Goal: Task Accomplishment & Management: Manage account settings

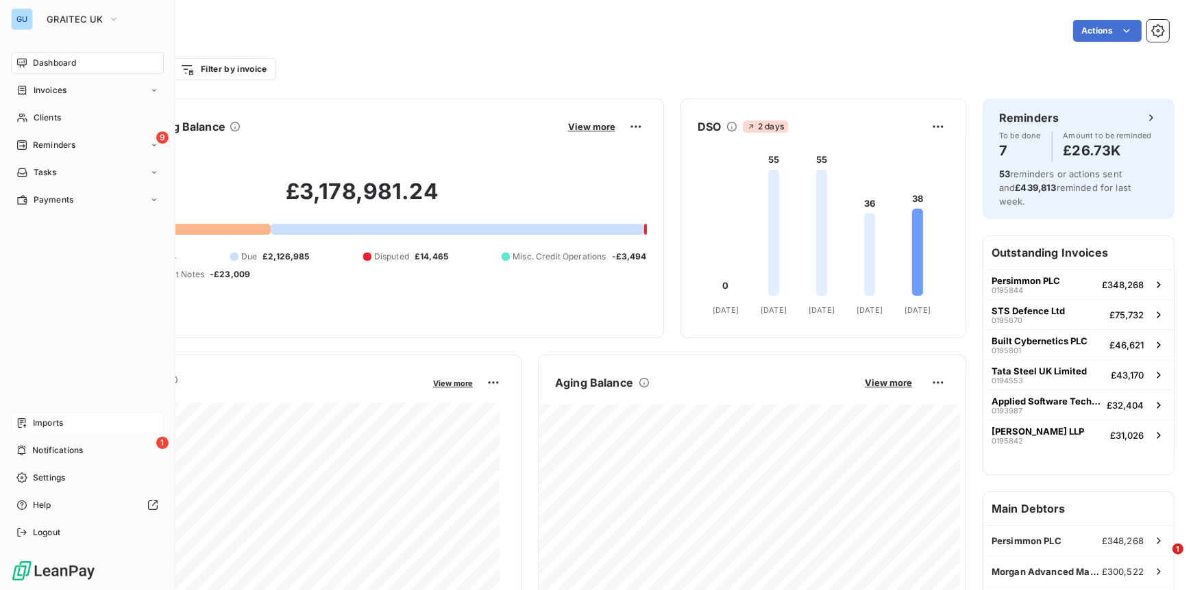
click at [45, 425] on span "Imports" at bounding box center [48, 423] width 30 height 12
click at [51, 421] on span "Imports" at bounding box center [48, 423] width 30 height 12
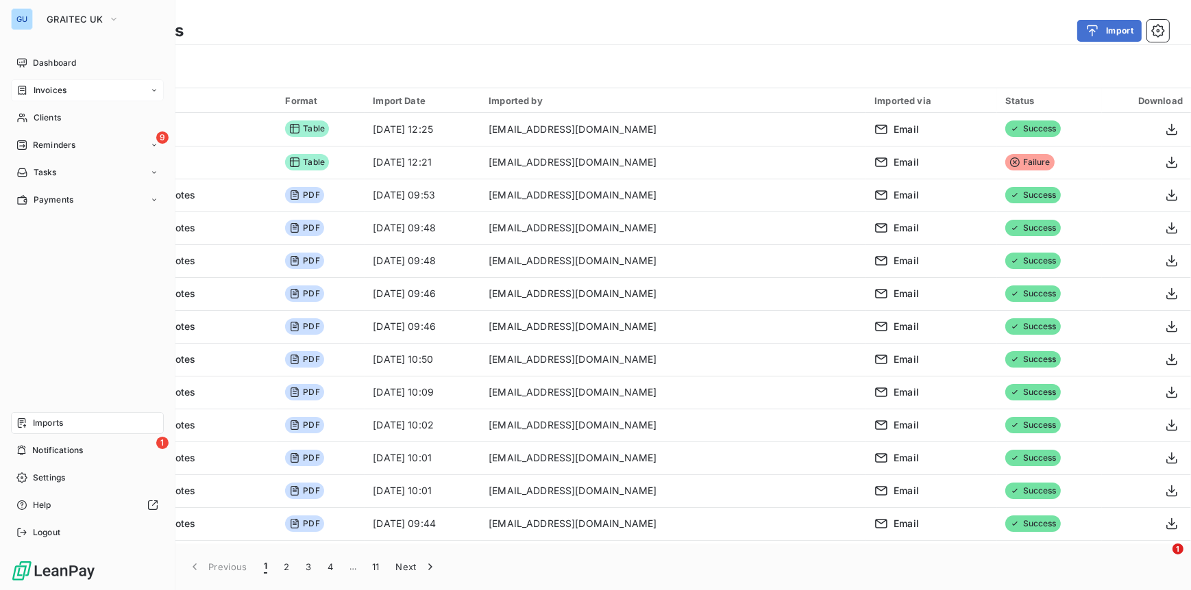
click at [55, 93] on span "Invoices" at bounding box center [50, 90] width 33 height 12
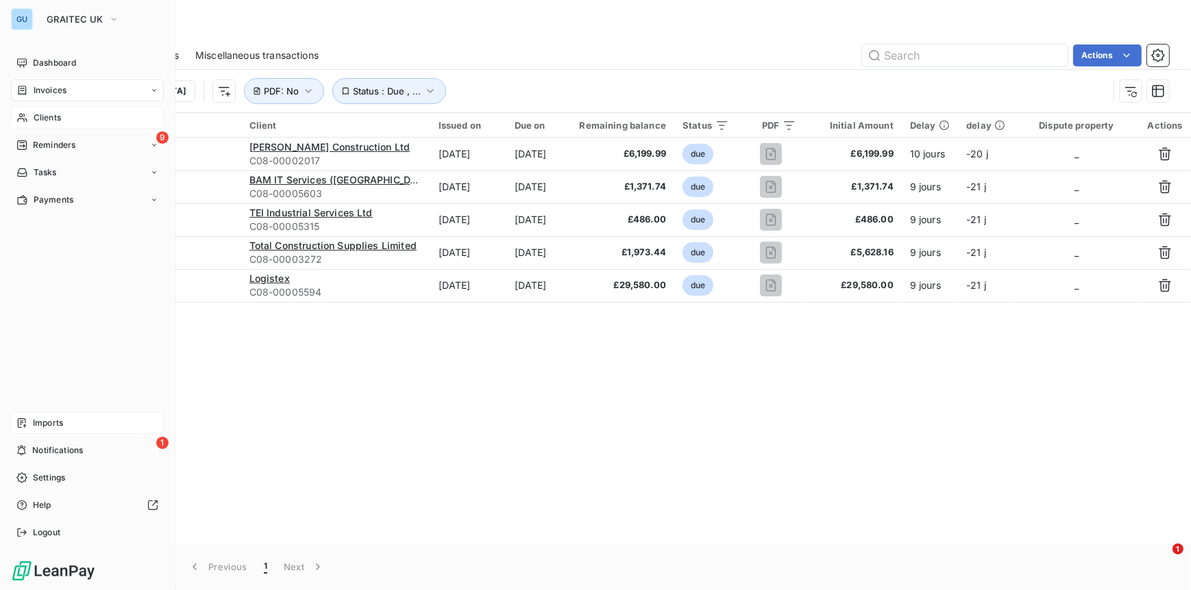
click at [36, 122] on span "Clients" at bounding box center [47, 118] width 27 height 12
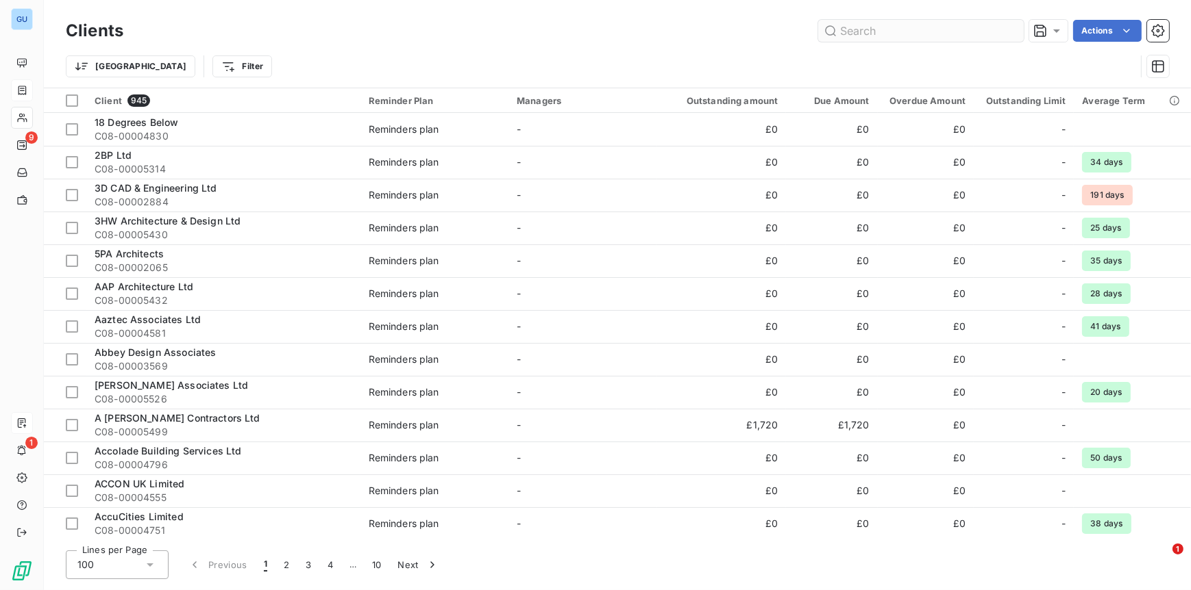
click at [856, 32] on input "text" at bounding box center [920, 31] width 205 height 22
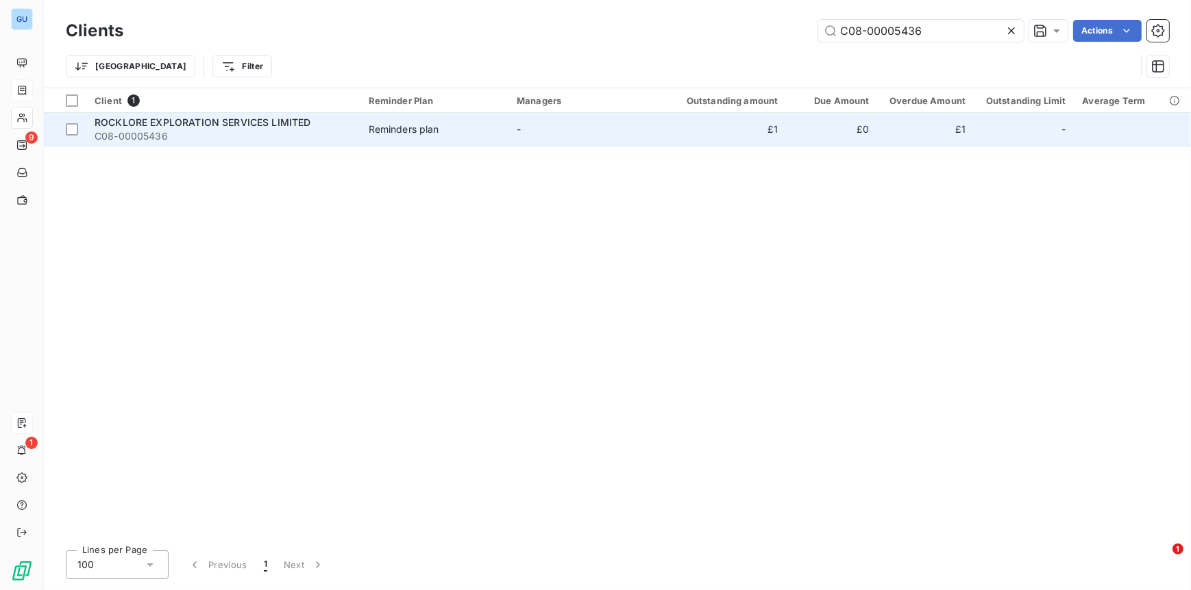
type input "C08-00005436"
click at [114, 126] on span "ROCKLORE EXPLORATION SERVICES LIMITED" at bounding box center [203, 122] width 216 height 12
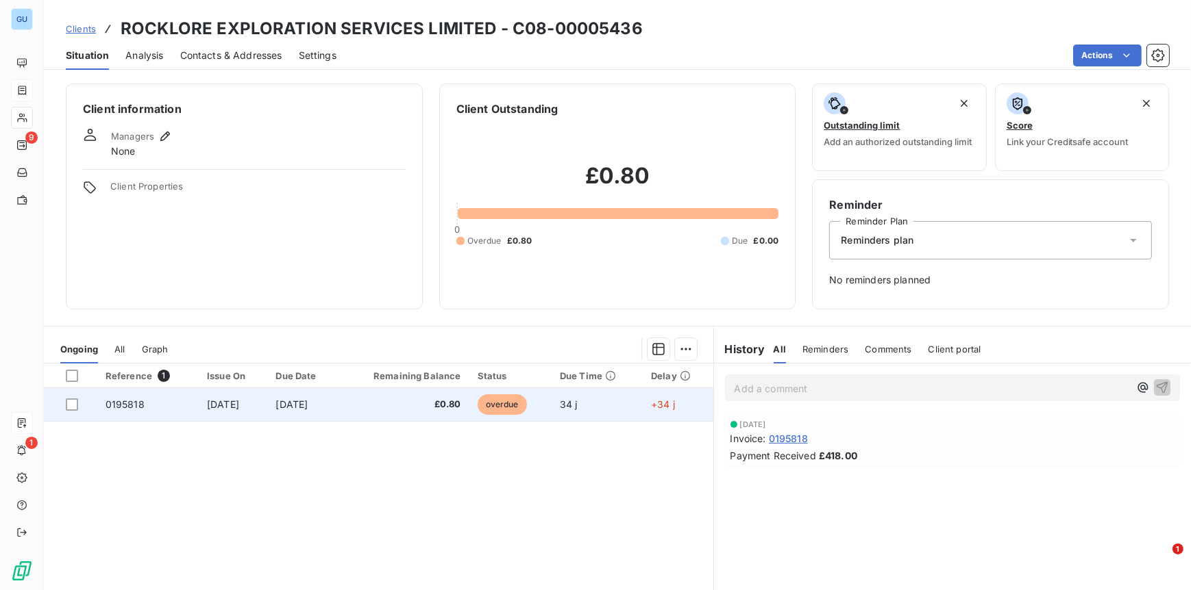
click at [125, 406] on span "0195818" at bounding box center [124, 405] width 39 height 12
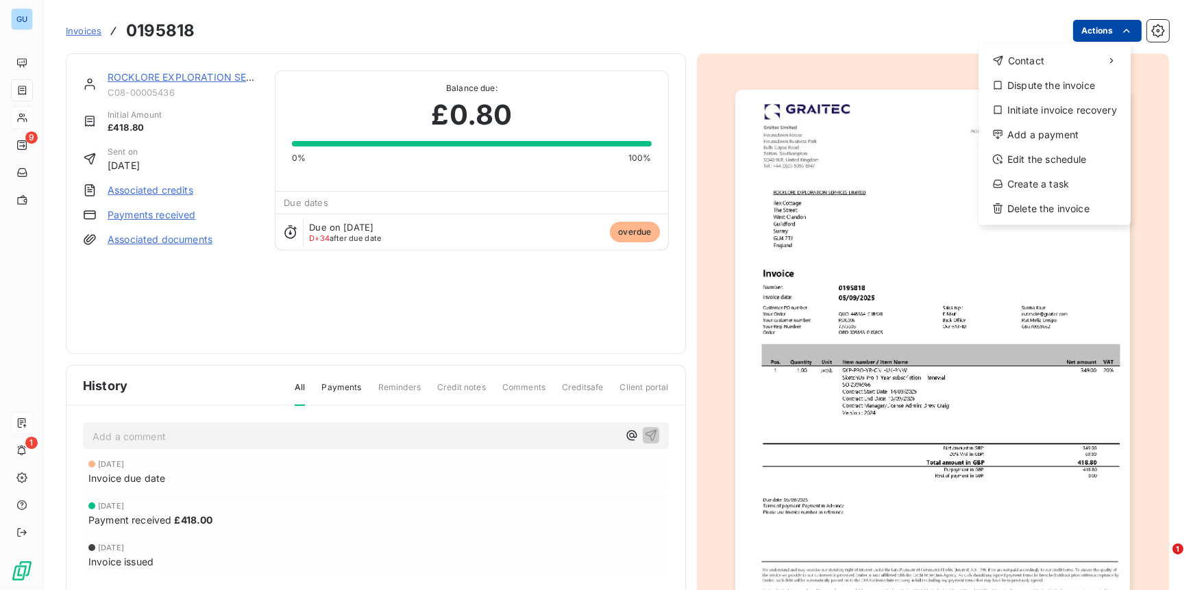
click at [1083, 33] on html "GU 9 1 Invoices 0195818 Actions Contact Dispute the invoice Initiate invoice re…" at bounding box center [595, 295] width 1191 height 590
click at [1023, 137] on div "Add a payment" at bounding box center [1054, 135] width 141 height 22
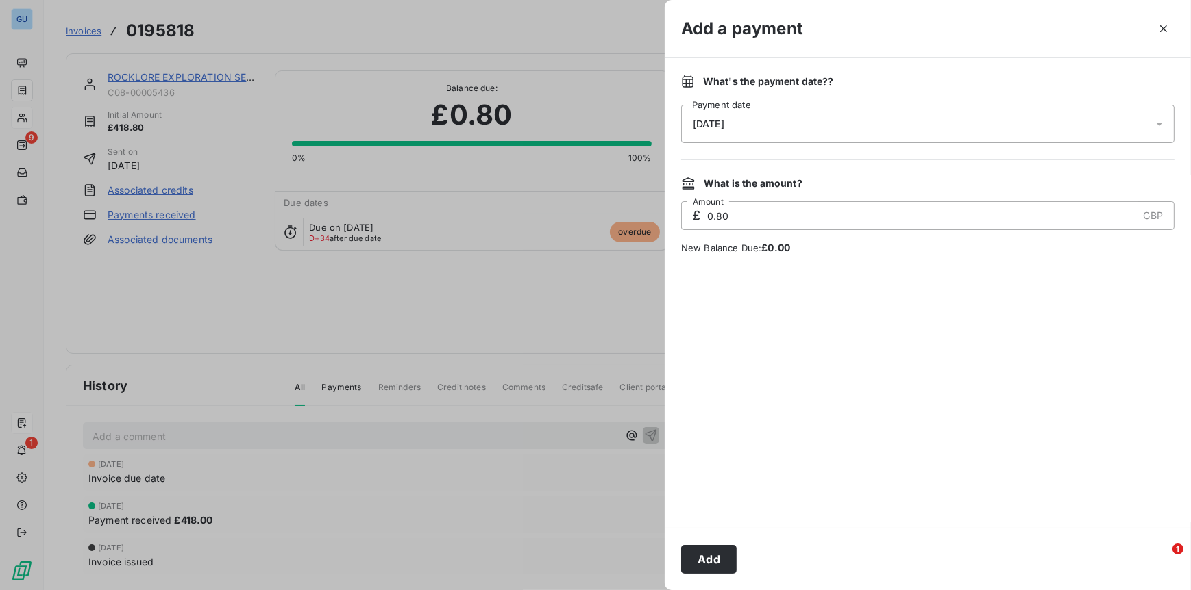
click at [711, 553] on button "Add" at bounding box center [708, 559] width 55 height 29
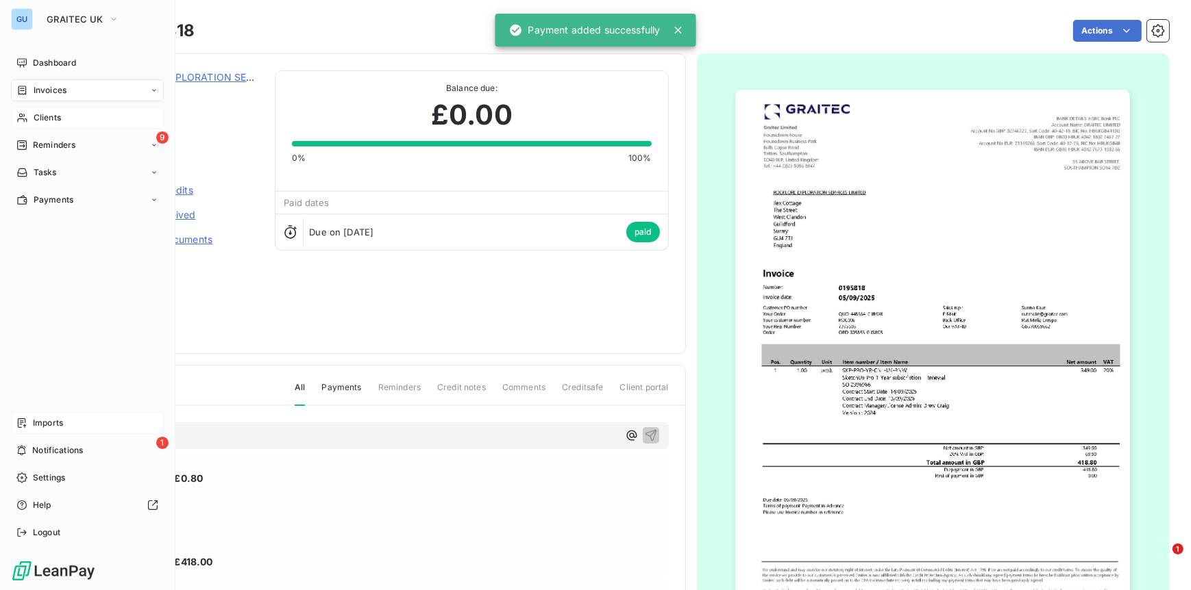
click at [53, 116] on span "Clients" at bounding box center [47, 118] width 27 height 12
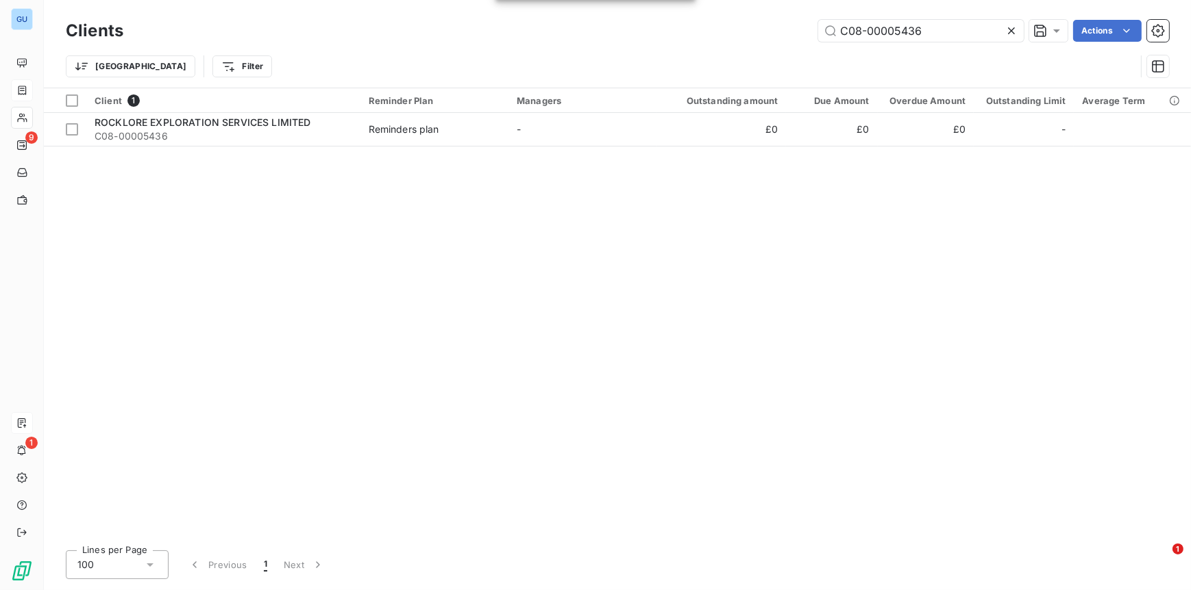
drag, startPoint x: 925, startPoint y: 32, endPoint x: 739, endPoint y: 23, distance: 185.8
click at [739, 23] on div "C08-00005436 Actions" at bounding box center [654, 31] width 1029 height 22
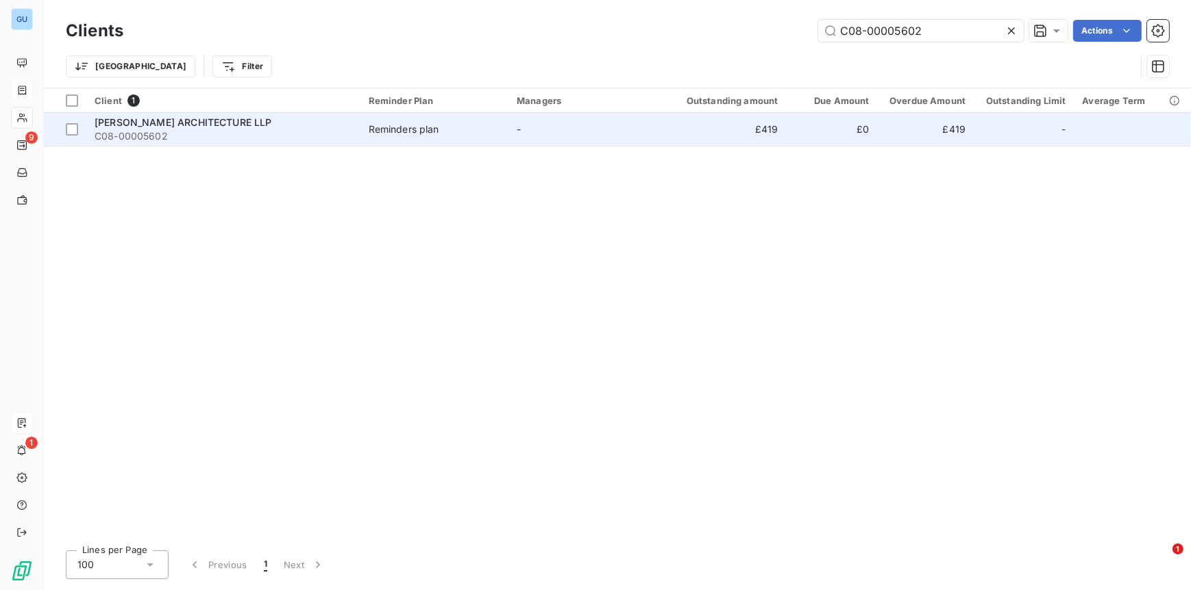
type input "C08-00005602"
click at [108, 129] on span "C08-00005602" at bounding box center [224, 136] width 258 height 14
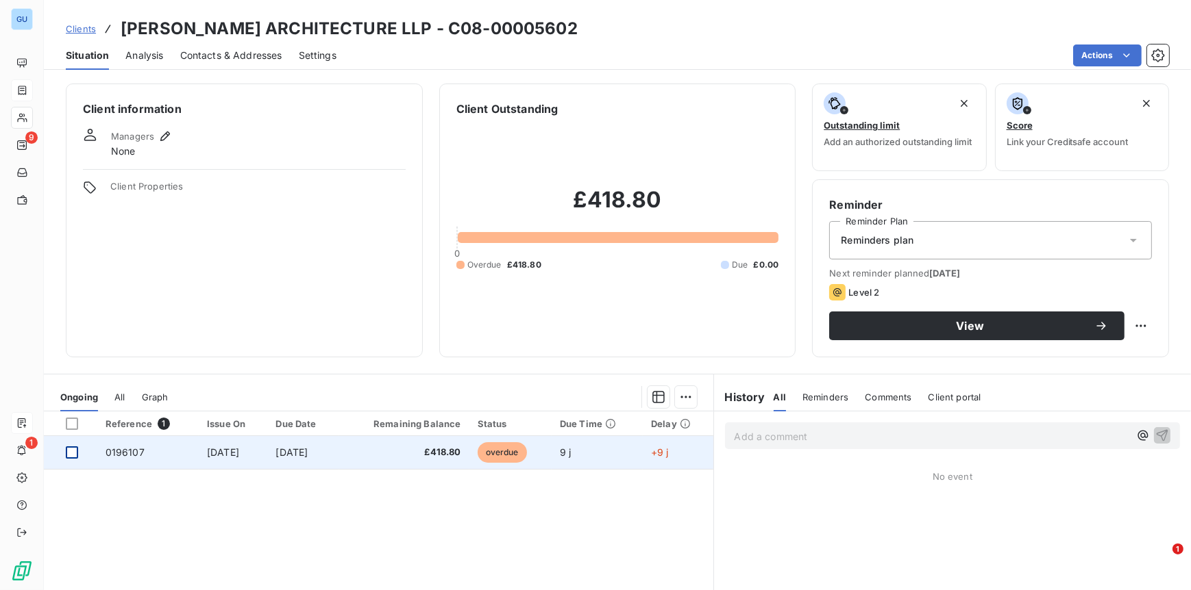
click at [73, 451] on div at bounding box center [72, 453] width 12 height 12
click at [121, 451] on span "0196107" at bounding box center [124, 453] width 39 height 12
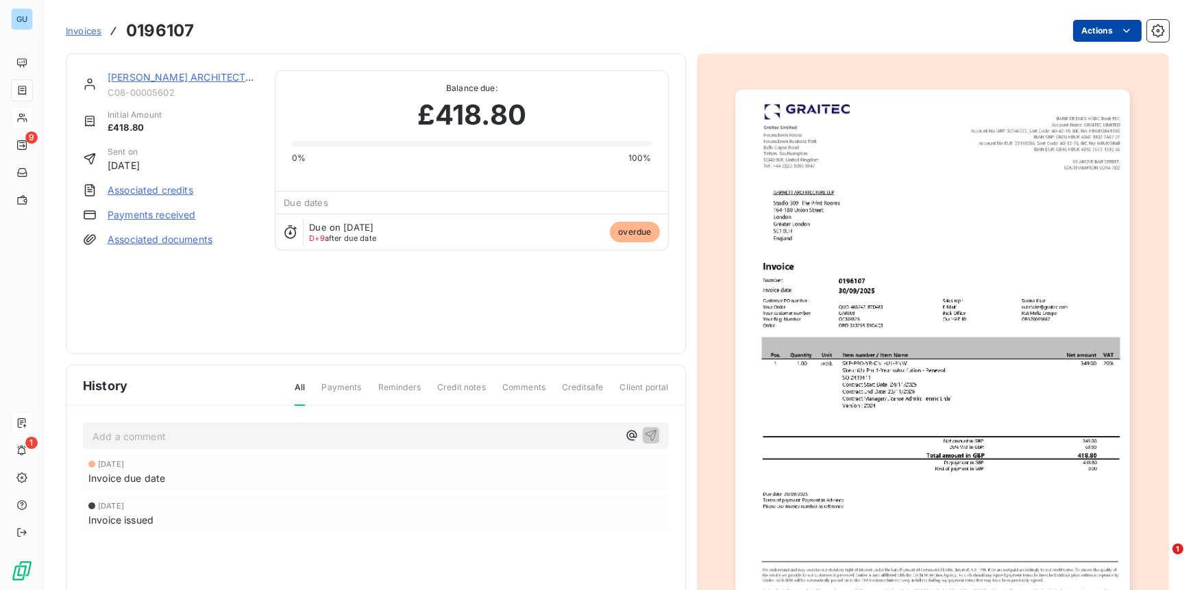
click at [1084, 31] on html "GU 9 1 Invoices 0196107 Actions GARNETT ARCHITECTURE LLP C08-00005602 Initial A…" at bounding box center [595, 295] width 1191 height 590
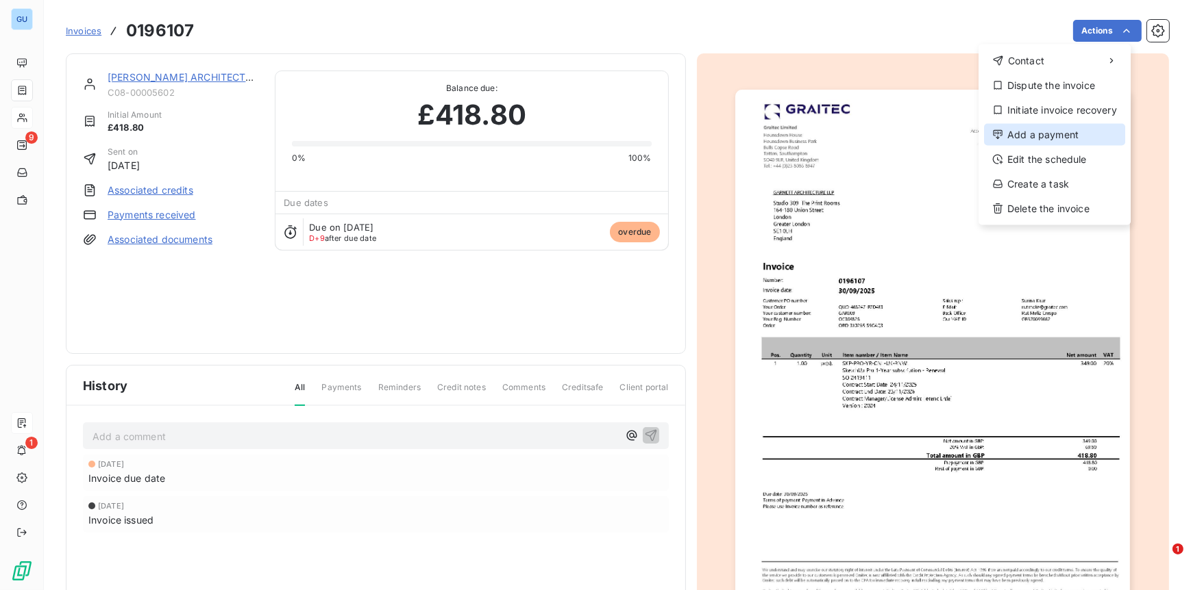
click at [1037, 134] on div "Add a payment" at bounding box center [1054, 135] width 141 height 22
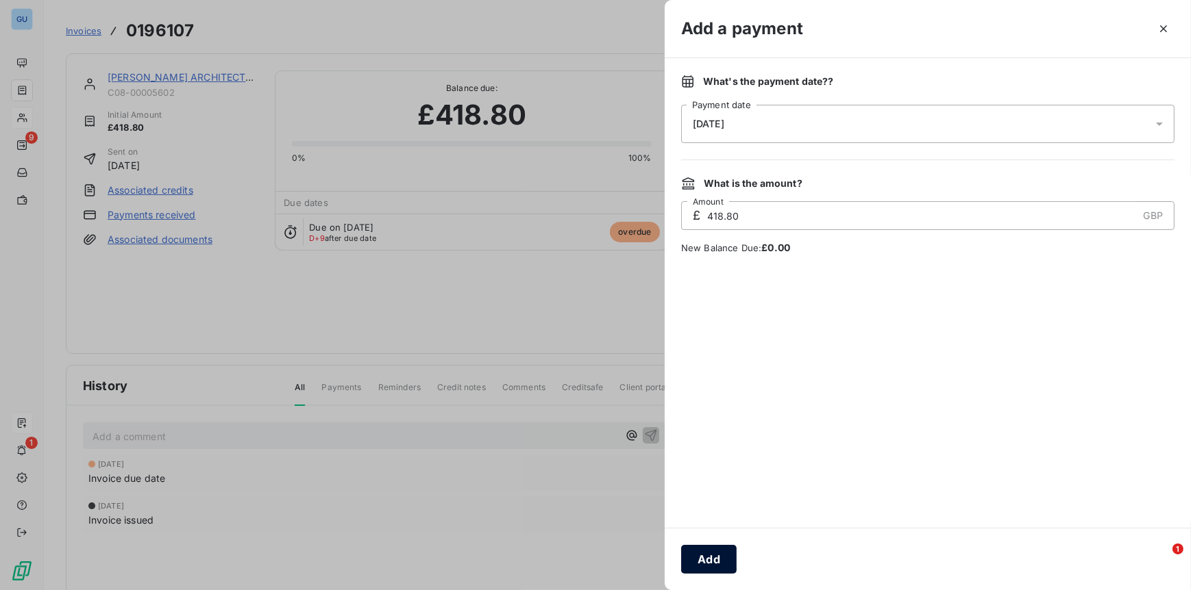
click at [703, 551] on button "Add" at bounding box center [708, 559] width 55 height 29
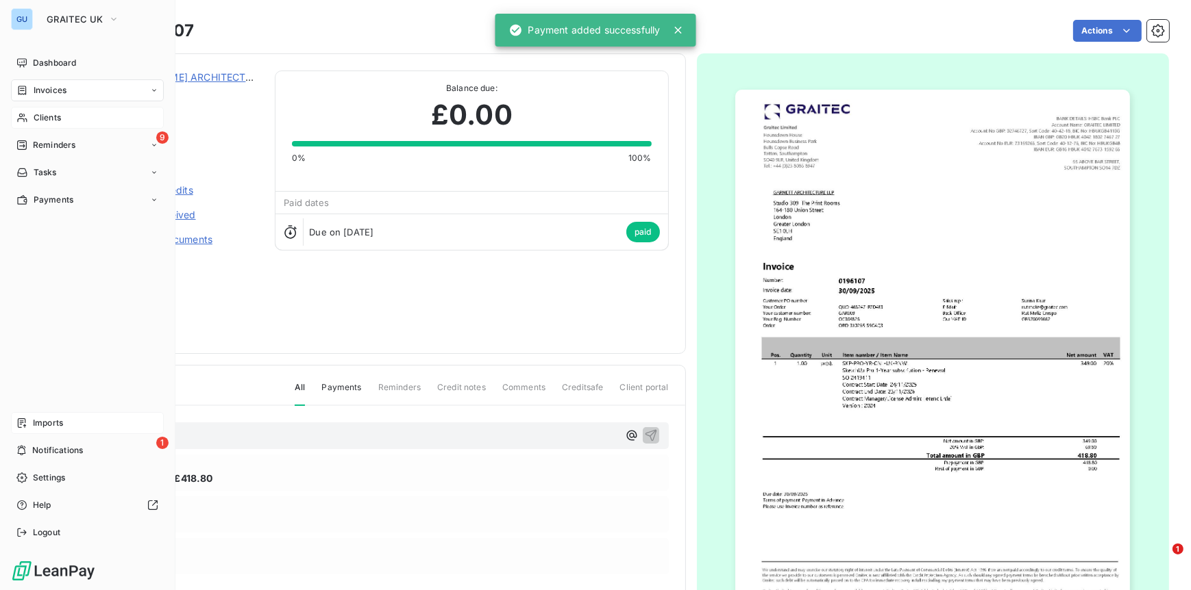
click at [51, 119] on span "Clients" at bounding box center [47, 118] width 27 height 12
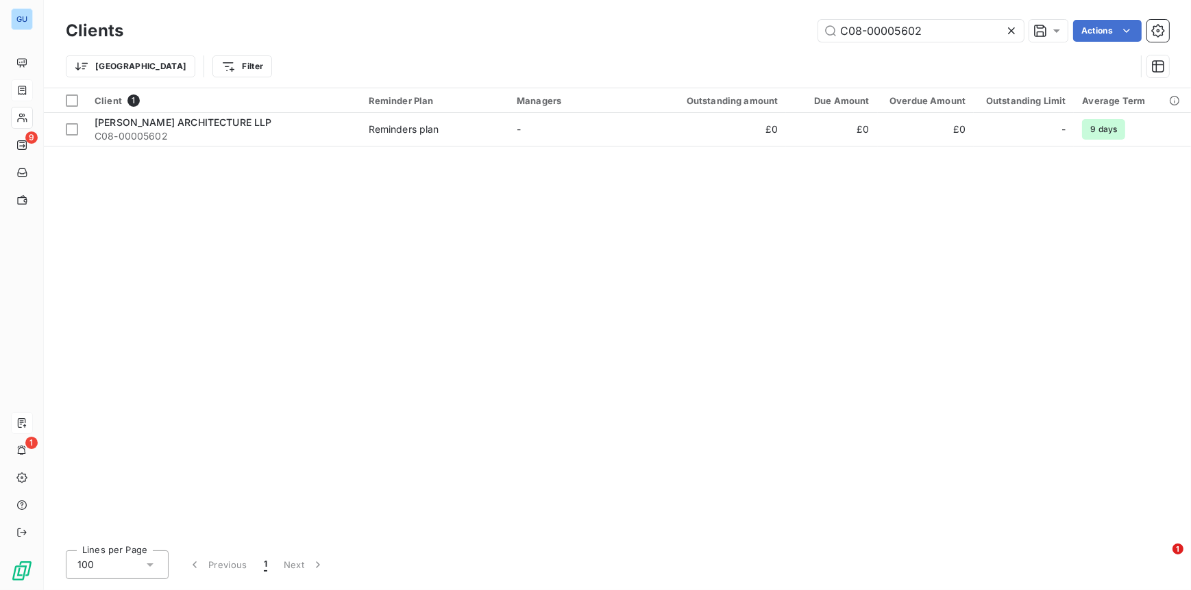
drag, startPoint x: 869, startPoint y: 24, endPoint x: 792, endPoint y: 24, distance: 77.4
click at [792, 24] on div "C08-00005602 Actions" at bounding box center [654, 31] width 1029 height 22
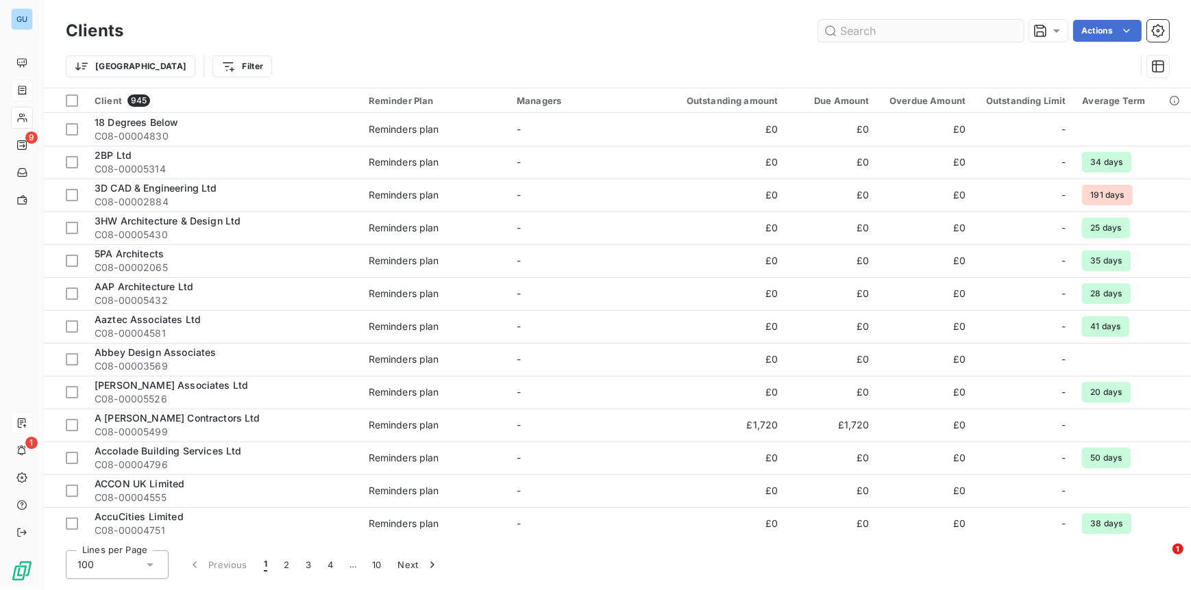
click at [860, 32] on input "text" at bounding box center [920, 31] width 205 height 22
click at [867, 25] on input "text" at bounding box center [920, 31] width 205 height 22
paste input "C08-00004597"
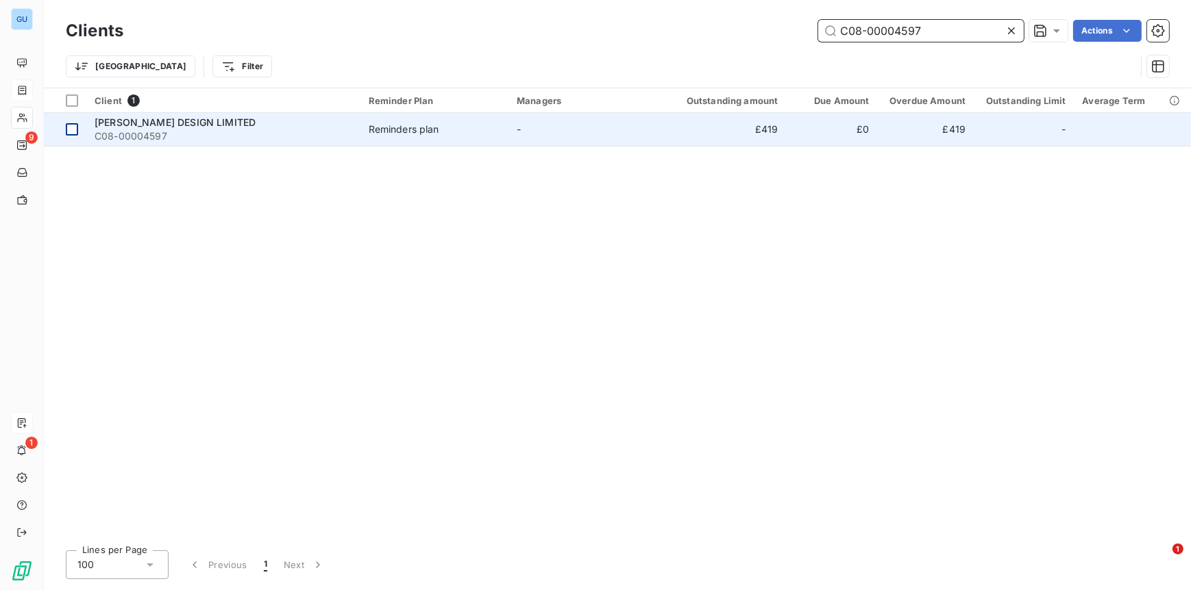
type input "C08-00004597"
click at [72, 130] on div at bounding box center [72, 129] width 12 height 12
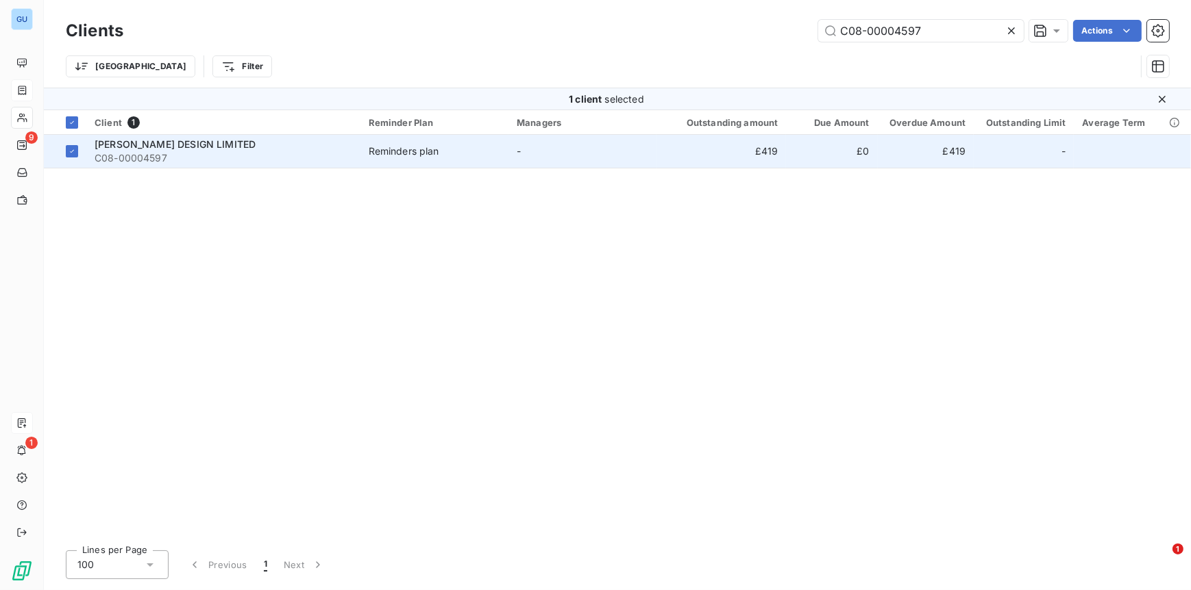
click at [197, 149] on span "MARK ALFORD DESIGN LIMITED" at bounding box center [175, 144] width 161 height 12
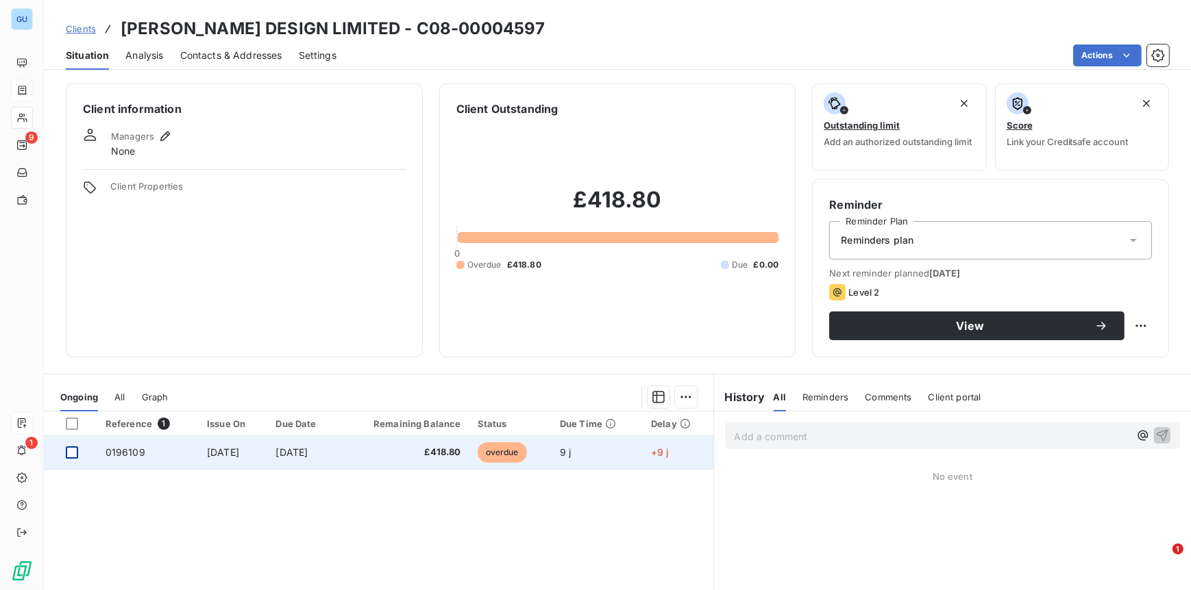
click at [75, 453] on div at bounding box center [72, 453] width 12 height 12
click at [131, 451] on span "0196109" at bounding box center [125, 453] width 40 height 12
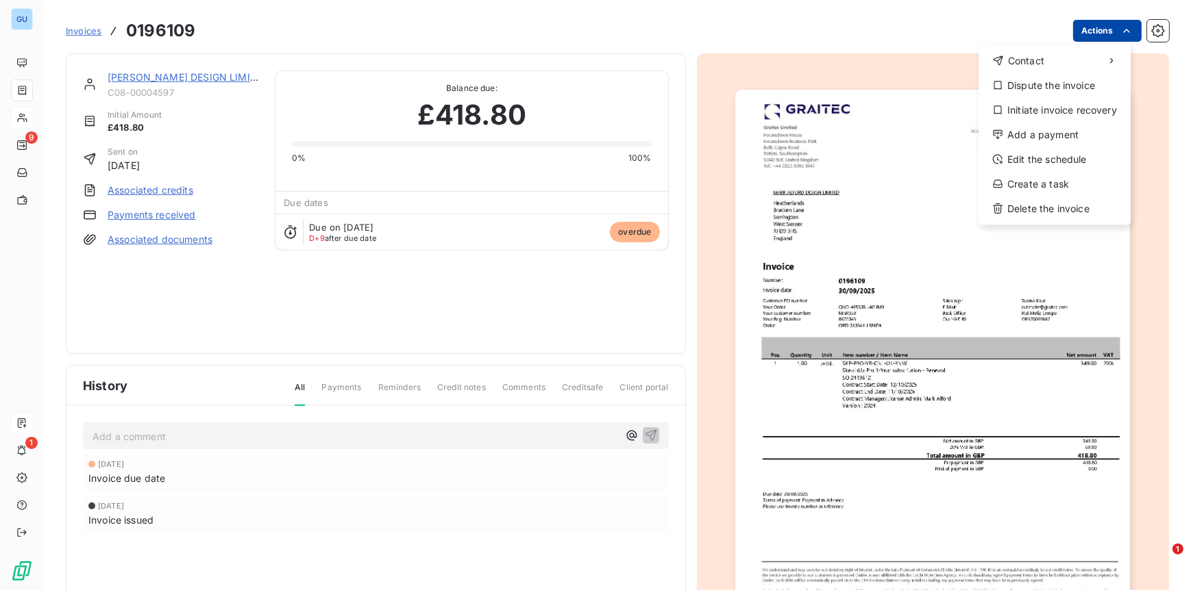
click at [1091, 32] on html "GU 9 1 Invoices 0196109 Actions Contact Dispute the invoice Initiate invoice re…" at bounding box center [595, 295] width 1191 height 590
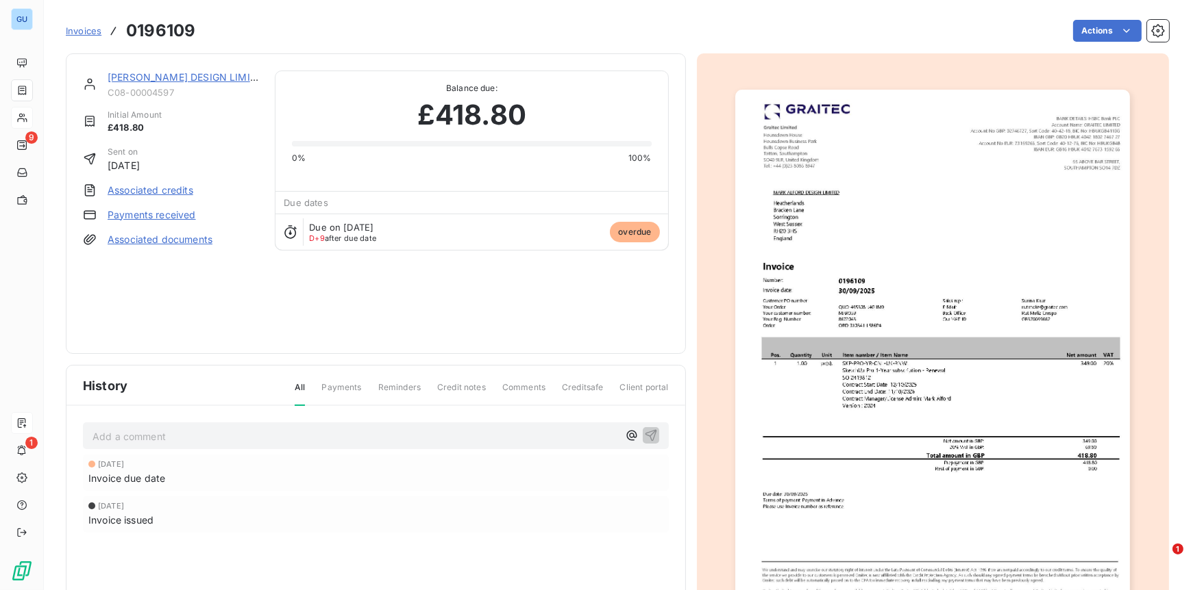
click at [199, 388] on html "GU 9 1 Invoices 0196109 Actions MARK ALFORD DESIGN LIMITED C08-00004597 Initial…" at bounding box center [595, 295] width 1191 height 590
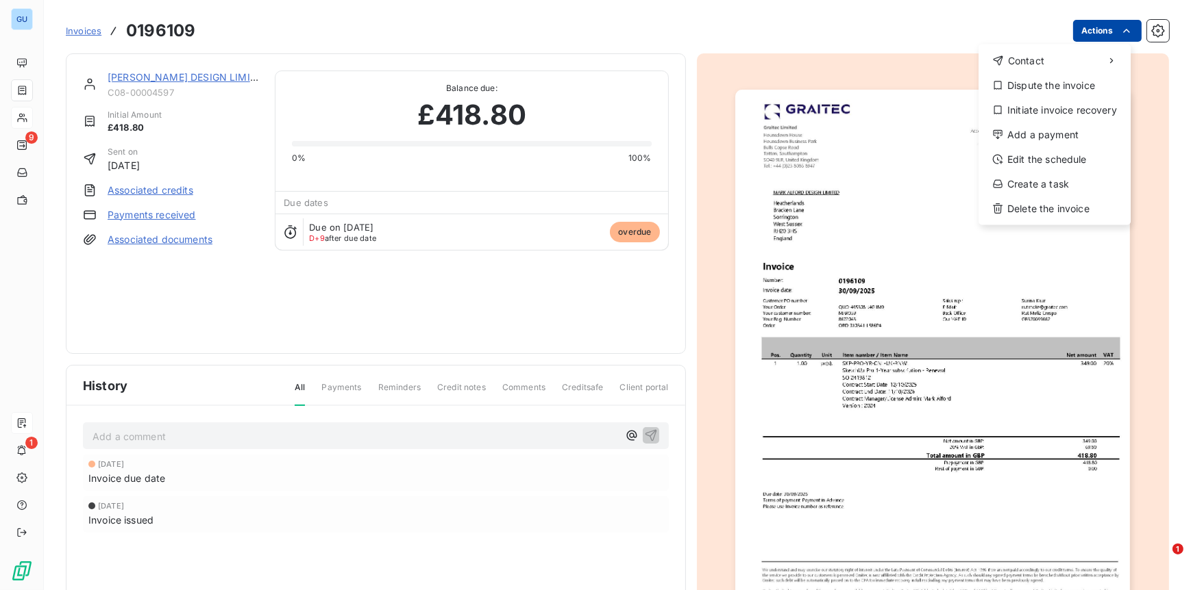
click at [1061, 28] on html "GU 9 1 Invoices 0196109 Actions Contact Dispute the invoice Initiate invoice re…" at bounding box center [595, 295] width 1191 height 590
click at [1038, 134] on div "Add a payment" at bounding box center [1054, 135] width 141 height 22
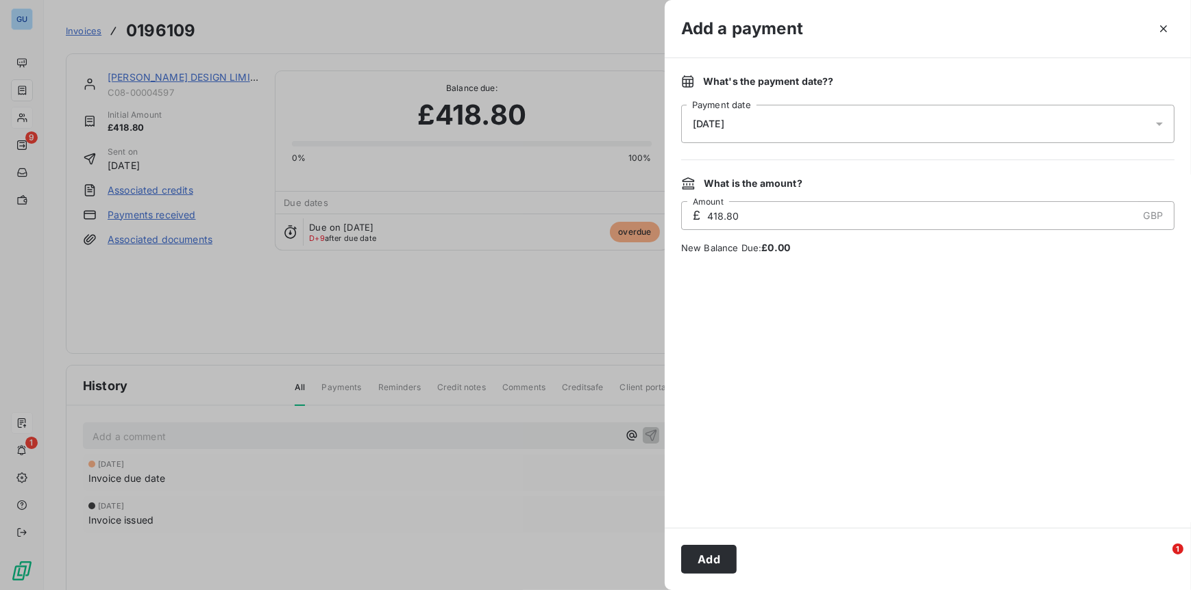
click at [688, 563] on button "Add" at bounding box center [708, 559] width 55 height 29
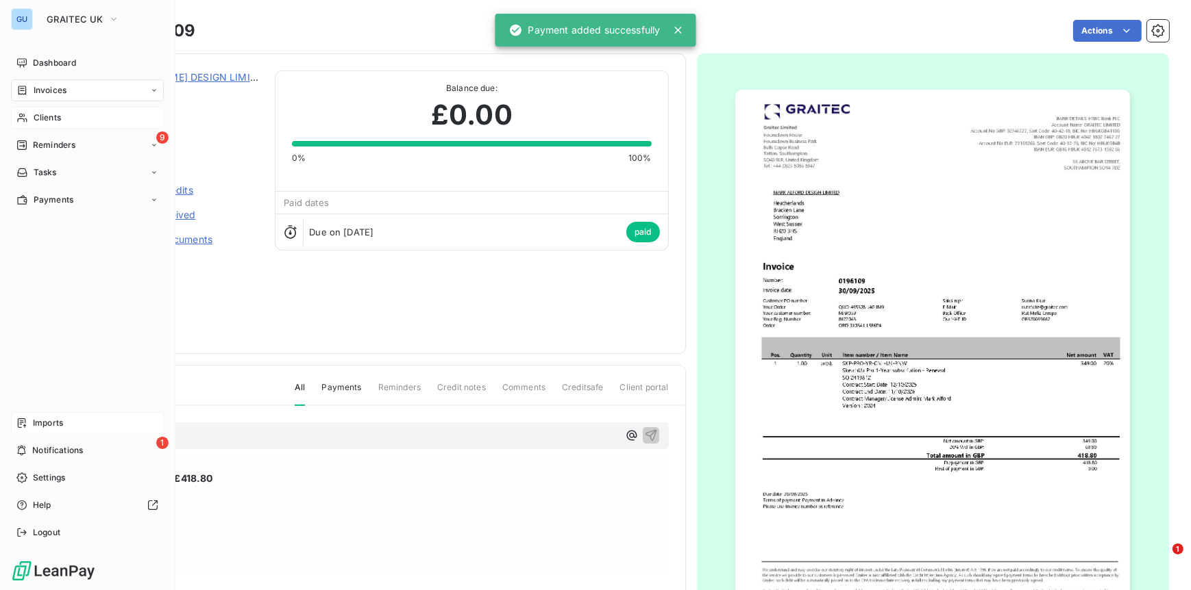
click at [53, 119] on span "Clients" at bounding box center [47, 118] width 27 height 12
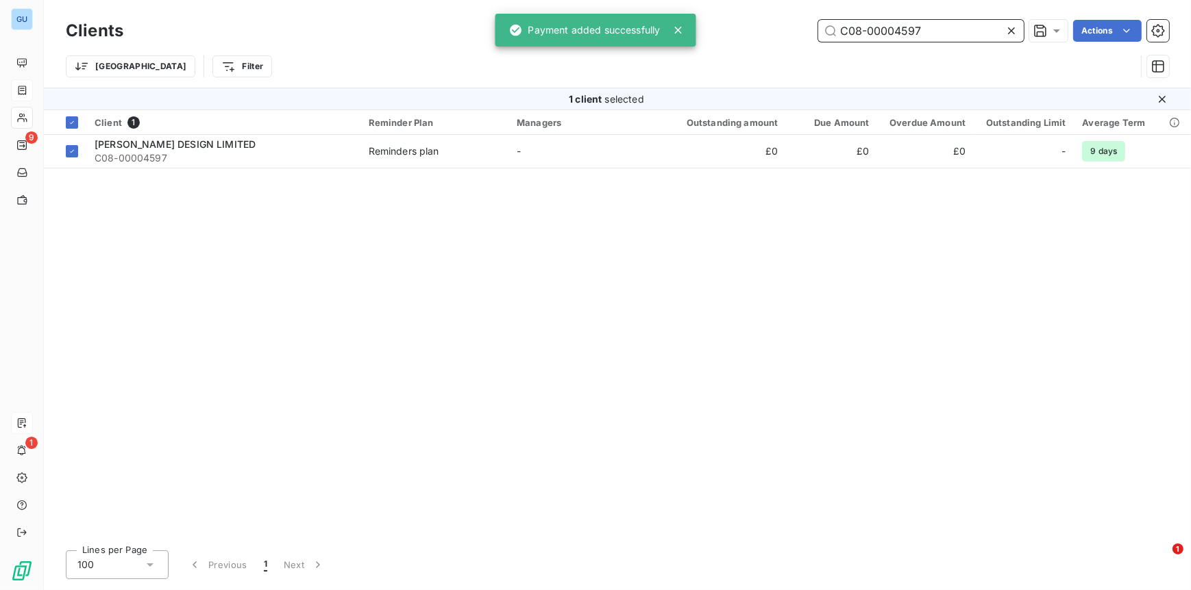
click at [930, 40] on div "Clients C08-00004597 Actions" at bounding box center [617, 30] width 1103 height 29
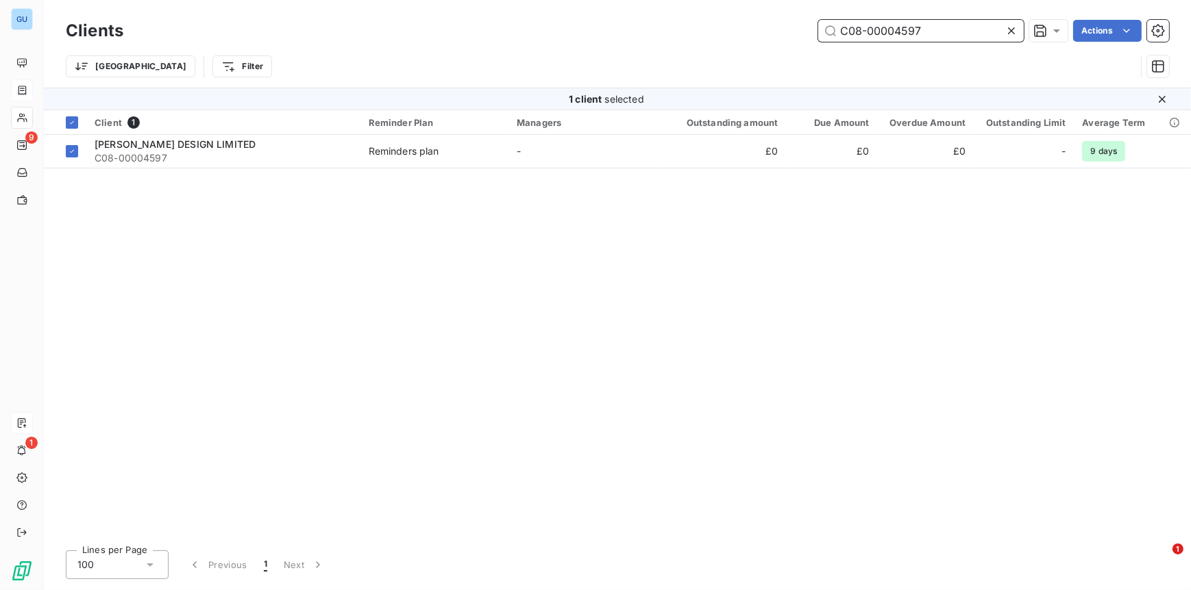
drag, startPoint x: 929, startPoint y: 35, endPoint x: 756, endPoint y: 32, distance: 172.7
click at [757, 30] on div "C08-00004597 Actions" at bounding box center [654, 31] width 1029 height 22
paste input "3038"
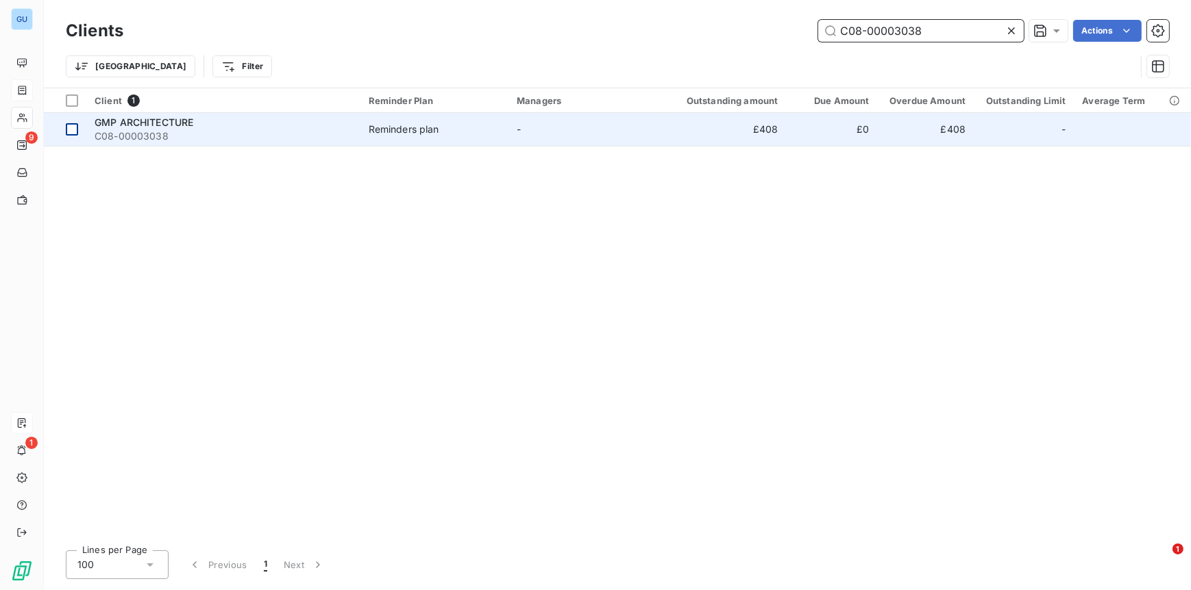
type input "C08-00003038"
click at [82, 129] on td at bounding box center [65, 129] width 42 height 33
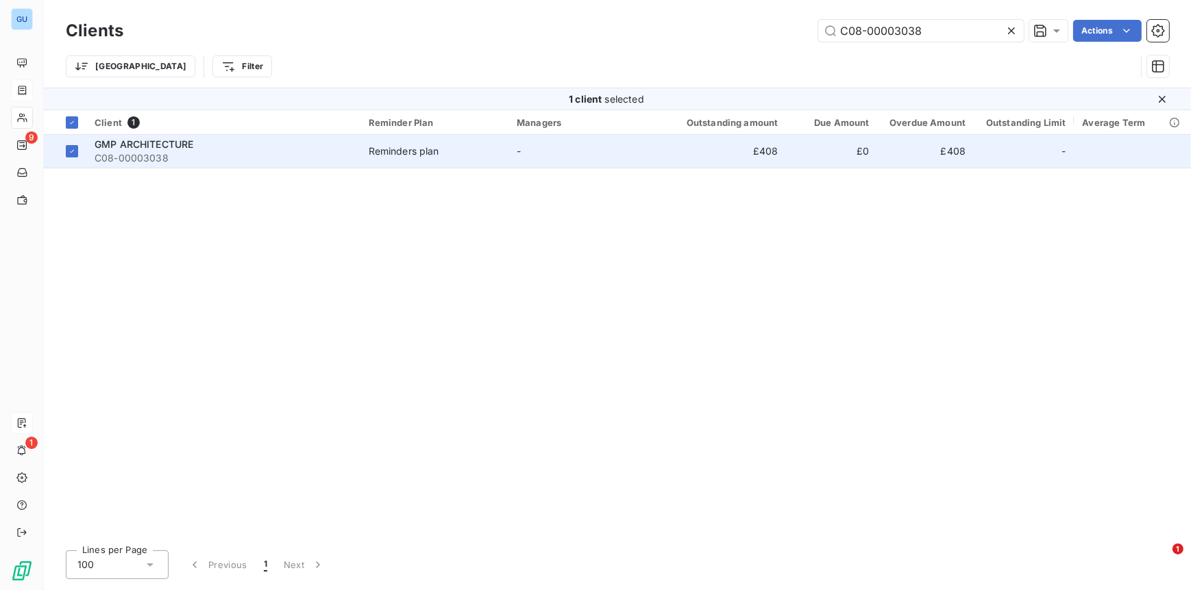
click at [145, 151] on span "C08-00003038" at bounding box center [224, 158] width 258 height 14
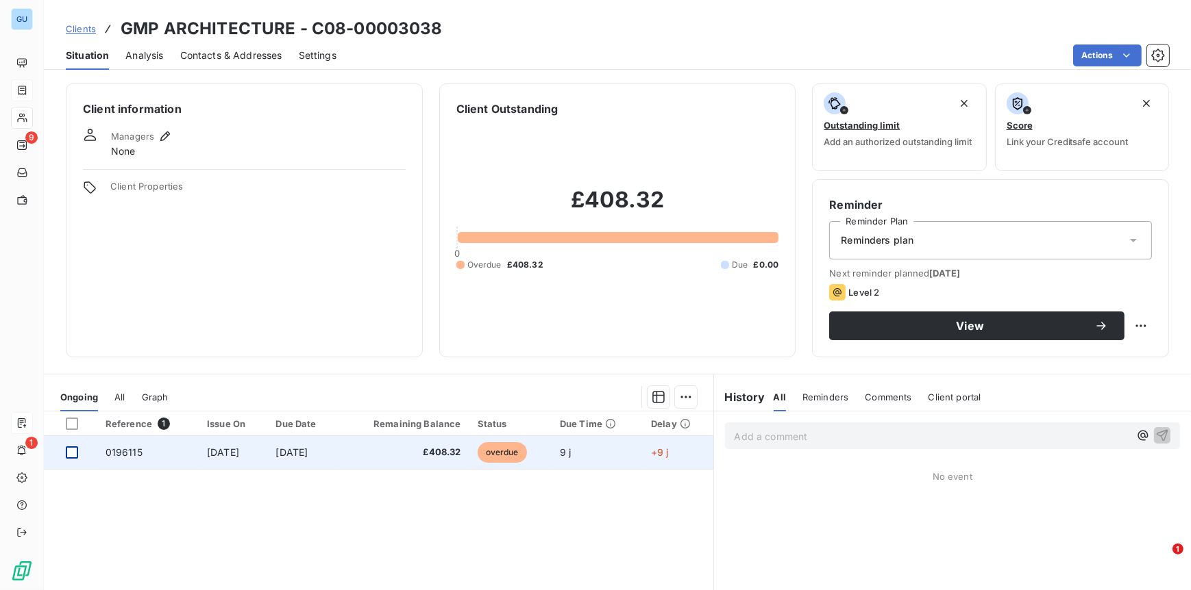
click at [77, 449] on div at bounding box center [72, 453] width 12 height 12
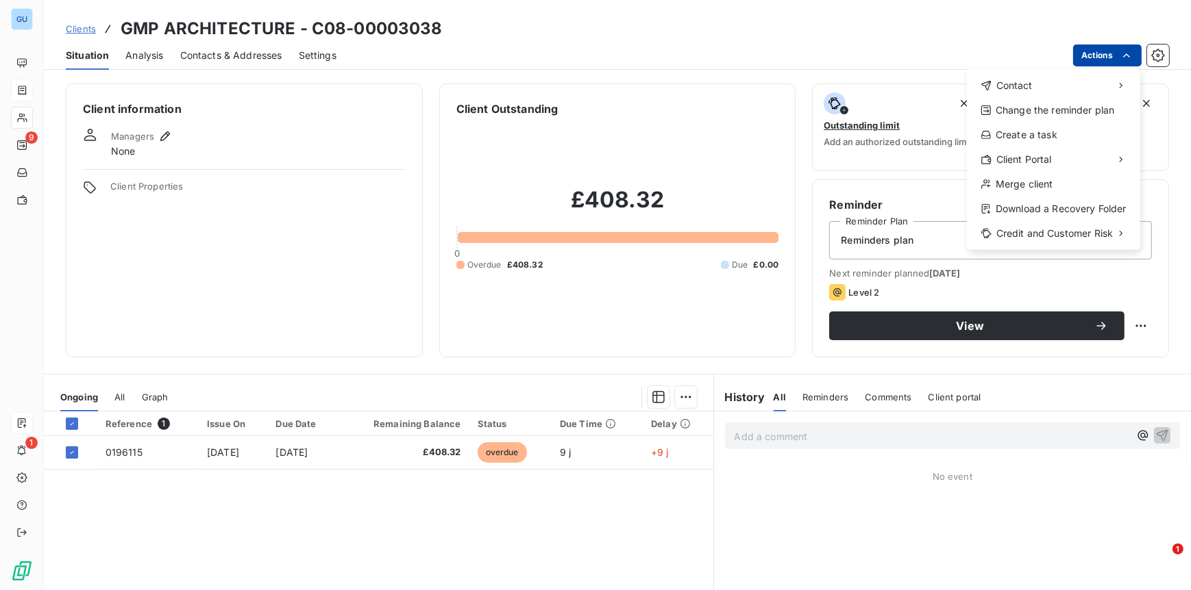
click at [1107, 51] on html "GU 9 1 Clients GMP ARCHITECTURE - C08-00003038 Situation Analysis Contacts & Ad…" at bounding box center [595, 295] width 1191 height 590
click at [131, 454] on html "GU 9 1 Clients GMP ARCHITECTURE - C08-00003038 Situation Analysis Contacts & Ad…" at bounding box center [595, 295] width 1191 height 590
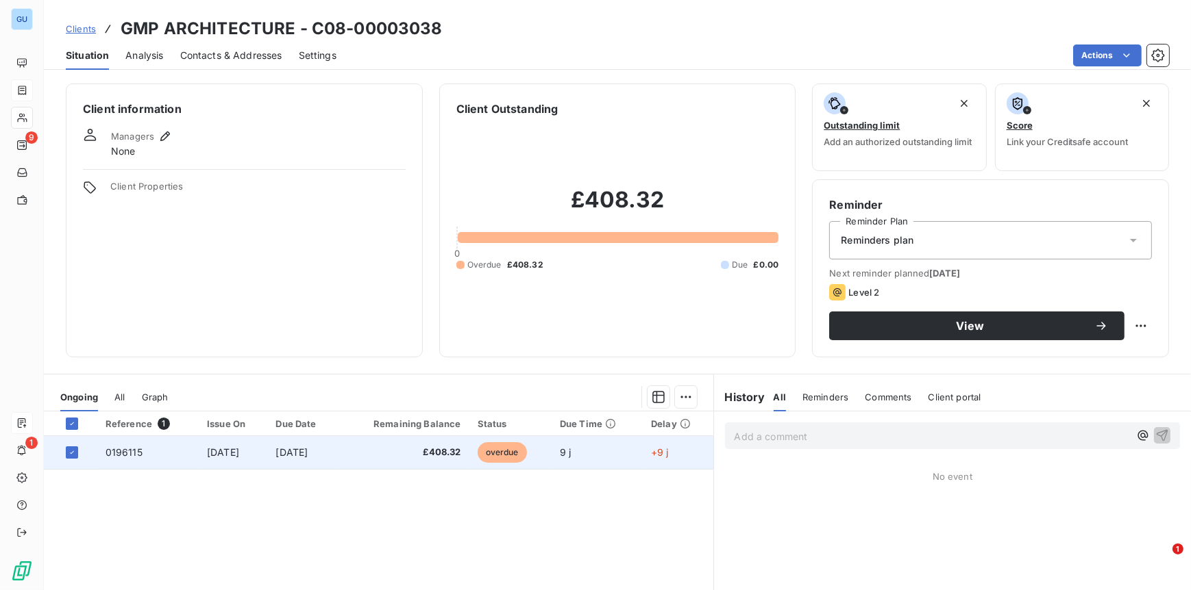
click at [127, 454] on span "0196115" at bounding box center [123, 453] width 37 height 12
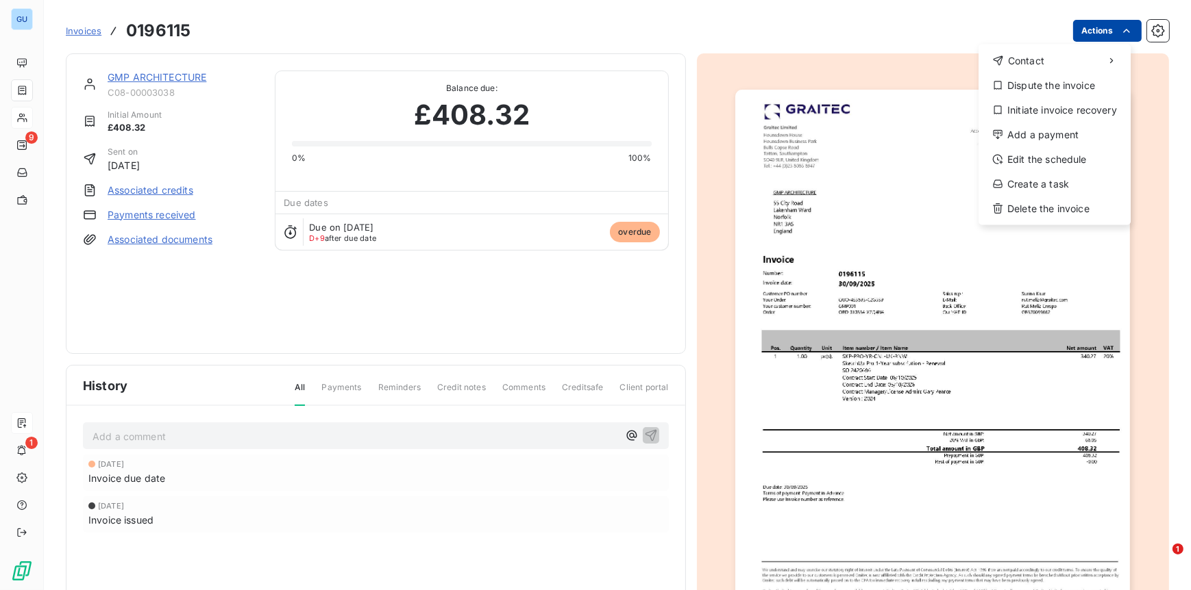
click at [1073, 27] on html "GU 9 1 Invoices 0196115 Actions Contact Dispute the invoice Initiate invoice re…" at bounding box center [595, 295] width 1191 height 590
click at [1022, 136] on div "Add a payment" at bounding box center [1054, 135] width 141 height 22
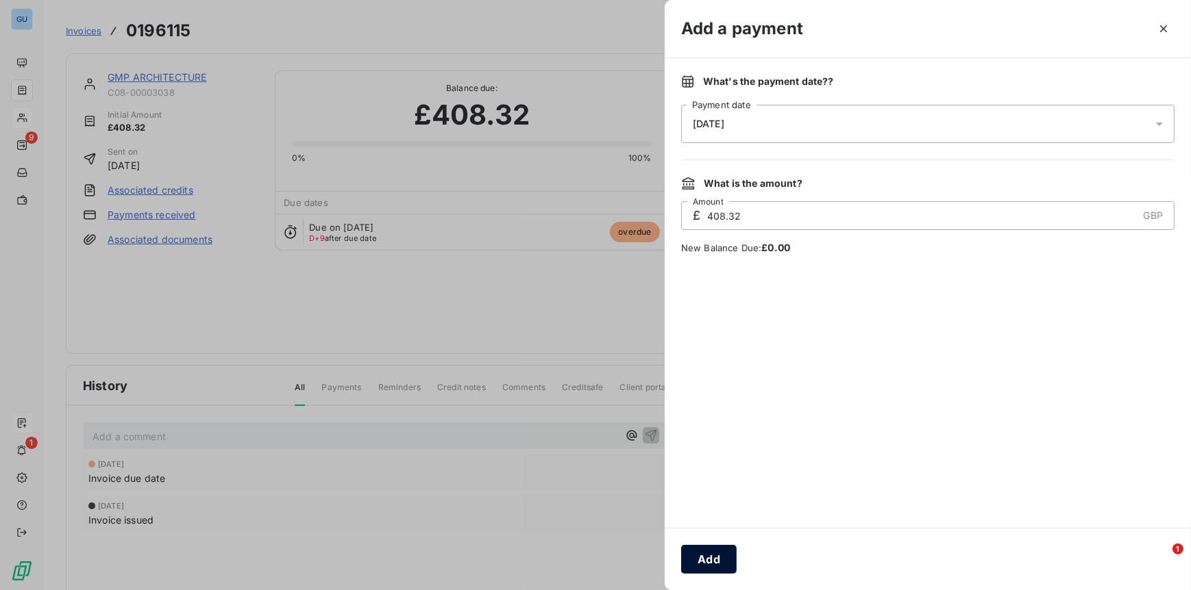
click at [708, 567] on button "Add" at bounding box center [708, 559] width 55 height 29
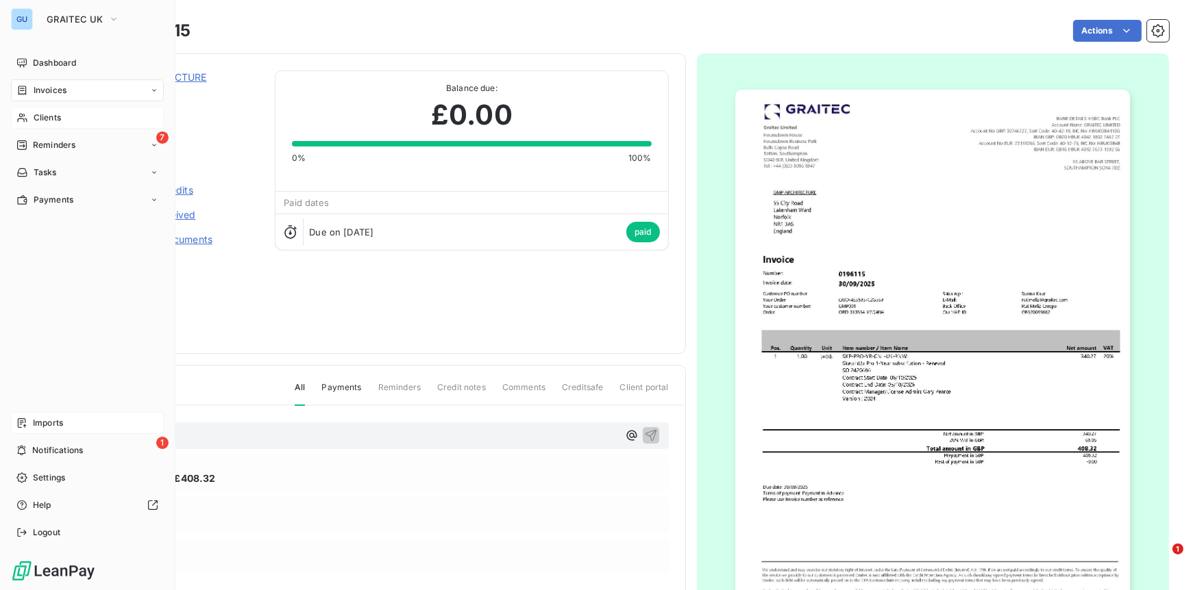
click at [40, 119] on span "Clients" at bounding box center [47, 118] width 27 height 12
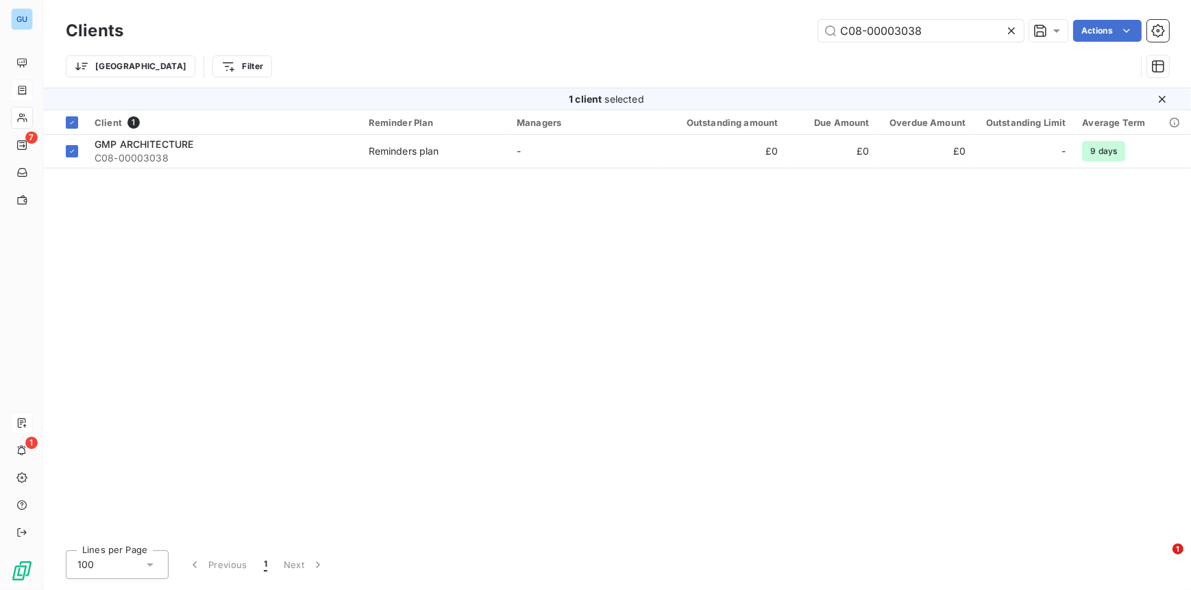
drag, startPoint x: 940, startPoint y: 34, endPoint x: 775, endPoint y: 30, distance: 165.1
click at [775, 30] on div "C08-00003038 Actions" at bounding box center [654, 31] width 1029 height 22
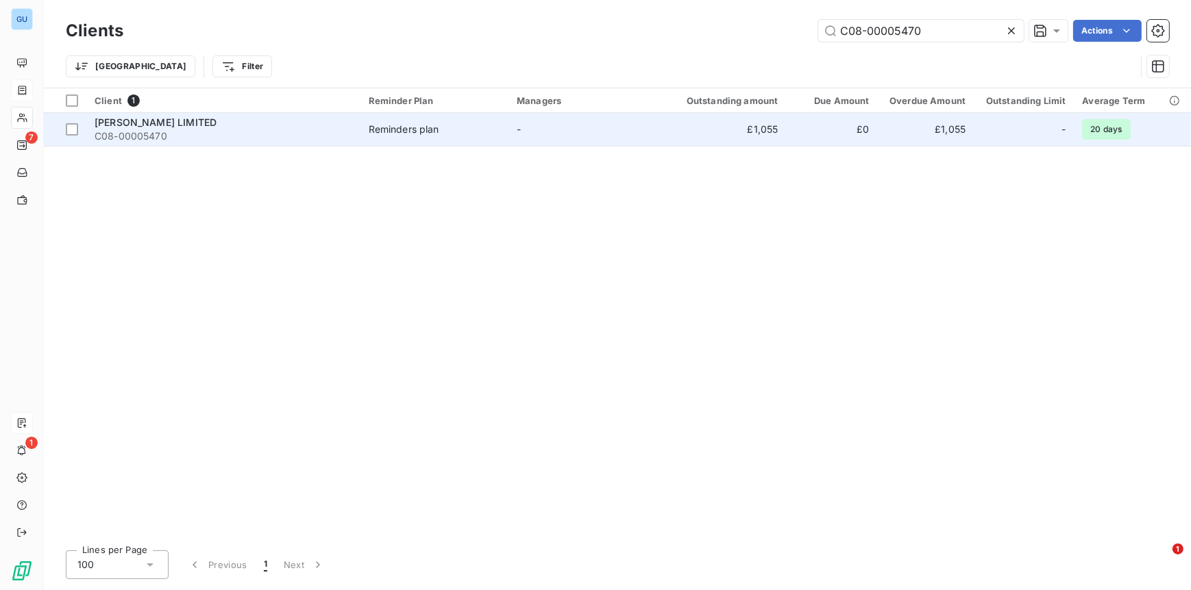
type input "C08-00005470"
click at [140, 132] on span "C08-00005470" at bounding box center [224, 136] width 258 height 14
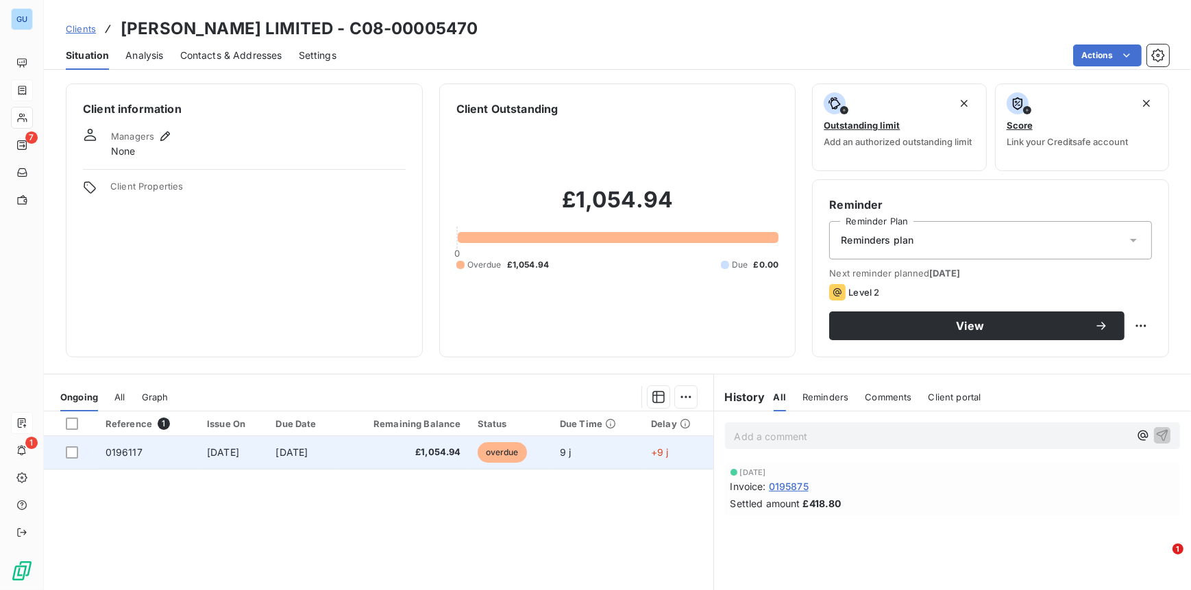
click at [140, 447] on td "0196117" at bounding box center [147, 452] width 101 height 33
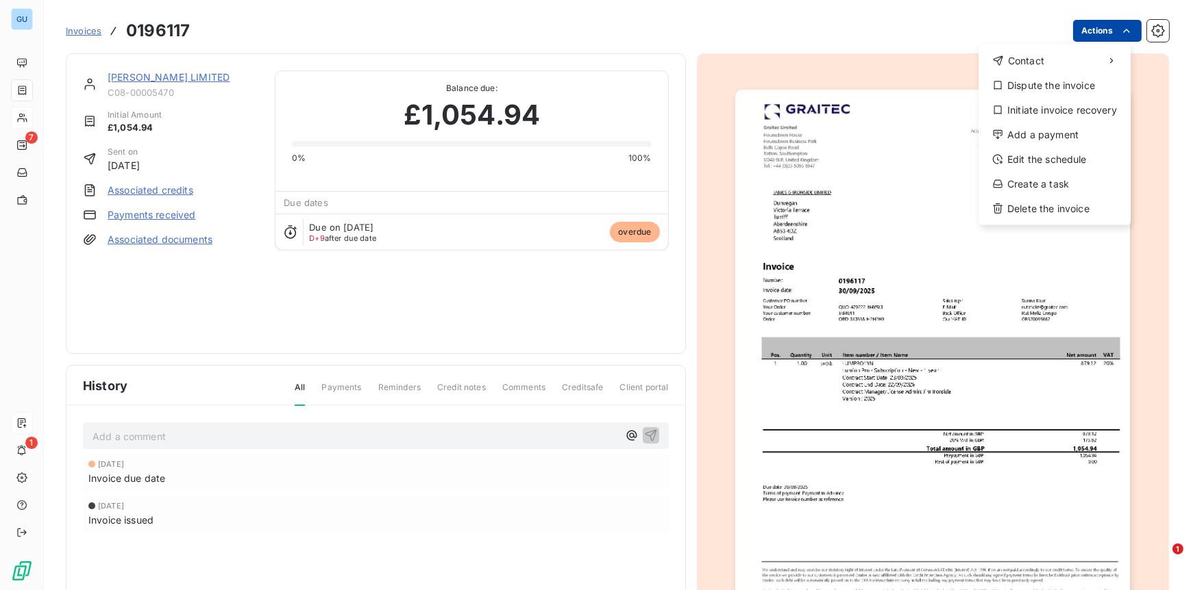
click at [1073, 33] on html "GU 7 1 Invoices 0196117 Actions Contact Dispute the invoice Initiate invoice re…" at bounding box center [595, 295] width 1191 height 590
click at [1027, 134] on div "Add a payment" at bounding box center [1054, 135] width 141 height 22
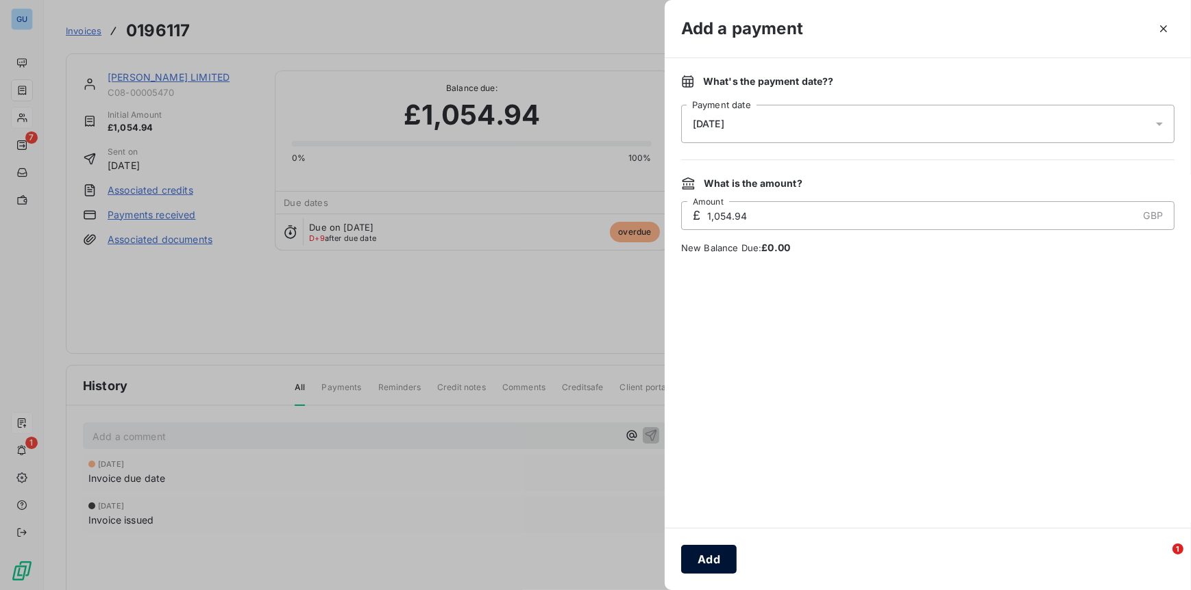
click at [704, 551] on button "Add" at bounding box center [708, 559] width 55 height 29
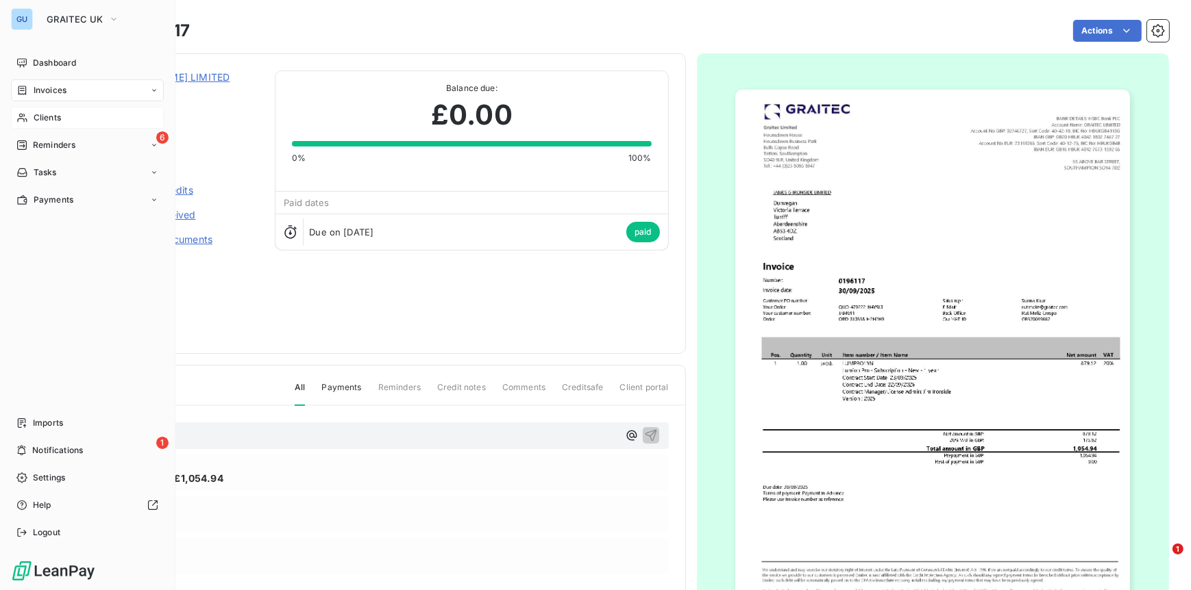
click at [29, 118] on div "Clients" at bounding box center [87, 118] width 153 height 22
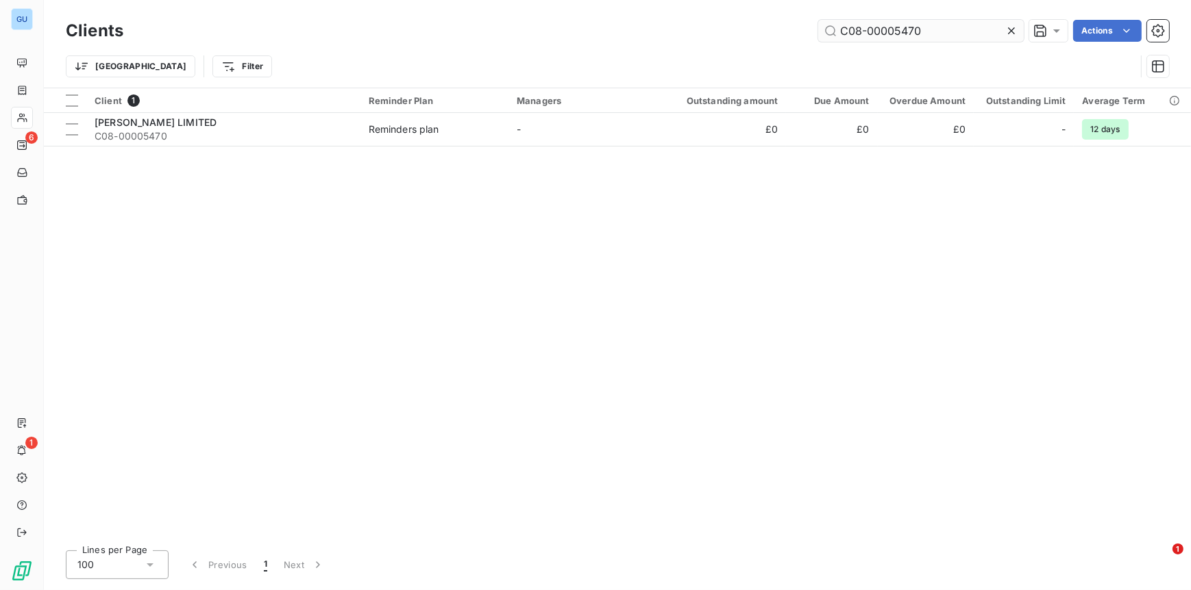
drag, startPoint x: 999, startPoint y: 14, endPoint x: 984, endPoint y: 24, distance: 18.2
click at [995, 18] on div "Clients C08-00005470 Actions Trier Filter" at bounding box center [617, 44] width 1147 height 88
click at [964, 29] on input "C08-00005470" at bounding box center [920, 31] width 205 height 22
drag, startPoint x: 956, startPoint y: 29, endPoint x: 766, endPoint y: 24, distance: 190.5
click at [766, 24] on div "C08-00005470 Actions" at bounding box center [654, 31] width 1029 height 22
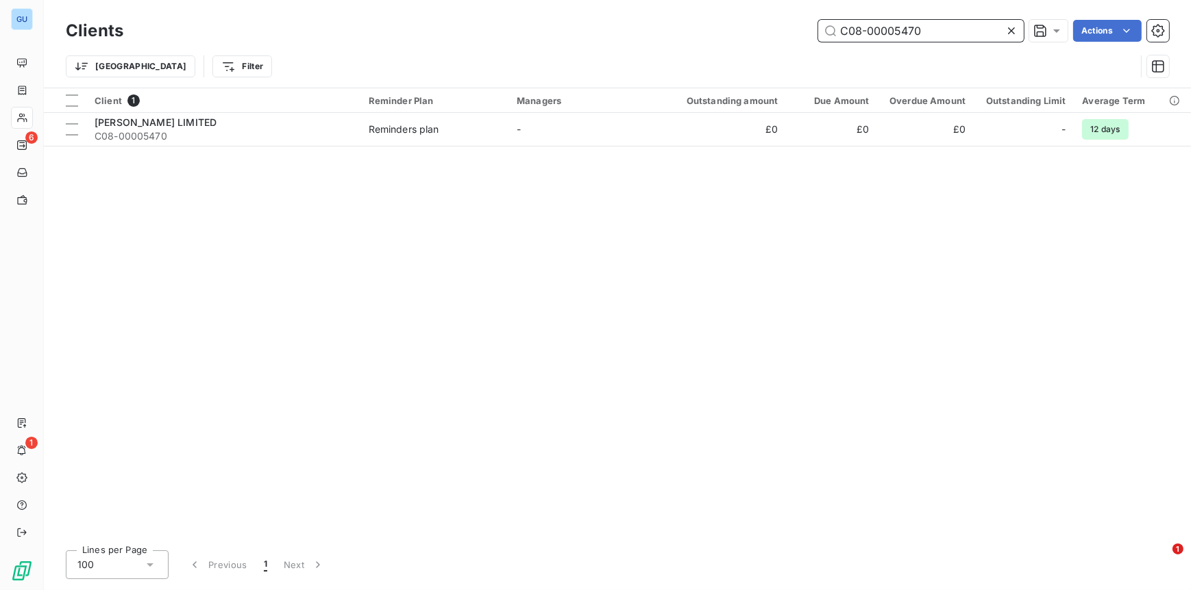
paste input "2771"
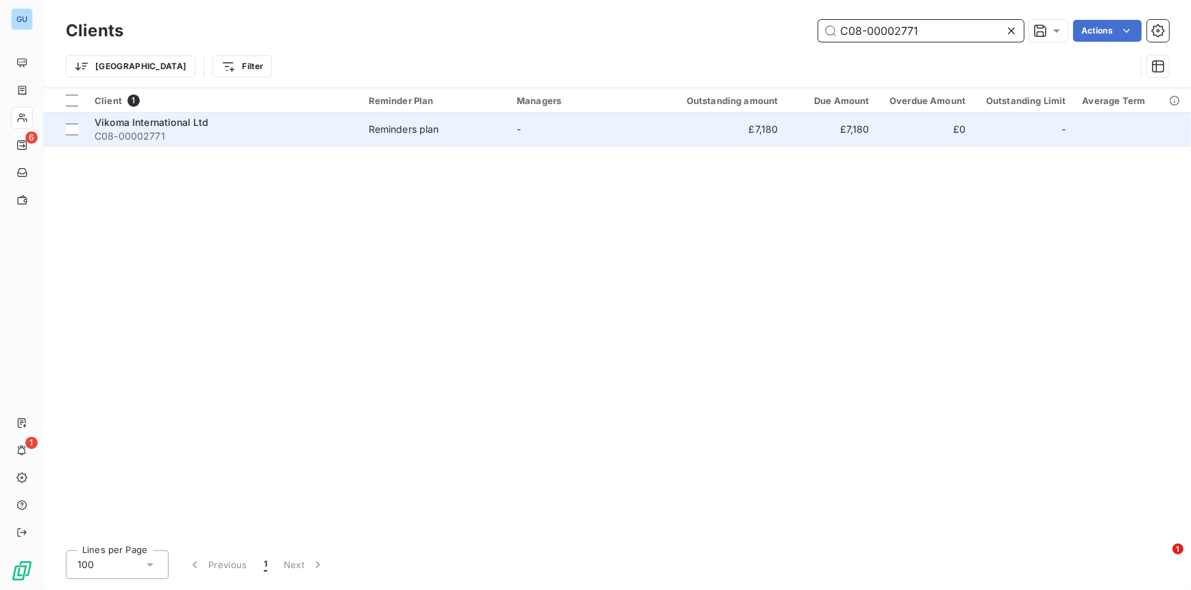
type input "C08-00002771"
click at [135, 121] on span "Vikoma International Ltd" at bounding box center [152, 122] width 114 height 12
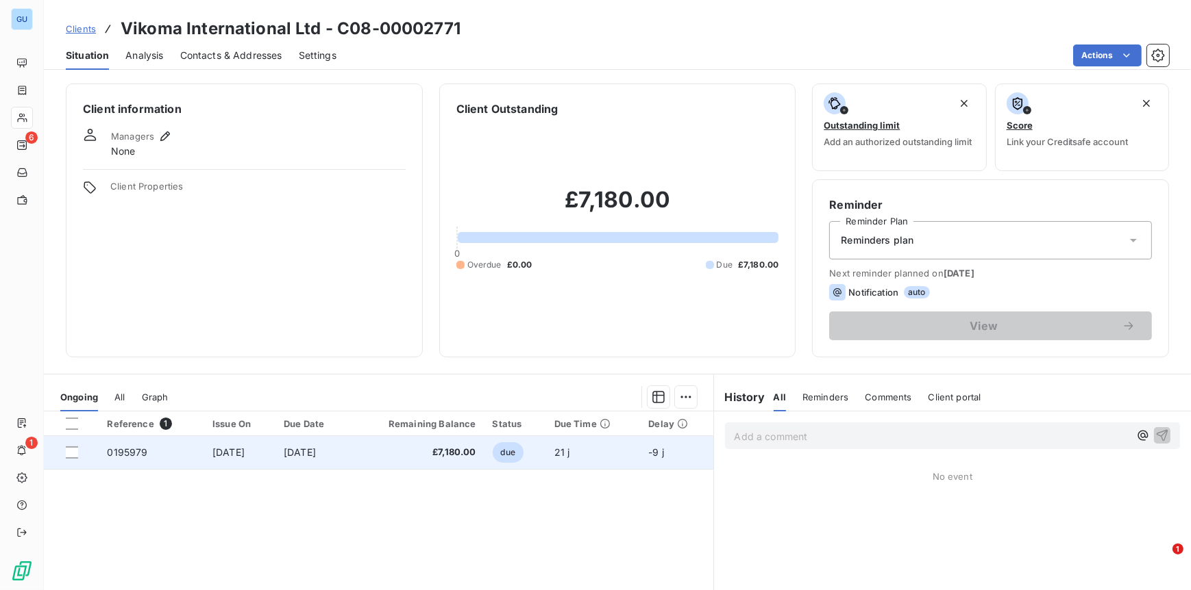
click at [130, 453] on span "0195979" at bounding box center [127, 453] width 40 height 12
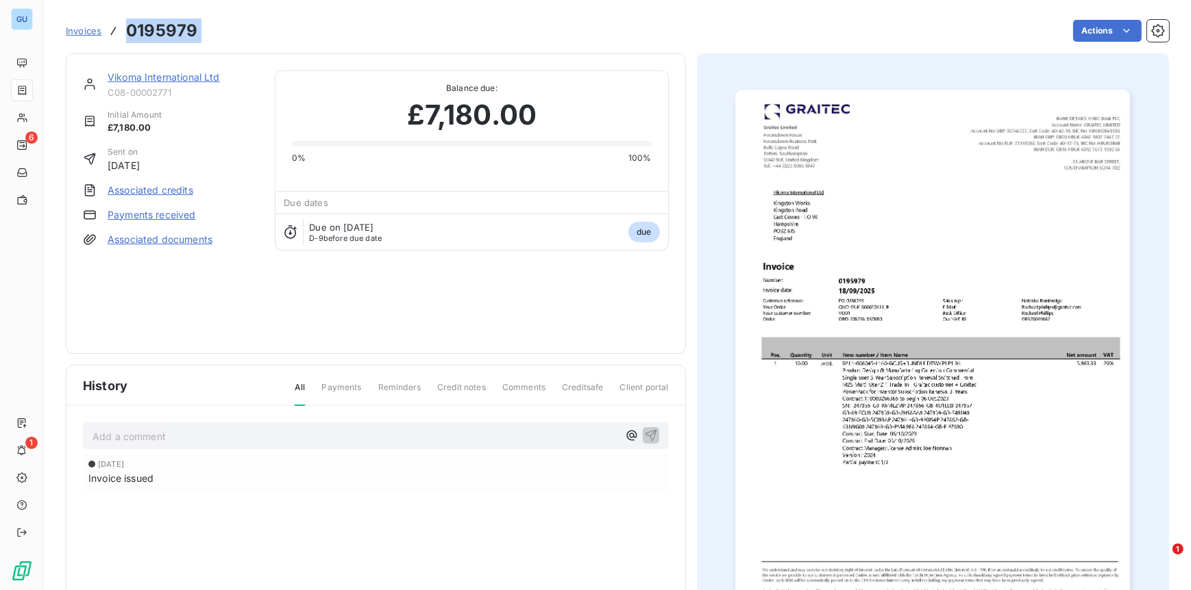
drag, startPoint x: 205, startPoint y: 31, endPoint x: 125, endPoint y: 36, distance: 80.3
click at [125, 36] on div "Invoices 0195979 Actions" at bounding box center [617, 30] width 1103 height 29
copy section "0195979 Actions"
click at [148, 73] on link "Vikoma International Ltd" at bounding box center [164, 77] width 112 height 12
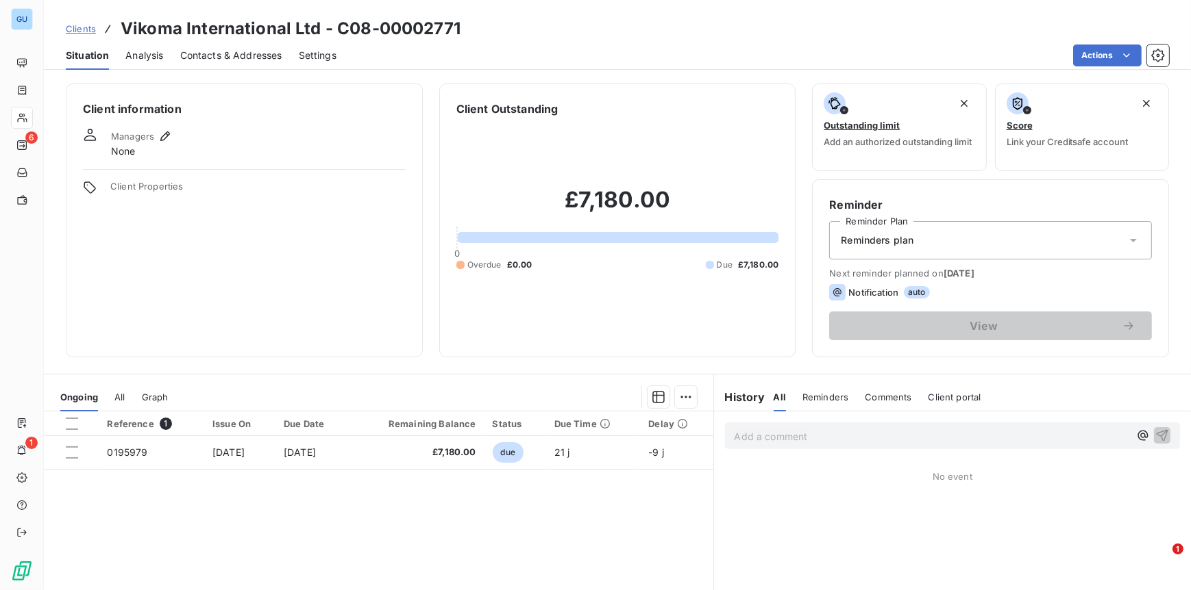
click at [237, 51] on span "Contacts & Addresses" at bounding box center [231, 56] width 102 height 14
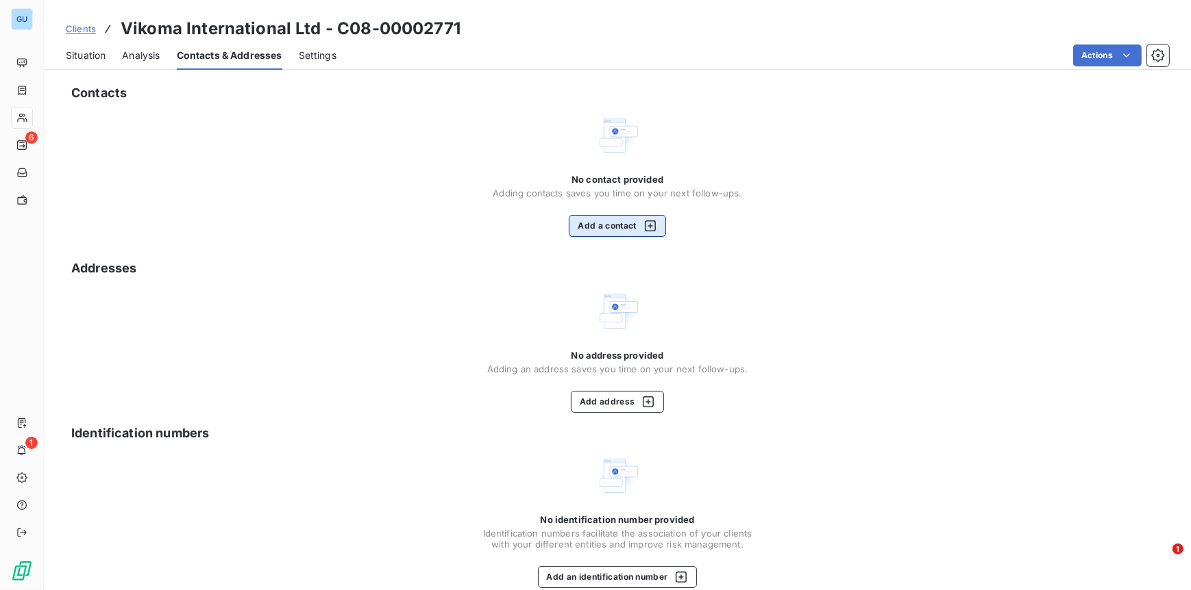
click at [603, 226] on button "Add a contact" at bounding box center [617, 226] width 97 height 22
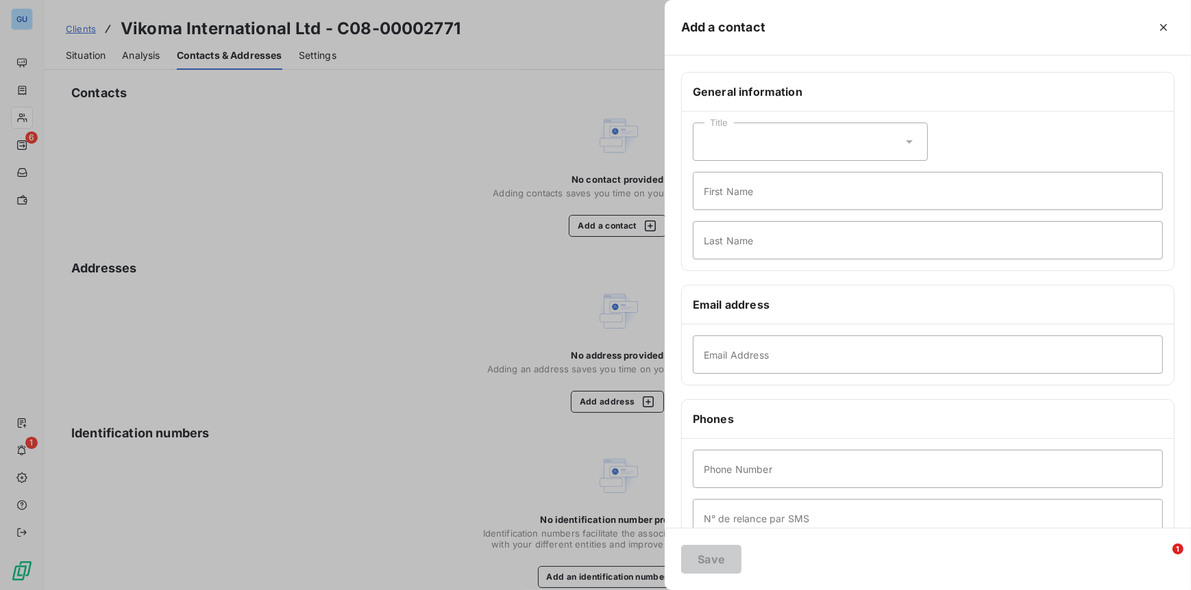
click at [716, 331] on div "Email Address" at bounding box center [928, 355] width 492 height 60
click at [716, 342] on input "Email Address" at bounding box center [928, 355] width 470 height 38
paste input "jnorman@vikoma.com"
type input "jnorman@vikoma.com"
click at [714, 182] on input "First Name" at bounding box center [928, 191] width 470 height 38
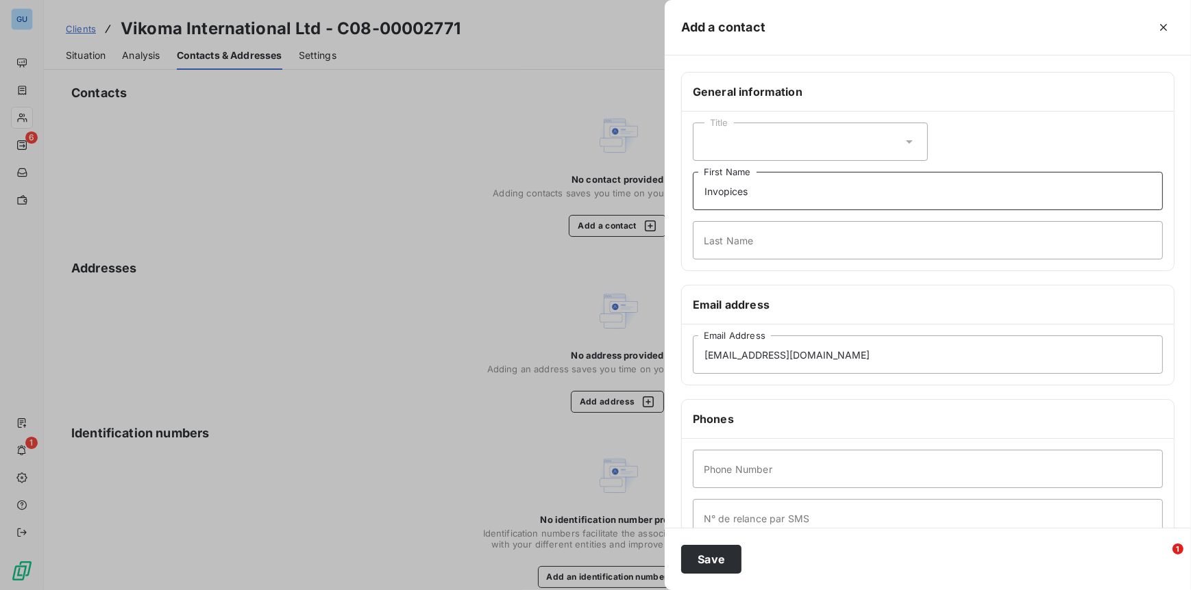
drag, startPoint x: 728, startPoint y: 196, endPoint x: 730, endPoint y: 216, distance: 20.7
click at [730, 203] on input "Invopices" at bounding box center [928, 191] width 470 height 38
click at [730, 194] on input "Invo.ices" at bounding box center [928, 191] width 470 height 38
click at [730, 196] on input "Invo.ices" at bounding box center [928, 191] width 470 height 38
type input "Invoices"
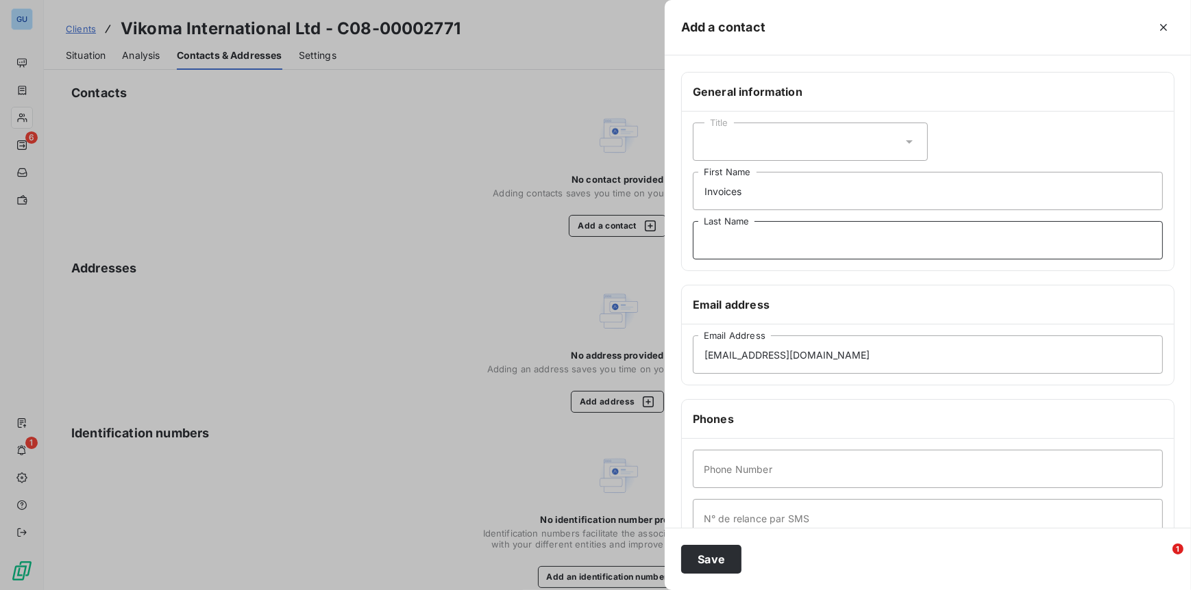
click at [724, 235] on input "Last Name" at bounding box center [928, 240] width 470 height 38
type input "."
type input "00"
click at [708, 551] on button "Save" at bounding box center [711, 559] width 60 height 29
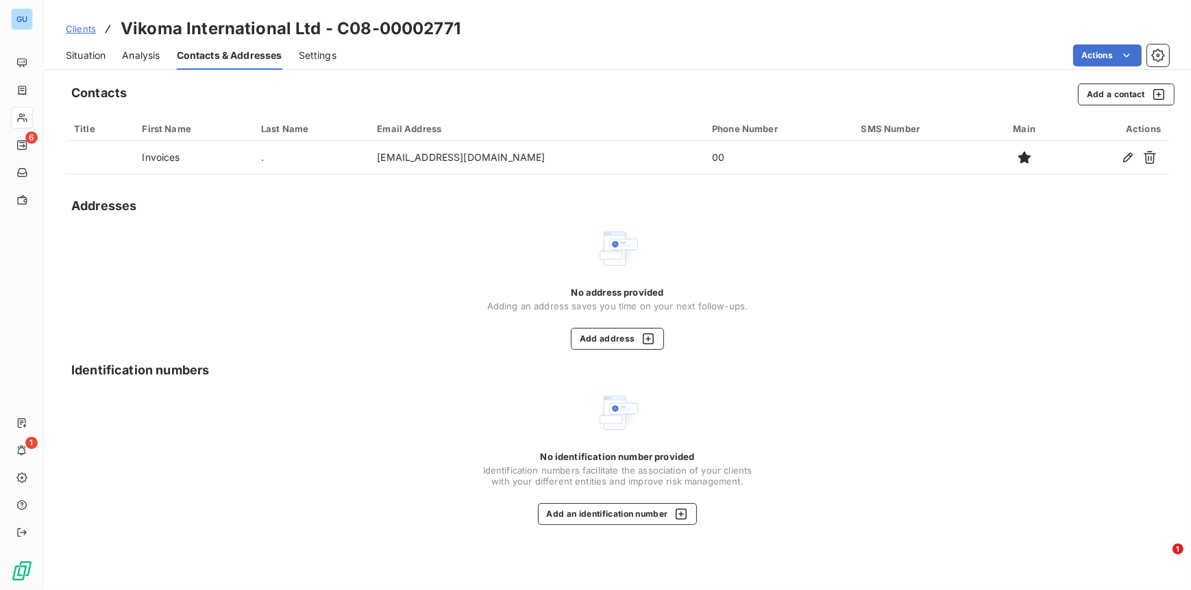
click at [86, 27] on span "Clients" at bounding box center [81, 28] width 30 height 11
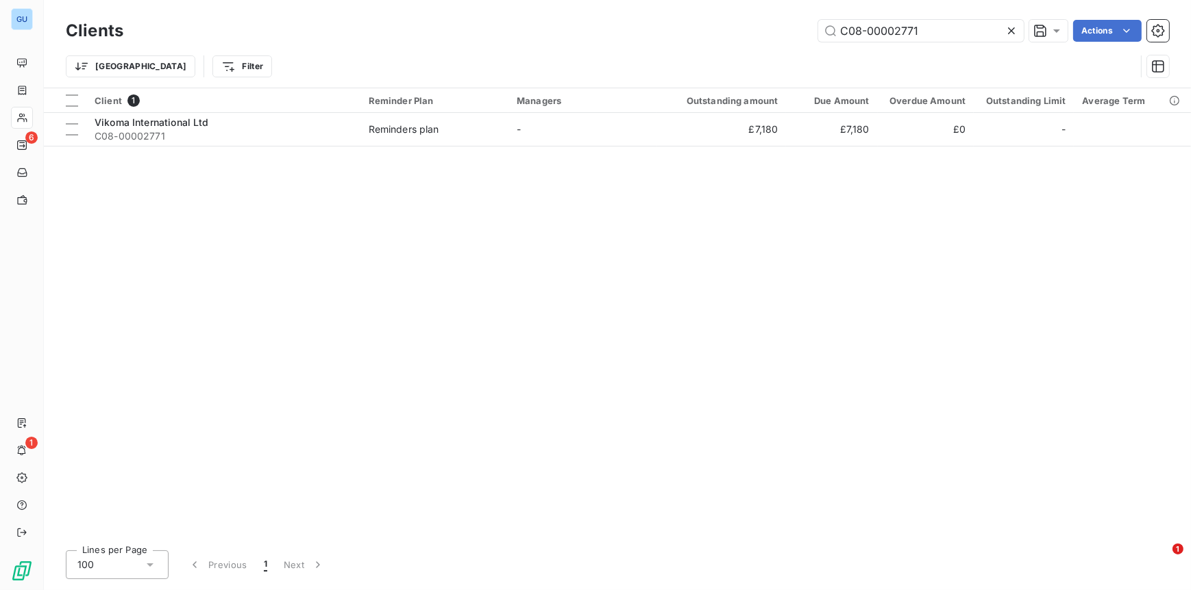
drag, startPoint x: 945, startPoint y: 31, endPoint x: 788, endPoint y: 23, distance: 157.8
click at [788, 22] on div "C08-00002771 Actions" at bounding box center [654, 31] width 1029 height 22
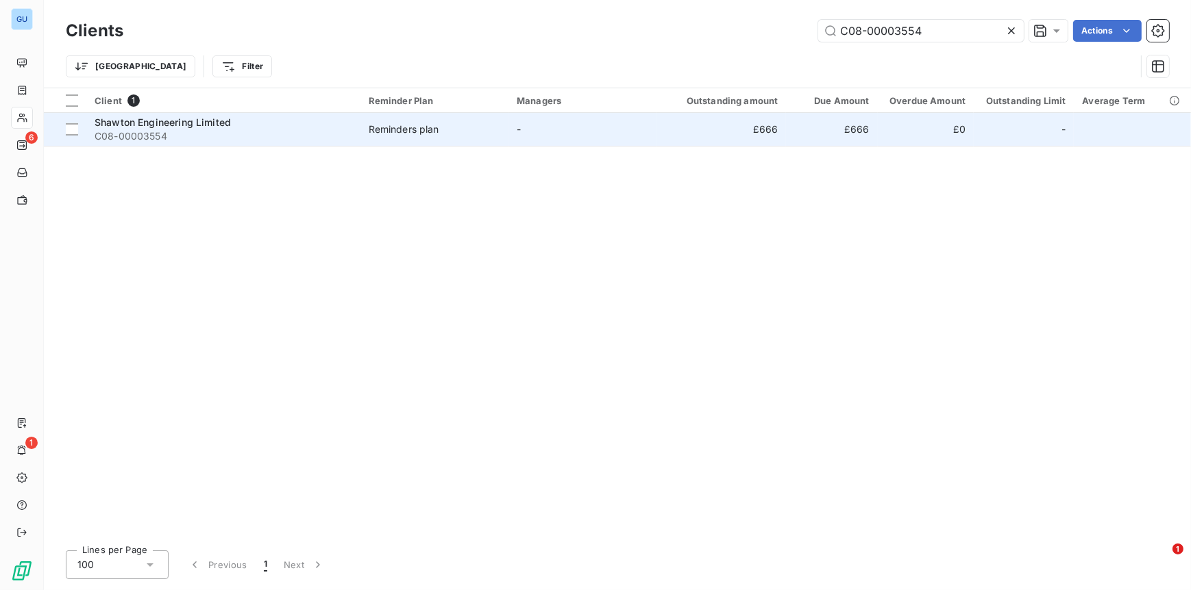
type input "C08-00003554"
click at [148, 124] on span "Shawton Engineering Limited" at bounding box center [163, 122] width 136 height 12
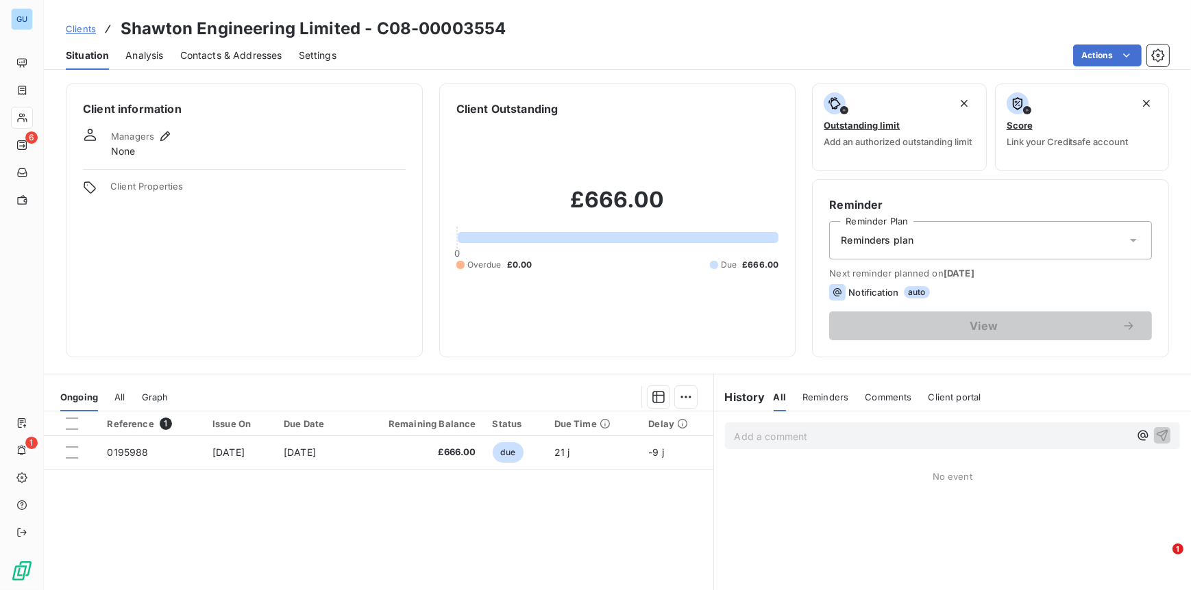
click at [92, 55] on span "Situation" at bounding box center [87, 56] width 43 height 14
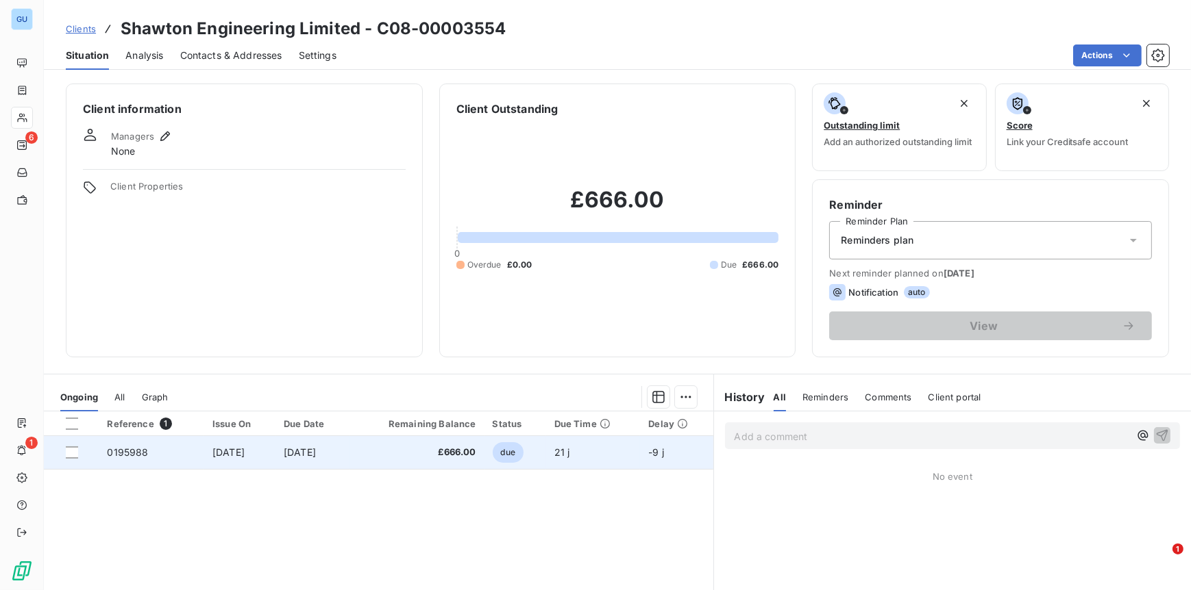
click at [141, 448] on span "0195988" at bounding box center [127, 453] width 41 height 12
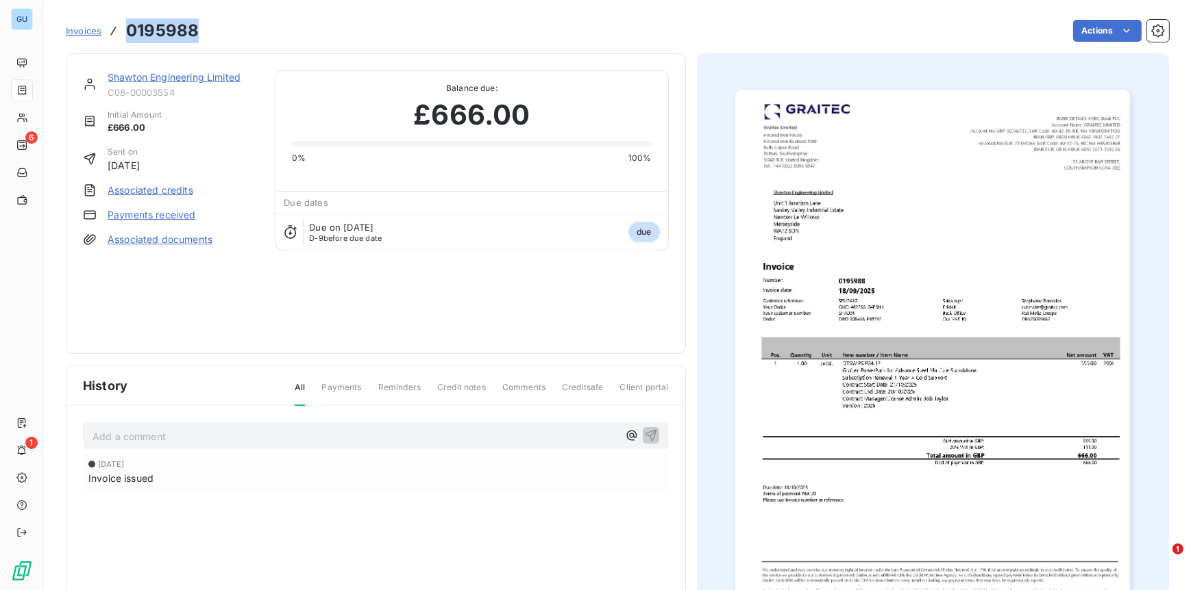
drag, startPoint x: 182, startPoint y: 27, endPoint x: 123, endPoint y: 27, distance: 59.6
click at [123, 27] on div "Invoices 0195988 Actions" at bounding box center [617, 30] width 1103 height 29
copy h3 "0195988"
drag, startPoint x: 171, startPoint y: 77, endPoint x: 168, endPoint y: 86, distance: 8.7
click at [171, 77] on link "Shawton Engineering Limited" at bounding box center [174, 77] width 133 height 12
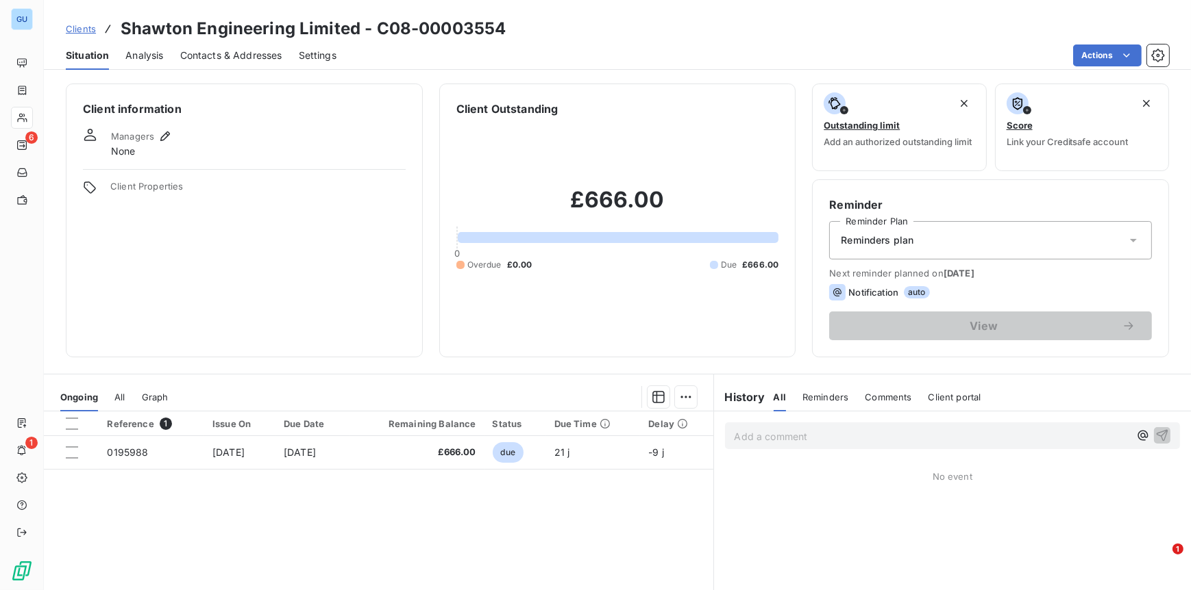
click at [249, 56] on span "Contacts & Addresses" at bounding box center [231, 56] width 102 height 14
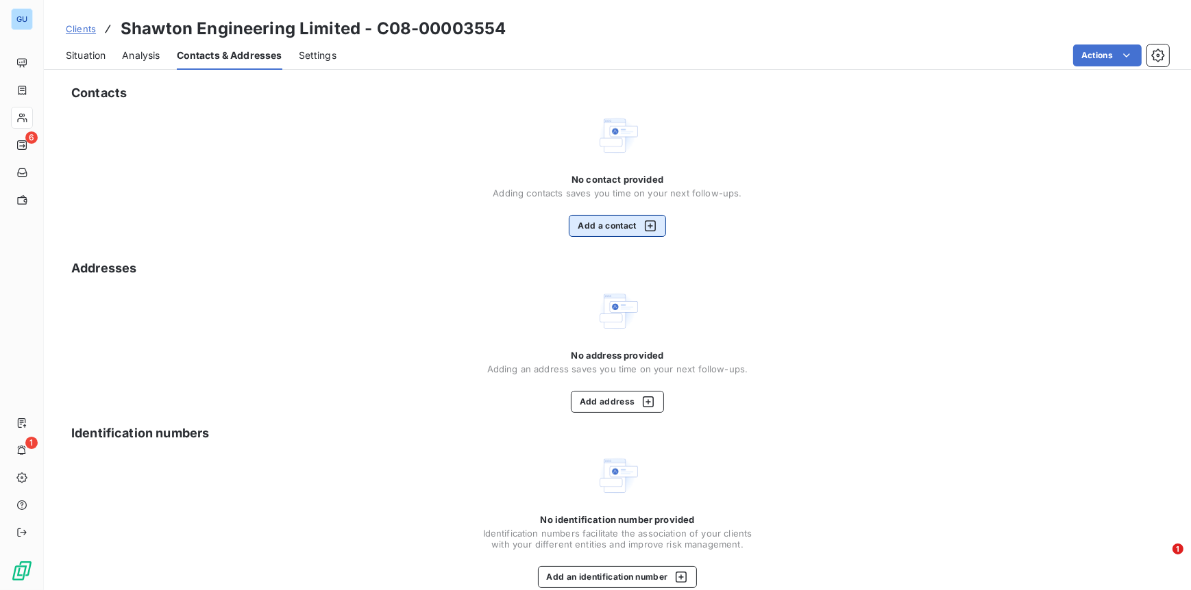
click at [606, 227] on button "Add a contact" at bounding box center [617, 226] width 97 height 22
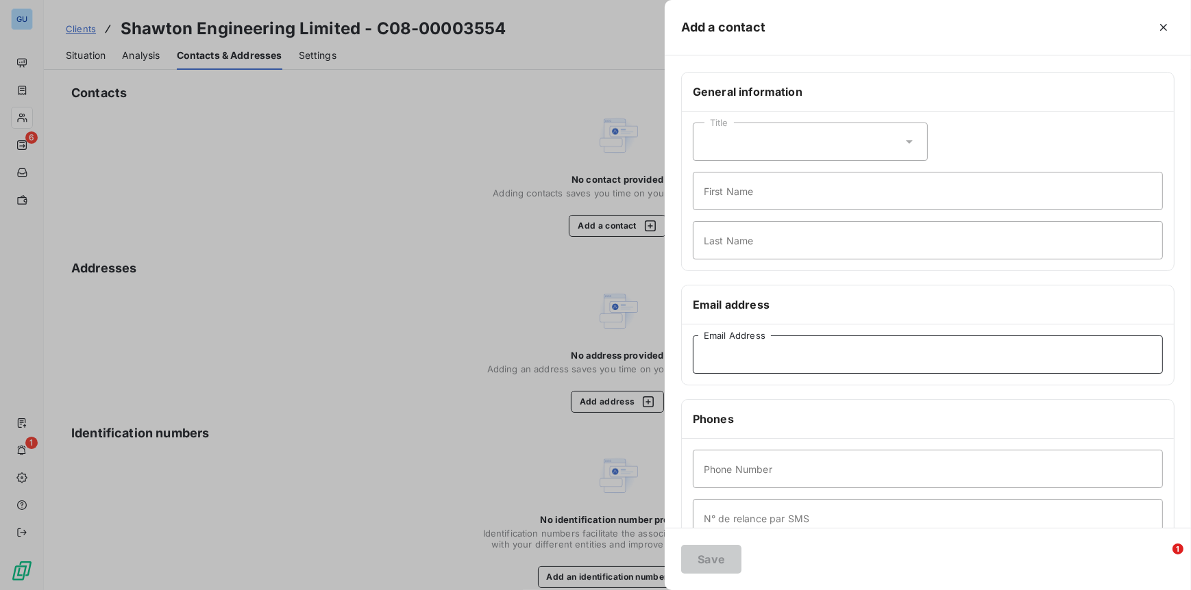
click at [717, 365] on input "Email Address" at bounding box center [928, 355] width 470 height 38
paste input "invoices@shawton.co.uk"
type input "invoices@shawton.co.uk"
click at [737, 196] on input "First Name" at bounding box center [928, 191] width 470 height 38
type input "Invoices"
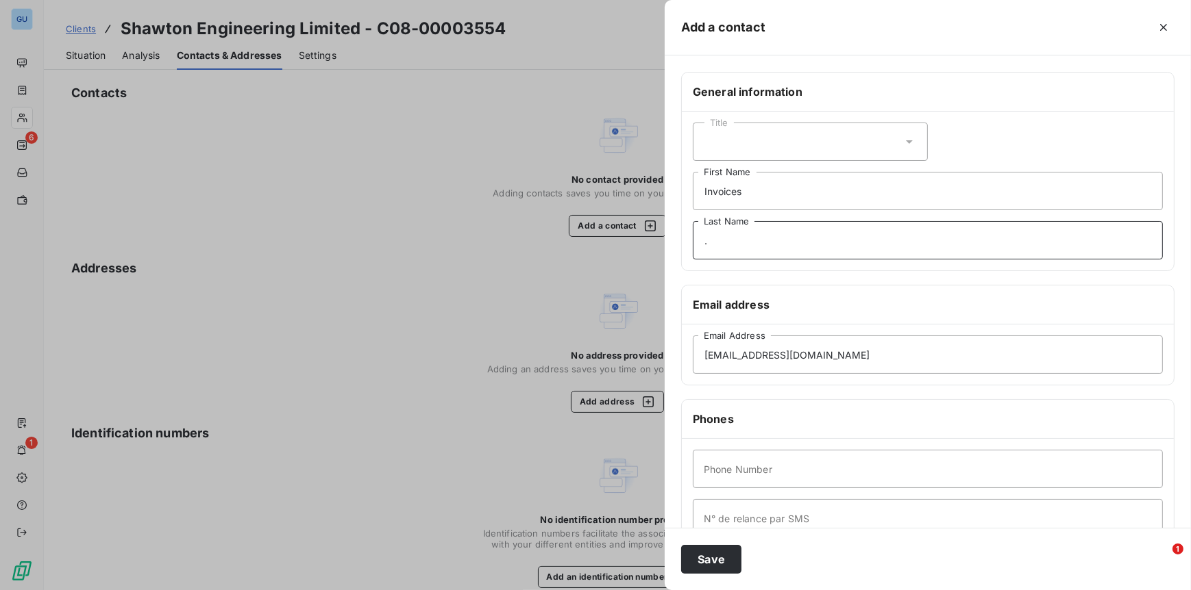
type input "."
type input "00"
click at [710, 552] on button "Save" at bounding box center [711, 559] width 60 height 29
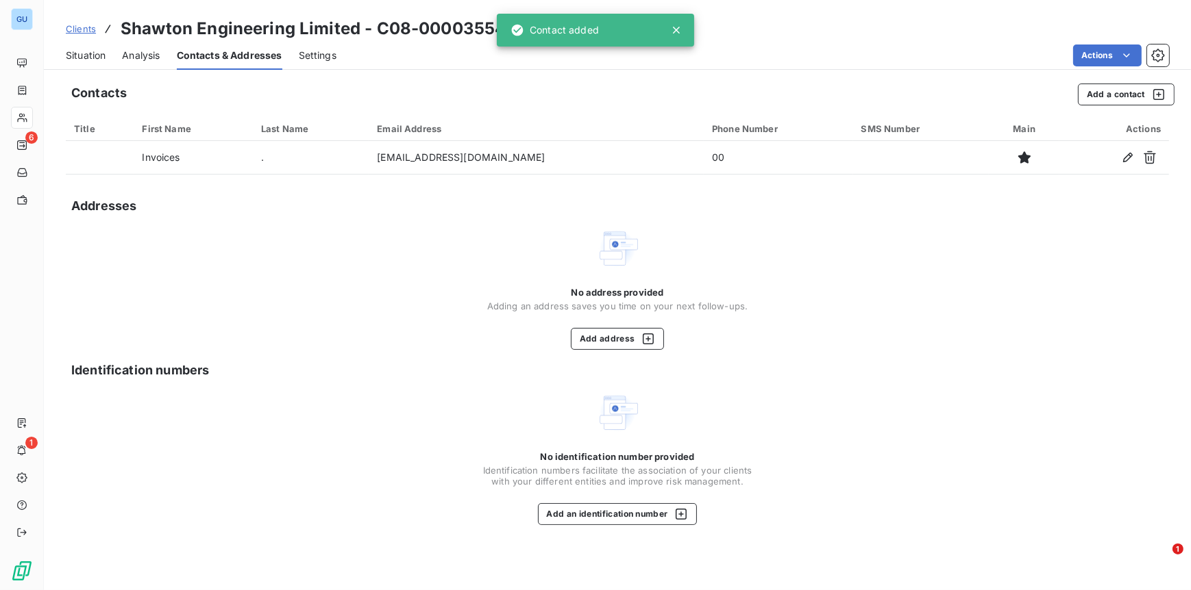
click at [89, 26] on span "Clients" at bounding box center [81, 28] width 30 height 11
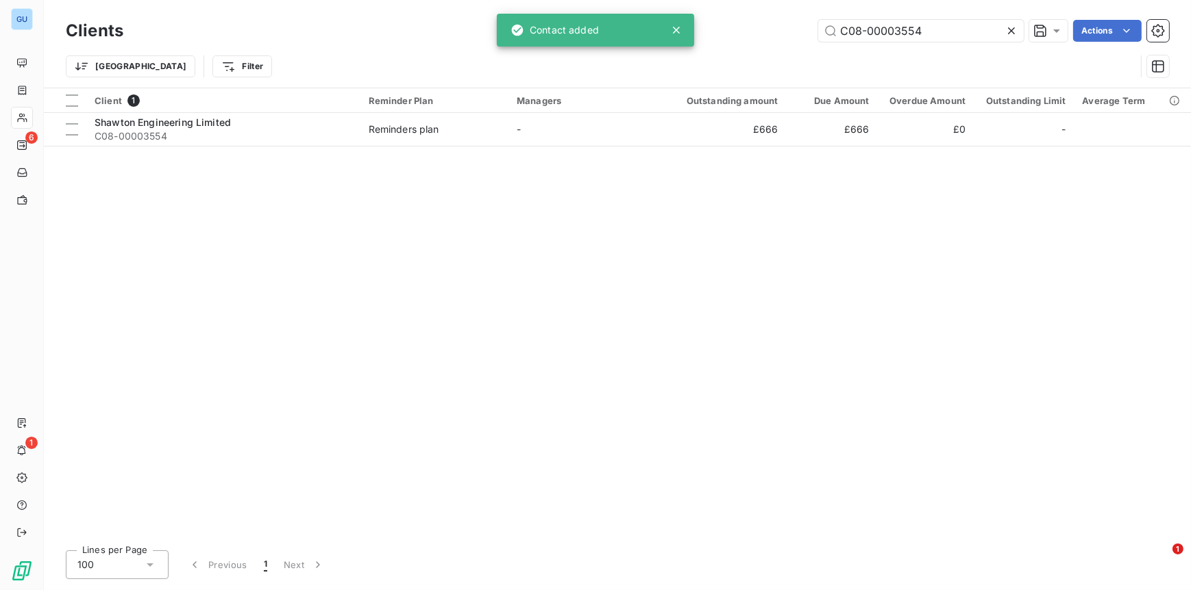
drag, startPoint x: 936, startPoint y: 36, endPoint x: 802, endPoint y: 31, distance: 133.7
click at [802, 31] on div "C08-00003554 Actions" at bounding box center [654, 31] width 1029 height 22
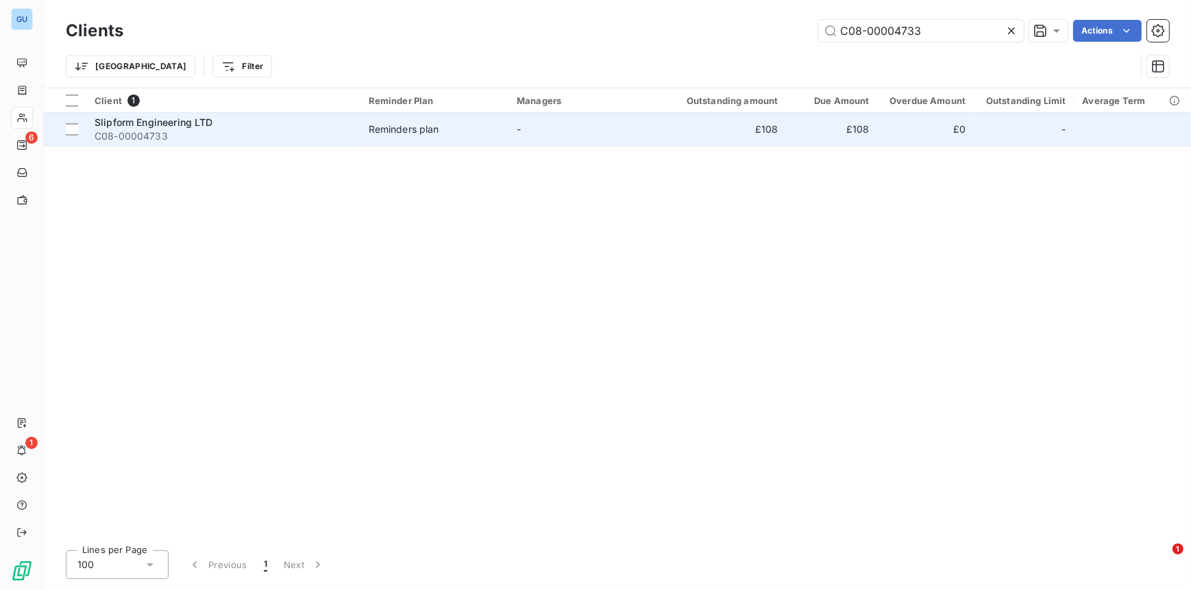
type input "C08-00004733"
click at [147, 129] on span "C08-00004733" at bounding box center [224, 136] width 258 height 14
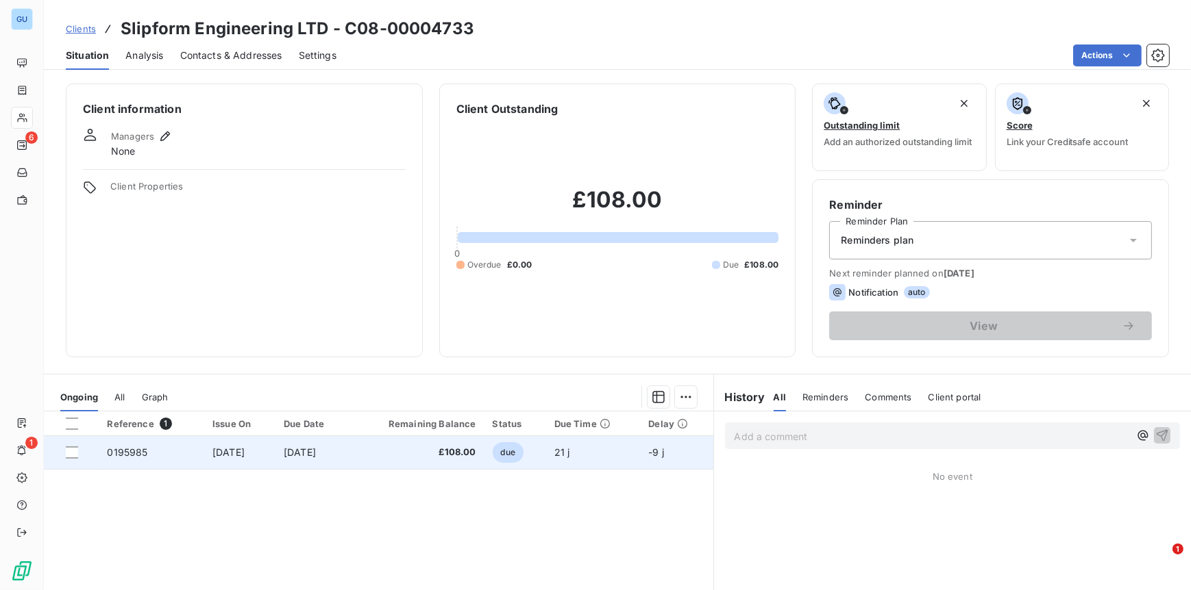
click at [146, 456] on td "0195985" at bounding box center [151, 452] width 105 height 33
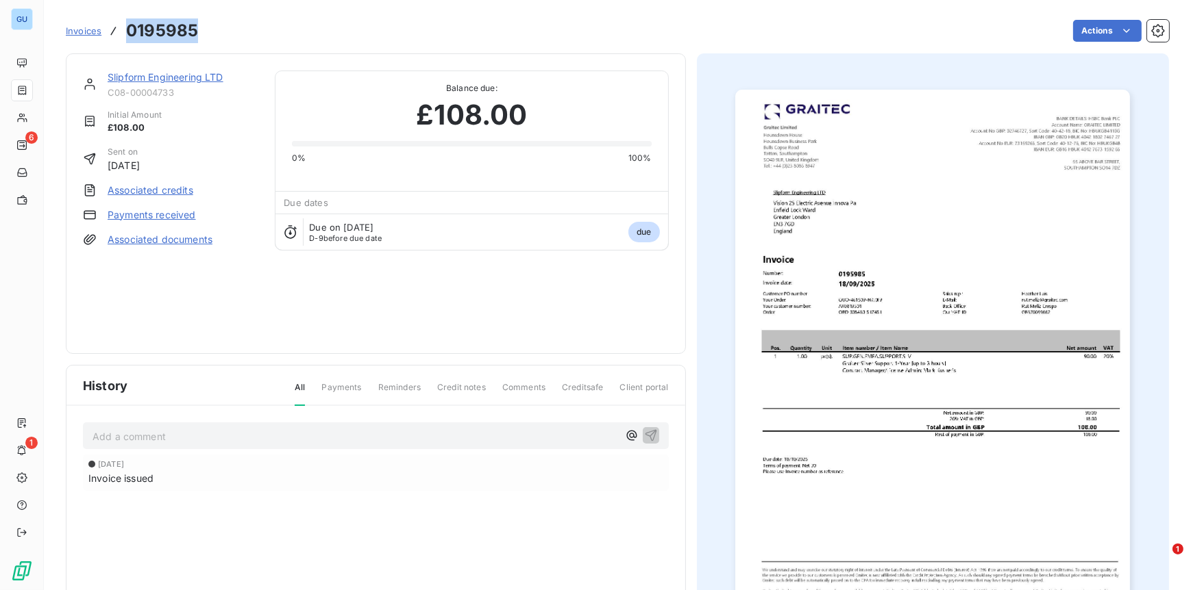
drag, startPoint x: 190, startPoint y: 36, endPoint x: 127, endPoint y: 34, distance: 63.0
click at [127, 34] on div "Invoices 0195985 Actions" at bounding box center [617, 30] width 1103 height 29
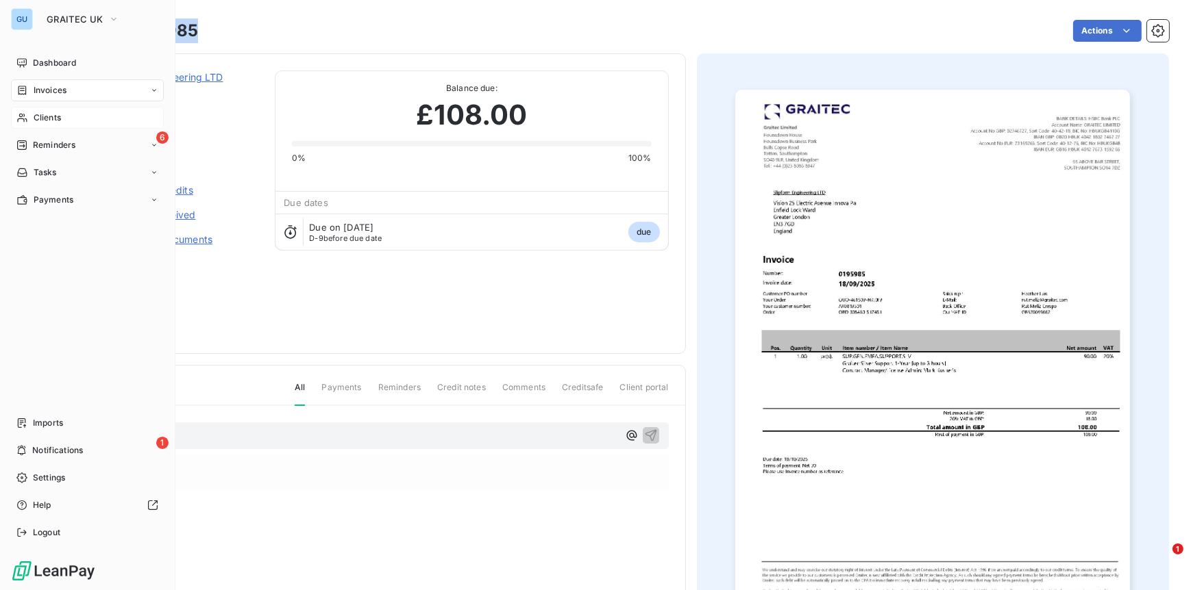
click at [48, 120] on span "Clients" at bounding box center [47, 118] width 27 height 12
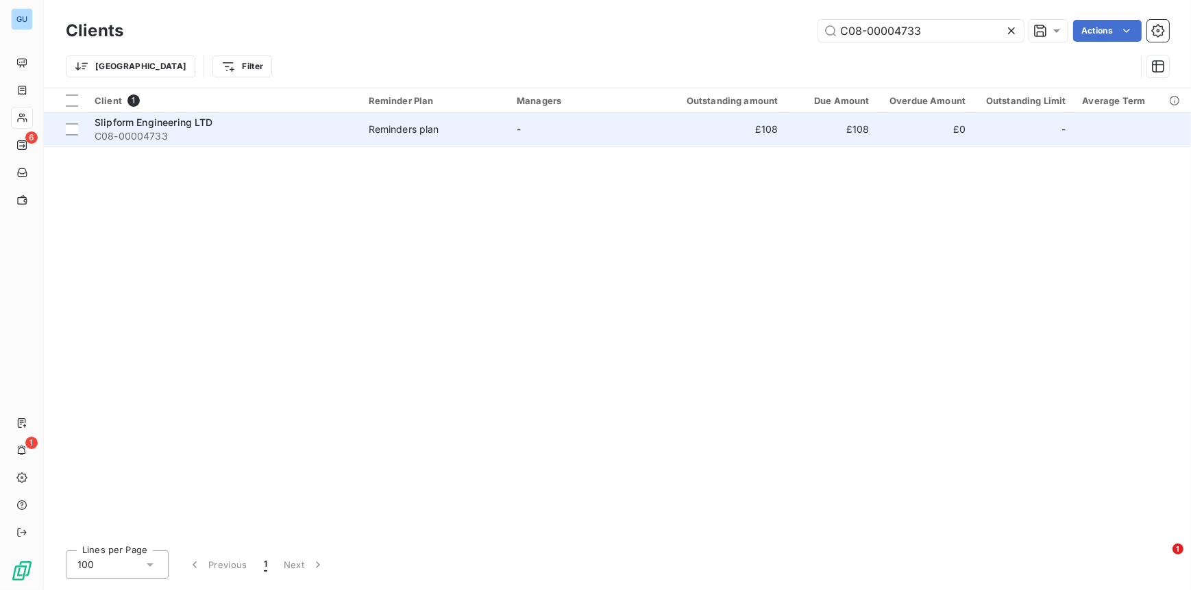
click at [148, 125] on span "Slipform Engineering LTD" at bounding box center [154, 122] width 119 height 12
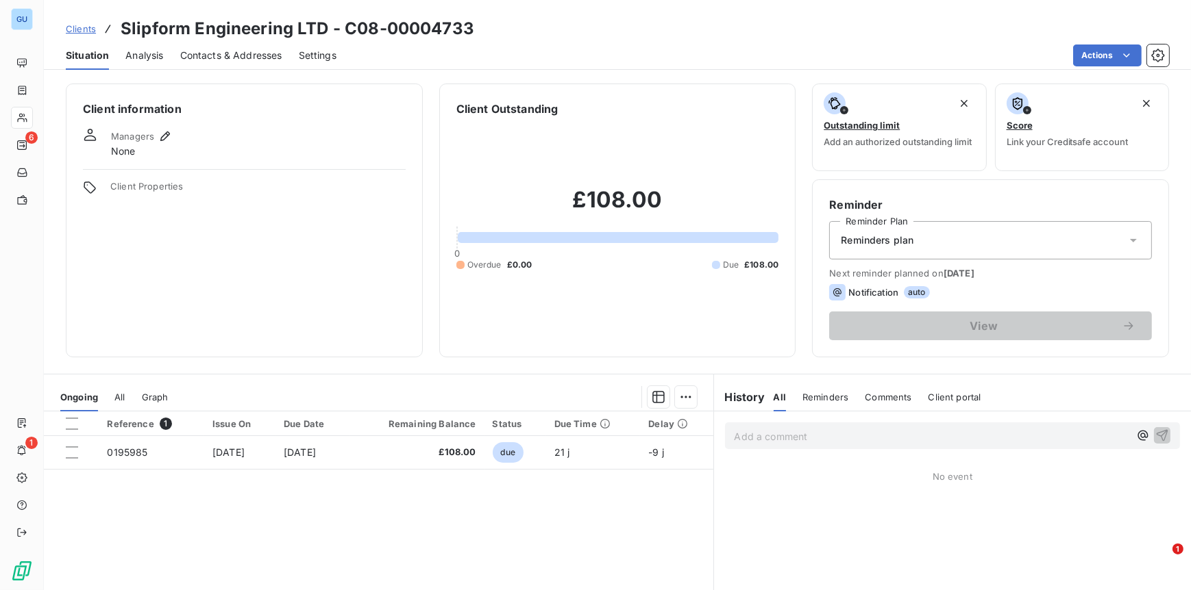
click at [243, 54] on span "Contacts & Addresses" at bounding box center [231, 56] width 102 height 14
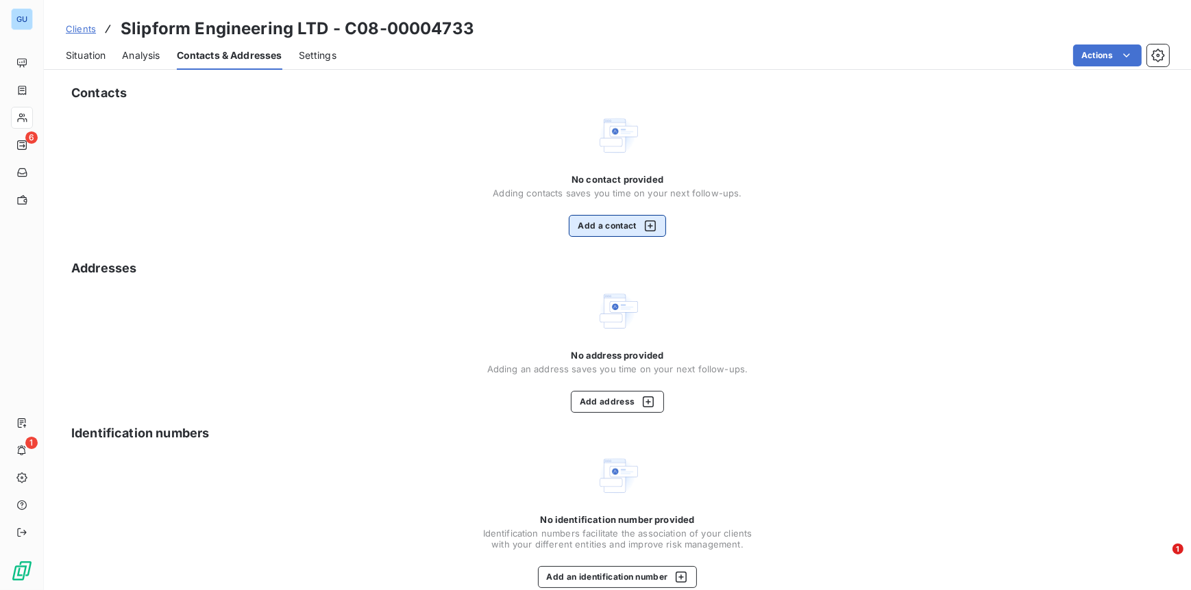
click at [605, 234] on button "Add a contact" at bounding box center [617, 226] width 97 height 22
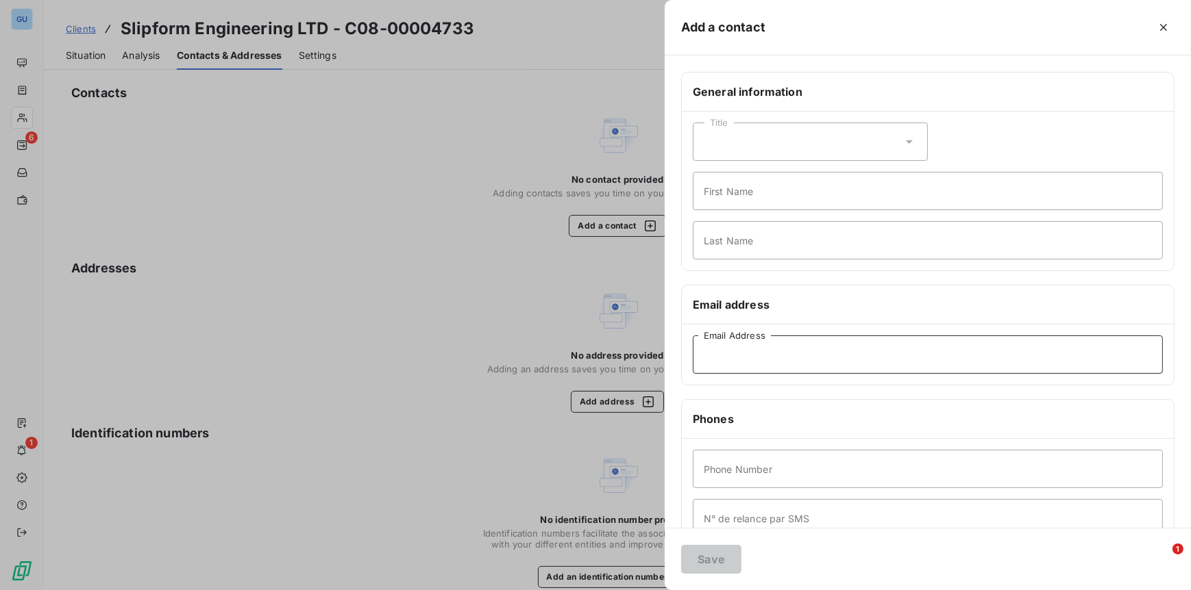
click at [723, 364] on input "Email Address" at bounding box center [928, 355] width 470 height 38
paste input "Mark.Kusneris@slipformengineering.co.uk"
type input "Mark.Kusneris@slipformengineering.co.uk"
click at [707, 190] on input "First Name" at bounding box center [928, 191] width 470 height 38
type input "Invoices"
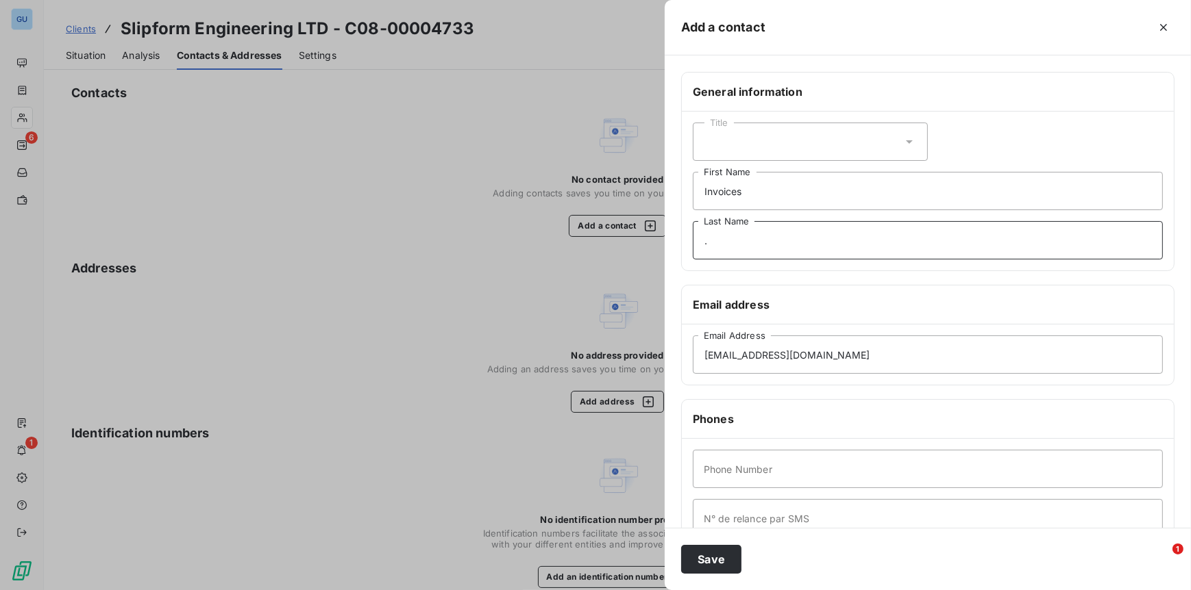
type input "."
type input "00"
click at [725, 558] on button "Save" at bounding box center [711, 559] width 60 height 29
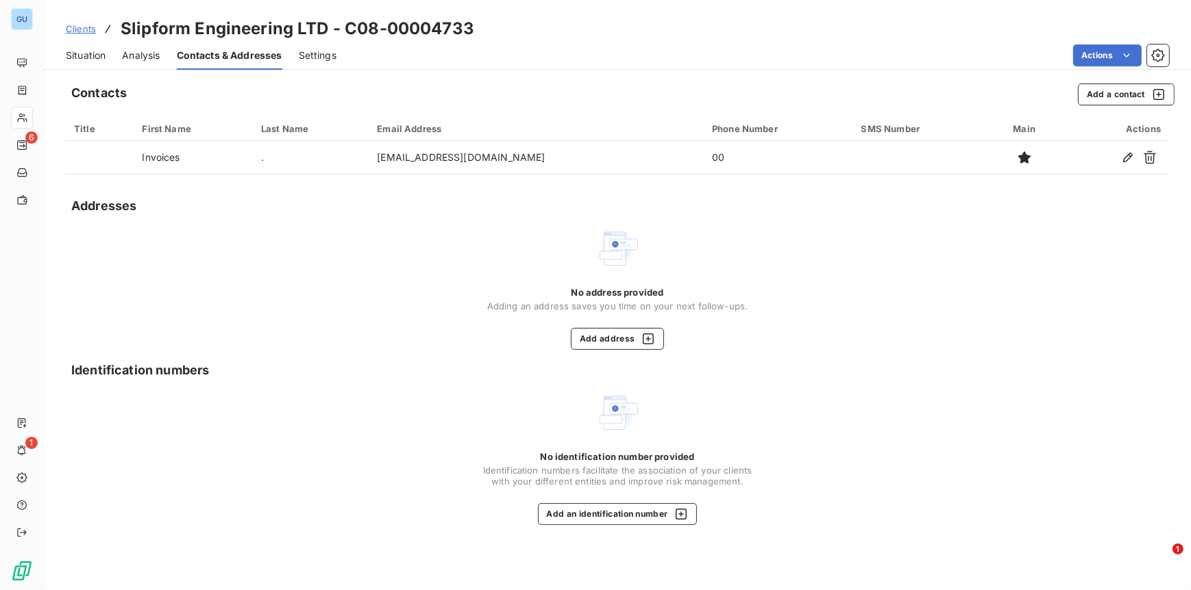
click at [84, 25] on span "Clients" at bounding box center [81, 28] width 30 height 11
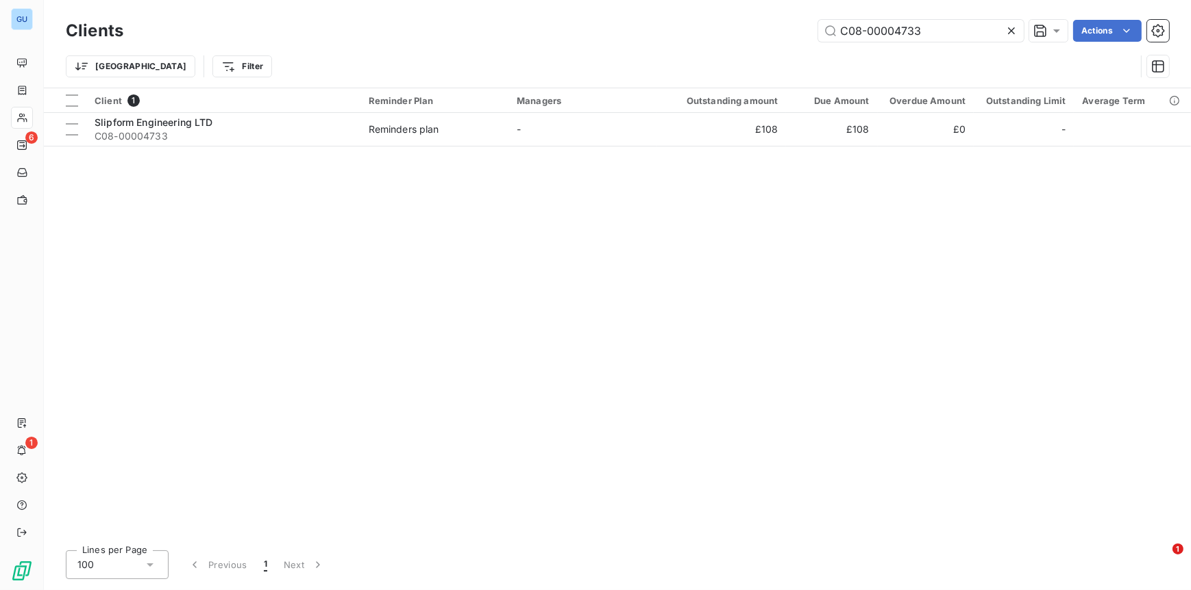
drag, startPoint x: 926, startPoint y: 25, endPoint x: 716, endPoint y: 19, distance: 209.7
click at [714, 17] on div "Clients C08-00004733 Actions" at bounding box center [617, 30] width 1103 height 29
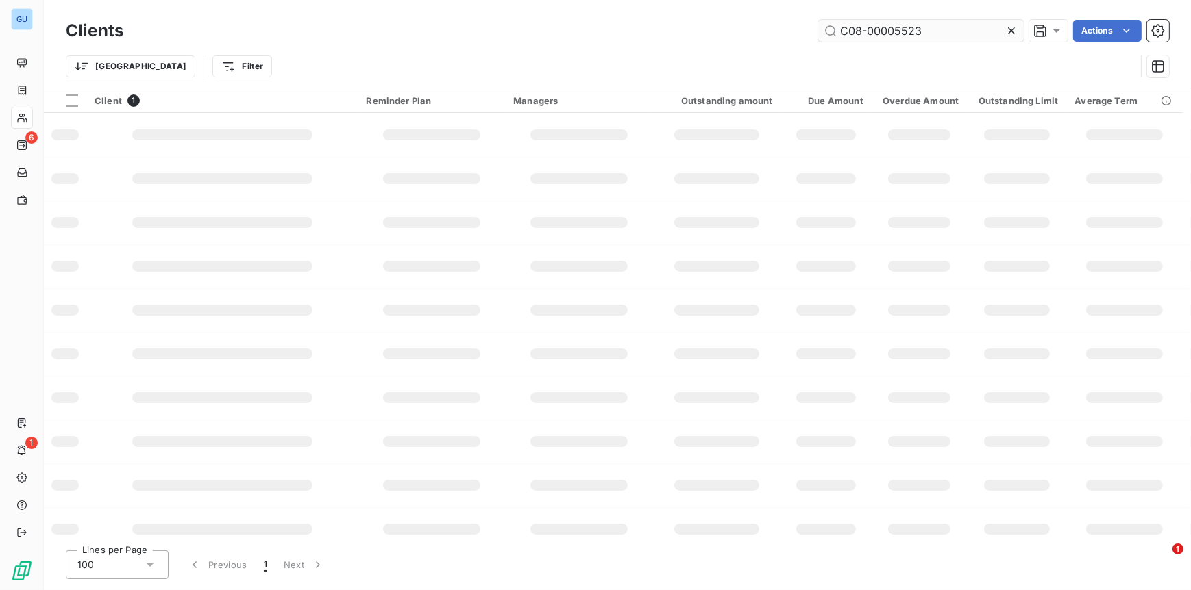
click at [969, 36] on input "C08-00005523" at bounding box center [920, 31] width 205 height 22
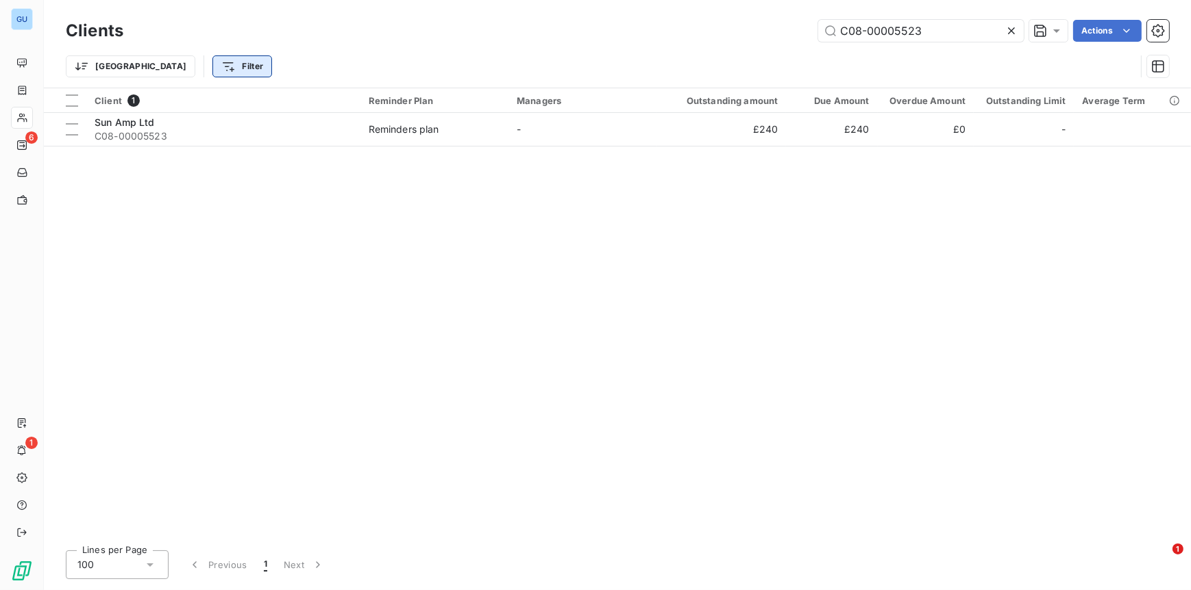
click at [173, 66] on html "GU 6 1 Clients C08-00005523 Actions Trier Filter Client 1 Reminder Plan Manager…" at bounding box center [595, 295] width 1191 height 590
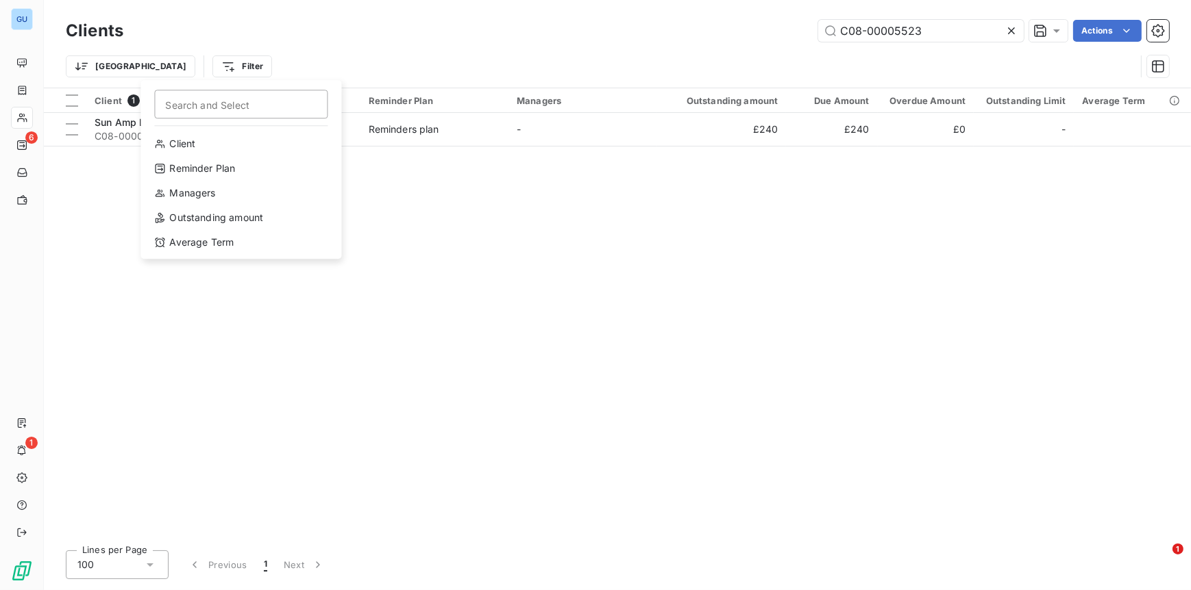
click at [158, 66] on html "GU 6 1 Clients C08-00005523 Actions Trier Filter Search and Select Client Remin…" at bounding box center [595, 295] width 1191 height 590
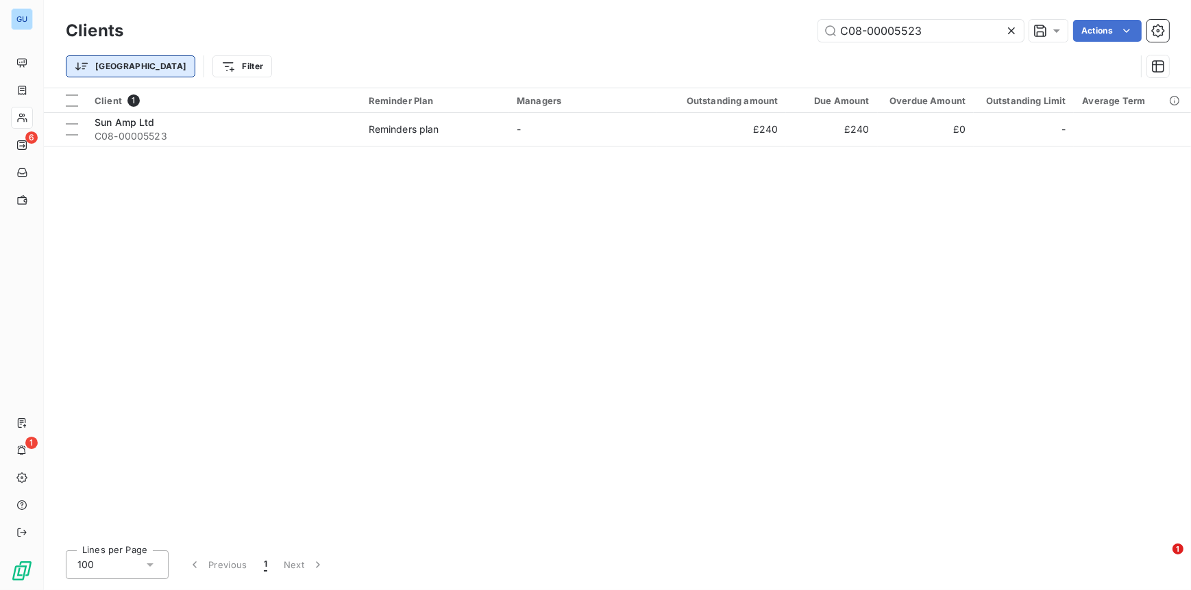
click at [103, 65] on html "GU 6 1 Clients C08-00005523 Actions Trier Filter Client 1 Reminder Plan Manager…" at bounding box center [595, 295] width 1191 height 590
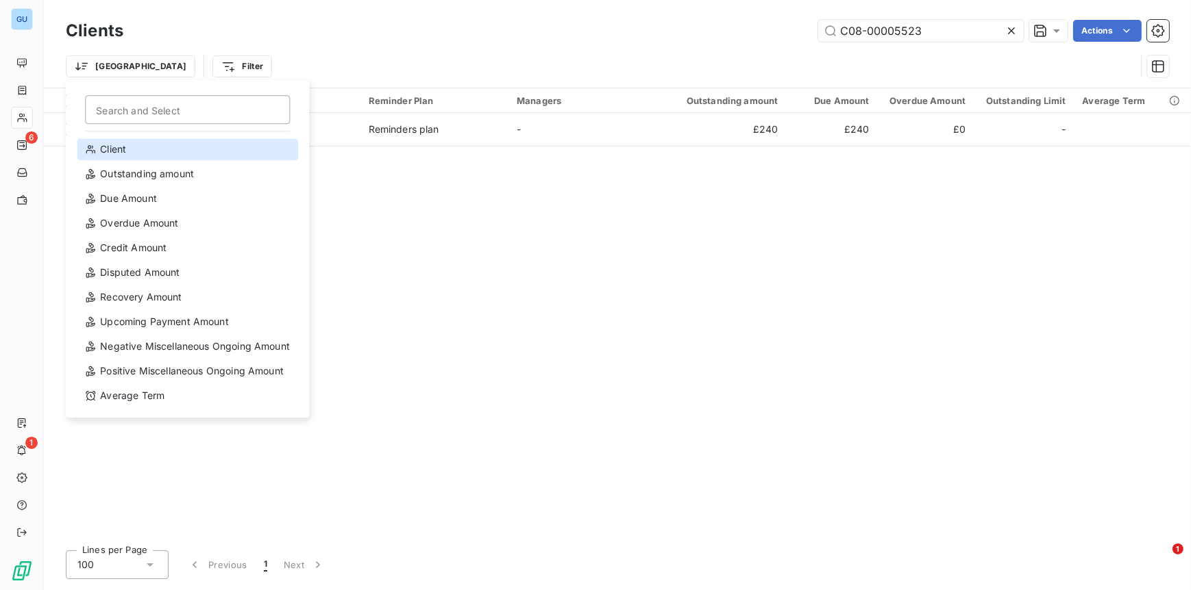
click at [103, 146] on div "Client" at bounding box center [187, 149] width 221 height 22
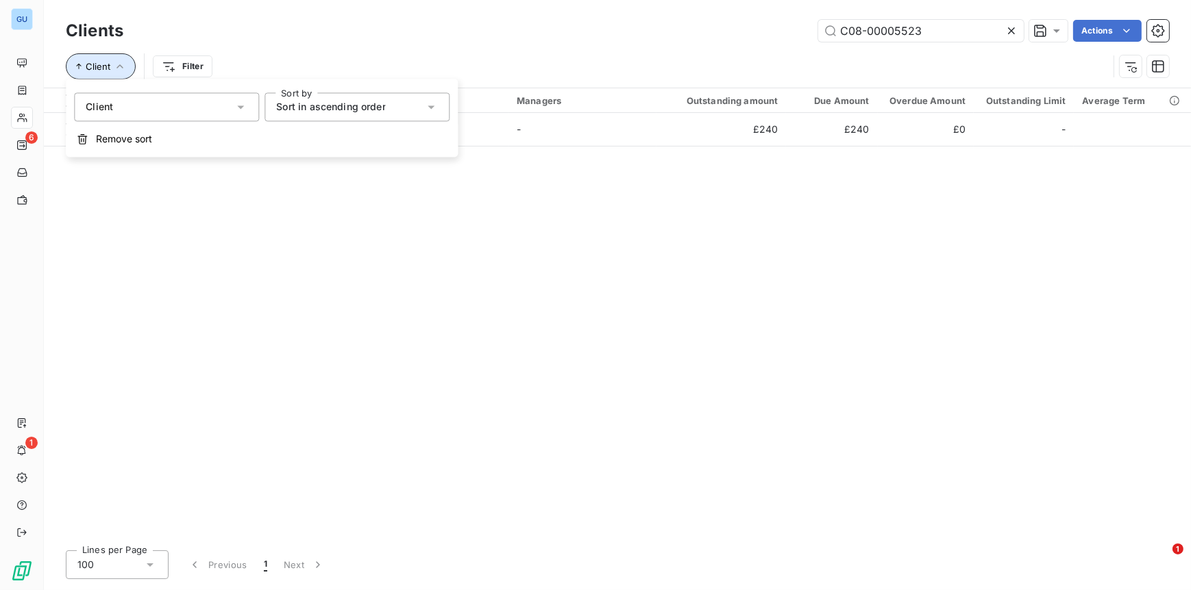
click at [100, 64] on span "Client" at bounding box center [98, 66] width 25 height 11
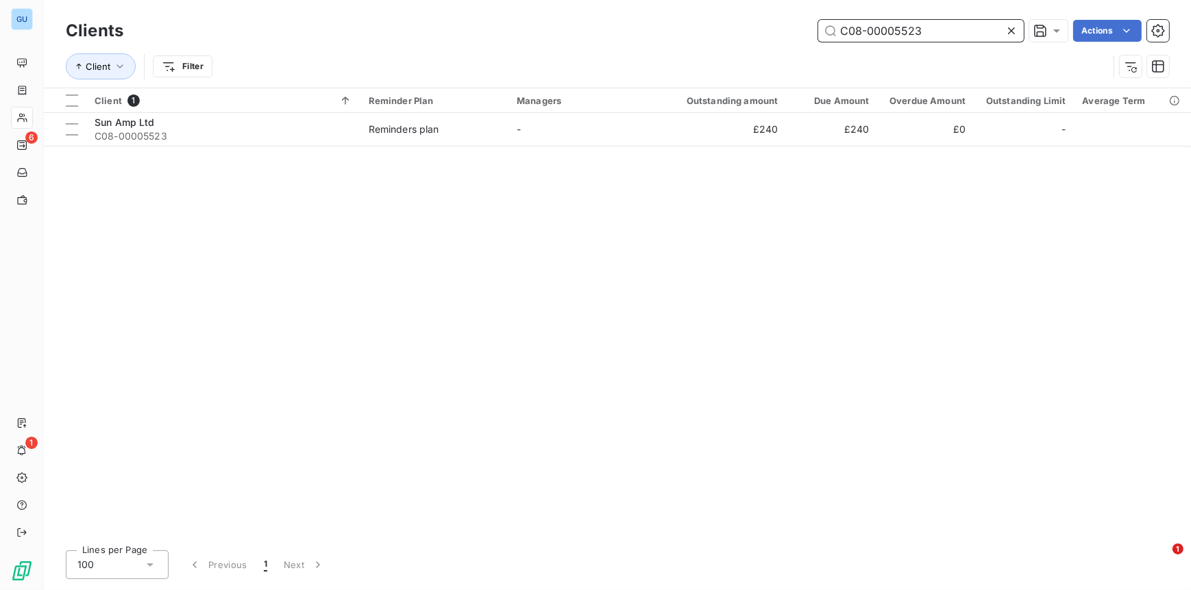
click at [942, 25] on input "C08-00005523" at bounding box center [920, 31] width 205 height 22
drag, startPoint x: 798, startPoint y: 25, endPoint x: 791, endPoint y: 25, distance: 6.9
click at [791, 25] on div "C08-00005523 Actions" at bounding box center [654, 31] width 1029 height 22
paste input "38"
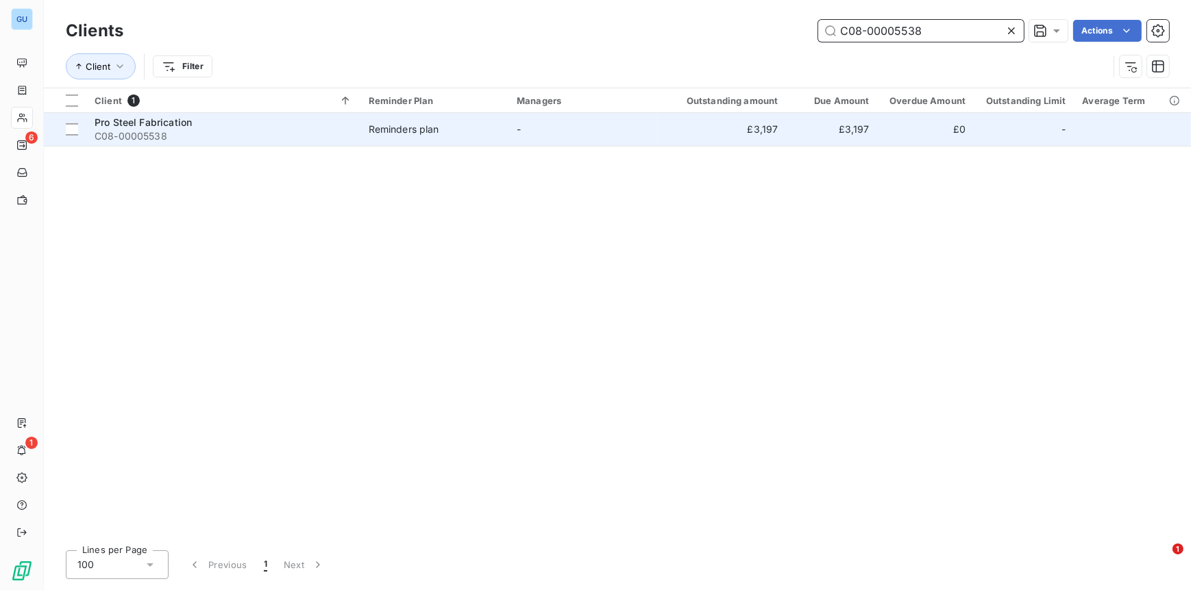
type input "C08-00005538"
click at [168, 126] on span "Pro Steel Fabrication" at bounding box center [143, 122] width 97 height 12
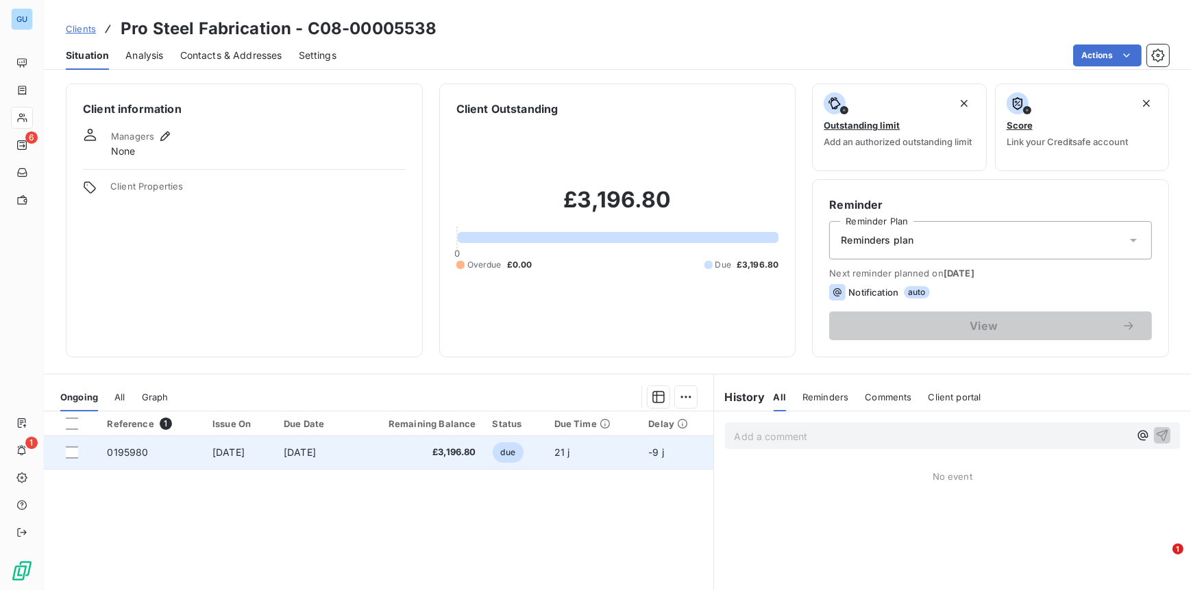
click at [121, 447] on span "0195980" at bounding box center [127, 453] width 41 height 12
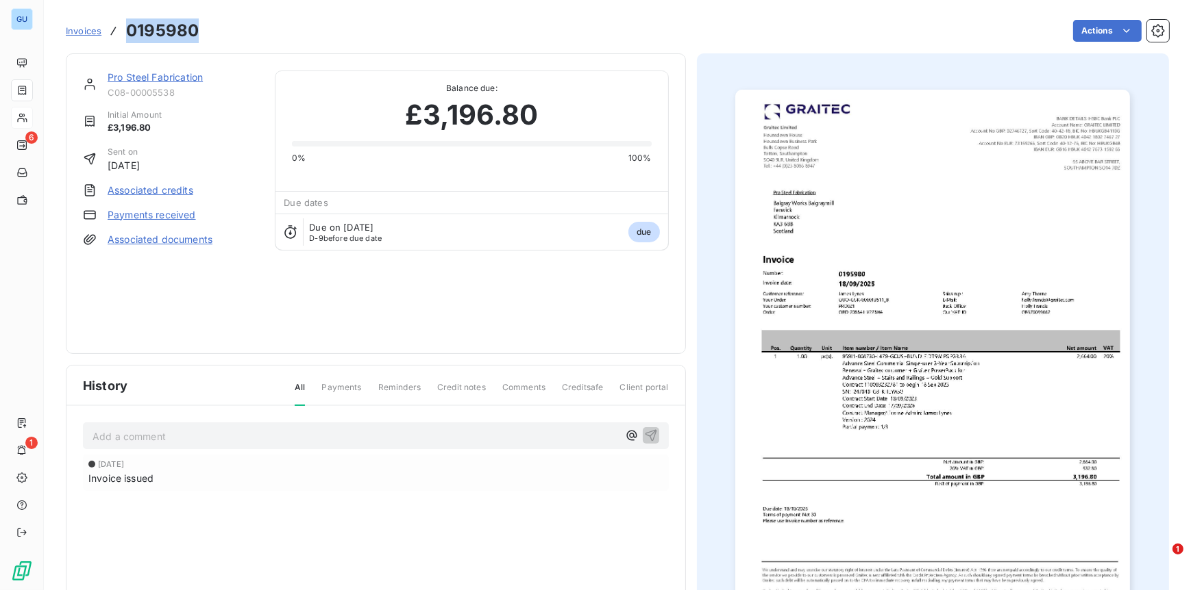
drag, startPoint x: 196, startPoint y: 41, endPoint x: 108, endPoint y: 38, distance: 87.7
click at [108, 38] on div "Invoices 0195980" at bounding box center [132, 30] width 133 height 25
copy h3 "0195980"
click at [162, 75] on link "Pro Steel Fabrication" at bounding box center [155, 77] width 95 height 12
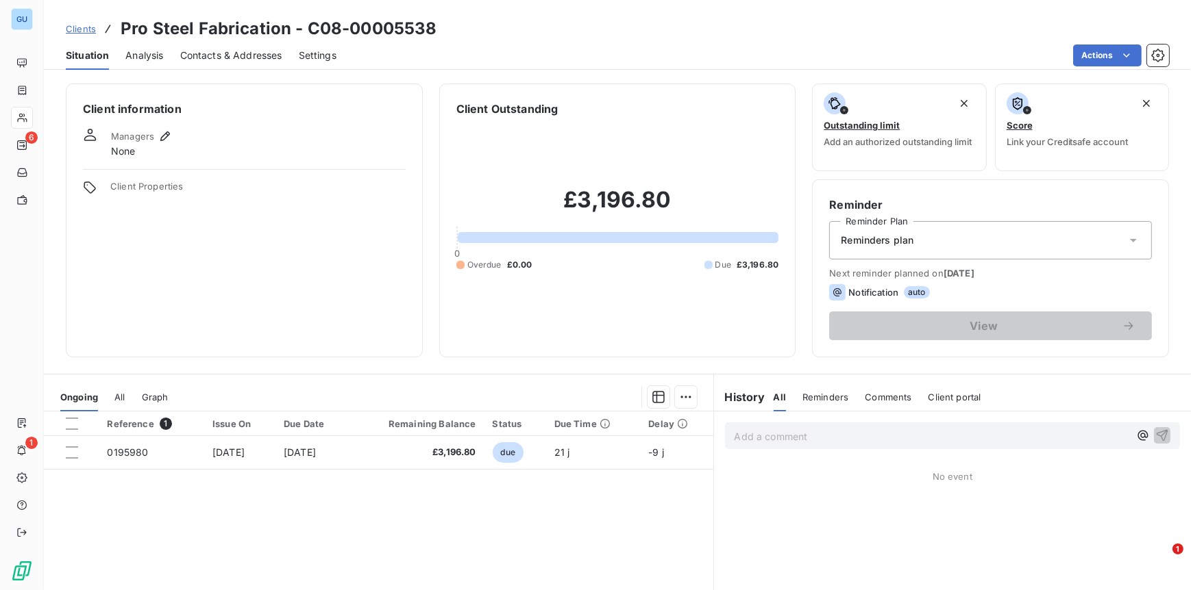
click at [247, 52] on span "Contacts & Addresses" at bounding box center [231, 56] width 102 height 14
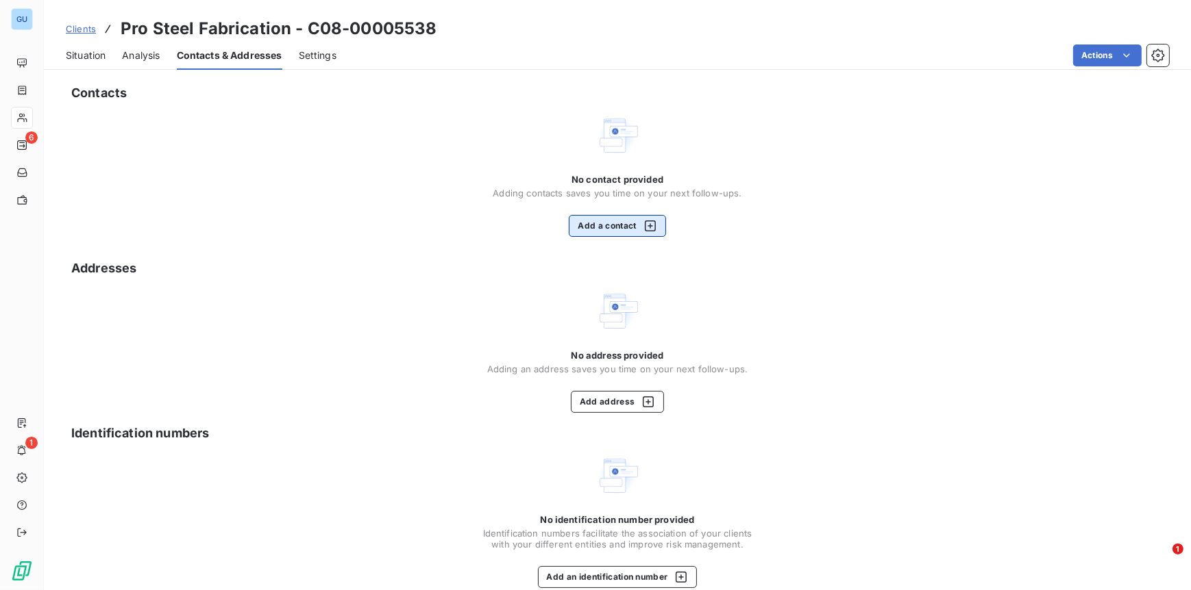
click at [623, 228] on button "Add a contact" at bounding box center [617, 226] width 97 height 22
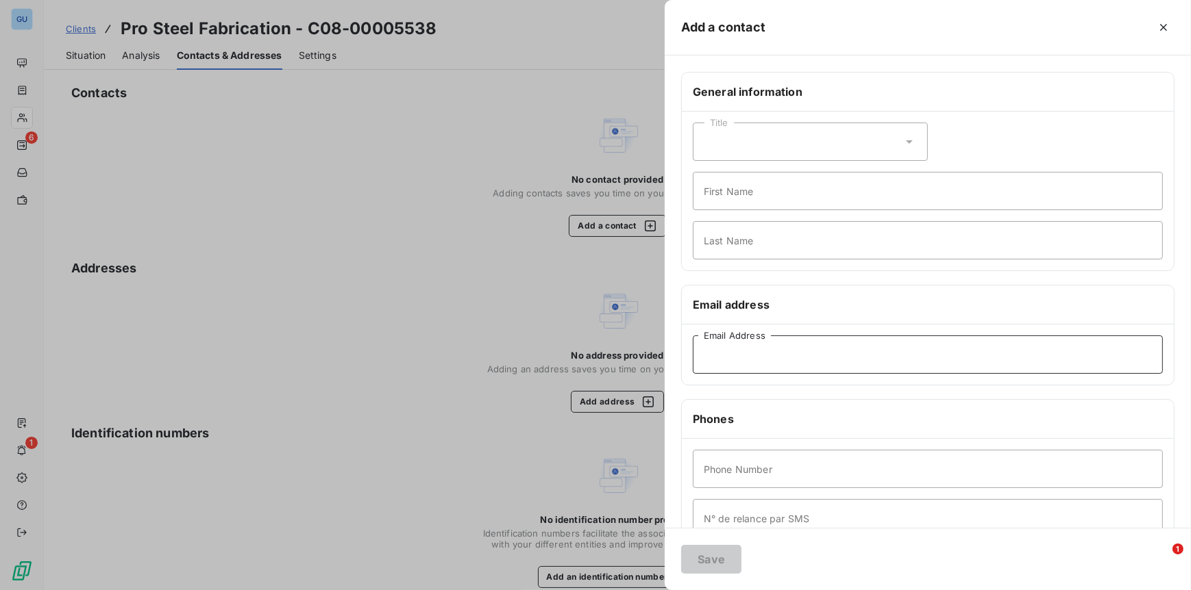
click at [734, 346] on input "Email Address" at bounding box center [928, 355] width 470 height 38
paste input "james@prosteelfab.co.uk"
type input "james@prosteelfab.co.uk"
click at [736, 199] on input "First Name" at bounding box center [928, 191] width 470 height 38
type input "Invoices"
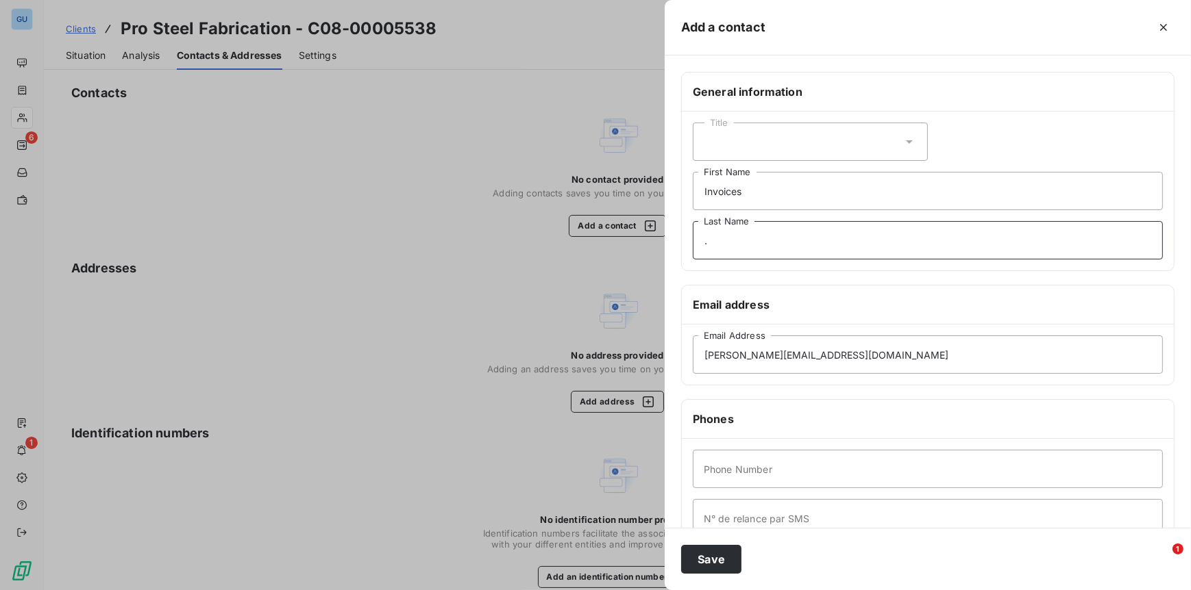
type input "."
type input "00"
click at [716, 557] on button "Save" at bounding box center [711, 559] width 60 height 29
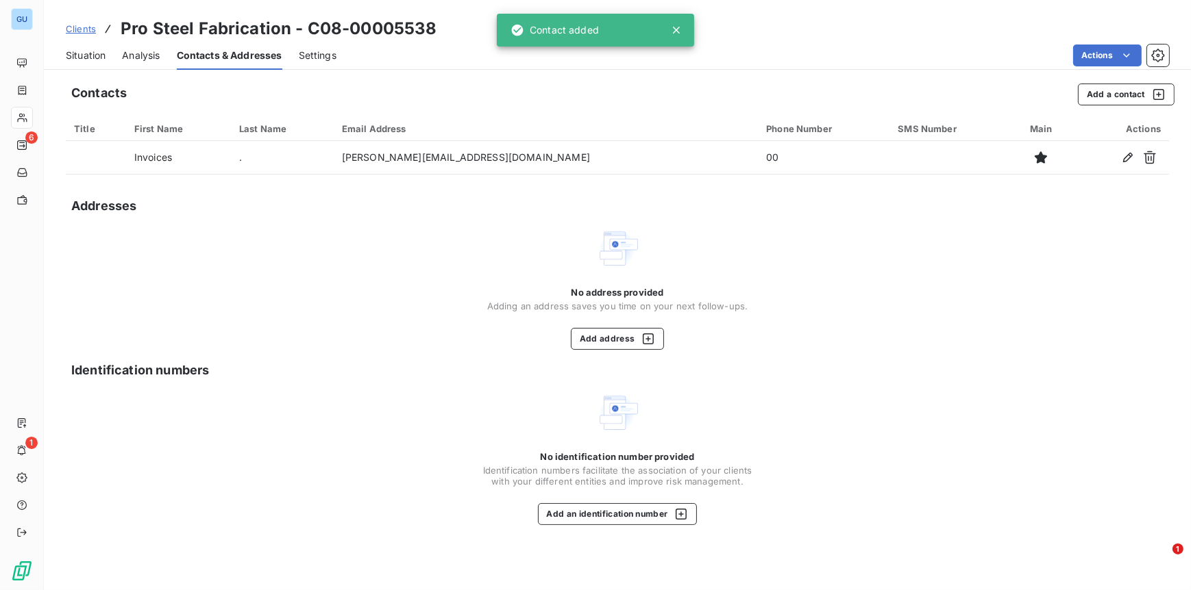
click at [81, 25] on span "Clients" at bounding box center [81, 28] width 30 height 11
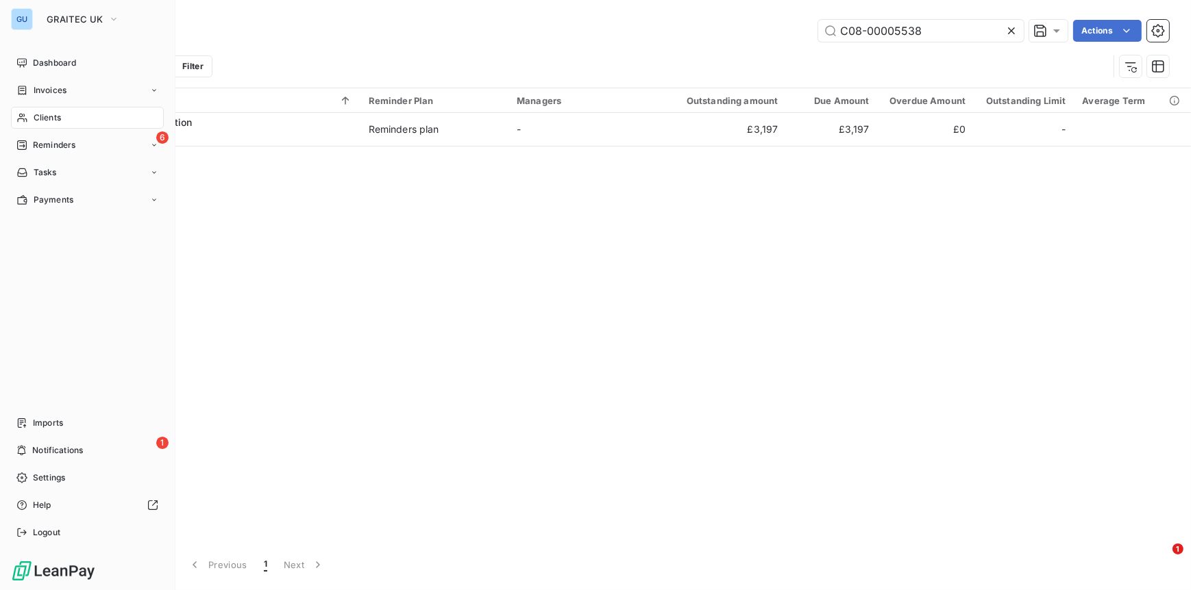
click at [49, 121] on span "Clients" at bounding box center [47, 118] width 27 height 12
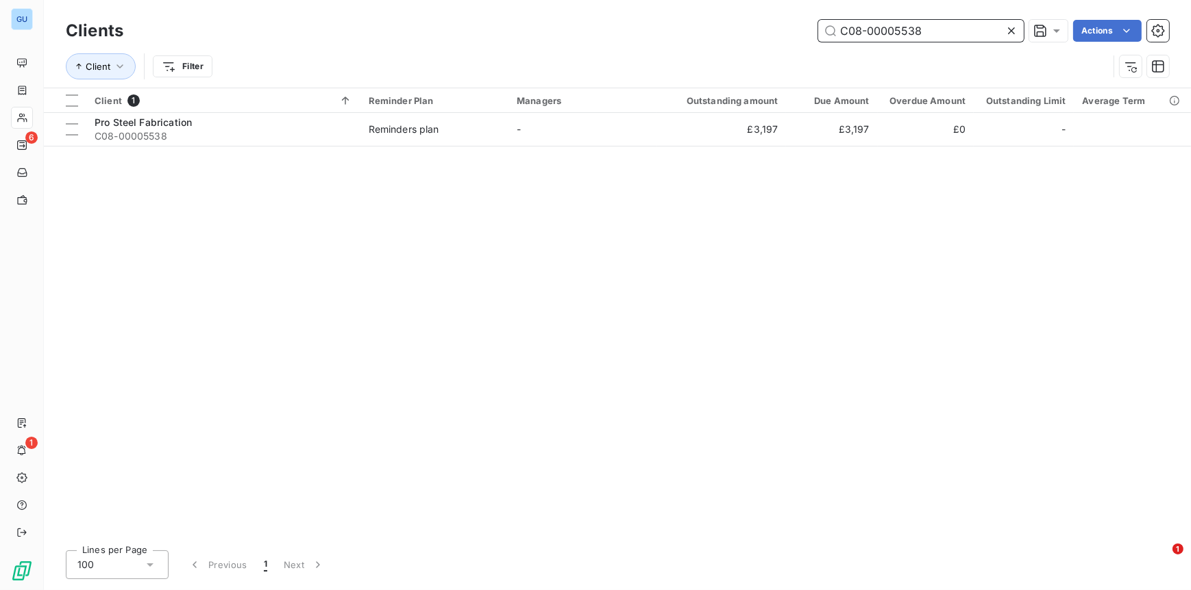
drag, startPoint x: 936, startPoint y: 30, endPoint x: 675, endPoint y: 27, distance: 260.3
click at [674, 27] on div "C08-00005538 Actions" at bounding box center [654, 31] width 1029 height 22
paste input "9"
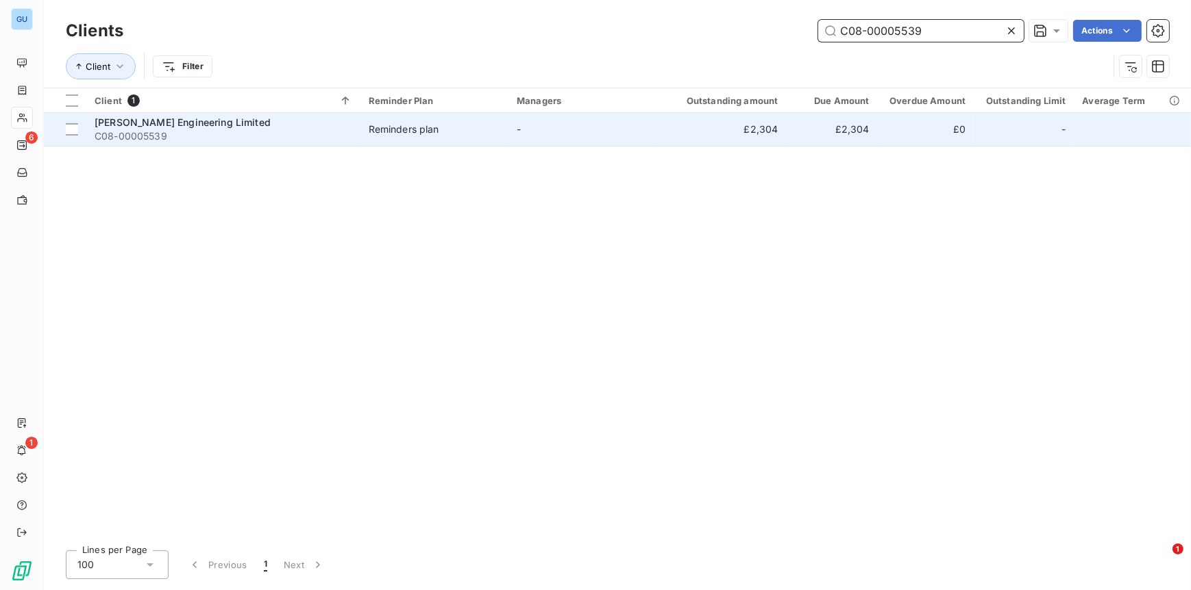
type input "C08-00005539"
click at [112, 124] on span "Riley Engineering Limited" at bounding box center [183, 122] width 176 height 12
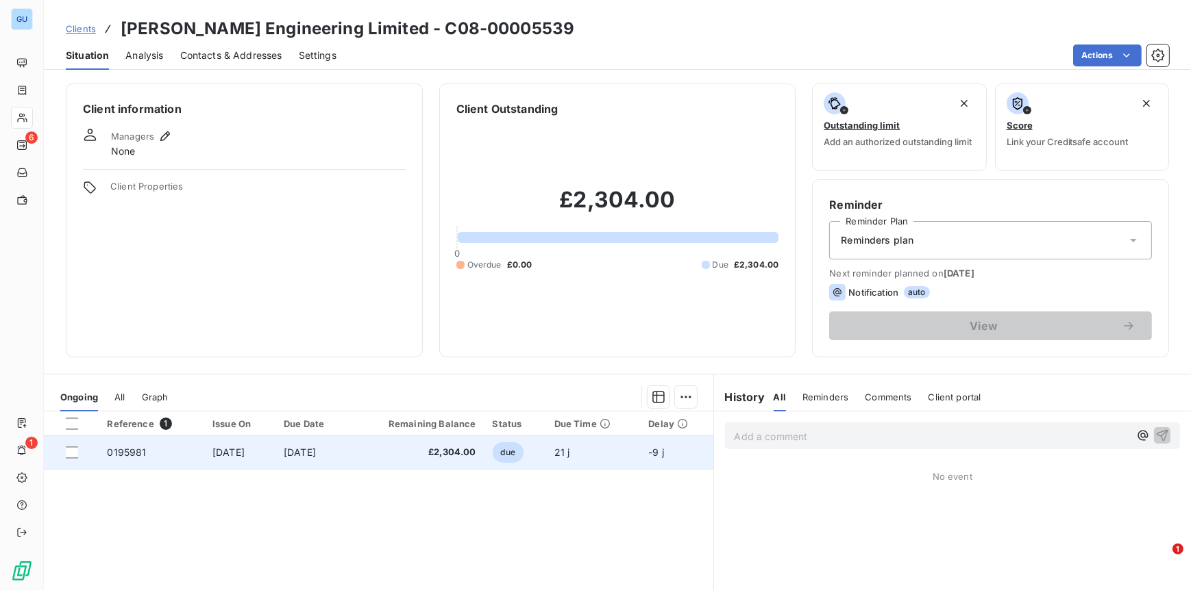
click at [127, 458] on td "0195981" at bounding box center [151, 452] width 105 height 33
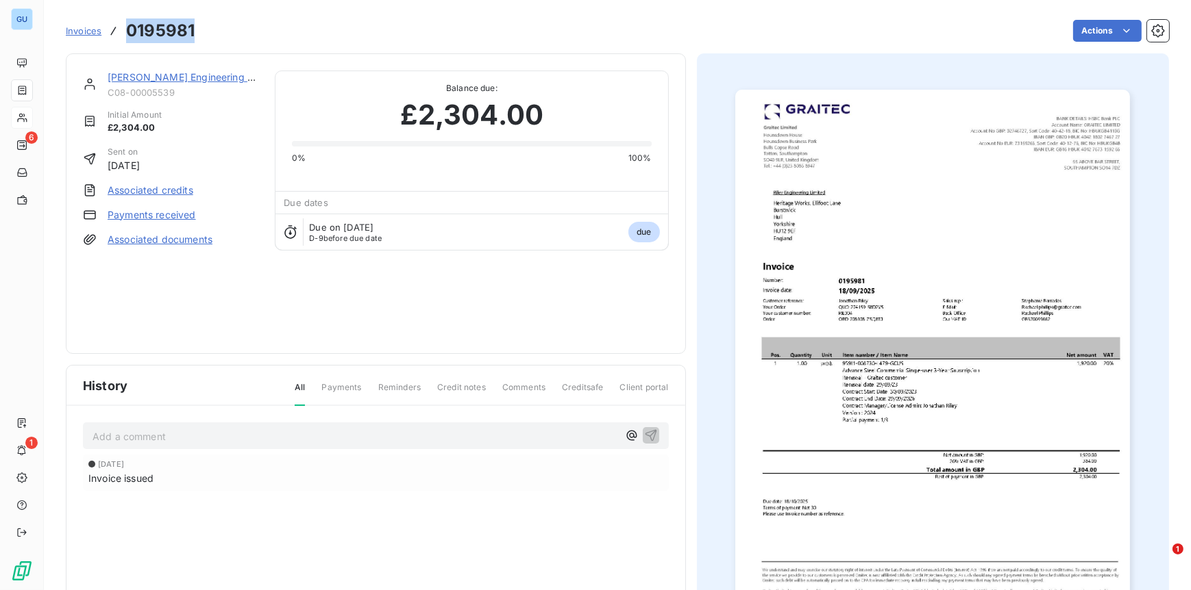
drag, startPoint x: 194, startPoint y: 33, endPoint x: 112, endPoint y: 33, distance: 81.5
click at [112, 33] on div "Invoices 0195981" at bounding box center [130, 30] width 129 height 25
copy h3 "0195981"
click at [139, 78] on link "Riley Engineering Limited" at bounding box center [194, 77] width 173 height 12
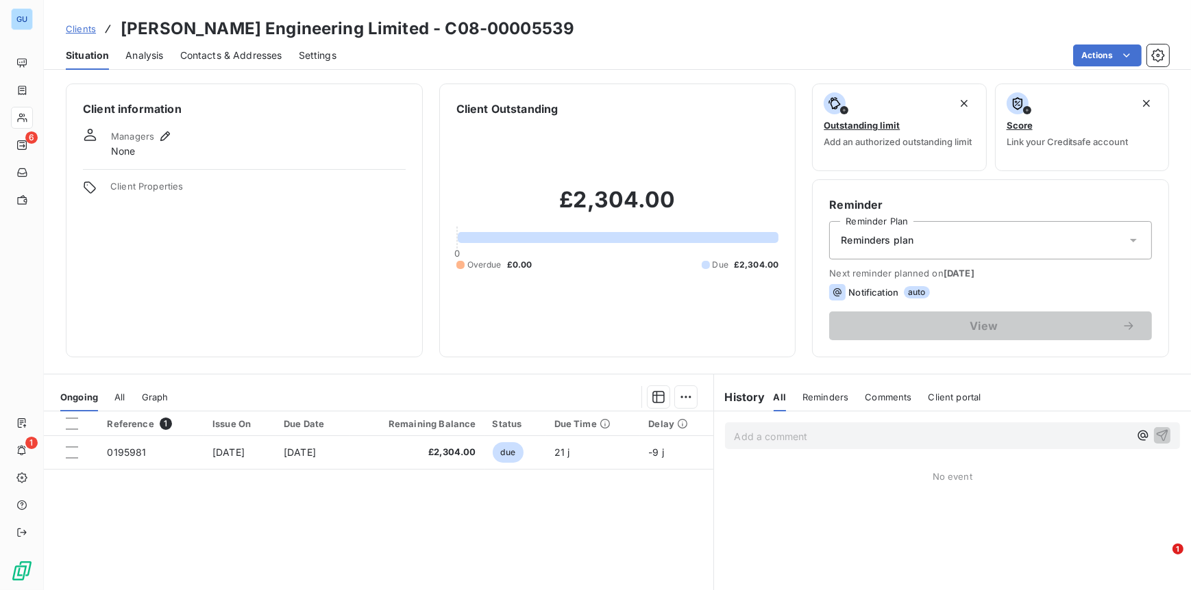
click at [223, 60] on span "Contacts & Addresses" at bounding box center [231, 56] width 102 height 14
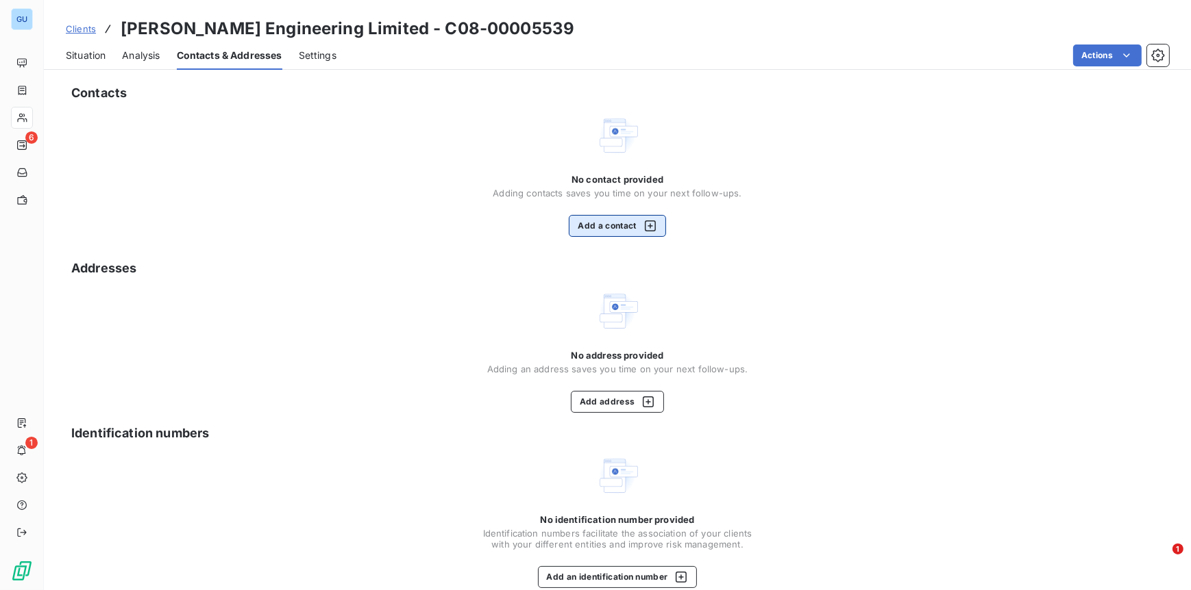
click at [620, 227] on button "Add a contact" at bounding box center [617, 226] width 97 height 22
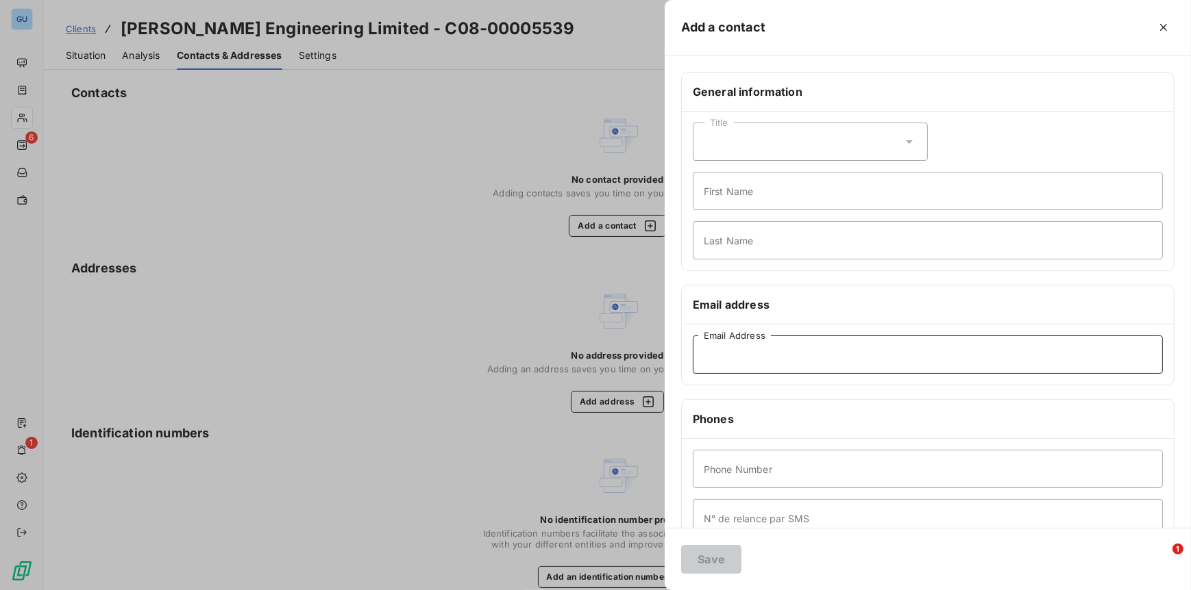
click at [730, 343] on input "Email Address" at bounding box center [928, 355] width 470 height 38
paste input "jon@rileyengineering.co.uk"
type input "jon@rileyengineering.co.uk"
click at [730, 182] on input "First Name" at bounding box center [928, 191] width 470 height 38
type input "Invoices"
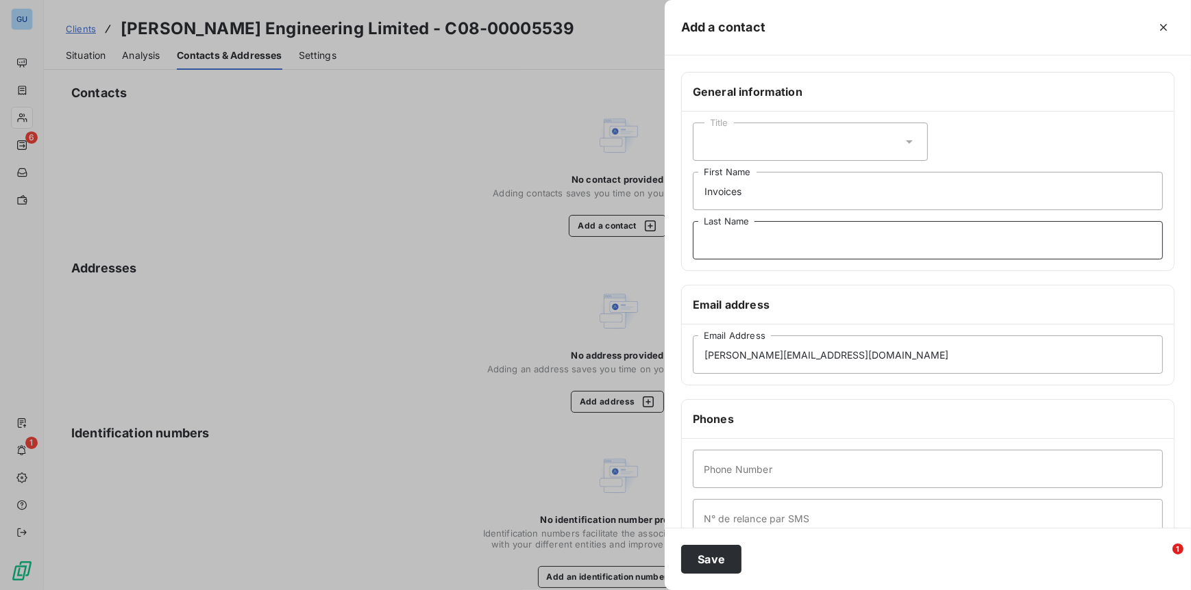
click at [746, 251] on input "Last Name" at bounding box center [928, 240] width 470 height 38
type input "."
type input "00"
drag, startPoint x: 714, startPoint y: 558, endPoint x: 721, endPoint y: 556, distance: 8.0
click at [714, 558] on button "Save" at bounding box center [711, 559] width 60 height 29
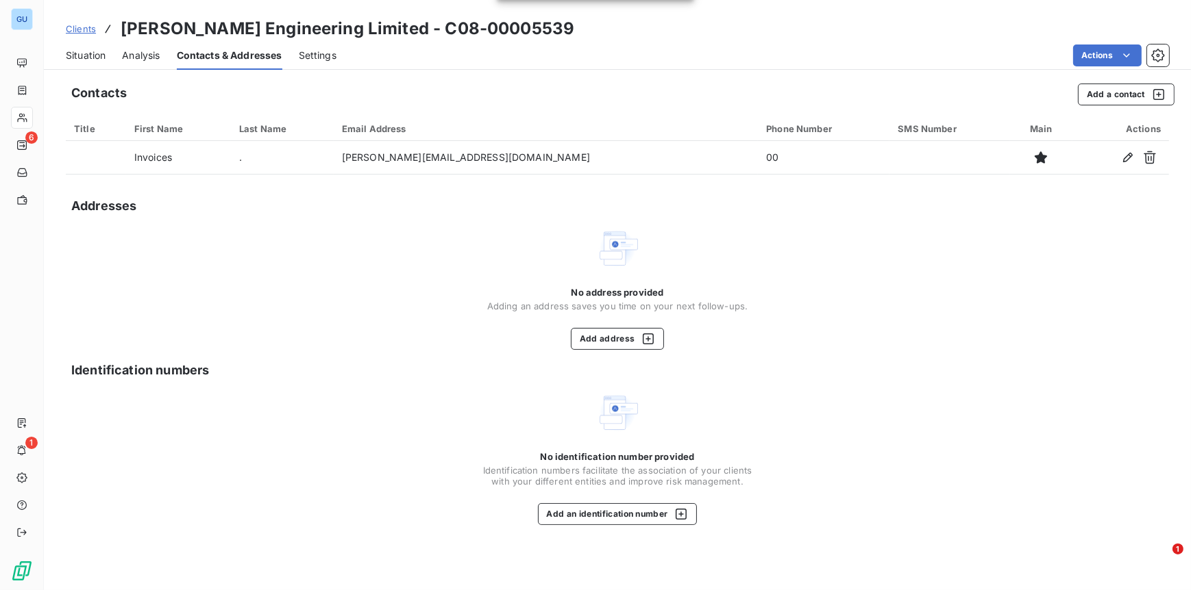
click at [84, 29] on span "Clients" at bounding box center [81, 28] width 30 height 11
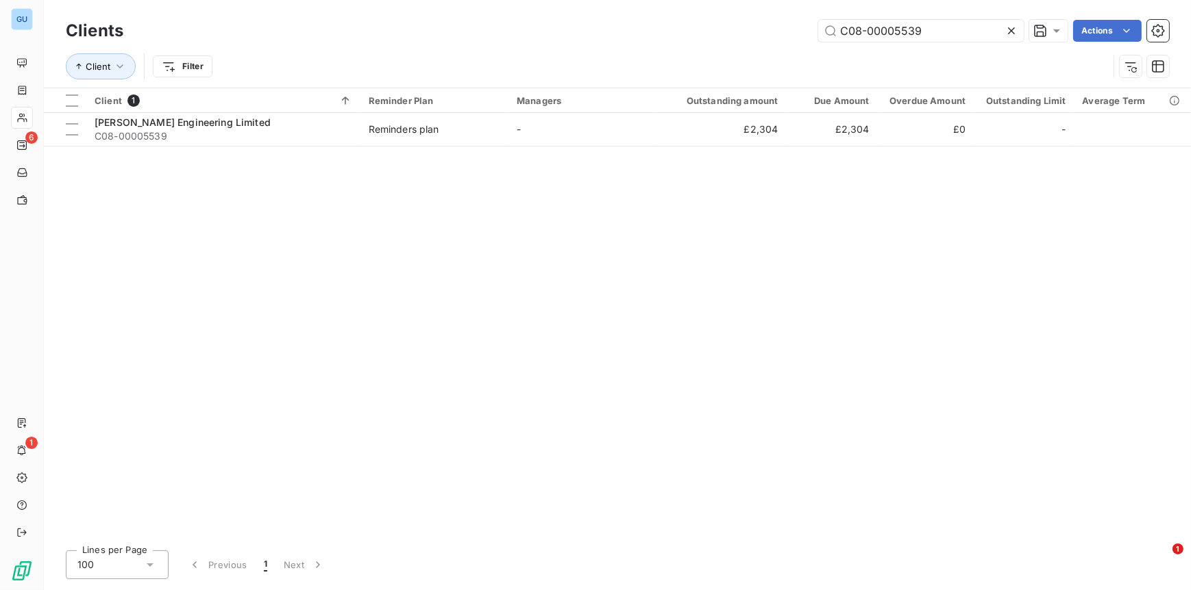
drag, startPoint x: 934, startPoint y: 32, endPoint x: 779, endPoint y: 32, distance: 155.5
click at [779, 32] on div "C08-00005539 Actions" at bounding box center [654, 31] width 1029 height 22
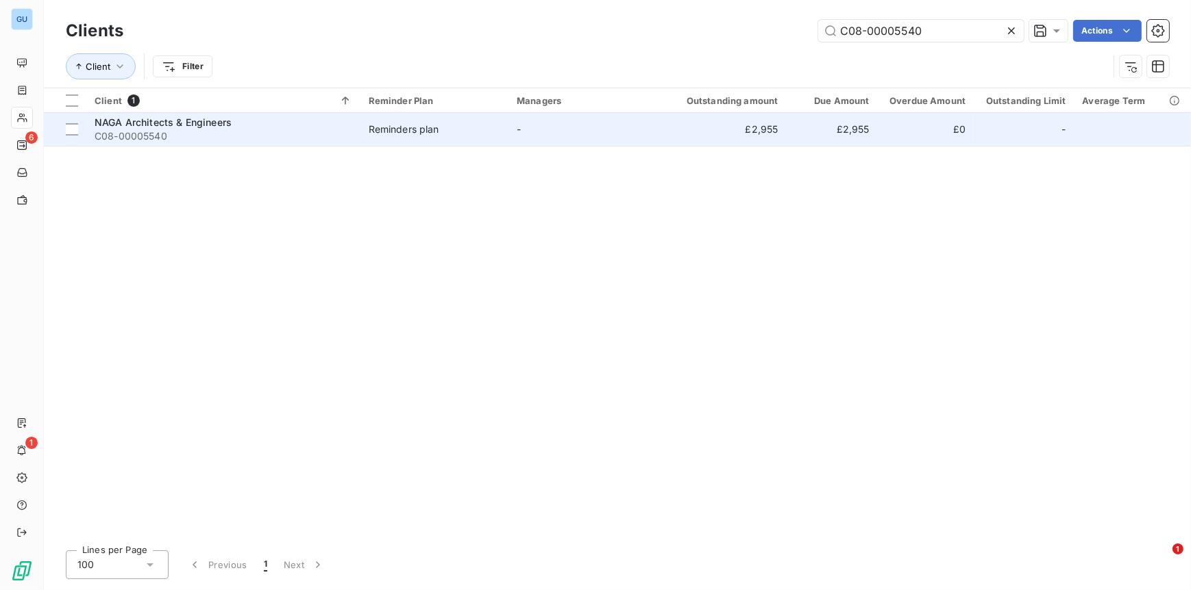
type input "C08-00005540"
click at [159, 131] on span "C08-00005540" at bounding box center [224, 136] width 258 height 14
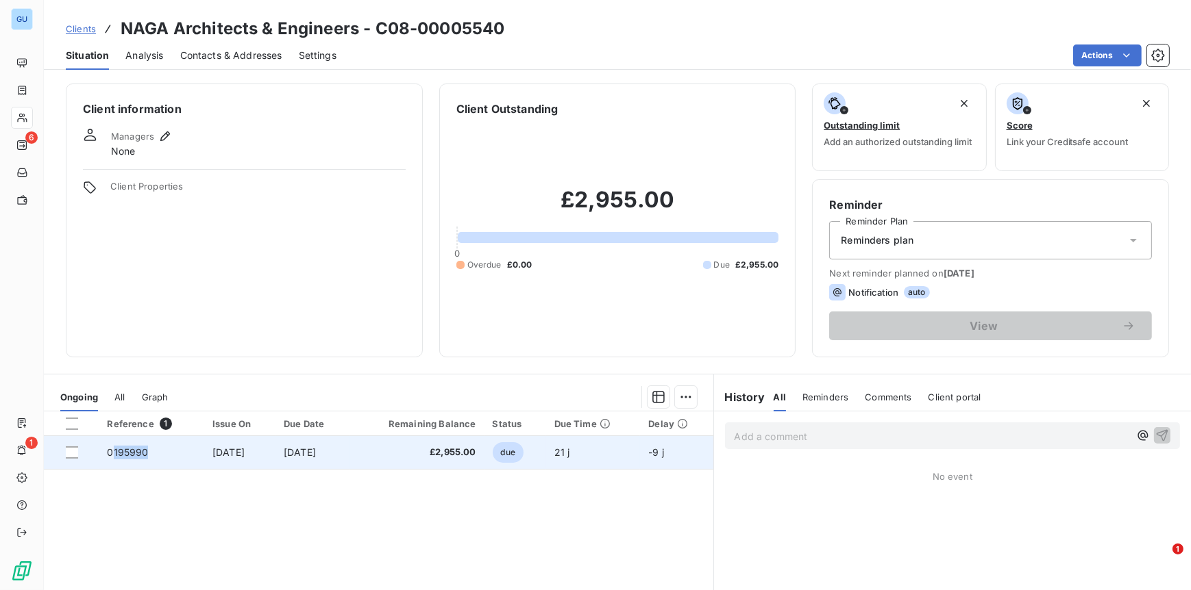
drag, startPoint x: 155, startPoint y: 453, endPoint x: 112, endPoint y: 453, distance: 43.8
click at [112, 453] on td "0195990" at bounding box center [151, 452] width 105 height 33
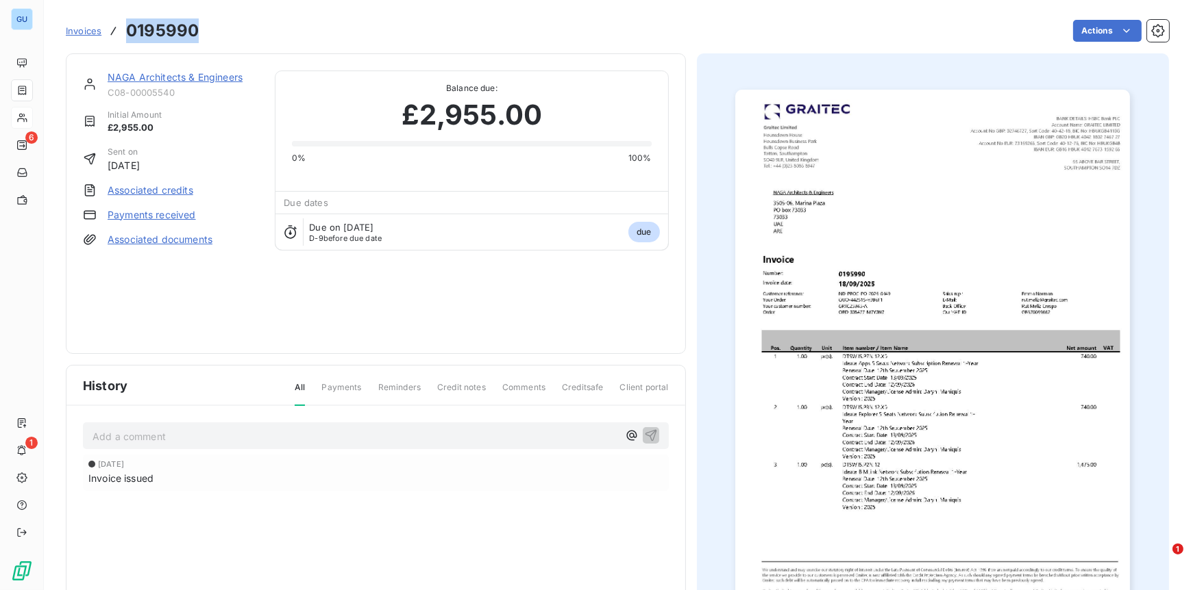
drag, startPoint x: 205, startPoint y: 30, endPoint x: 127, endPoint y: 31, distance: 78.8
click at [127, 31] on div "Invoices 0195990 Actions" at bounding box center [617, 30] width 1103 height 29
copy h3 "0195990"
click at [164, 79] on link "NAGA Architects & Engineers" at bounding box center [175, 77] width 135 height 12
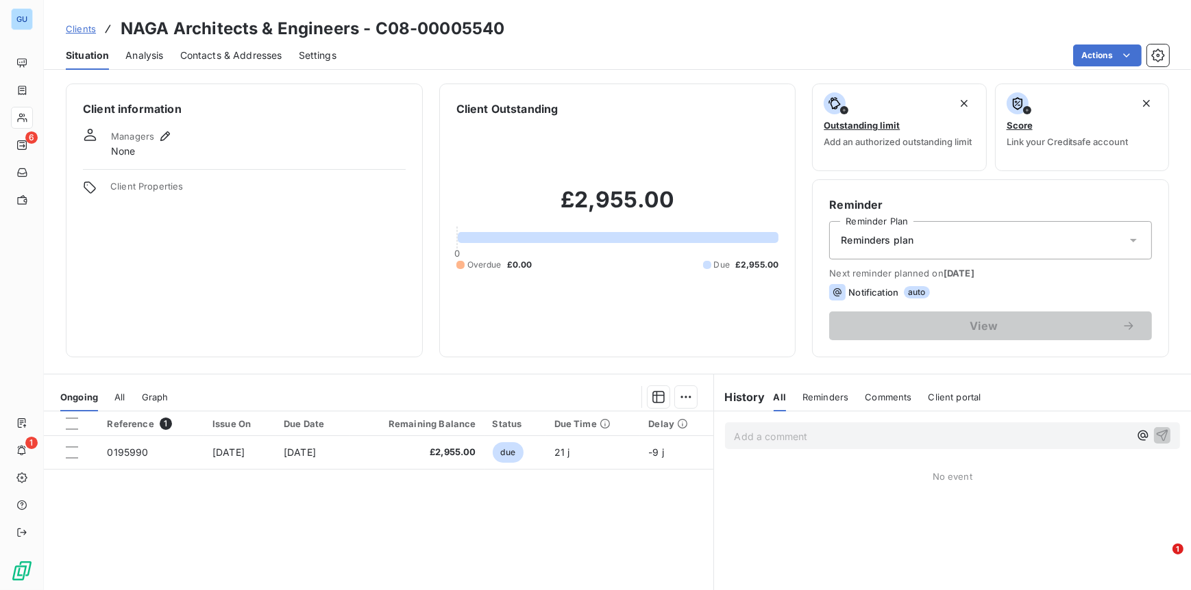
click at [256, 54] on span "Contacts & Addresses" at bounding box center [231, 56] width 102 height 14
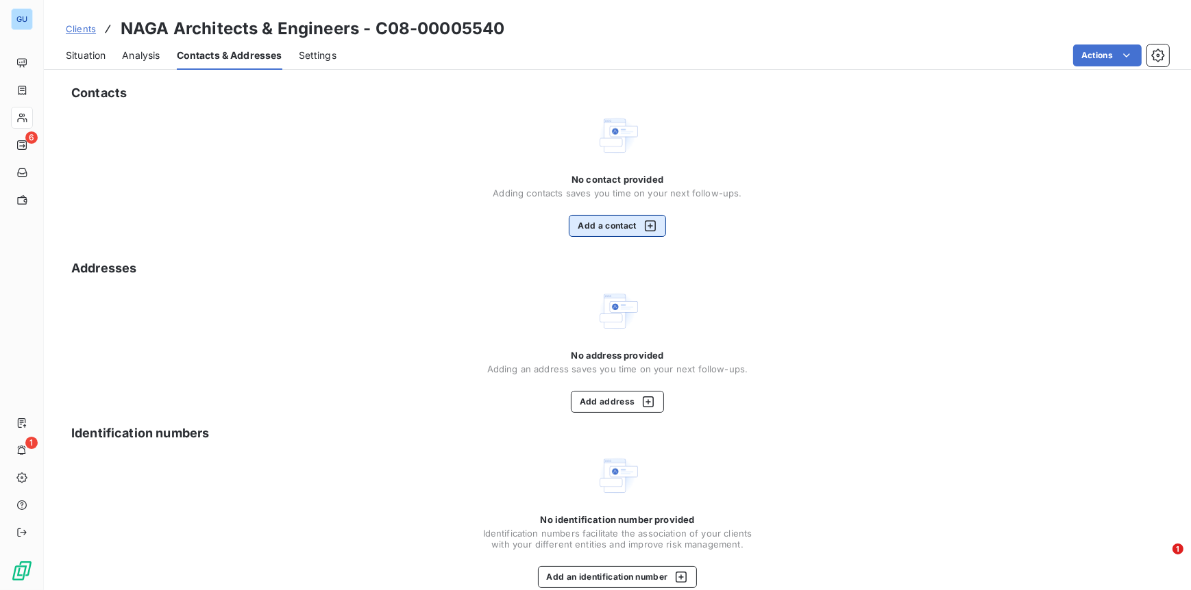
click at [597, 231] on button "Add a contact" at bounding box center [617, 226] width 97 height 22
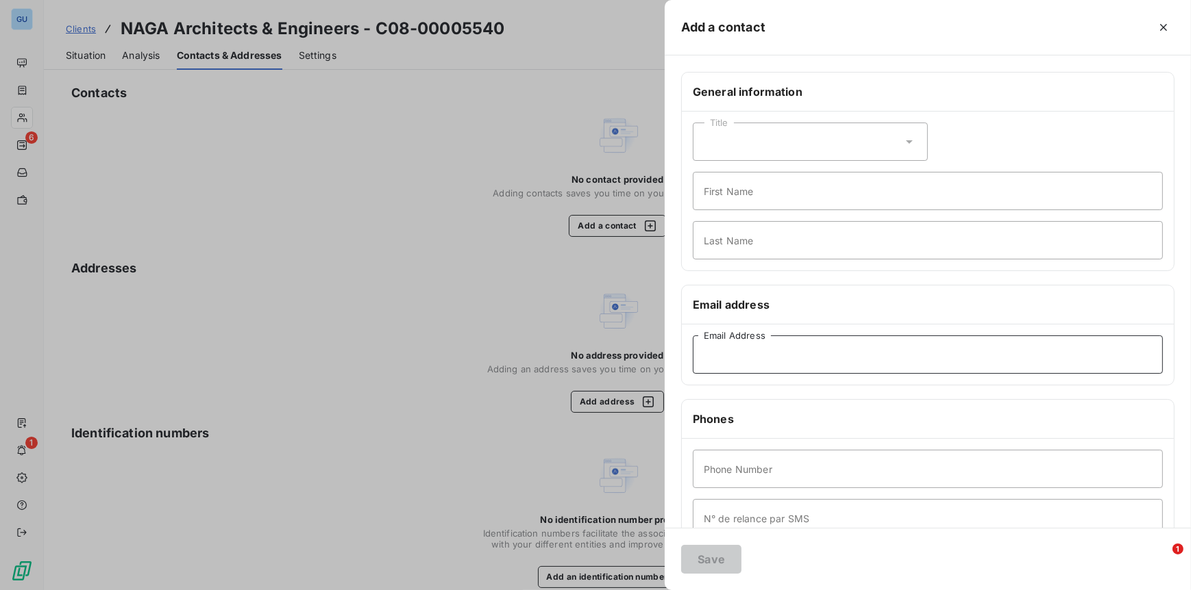
click at [725, 365] on input "Email Address" at bounding box center [928, 355] width 470 height 38
paste input "dmaniquis@naga.ae"
type input "dmaniquis@naga.ae"
click at [717, 207] on input "First Name" at bounding box center [928, 191] width 470 height 38
type input "Invoices"
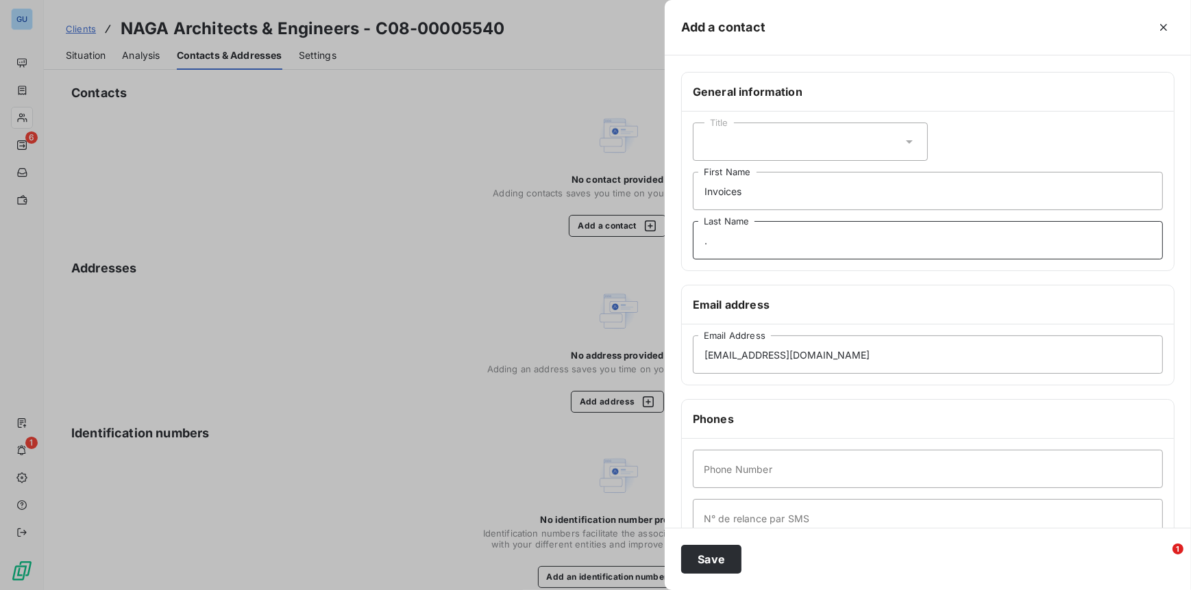
type input "."
type input "00"
click at [713, 561] on button "Save" at bounding box center [711, 559] width 60 height 29
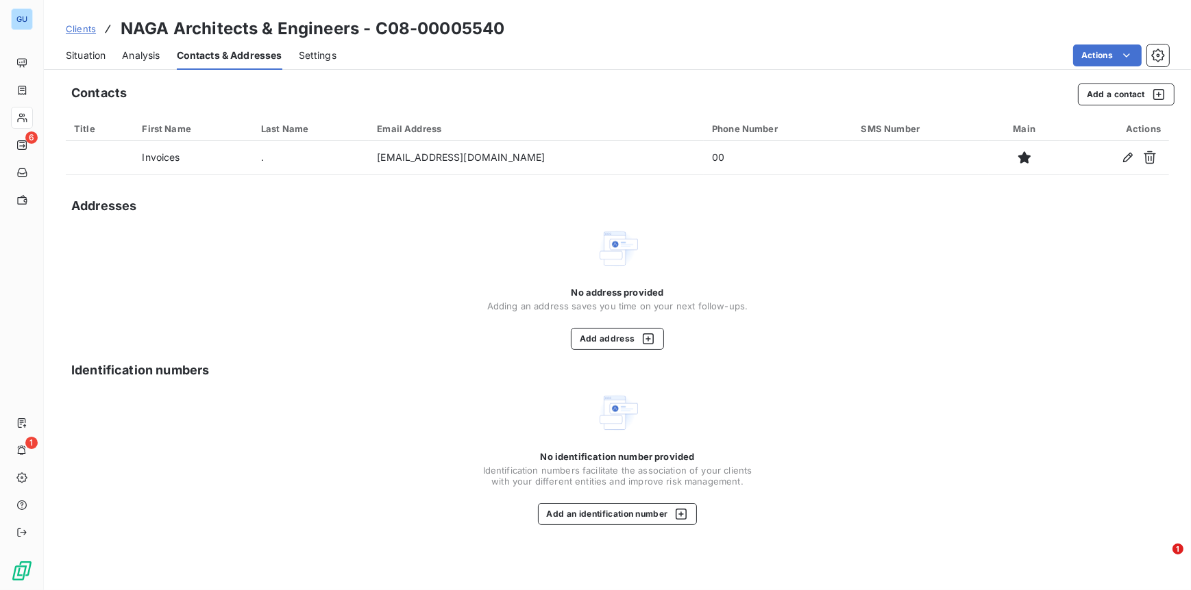
click at [86, 25] on span "Clients" at bounding box center [81, 28] width 30 height 11
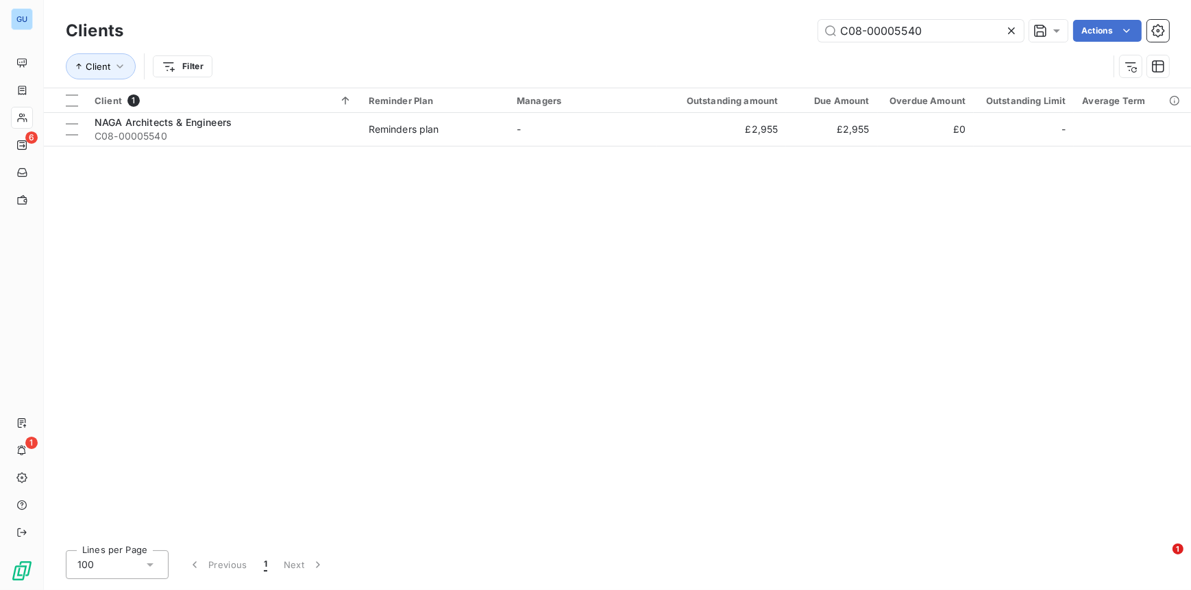
drag, startPoint x: 954, startPoint y: 34, endPoint x: 714, endPoint y: 27, distance: 240.5
click at [714, 27] on div "C08-00005540 Actions" at bounding box center [654, 31] width 1029 height 22
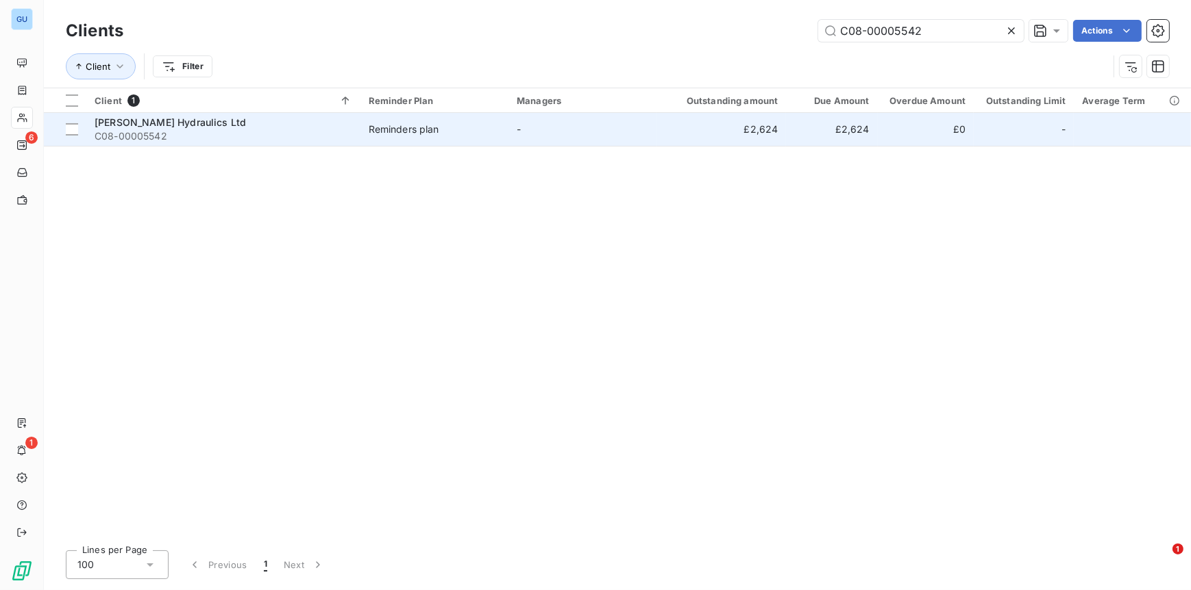
type input "C08-00005542"
click at [140, 116] on span "Denley Hydraulics Ltd" at bounding box center [170, 122] width 151 height 12
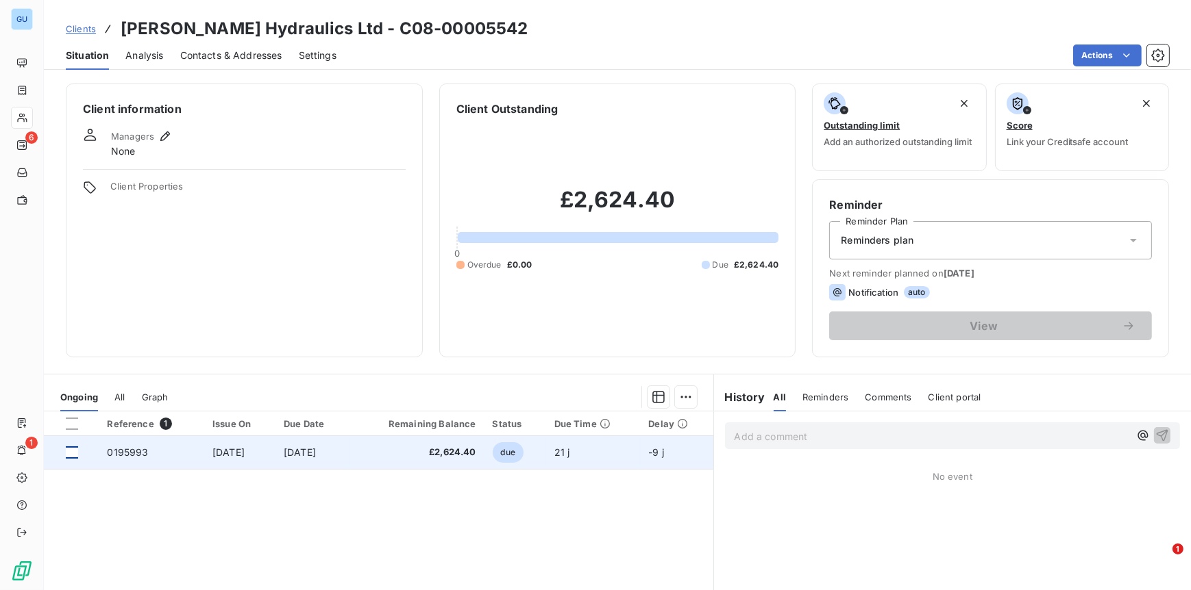
click at [68, 452] on div at bounding box center [72, 453] width 12 height 12
click at [129, 453] on span "0195993" at bounding box center [127, 453] width 41 height 12
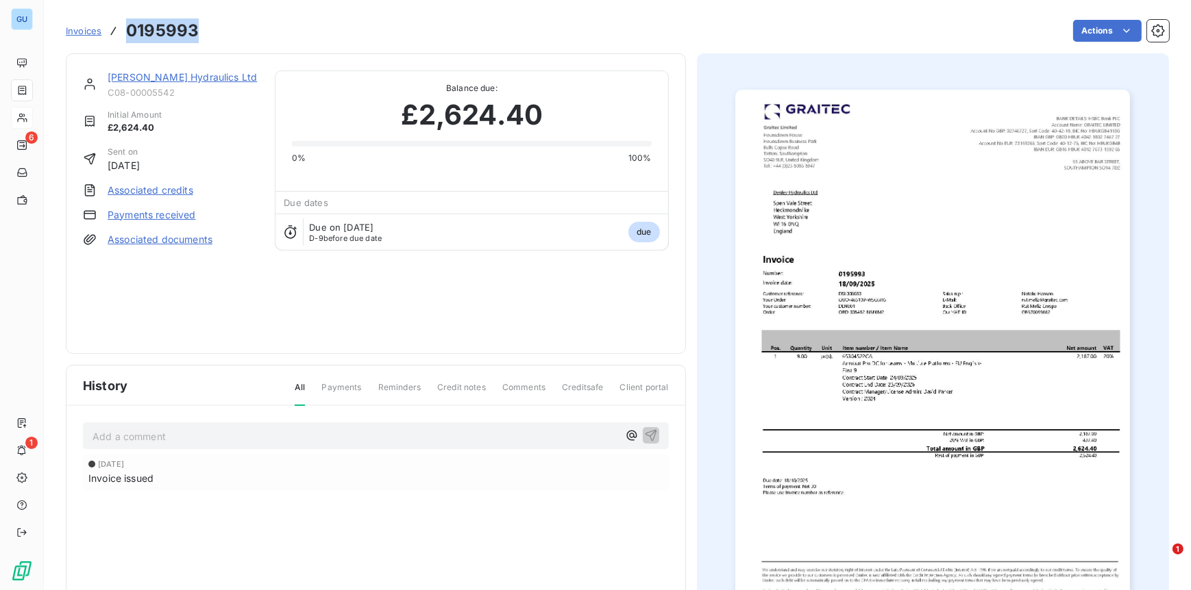
drag, startPoint x: 197, startPoint y: 36, endPoint x: 119, endPoint y: 32, distance: 78.2
click at [119, 32] on div "Invoices 0195993" at bounding box center [132, 30] width 133 height 25
copy h3 "0195993"
click at [158, 73] on link "Denley Hydraulics Ltd" at bounding box center [182, 77] width 149 height 12
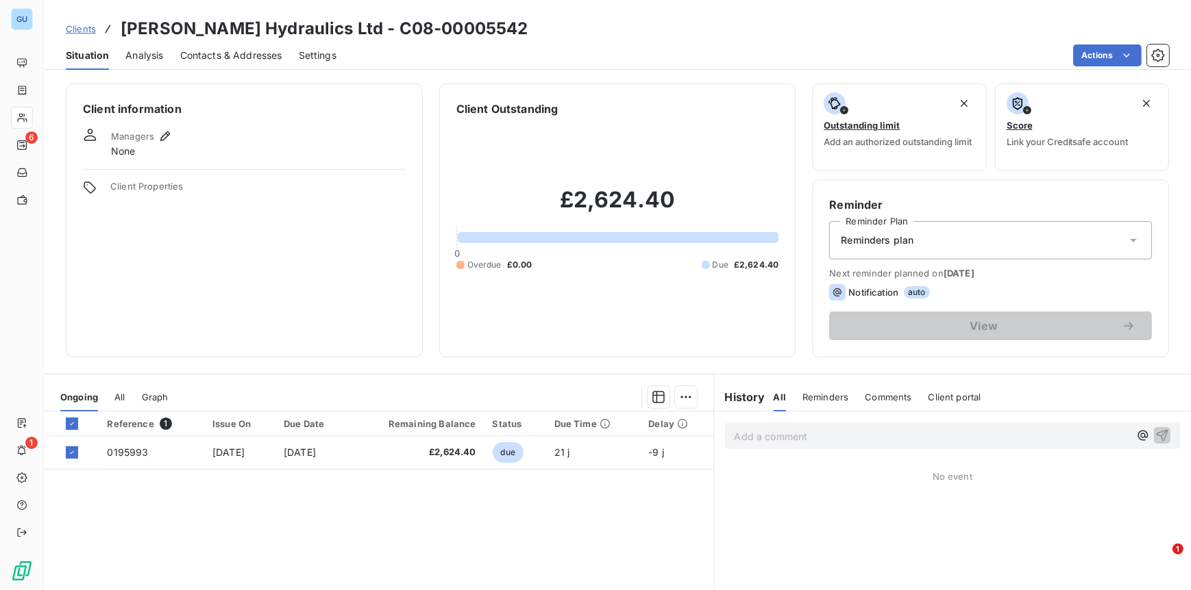
click at [258, 57] on span "Contacts & Addresses" at bounding box center [231, 56] width 102 height 14
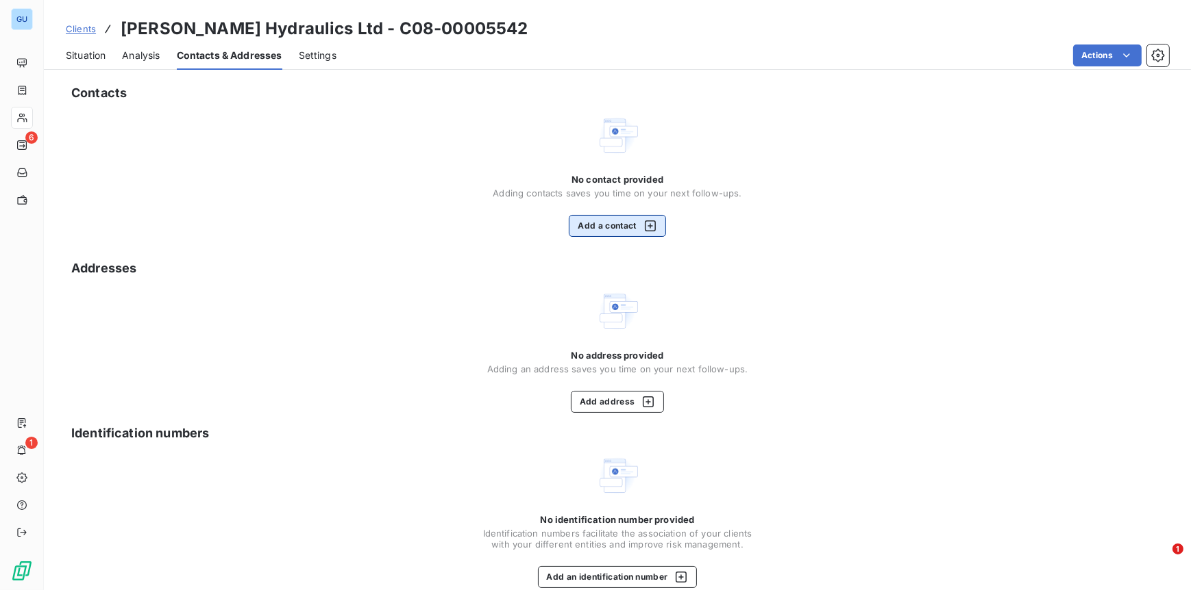
click at [605, 229] on button "Add a contact" at bounding box center [617, 226] width 97 height 22
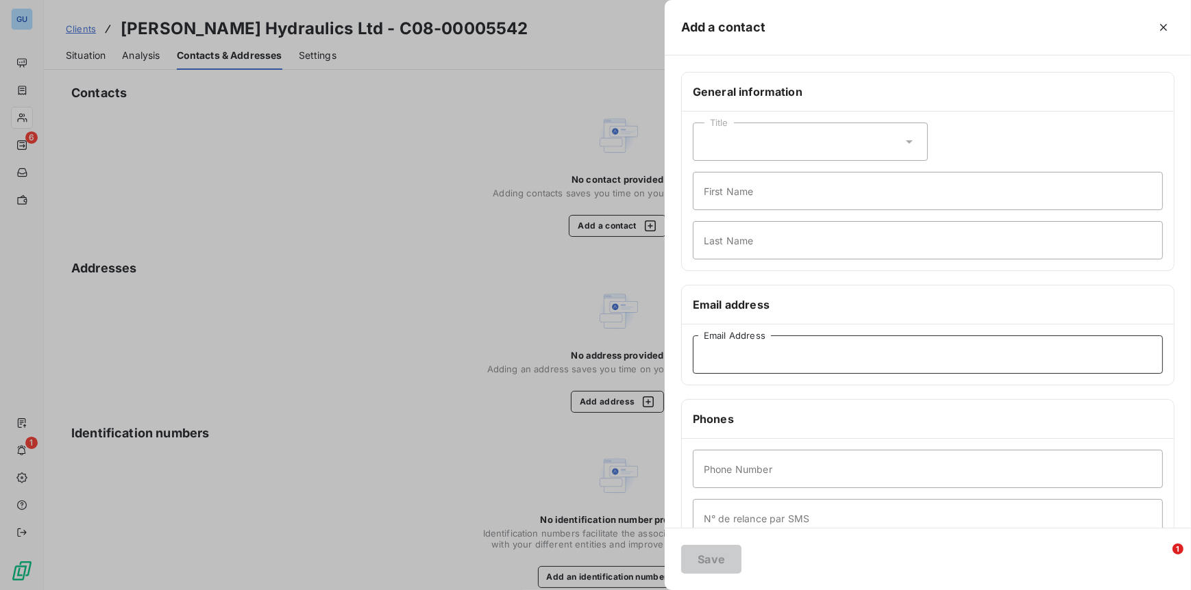
click at [725, 367] on input "Email Address" at bounding box center [928, 355] width 470 height 38
paste input "Shaun.Levitt@ksg.co.uk"
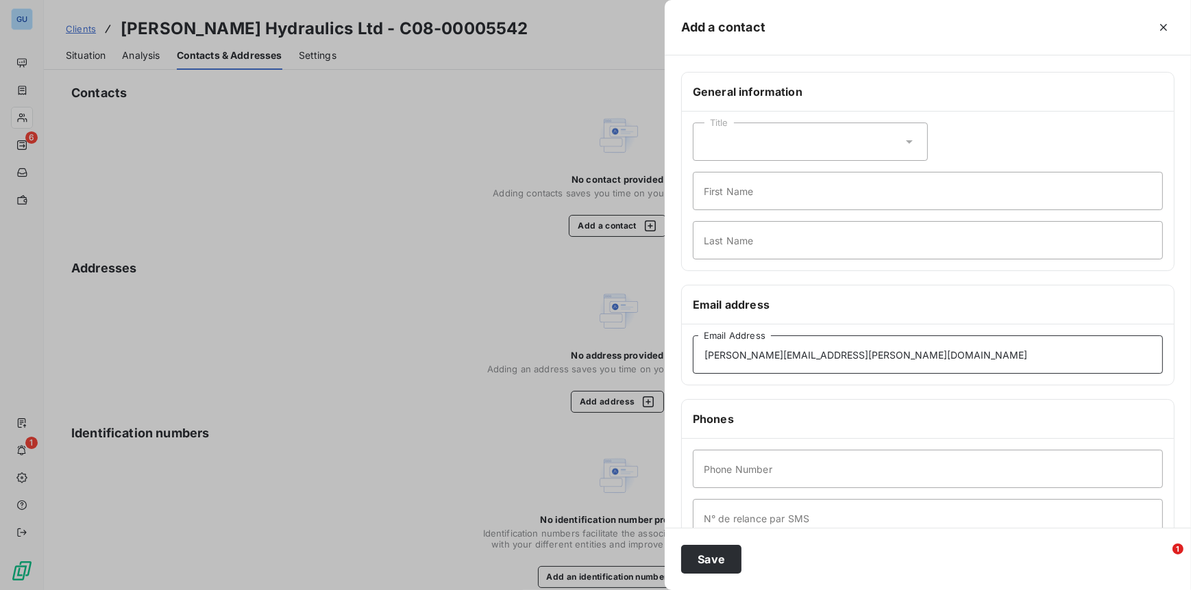
type input "Shaun.Levitt@ksg.co.uk"
click at [723, 196] on input "First Name" at bounding box center [928, 191] width 470 height 38
type input "Invoices"
type input "."
type input "00"
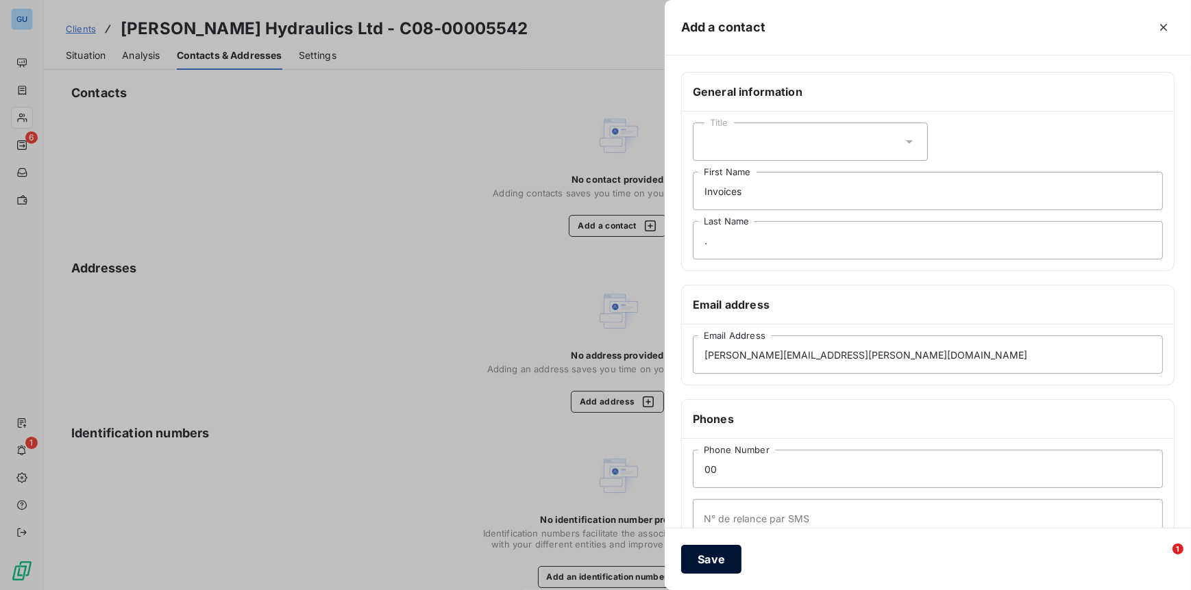
click at [704, 558] on button "Save" at bounding box center [711, 559] width 60 height 29
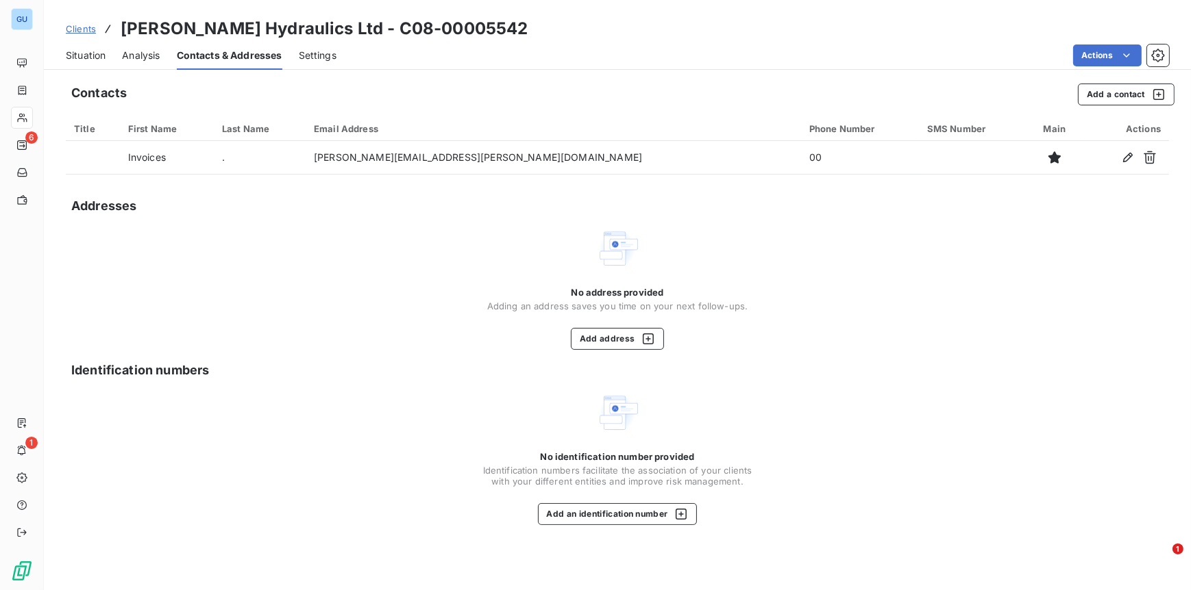
click at [94, 55] on span "Situation" at bounding box center [86, 56] width 40 height 14
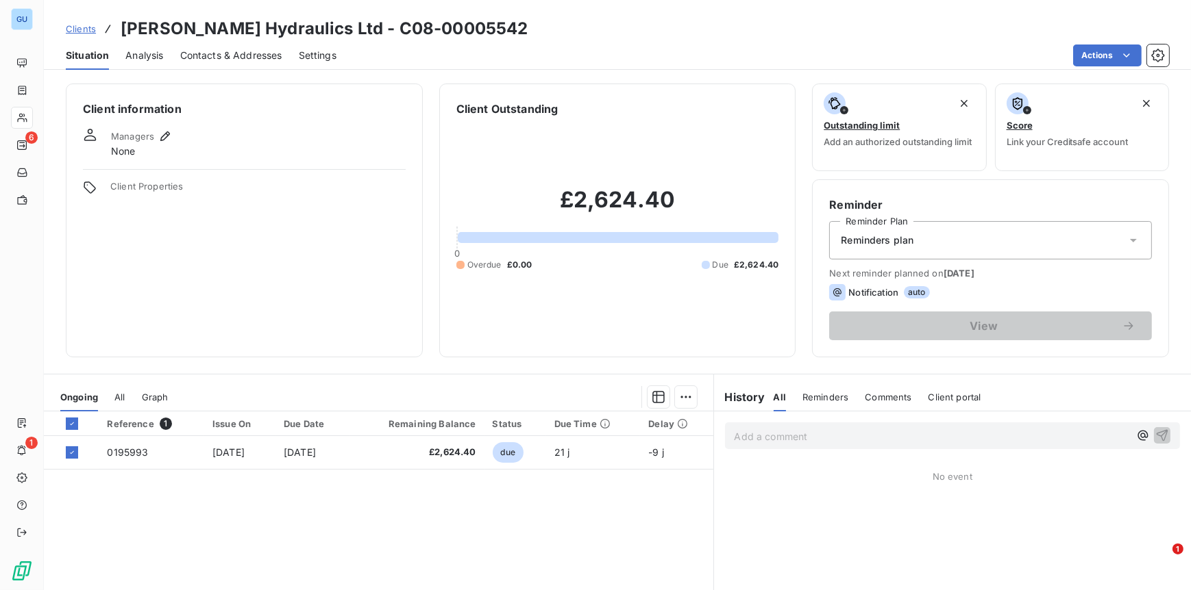
drag, startPoint x: 79, startPoint y: 32, endPoint x: 240, endPoint y: 46, distance: 161.6
click at [80, 32] on span "Clients" at bounding box center [81, 28] width 30 height 11
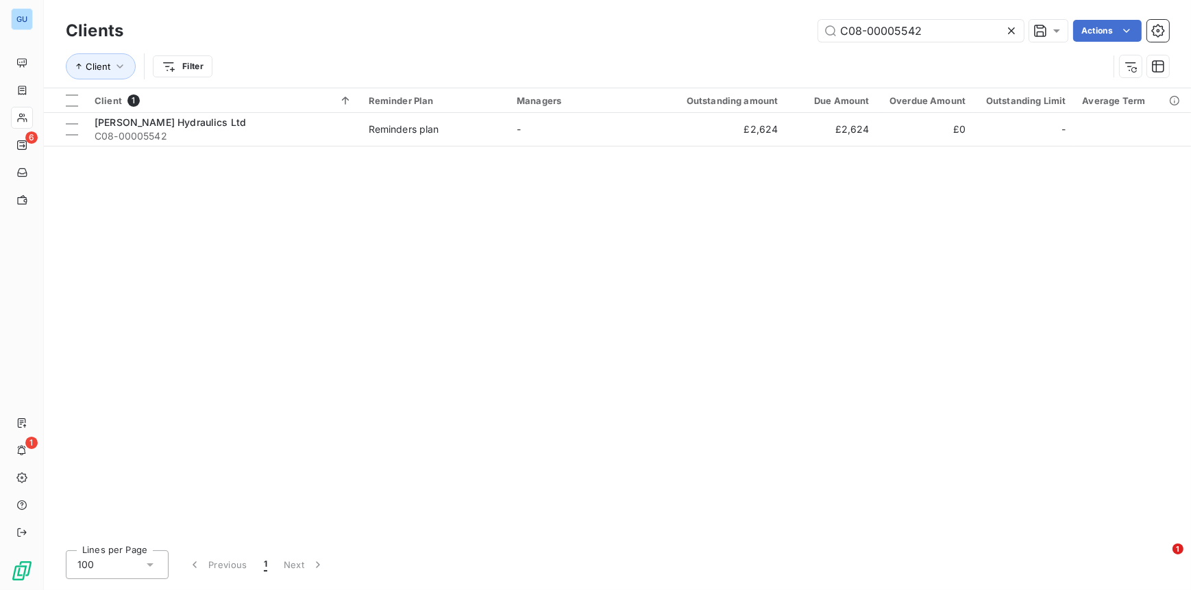
click at [1011, 32] on icon at bounding box center [1011, 30] width 7 height 7
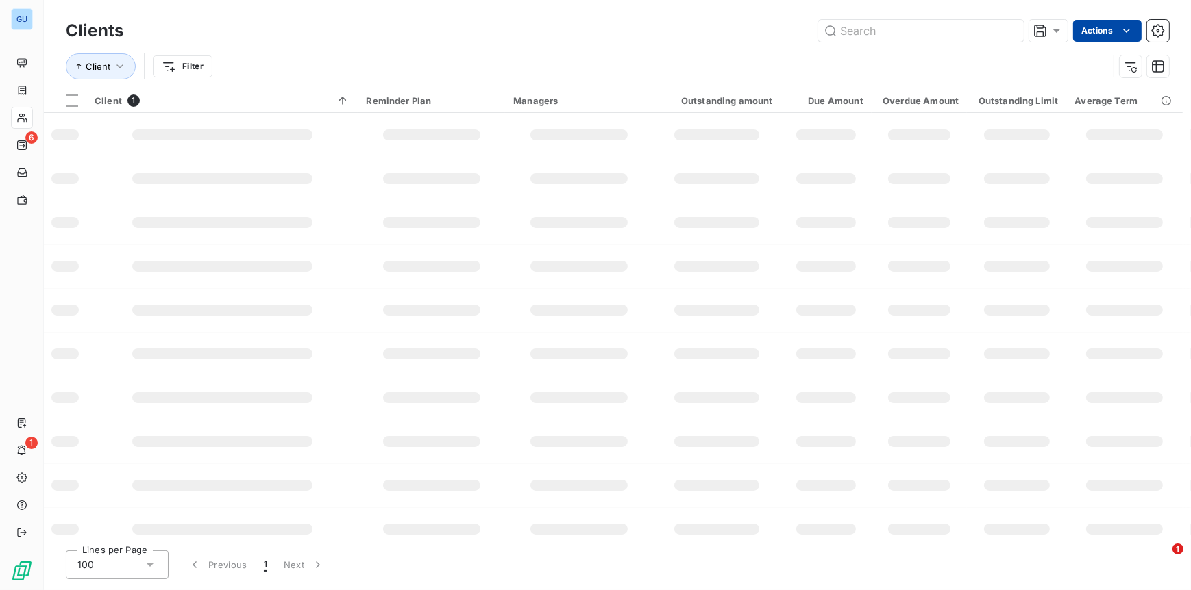
click at [1114, 32] on html "GU 6 1 Clients Actions Client Filter Client 1 Reminder Plan Managers Outstandin…" at bounding box center [595, 295] width 1191 height 590
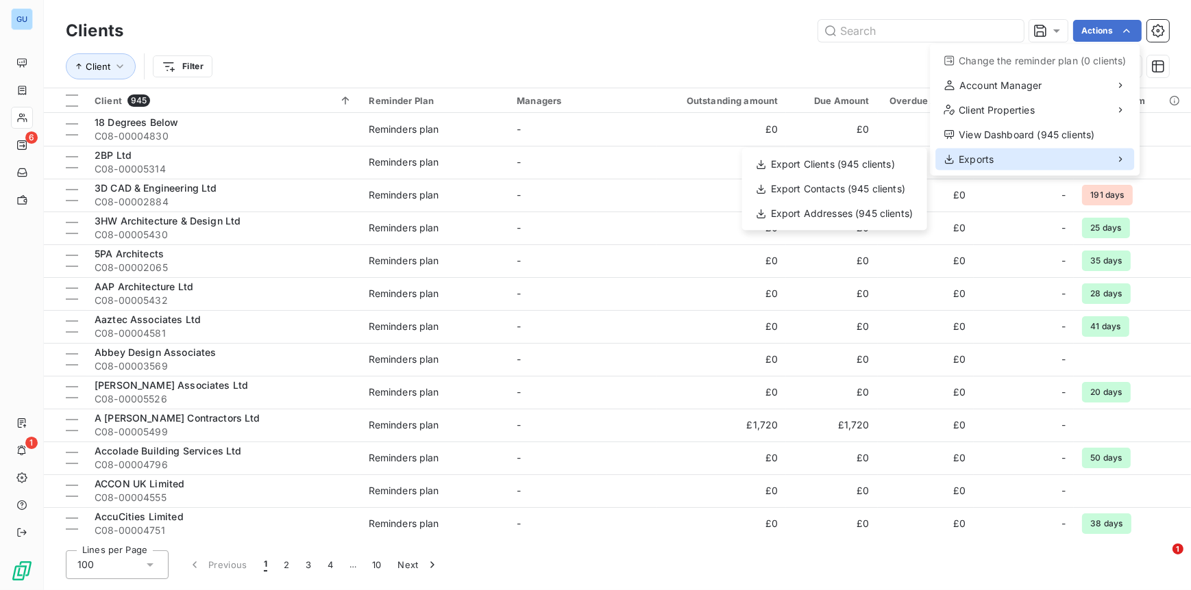
click at [988, 166] on div "Exports" at bounding box center [1034, 160] width 199 height 22
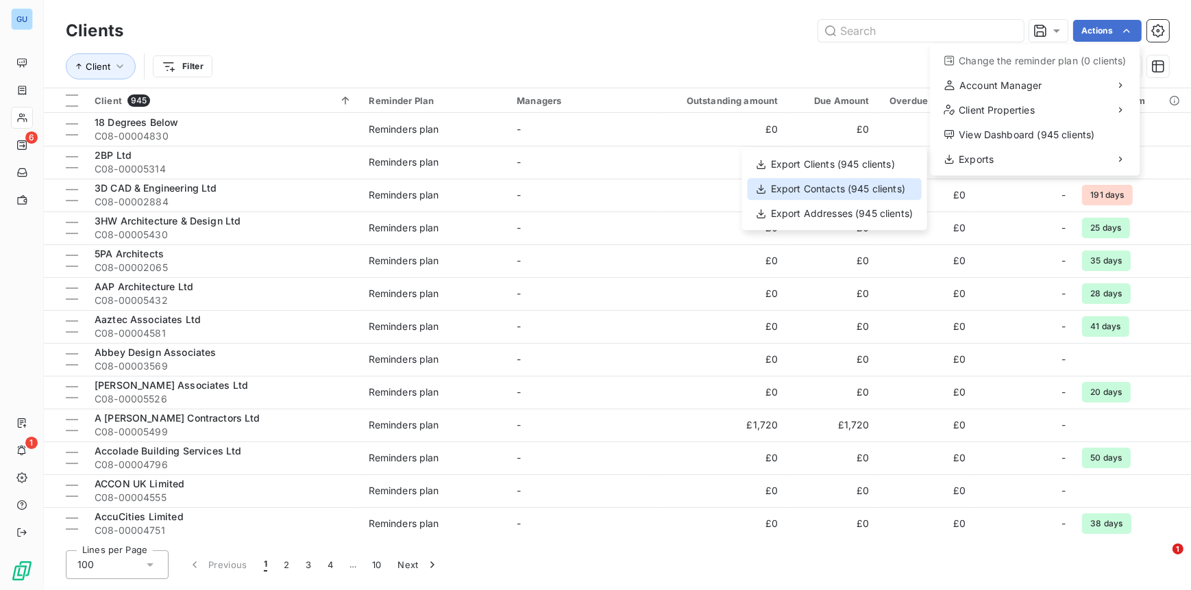
click at [828, 190] on div "Export Contacts (945 clients)" at bounding box center [834, 189] width 174 height 22
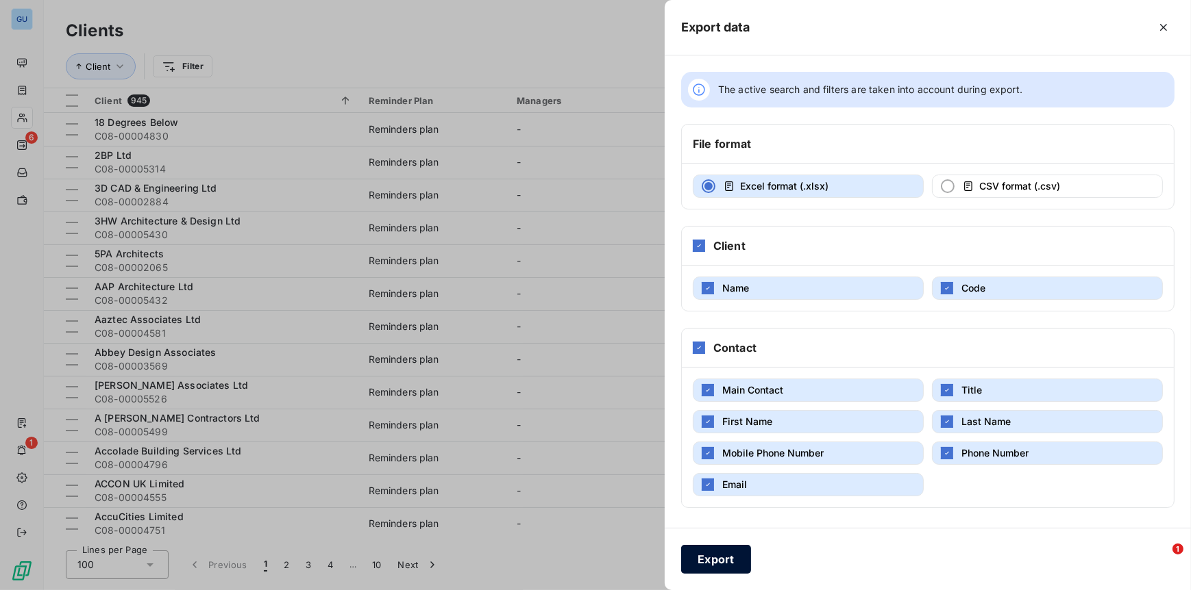
click at [718, 553] on button "Export" at bounding box center [716, 559] width 70 height 29
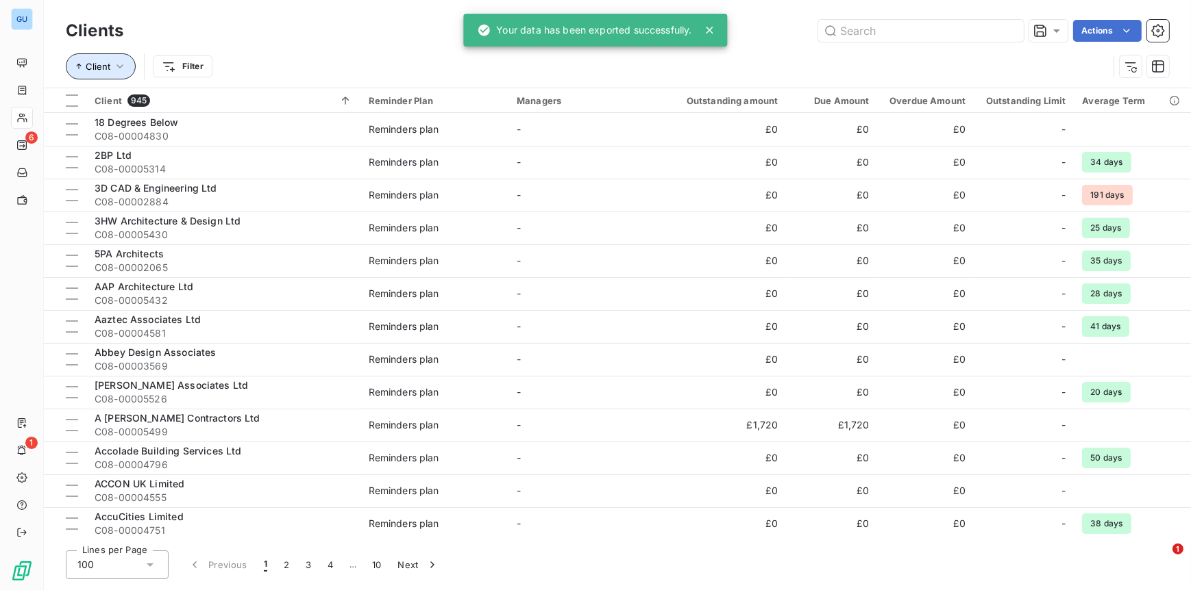
click at [93, 69] on span "Client" at bounding box center [98, 66] width 25 height 11
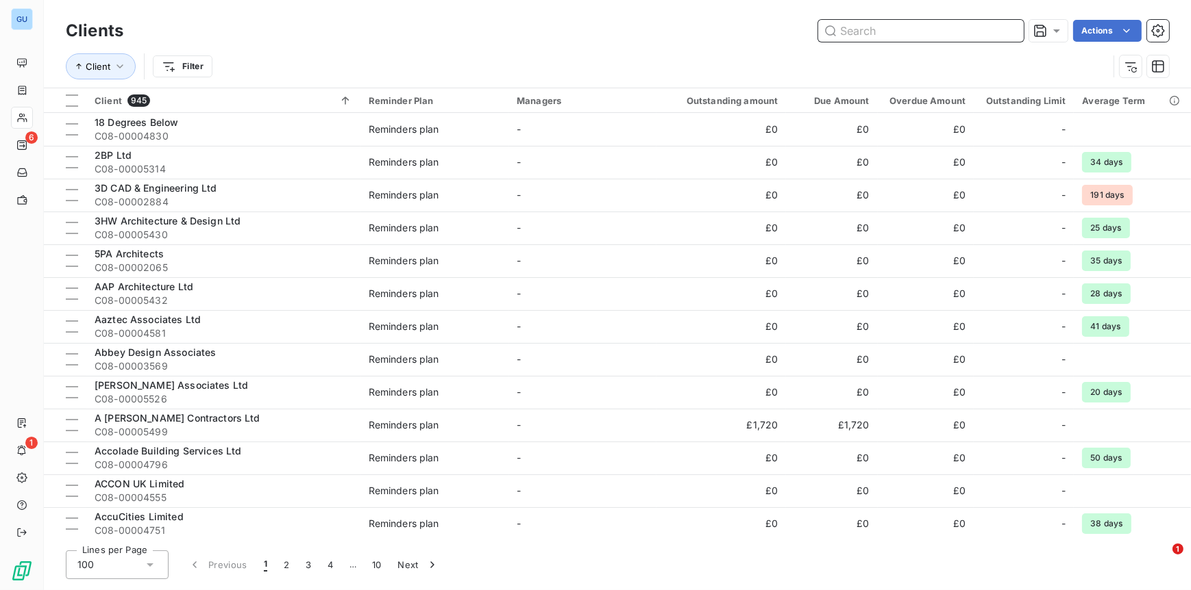
click at [888, 38] on input "text" at bounding box center [920, 31] width 205 height 22
paste input "C08-00002834"
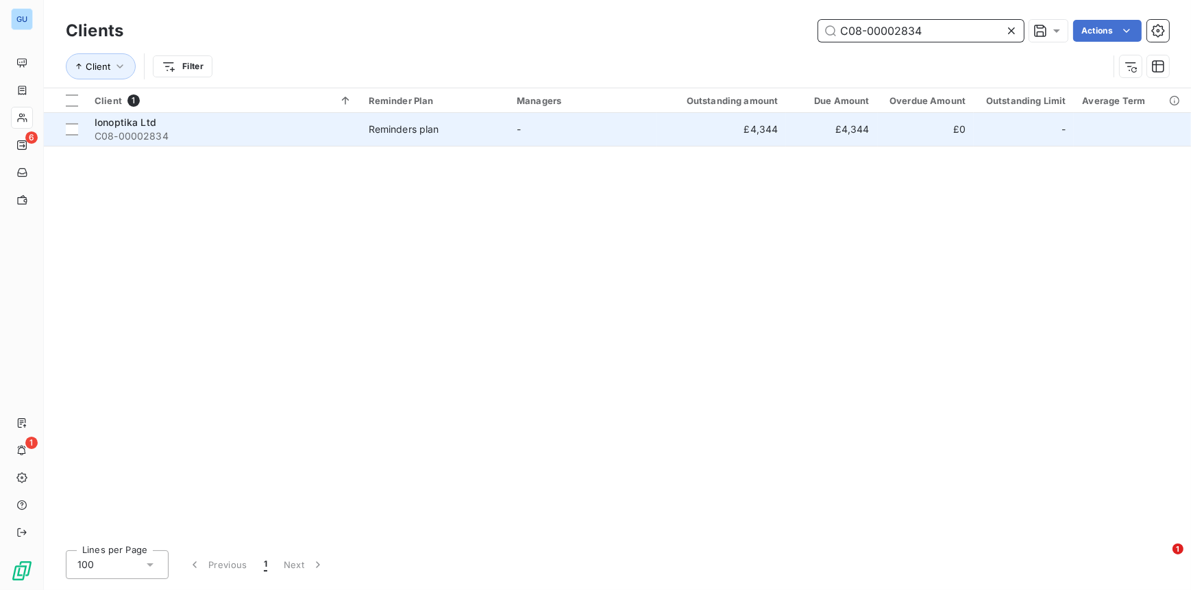
type input "C08-00002834"
click at [147, 122] on span "Ionoptika Ltd" at bounding box center [126, 122] width 62 height 12
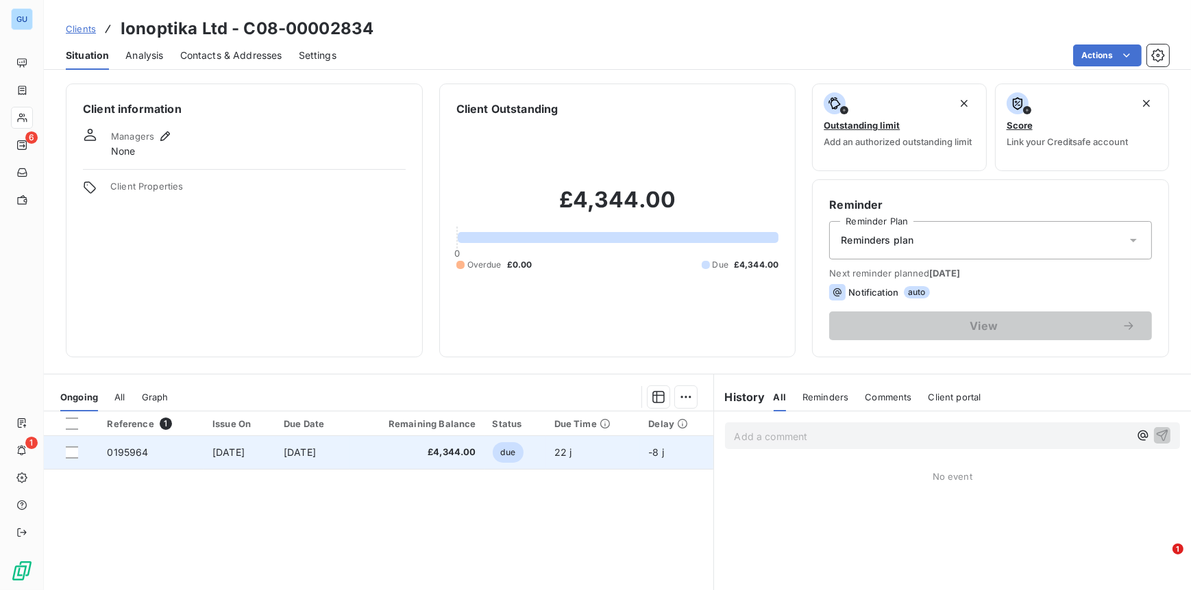
click at [142, 452] on span "0195964" at bounding box center [127, 453] width 41 height 12
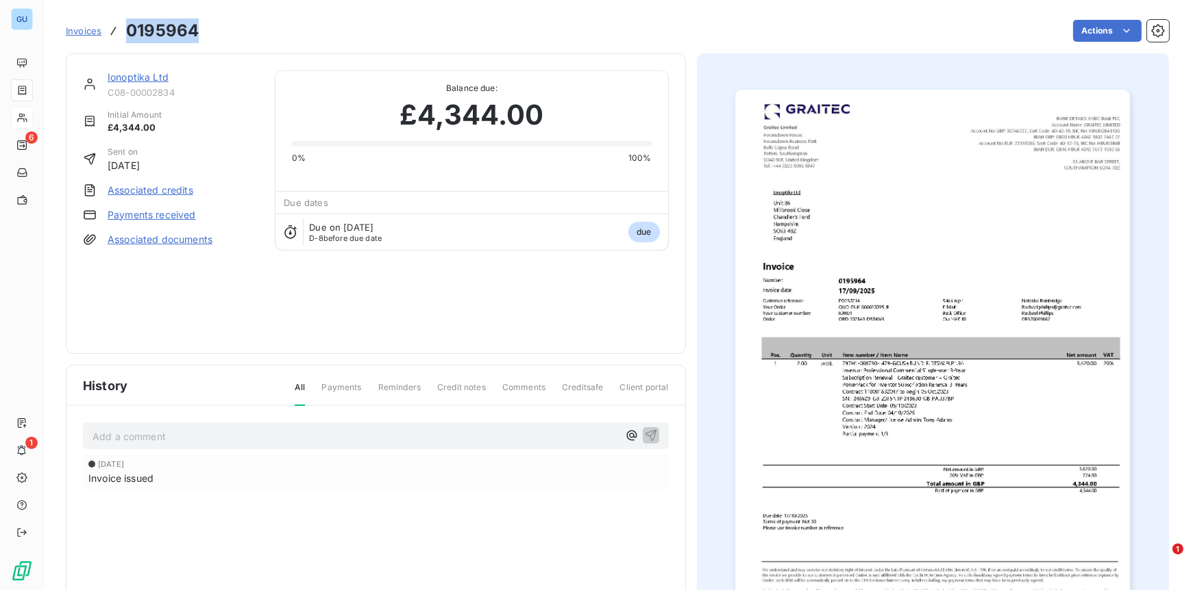
drag, startPoint x: 203, startPoint y: 35, endPoint x: 121, endPoint y: 38, distance: 82.3
click at [121, 38] on div "Invoices 0195964 Actions" at bounding box center [617, 30] width 1103 height 29
copy h3 "0195964"
click at [131, 77] on link "Ionoptika Ltd" at bounding box center [138, 77] width 61 height 12
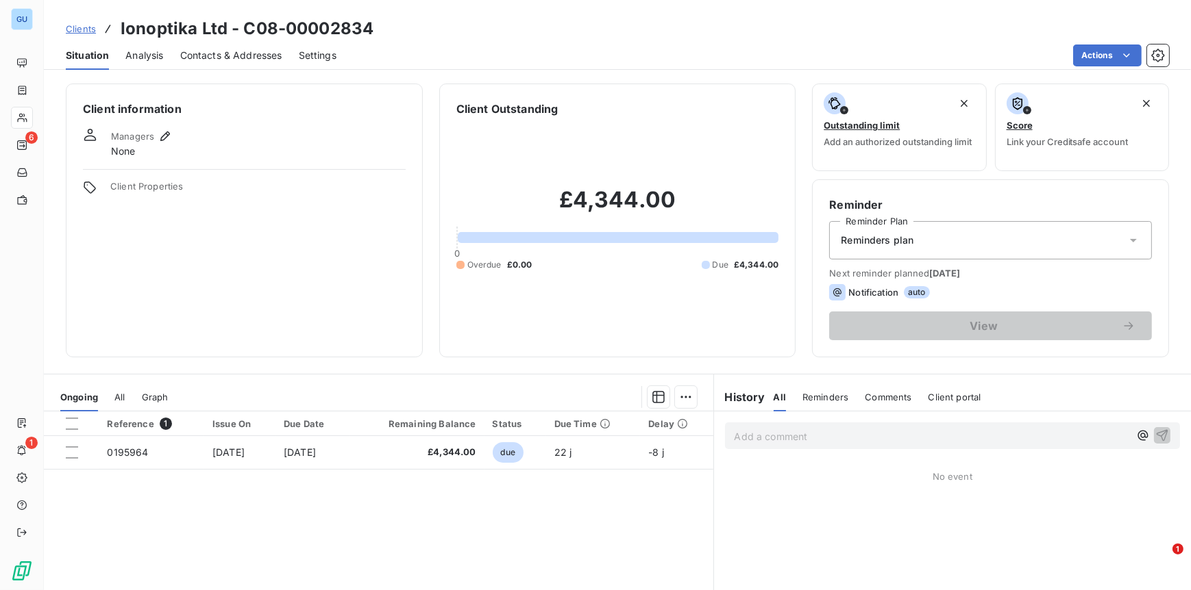
click at [238, 46] on div "Contacts & Addresses" at bounding box center [231, 55] width 102 height 29
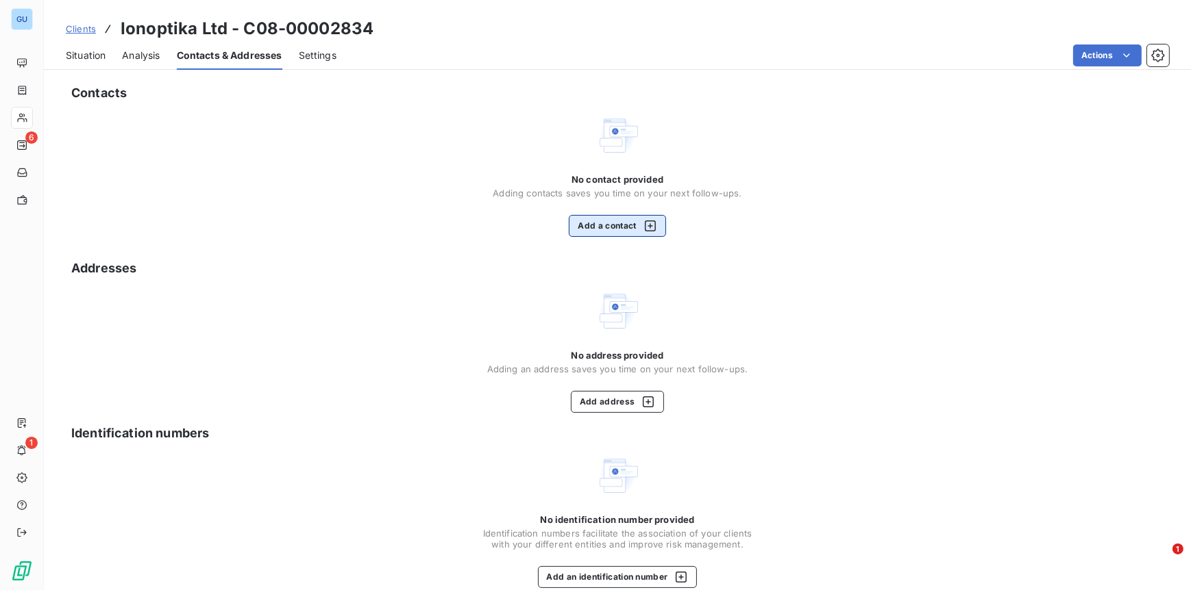
click at [585, 227] on button "Add a contact" at bounding box center [617, 226] width 97 height 22
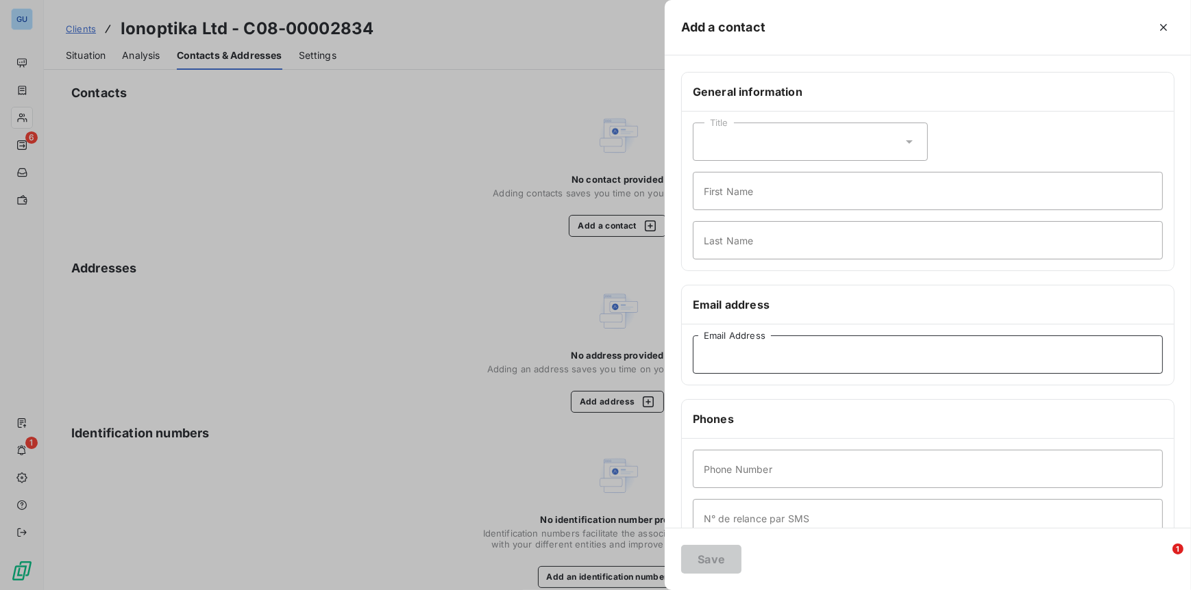
click at [740, 342] on input "Email Address" at bounding box center [928, 355] width 470 height 38
paste input "j.dunford@ionoptika.co.uk"
type input "j.dunford@ionoptika.co.uk"
click at [723, 193] on input "First Name" at bounding box center [928, 191] width 470 height 38
type input "Invoices"
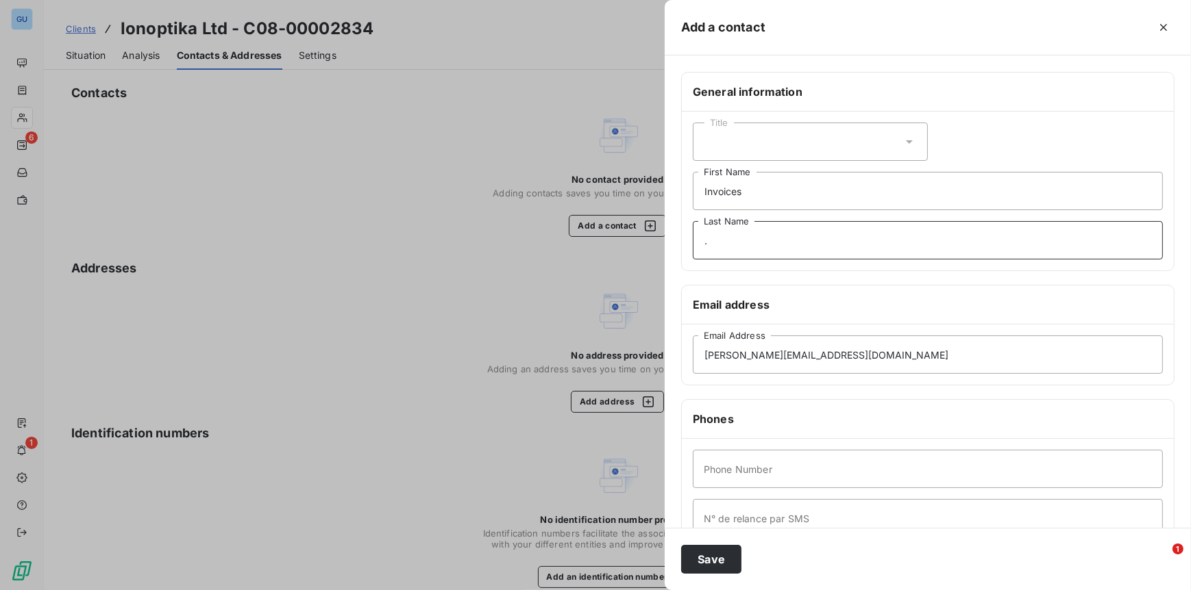
type input "."
type input "00"
click at [716, 564] on button "Save" at bounding box center [711, 559] width 60 height 29
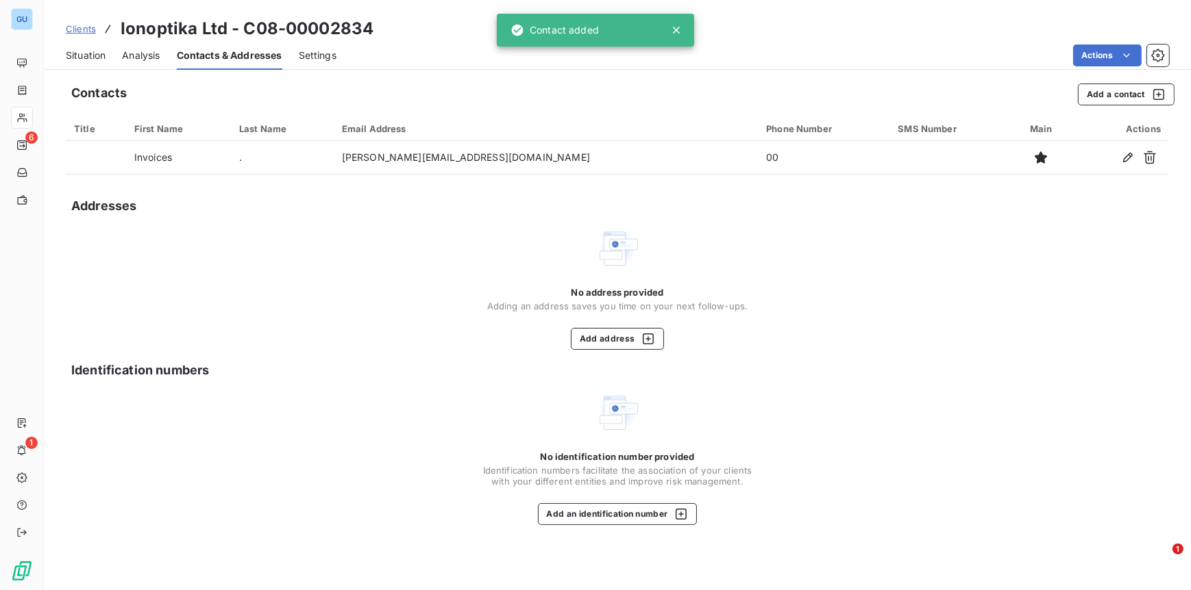
click at [73, 26] on span "Clients" at bounding box center [81, 28] width 30 height 11
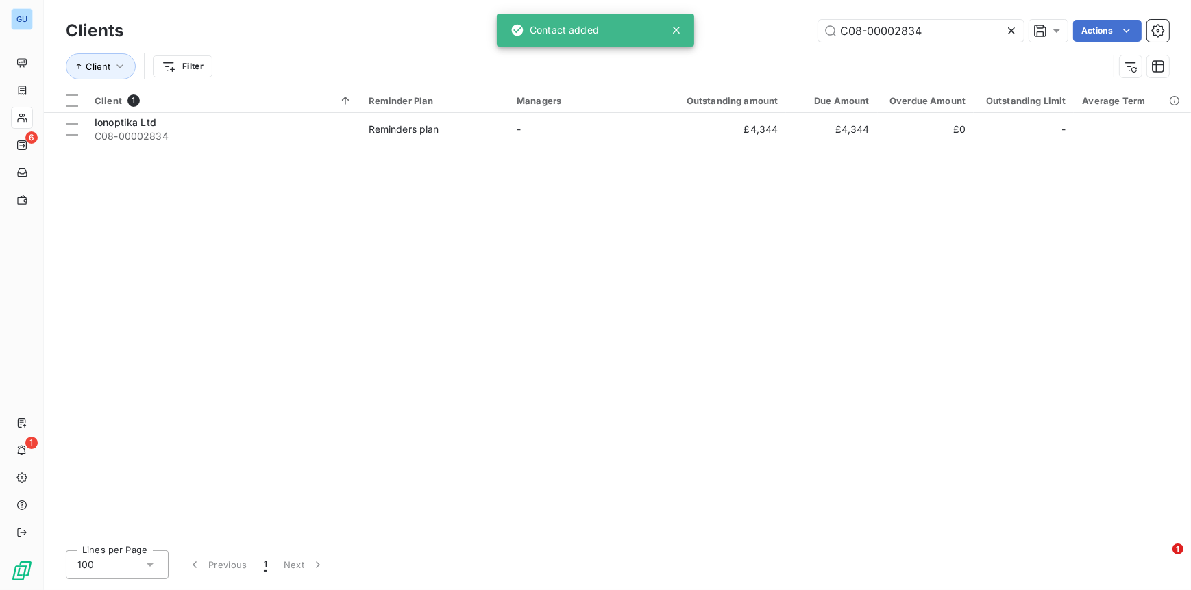
drag, startPoint x: 930, startPoint y: 29, endPoint x: 767, endPoint y: 29, distance: 162.3
click at [767, 29] on div "C08-00002834 Actions" at bounding box center [654, 31] width 1029 height 22
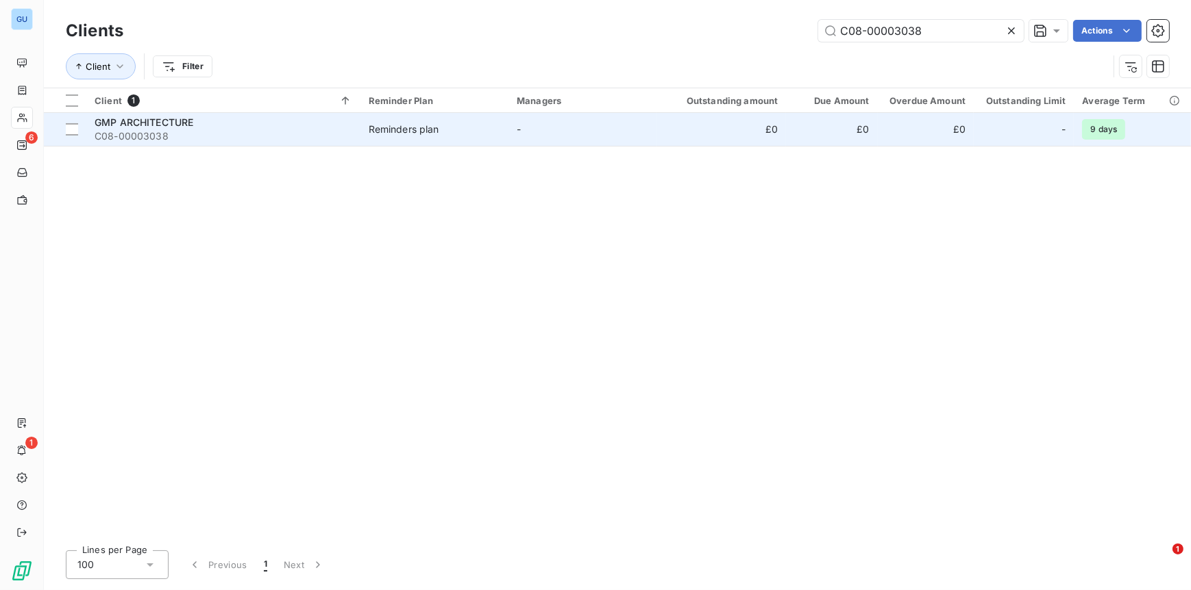
type input "C08-00003038"
click at [147, 134] on span "C08-00003038" at bounding box center [224, 136] width 258 height 14
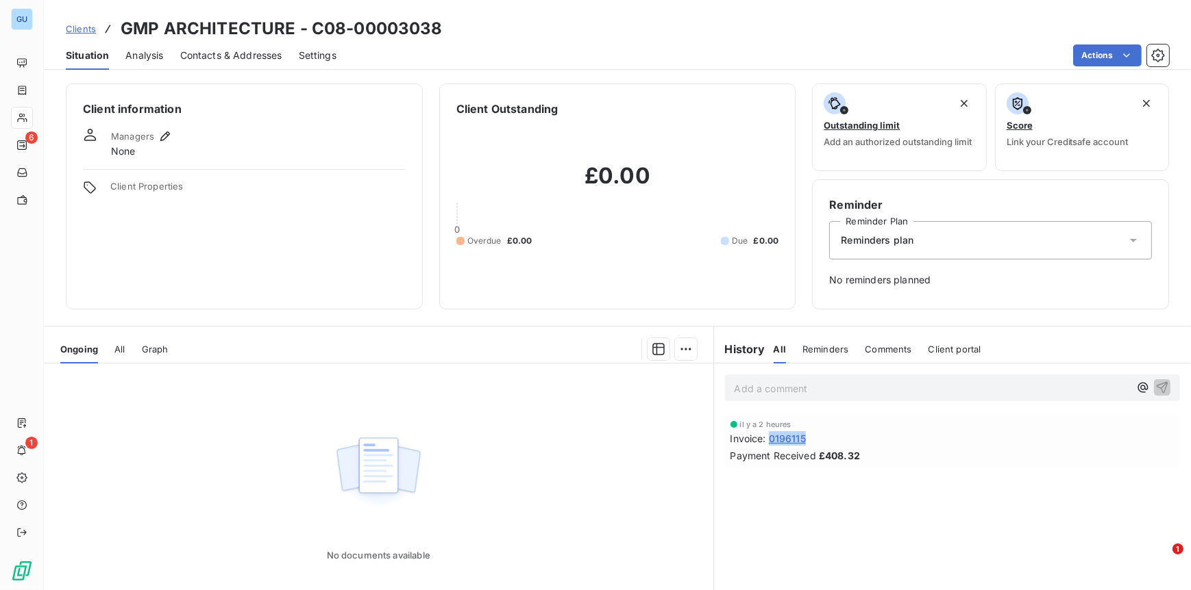
drag, startPoint x: 803, startPoint y: 437, endPoint x: 768, endPoint y: 440, distance: 35.1
click at [768, 440] on div "Invoice : 0196115" at bounding box center [952, 439] width 445 height 14
copy span "0196115"
drag, startPoint x: 225, startPoint y: 52, endPoint x: 251, endPoint y: 62, distance: 28.0
click at [225, 52] on span "Contacts & Addresses" at bounding box center [231, 56] width 102 height 14
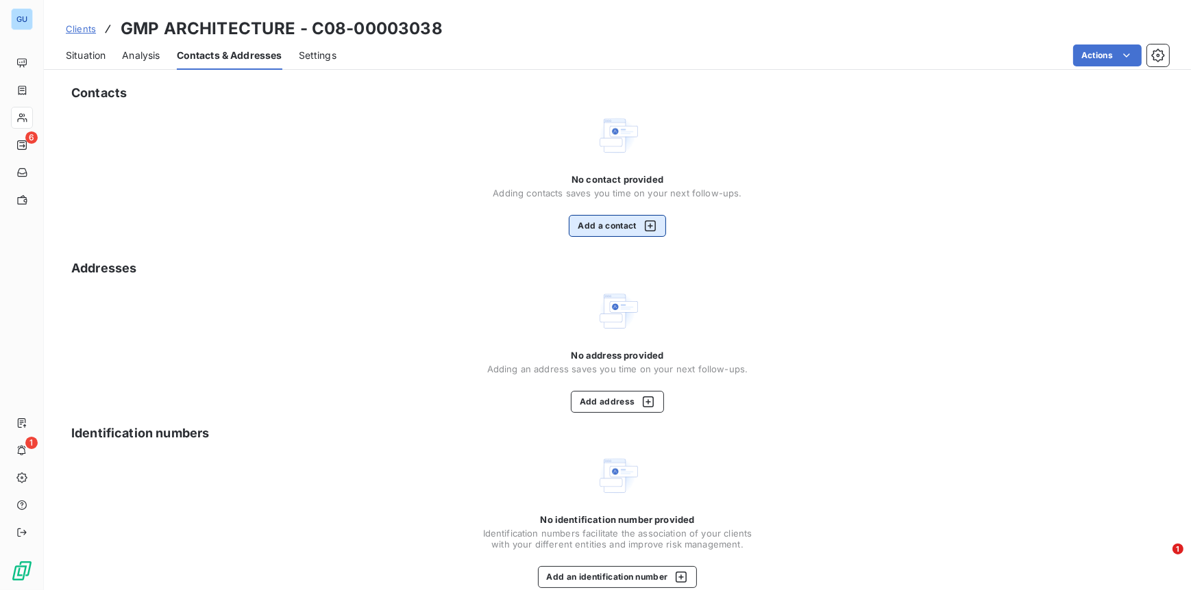
click at [583, 223] on button "Add a contact" at bounding box center [617, 226] width 97 height 22
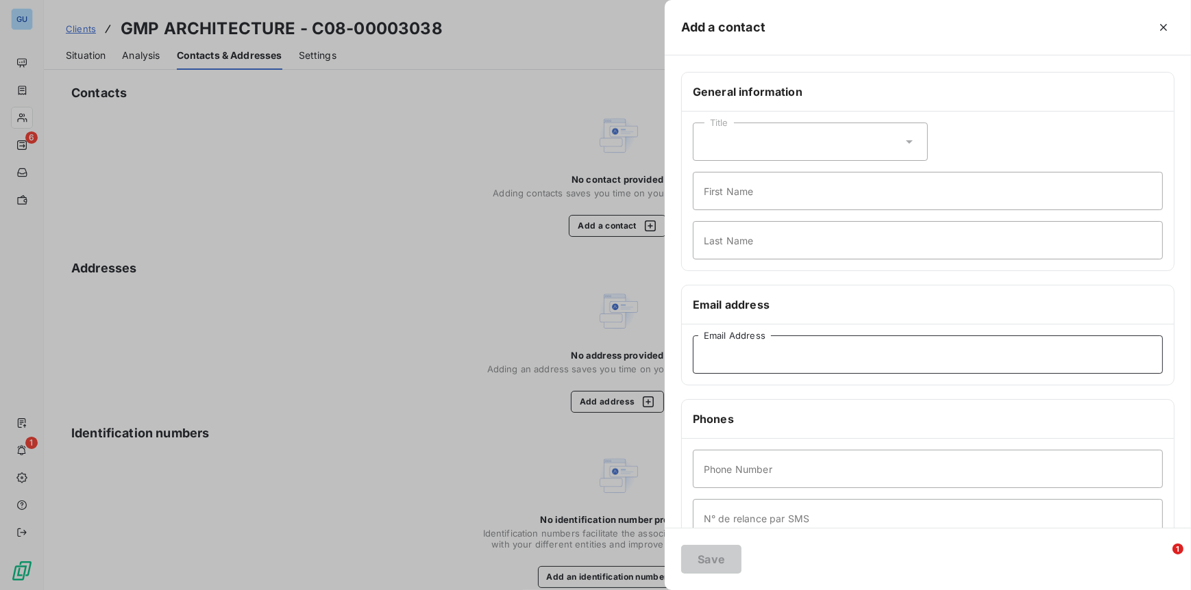
click at [723, 354] on input "Email Address" at bounding box center [928, 355] width 470 height 38
paste input "gary@gmparchitecture.co.uk"
type input "gary@gmparchitecture.co.uk"
click at [731, 203] on input "First Name" at bounding box center [928, 191] width 470 height 38
type input "Invoices"
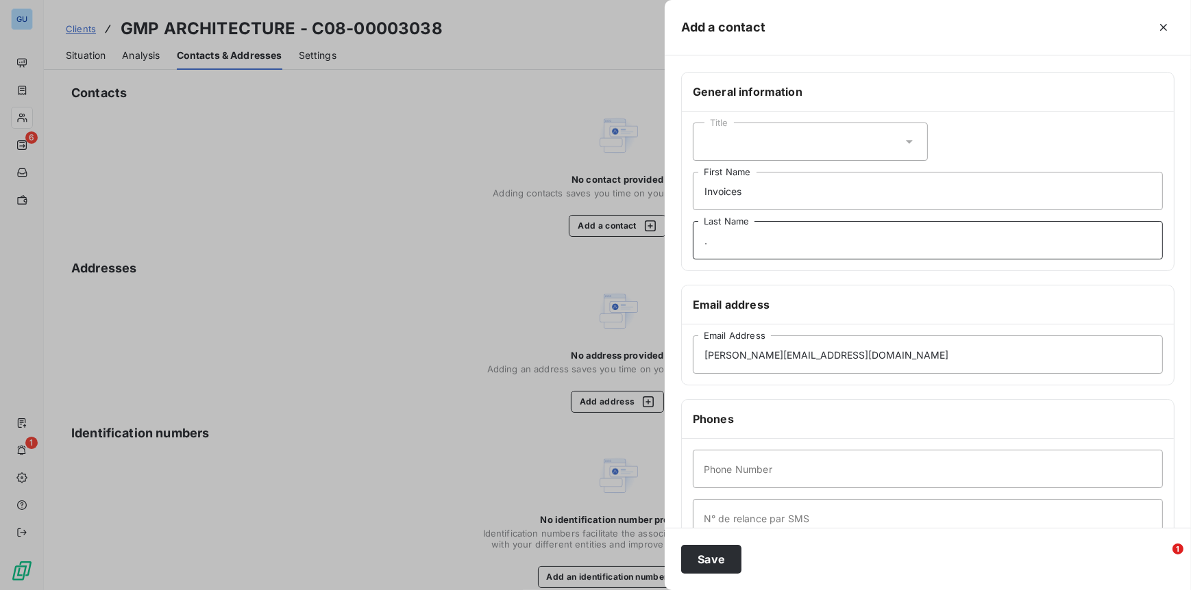
type input "."
type input "00"
click at [701, 564] on button "Save" at bounding box center [711, 559] width 60 height 29
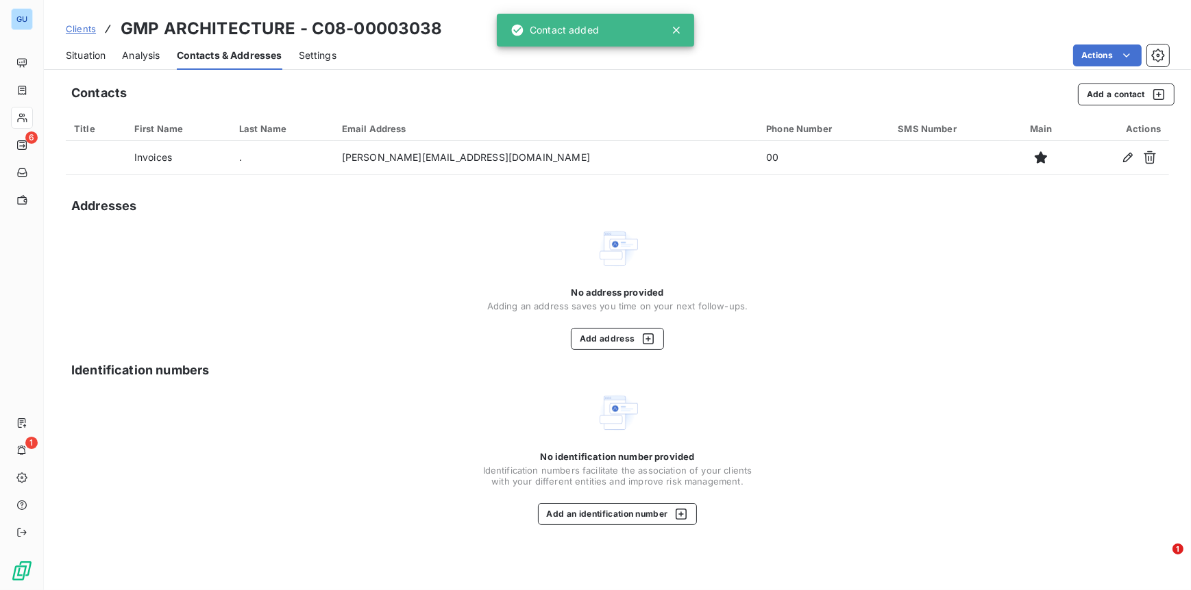
click at [79, 29] on span "Clients" at bounding box center [81, 28] width 30 height 11
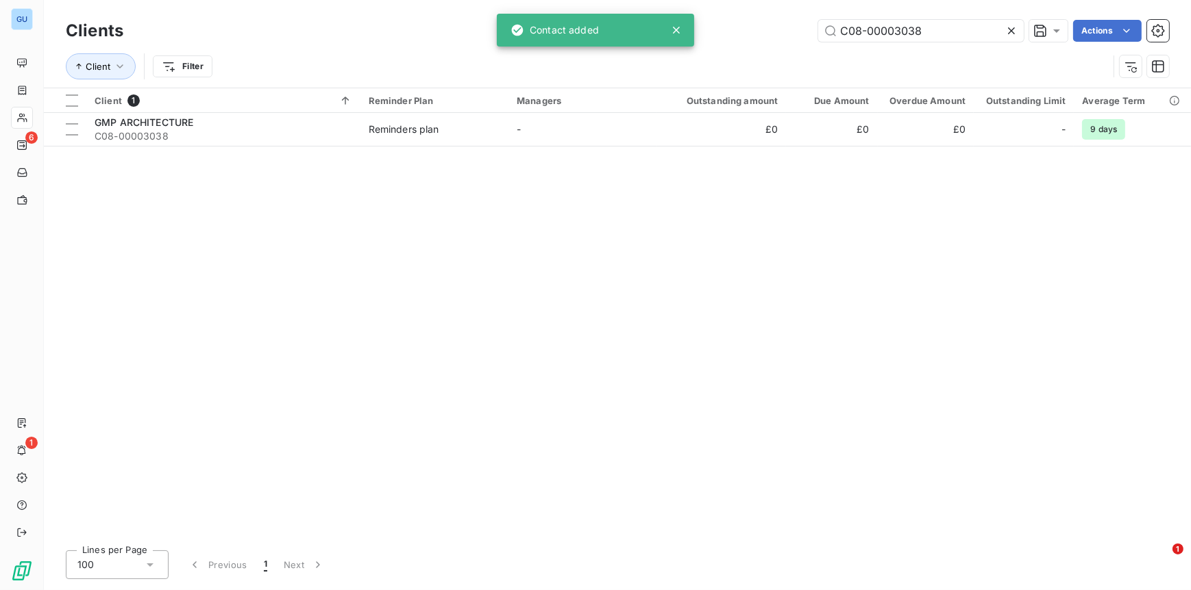
drag, startPoint x: 941, startPoint y: 33, endPoint x: 815, endPoint y: 32, distance: 126.0
click at [815, 32] on div "C08-00003038 Actions" at bounding box center [654, 31] width 1029 height 22
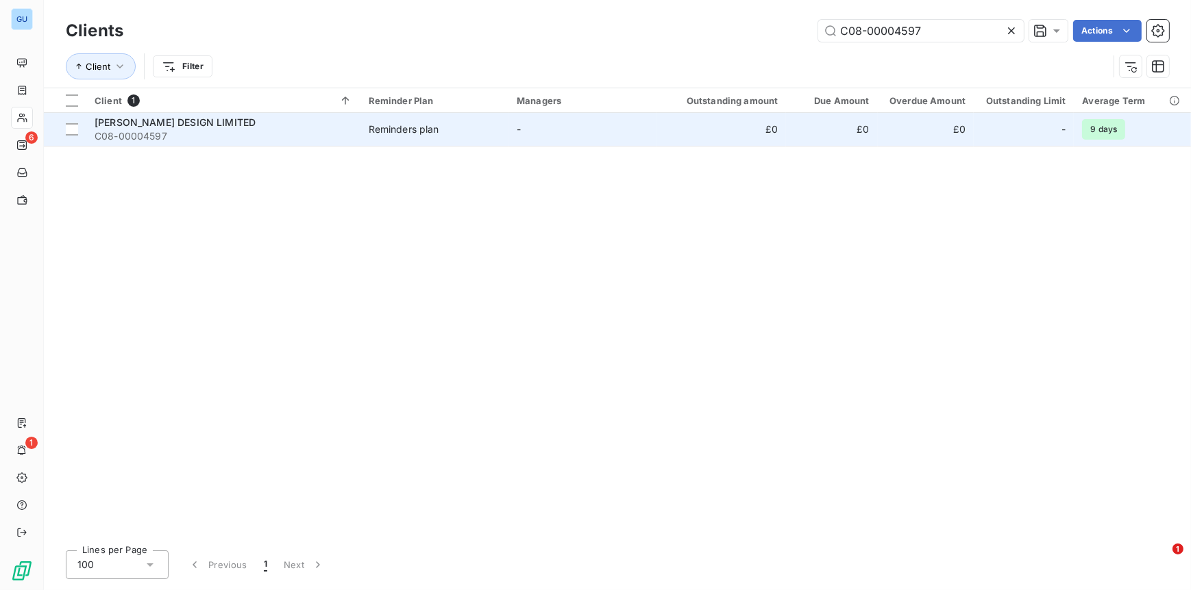
type input "C08-00004597"
click at [121, 121] on span "MARK ALFORD DESIGN LIMITED" at bounding box center [175, 122] width 161 height 12
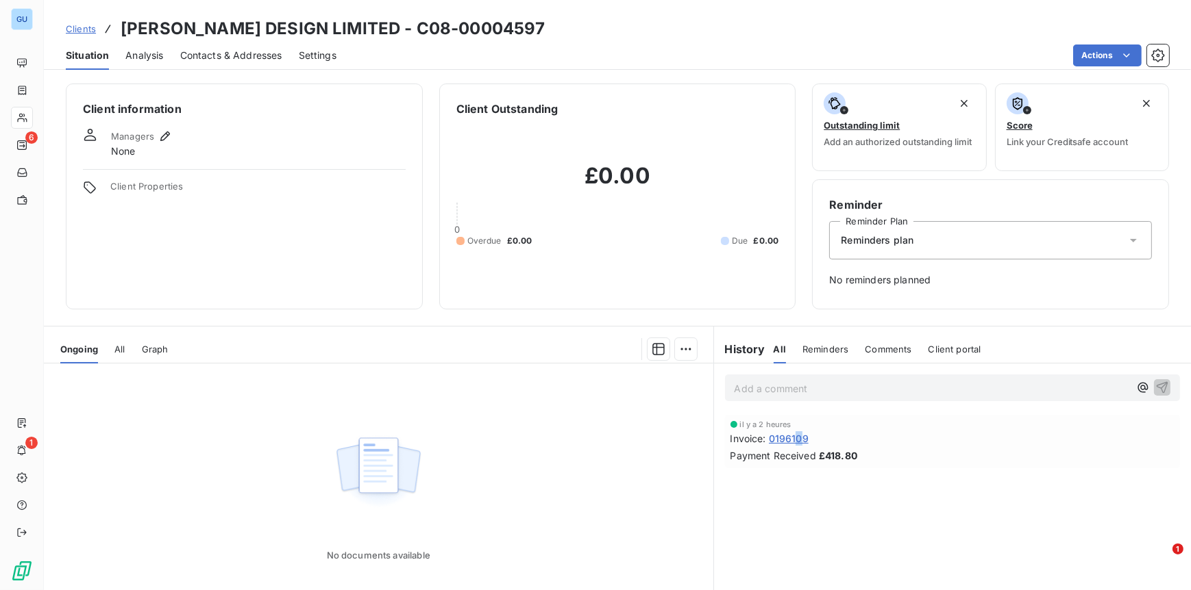
drag, startPoint x: 800, startPoint y: 437, endPoint x: 792, endPoint y: 438, distance: 8.2
click at [792, 438] on span "0196109" at bounding box center [789, 439] width 40 height 14
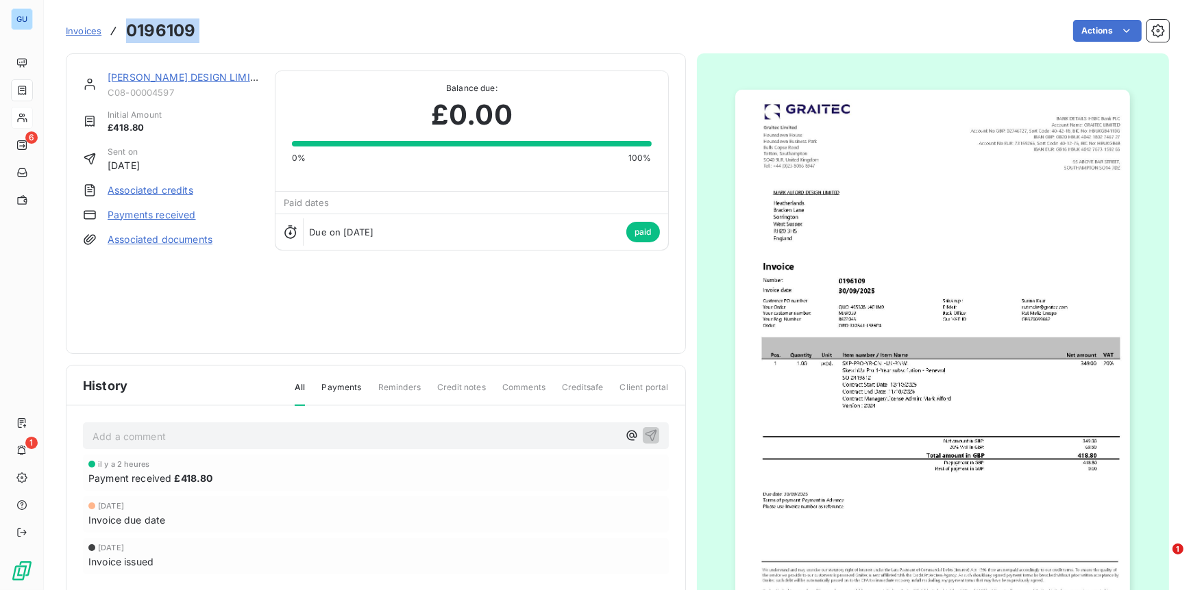
drag, startPoint x: 205, startPoint y: 44, endPoint x: 123, endPoint y: 43, distance: 82.2
click at [123, 43] on div "Invoices 0196109 Actions" at bounding box center [617, 30] width 1103 height 29
copy section "0196109 Actions"
click at [179, 81] on link "MARK ALFORD DESIGN LIMITED" at bounding box center [188, 77] width 161 height 12
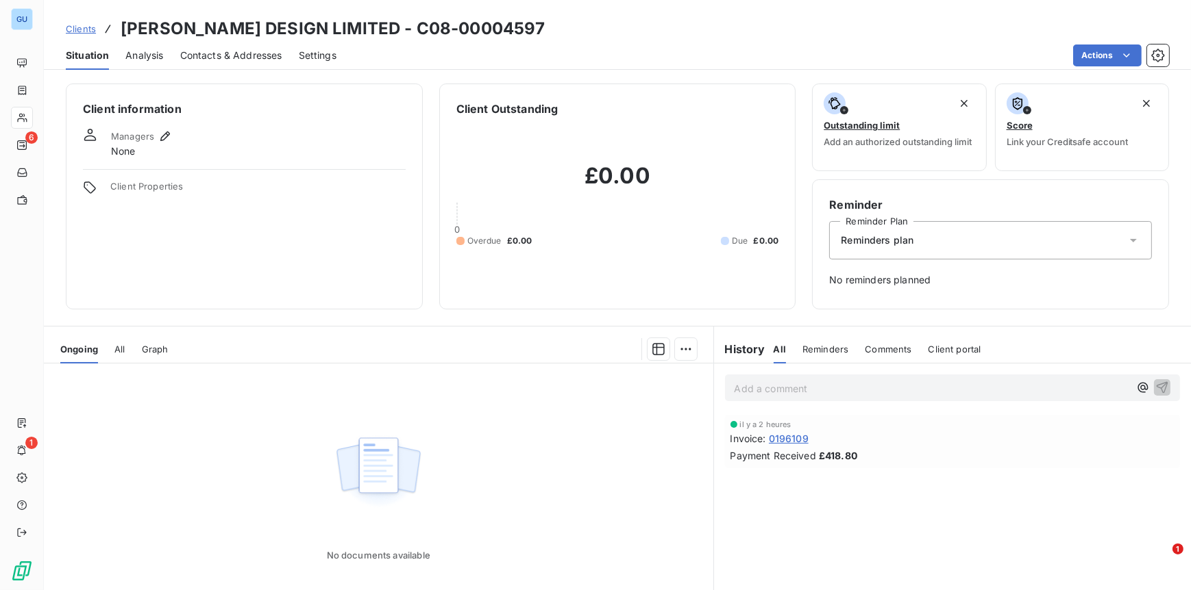
drag, startPoint x: 242, startPoint y: 52, endPoint x: 251, endPoint y: 71, distance: 20.5
click at [242, 51] on span "Contacts & Addresses" at bounding box center [231, 56] width 102 height 14
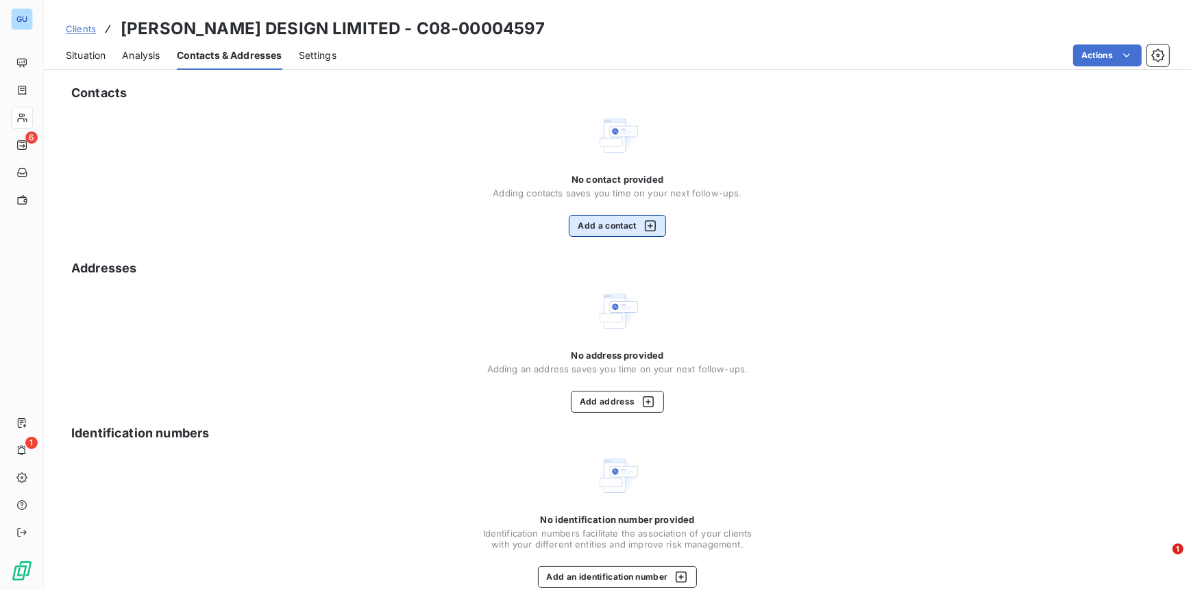
click at [619, 227] on button "Add a contact" at bounding box center [617, 226] width 97 height 22
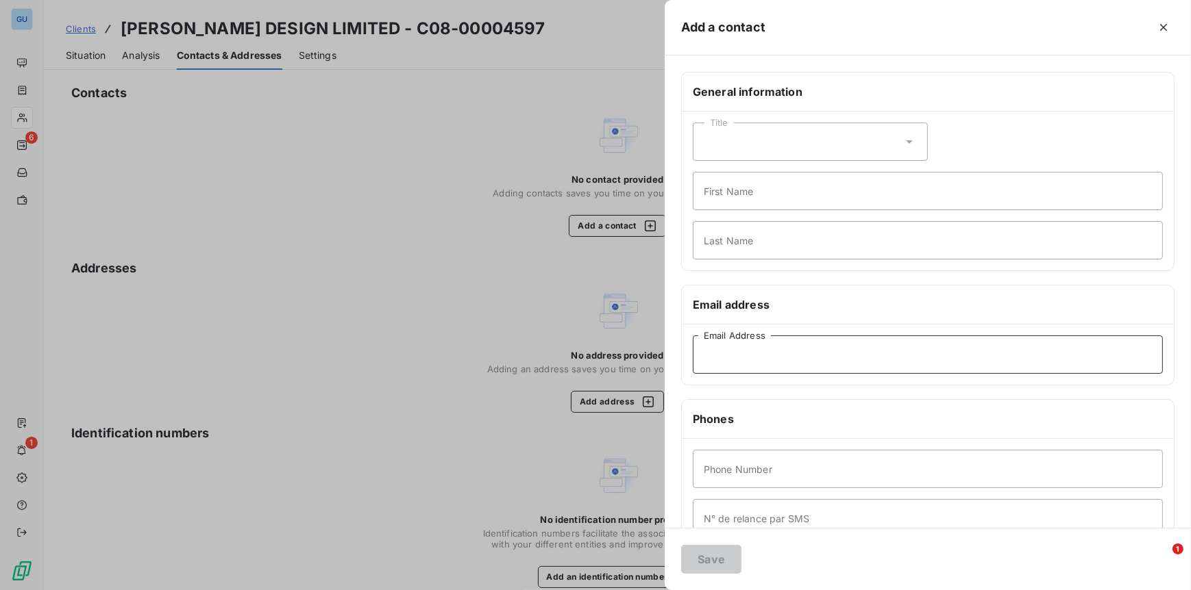
drag, startPoint x: 706, startPoint y: 353, endPoint x: 728, endPoint y: 349, distance: 22.4
click at [706, 353] on input "Email Address" at bounding box center [928, 355] width 470 height 38
paste input "office@markalforddesign.com"
type input "office@markalforddesign.com"
click at [725, 187] on input "First Name" at bounding box center [928, 191] width 470 height 38
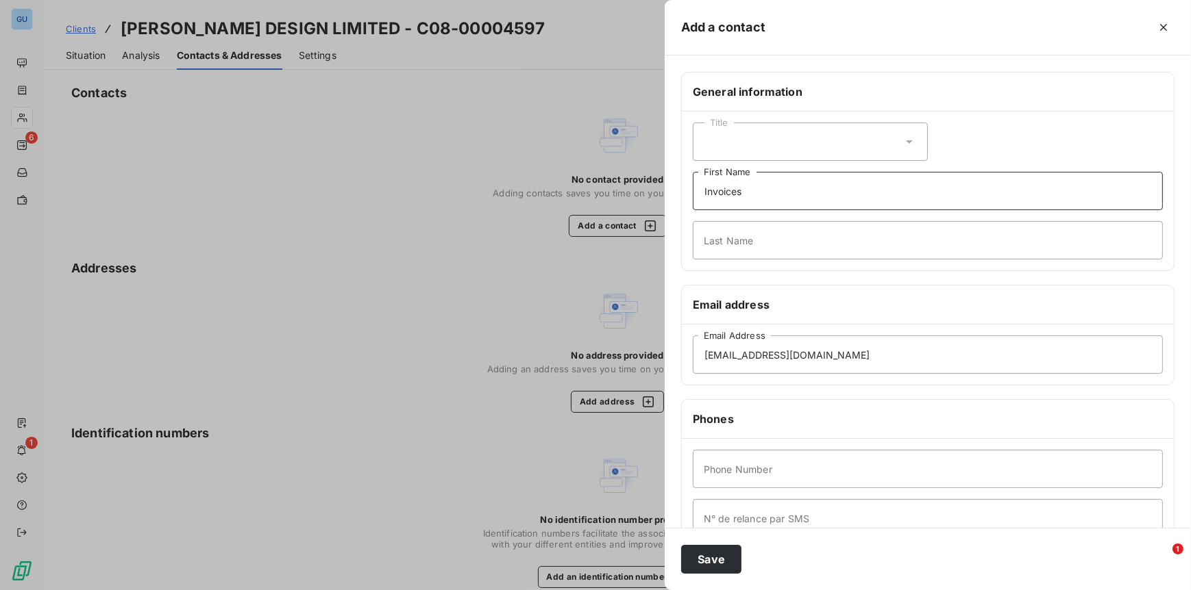
type input "Invoices"
type input "."
type input "00"
drag, startPoint x: 714, startPoint y: 560, endPoint x: 725, endPoint y: 549, distance: 16.0
click at [714, 560] on button "Save" at bounding box center [711, 559] width 60 height 29
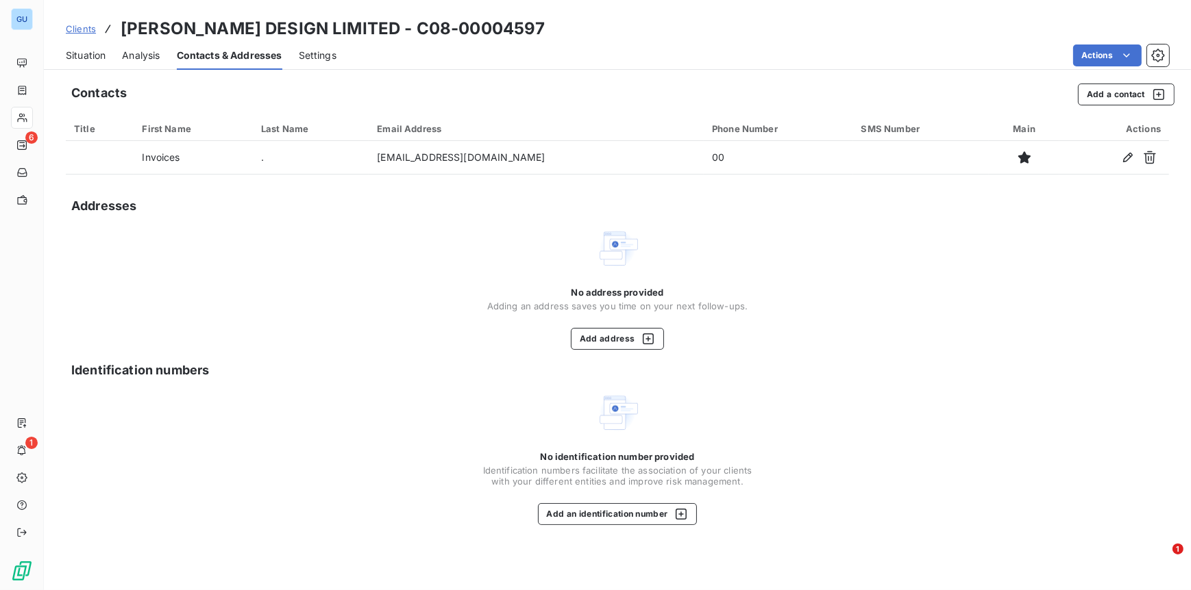
click at [79, 31] on span "Clients" at bounding box center [81, 28] width 30 height 11
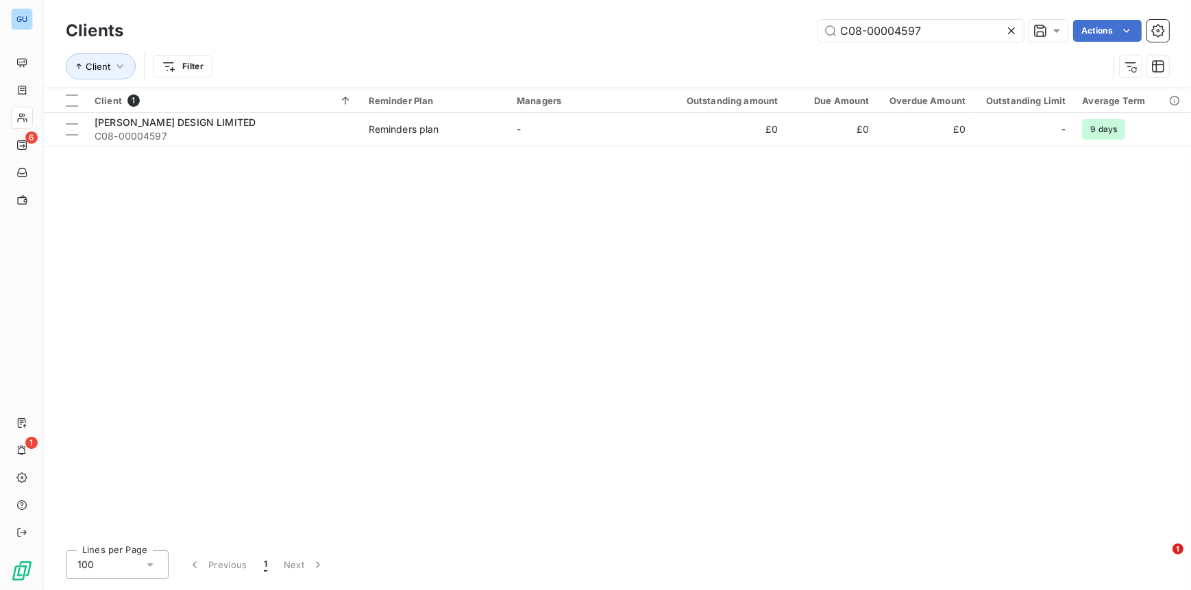
drag, startPoint x: 954, startPoint y: 27, endPoint x: 778, endPoint y: 29, distance: 175.4
click at [778, 29] on div "C08-00004597 Actions" at bounding box center [654, 31] width 1029 height 22
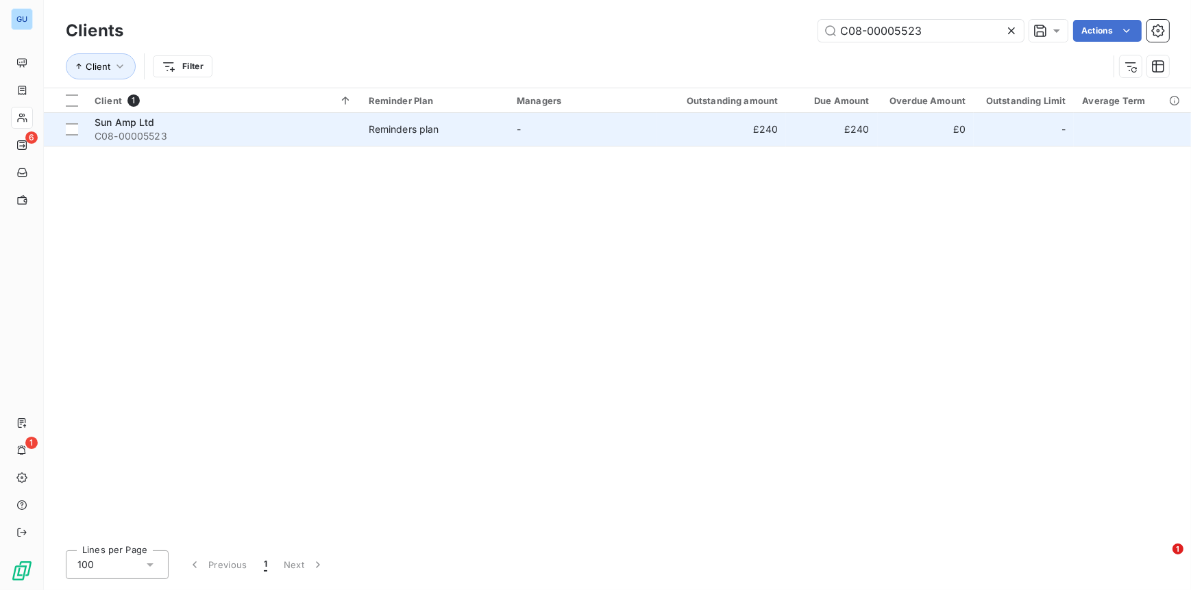
type input "C08-00005523"
click at [142, 125] on span "Sun Amp Ltd" at bounding box center [125, 122] width 60 height 12
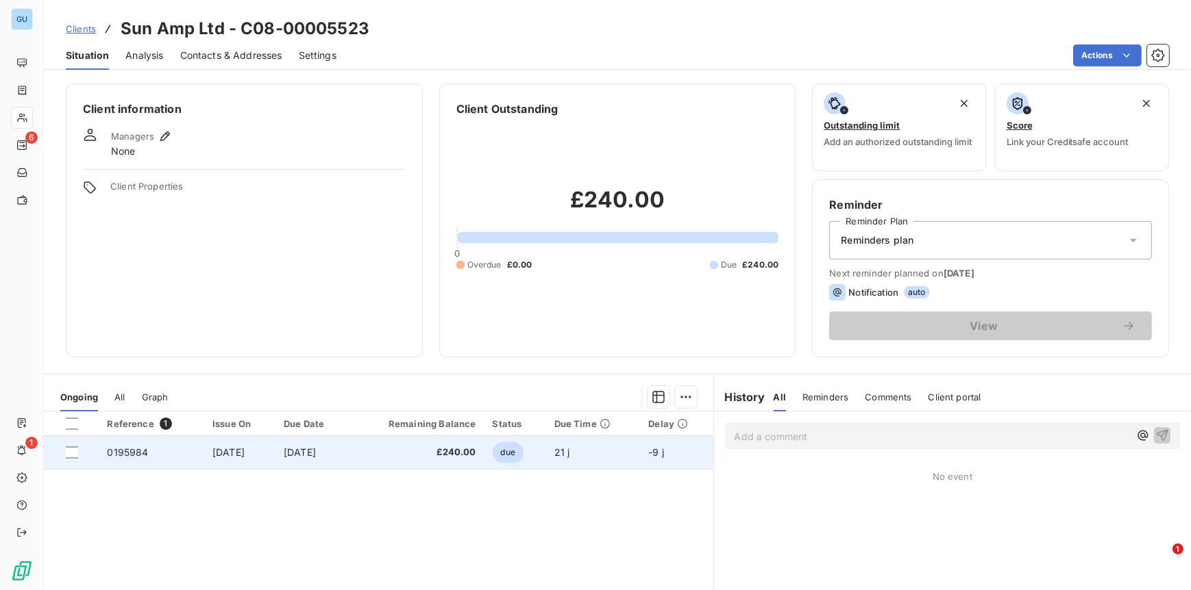
click at [134, 449] on span "0195984" at bounding box center [127, 453] width 41 height 12
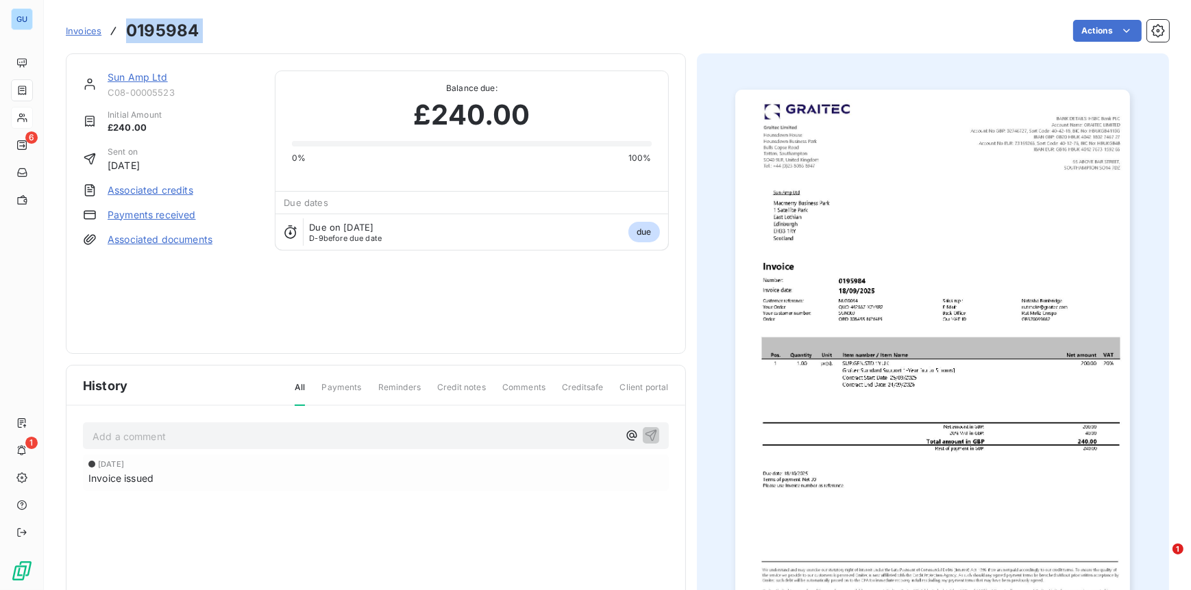
drag, startPoint x: 211, startPoint y: 38, endPoint x: 128, endPoint y: 31, distance: 83.2
click at [128, 31] on div "Invoices 0195984 Actions" at bounding box center [617, 30] width 1103 height 29
copy section "0195984 Actions"
click at [144, 76] on link "Sun Amp Ltd" at bounding box center [138, 77] width 60 height 12
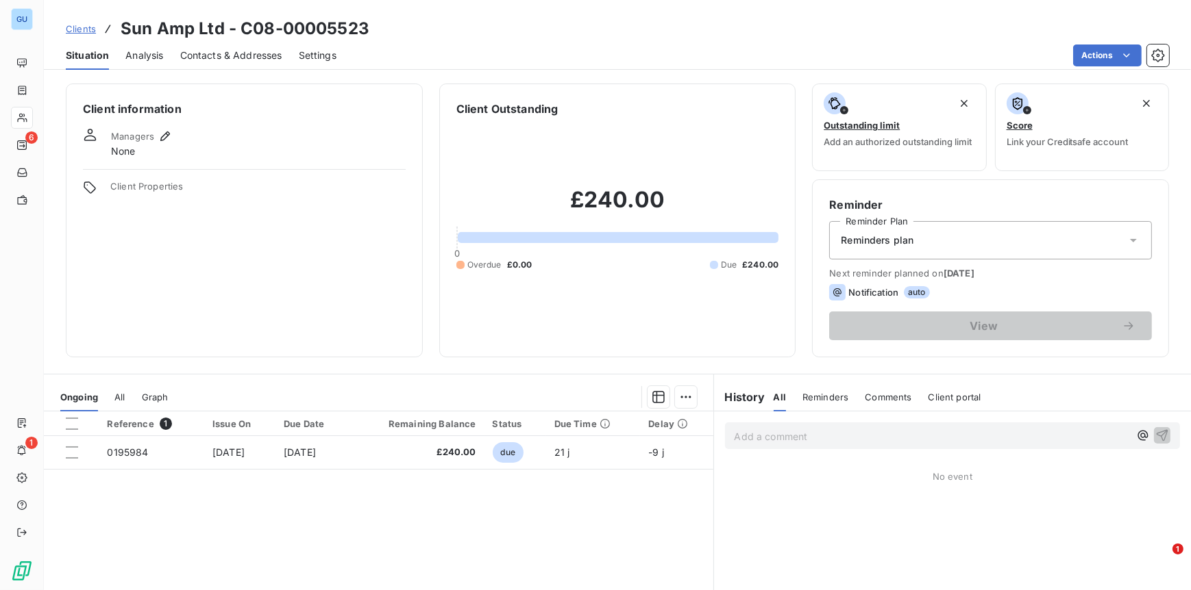
click at [230, 55] on span "Contacts & Addresses" at bounding box center [231, 56] width 102 height 14
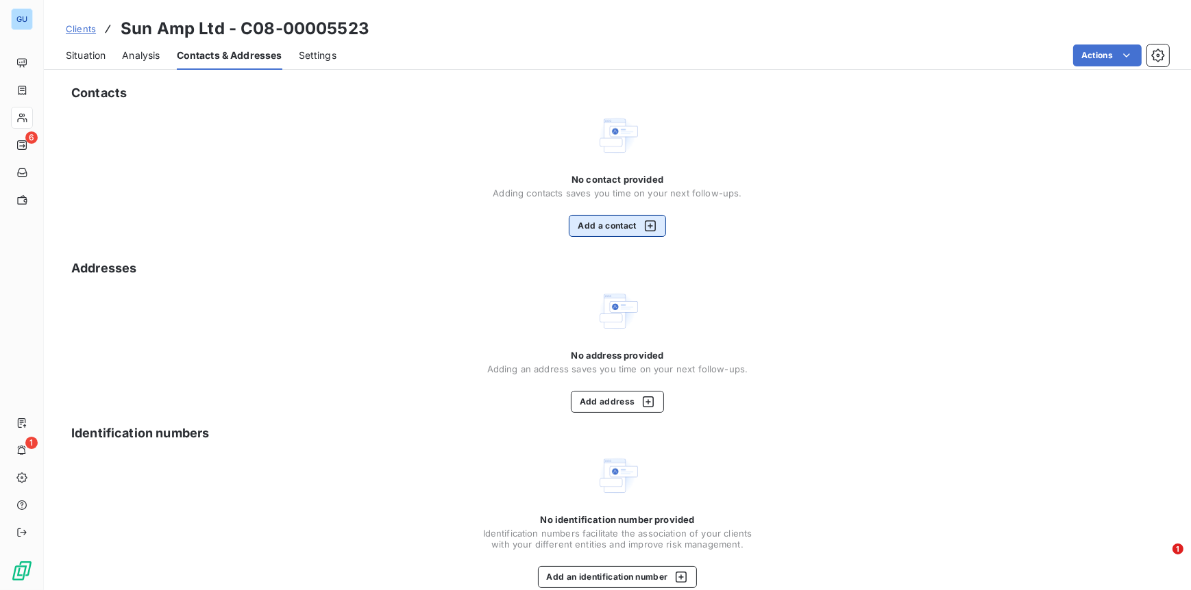
click at [614, 229] on button "Add a contact" at bounding box center [617, 226] width 97 height 22
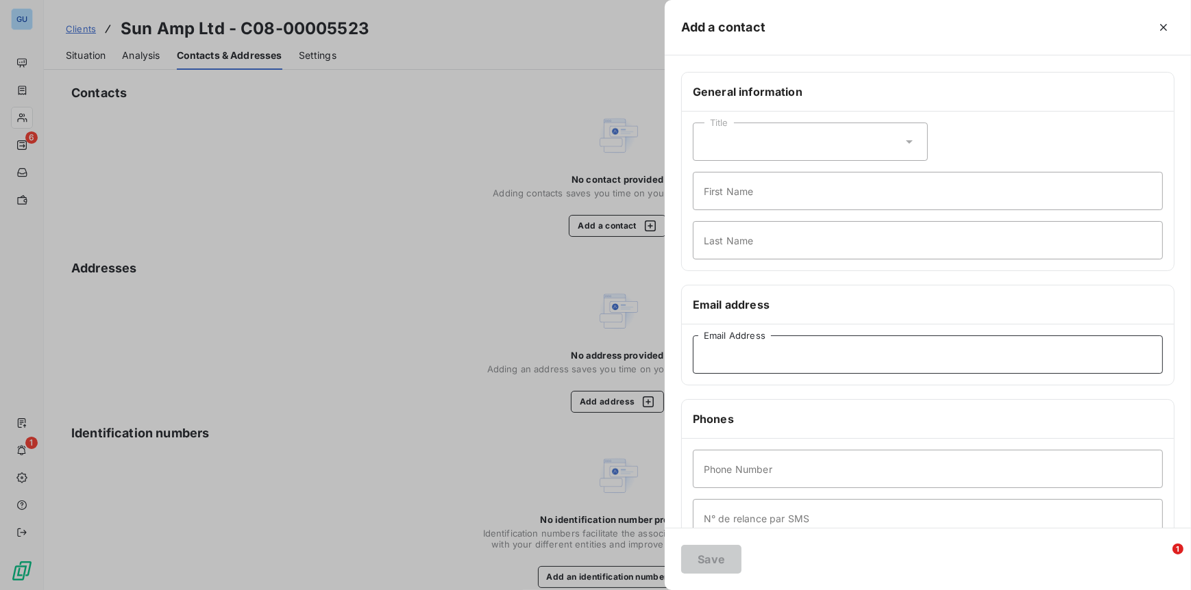
click at [730, 345] on input "Email Address" at bounding box center [928, 355] width 470 height 38
paste input "David.Mack@sunamp.com"
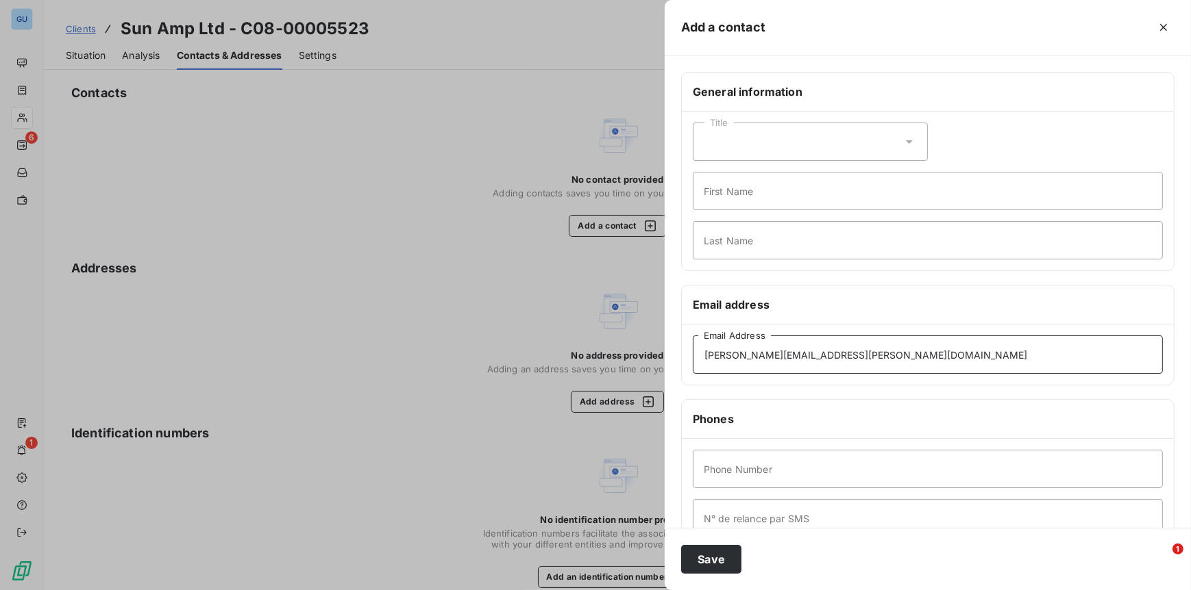
type input "David.Mack@sunamp.com"
click at [725, 196] on input "First Name" at bounding box center [928, 191] width 470 height 38
drag, startPoint x: 723, startPoint y: 184, endPoint x: 725, endPoint y: 195, distance: 11.0
click at [723, 185] on input "Invocoices" at bounding box center [928, 191] width 470 height 38
type input "Invoices"
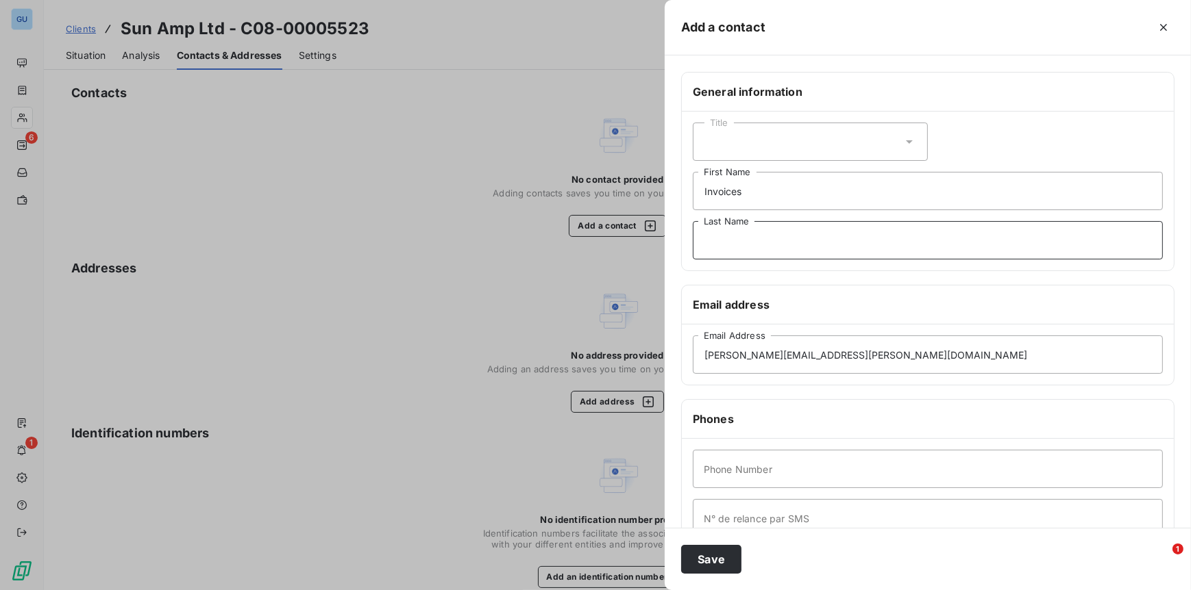
click at [714, 249] on input "Last Name" at bounding box center [928, 240] width 470 height 38
type input "."
type input "00"
click at [706, 566] on button "Save" at bounding box center [711, 559] width 60 height 29
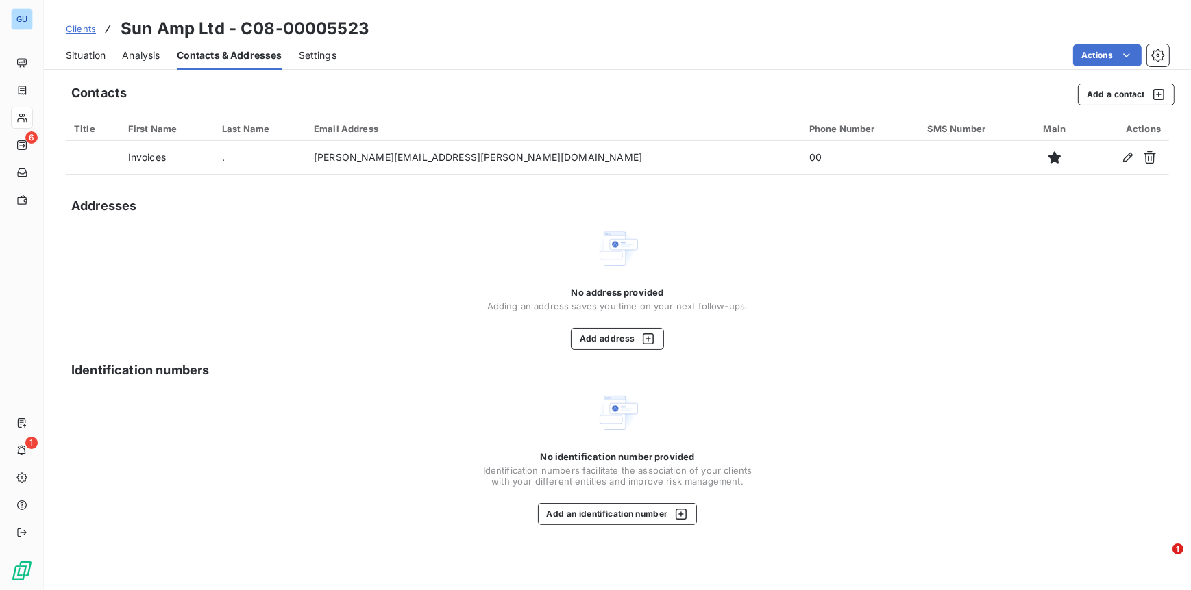
click at [84, 27] on span "Clients" at bounding box center [81, 28] width 30 height 11
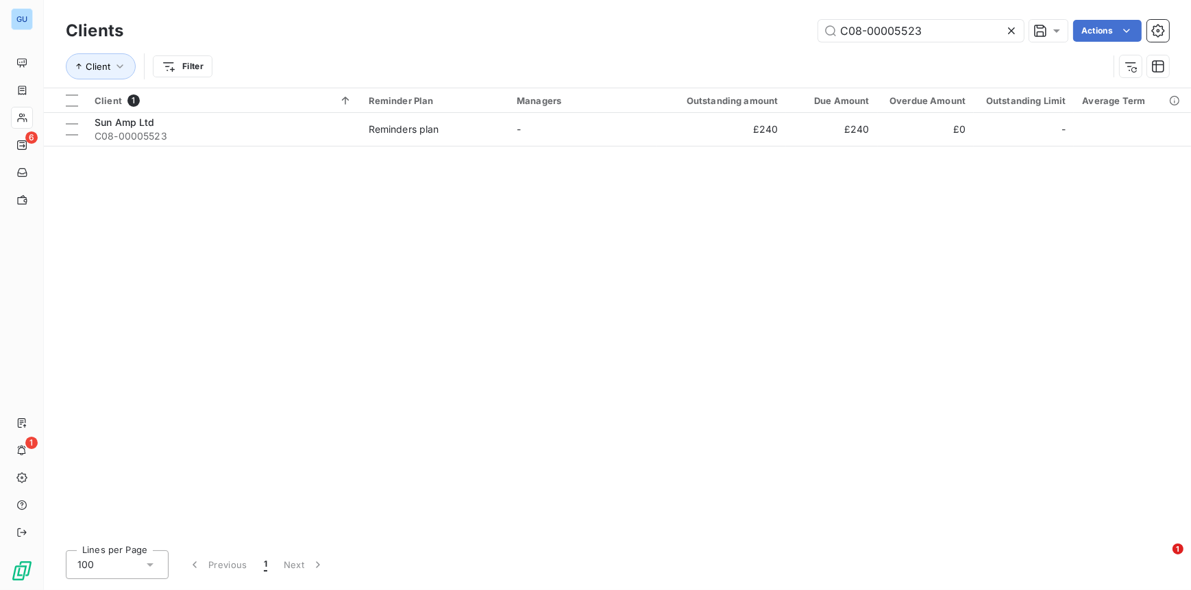
drag, startPoint x: 931, startPoint y: 34, endPoint x: 790, endPoint y: 47, distance: 141.7
click at [790, 47] on div "Clients C08-00005523 Actions Client Filter" at bounding box center [617, 51] width 1103 height 71
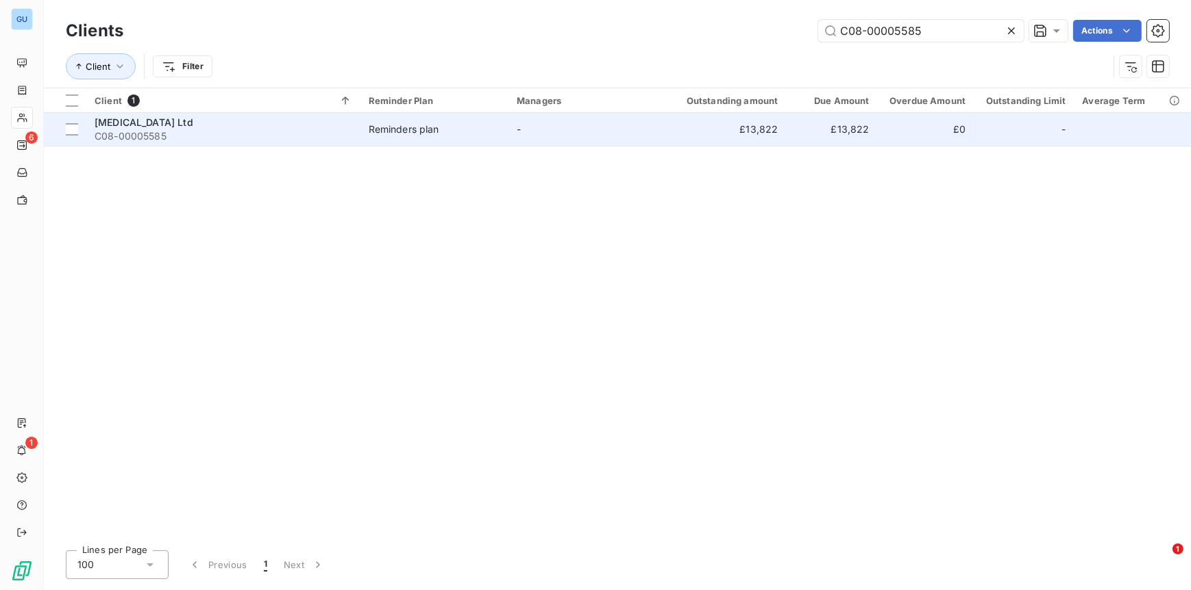
type input "C08-00005585"
click at [146, 135] on span "C08-00005585" at bounding box center [224, 136] width 258 height 14
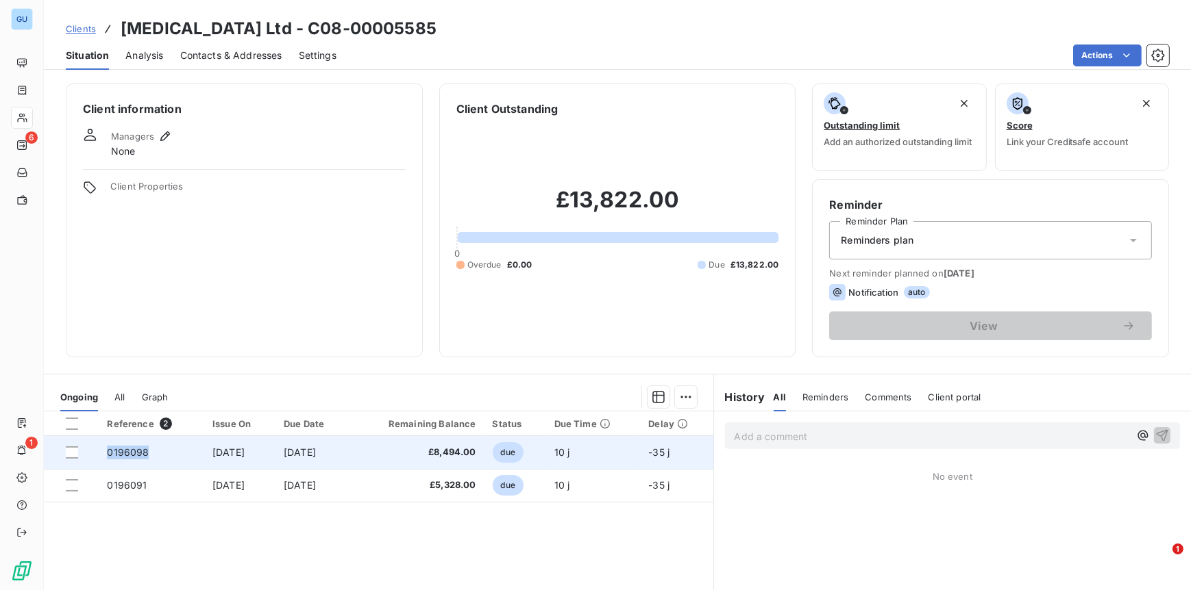
drag, startPoint x: 146, startPoint y: 456, endPoint x: 100, endPoint y: 456, distance: 45.9
click at [100, 456] on td "0196098" at bounding box center [151, 452] width 105 height 33
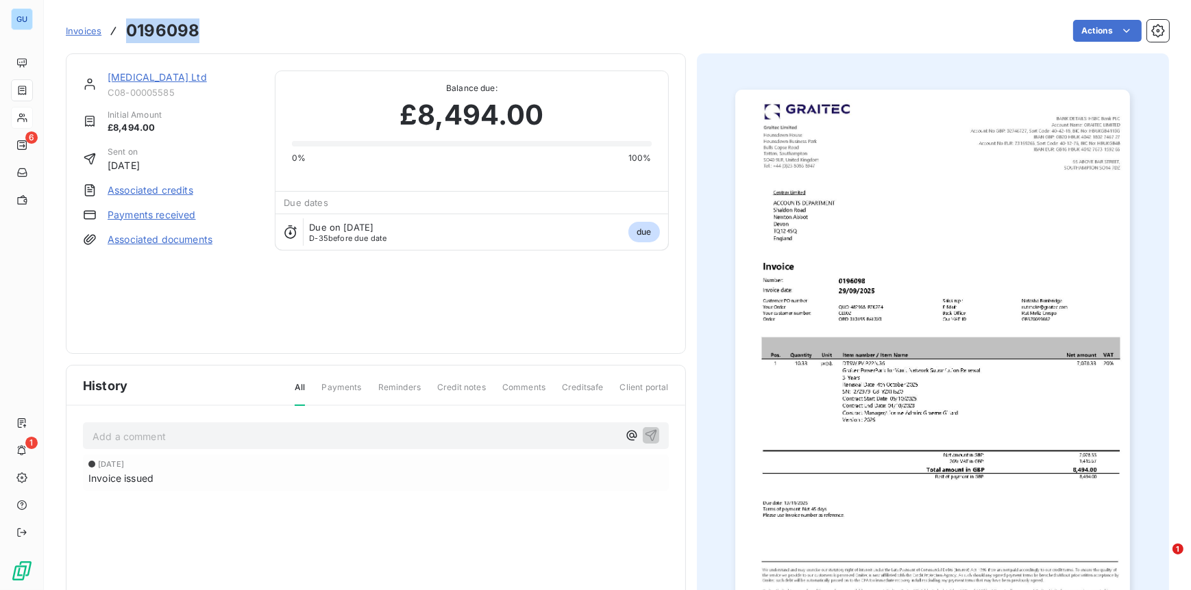
drag, startPoint x: 205, startPoint y: 40, endPoint x: 127, endPoint y: 34, distance: 79.1
click at [127, 34] on div "Invoices 0196098 Actions" at bounding box center [617, 30] width 1103 height 29
click at [141, 73] on link "Centrax Ltd" at bounding box center [157, 77] width 99 height 12
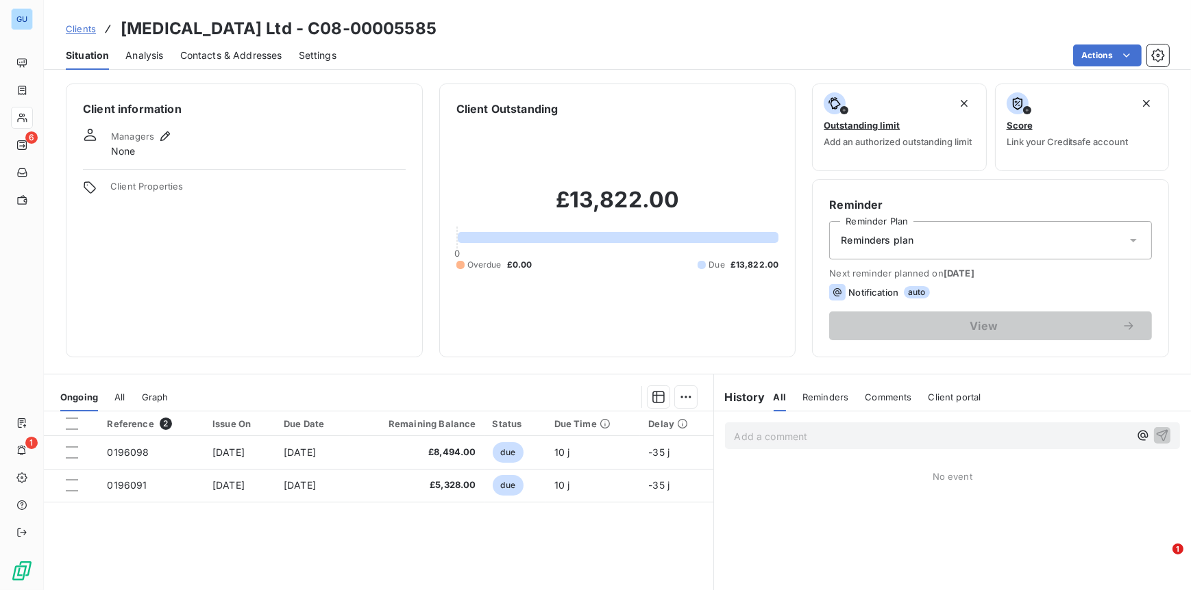
click at [242, 45] on div "Contacts & Addresses" at bounding box center [231, 55] width 102 height 29
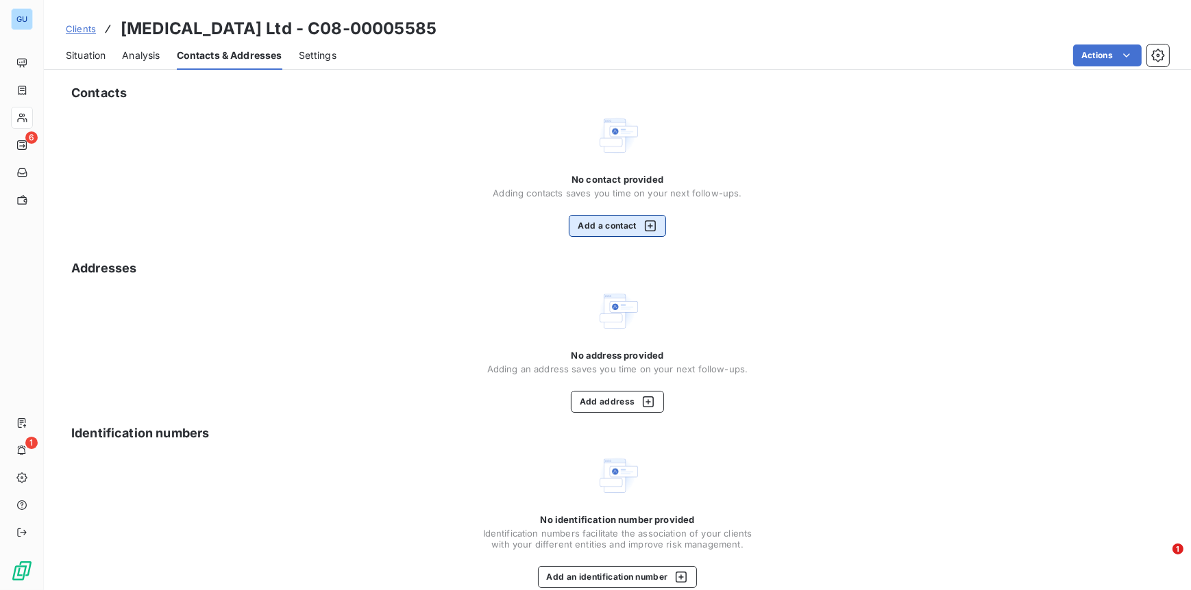
click at [604, 221] on button "Add a contact" at bounding box center [617, 226] width 97 height 22
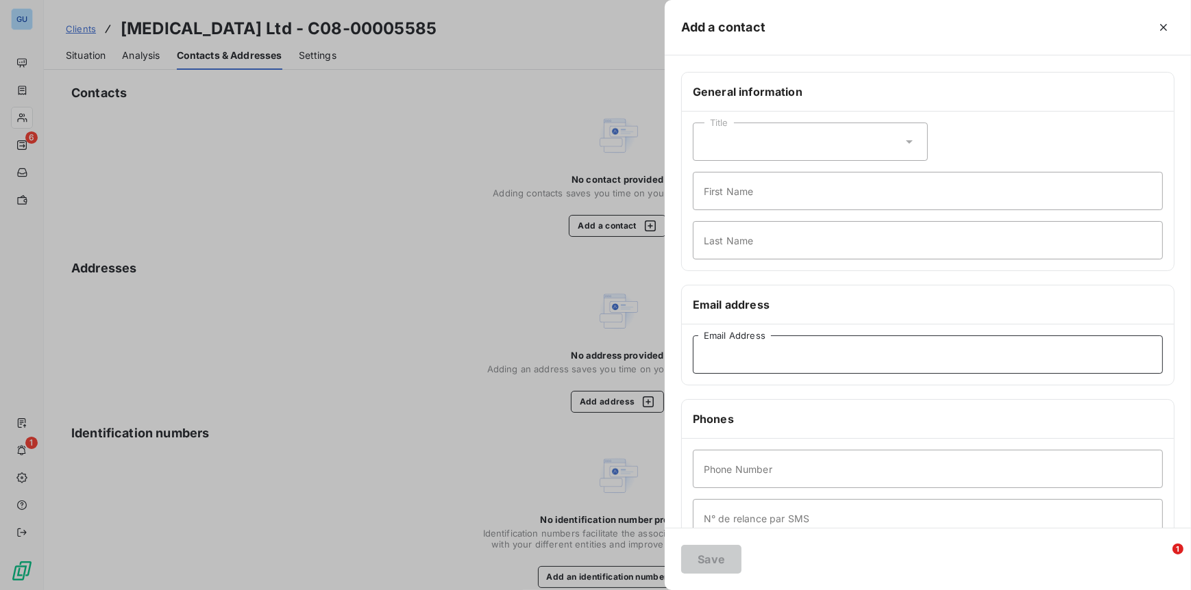
click at [719, 351] on input "Email Address" at bounding box center [928, 355] width 470 height 38
paste input "accounts.payable@centraxgt.com"
type input "accounts.payable@centraxgt.com"
click at [711, 200] on input "First Name" at bounding box center [928, 191] width 470 height 38
type input "Invoices"
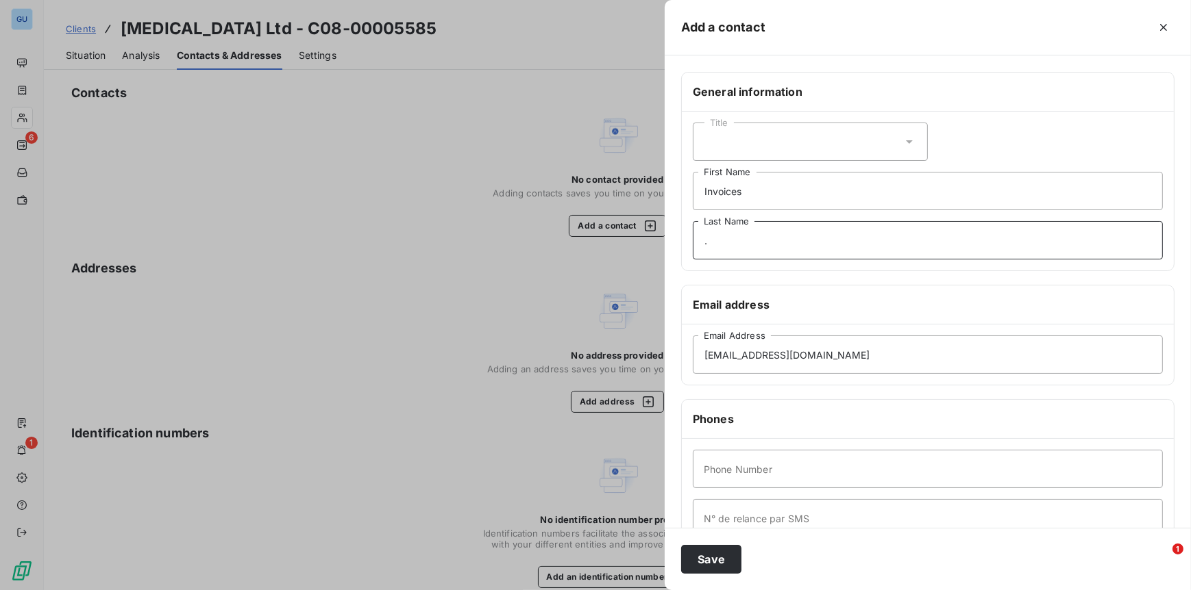
type input "."
type input "00"
click at [709, 558] on button "Save" at bounding box center [711, 559] width 60 height 29
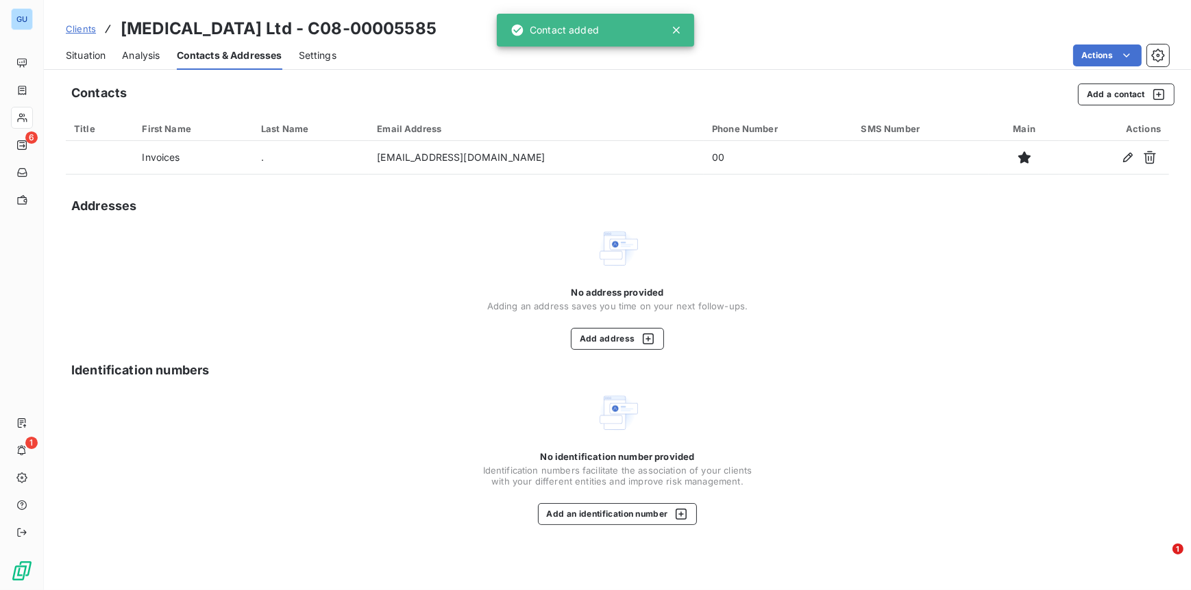
click at [84, 29] on span "Clients" at bounding box center [81, 28] width 30 height 11
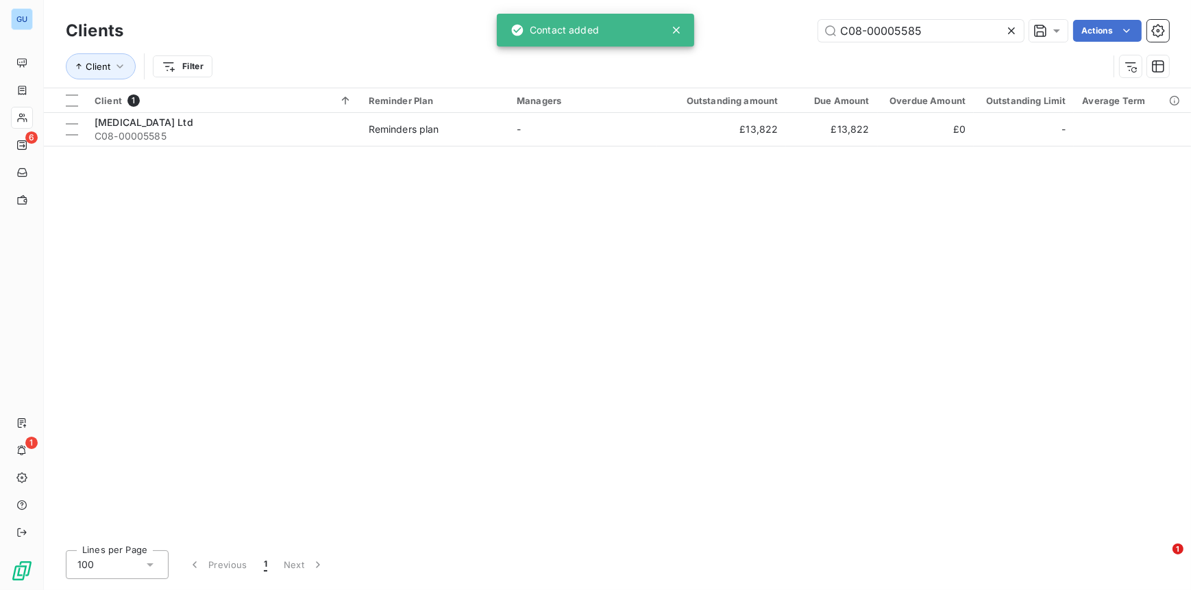
drag, startPoint x: 934, startPoint y: 31, endPoint x: 771, endPoint y: 34, distance: 163.1
click at [772, 33] on div "C08-00005585 Actions" at bounding box center [654, 31] width 1029 height 22
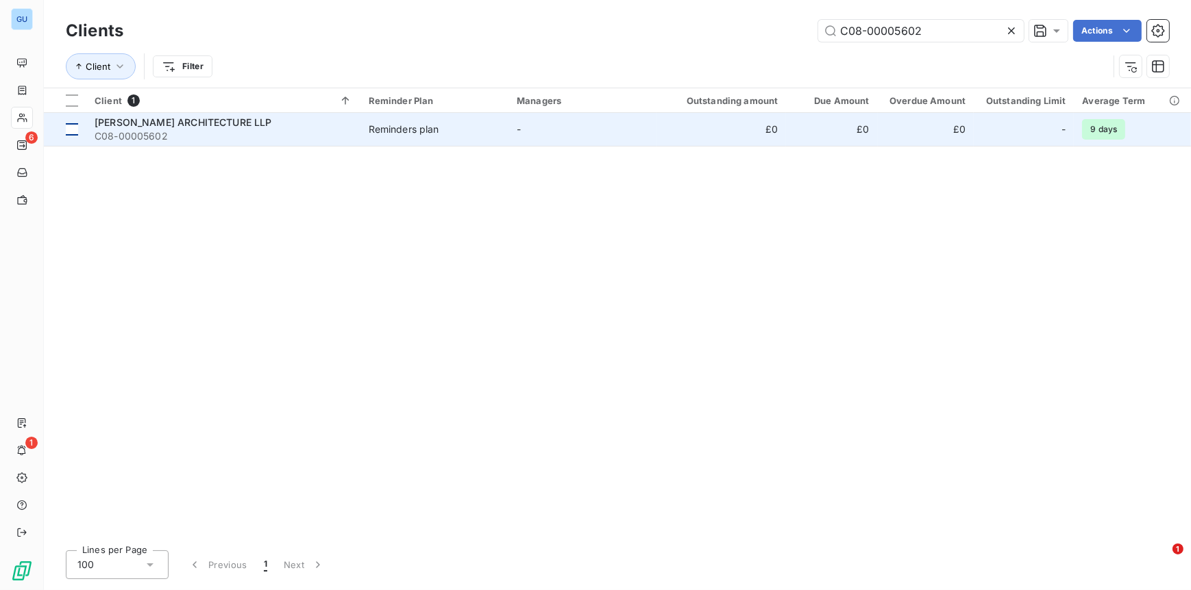
type input "C08-00005602"
click at [75, 125] on div at bounding box center [72, 129] width 12 height 12
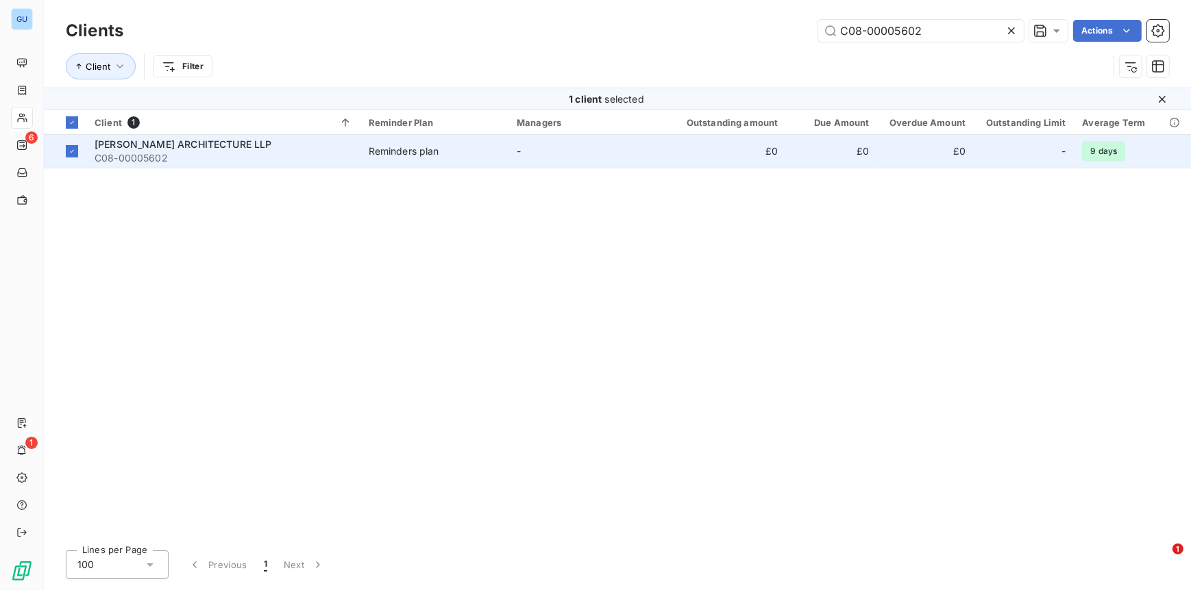
click at [148, 151] on span "C08-00005602" at bounding box center [224, 158] width 258 height 14
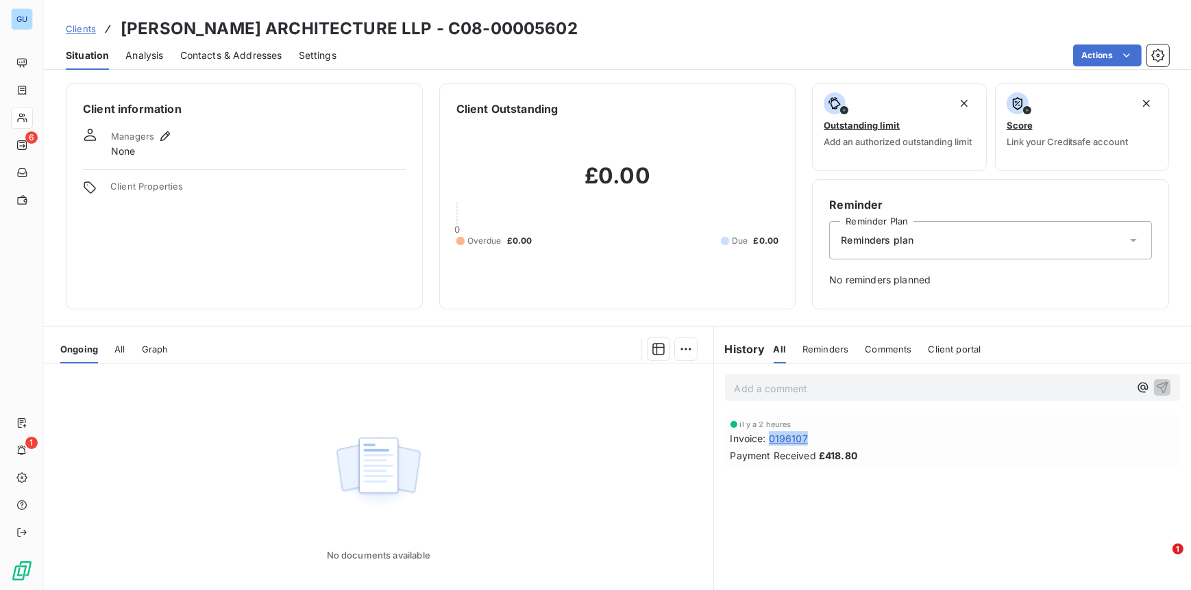
drag, startPoint x: 805, startPoint y: 440, endPoint x: 768, endPoint y: 441, distance: 37.0
click at [768, 441] on div "Invoice : 0196107" at bounding box center [952, 439] width 445 height 14
click at [246, 58] on span "Contacts & Addresses" at bounding box center [231, 56] width 102 height 14
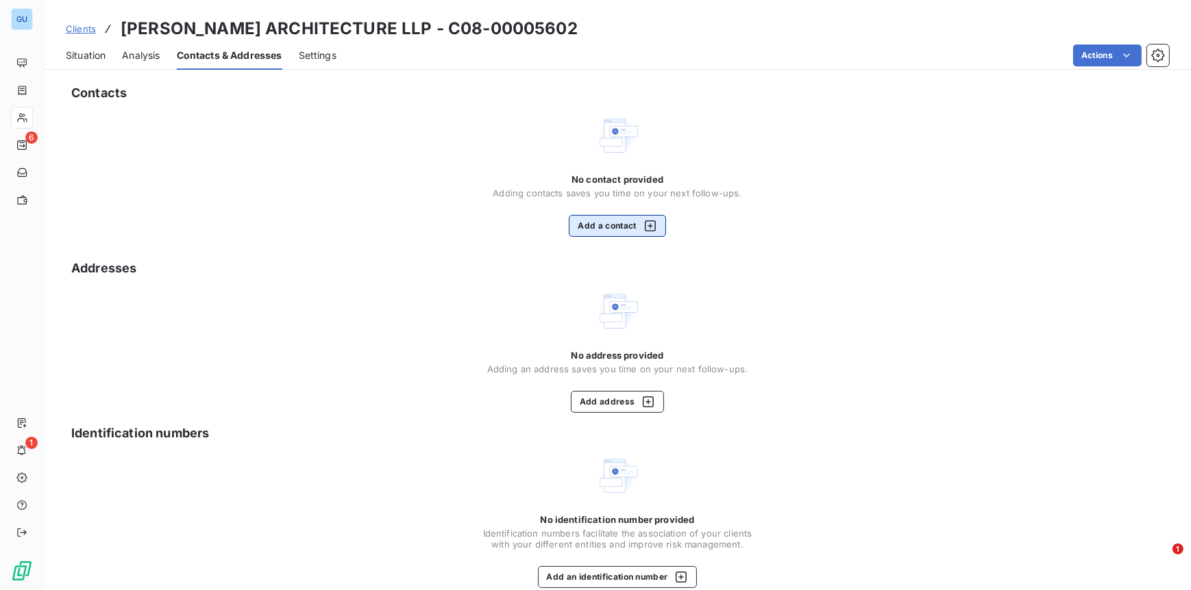
click at [580, 225] on button "Add a contact" at bounding box center [617, 226] width 97 height 22
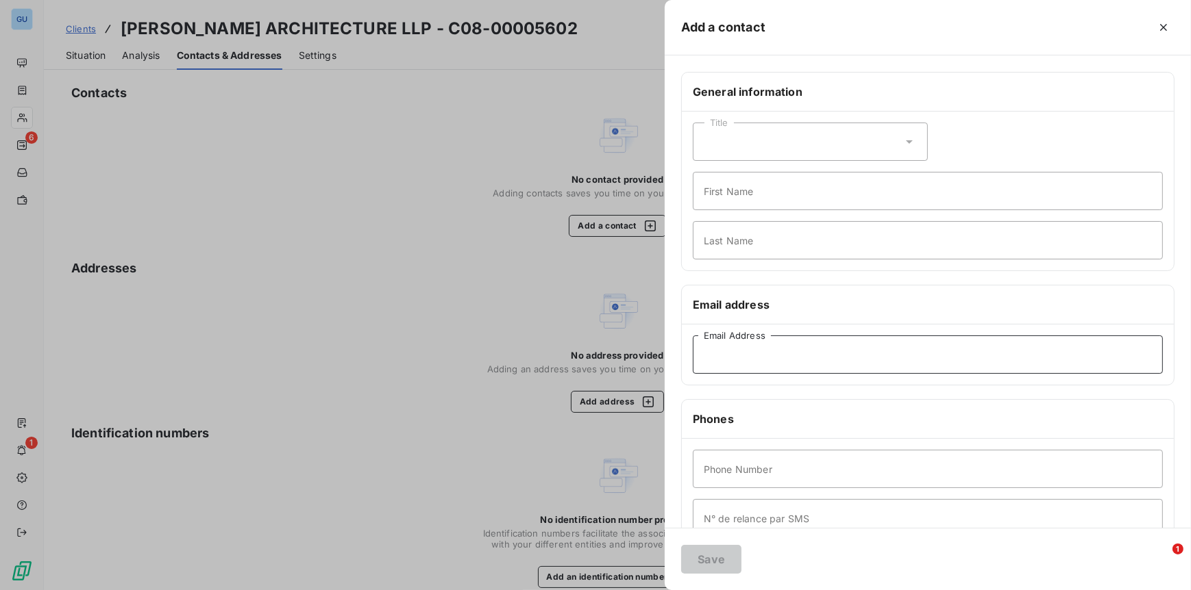
click at [750, 355] on input "Email Address" at bounding box center [928, 355] width 470 height 38
paste input "rares.mateescu@garnett.studio"
type input "rares.mateescu@garnett.studio"
click at [721, 196] on input "First Name" at bounding box center [928, 191] width 470 height 38
type input "Invoices"
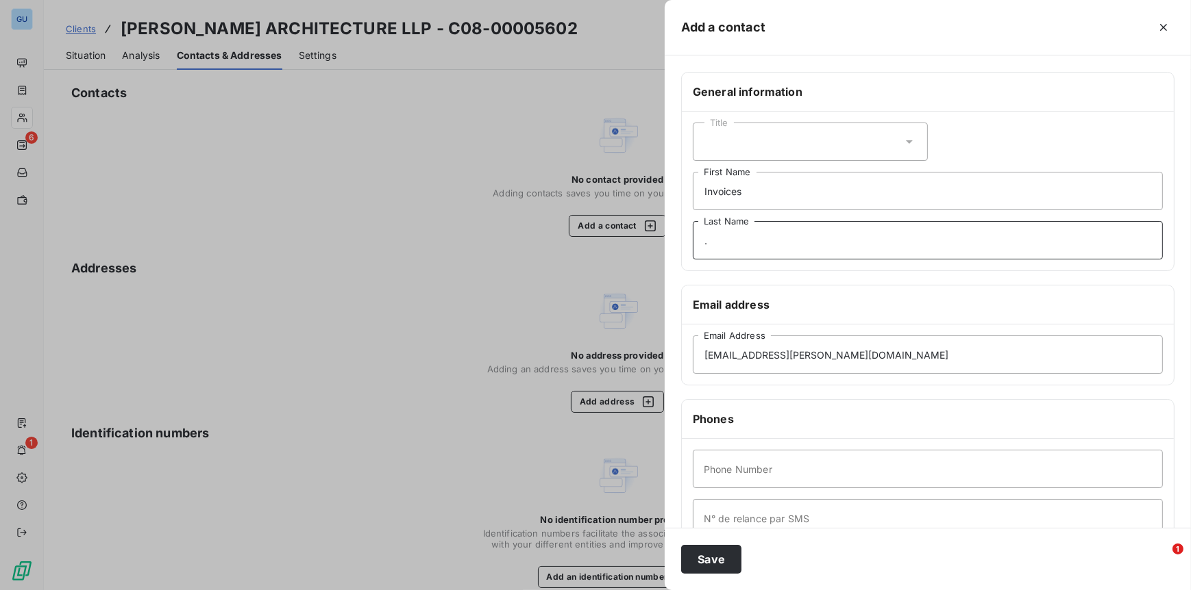
type input "."
type input "00"
click at [720, 562] on button "Save" at bounding box center [711, 559] width 60 height 29
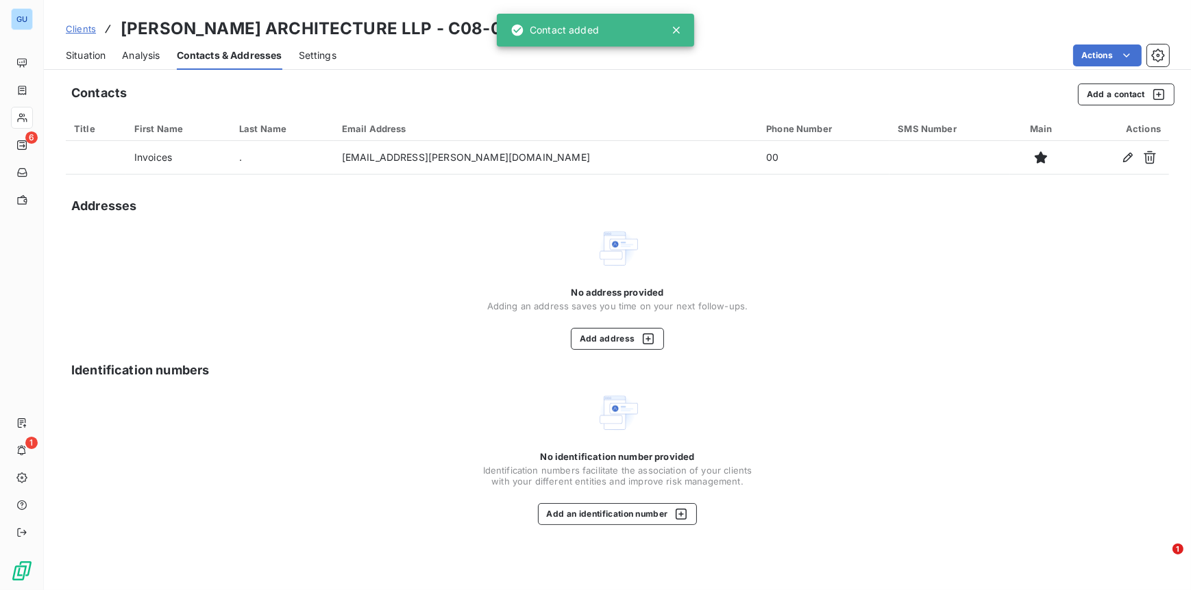
click at [85, 28] on span "Clients" at bounding box center [81, 28] width 30 height 11
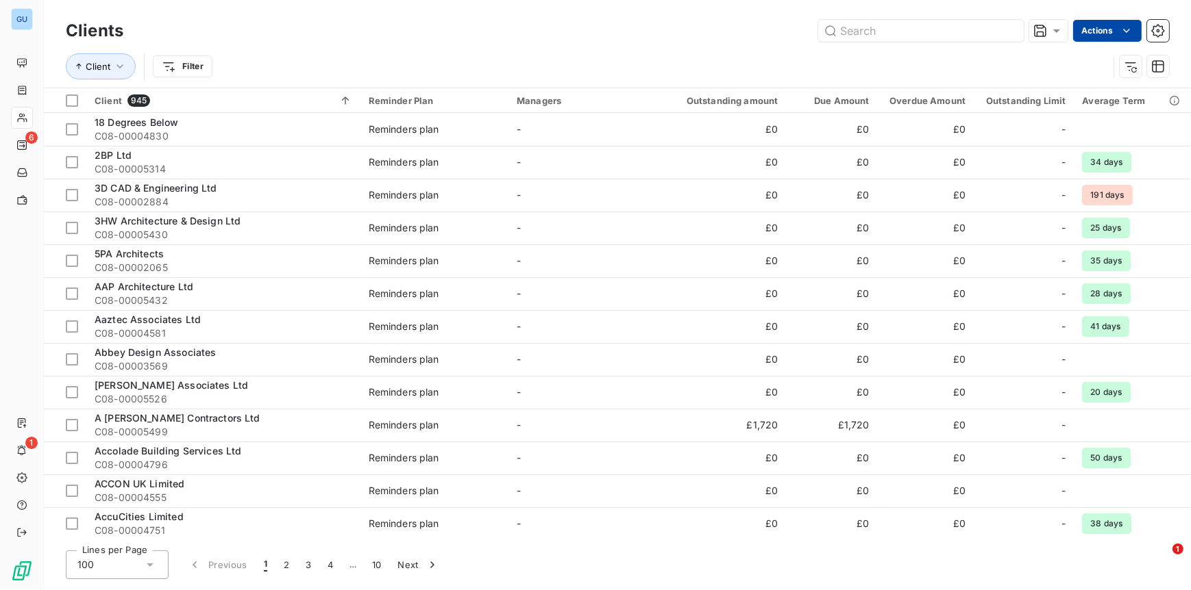
click at [1093, 36] on html "GU 6 1 Clients Actions Client Filter Client 945 Reminder Plan Managers Outstand…" at bounding box center [595, 295] width 1191 height 590
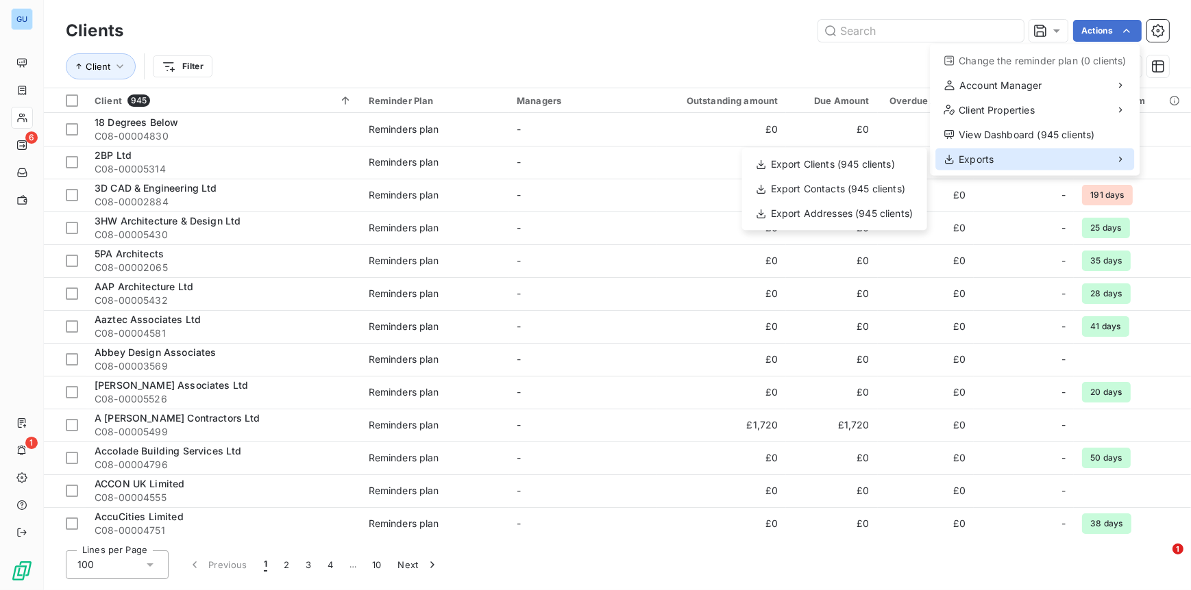
click at [996, 158] on div "Exports" at bounding box center [1034, 160] width 199 height 22
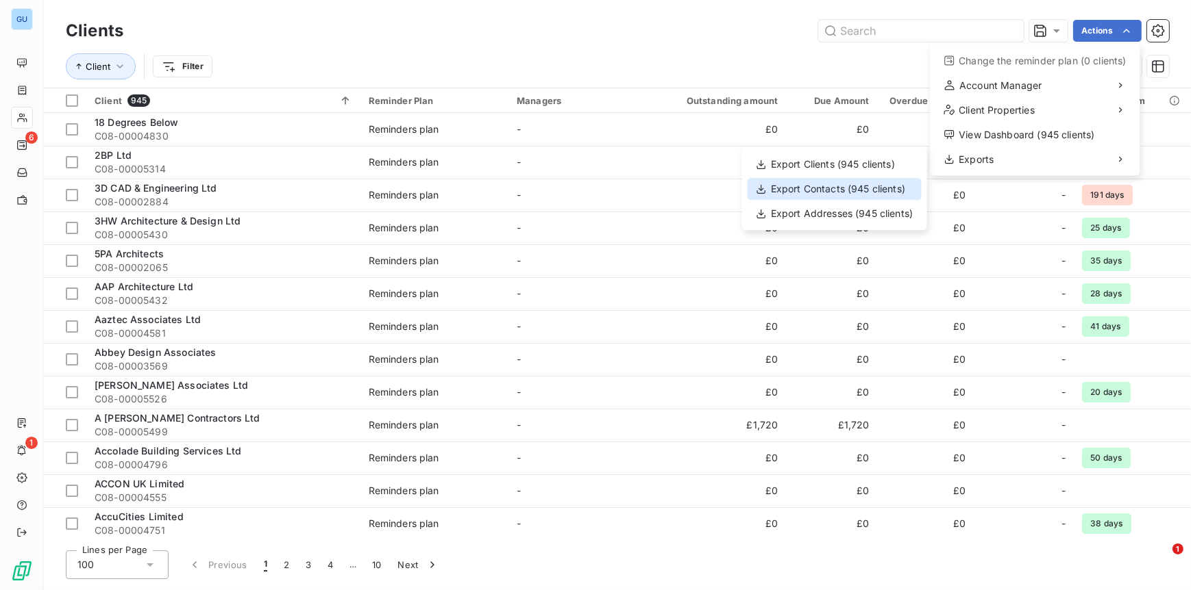
click at [823, 190] on div "Export Contacts (945 clients)" at bounding box center [834, 189] width 174 height 22
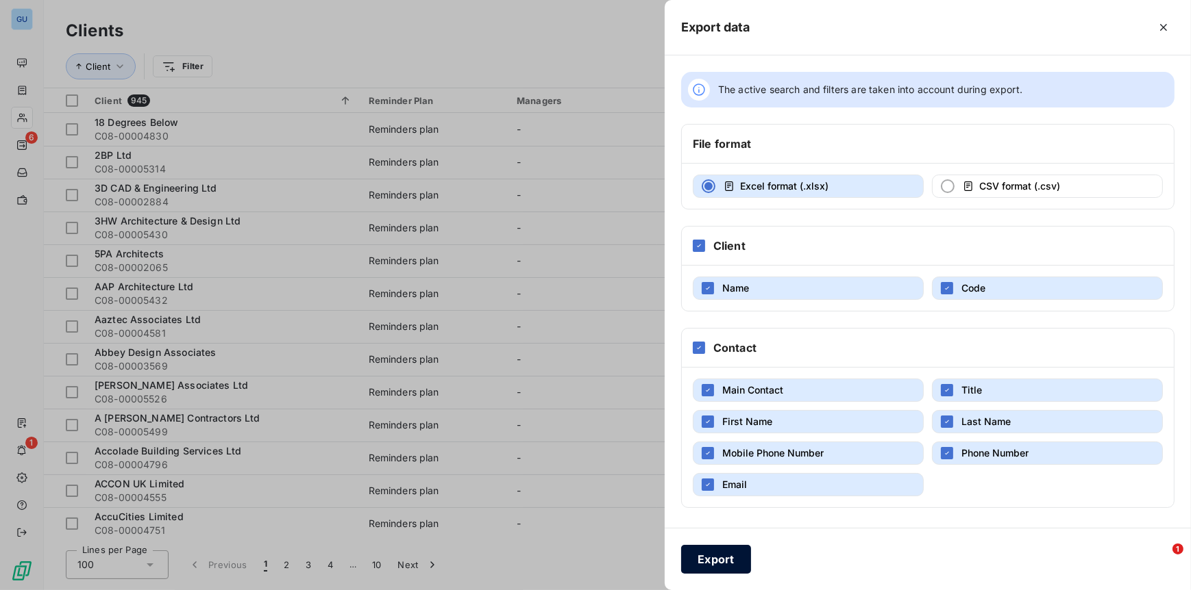
click at [712, 557] on button "Export" at bounding box center [716, 559] width 70 height 29
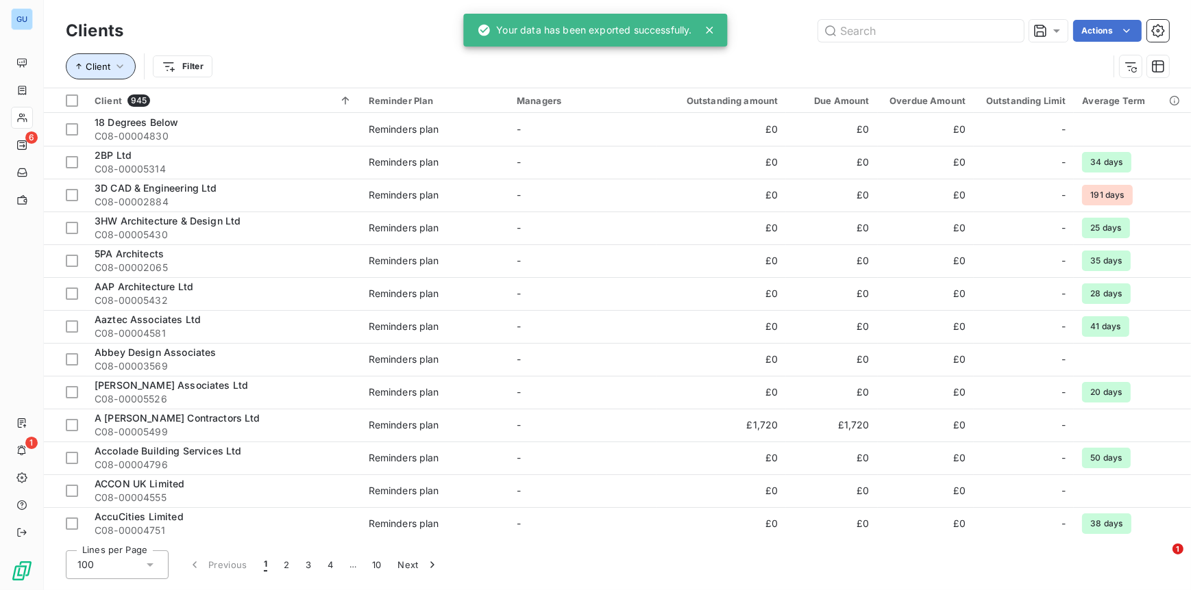
click at [99, 70] on span "Client" at bounding box center [98, 66] width 25 height 11
click at [860, 25] on input "text" at bounding box center [920, 31] width 205 height 22
paste input "C08-00004331"
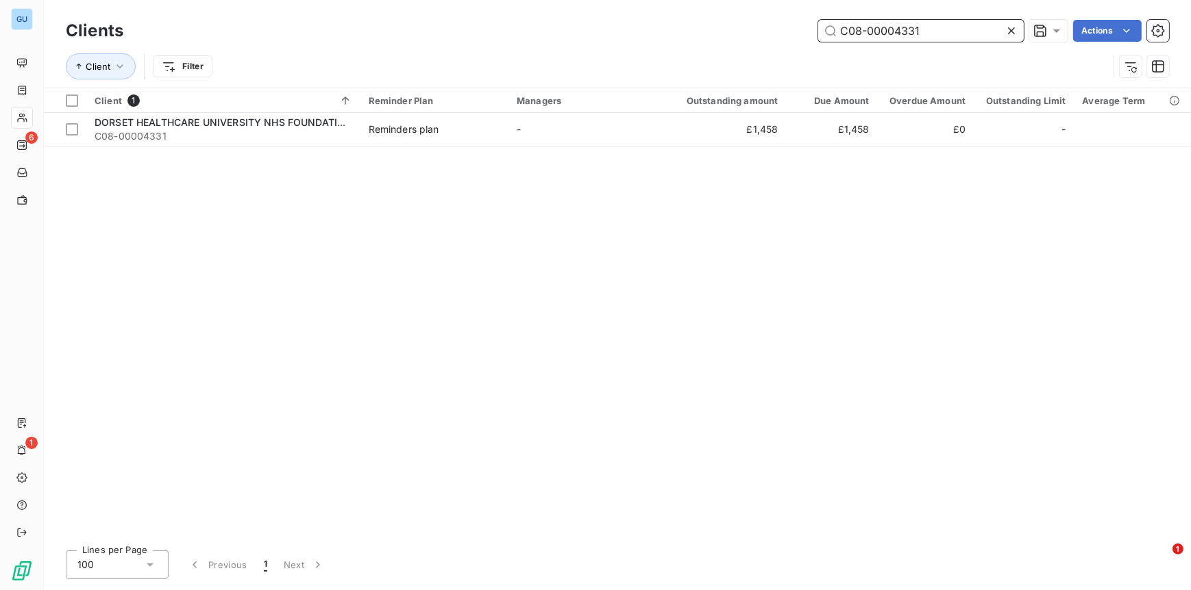
type input "C08-00004331"
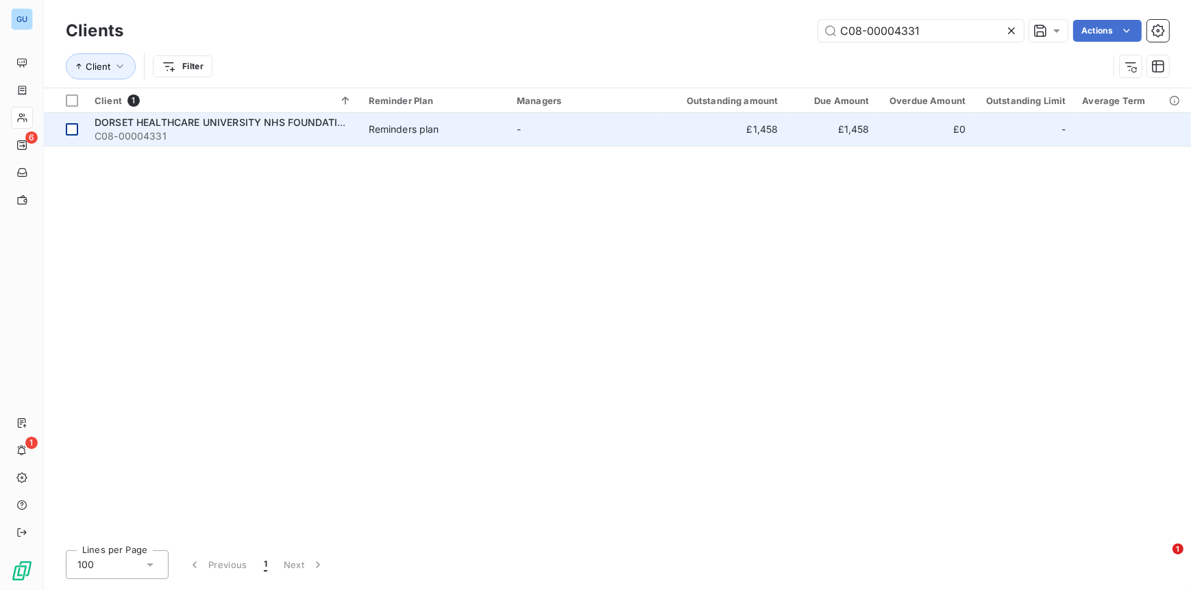
click at [74, 128] on div at bounding box center [72, 129] width 12 height 12
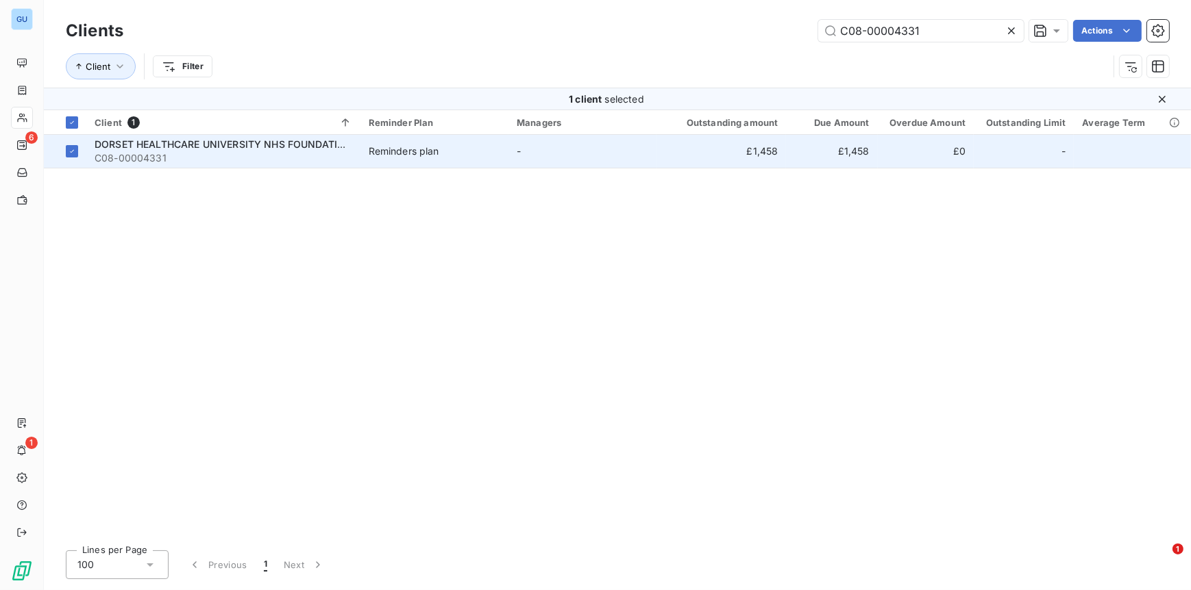
click at [223, 147] on span "DORSET HEALTHCARE UNIVERSITY NHS FOUNDATION TRUST" at bounding box center [241, 144] width 292 height 12
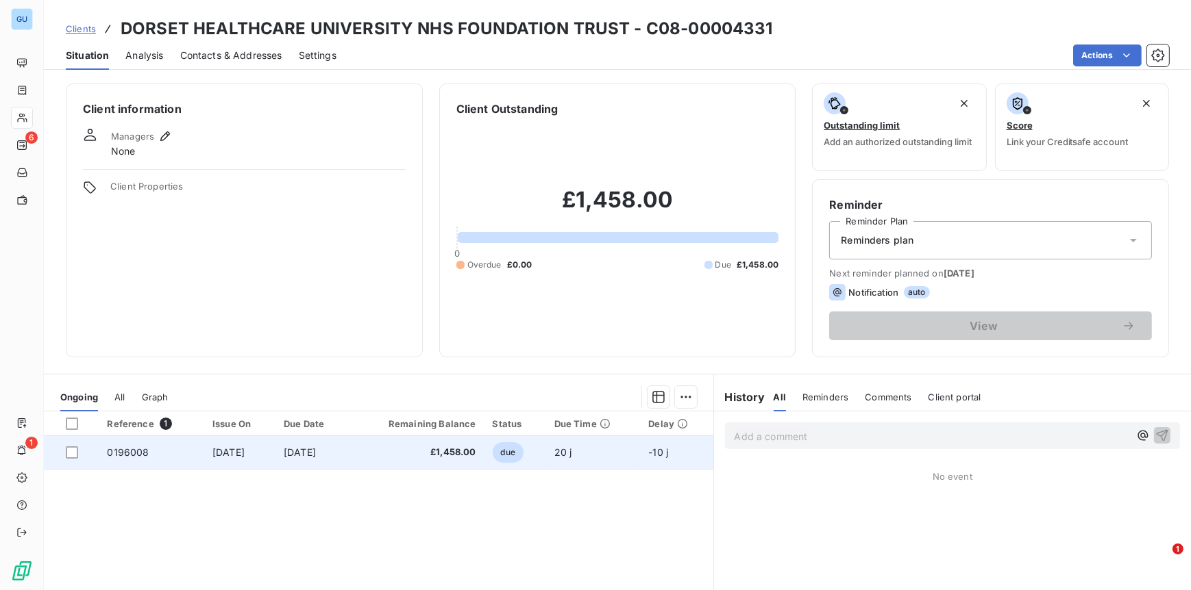
click at [140, 448] on span "0196008" at bounding box center [128, 453] width 42 height 12
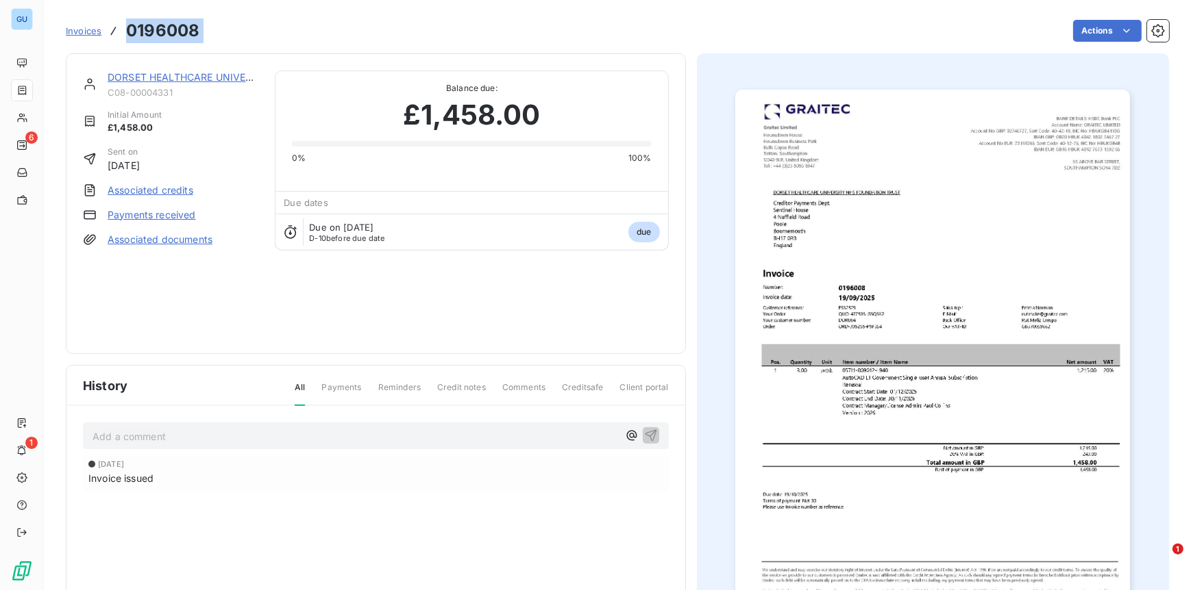
drag, startPoint x: 196, startPoint y: 31, endPoint x: 121, endPoint y: 40, distance: 76.0
click at [121, 40] on div "Invoices 0196008 Actions" at bounding box center [617, 30] width 1103 height 29
copy section "0196008 Actions"
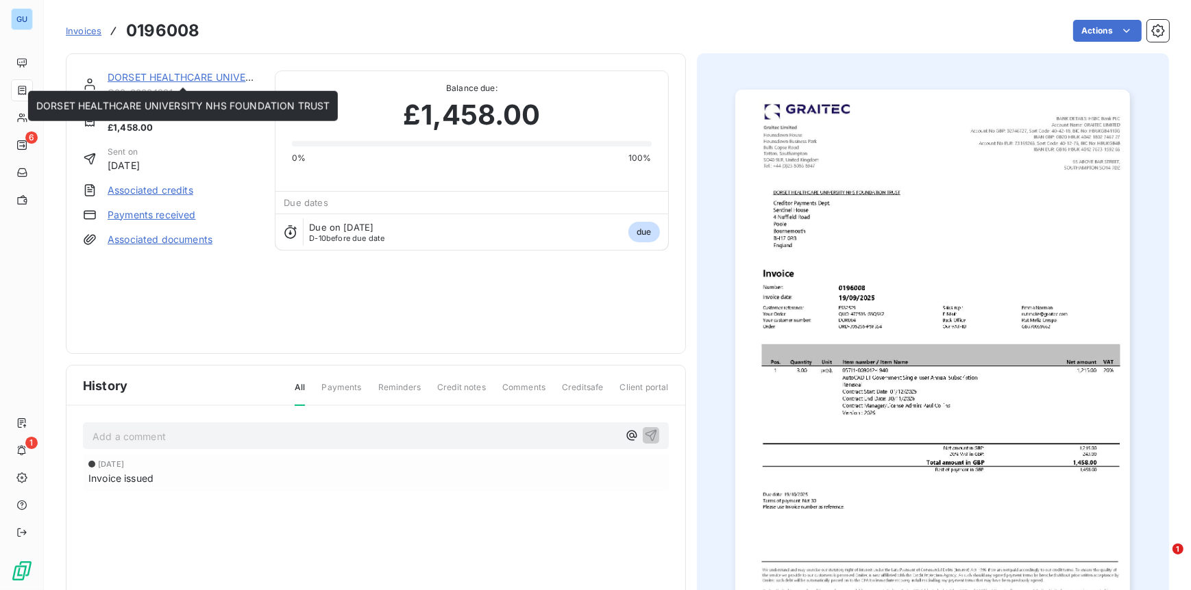
click at [143, 78] on link "DORSET HEALTHCARE UNIVERSITY NHS FOUNDATION TRUST" at bounding box center [254, 77] width 293 height 12
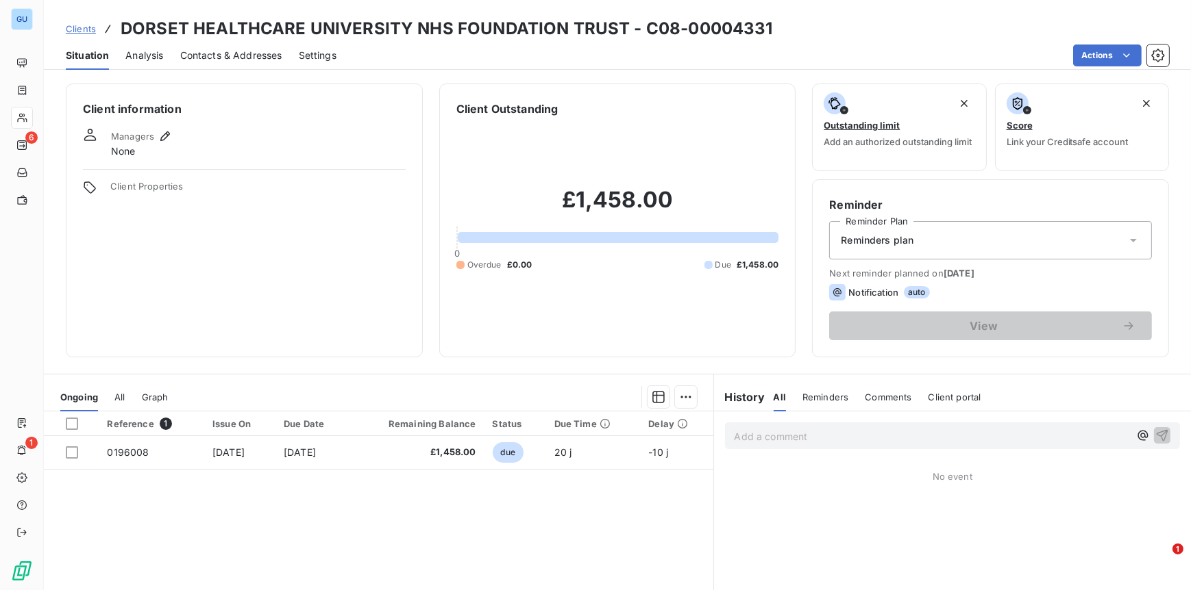
click at [236, 58] on span "Contacts & Addresses" at bounding box center [231, 56] width 102 height 14
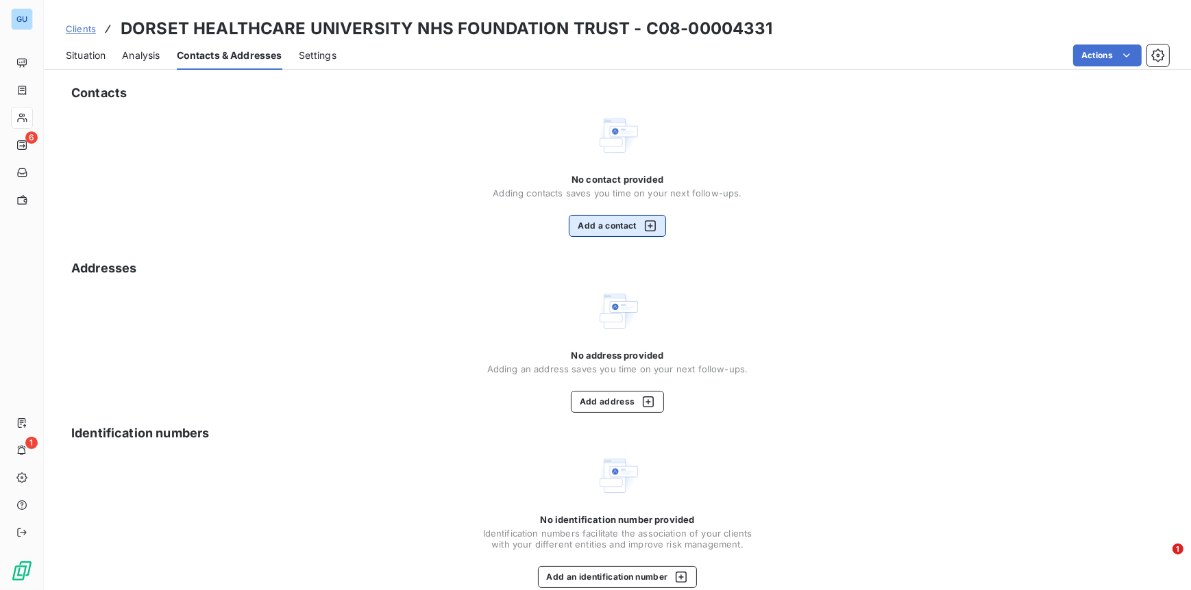
click at [608, 229] on button "Add a contact" at bounding box center [617, 226] width 97 height 22
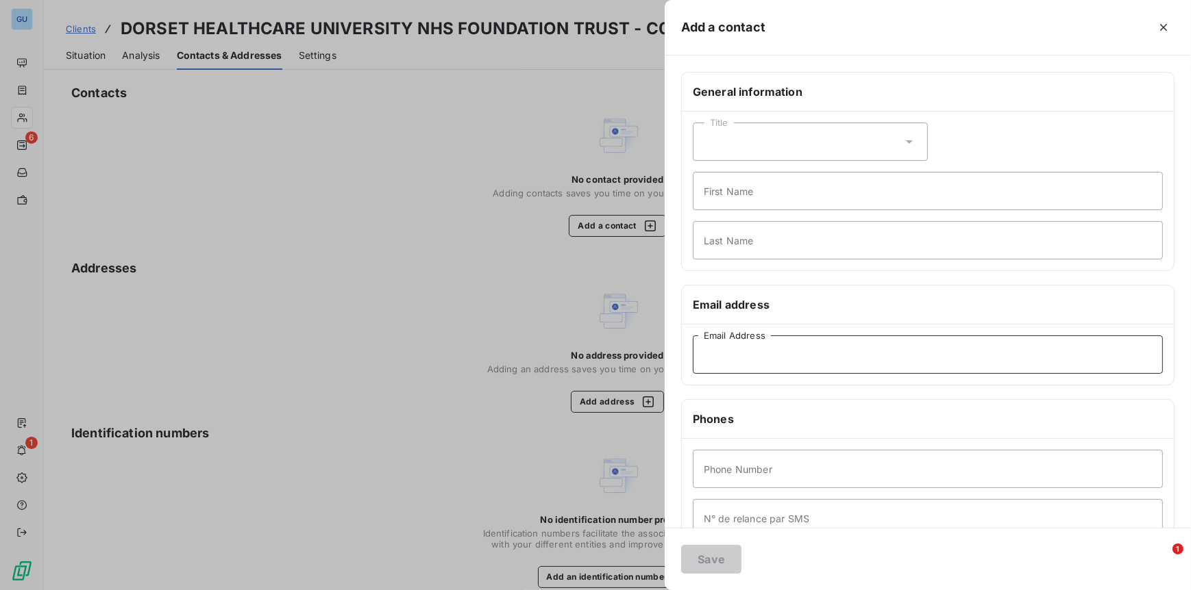
click at [734, 355] on input "Email Address" at bounding box center [928, 355] width 470 height 38
paste input "dhc.accounts.pay@nhs.net"
type input "dhc.accounts.pay@nhs.net"
click at [725, 197] on input "First Name" at bounding box center [928, 191] width 470 height 38
type input "Invoices"
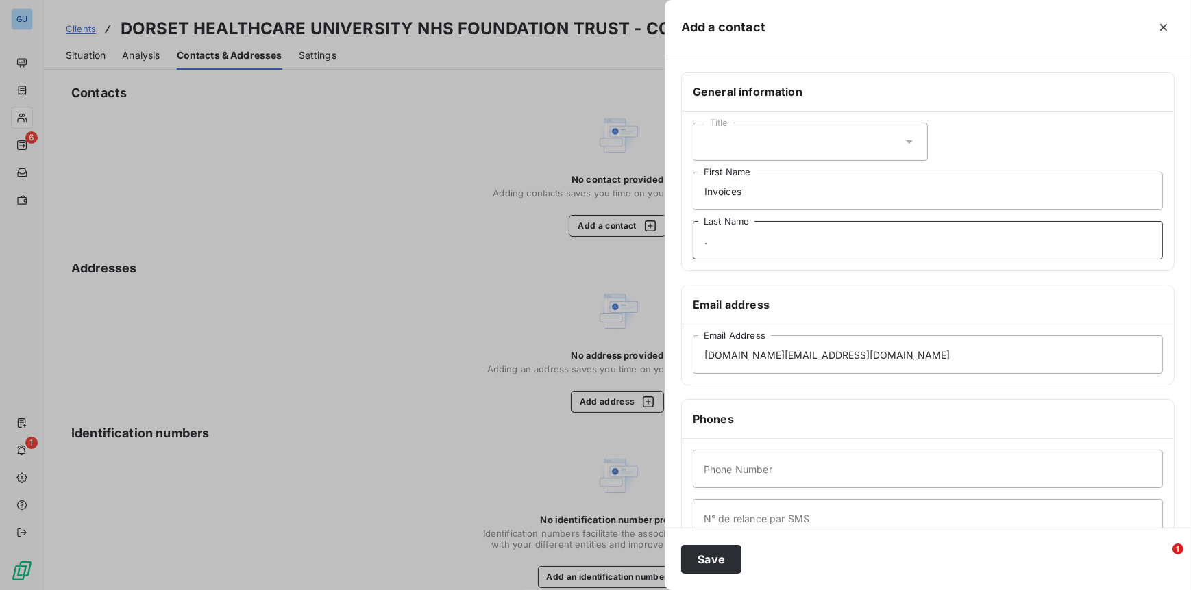
type input "."
type input "00"
click at [714, 549] on button "Save" at bounding box center [711, 559] width 60 height 29
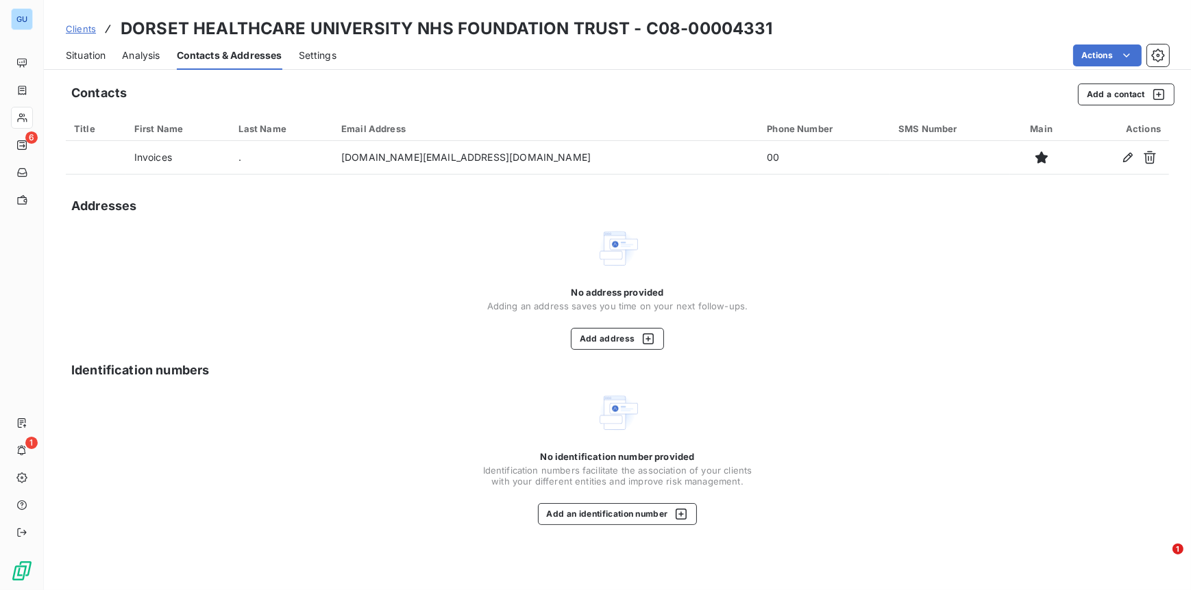
click at [83, 27] on span "Clients" at bounding box center [81, 28] width 30 height 11
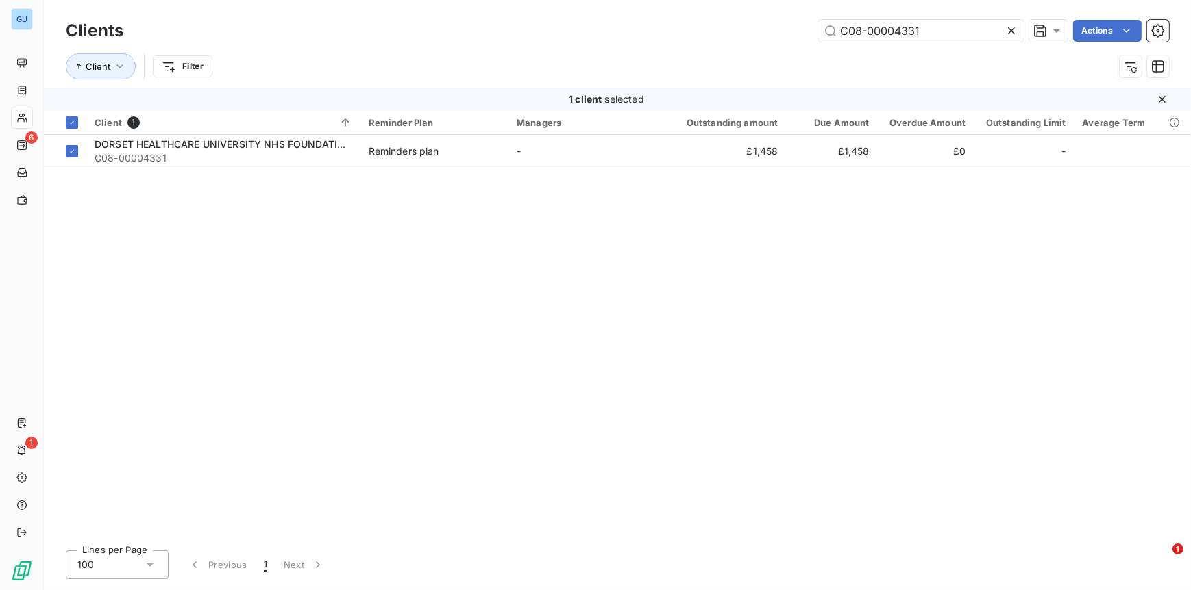
drag, startPoint x: 958, startPoint y: 36, endPoint x: 710, endPoint y: 29, distance: 248.8
click at [710, 29] on div "C08-00004331 Actions" at bounding box center [654, 31] width 1029 height 22
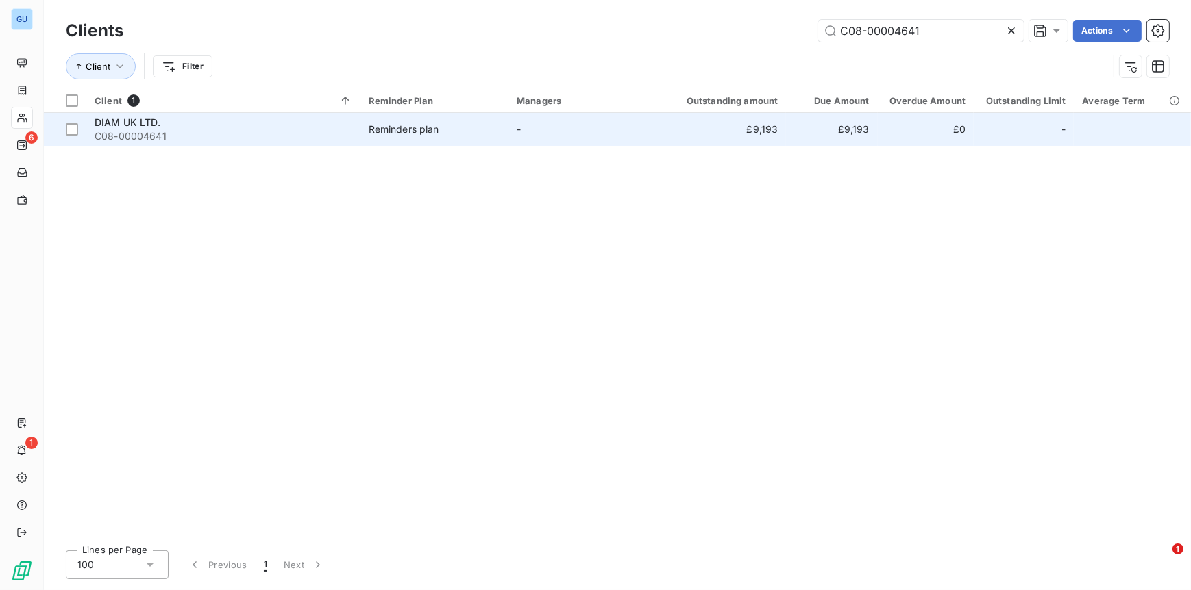
type input "C08-00004641"
click at [105, 132] on span "C08-00004641" at bounding box center [224, 136] width 258 height 14
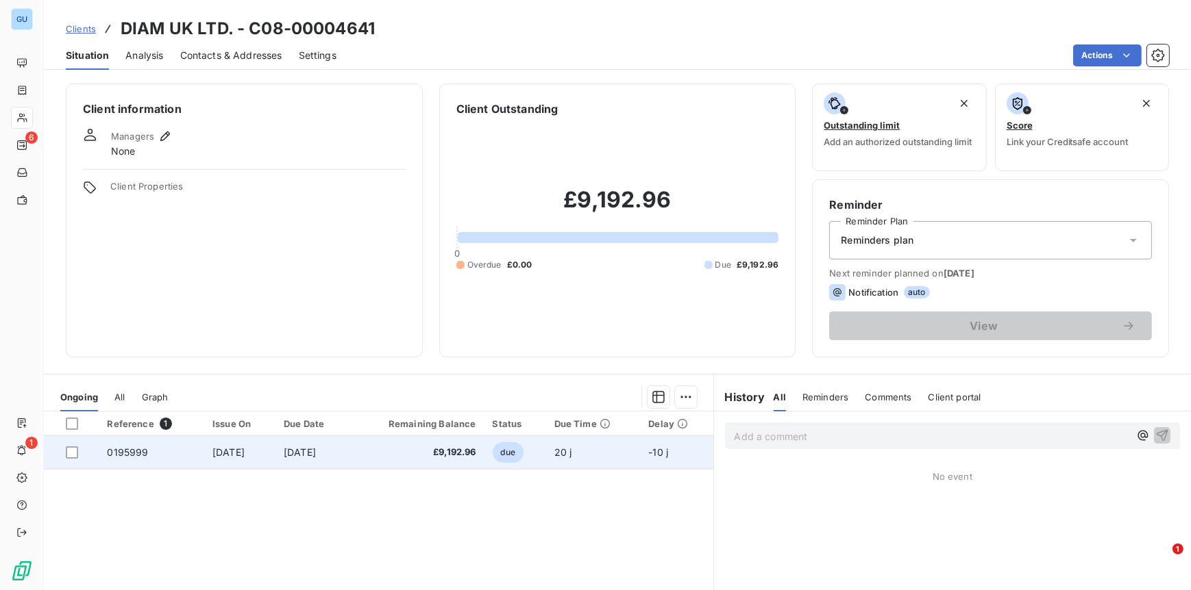
click at [134, 449] on span "0195999" at bounding box center [127, 453] width 41 height 12
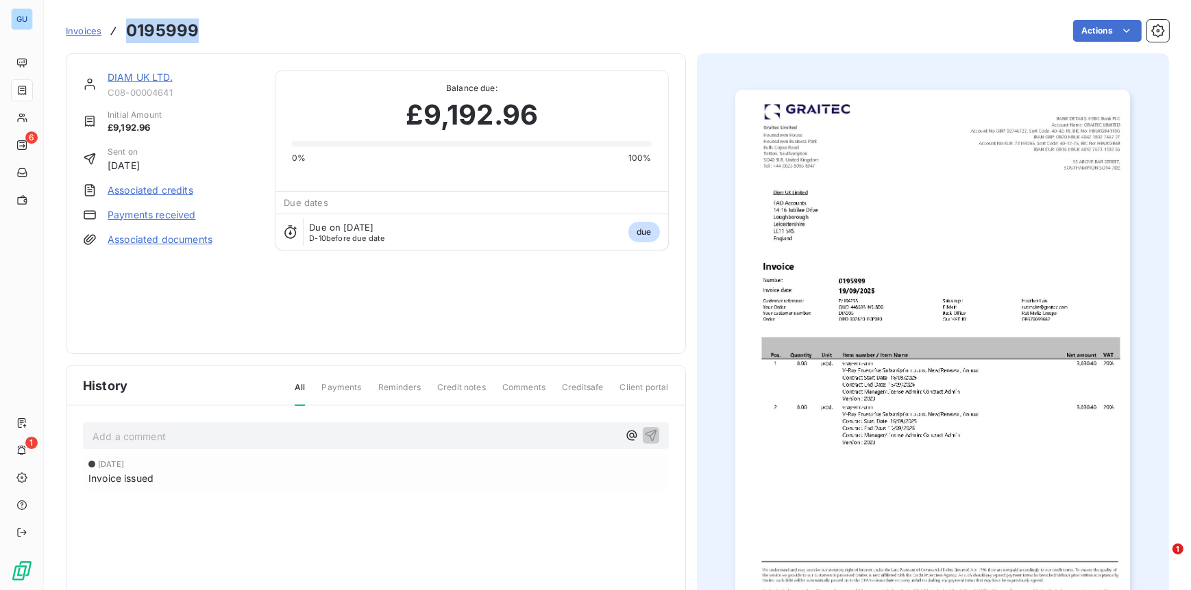
drag, startPoint x: 197, startPoint y: 31, endPoint x: 120, endPoint y: 36, distance: 77.6
click at [120, 36] on div "Invoices 0195999" at bounding box center [132, 30] width 133 height 25
copy h3 "0195999"
drag, startPoint x: 148, startPoint y: 77, endPoint x: 133, endPoint y: 80, distance: 15.3
click at [148, 77] on link "DIAM UK LTD." at bounding box center [140, 77] width 65 height 12
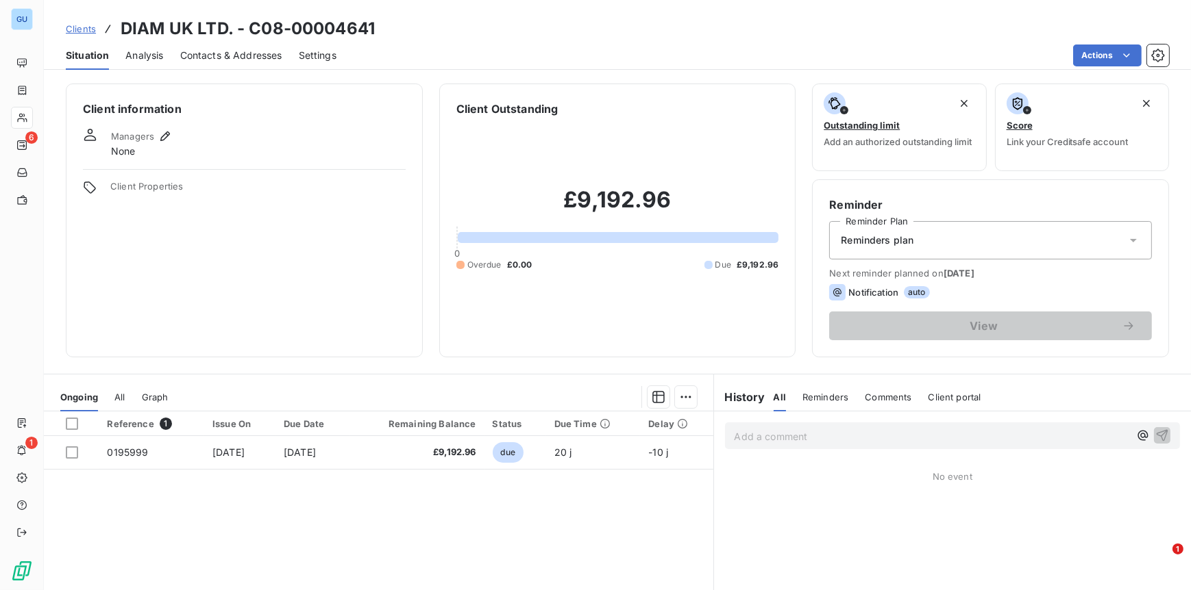
click at [214, 53] on span "Contacts & Addresses" at bounding box center [231, 56] width 102 height 14
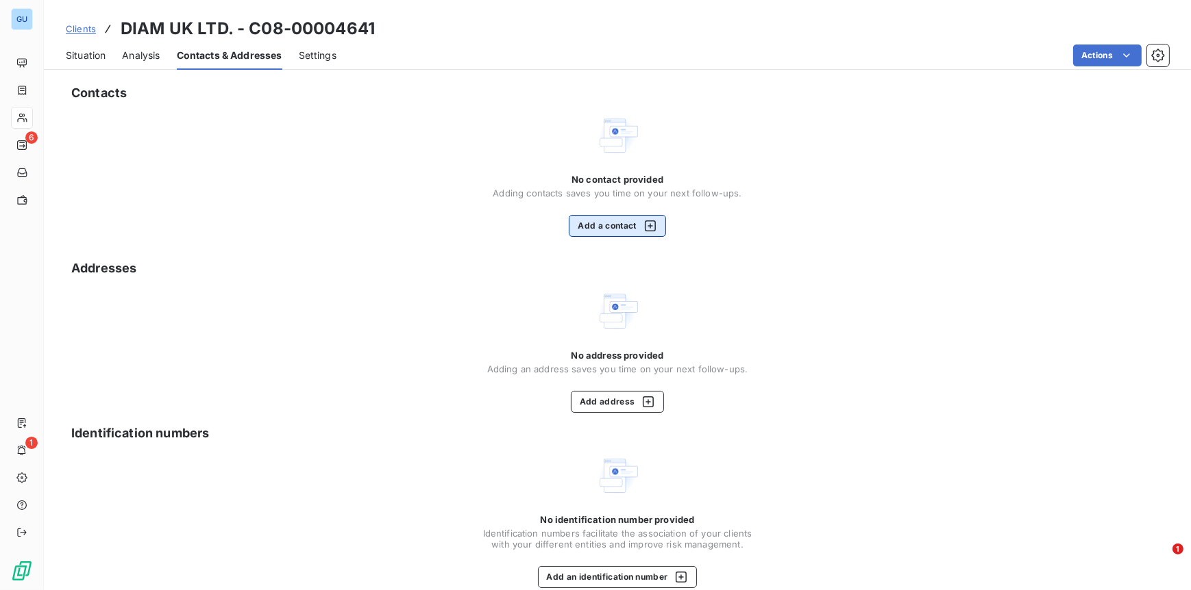
click at [613, 227] on button "Add a contact" at bounding box center [617, 226] width 97 height 22
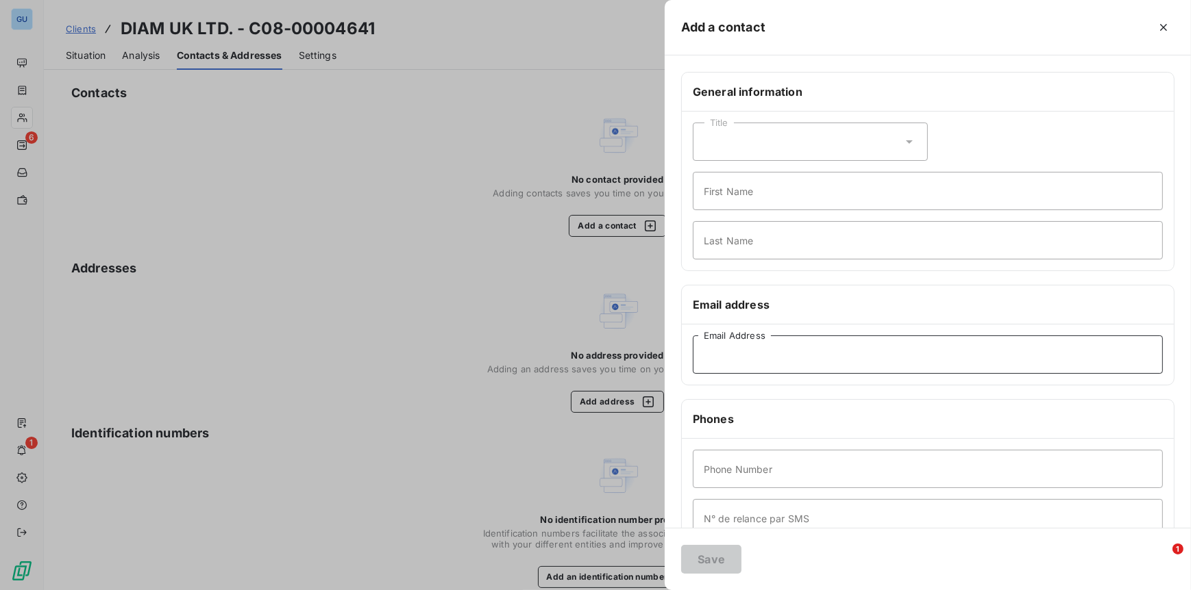
click at [717, 353] on input "Email Address" at bounding box center [928, 355] width 470 height 38
paste input "it.diamuk@diaminter.com"
type input "it.diamuk@diaminter.com"
click at [727, 196] on input "First Name" at bounding box center [928, 191] width 470 height 38
type input "Invoices"
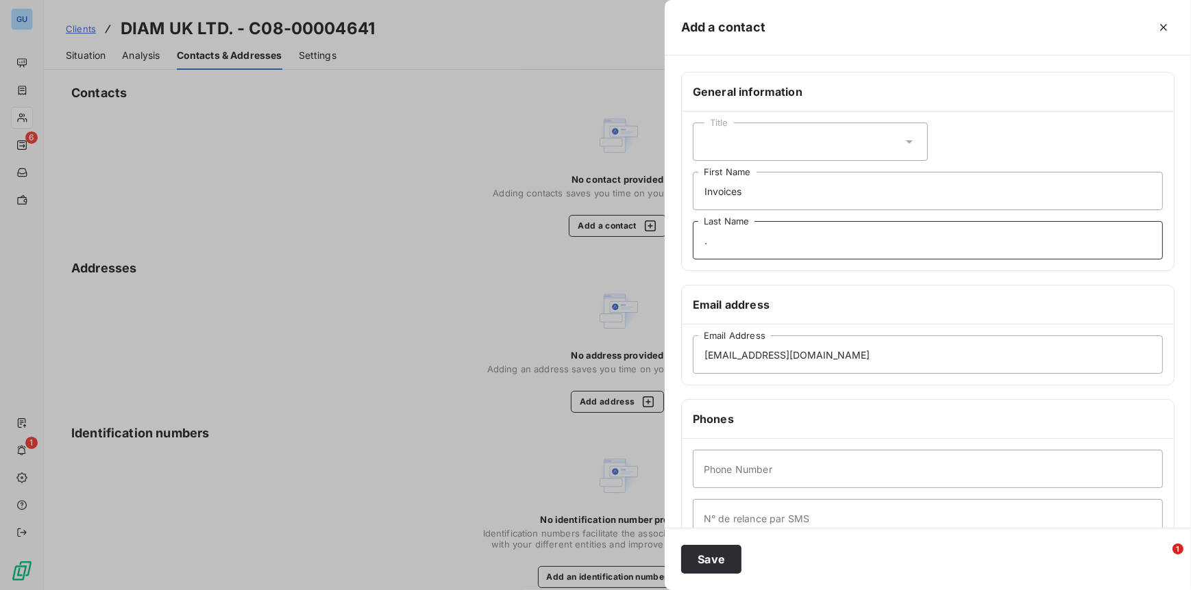
type input "."
type input "00"
click at [716, 564] on button "Save" at bounding box center [711, 559] width 60 height 29
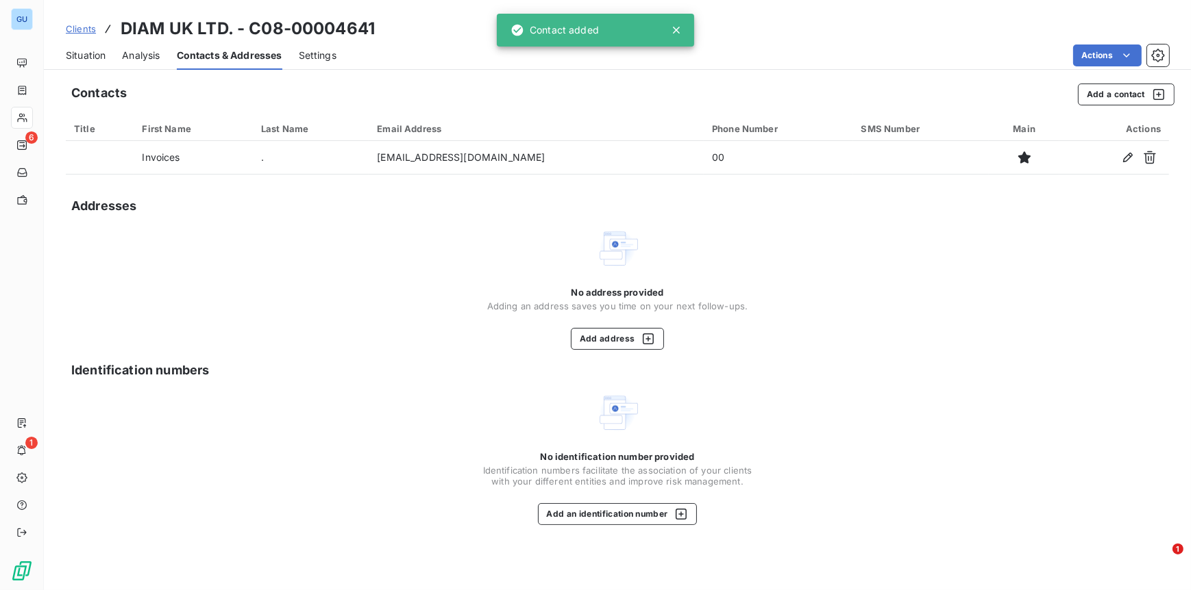
click at [79, 30] on span "Clients" at bounding box center [81, 28] width 30 height 11
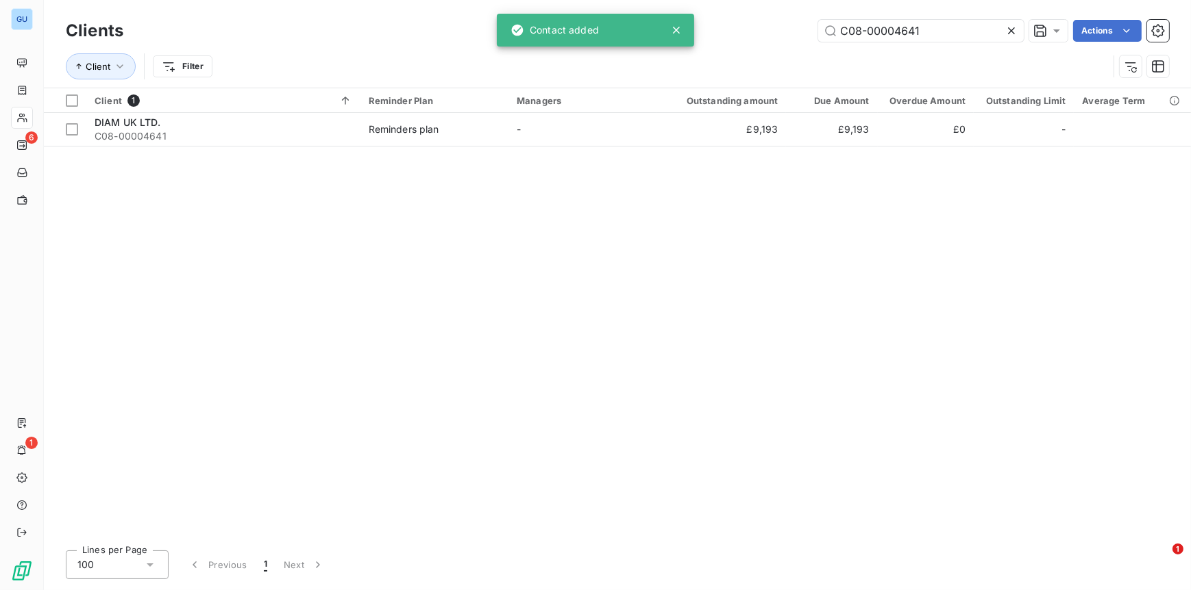
drag, startPoint x: 947, startPoint y: 34, endPoint x: 775, endPoint y: 31, distance: 172.7
click at [768, 27] on div "C08-00004641 Actions" at bounding box center [654, 31] width 1029 height 22
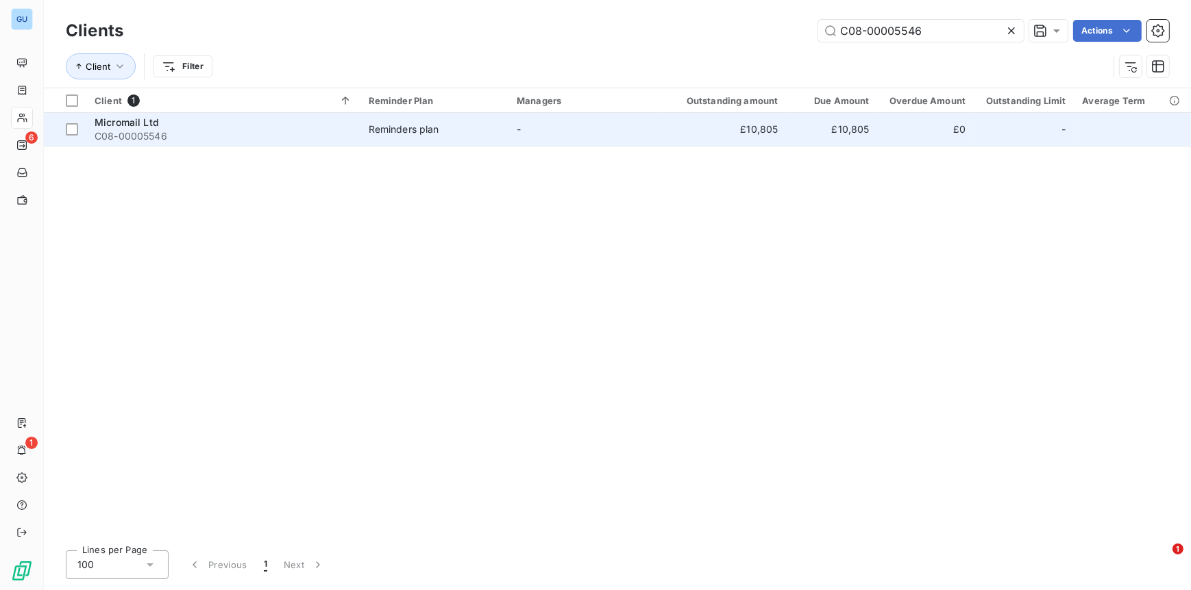
type input "C08-00005546"
click at [140, 127] on span "Micromail Ltd" at bounding box center [127, 122] width 64 height 12
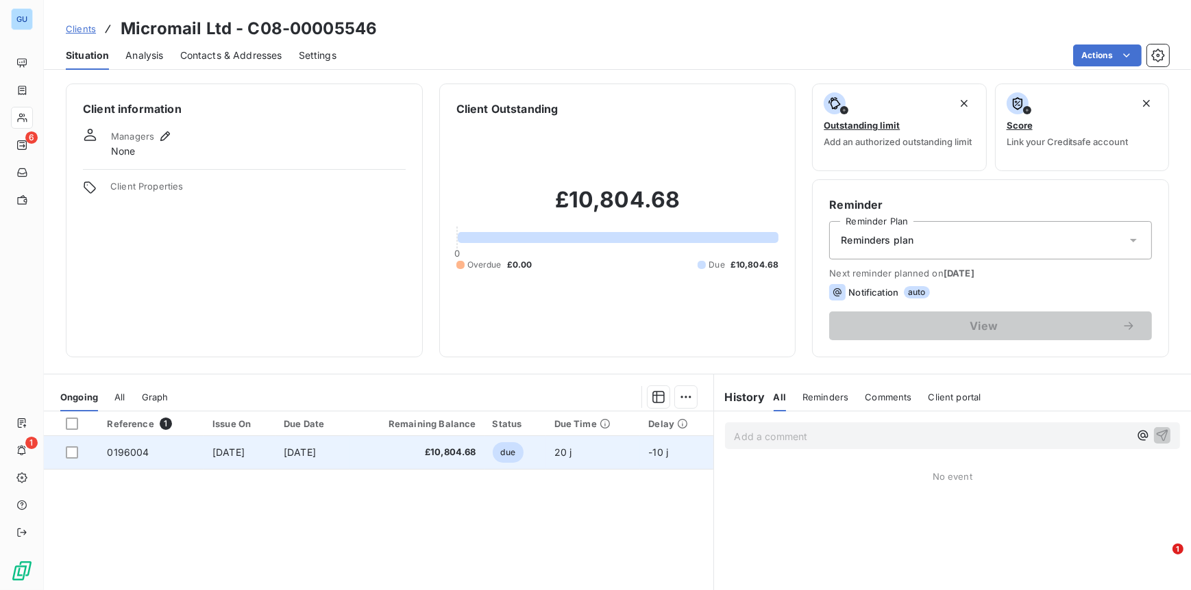
click at [113, 453] on span "0196004" at bounding box center [128, 453] width 42 height 12
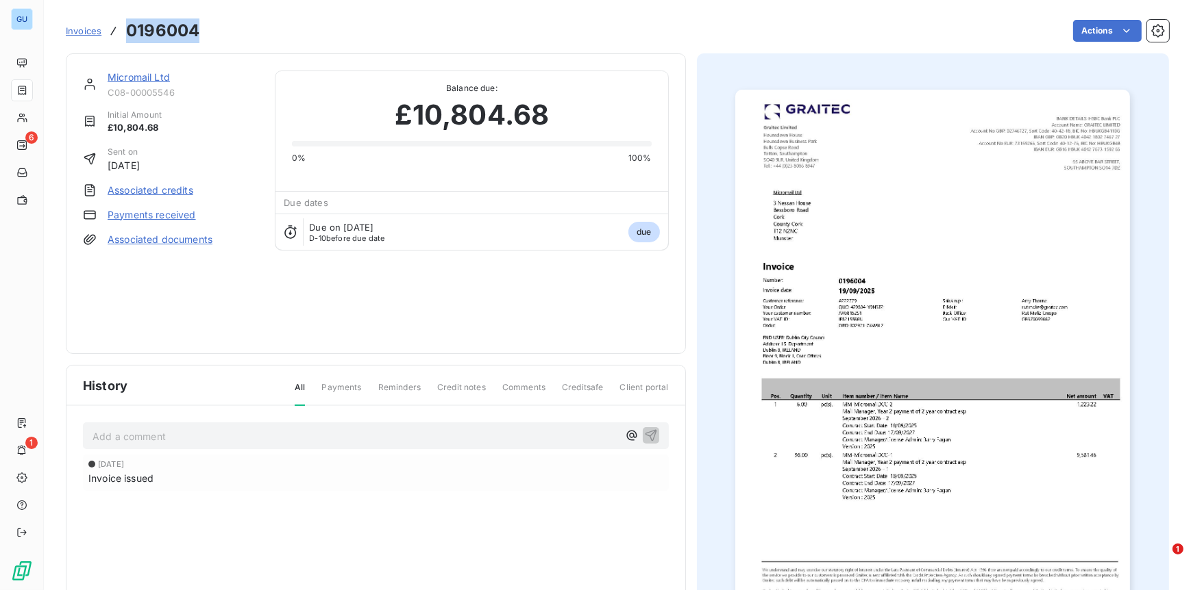
drag, startPoint x: 199, startPoint y: 36, endPoint x: 131, endPoint y: 39, distance: 68.6
click at [131, 39] on div "Invoices 0196004 Actions" at bounding box center [617, 30] width 1103 height 29
copy h3 "0196004"
click at [152, 75] on link "Micromail Ltd" at bounding box center [139, 77] width 62 height 12
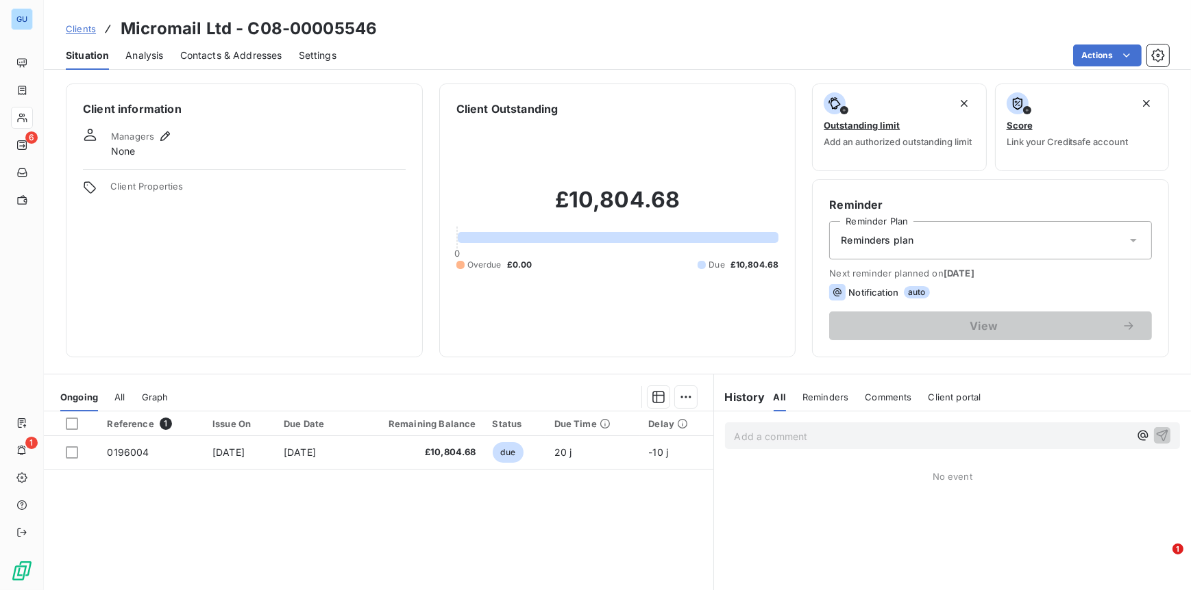
click at [225, 57] on span "Contacts & Addresses" at bounding box center [231, 56] width 102 height 14
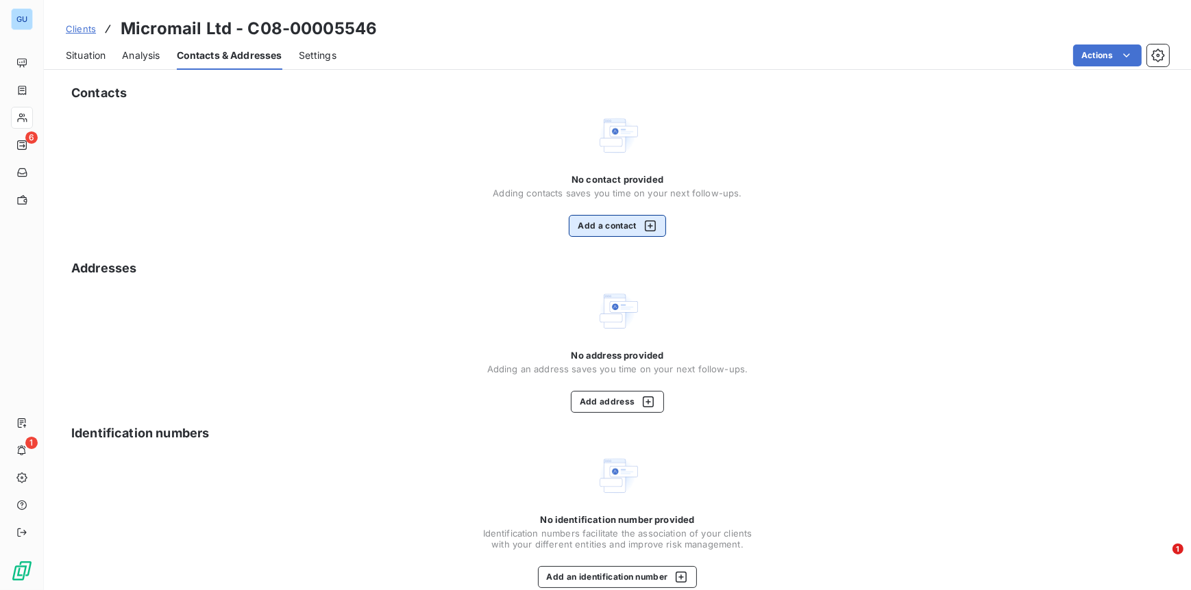
click at [593, 229] on button "Add a contact" at bounding box center [617, 226] width 97 height 22
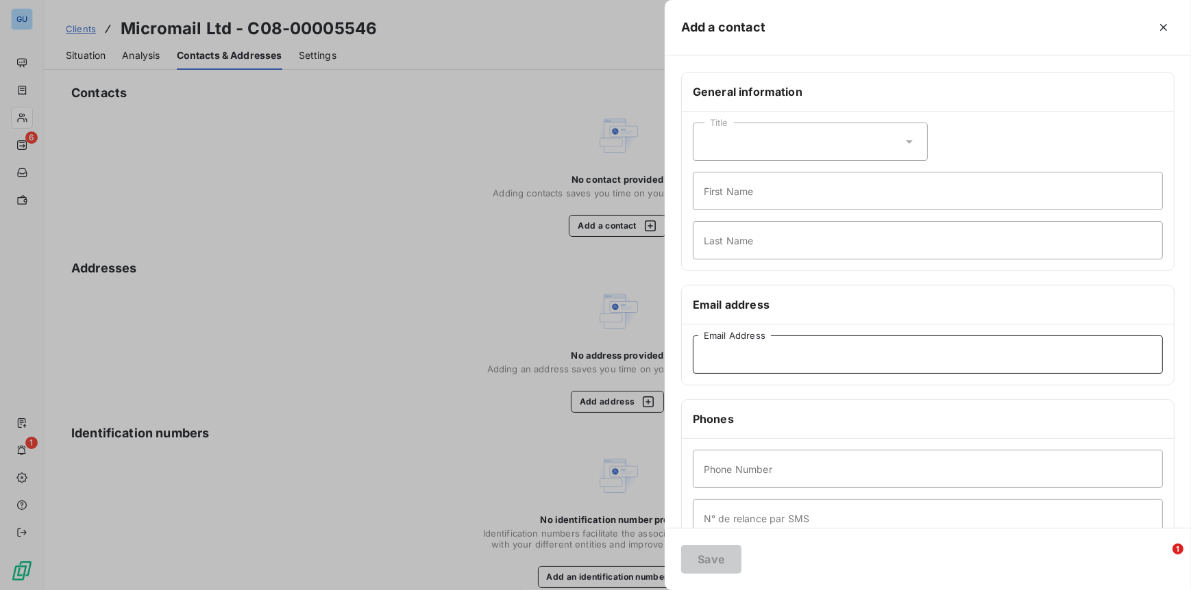
click at [732, 363] on input "Email Address" at bounding box center [928, 355] width 470 height 38
paste input "Stephen.Foley@micromail.ie"
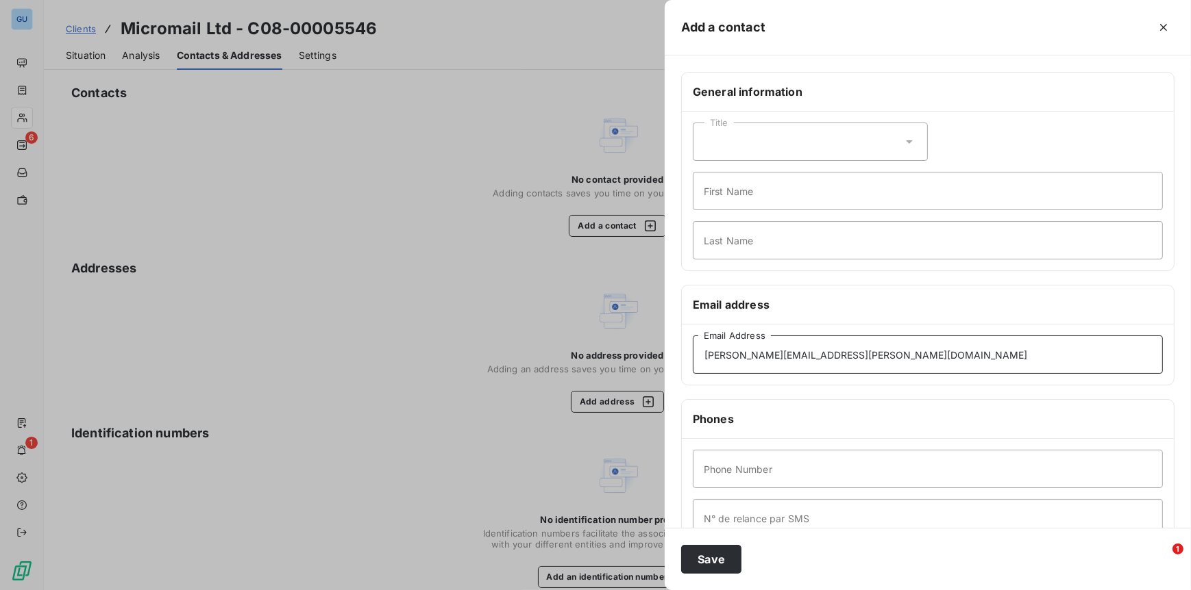
type input "Stephen.Foley@micromail.ie"
click at [724, 205] on input "First Name" at bounding box center [928, 191] width 470 height 38
type input "Invoices"
type input ","
type input "."
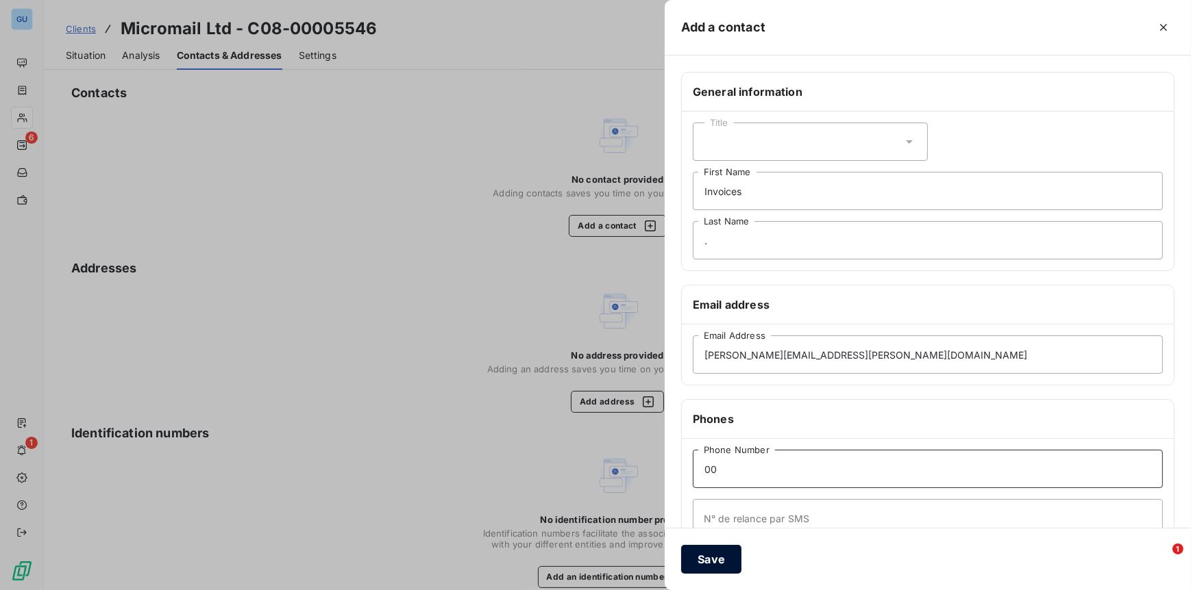
type input "00"
click at [694, 555] on button "Save" at bounding box center [711, 559] width 60 height 29
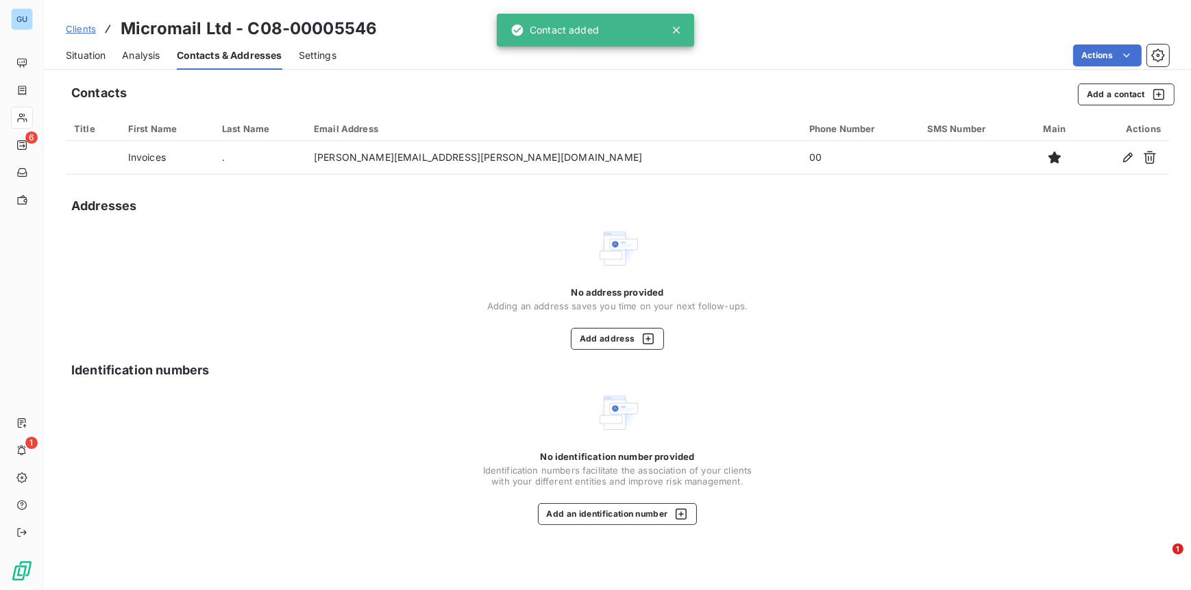
click at [82, 31] on span "Clients" at bounding box center [81, 28] width 30 height 11
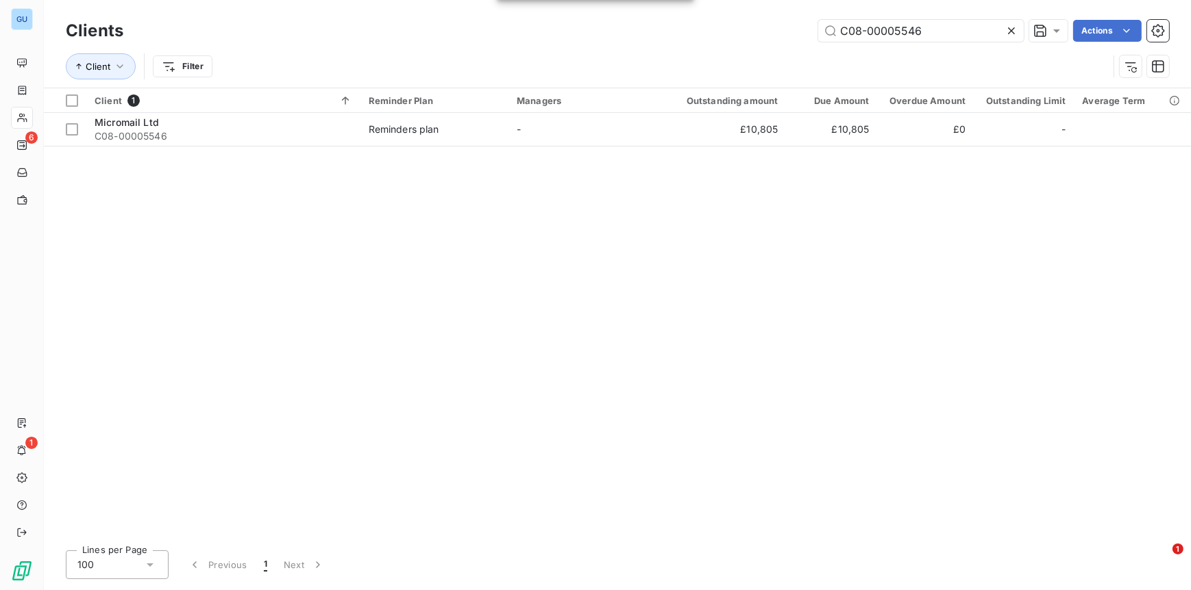
drag, startPoint x: 932, startPoint y: 24, endPoint x: 762, endPoint y: 37, distance: 170.4
click at [764, 35] on div "C08-00005546 Actions" at bounding box center [654, 31] width 1029 height 22
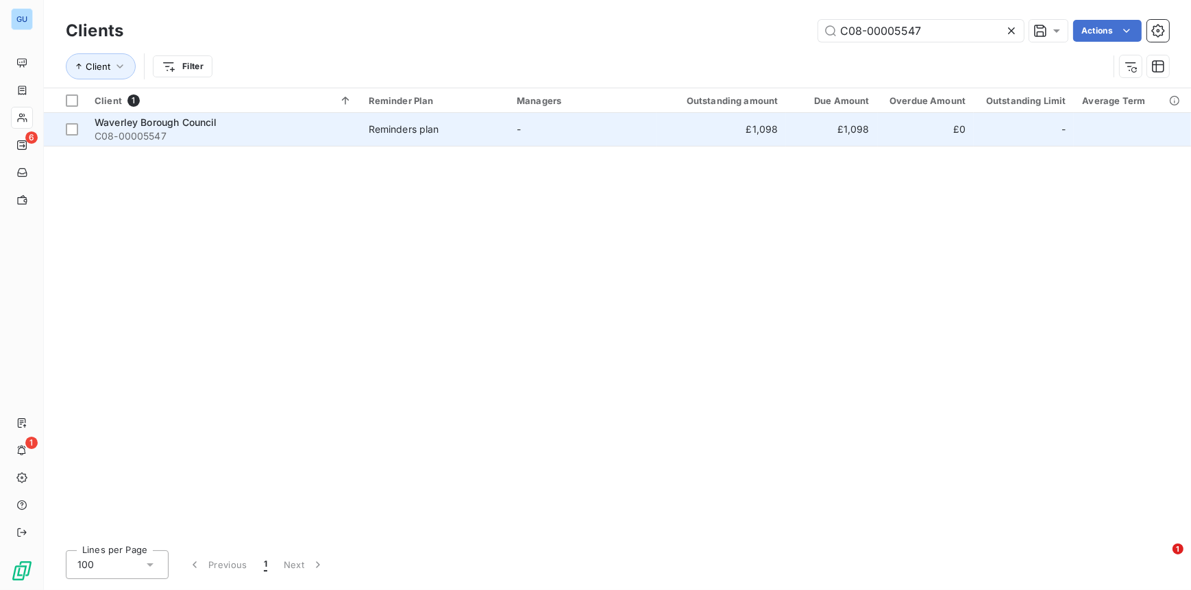
type input "C08-00005547"
click at [153, 129] on span "C08-00005547" at bounding box center [224, 136] width 258 height 14
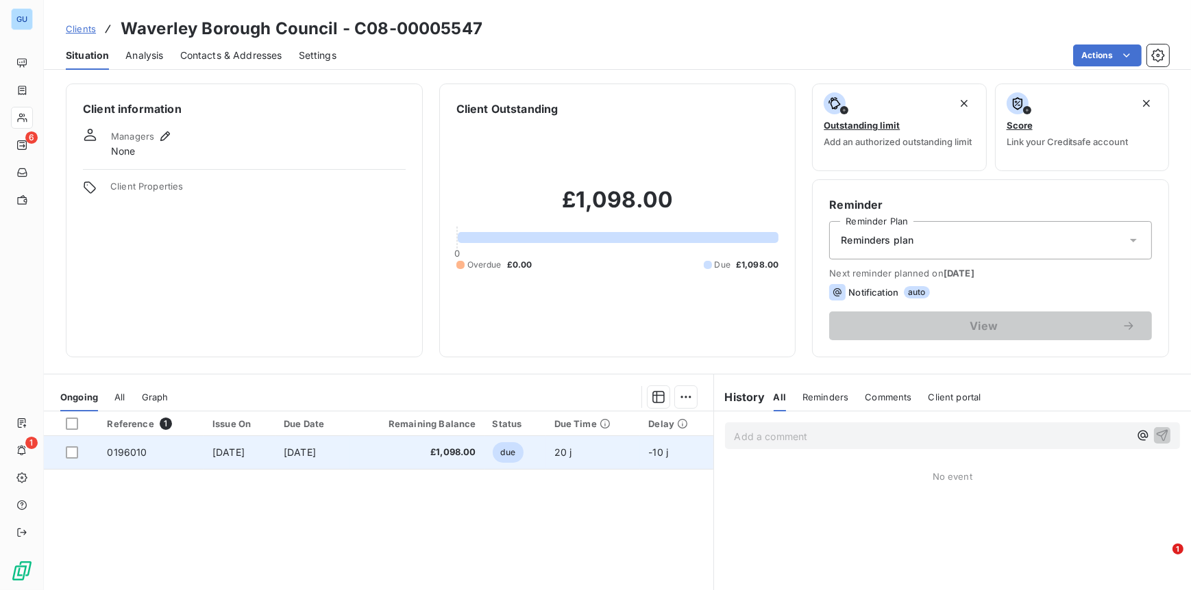
click at [110, 451] on span "0196010" at bounding box center [127, 453] width 40 height 12
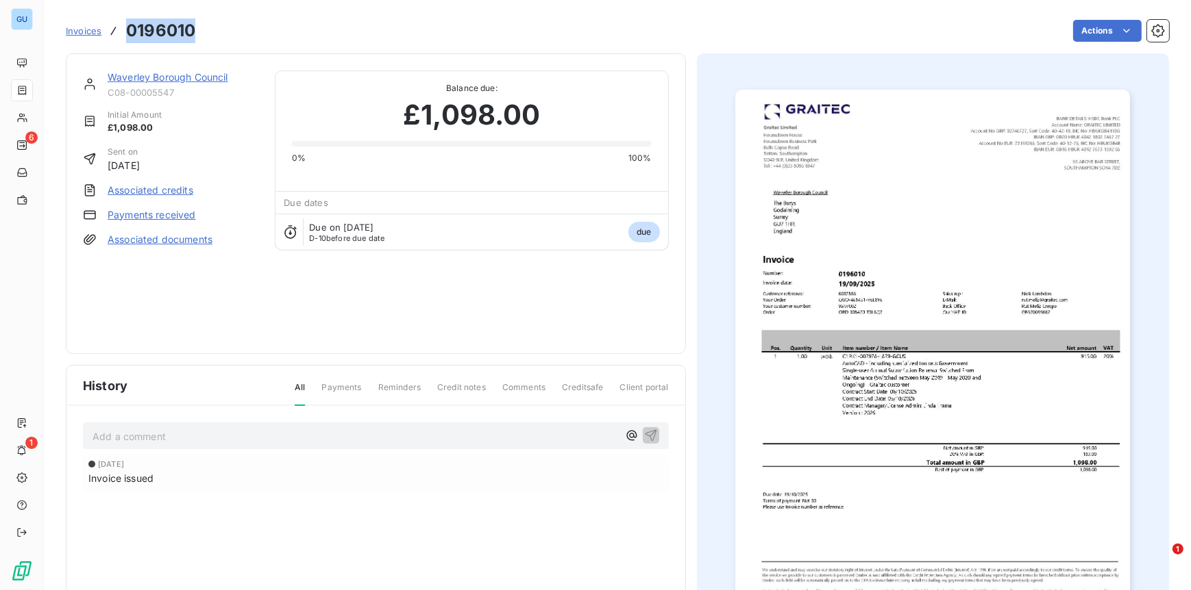
drag, startPoint x: 198, startPoint y: 32, endPoint x: 129, endPoint y: 42, distance: 69.8
click at [129, 42] on div "Invoices 0196010 Actions" at bounding box center [617, 30] width 1103 height 29
copy h3 "0196010"
click at [138, 73] on link "Waverley Borough Council" at bounding box center [168, 77] width 121 height 12
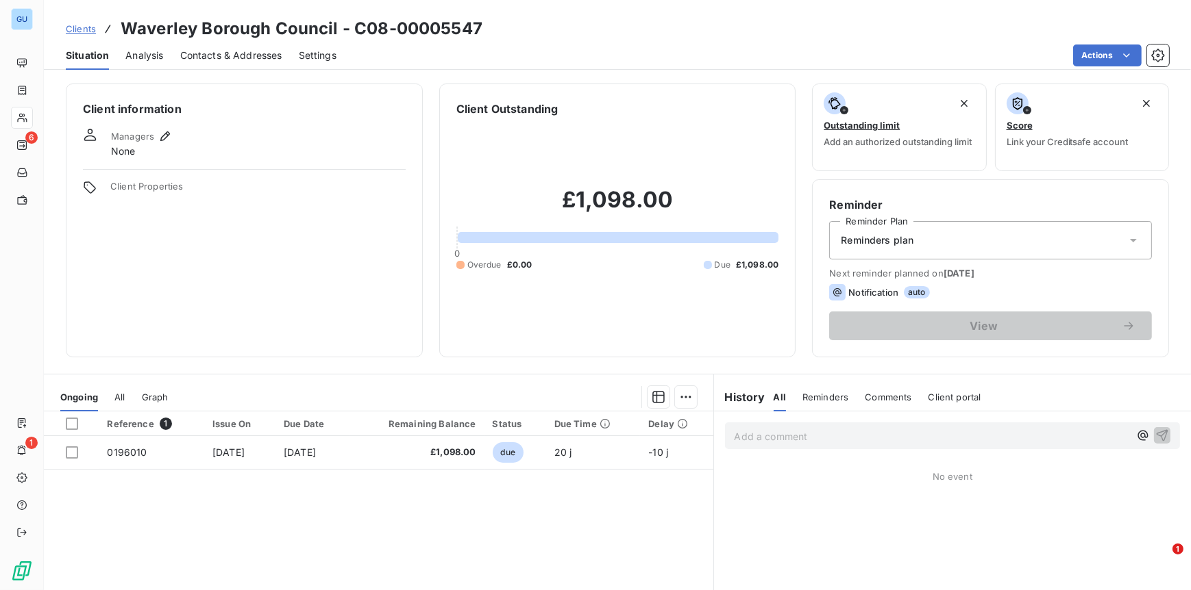
click at [216, 53] on span "Contacts & Addresses" at bounding box center [231, 56] width 102 height 14
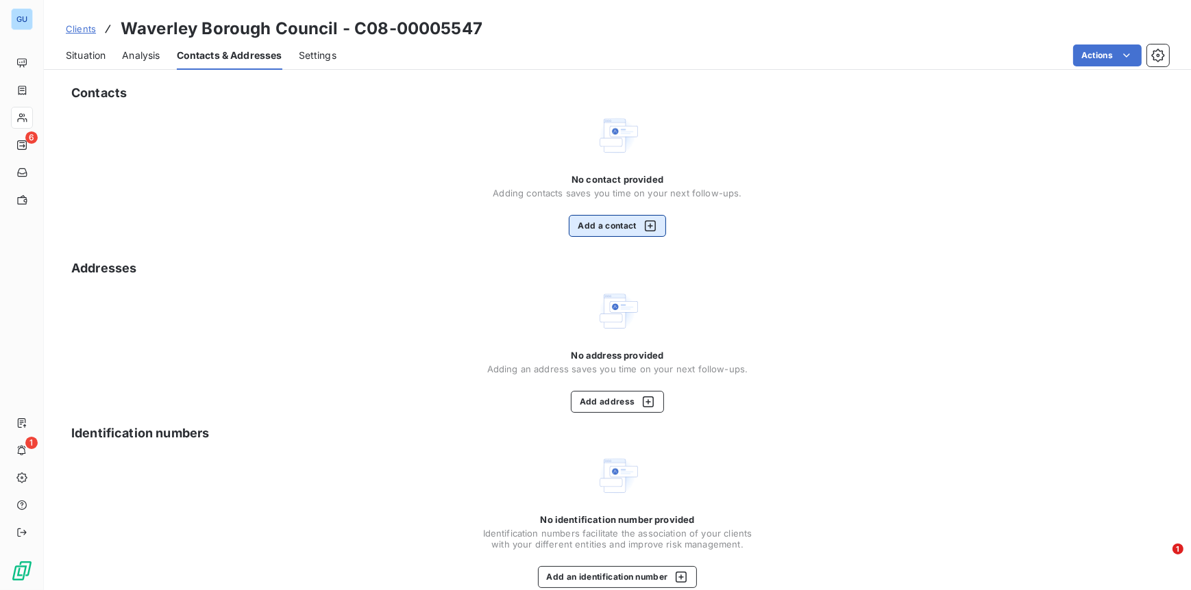
click at [608, 227] on button "Add a contact" at bounding box center [617, 226] width 97 height 22
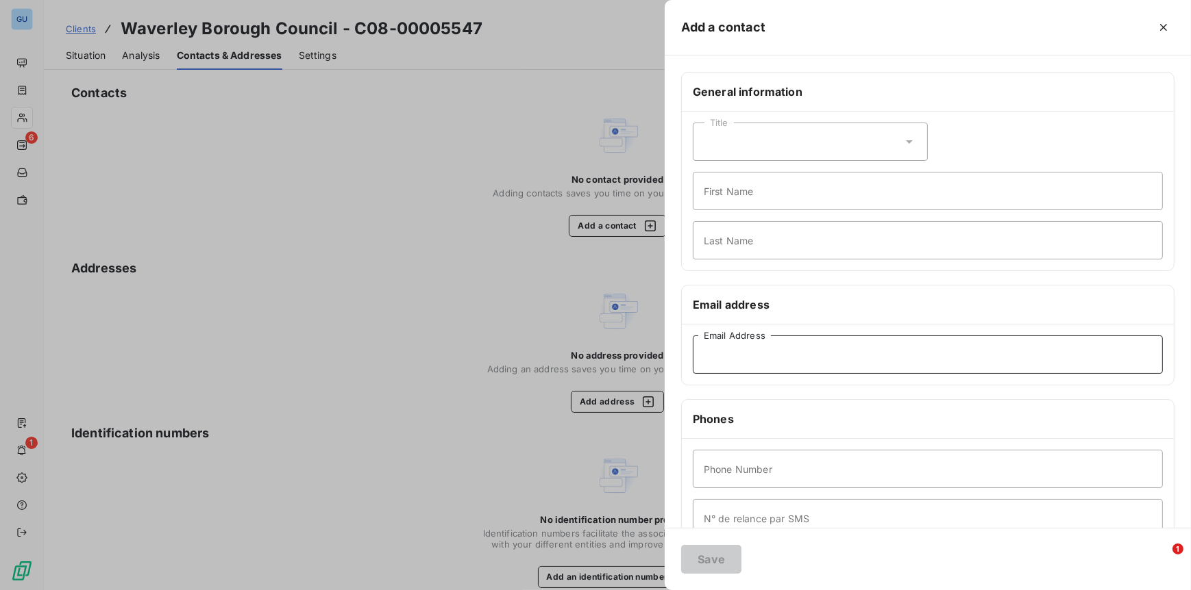
click at [745, 360] on input "Email Address" at bounding box center [928, 355] width 470 height 38
paste input "linda.frame@waverley.gov.uk"
type input "linda.frame@waverley.gov.uk"
click at [734, 195] on input "First Name" at bounding box center [928, 191] width 470 height 38
type input "Invoices"
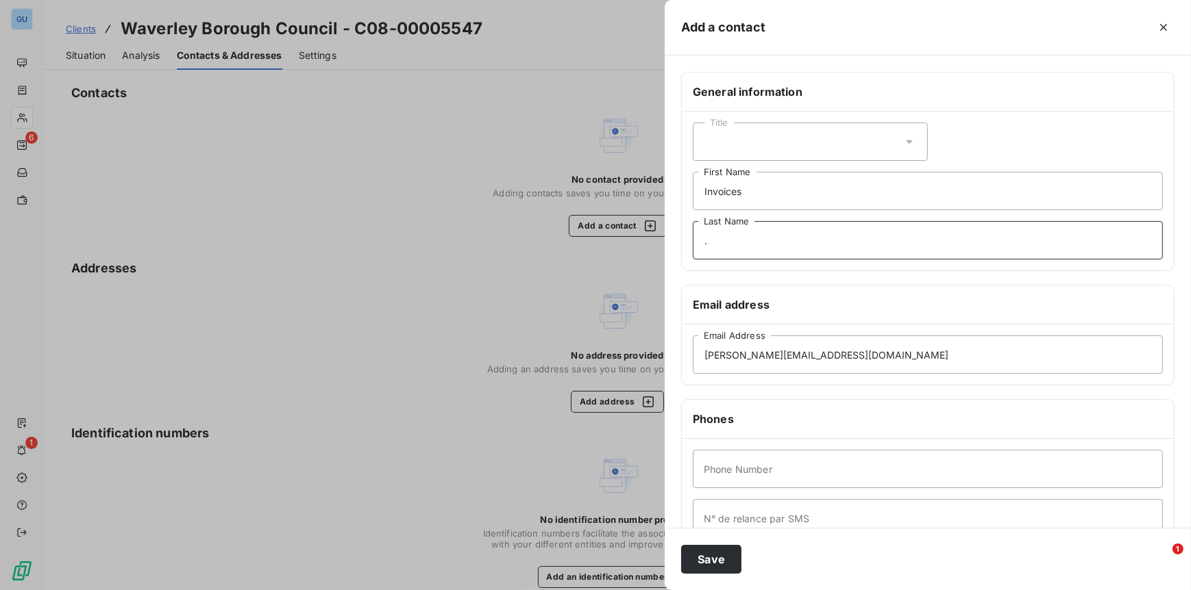
type input "."
type input "00"
click at [714, 560] on button "Save" at bounding box center [711, 559] width 60 height 29
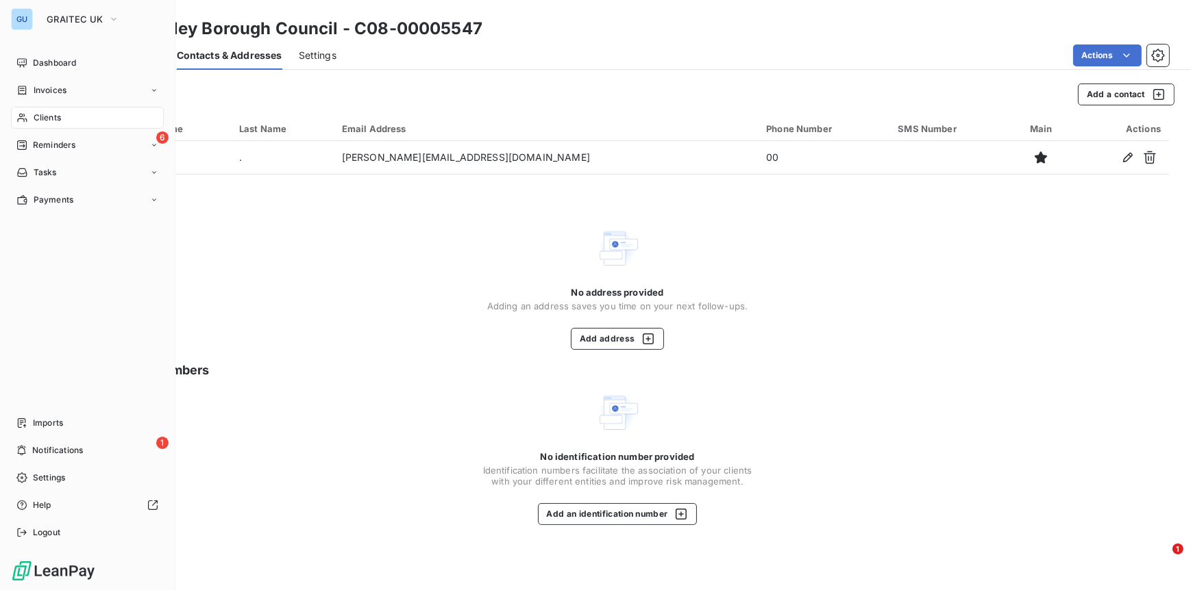
click at [51, 112] on span "Clients" at bounding box center [47, 118] width 27 height 12
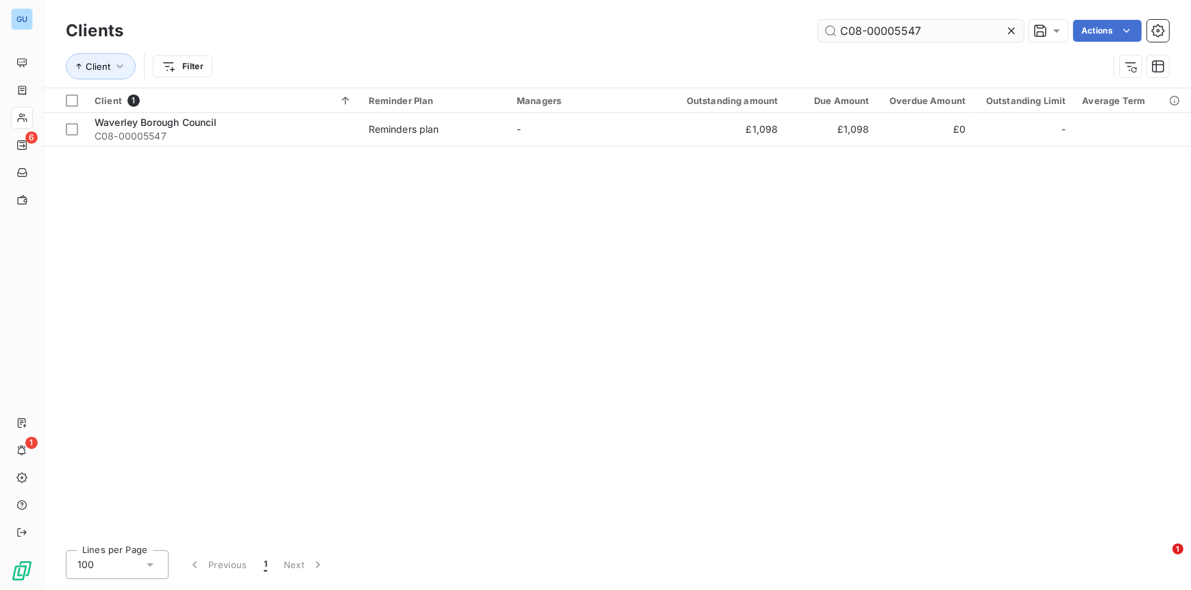
drag, startPoint x: 929, startPoint y: 35, endPoint x: 827, endPoint y: 45, distance: 102.6
click at [828, 40] on input "C08-00005547" at bounding box center [920, 31] width 205 height 22
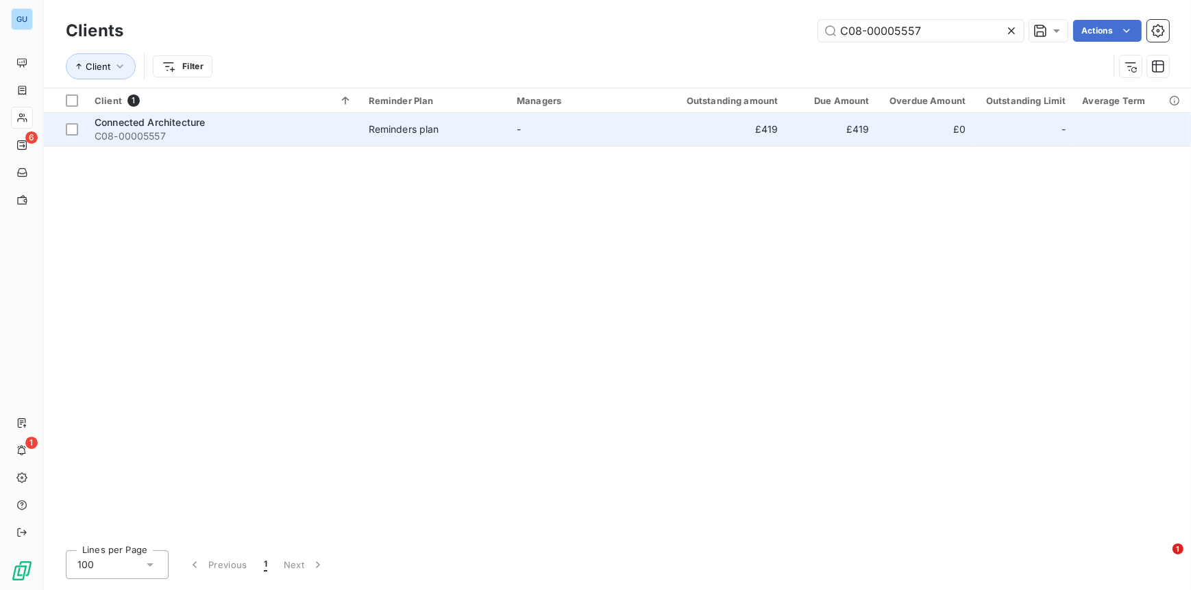
type input "C08-00005557"
click at [147, 127] on div "Connected Architecture" at bounding box center [224, 123] width 258 height 14
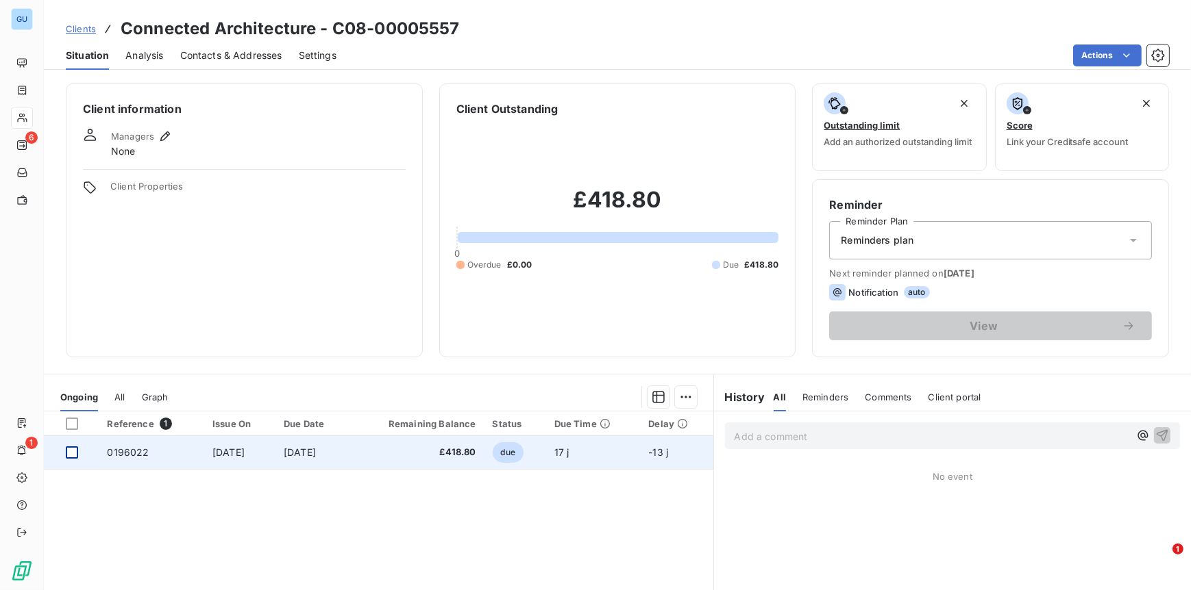
click at [68, 450] on div at bounding box center [72, 453] width 12 height 12
click at [119, 449] on span "0196022" at bounding box center [128, 453] width 42 height 12
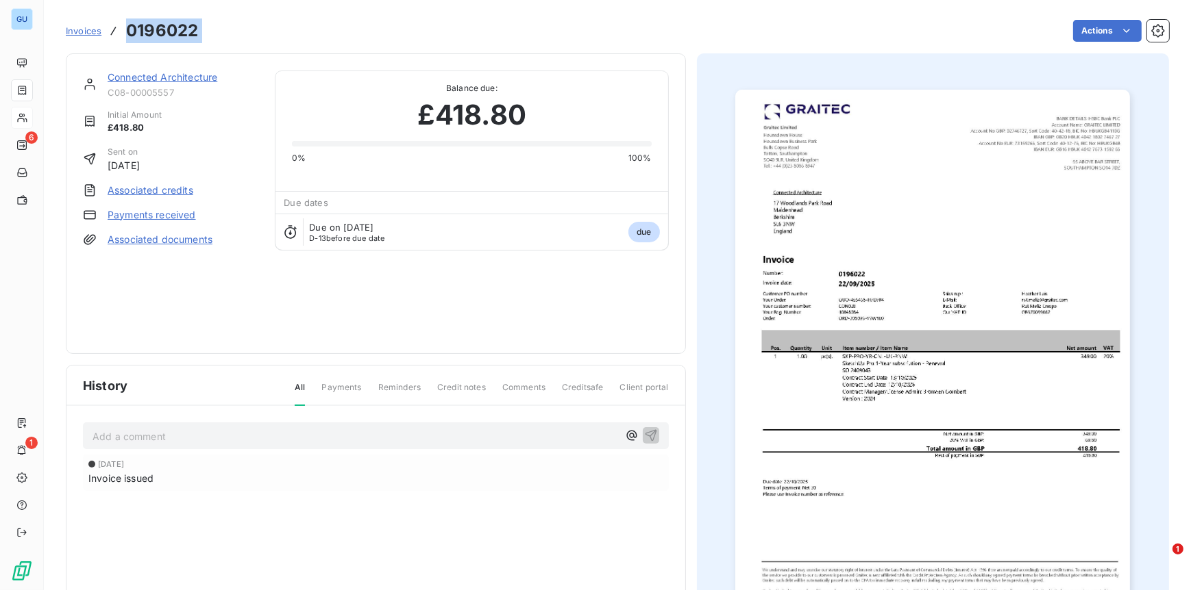
drag, startPoint x: 251, startPoint y: 35, endPoint x: 114, endPoint y: 38, distance: 137.0
click at [114, 38] on div "Invoices 0196022 Actions" at bounding box center [617, 30] width 1103 height 29
copy section "0196022 Actions"
click at [205, 73] on link "Connected Architecture" at bounding box center [163, 77] width 110 height 12
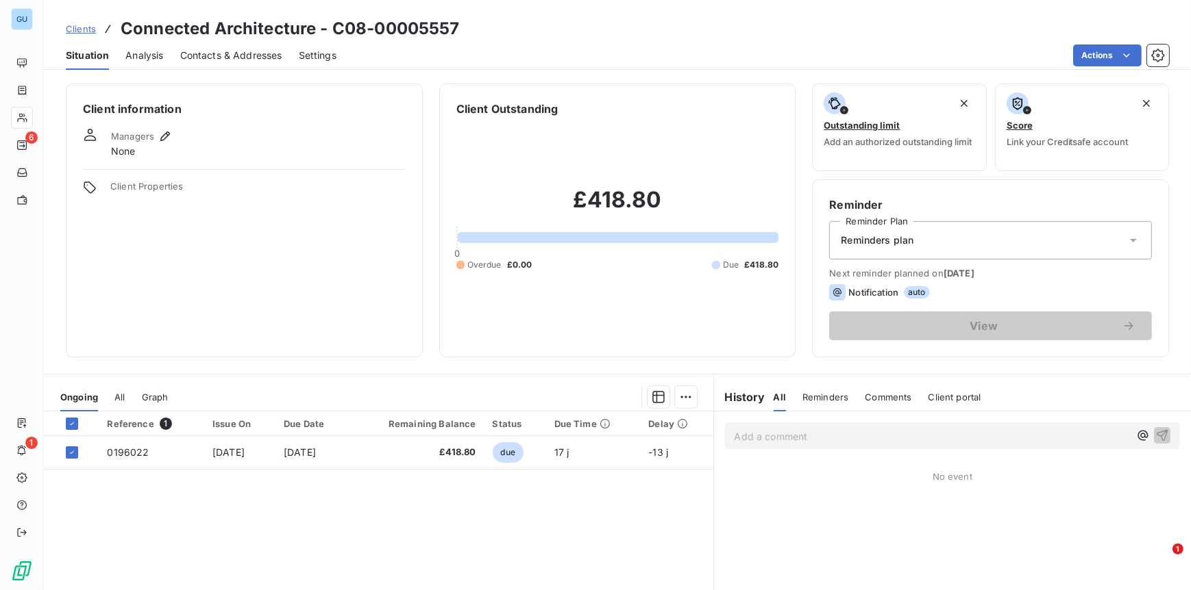
click at [225, 55] on span "Contacts & Addresses" at bounding box center [231, 56] width 102 height 14
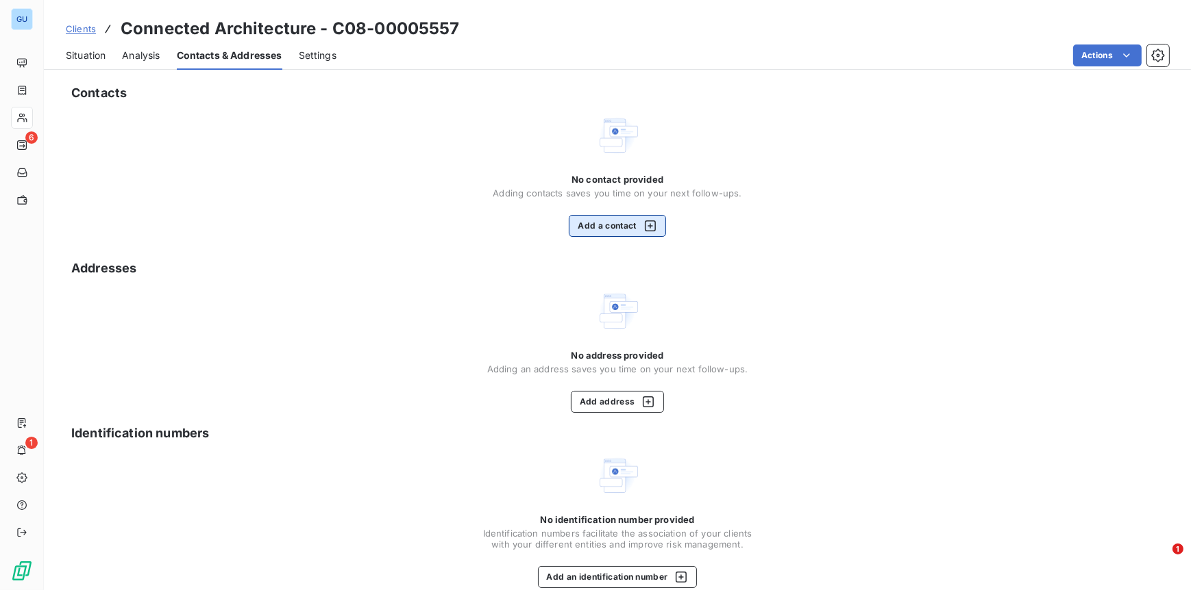
click at [621, 226] on button "Add a contact" at bounding box center [617, 226] width 97 height 22
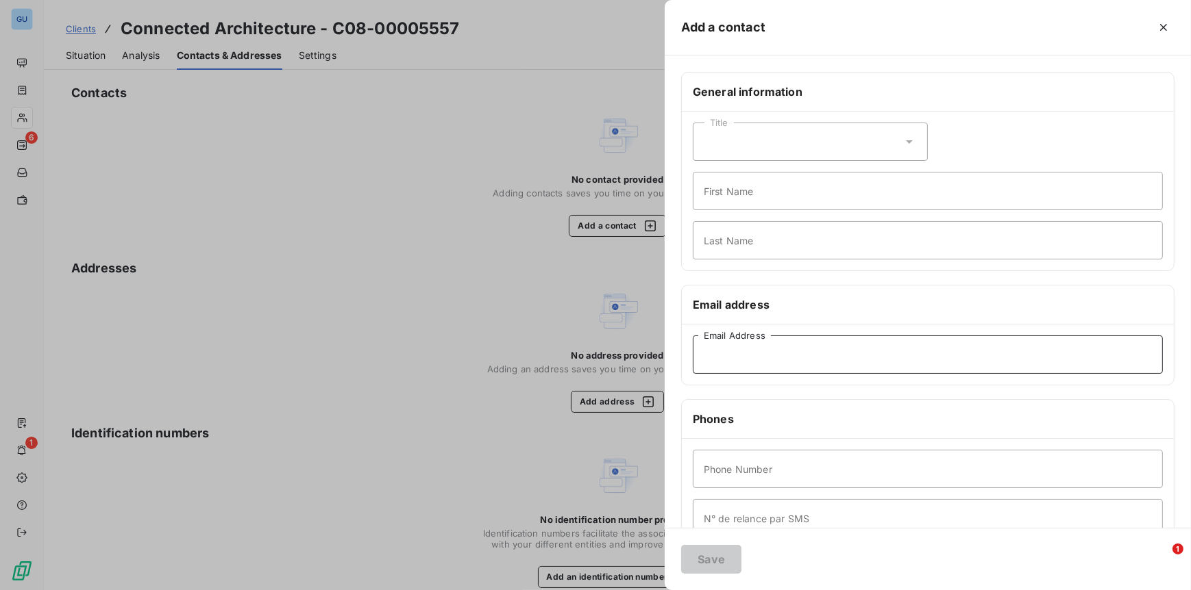
click at [716, 350] on input "Email Address" at bounding box center [928, 355] width 470 height 38
paste input "bronwen@connectedarchitecture.com"
type input "bronwen@connectedarchitecture.com"
click at [726, 186] on input "First Name" at bounding box center [928, 191] width 470 height 38
type input "Invoices"
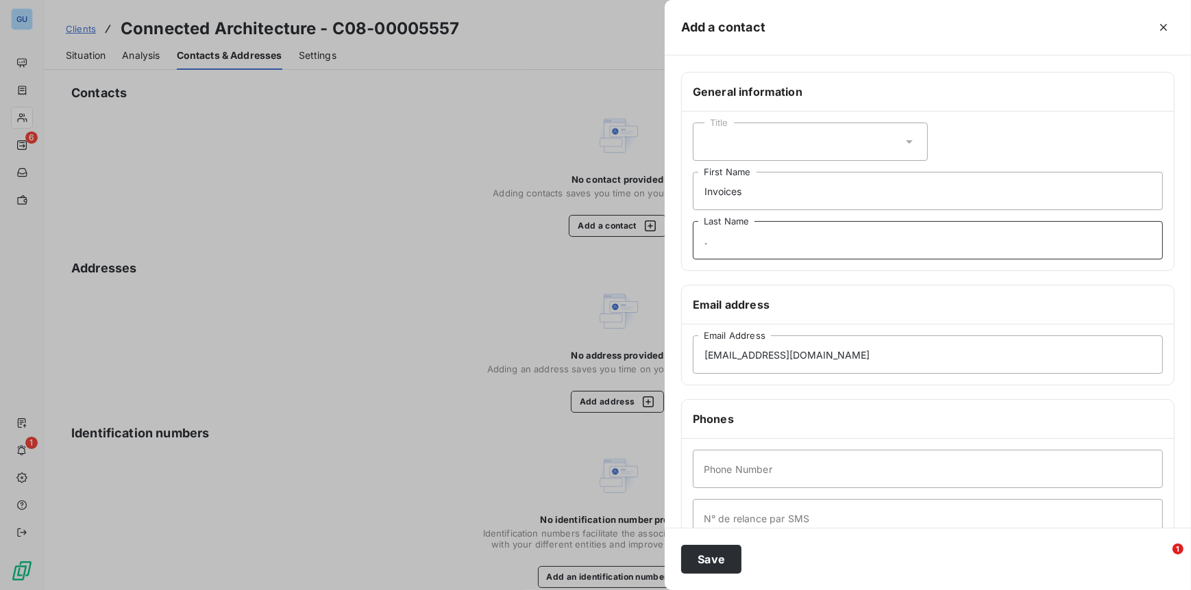
type input "."
type input "00"
click at [693, 557] on button "Save" at bounding box center [711, 559] width 60 height 29
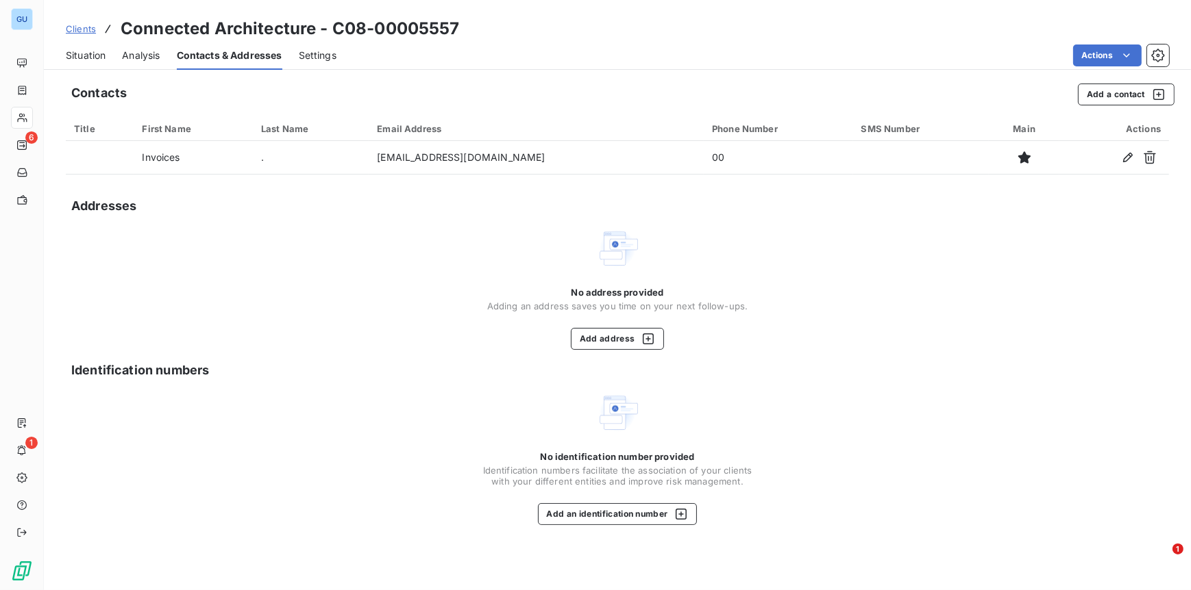
click at [86, 29] on span "Clients" at bounding box center [81, 28] width 30 height 11
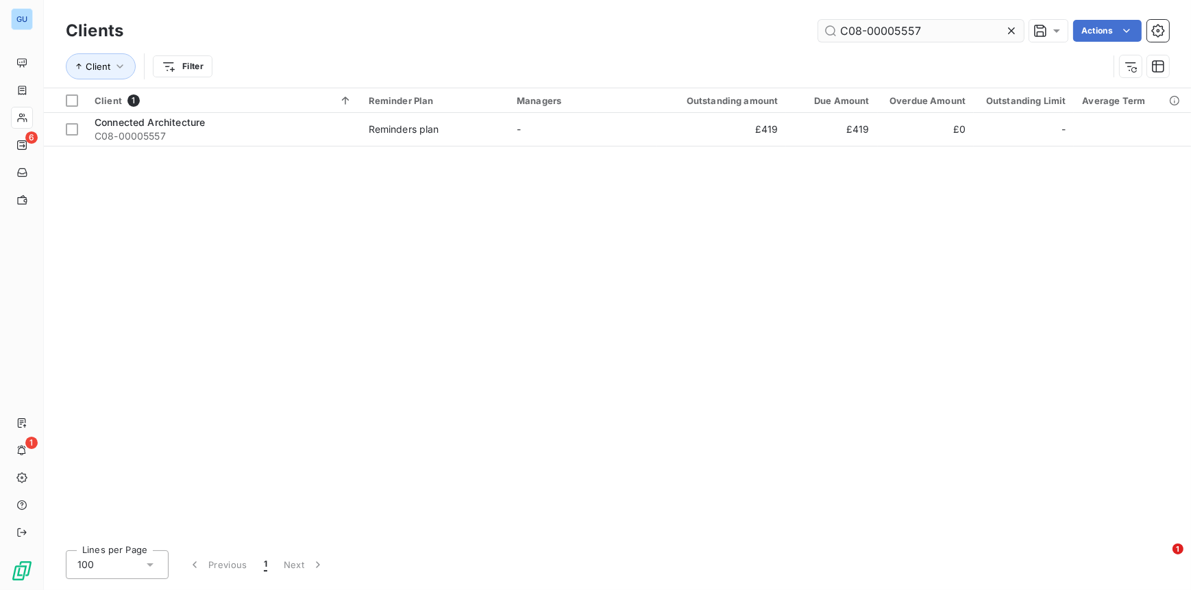
drag, startPoint x: 917, startPoint y: 28, endPoint x: 928, endPoint y: 29, distance: 11.0
click at [919, 29] on input "C08-00005557" at bounding box center [920, 31] width 205 height 22
drag, startPoint x: 892, startPoint y: 28, endPoint x: 822, endPoint y: 29, distance: 69.9
click at [825, 27] on input "C08-00005557" at bounding box center [920, 31] width 205 height 22
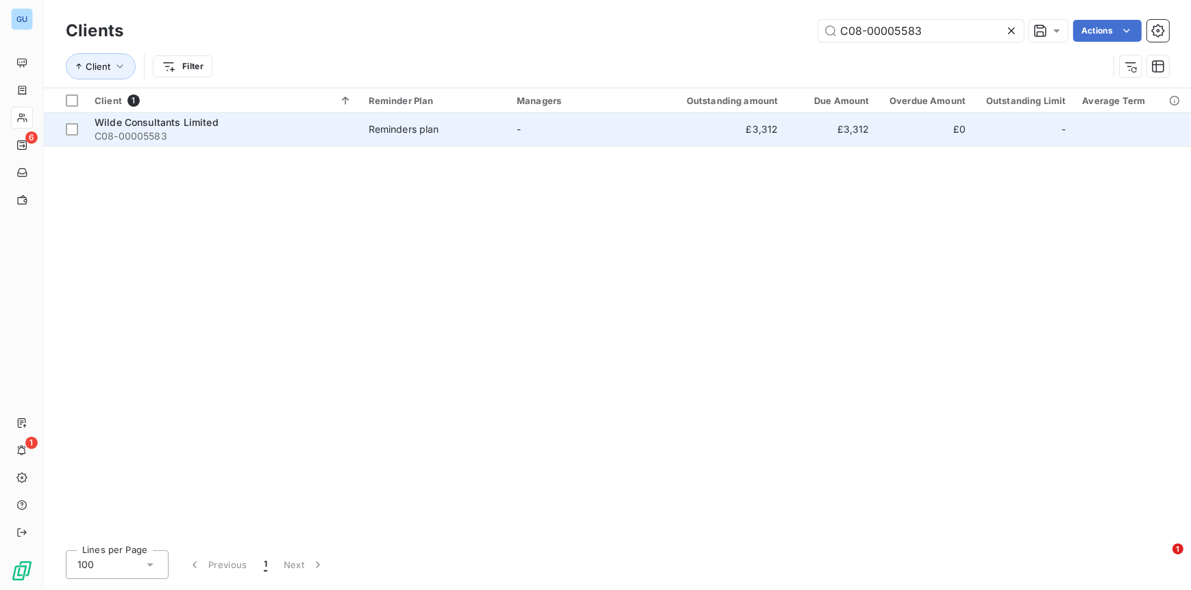
type input "C08-00005583"
click at [107, 134] on span "C08-00005583" at bounding box center [224, 136] width 258 height 14
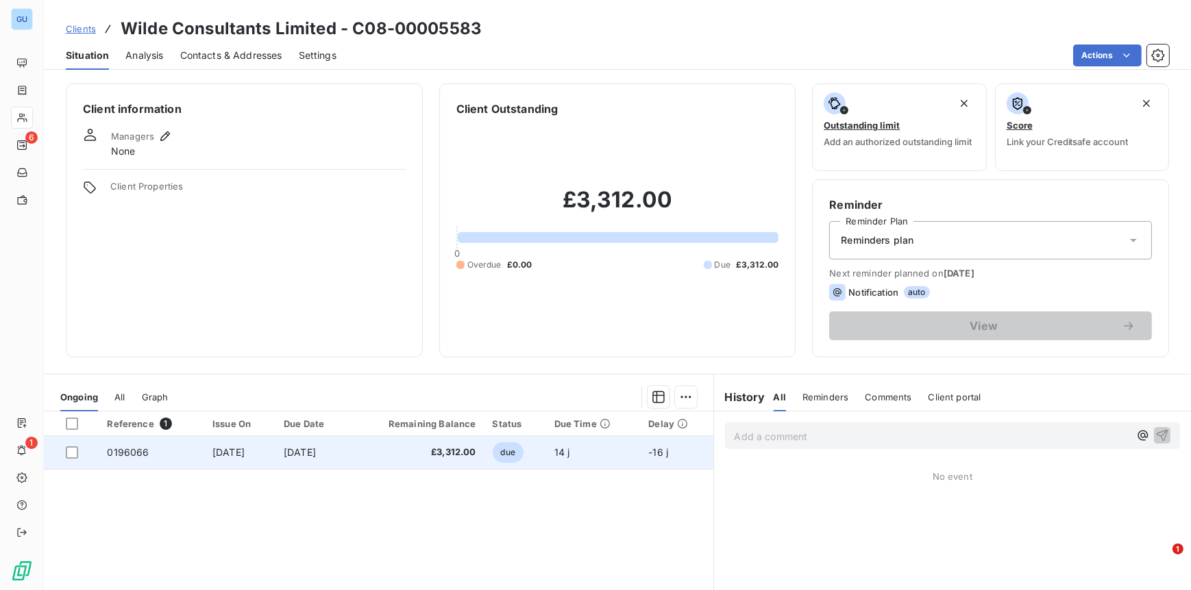
click at [127, 449] on span "0196066" at bounding box center [128, 453] width 42 height 12
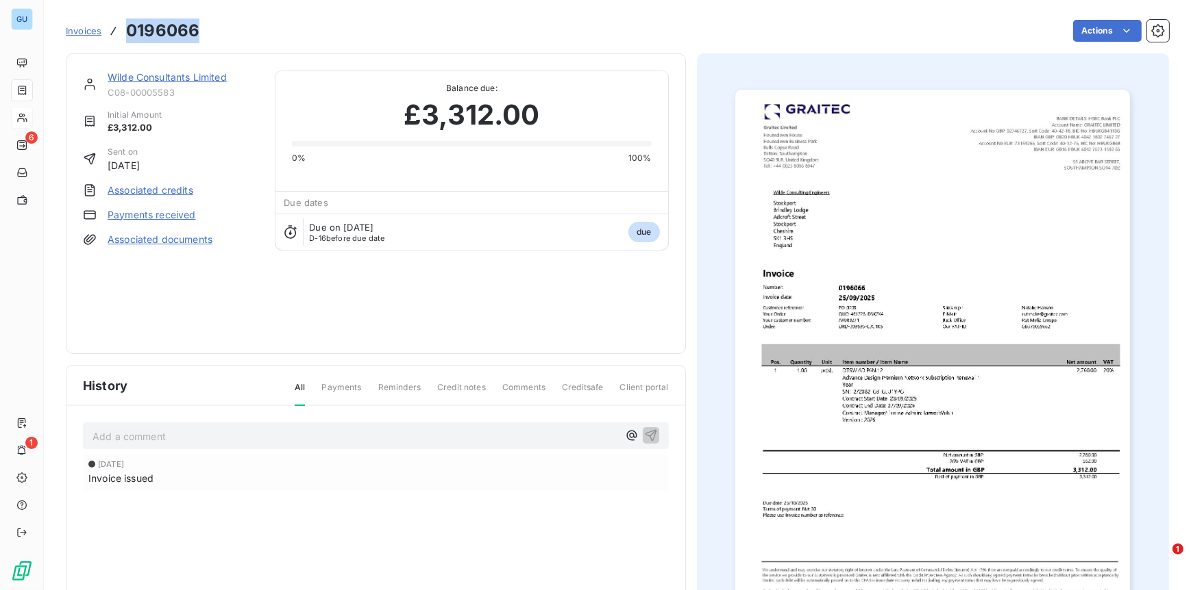
drag, startPoint x: 203, startPoint y: 36, endPoint x: 118, endPoint y: 37, distance: 85.6
click at [118, 37] on div "Invoices 0196066 Actions" at bounding box center [617, 30] width 1103 height 29
copy h3 "0196066"
click at [125, 77] on link "Wilde Consultants Limited" at bounding box center [167, 77] width 119 height 12
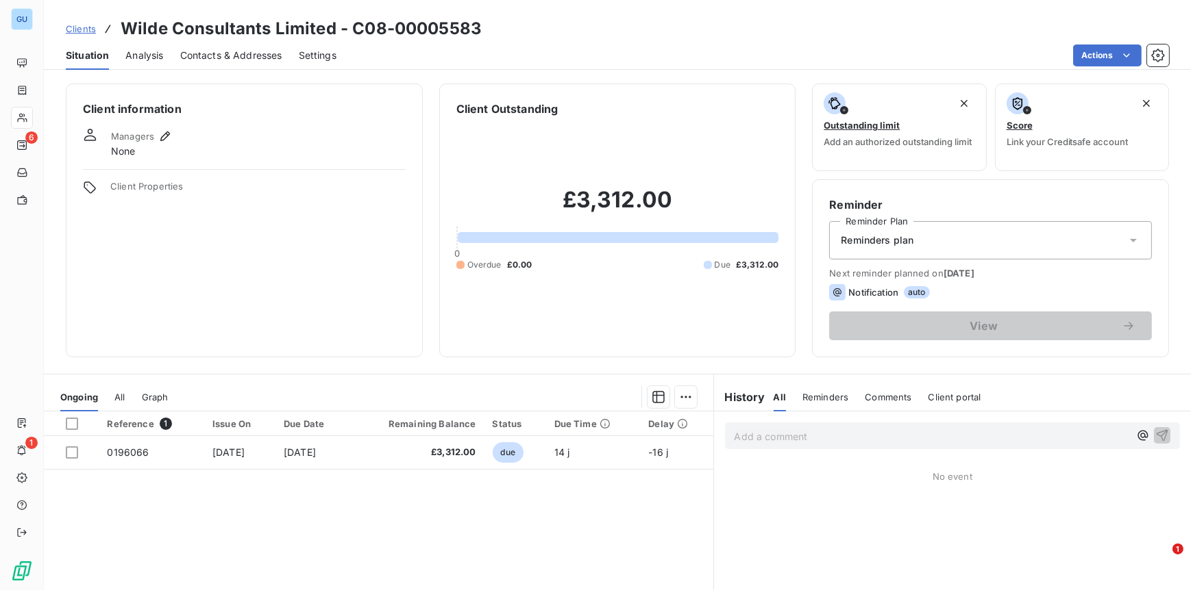
click at [240, 55] on span "Contacts & Addresses" at bounding box center [231, 56] width 102 height 14
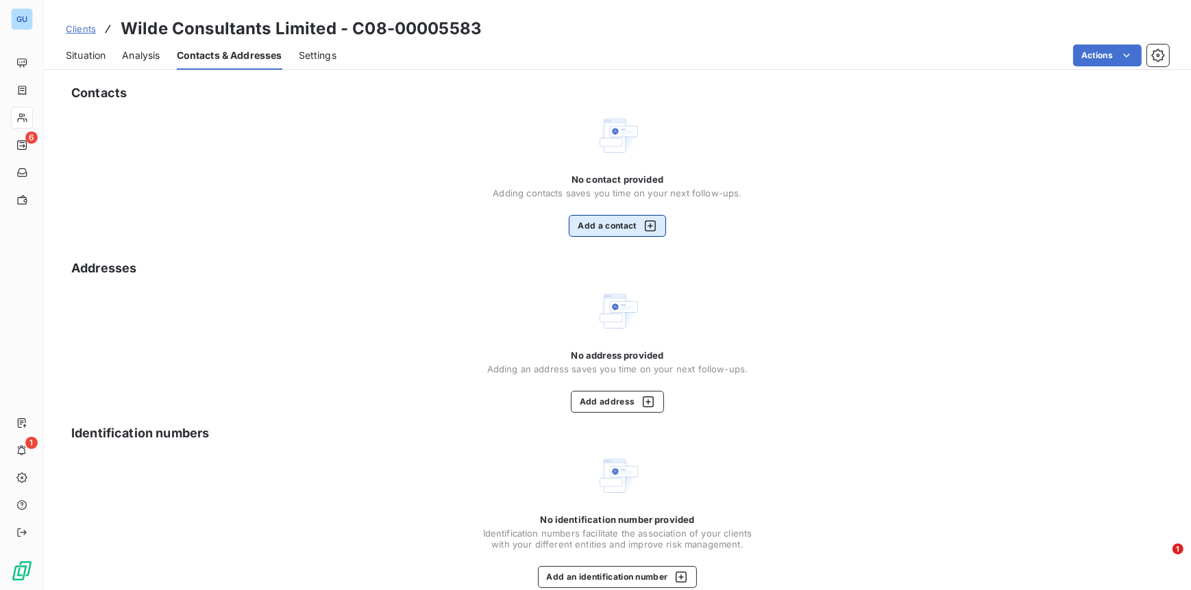
click at [604, 225] on button "Add a contact" at bounding box center [617, 226] width 97 height 22
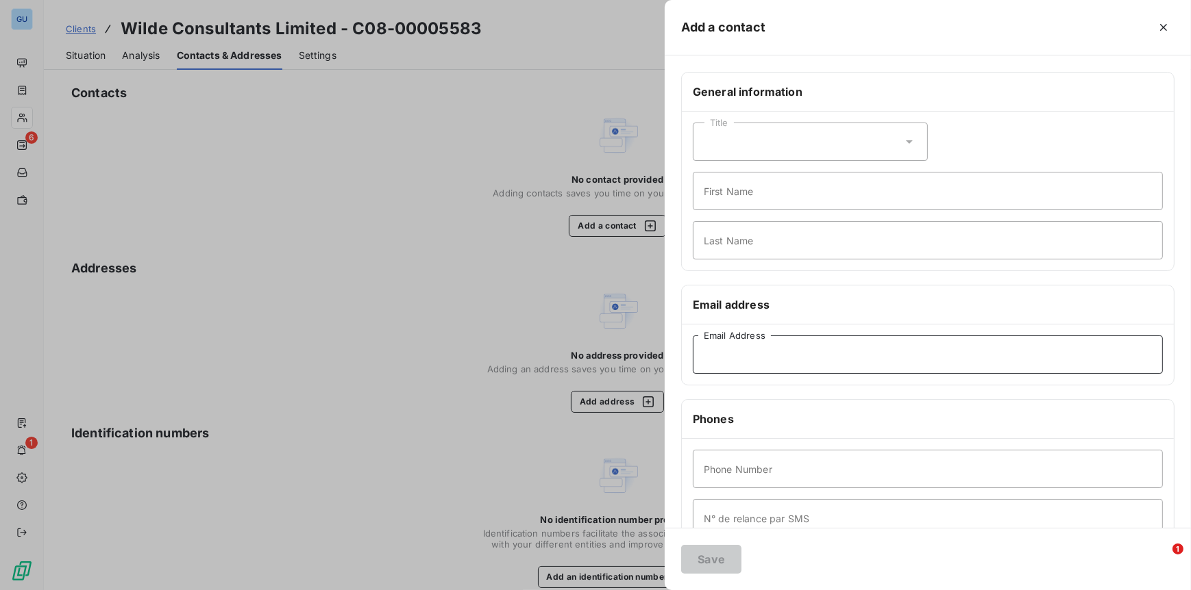
click at [751, 355] on input "Email Address" at bounding box center [928, 355] width 470 height 38
paste input "jwalsh@wilde.uk.com"
type input "jwalsh@wilde.uk.com"
click at [726, 195] on input "First Name" at bounding box center [928, 191] width 470 height 38
type input "invoices"
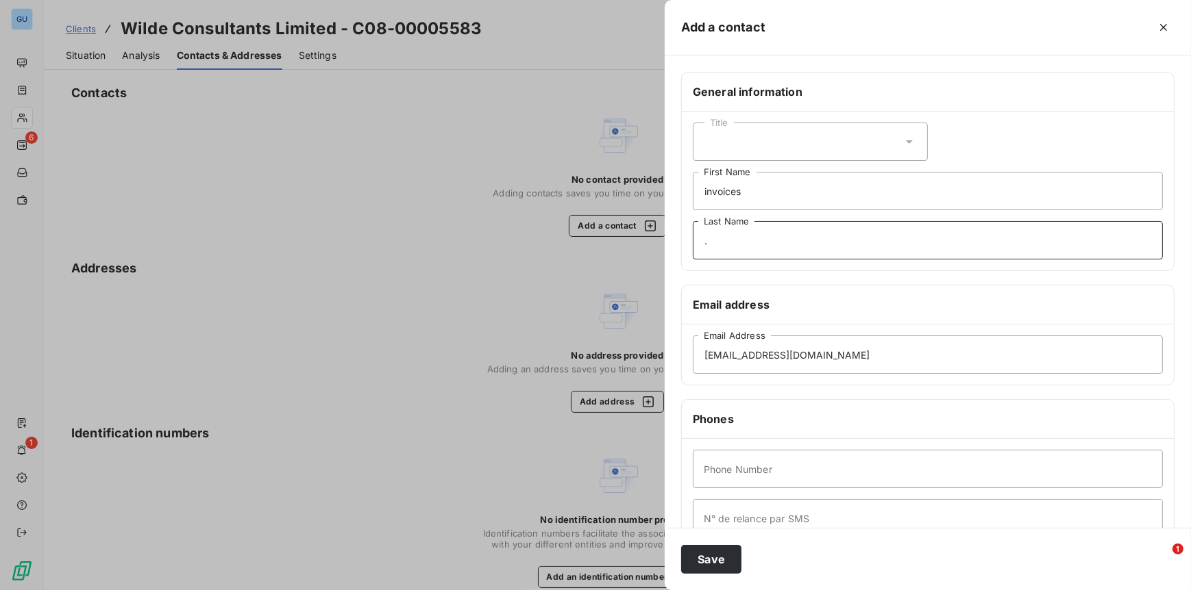
type input "."
type input "0000"
click at [704, 565] on button "Save" at bounding box center [711, 559] width 60 height 29
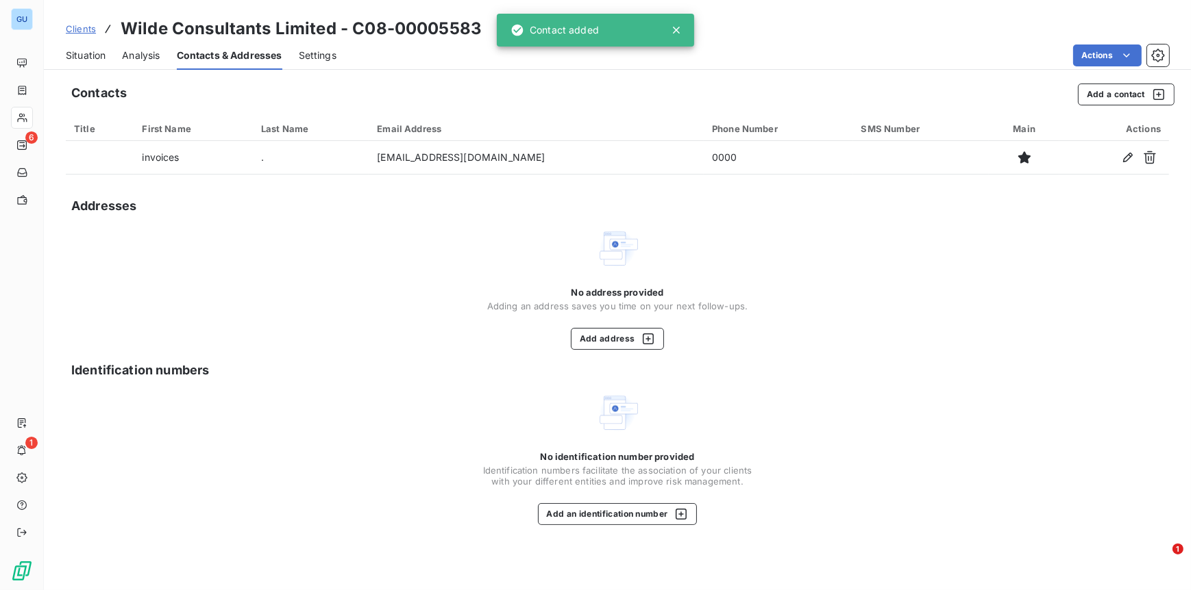
drag, startPoint x: 86, startPoint y: 29, endPoint x: 112, endPoint y: 31, distance: 25.4
click at [86, 29] on span "Clients" at bounding box center [81, 28] width 30 height 11
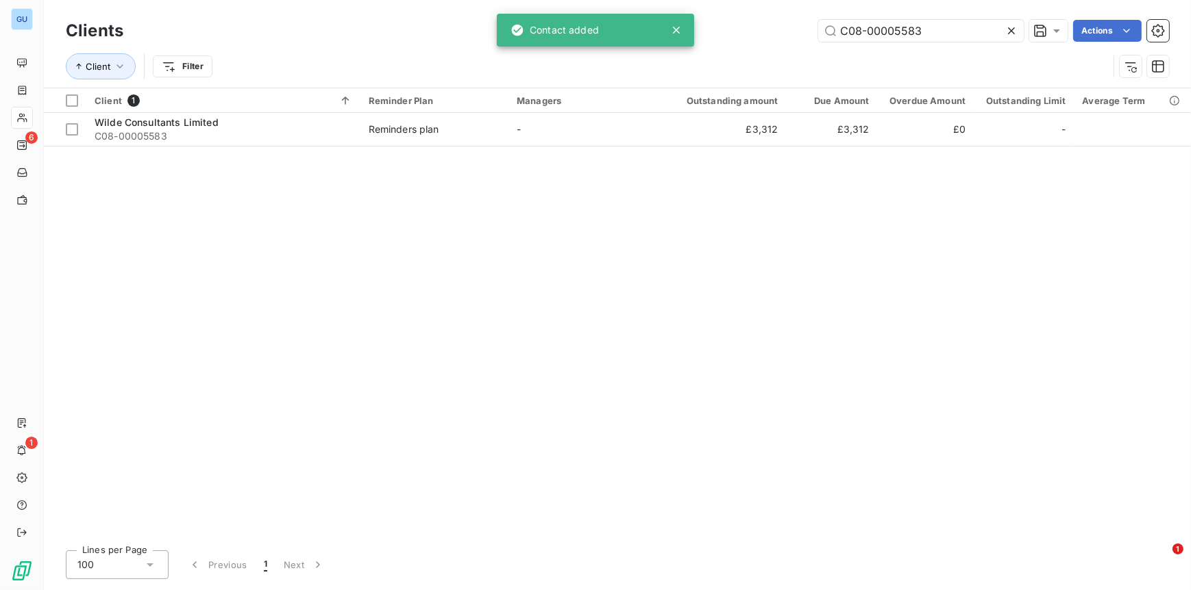
drag, startPoint x: 878, startPoint y: 33, endPoint x: 812, endPoint y: 33, distance: 65.8
click at [812, 33] on div "C08-00005583 Actions" at bounding box center [654, 31] width 1029 height 22
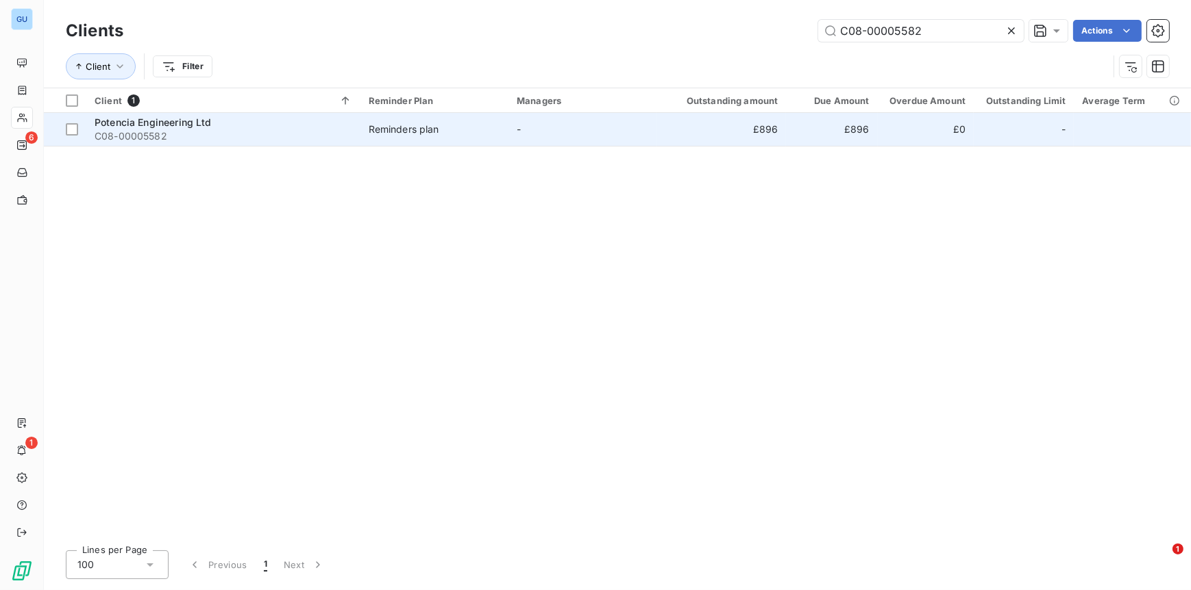
type input "C08-00005582"
click at [124, 126] on span "Potencia Engineering Ltd" at bounding box center [153, 122] width 117 height 12
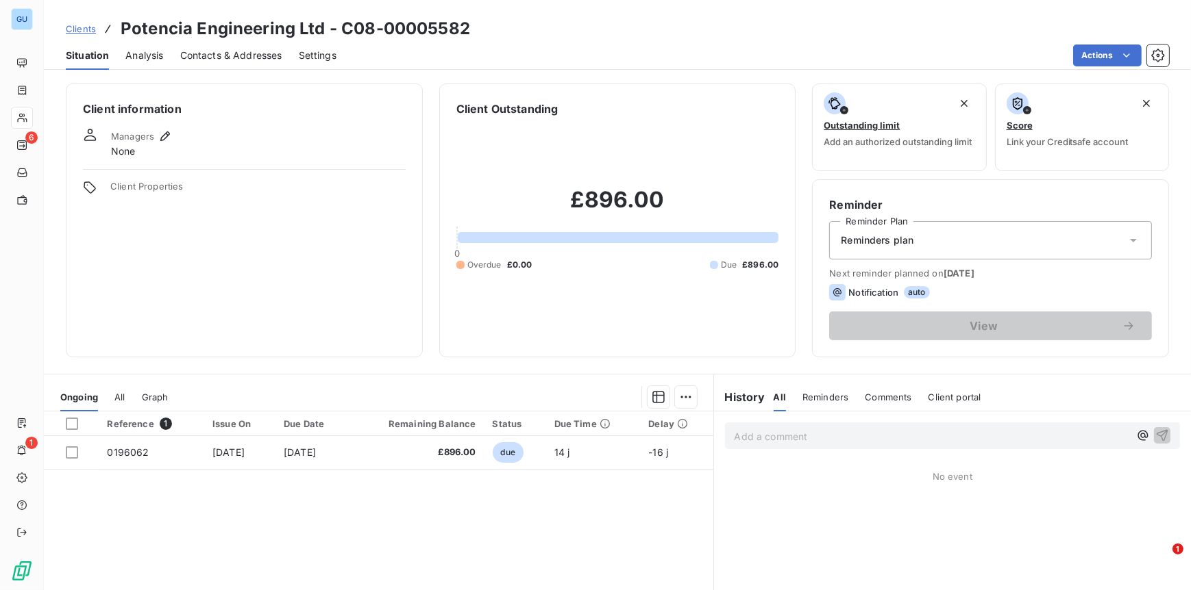
click at [258, 50] on span "Contacts & Addresses" at bounding box center [231, 56] width 102 height 14
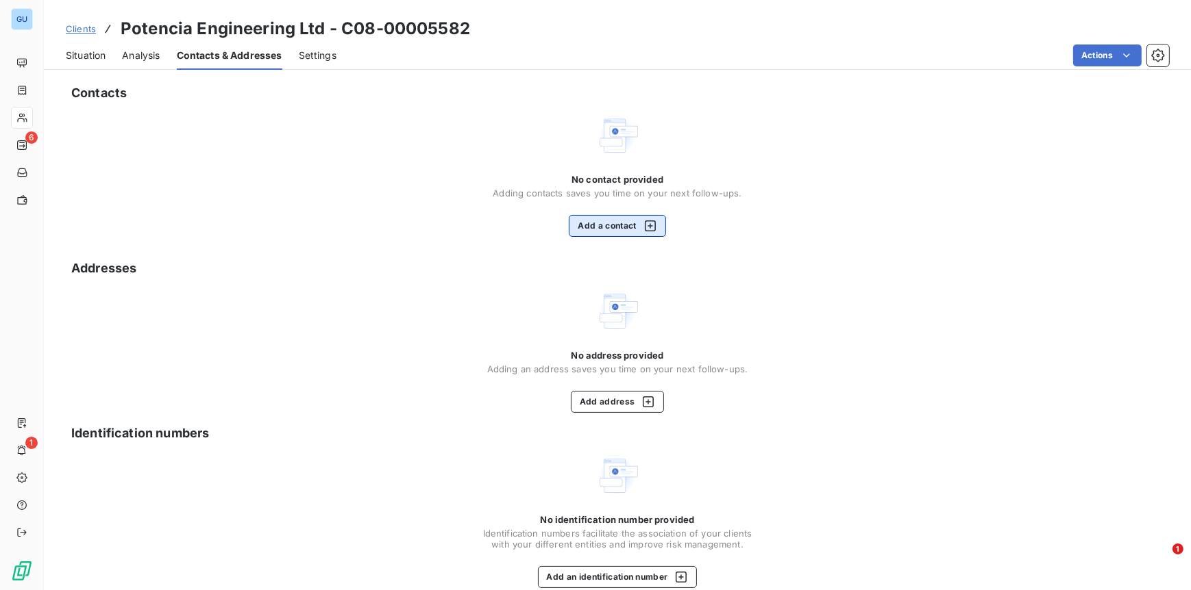
click at [629, 219] on button "Add a contact" at bounding box center [617, 226] width 97 height 22
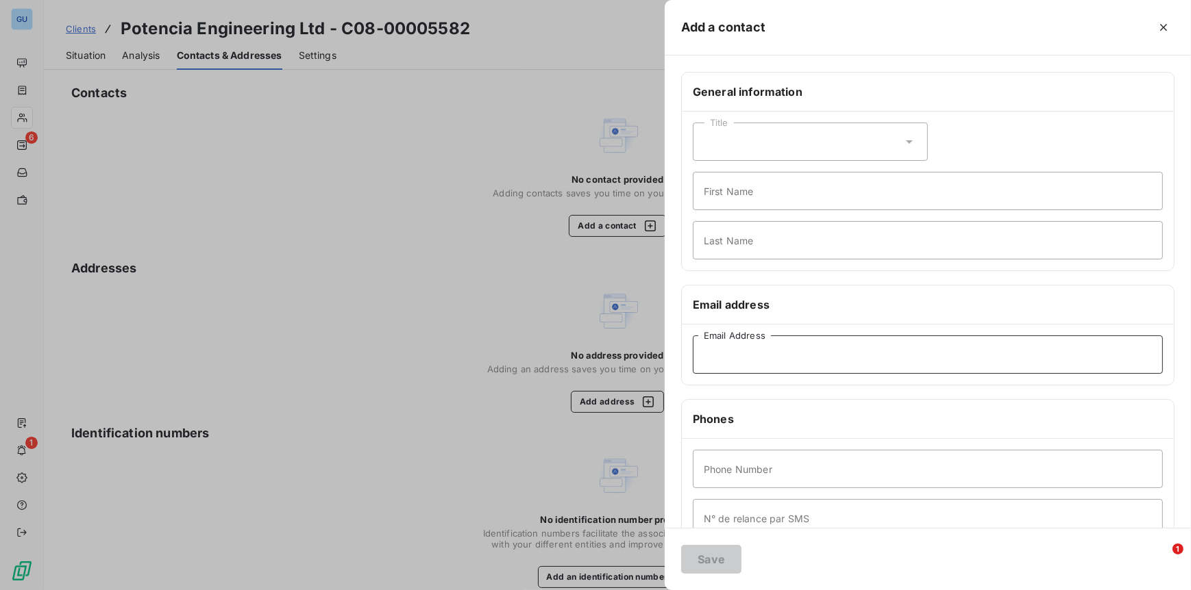
click at [734, 367] on input "Email Address" at bounding box center [928, 355] width 470 height 38
paste input "accounts@potencia-engineering.ltd.uk"
type input "accounts@potencia-engineering.ltd.uk"
click at [721, 199] on input "First Name" at bounding box center [928, 191] width 470 height 38
type input "Invoices"
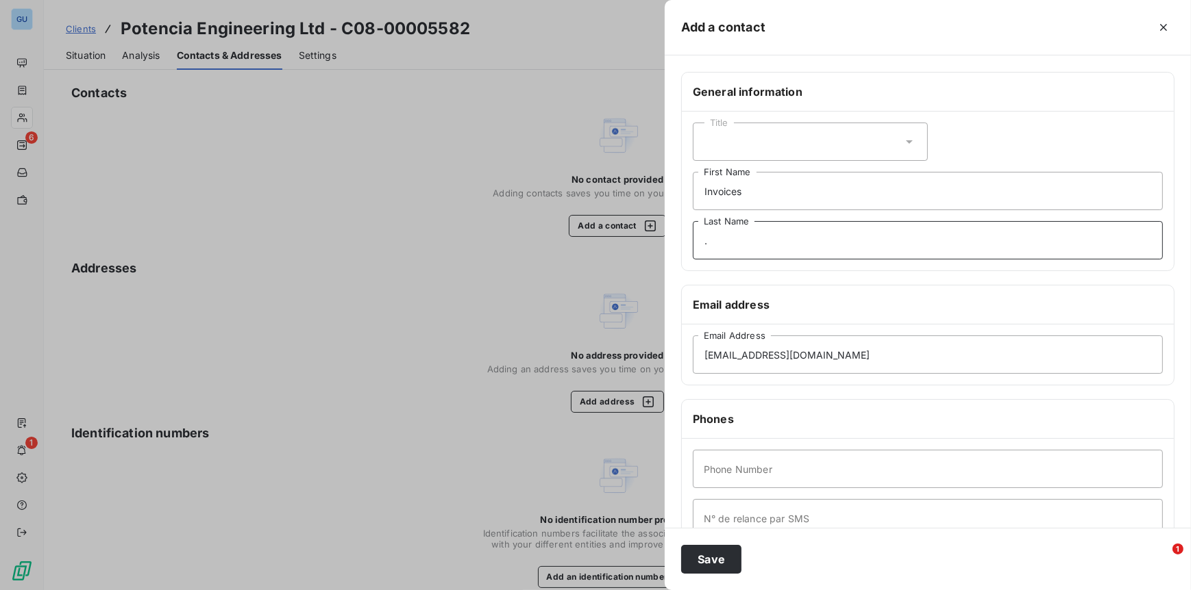
type input "."
type input "000"
click at [718, 558] on button "Save" at bounding box center [711, 559] width 60 height 29
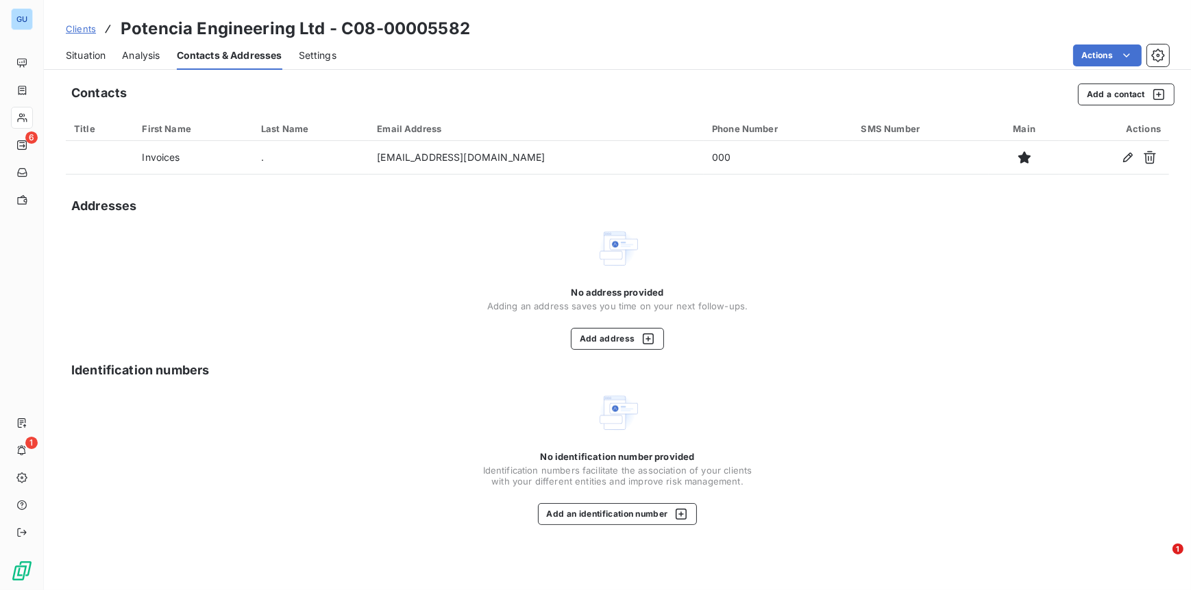
drag, startPoint x: 86, startPoint y: 33, endPoint x: 166, endPoint y: 42, distance: 80.6
click at [86, 33] on span "Clients" at bounding box center [81, 28] width 30 height 11
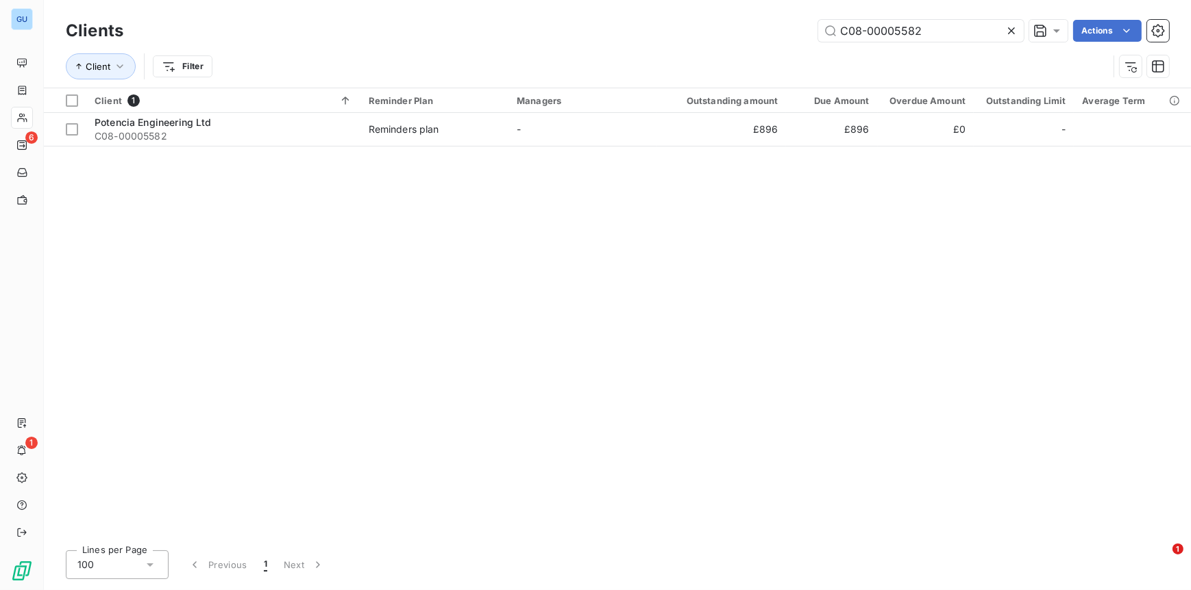
drag, startPoint x: 960, startPoint y: 32, endPoint x: 732, endPoint y: 34, distance: 228.1
click at [732, 34] on div "C08-00005582 Actions" at bounding box center [654, 31] width 1029 height 22
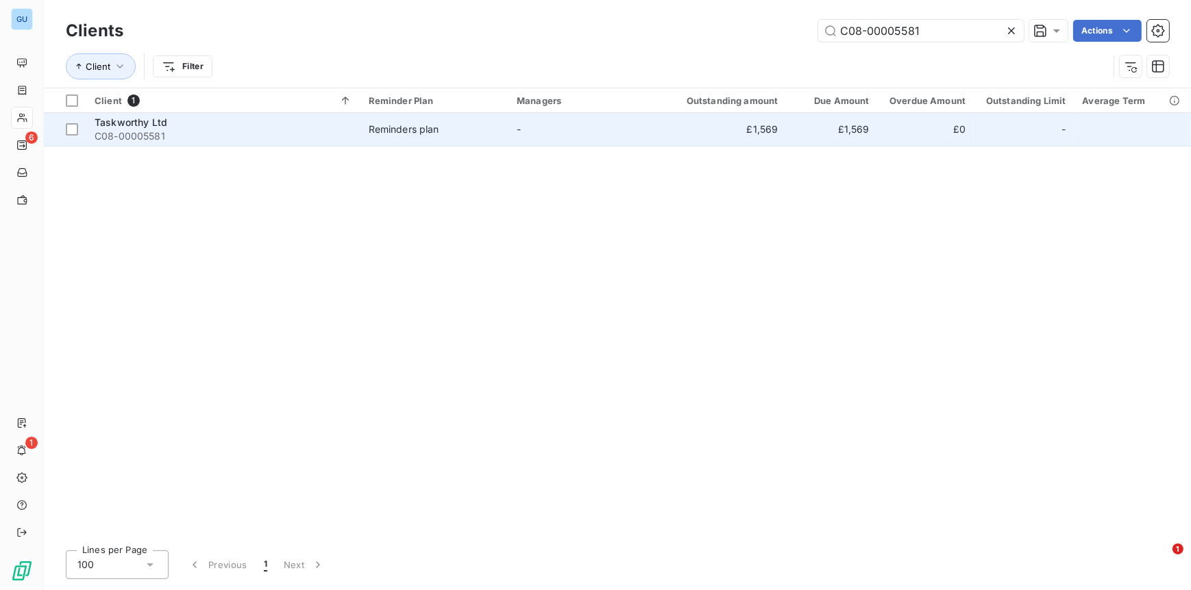
type input "C08-00005581"
click at [145, 127] on div "Taskworthy Ltd" at bounding box center [224, 123] width 258 height 14
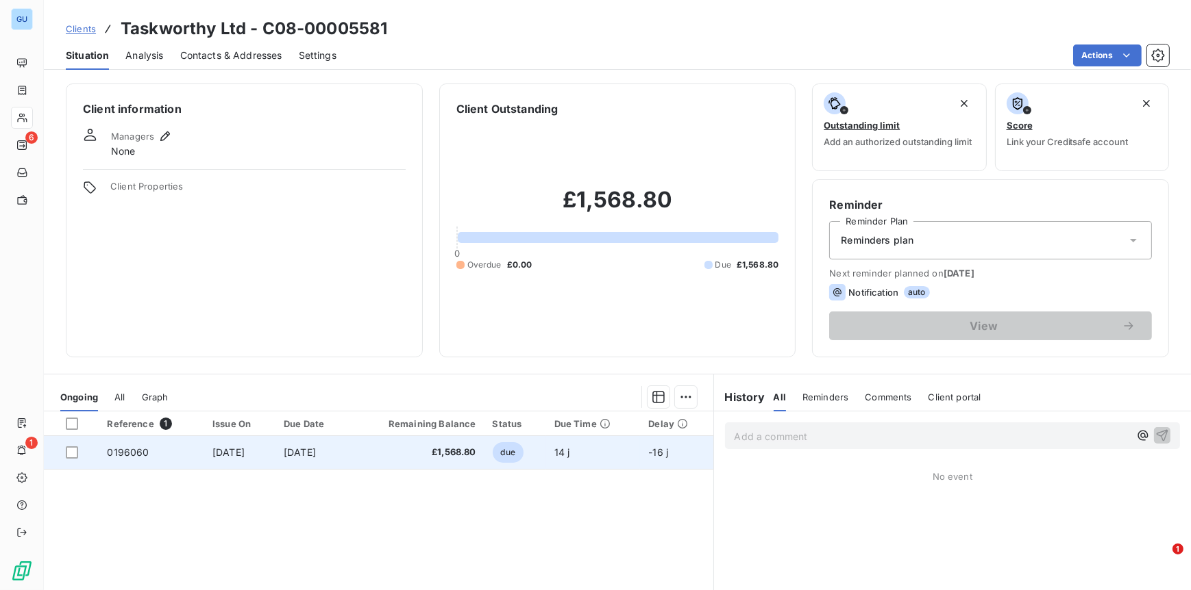
click at [131, 449] on span "0196060" at bounding box center [128, 453] width 42 height 12
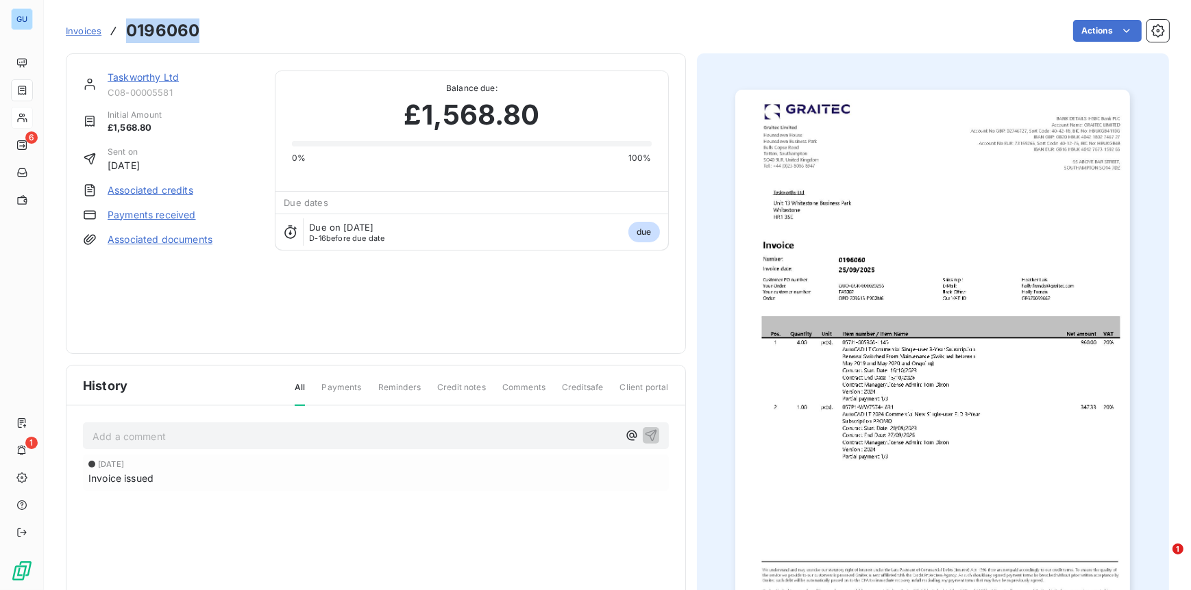
drag, startPoint x: 205, startPoint y: 31, endPoint x: 127, endPoint y: 38, distance: 77.7
click at [127, 38] on div "Invoices 0196060 Actions" at bounding box center [617, 30] width 1103 height 29
copy h3 "0196060"
click at [141, 79] on link "Taskworthy Ltd" at bounding box center [143, 77] width 71 height 12
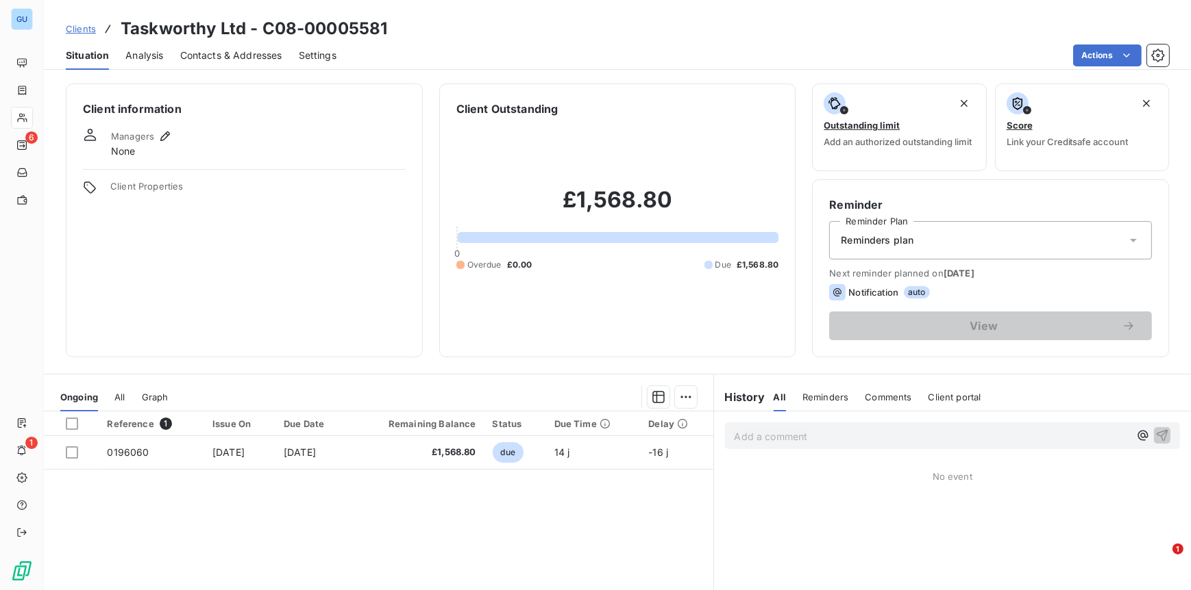
click at [239, 56] on span "Contacts & Addresses" at bounding box center [231, 56] width 102 height 14
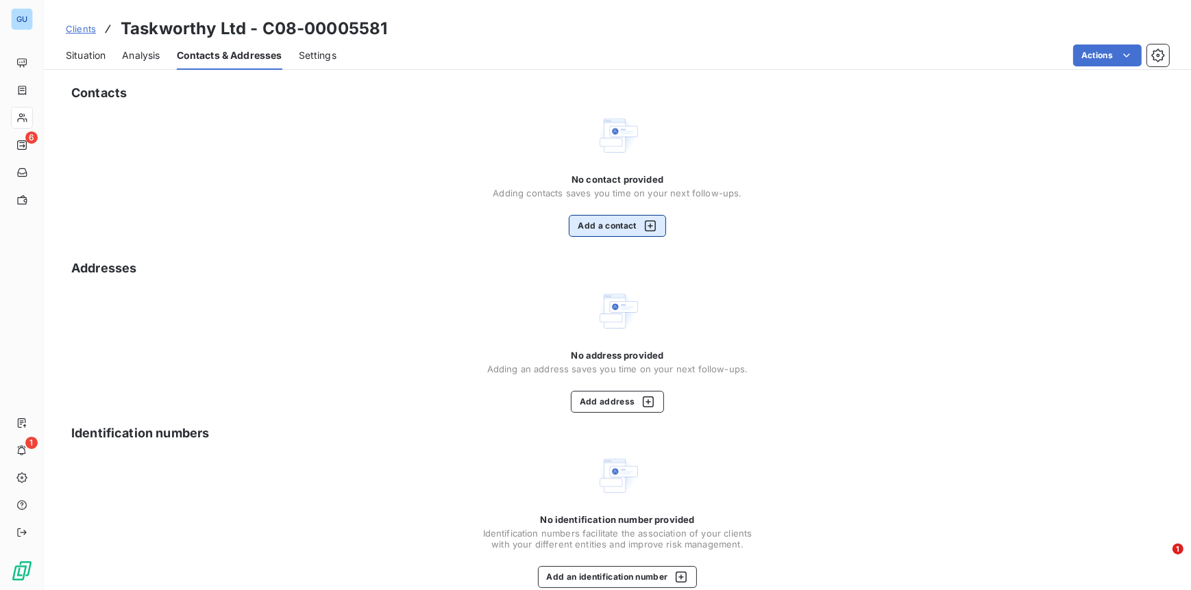
click at [606, 223] on button "Add a contact" at bounding box center [617, 226] width 97 height 22
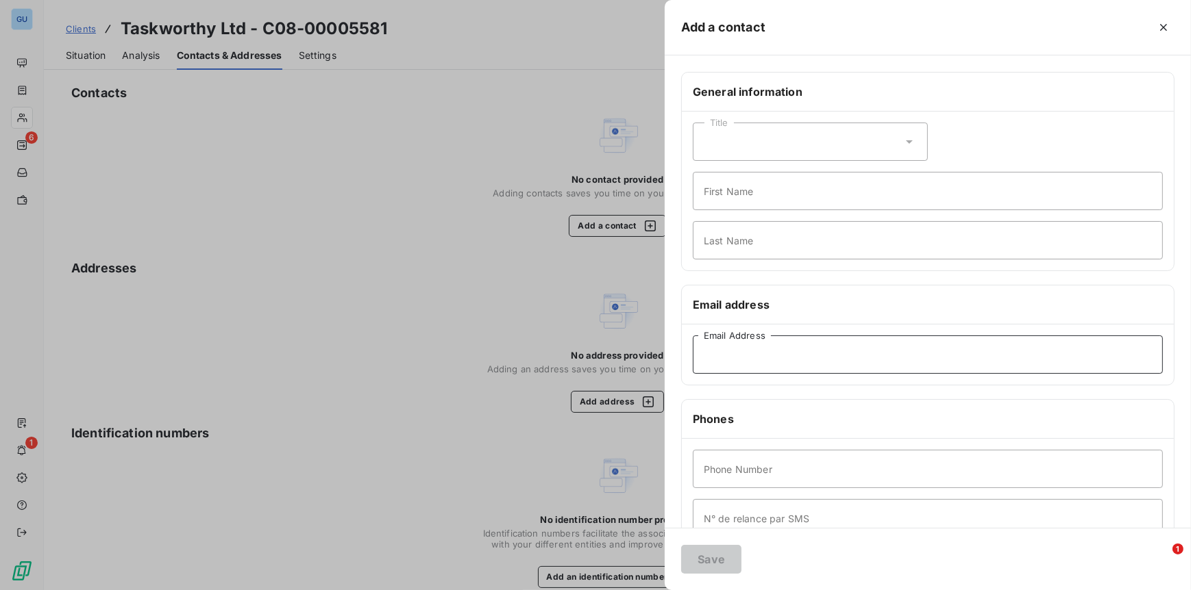
click at [719, 351] on input "Email Address" at bounding box center [928, 355] width 470 height 38
paste input "Rhys@taskworthy.co.uk"
type input "Rhys@taskworthy.co.uk"
click at [723, 172] on input "First Name" at bounding box center [928, 191] width 470 height 38
type input "Invoices"
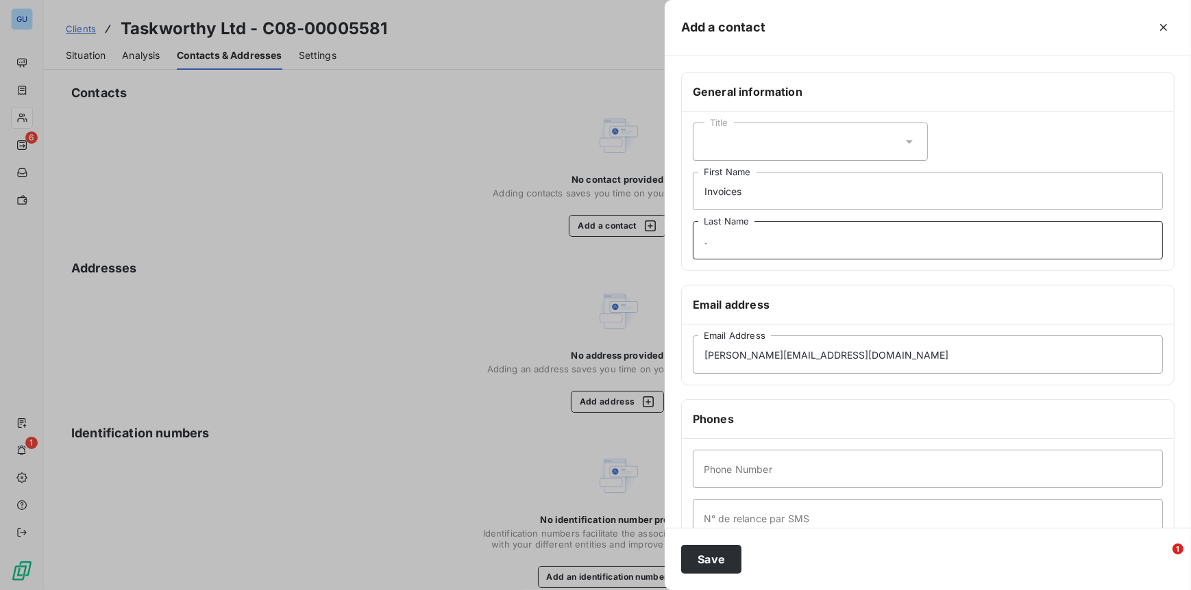
type input "."
type input "000"
click at [712, 556] on button "Save" at bounding box center [711, 559] width 60 height 29
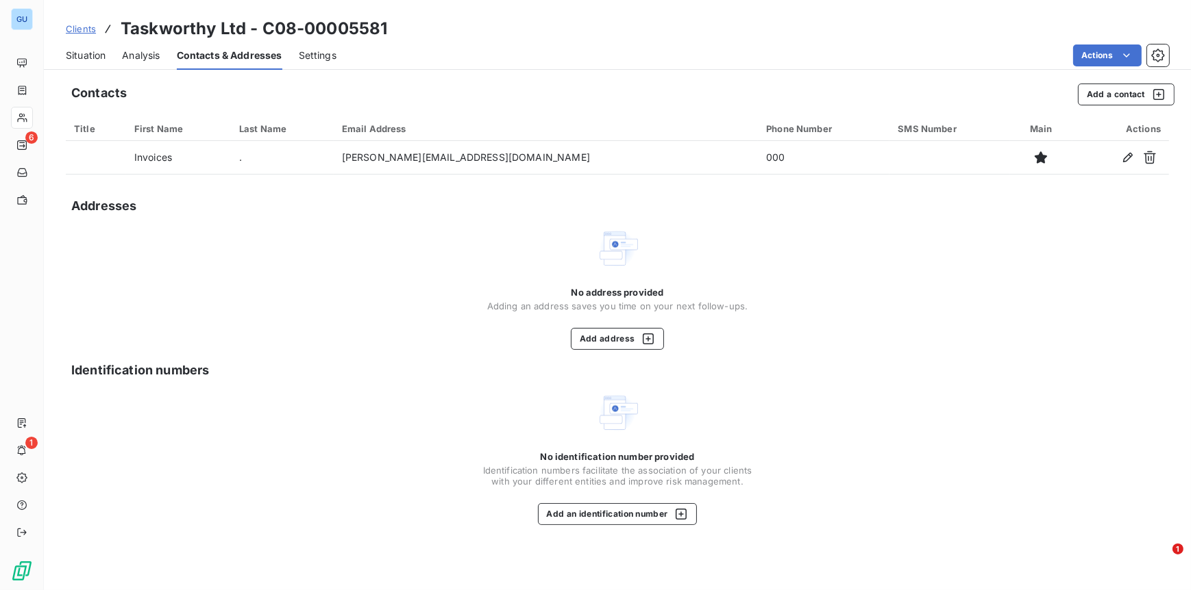
click at [83, 31] on span "Clients" at bounding box center [81, 28] width 30 height 11
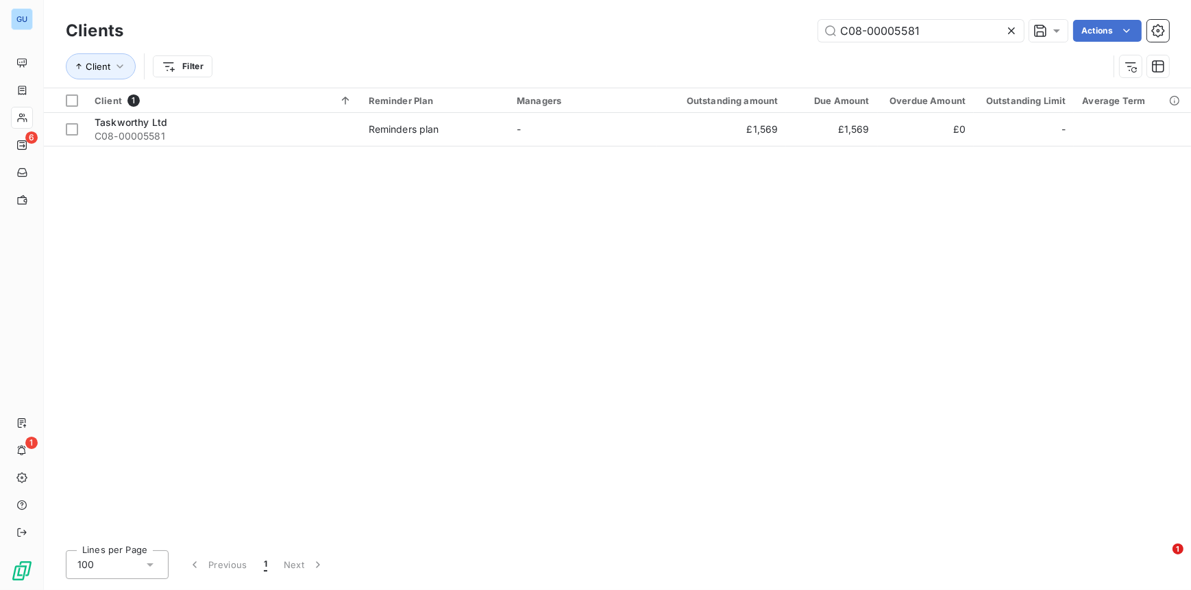
drag, startPoint x: 974, startPoint y: 37, endPoint x: 712, endPoint y: 32, distance: 262.4
click at [712, 32] on div "C08-00005581 Actions" at bounding box center [654, 31] width 1029 height 22
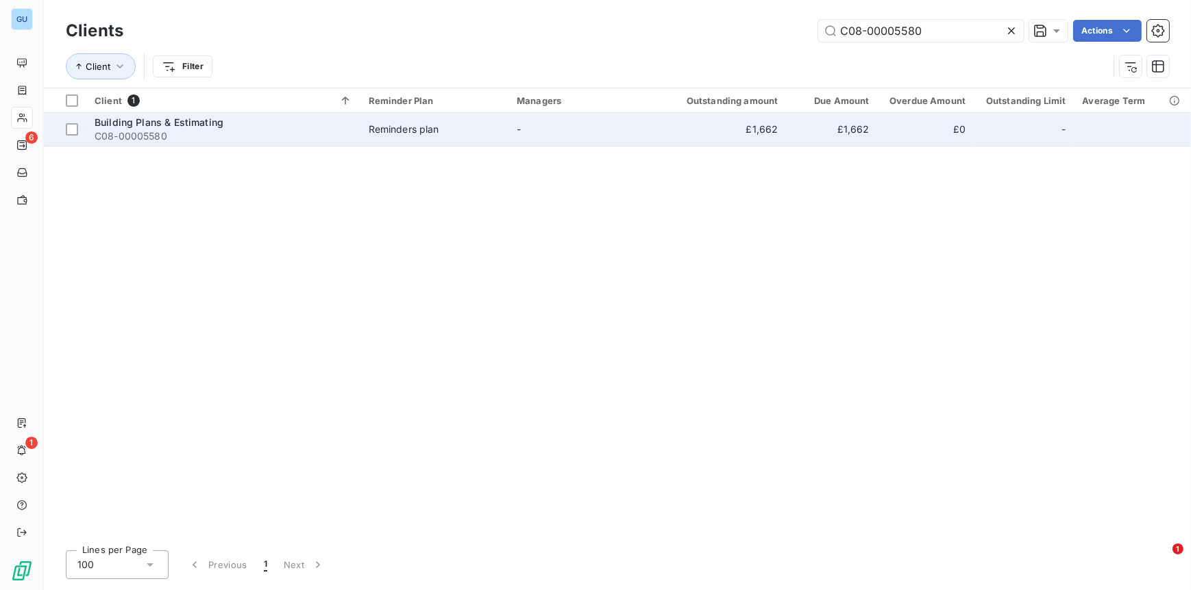
type input "C08-00005580"
click at [195, 126] on span "Building Plans & Estimating" at bounding box center [159, 122] width 129 height 12
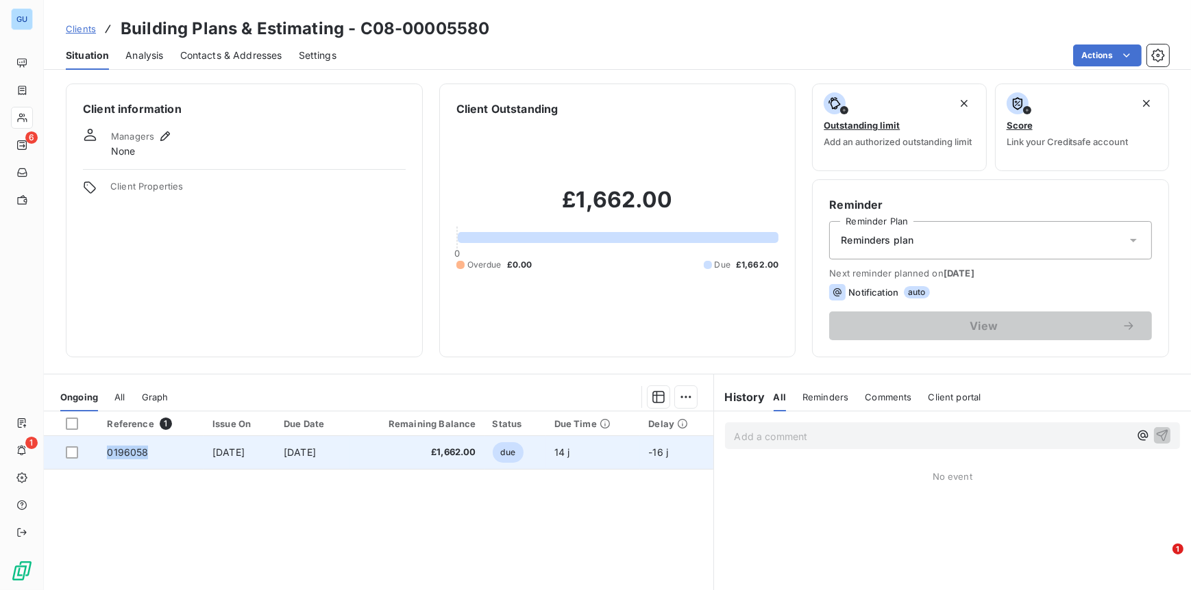
drag, startPoint x: 149, startPoint y: 448, endPoint x: 103, endPoint y: 451, distance: 46.0
click at [103, 451] on td "0196058" at bounding box center [151, 452] width 105 height 33
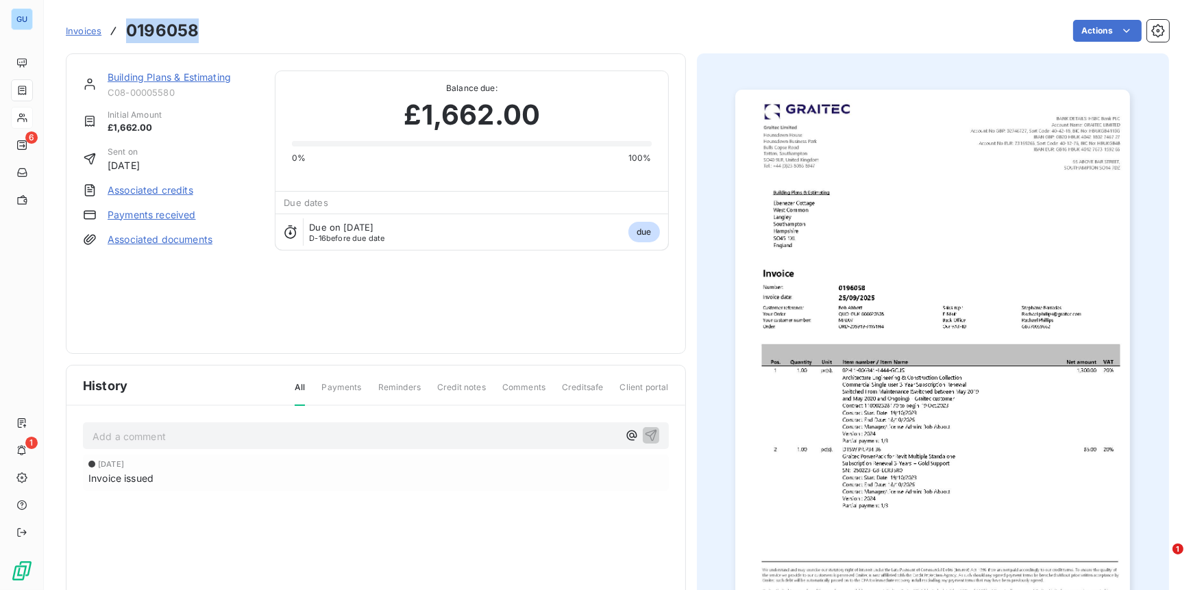
drag, startPoint x: 198, startPoint y: 35, endPoint x: 122, endPoint y: 32, distance: 76.1
click at [122, 32] on div "Invoices 0196058 Actions" at bounding box center [617, 30] width 1103 height 29
copy h3 "0196058"
click at [165, 74] on link "Building Plans & Estimating" at bounding box center [169, 77] width 123 height 12
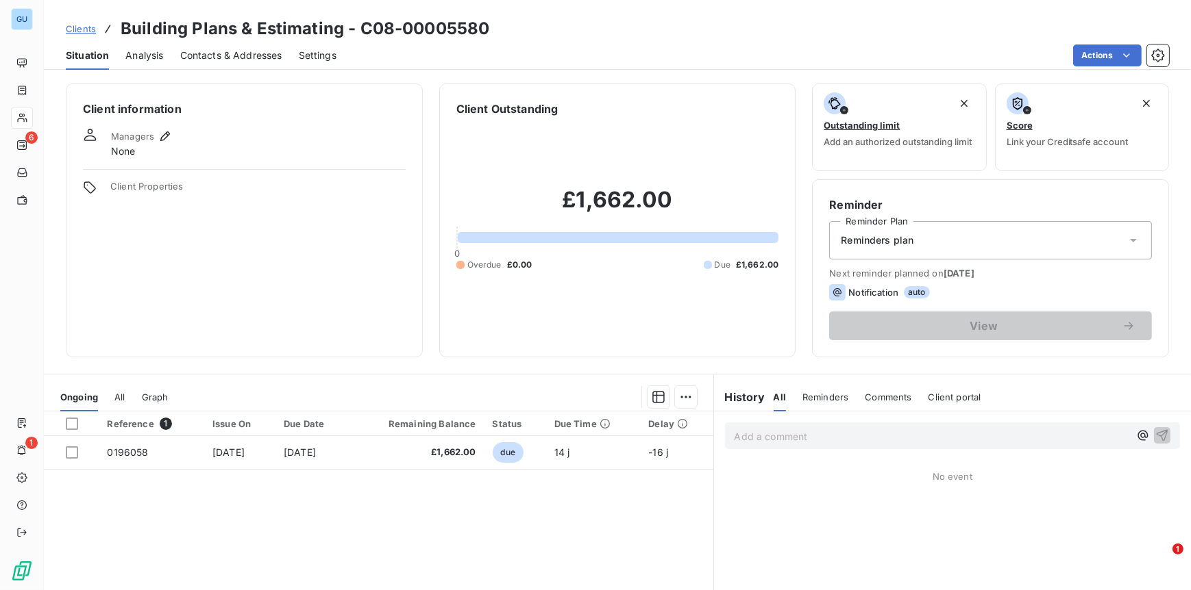
click at [205, 57] on span "Contacts & Addresses" at bounding box center [231, 56] width 102 height 14
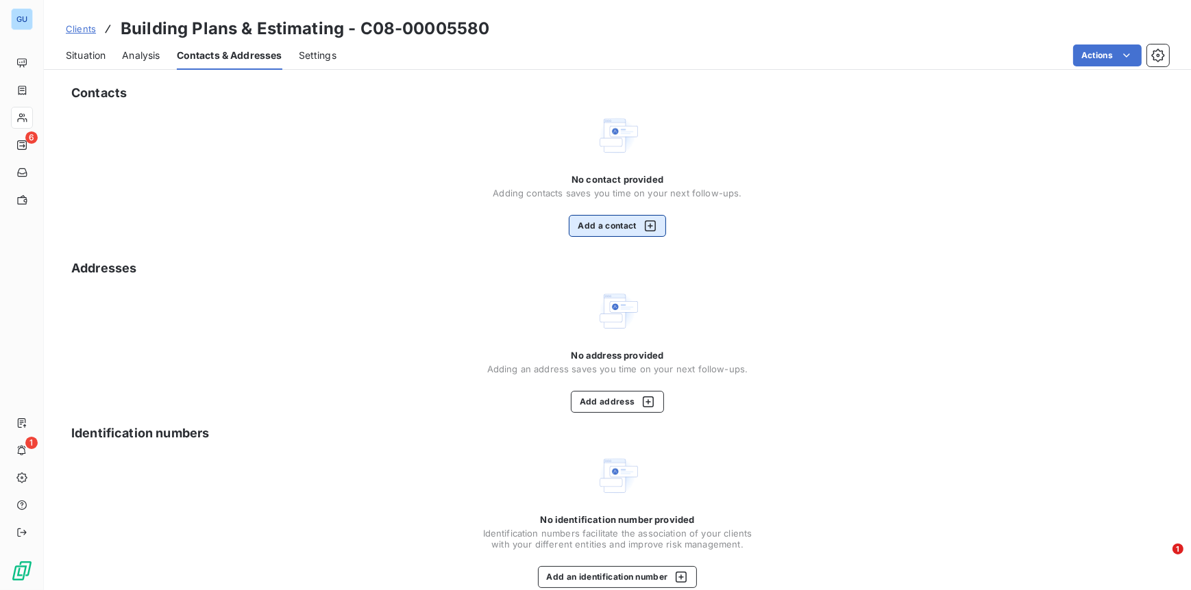
click at [587, 235] on button "Add a contact" at bounding box center [617, 226] width 97 height 22
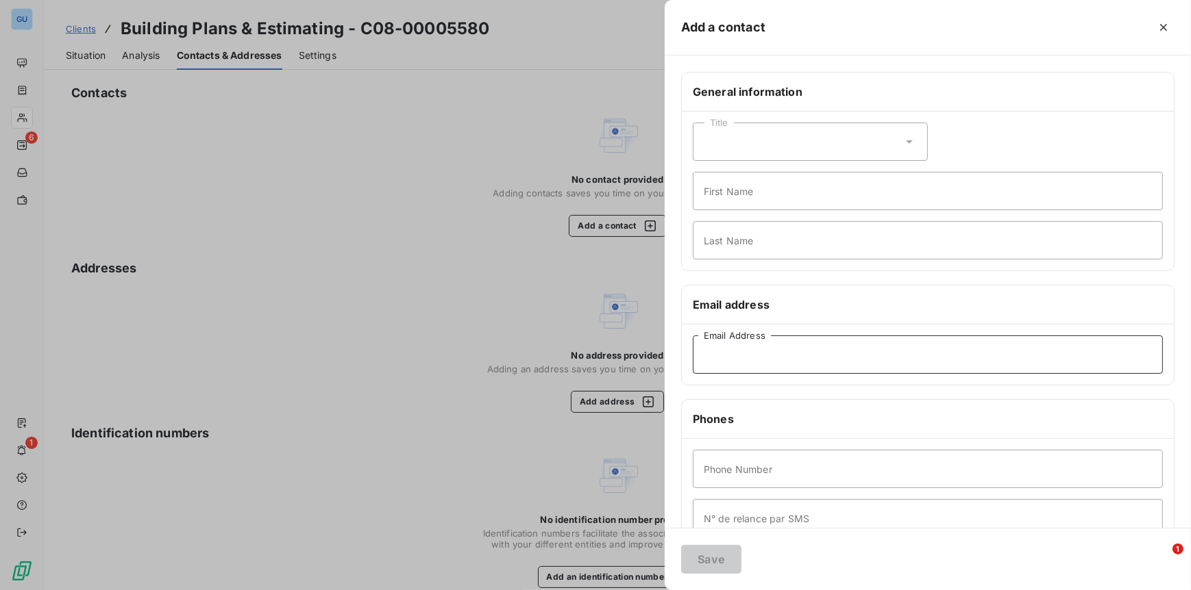
click at [731, 366] on input "Email Address" at bounding box center [928, 355] width 470 height 38
paste input "abbott.bob@sky.com"
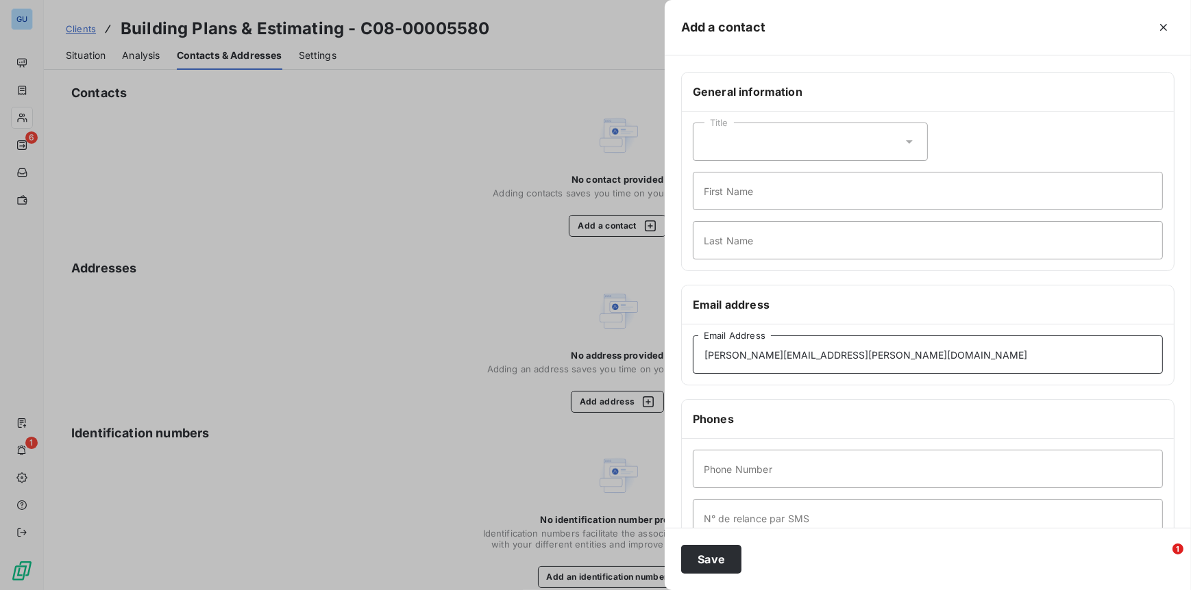
type input "abbott.bob@sky.com"
click at [714, 201] on input "First Name" at bounding box center [928, 191] width 470 height 38
type input "Invoices"
type input "."
type input "0"
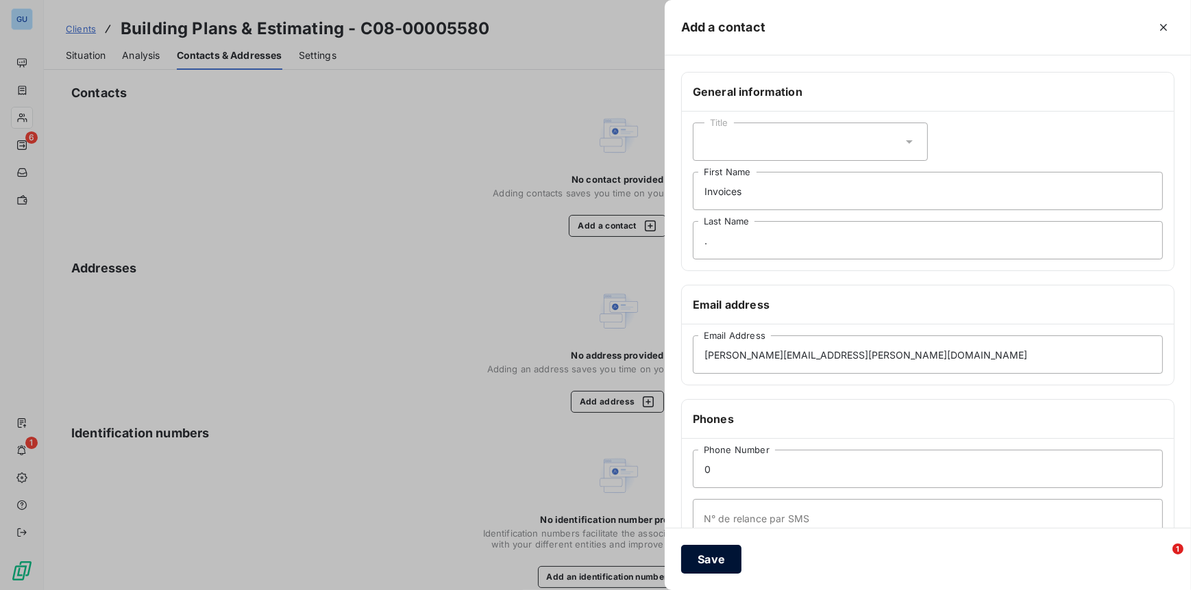
click at [716, 564] on button "Save" at bounding box center [711, 559] width 60 height 29
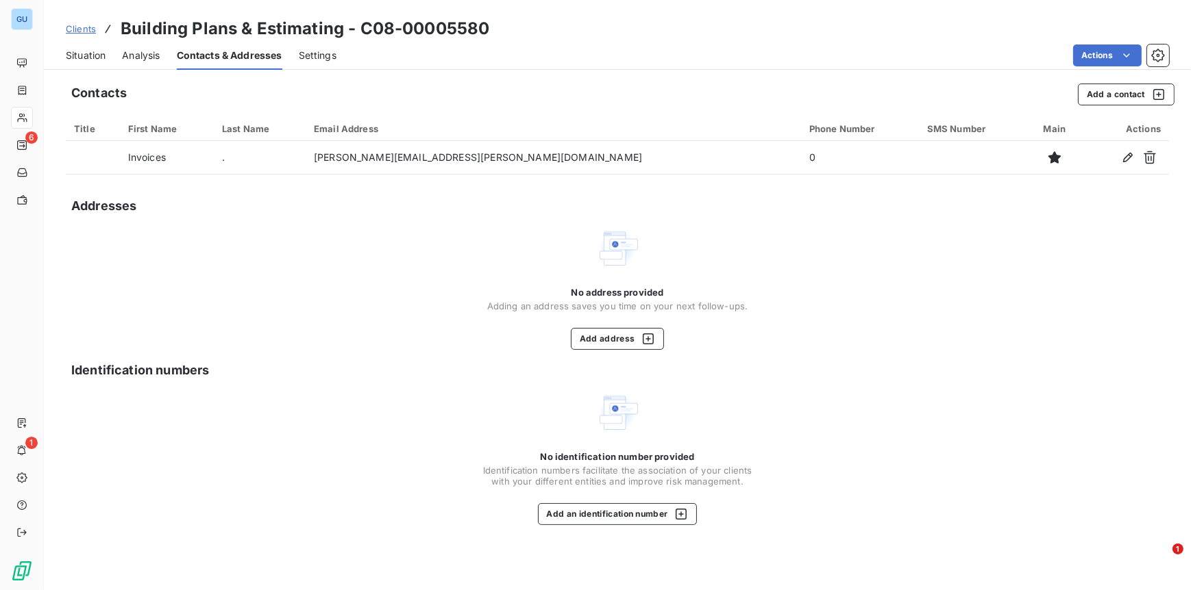
click at [89, 27] on span "Clients" at bounding box center [81, 28] width 30 height 11
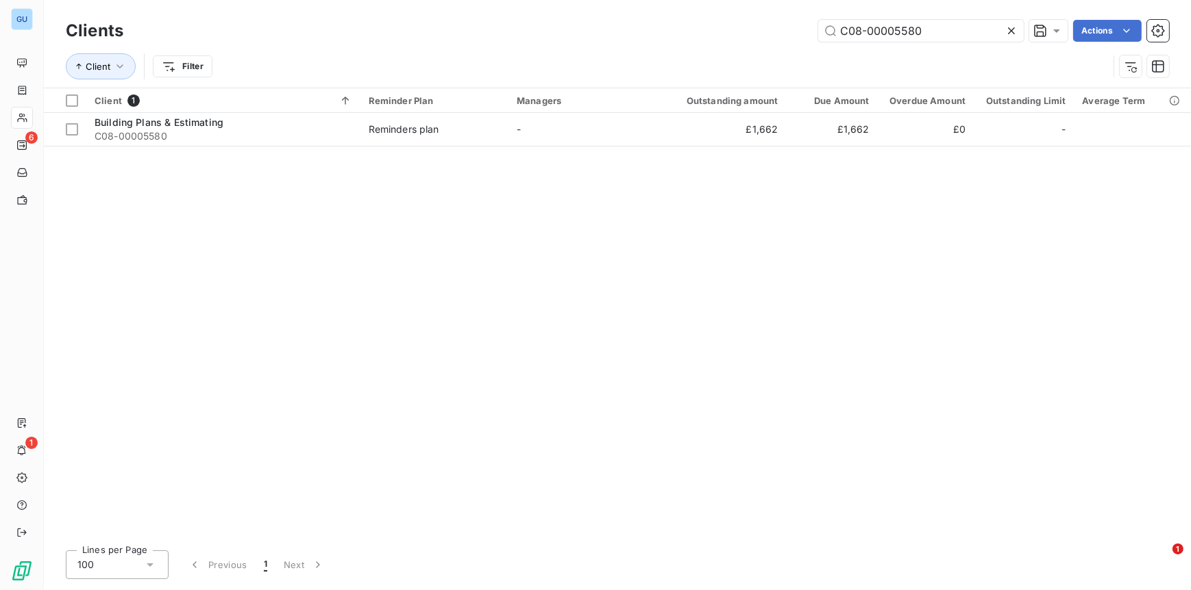
drag, startPoint x: 945, startPoint y: 27, endPoint x: 712, endPoint y: 16, distance: 233.8
click at [712, 16] on div "Clients C08-00005580 Actions" at bounding box center [617, 30] width 1103 height 29
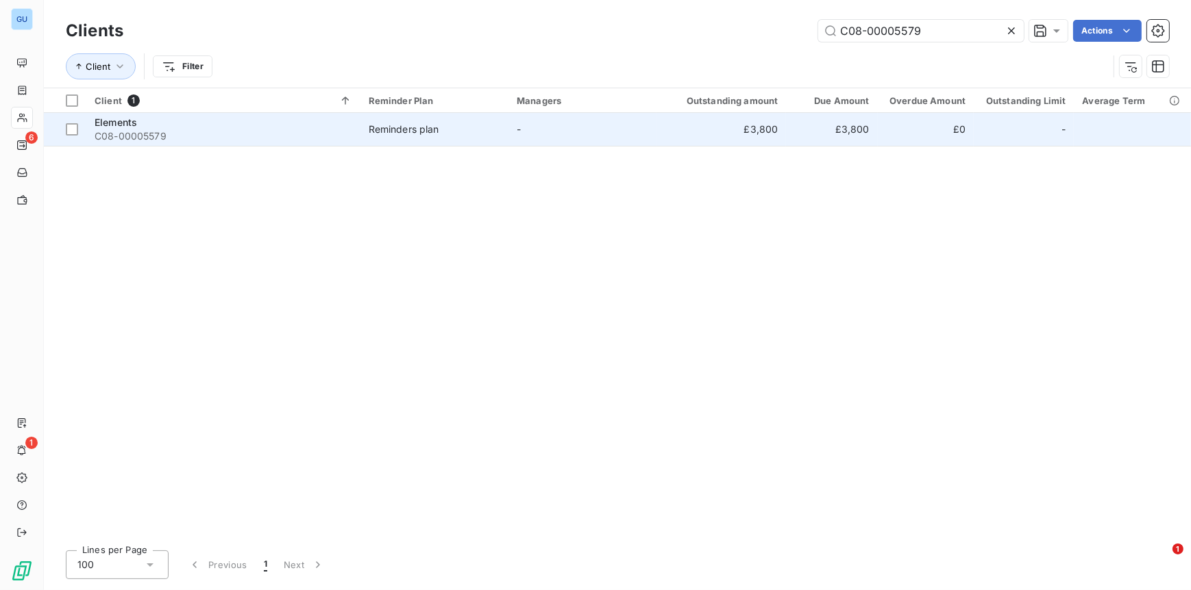
type input "C08-00005579"
click at [149, 138] on span "C08-00005579" at bounding box center [224, 136] width 258 height 14
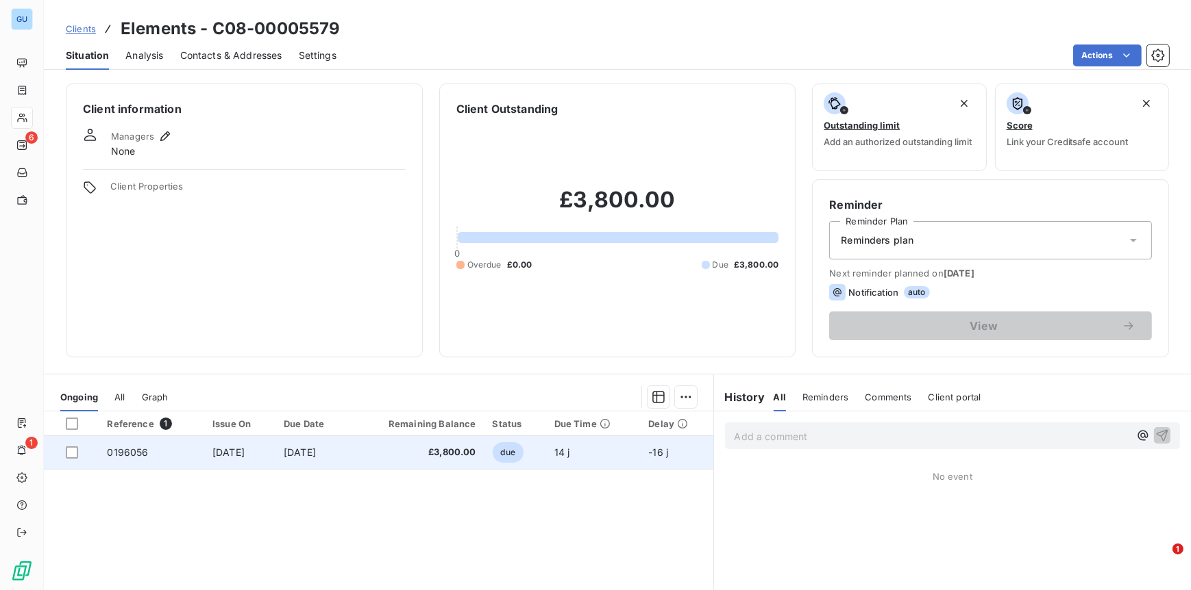
click at [146, 449] on td "0196056" at bounding box center [151, 452] width 105 height 33
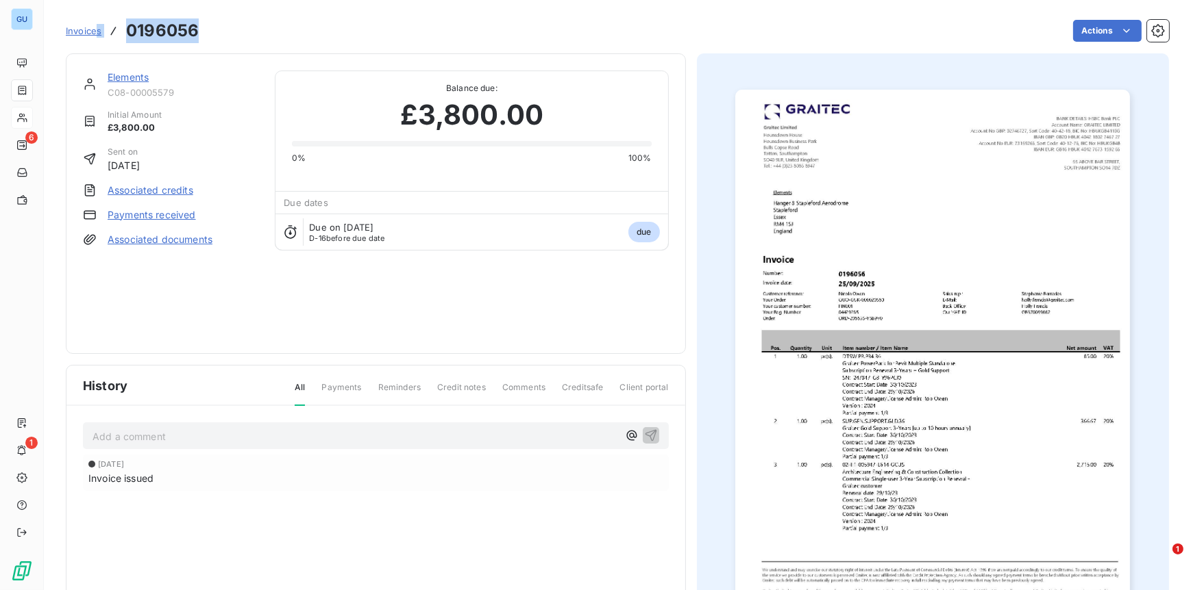
drag, startPoint x: 150, startPoint y: 28, endPoint x: 97, endPoint y: 31, distance: 53.5
click at [97, 31] on div "Invoices 0196056 Actions" at bounding box center [617, 30] width 1103 height 29
copy div "s 0196056"
click at [167, 25] on h3 "0196056" at bounding box center [162, 30] width 73 height 25
drag, startPoint x: 125, startPoint y: 29, endPoint x: 199, endPoint y: 30, distance: 74.0
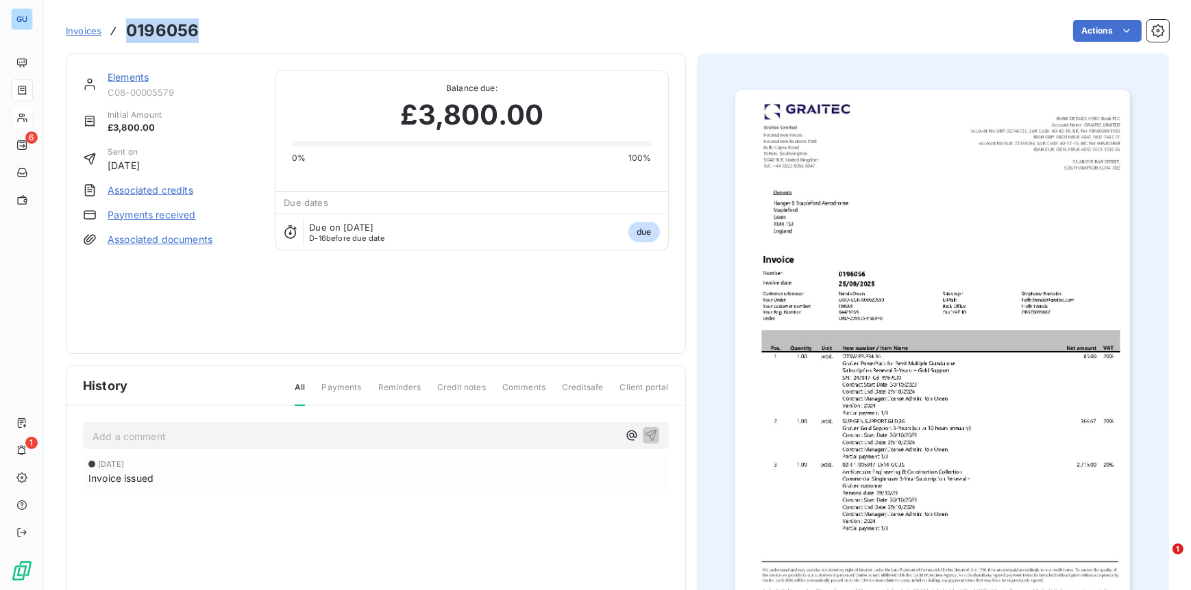
click at [199, 30] on div "Invoices 0196056 Actions" at bounding box center [617, 30] width 1103 height 29
drag, startPoint x: 199, startPoint y: 30, endPoint x: 180, endPoint y: 32, distance: 19.2
copy h3 "0196056"
click at [121, 77] on link "Elements" at bounding box center [128, 77] width 41 height 12
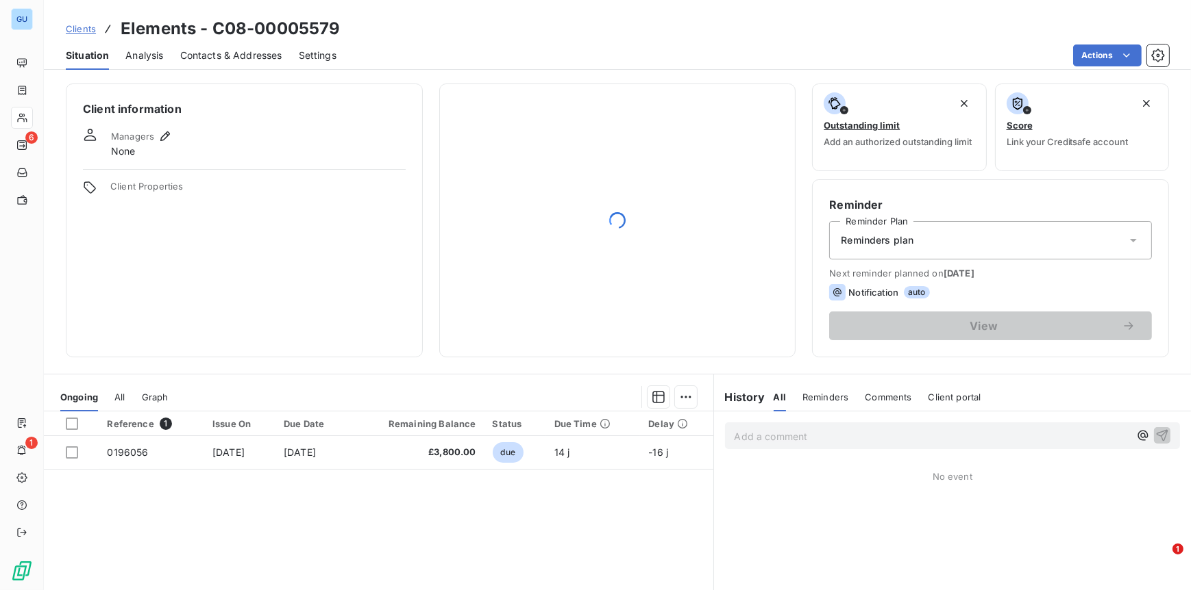
click at [237, 51] on span "Contacts & Addresses" at bounding box center [231, 56] width 102 height 14
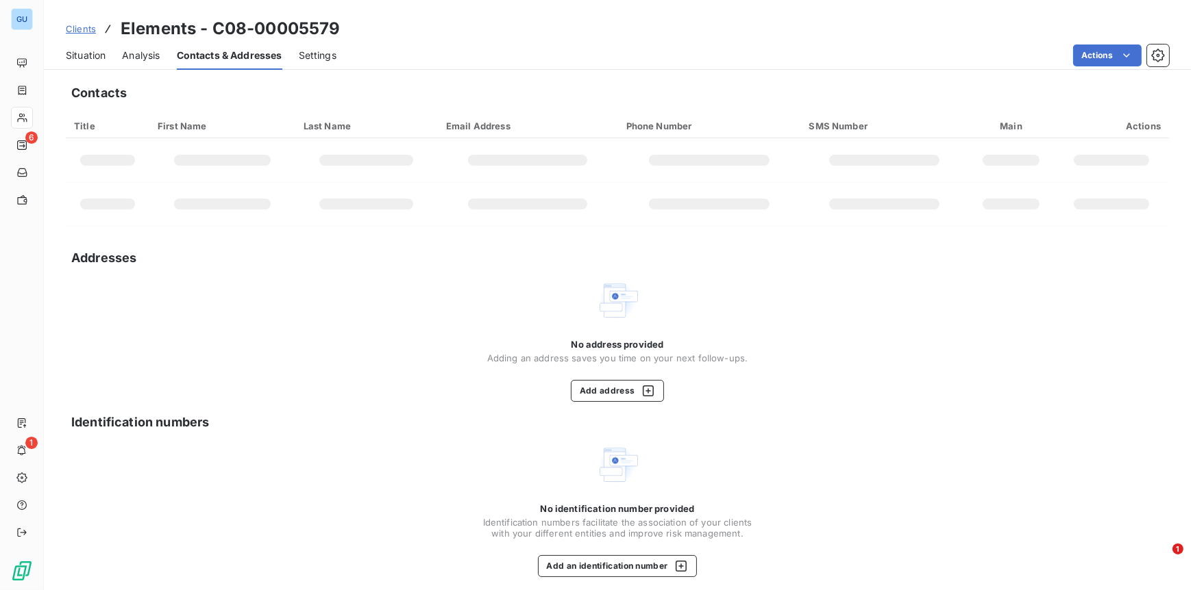
click at [559, 186] on td at bounding box center [528, 204] width 180 height 44
click at [574, 148] on td at bounding box center [528, 160] width 180 height 44
click at [84, 56] on span "Situation" at bounding box center [86, 56] width 40 height 14
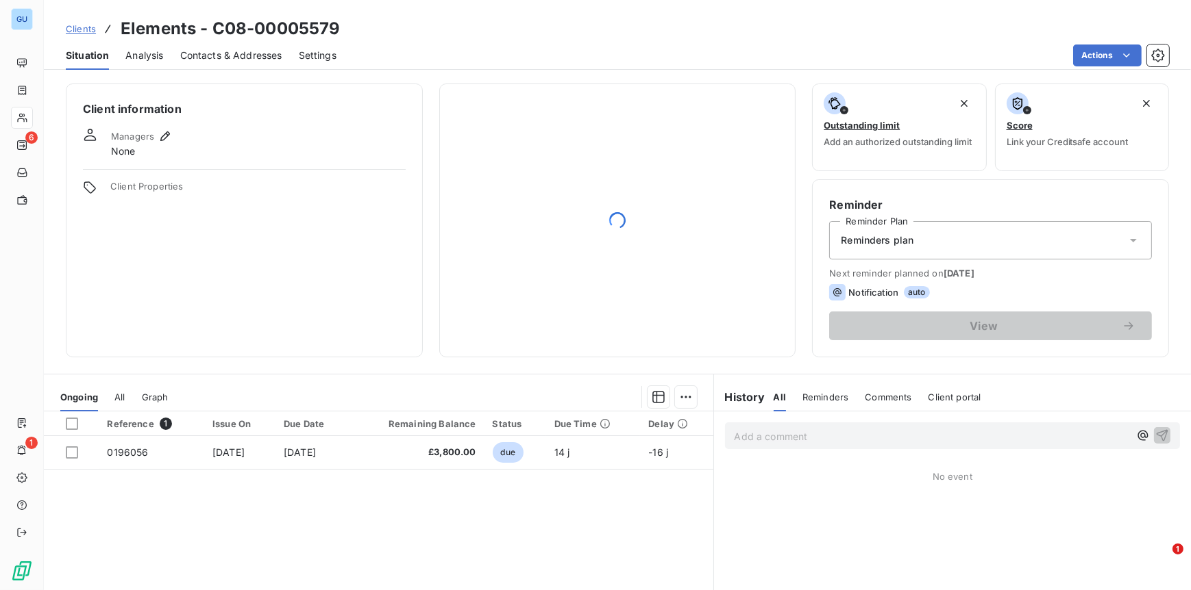
click at [230, 53] on span "Contacts & Addresses" at bounding box center [231, 56] width 102 height 14
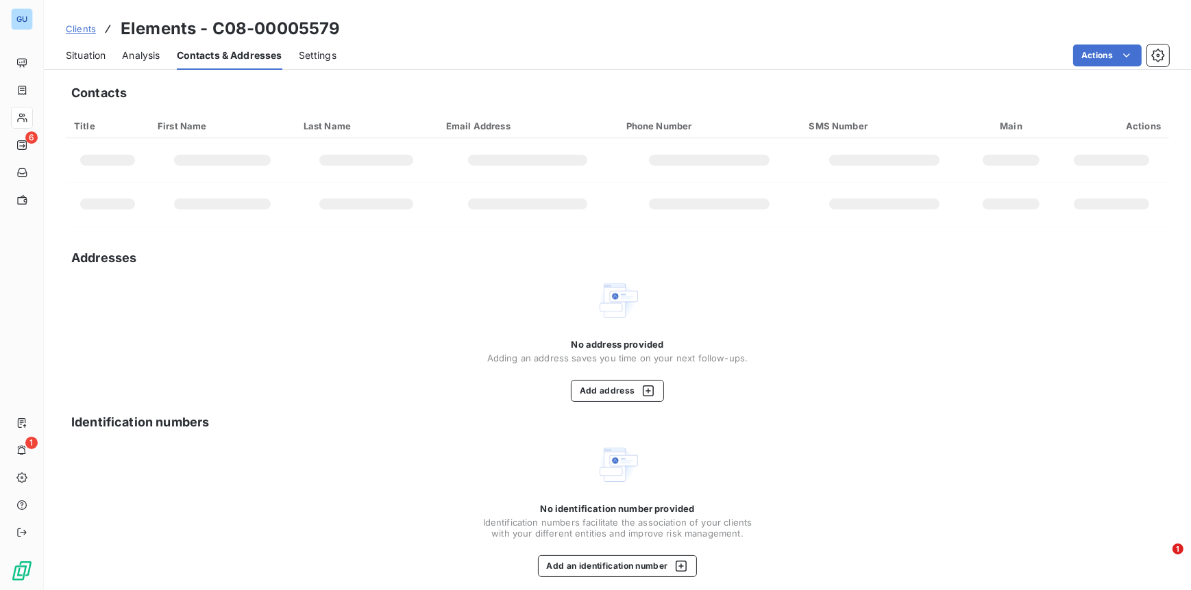
click at [235, 171] on td at bounding box center [222, 160] width 146 height 44
click at [95, 52] on span "Situation" at bounding box center [86, 56] width 40 height 14
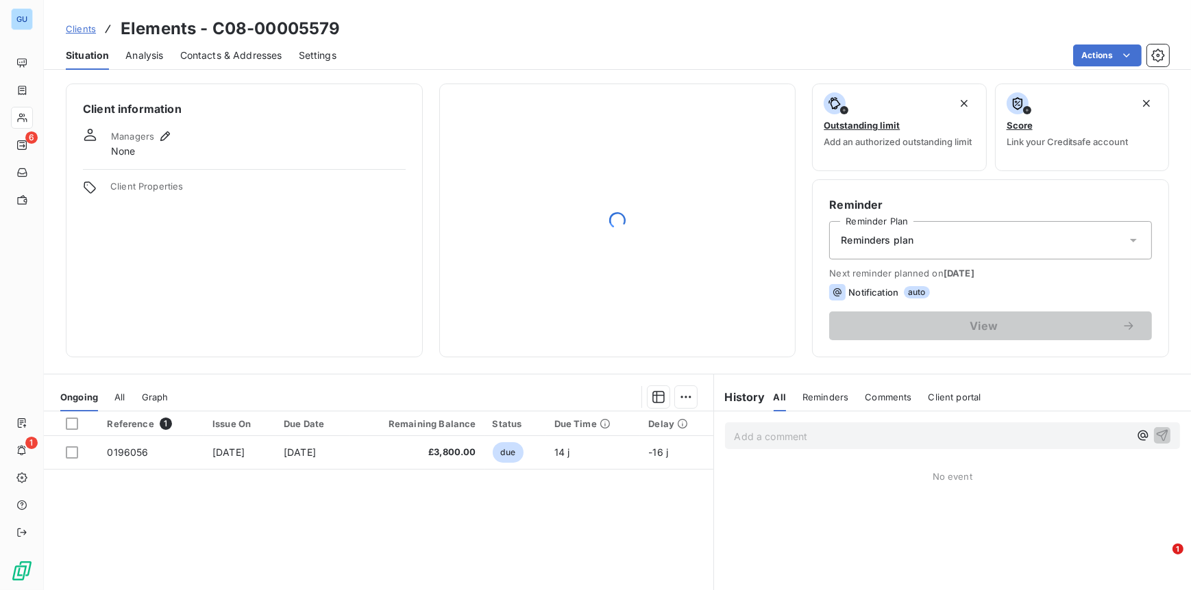
click at [211, 58] on span "Contacts & Addresses" at bounding box center [231, 56] width 102 height 14
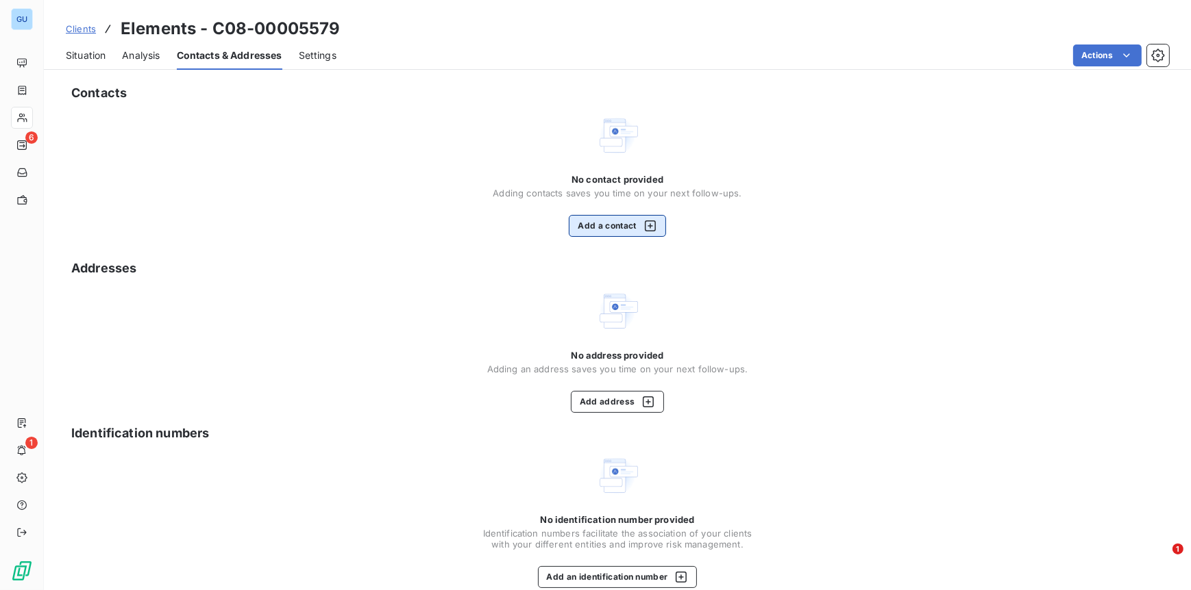
click at [612, 226] on button "Add a contact" at bounding box center [617, 226] width 97 height 22
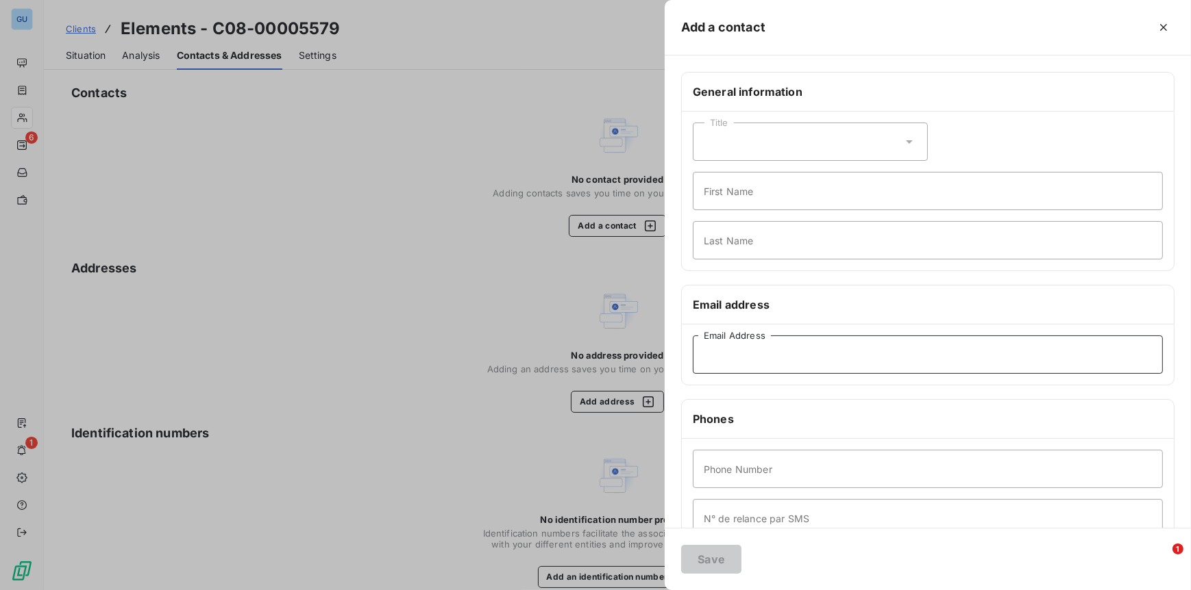
click at [734, 340] on input "Email Address" at bounding box center [928, 355] width 470 height 38
paste input "accounts@elementscontracting.co.uk"
type input "accounts@elementscontracting.co.uk"
click at [718, 196] on input "First Name" at bounding box center [928, 191] width 470 height 38
type input "Invoices"
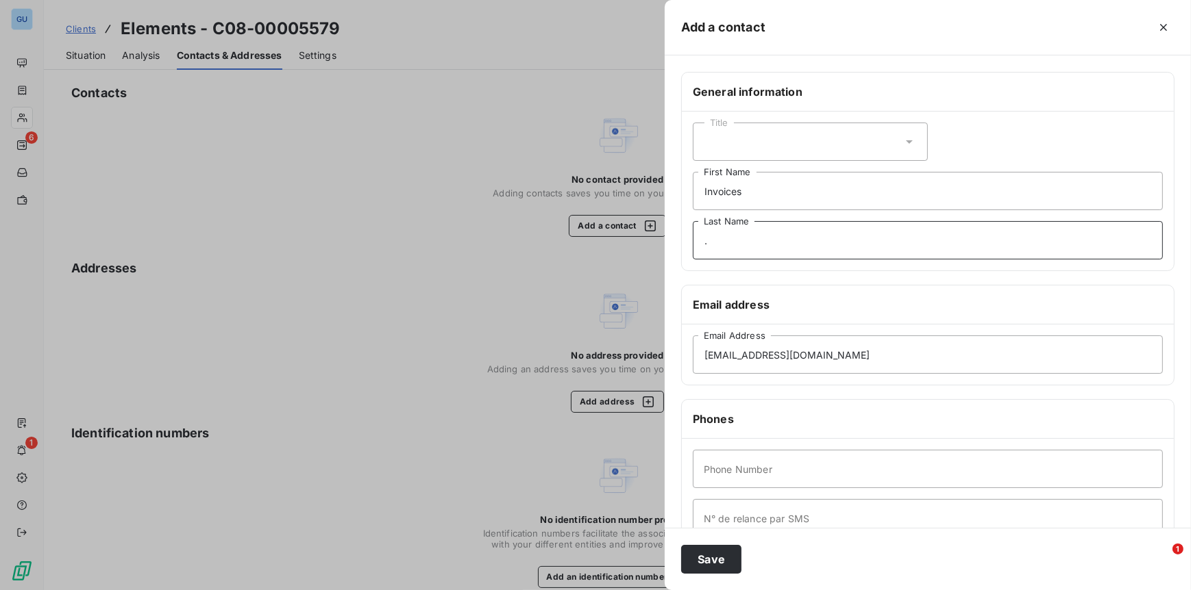
type input "."
type input "000"
click at [710, 559] on button "Save" at bounding box center [711, 559] width 60 height 29
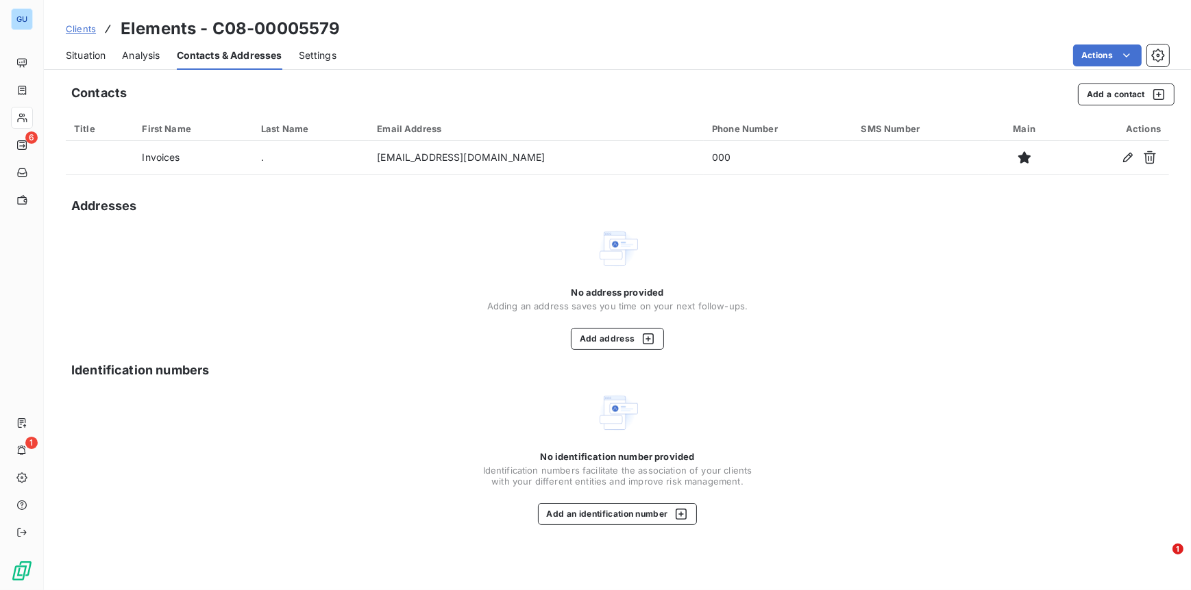
click at [75, 27] on span "Clients" at bounding box center [81, 28] width 30 height 11
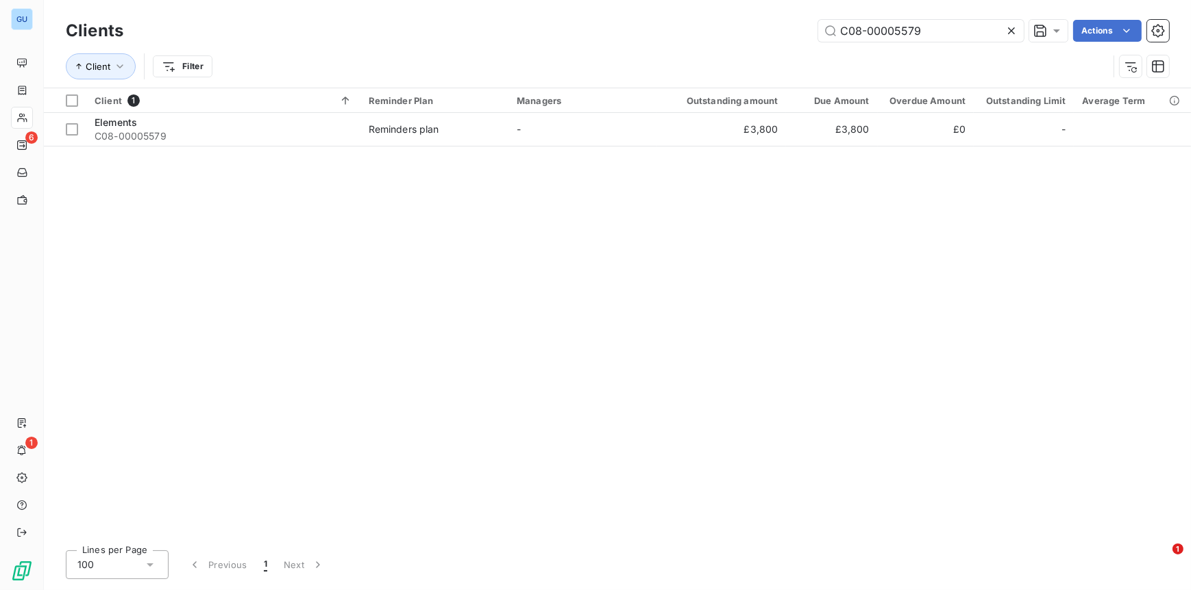
drag, startPoint x: 936, startPoint y: 34, endPoint x: 796, endPoint y: 36, distance: 140.4
click at [796, 36] on div "C08-00005579 Actions" at bounding box center [654, 31] width 1029 height 22
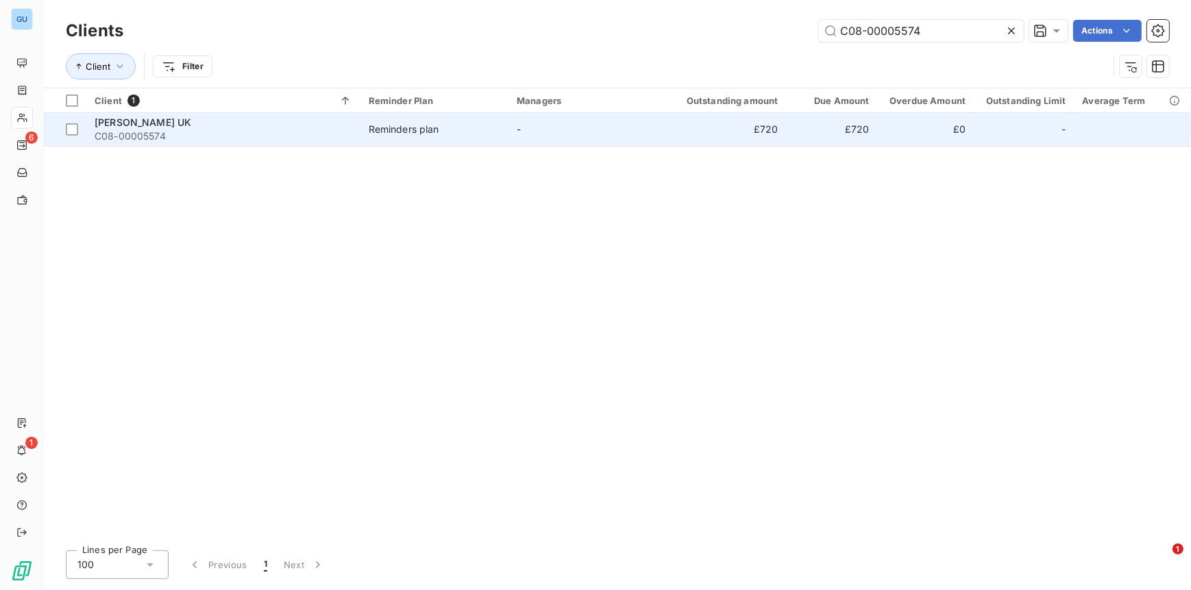
type input "C08-00005574"
click at [110, 129] on span "C08-00005574" at bounding box center [224, 136] width 258 height 14
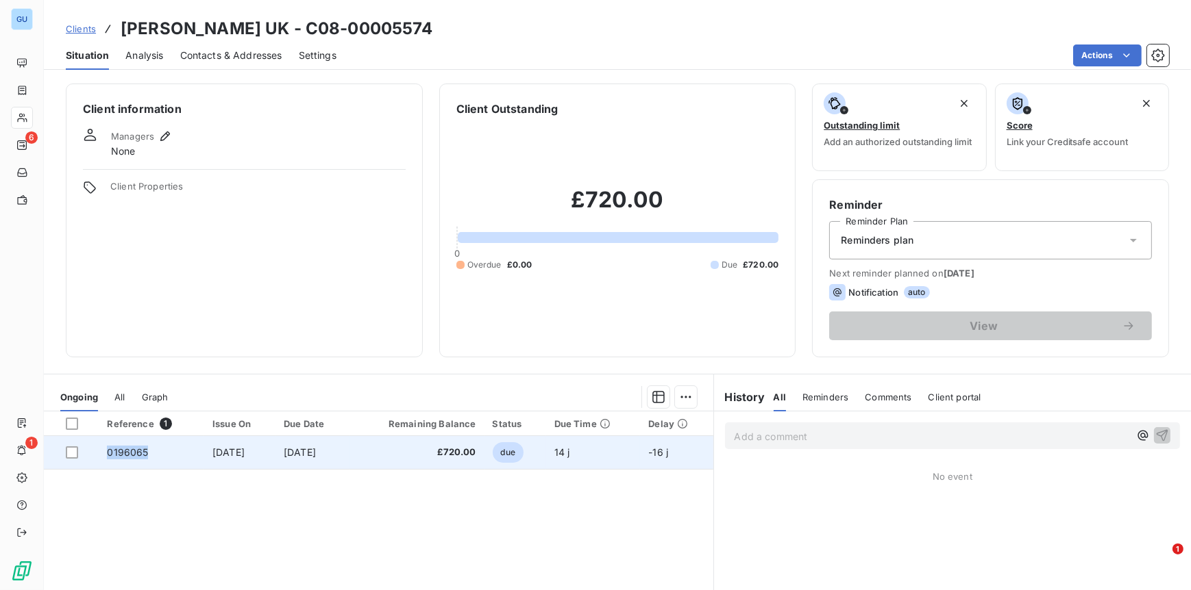
drag, startPoint x: 140, startPoint y: 449, endPoint x: 104, endPoint y: 452, distance: 36.4
click at [107, 452] on span "0196065" at bounding box center [127, 453] width 41 height 12
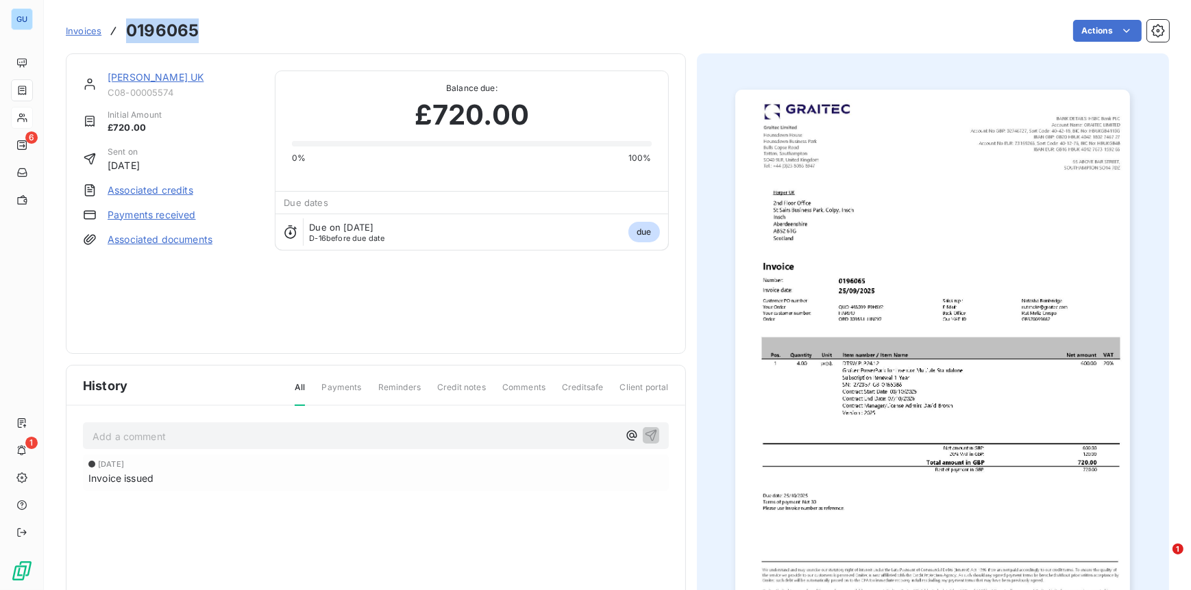
drag, startPoint x: 197, startPoint y: 29, endPoint x: 129, endPoint y: 38, distance: 67.6
click at [129, 38] on h3 "0196065" at bounding box center [162, 30] width 73 height 25
click at [121, 79] on link "Harper UK" at bounding box center [156, 77] width 96 height 12
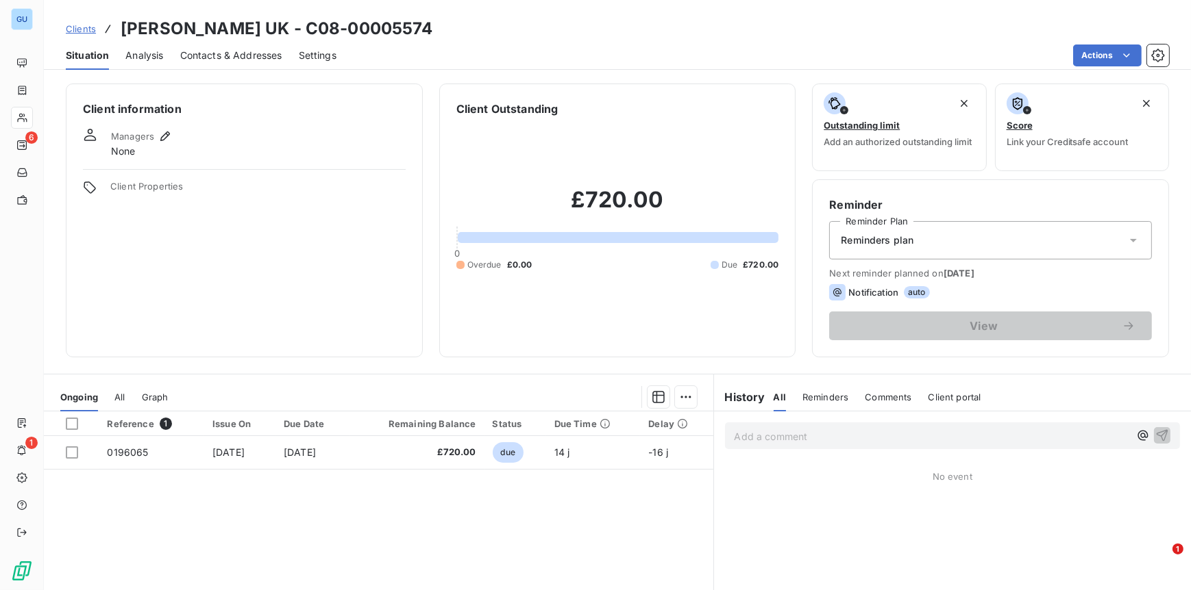
click at [236, 54] on span "Contacts & Addresses" at bounding box center [231, 56] width 102 height 14
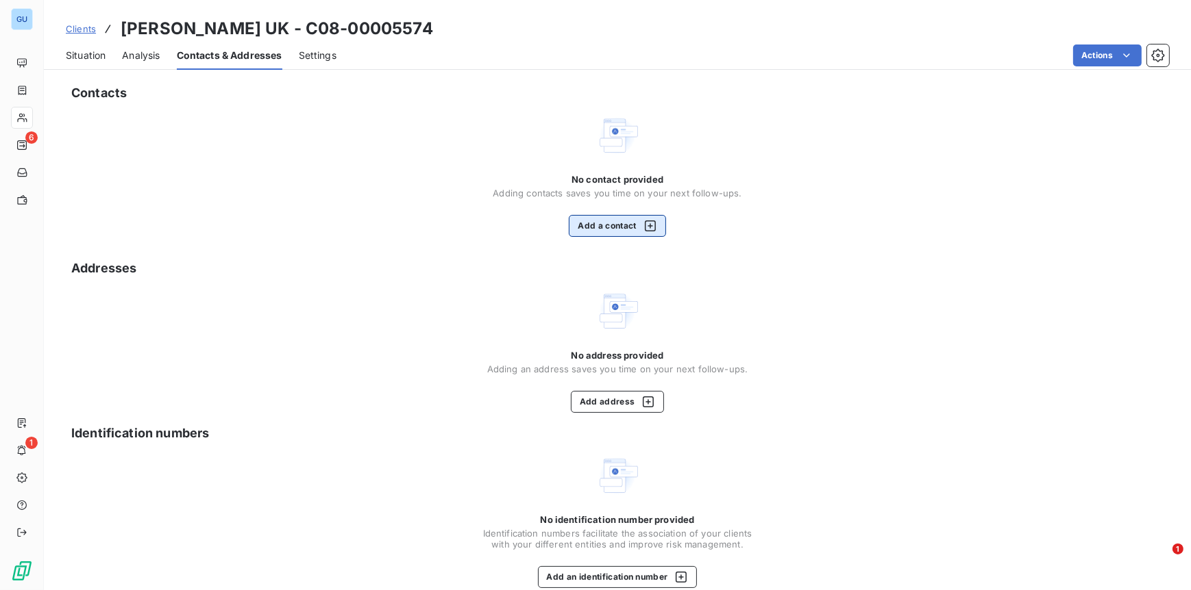
click at [610, 225] on button "Add a contact" at bounding box center [617, 226] width 97 height 22
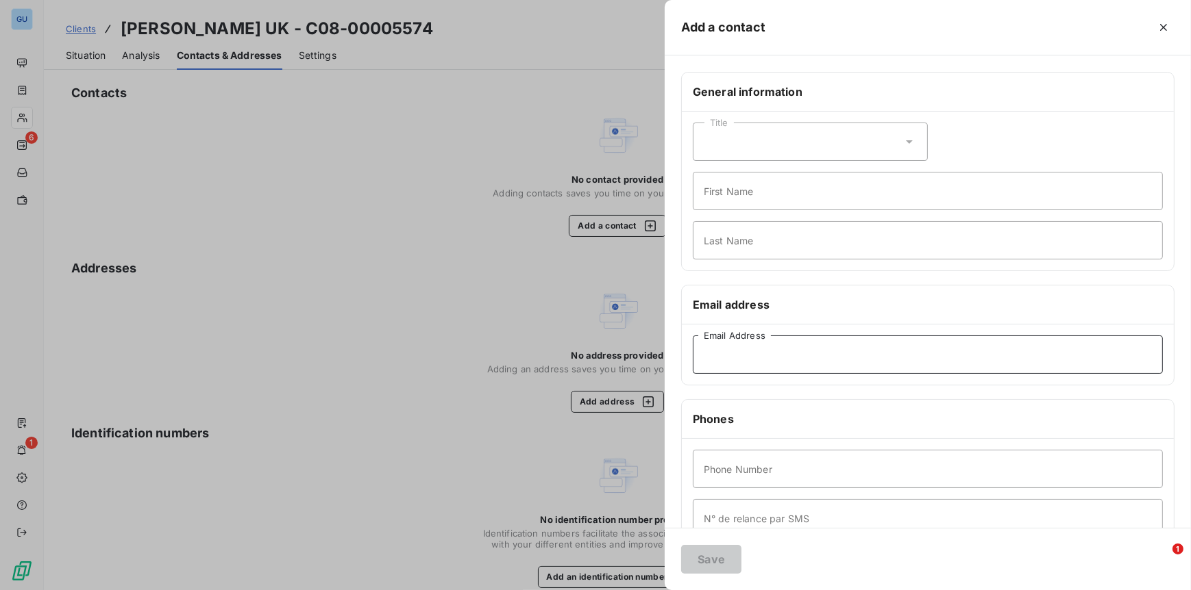
click at [734, 340] on input "Email Address" at bounding box center [928, 355] width 470 height 38
paste input "accounts@harperuk.com"
type input "accounts@harperuk.com"
click at [716, 203] on input "First Name" at bounding box center [928, 191] width 470 height 38
type input "Invoices"
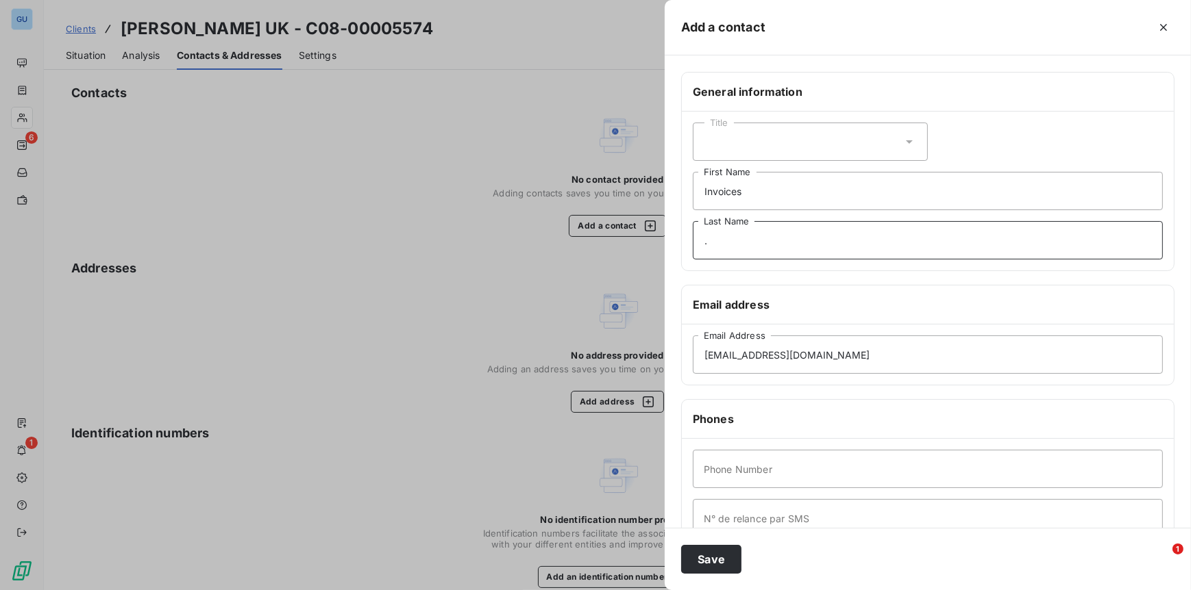
type input "."
type input "000"
click at [709, 566] on button "Save" at bounding box center [711, 559] width 60 height 29
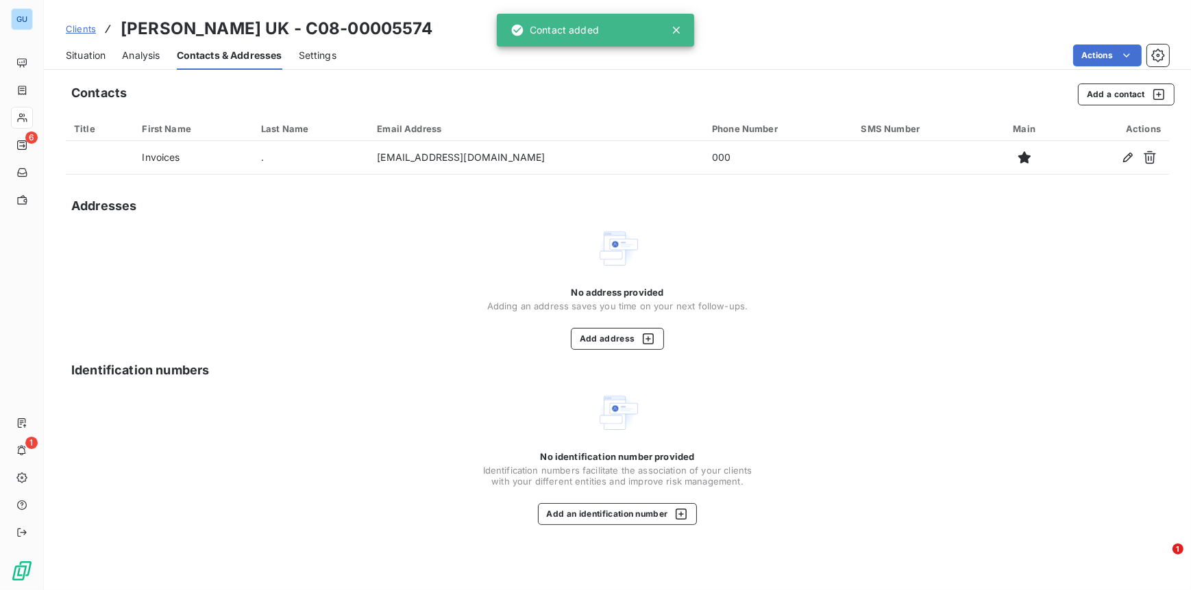
click at [85, 25] on span "Clients" at bounding box center [81, 28] width 30 height 11
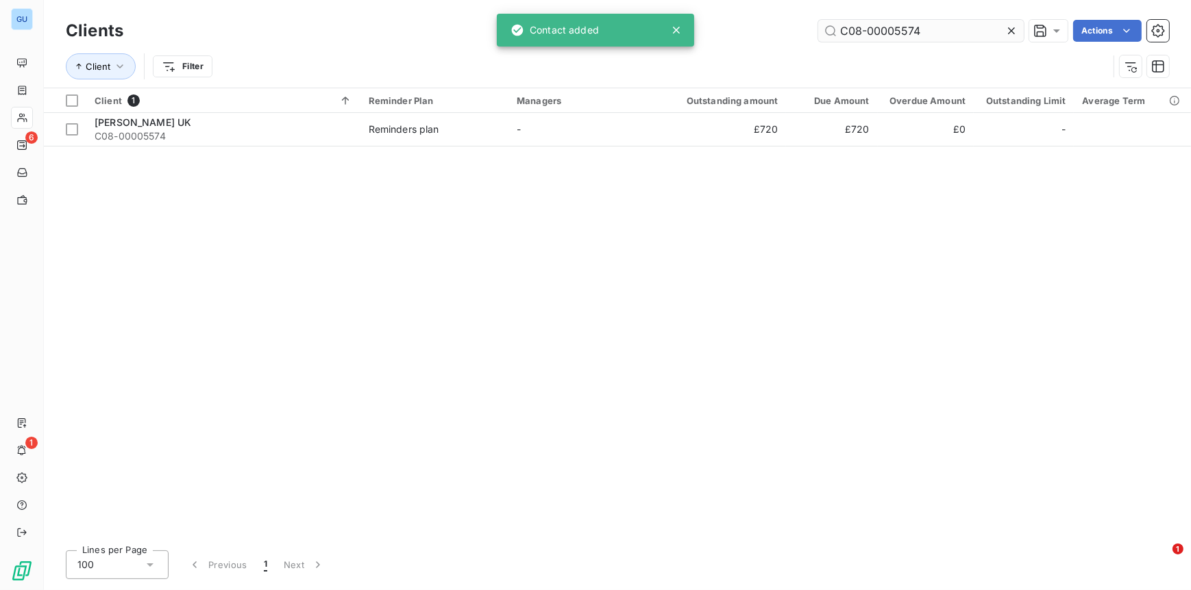
click at [919, 38] on input "C08-00005574" at bounding box center [920, 31] width 205 height 22
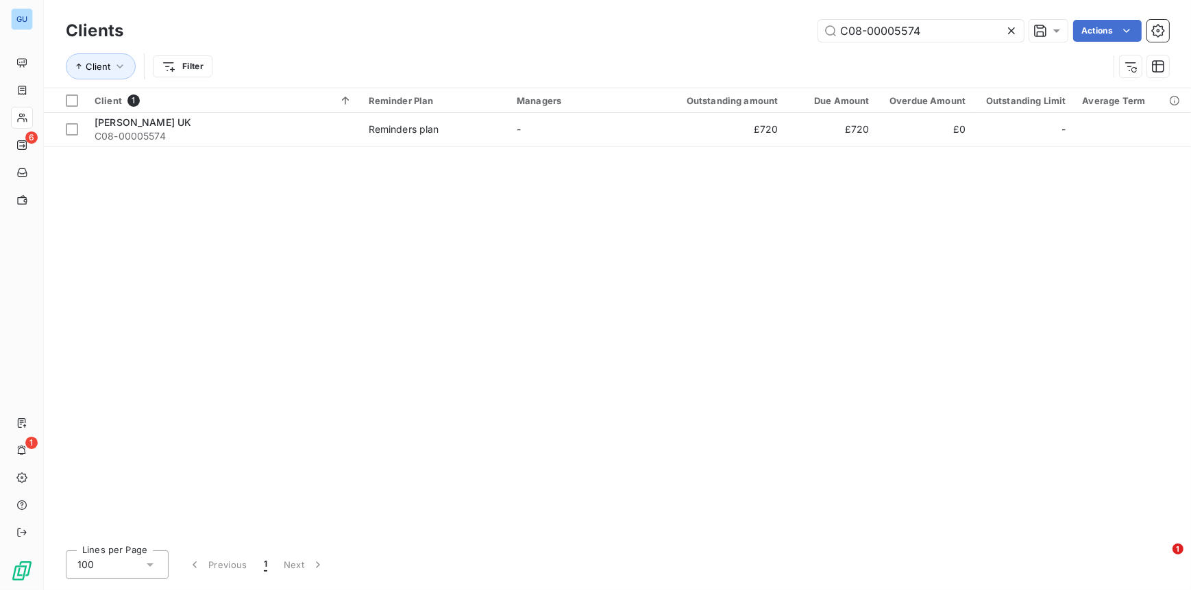
drag, startPoint x: 925, startPoint y: 36, endPoint x: 777, endPoint y: 29, distance: 148.8
click at [777, 29] on div "C08-00005574 Actions" at bounding box center [654, 31] width 1029 height 22
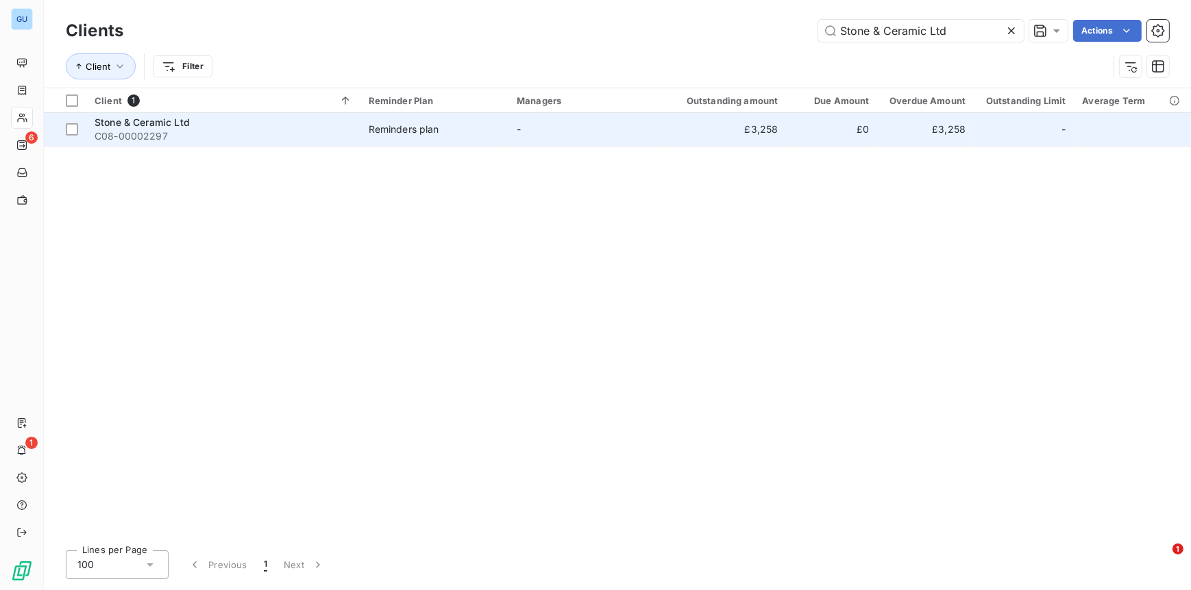
type input "Stone & Ceramic Ltd"
click at [156, 134] on span "C08-00002297" at bounding box center [224, 136] width 258 height 14
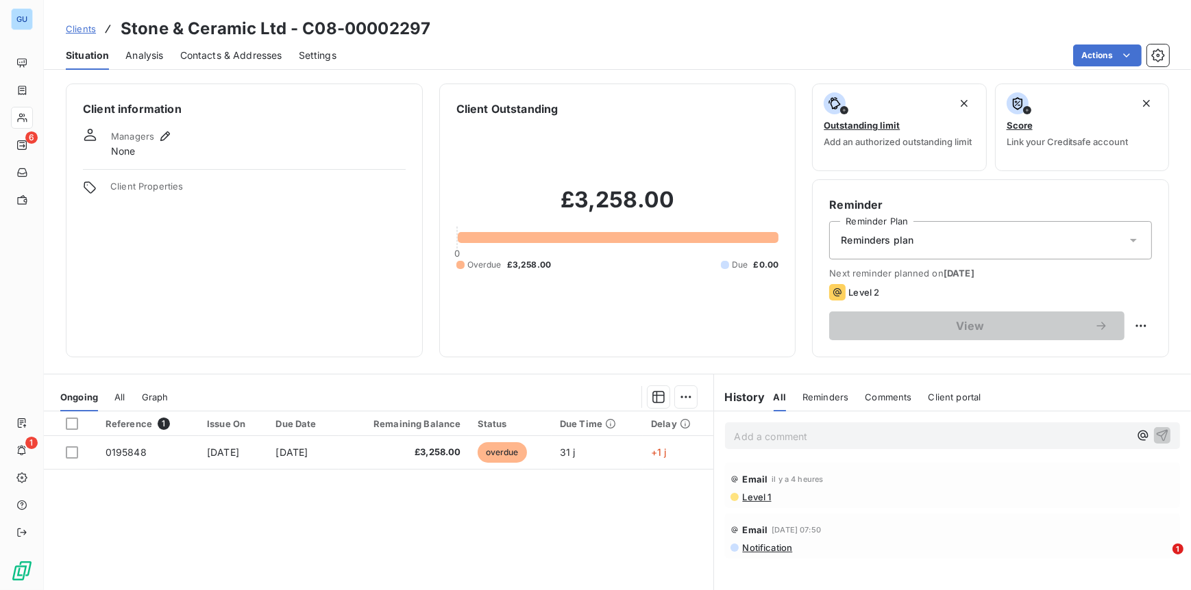
click at [213, 58] on span "Contacts & Addresses" at bounding box center [231, 56] width 102 height 14
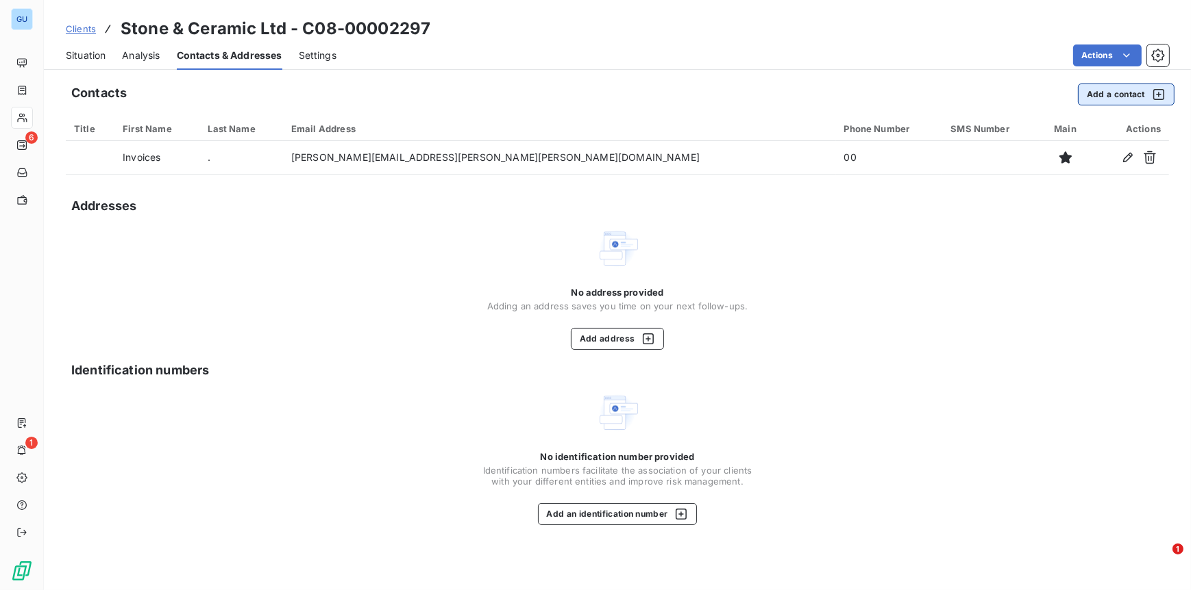
click at [1139, 93] on button "Add a contact" at bounding box center [1125, 95] width 97 height 22
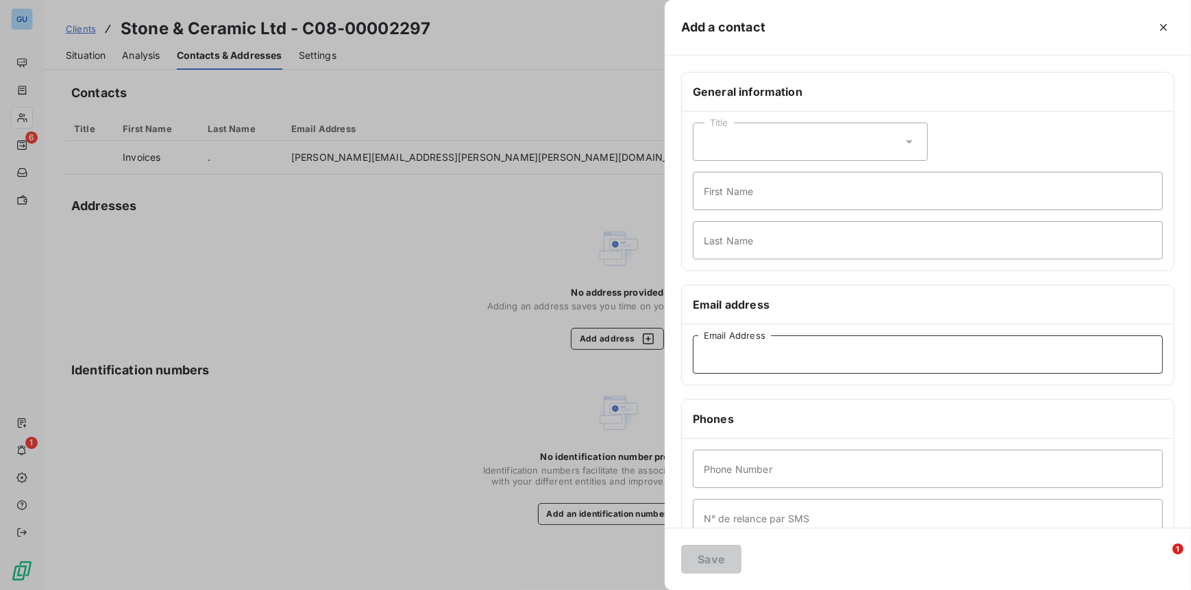
click at [744, 355] on input "Email Address" at bounding box center [928, 355] width 470 height 38
paste input "Accounts@stone-ceramic.co.uk"
type input "Accounts@stone-ceramic.co.uk"
click at [731, 196] on input "First Name" at bounding box center [928, 191] width 470 height 38
type input "Invocies"
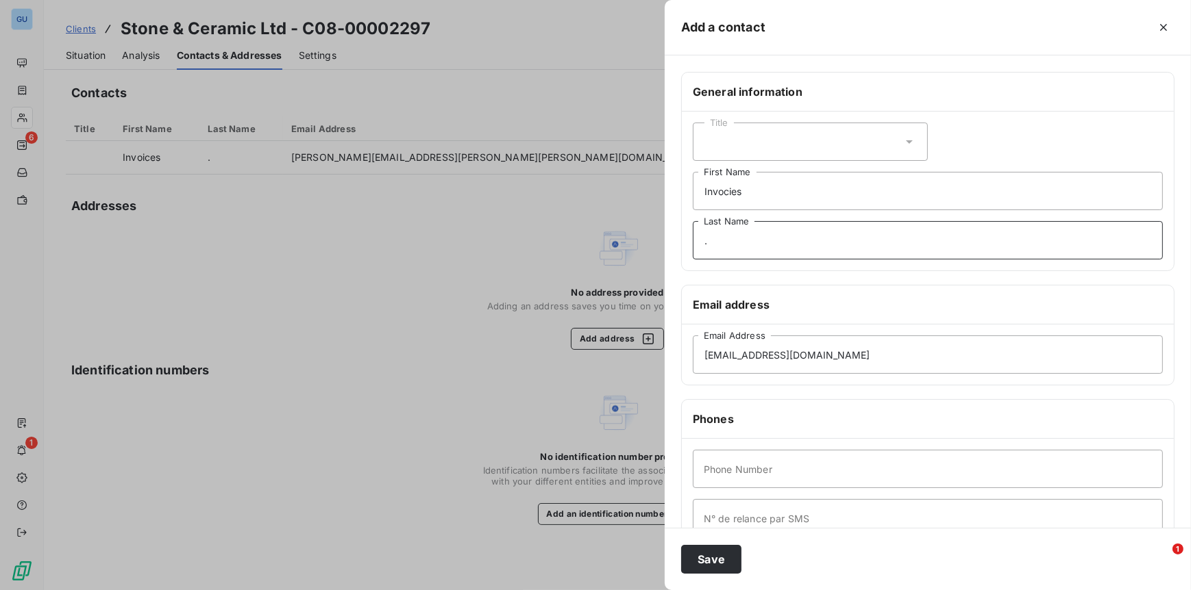
type input "."
type input "00"
click at [721, 192] on input "Invocies" at bounding box center [928, 191] width 470 height 38
type input "Invoices"
click at [702, 571] on button "Save" at bounding box center [711, 559] width 60 height 29
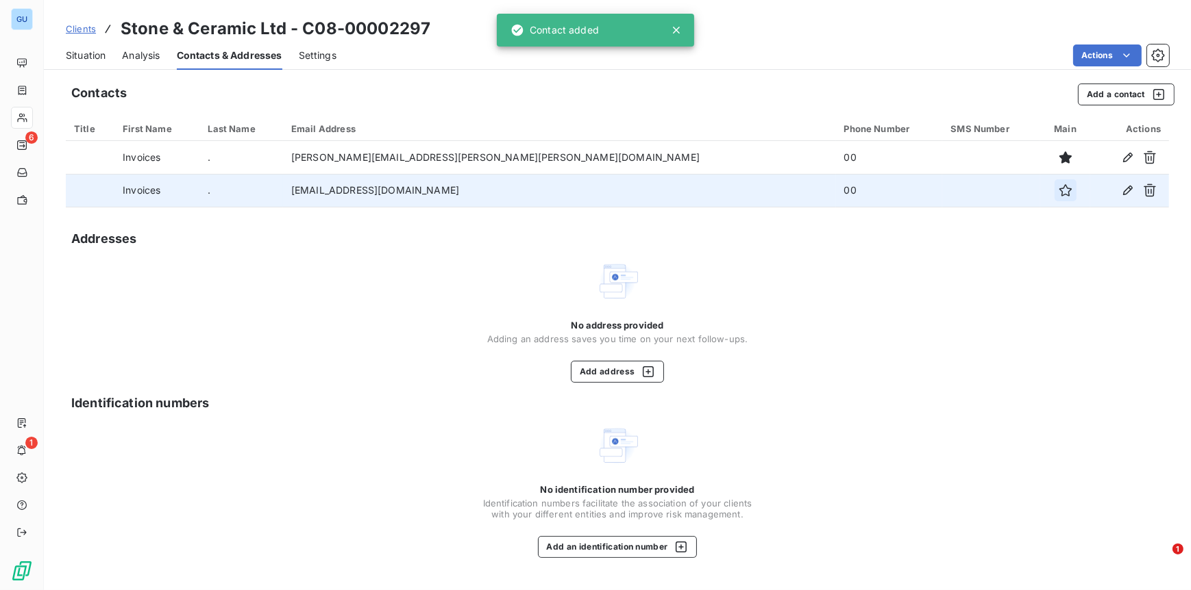
click at [1059, 189] on icon "button" at bounding box center [1065, 190] width 12 height 12
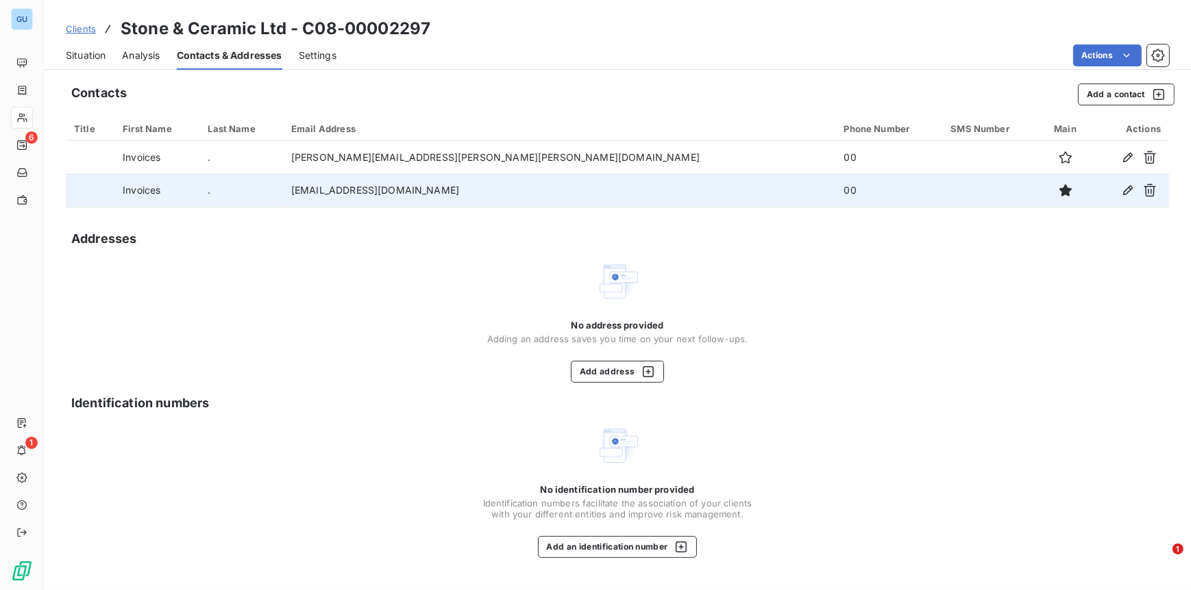
click at [84, 32] on span "Clients" at bounding box center [81, 28] width 30 height 11
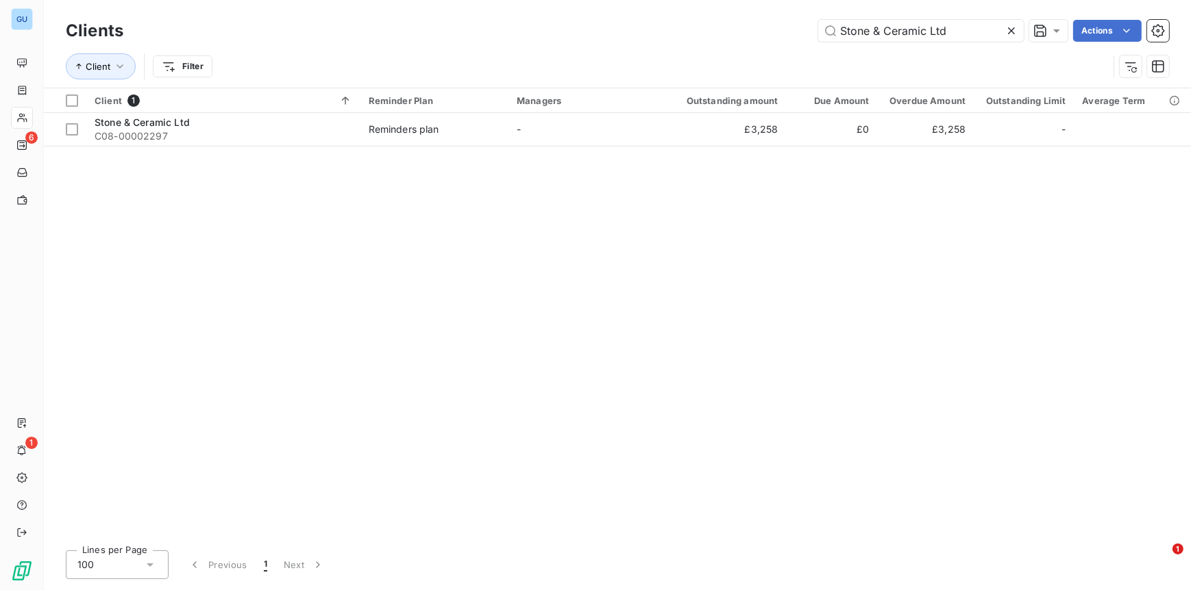
drag, startPoint x: 951, startPoint y: 25, endPoint x: 789, endPoint y: 31, distance: 161.8
click at [789, 31] on div "Stone & Ceramic Ltd Actions" at bounding box center [654, 31] width 1029 height 22
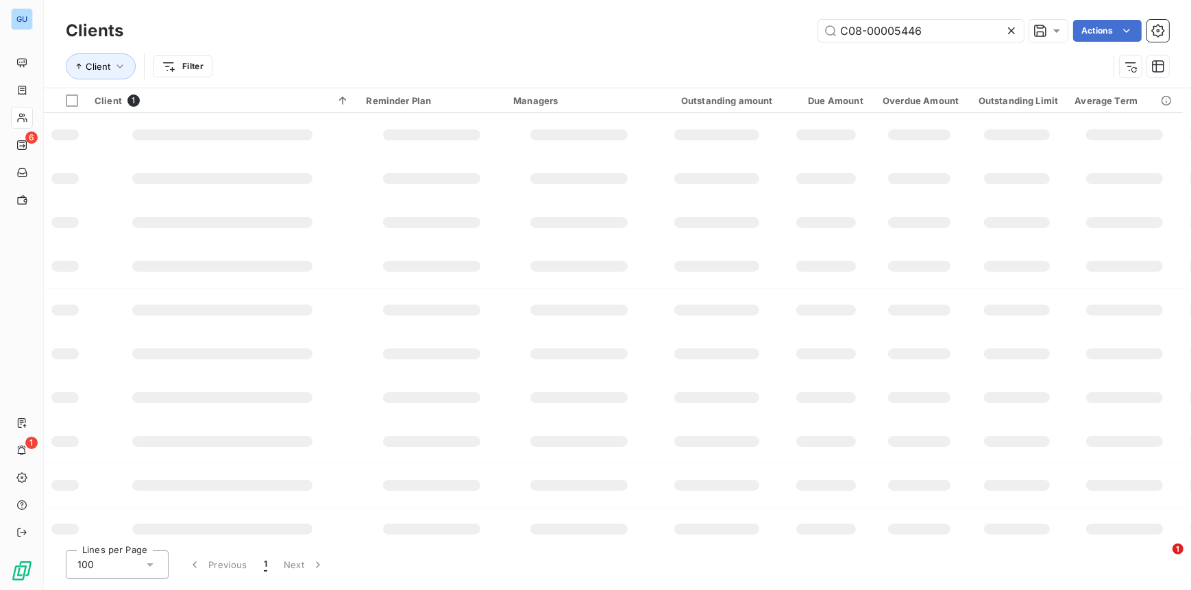
type input "C08-00005446"
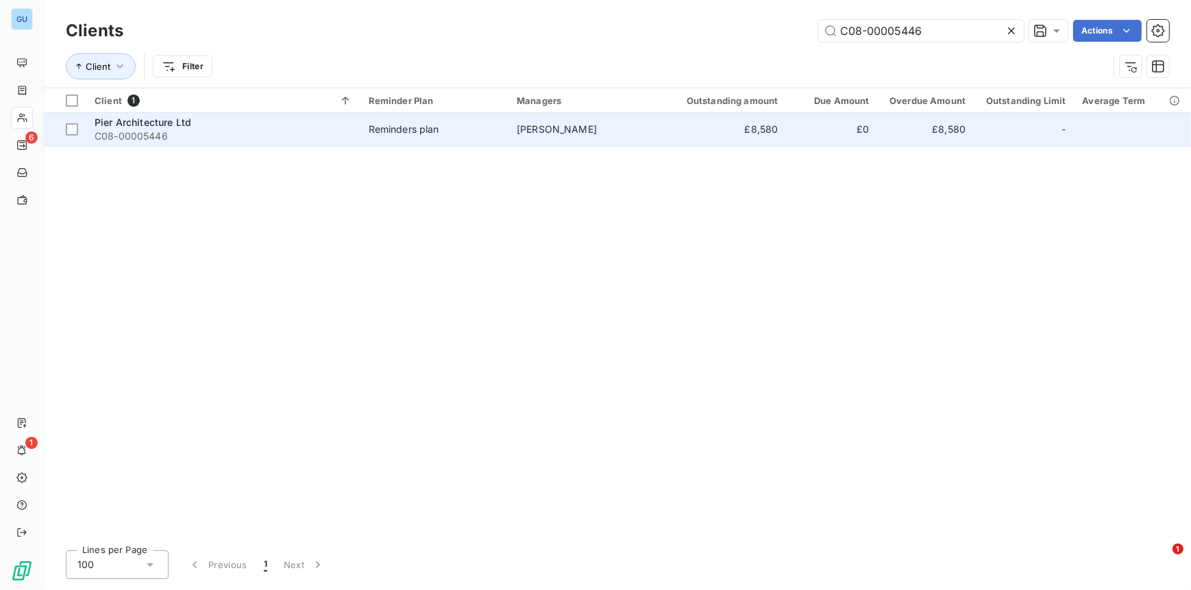
click at [126, 129] on span "C08-00005446" at bounding box center [224, 136] width 258 height 14
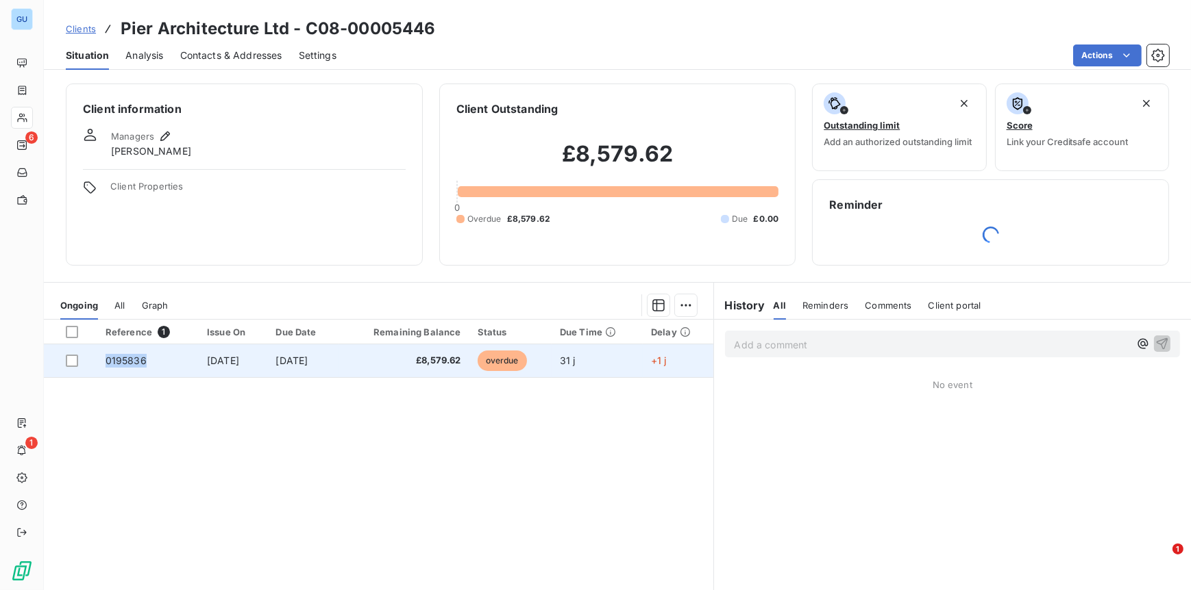
drag, startPoint x: 101, startPoint y: 362, endPoint x: 142, endPoint y: 364, distance: 41.2
click at [142, 364] on td "0195836" at bounding box center [147, 361] width 101 height 33
click at [134, 360] on span "0195836" at bounding box center [125, 361] width 41 height 12
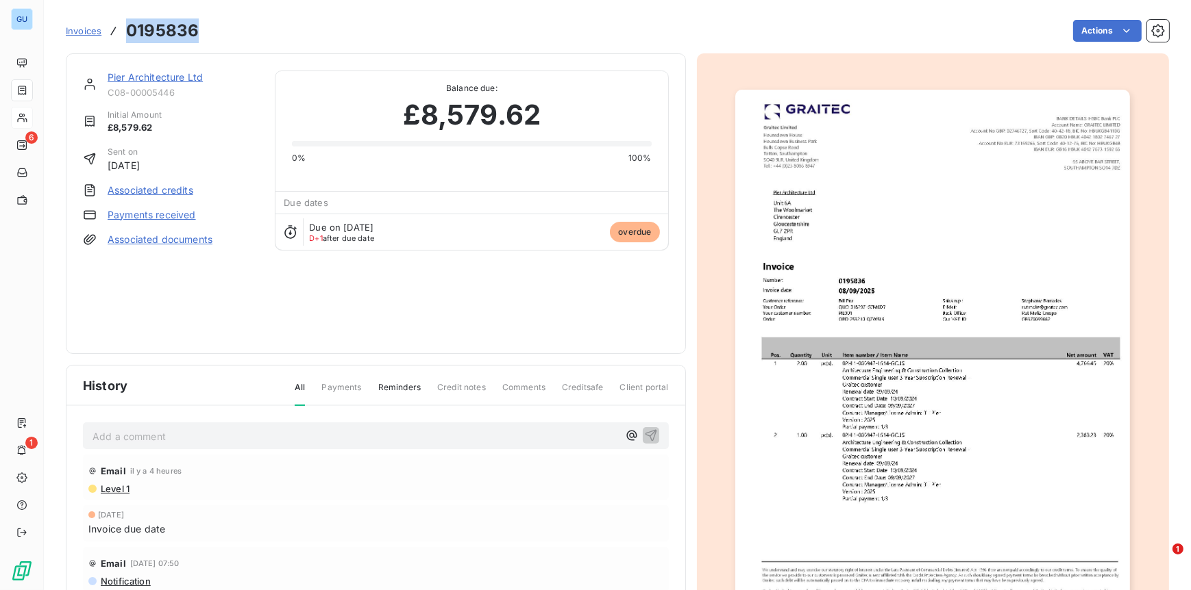
drag, startPoint x: 128, startPoint y: 34, endPoint x: 201, endPoint y: 32, distance: 73.3
click at [201, 32] on div "Invoices 0195836 Actions" at bounding box center [617, 30] width 1103 height 29
click at [143, 79] on link "Pier Architecture Ltd" at bounding box center [155, 77] width 95 height 12
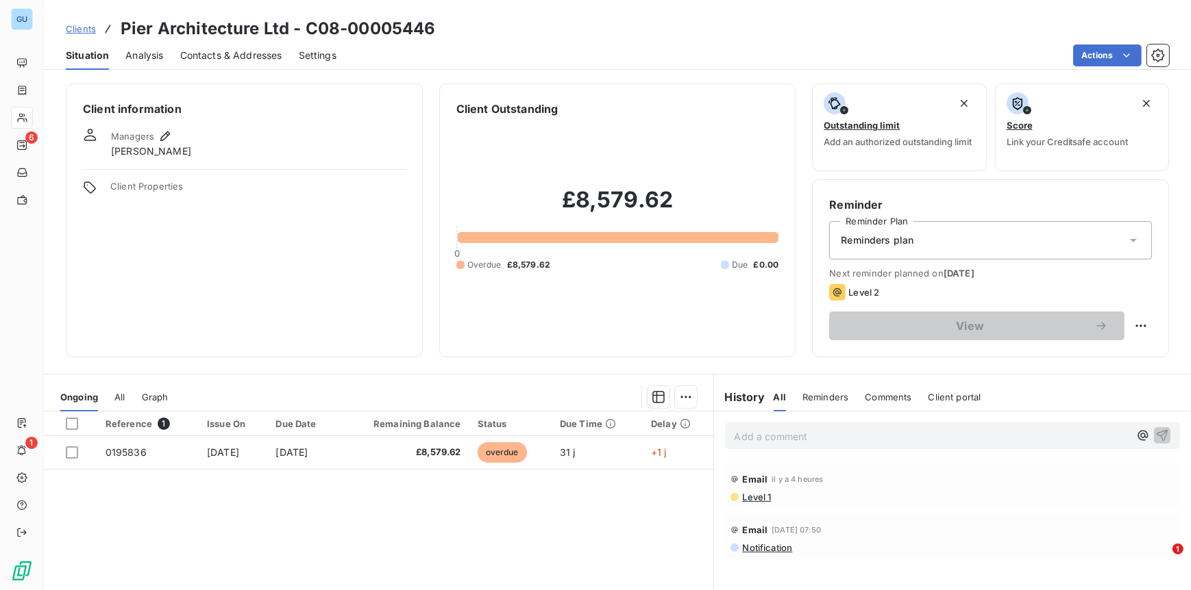
click at [756, 429] on p "Add a comment ﻿" at bounding box center [931, 436] width 395 height 17
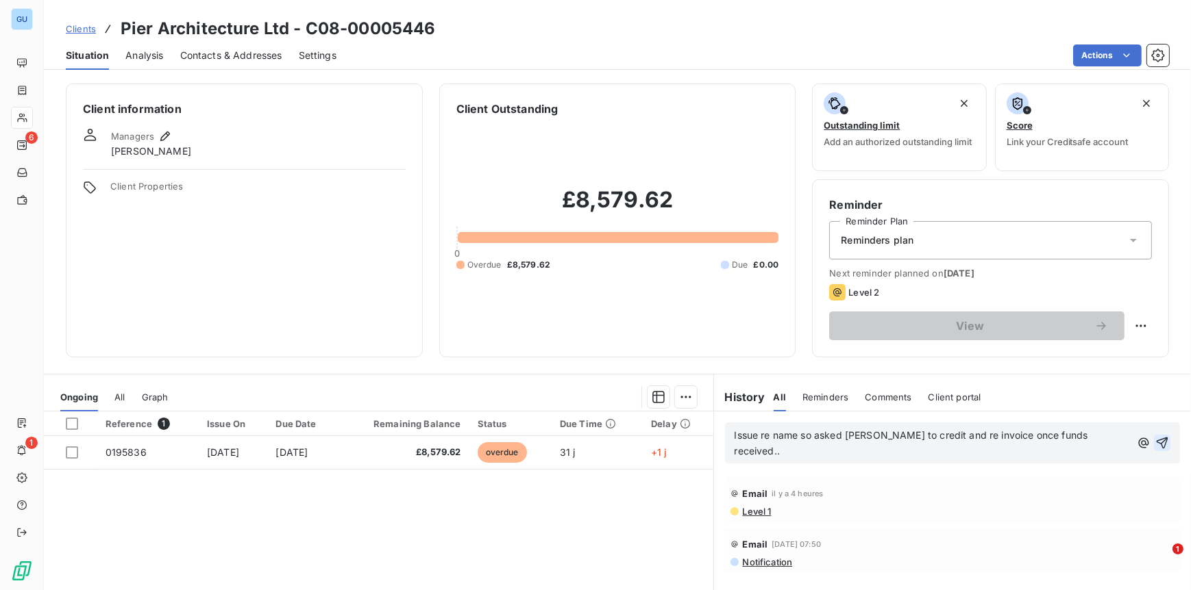
click at [1155, 436] on icon "button" at bounding box center [1162, 443] width 14 height 14
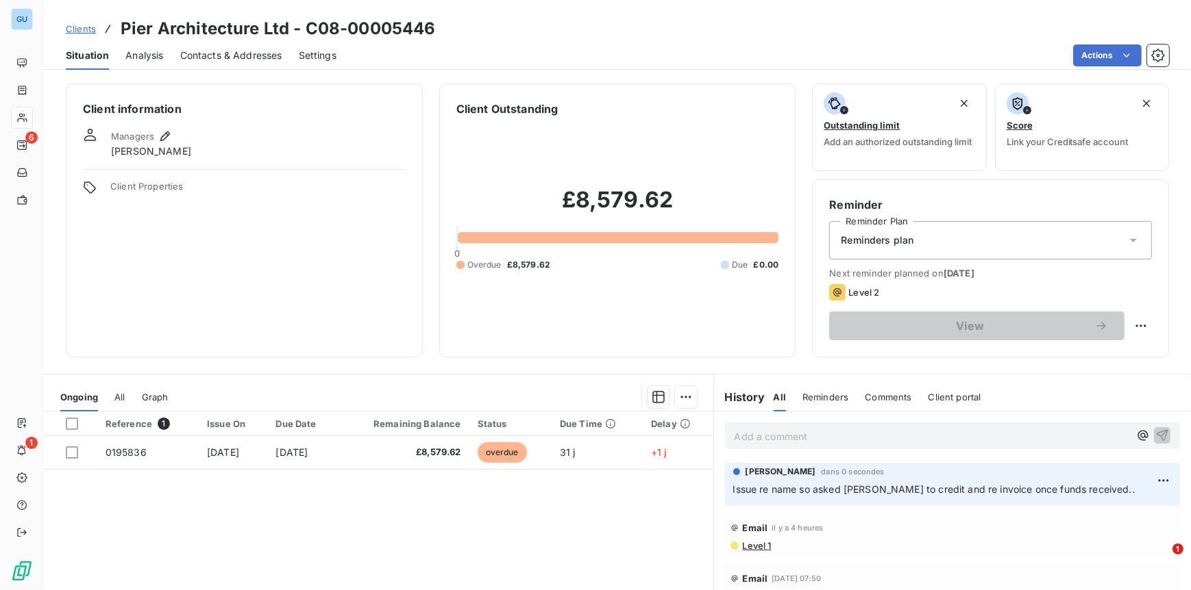
click at [82, 30] on span "Clients" at bounding box center [81, 28] width 30 height 11
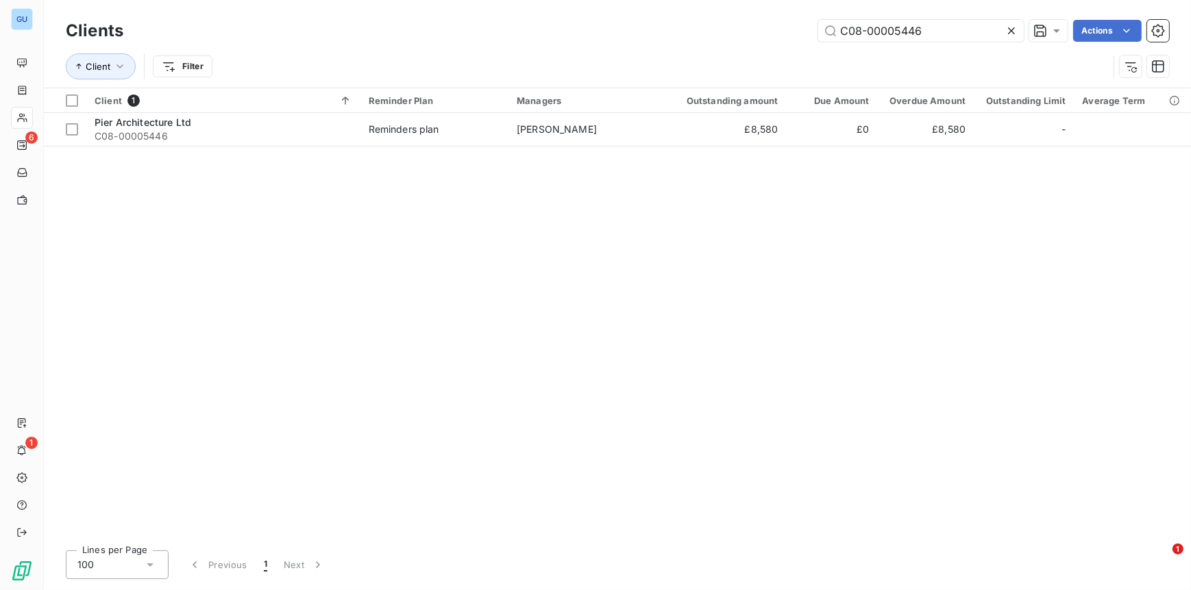
drag, startPoint x: 945, startPoint y: 37, endPoint x: 640, endPoint y: 34, distance: 304.8
click at [640, 34] on div "C08-00005446 Actions" at bounding box center [654, 31] width 1029 height 22
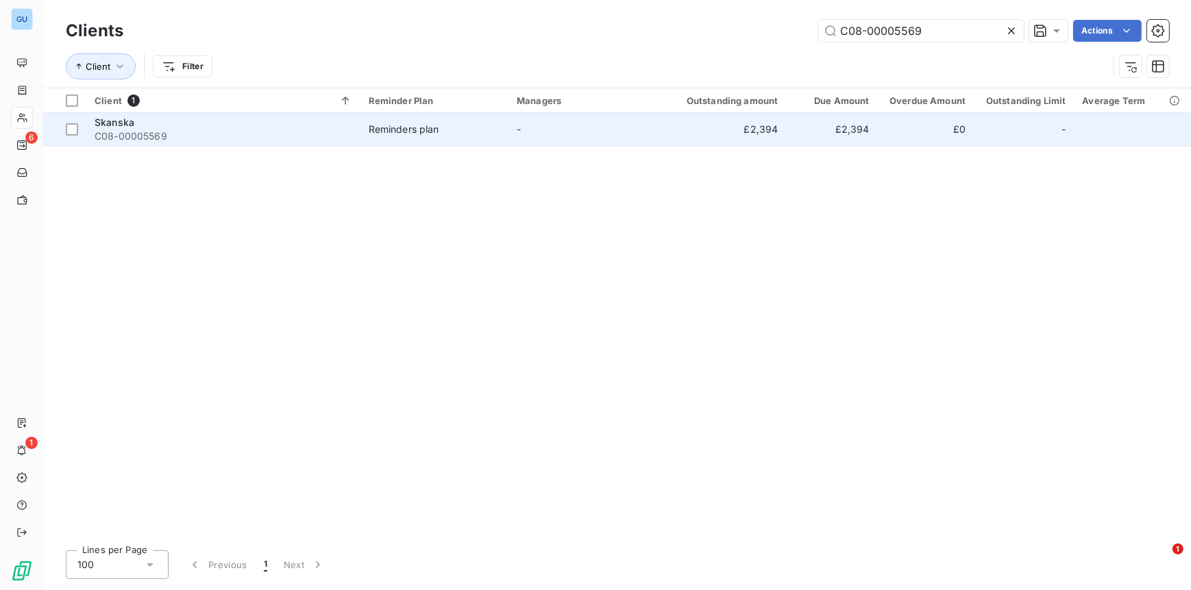
type input "C08-00005569"
click at [123, 136] on span "C08-00005569" at bounding box center [224, 136] width 258 height 14
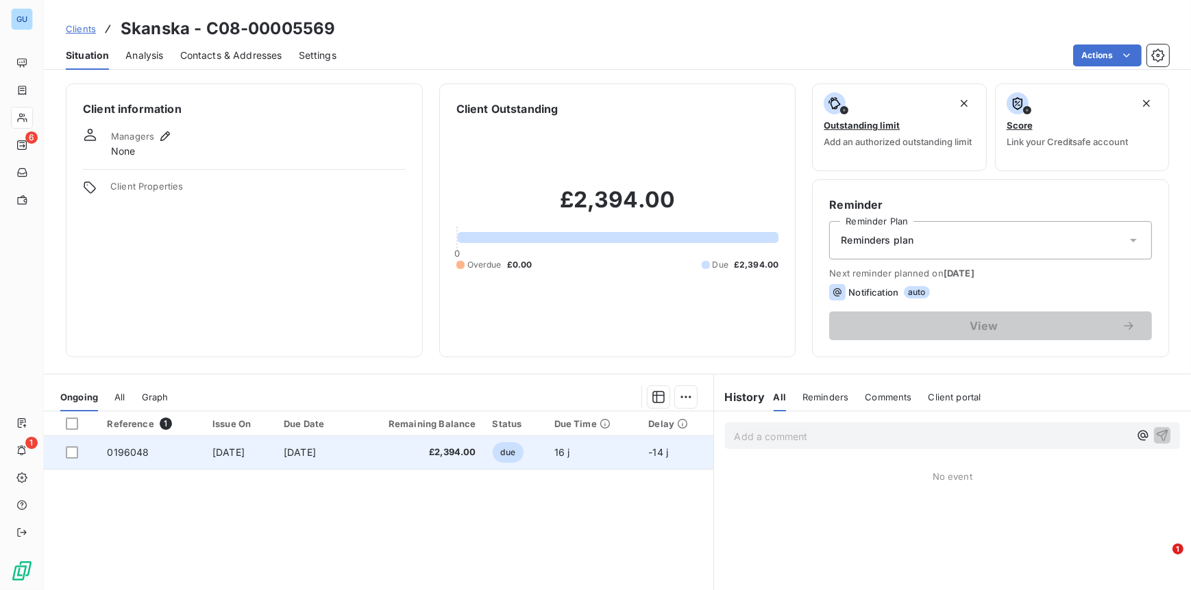
click at [147, 451] on td "0196048" at bounding box center [151, 452] width 105 height 33
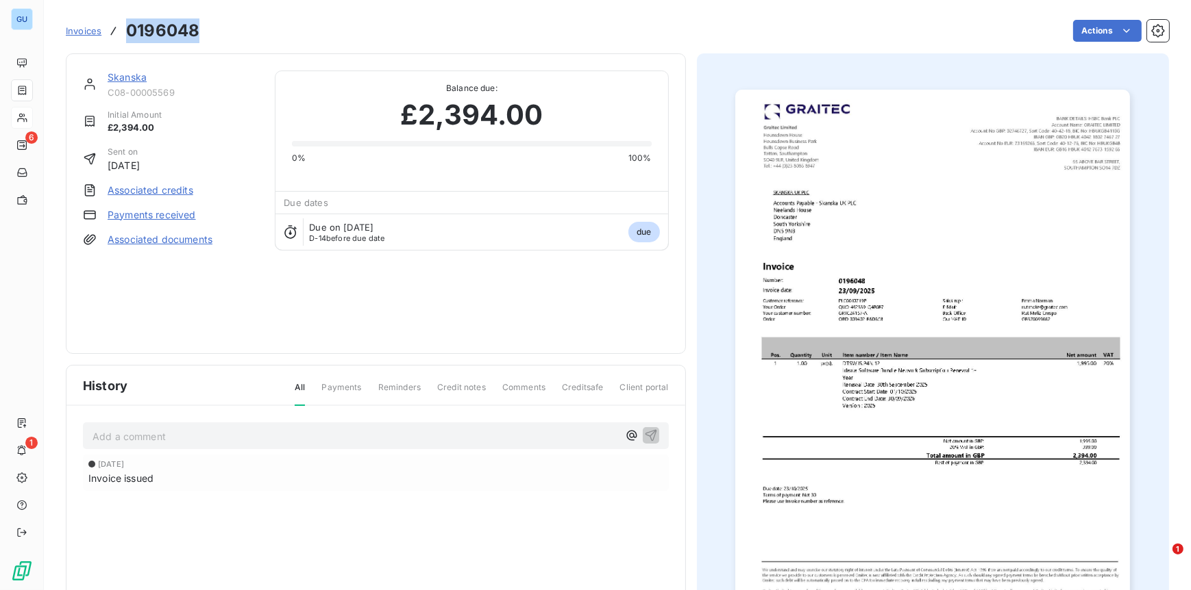
drag, startPoint x: 198, startPoint y: 34, endPoint x: 108, endPoint y: 35, distance: 90.4
click at [108, 35] on div "Invoices 0196048" at bounding box center [133, 30] width 134 height 25
click at [130, 78] on link "Skanska" at bounding box center [127, 77] width 39 height 12
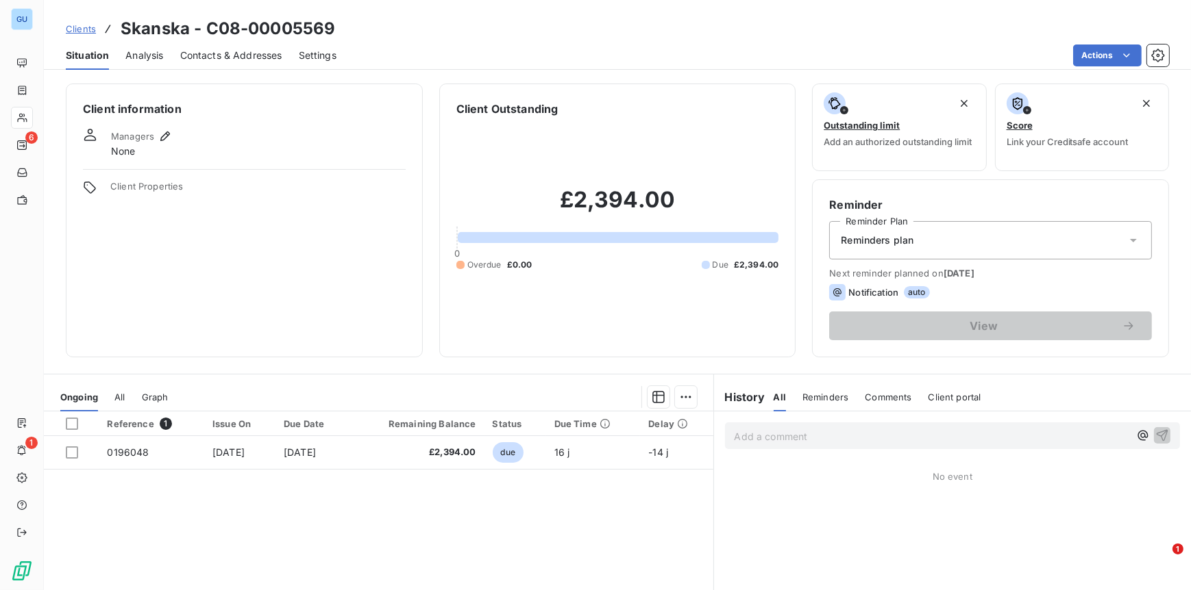
click at [244, 57] on span "Contacts & Addresses" at bounding box center [231, 56] width 102 height 14
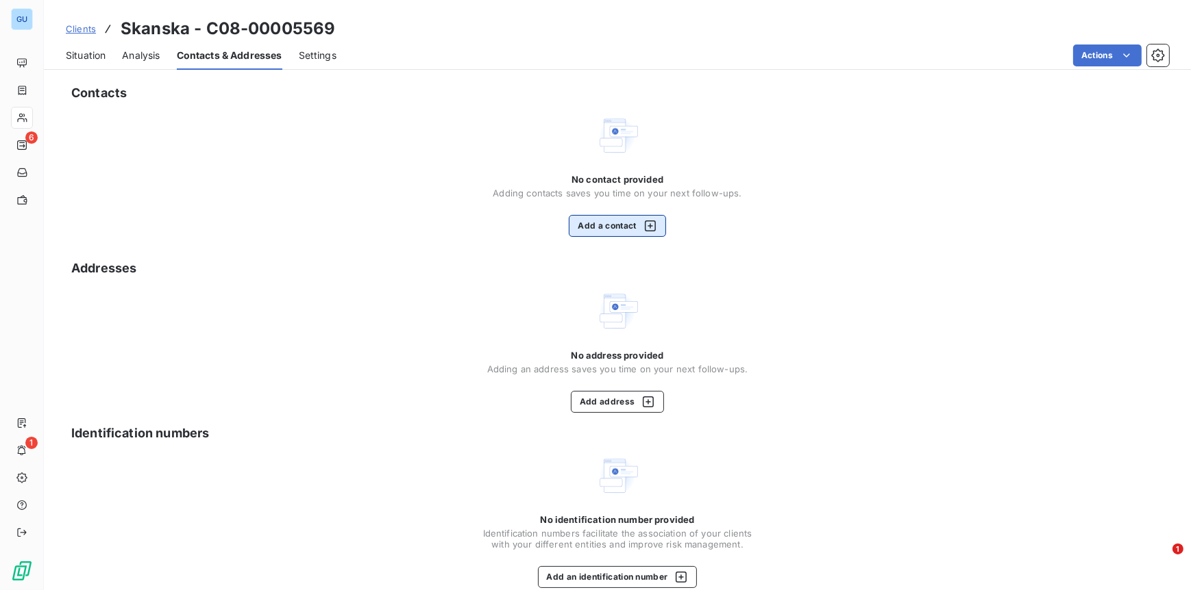
click at [599, 222] on button "Add a contact" at bounding box center [617, 226] width 97 height 22
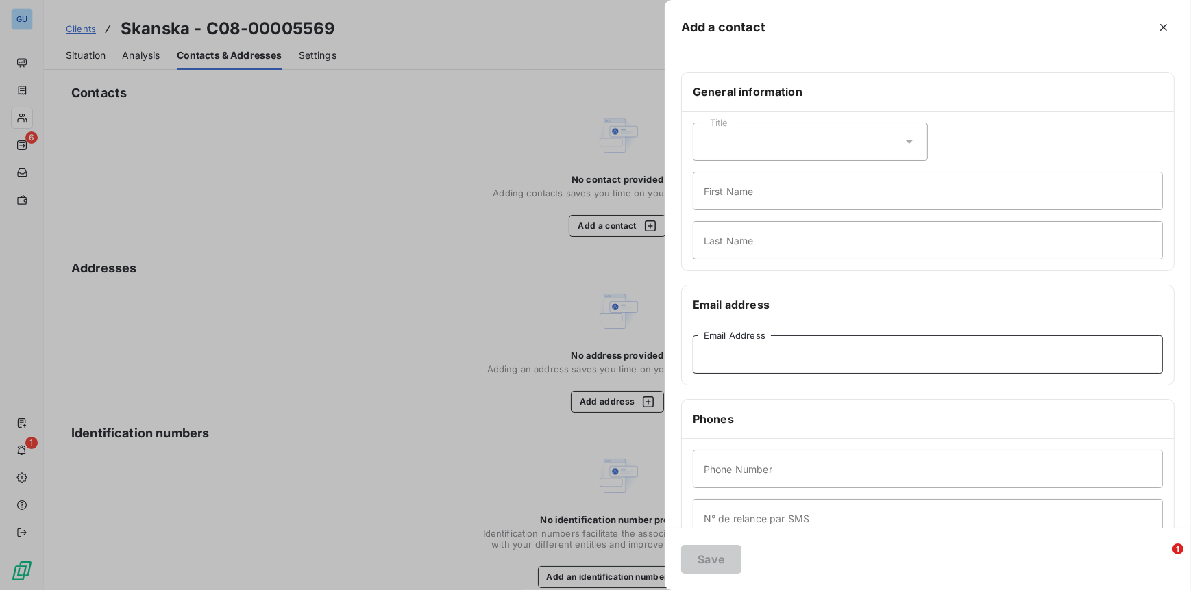
click at [733, 358] on input "Email Address" at bounding box center [928, 355] width 470 height 38
paste input "Andrea.Dyson@skanska.co.uk"
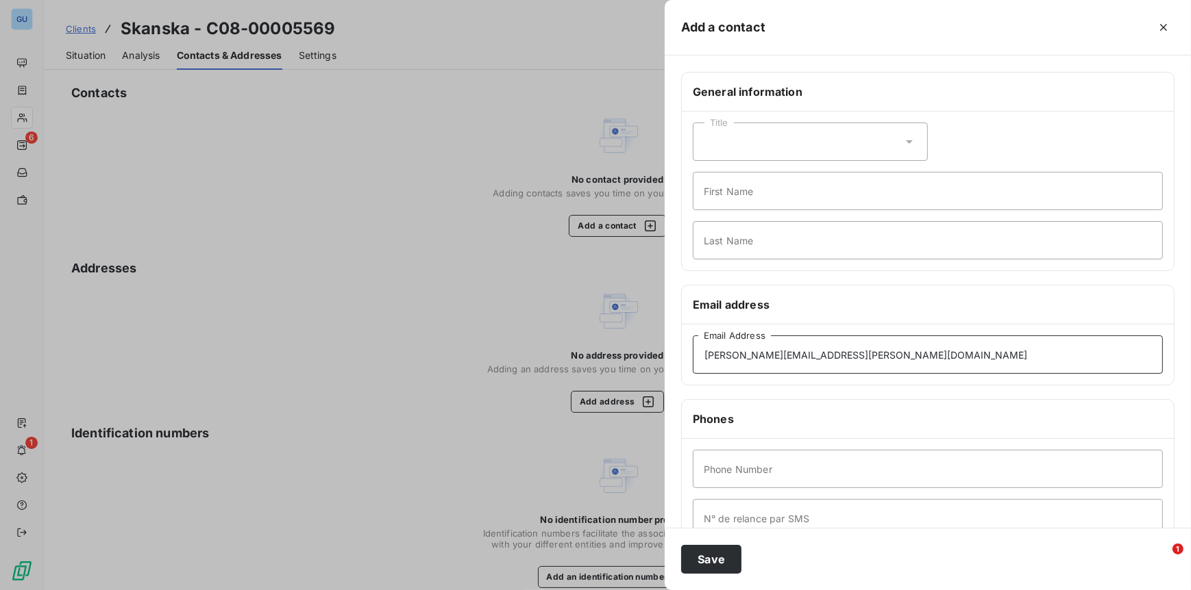
type input "Andrea.Dyson@skanska.co.uk"
click at [710, 191] on input "First Name" at bounding box center [928, 191] width 470 height 38
type input "Invoices"
type input "."
type input "0000"
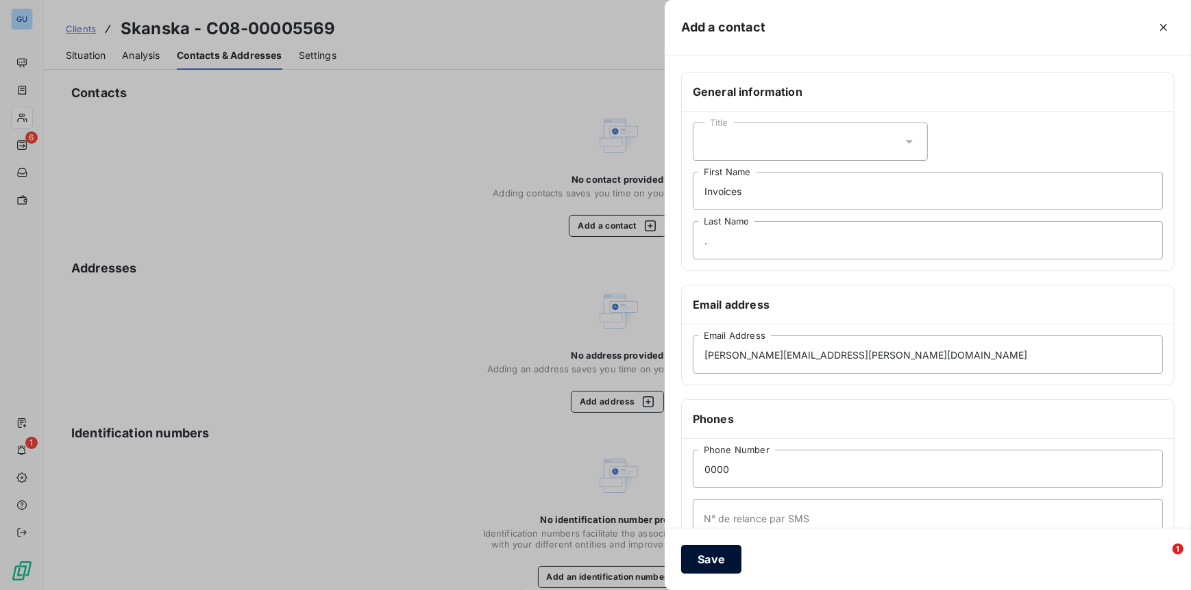
click at [709, 564] on button "Save" at bounding box center [711, 559] width 60 height 29
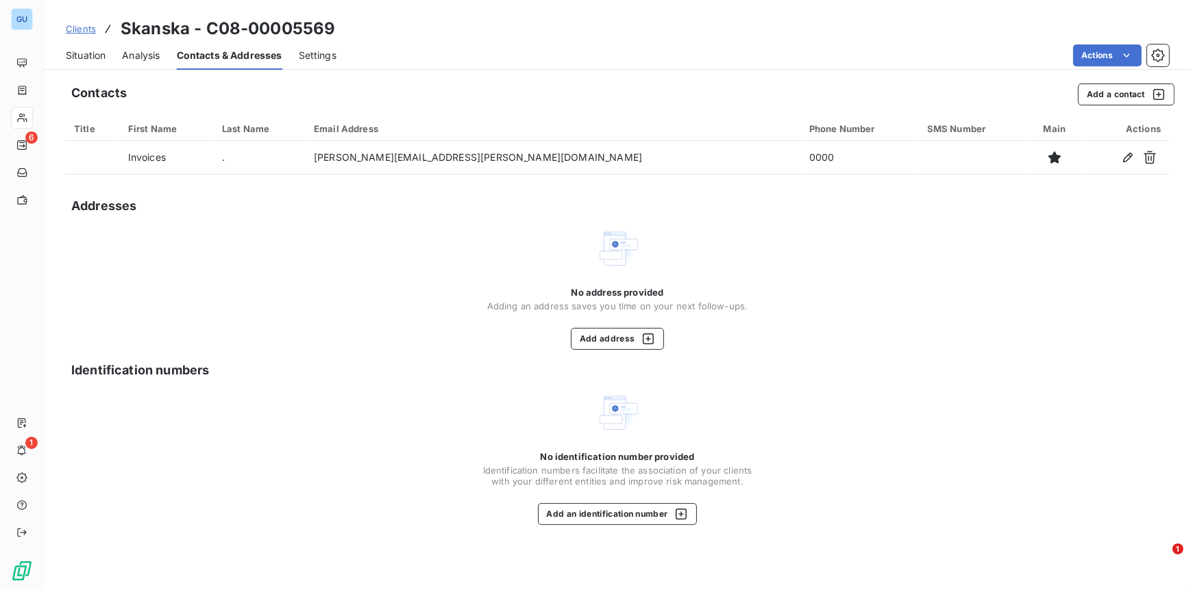
click at [83, 25] on span "Clients" at bounding box center [81, 28] width 30 height 11
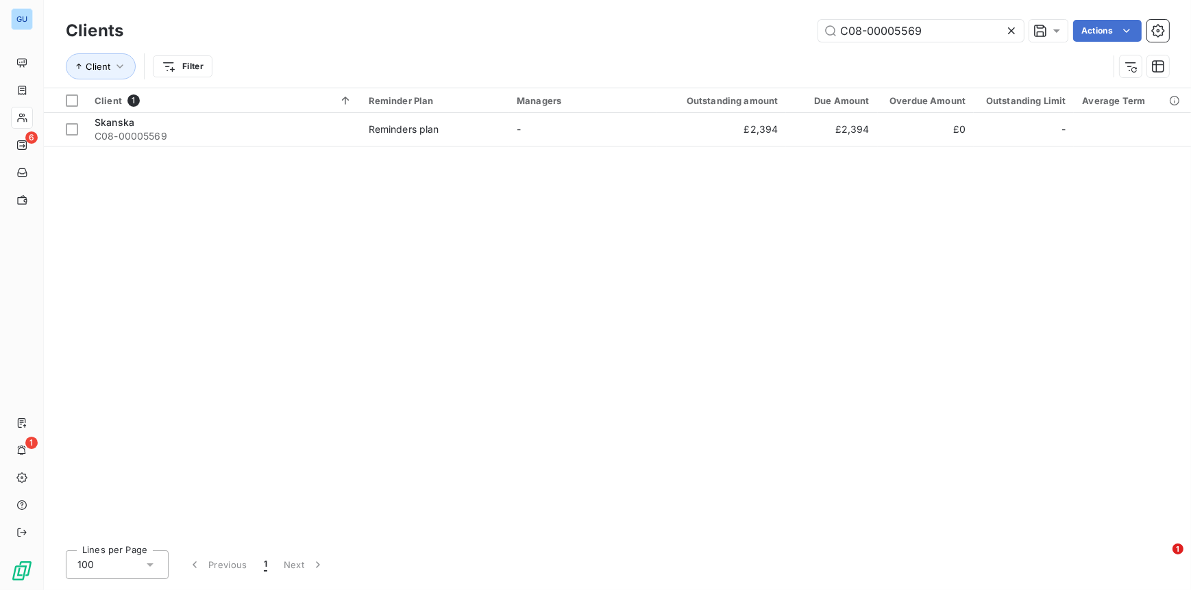
drag, startPoint x: 937, startPoint y: 38, endPoint x: 744, endPoint y: 33, distance: 193.2
click at [739, 32] on div "C08-00005569 Actions" at bounding box center [654, 31] width 1029 height 22
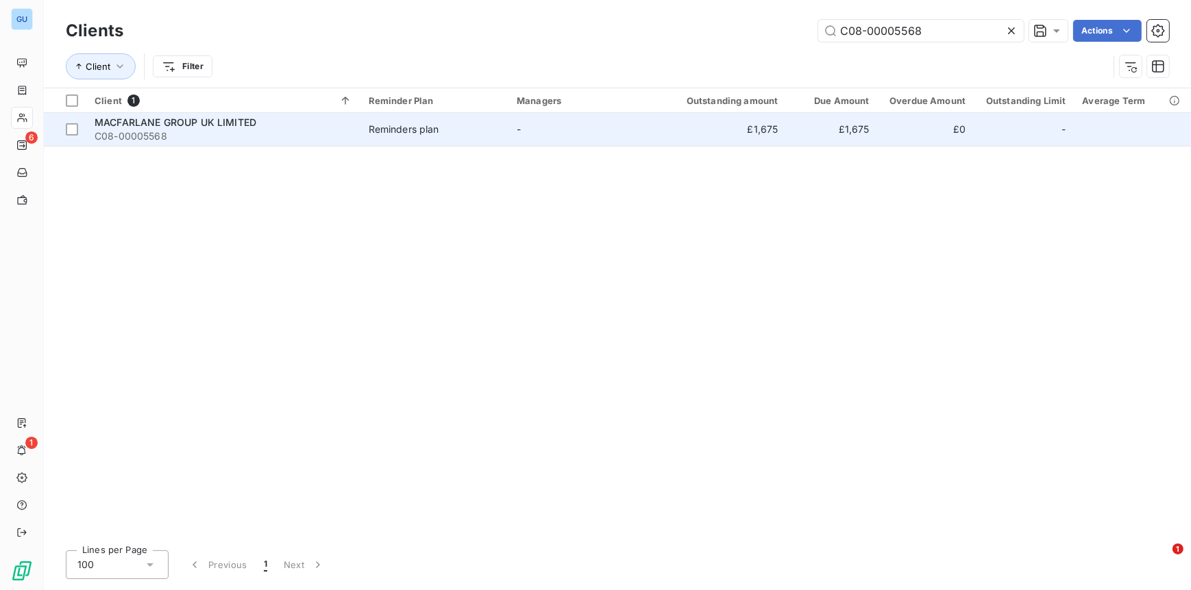
type input "C08-00005568"
click at [121, 118] on span "MACFARLANE GROUP UK LIMITED" at bounding box center [176, 122] width 162 height 12
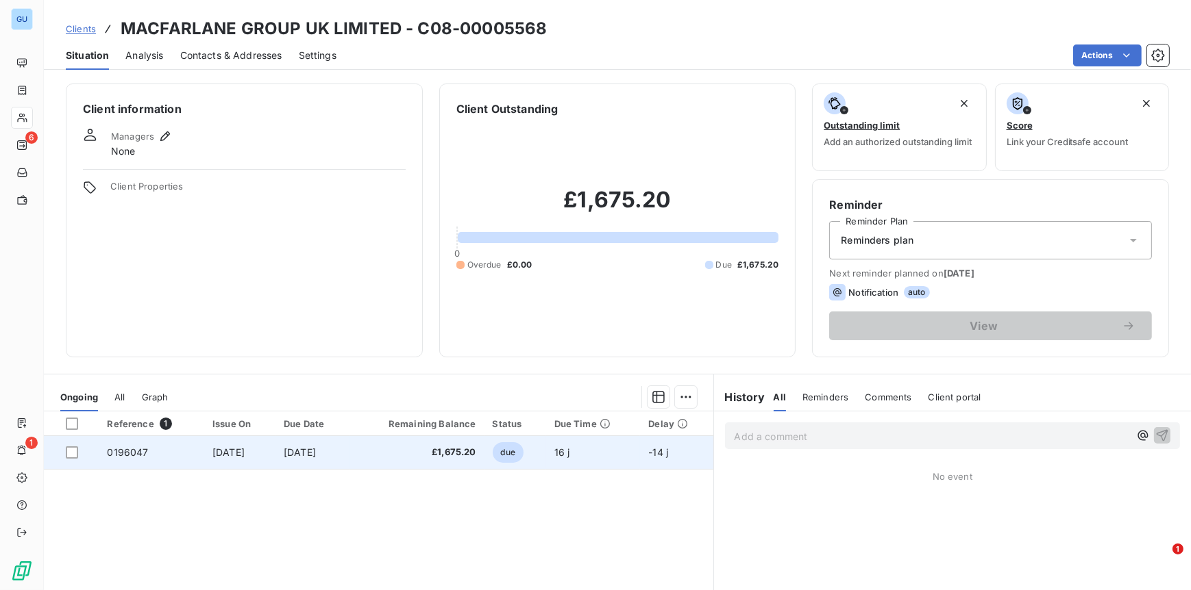
click at [132, 449] on span "0196047" at bounding box center [127, 453] width 41 height 12
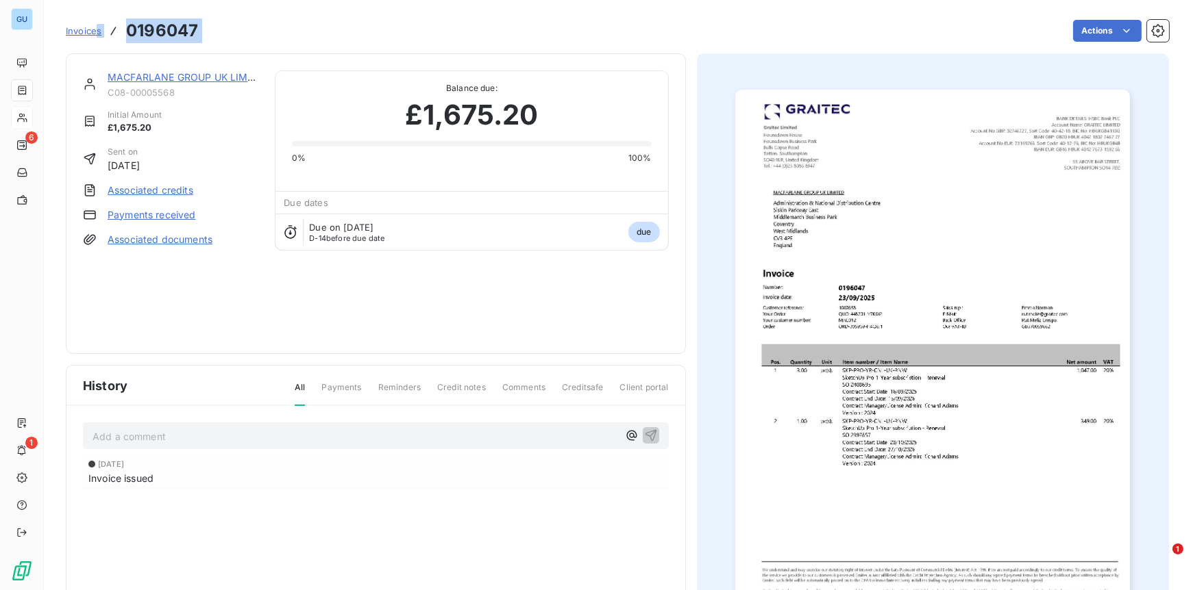
drag, startPoint x: 209, startPoint y: 31, endPoint x: 97, endPoint y: 30, distance: 111.7
click at [97, 30] on div "Invoices 0196047 Actions" at bounding box center [617, 30] width 1103 height 29
click at [173, 29] on h3 "0196047" at bounding box center [162, 30] width 72 height 25
drag, startPoint x: 127, startPoint y: 32, endPoint x: 199, endPoint y: 31, distance: 71.2
click at [199, 31] on div "Invoices 0196047 Actions" at bounding box center [617, 30] width 1103 height 29
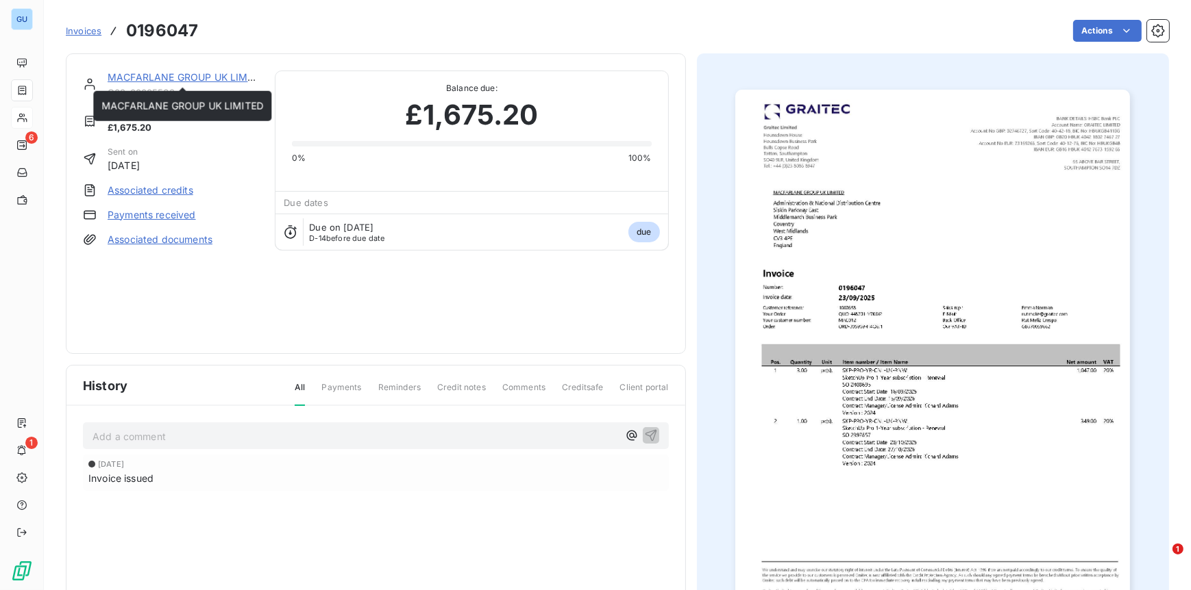
click at [155, 75] on link "MACFARLANE GROUP UK LIMITED" at bounding box center [189, 77] width 162 height 12
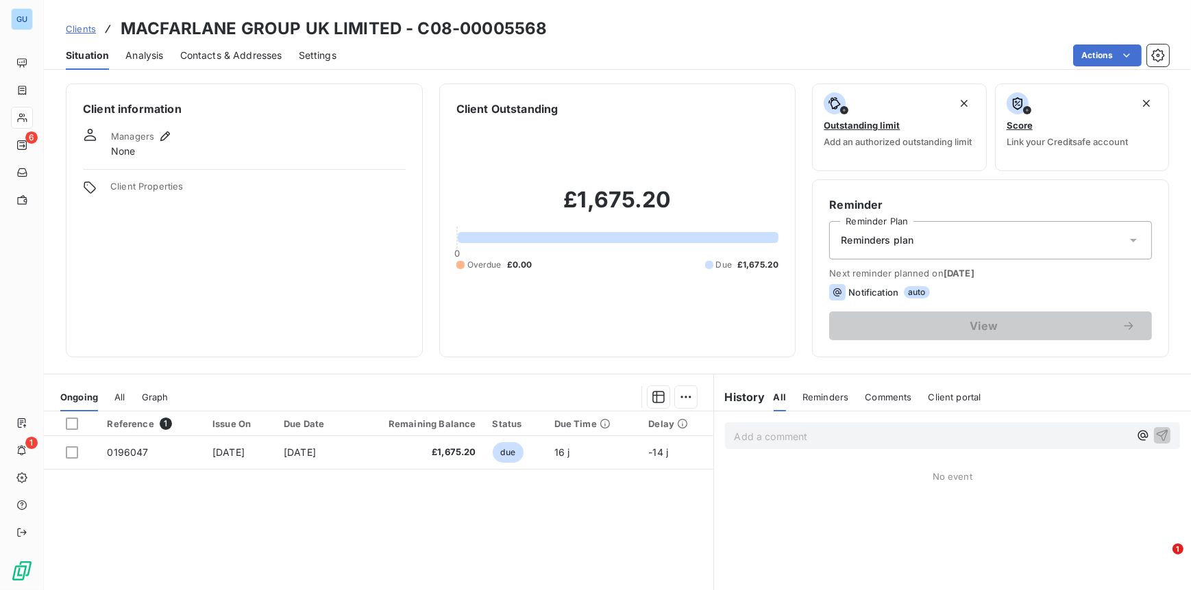
click at [195, 54] on span "Contacts & Addresses" at bounding box center [231, 56] width 102 height 14
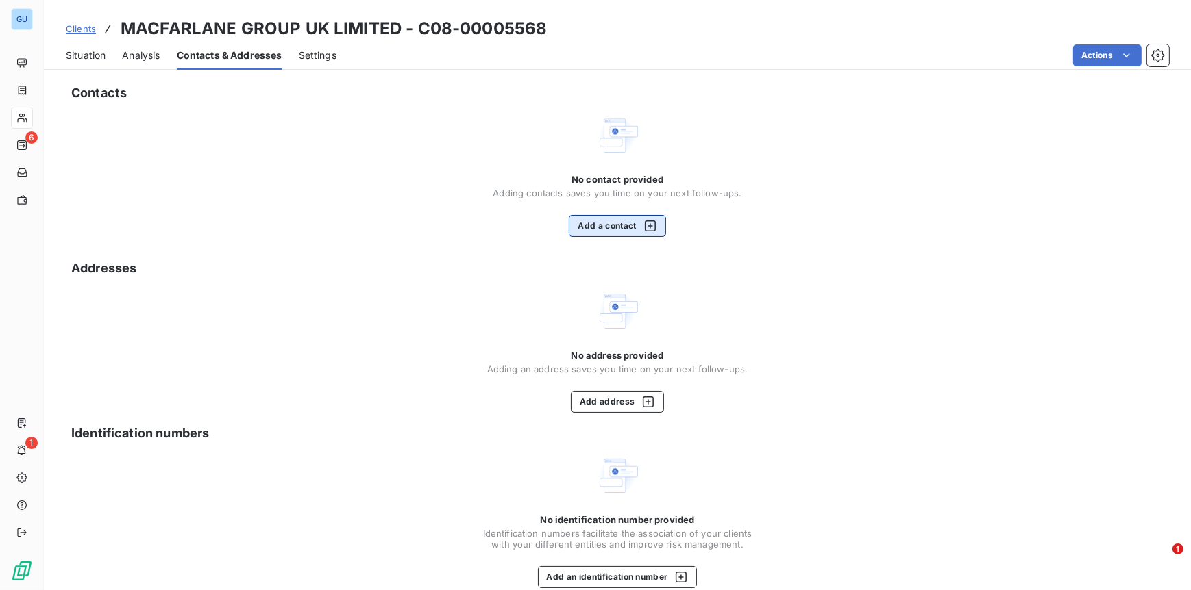
click at [593, 232] on button "Add a contact" at bounding box center [617, 226] width 97 height 22
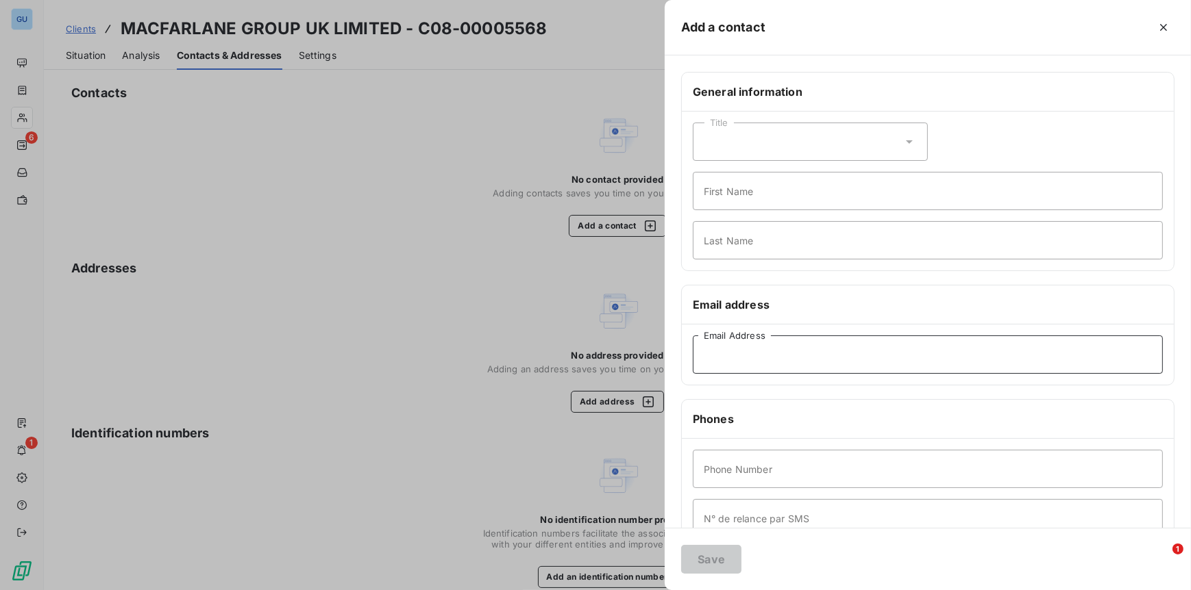
click at [762, 358] on input "Email Address" at bounding box center [928, 355] width 470 height 38
paste input "radams@macfarlanepackaging.com"
type input "radams@macfarlanepackaging.com"
click at [717, 197] on input "First Name" at bounding box center [928, 191] width 470 height 38
type input "Invoices"
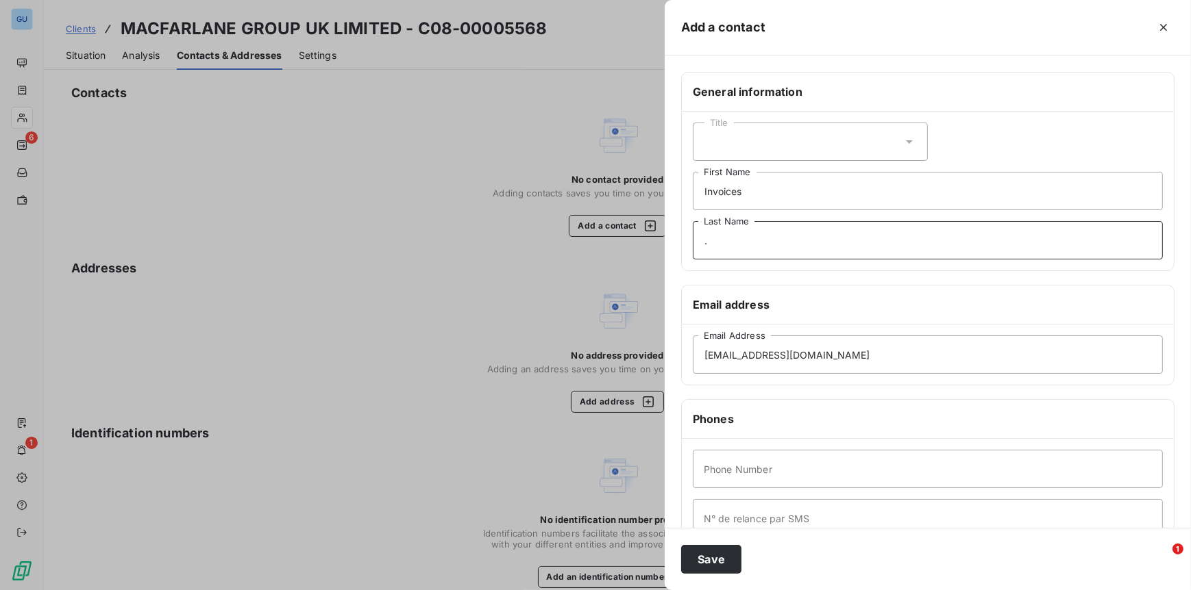
type input "."
type input "00"
click at [710, 555] on button "Save" at bounding box center [711, 559] width 60 height 29
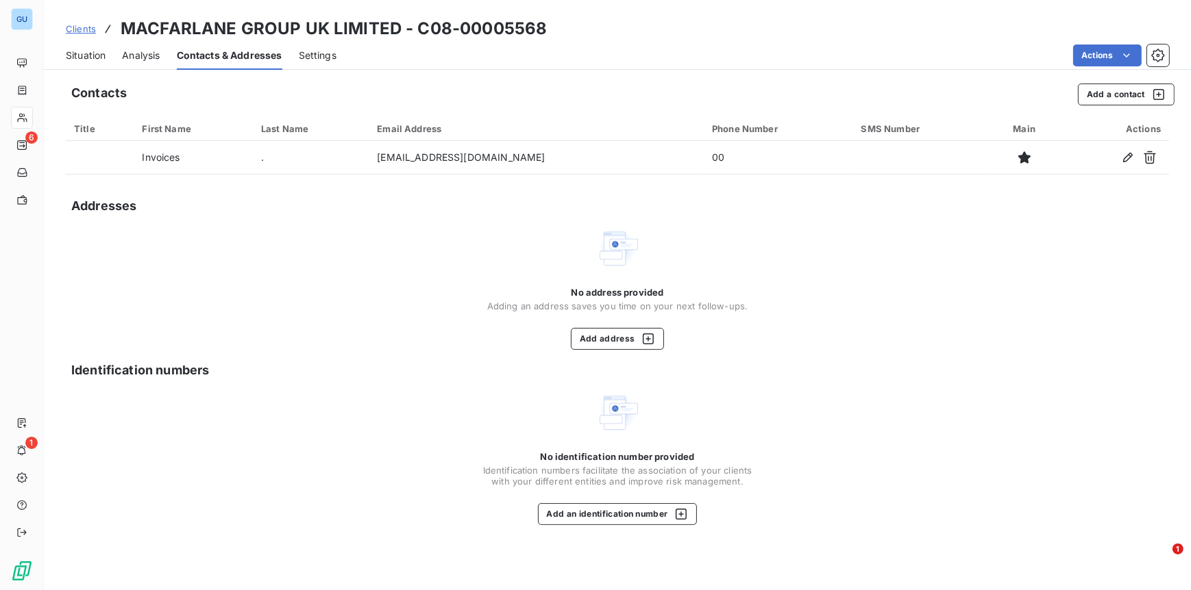
drag, startPoint x: 86, startPoint y: 25, endPoint x: 225, endPoint y: 60, distance: 143.9
click at [86, 25] on span "Clients" at bounding box center [81, 28] width 30 height 11
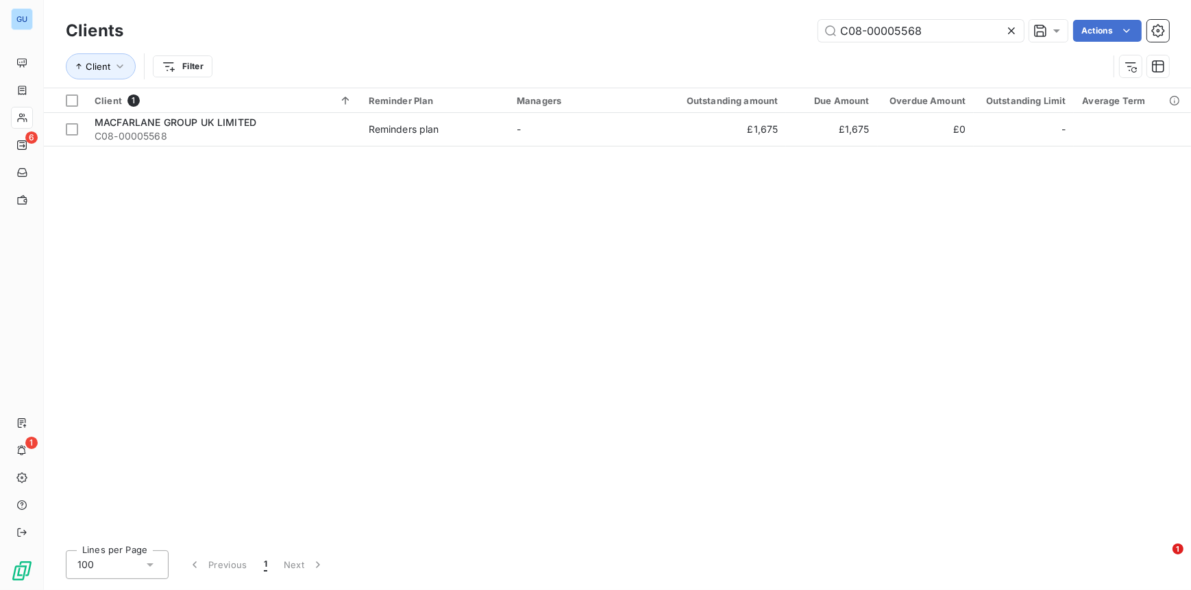
drag, startPoint x: 939, startPoint y: 30, endPoint x: 749, endPoint y: 27, distance: 190.5
click at [749, 27] on div "C08-00005568 Actions" at bounding box center [654, 31] width 1029 height 22
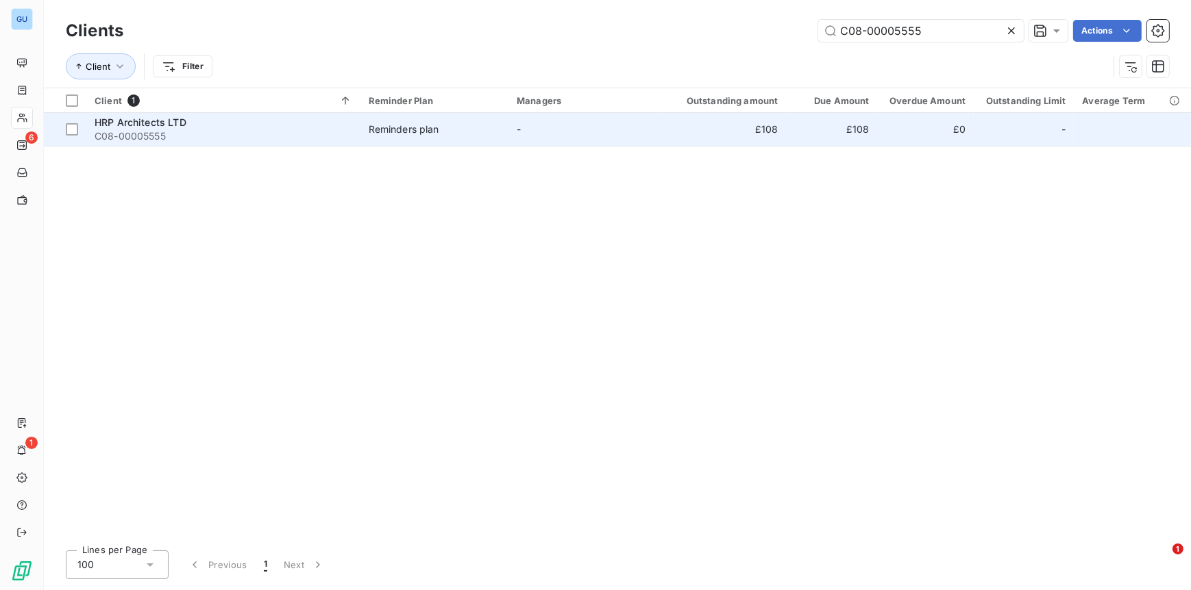
type input "C08-00005555"
click at [113, 121] on span "HRP Architects LTD" at bounding box center [141, 122] width 92 height 12
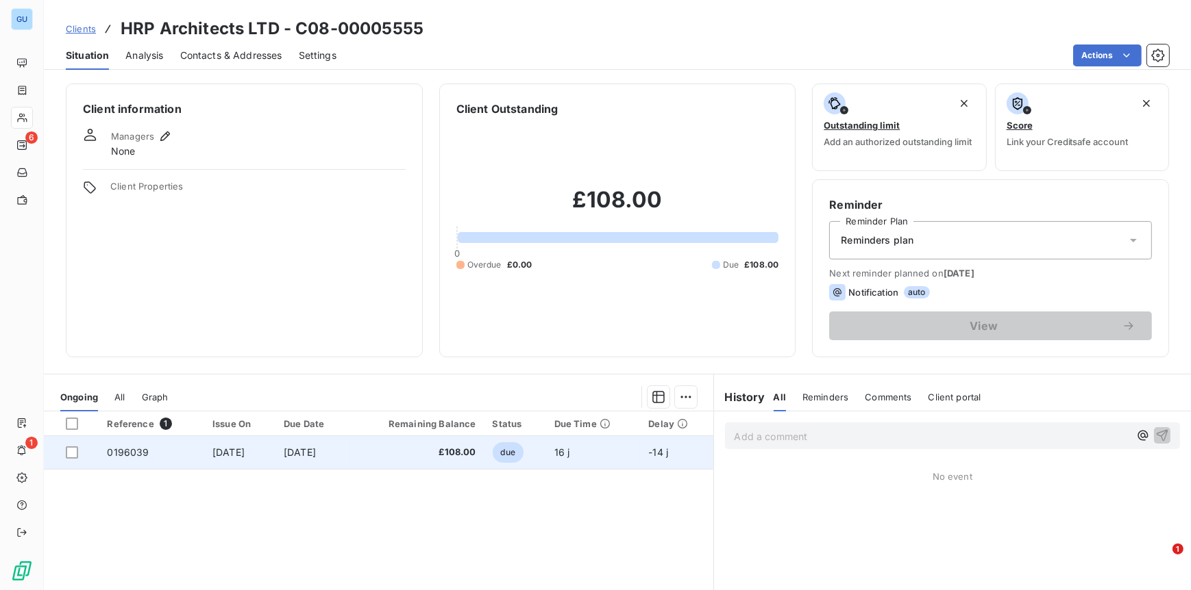
click at [121, 452] on span "0196039" at bounding box center [128, 453] width 42 height 12
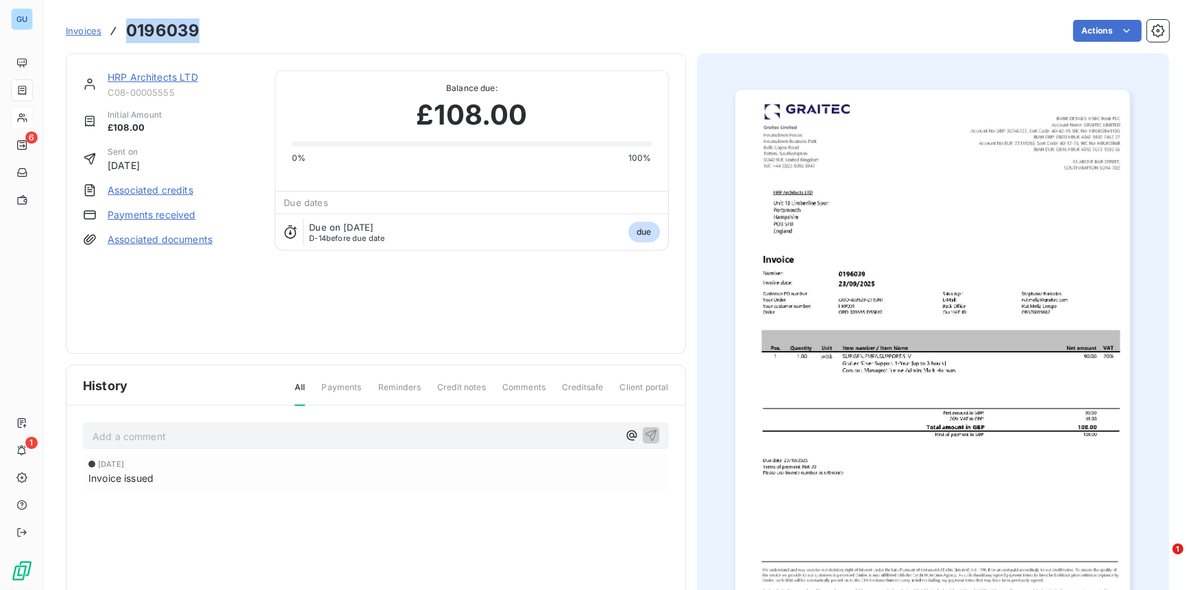
drag, startPoint x: 197, startPoint y: 36, endPoint x: 130, endPoint y: 35, distance: 66.4
click at [130, 35] on h3 "0196039" at bounding box center [162, 30] width 73 height 25
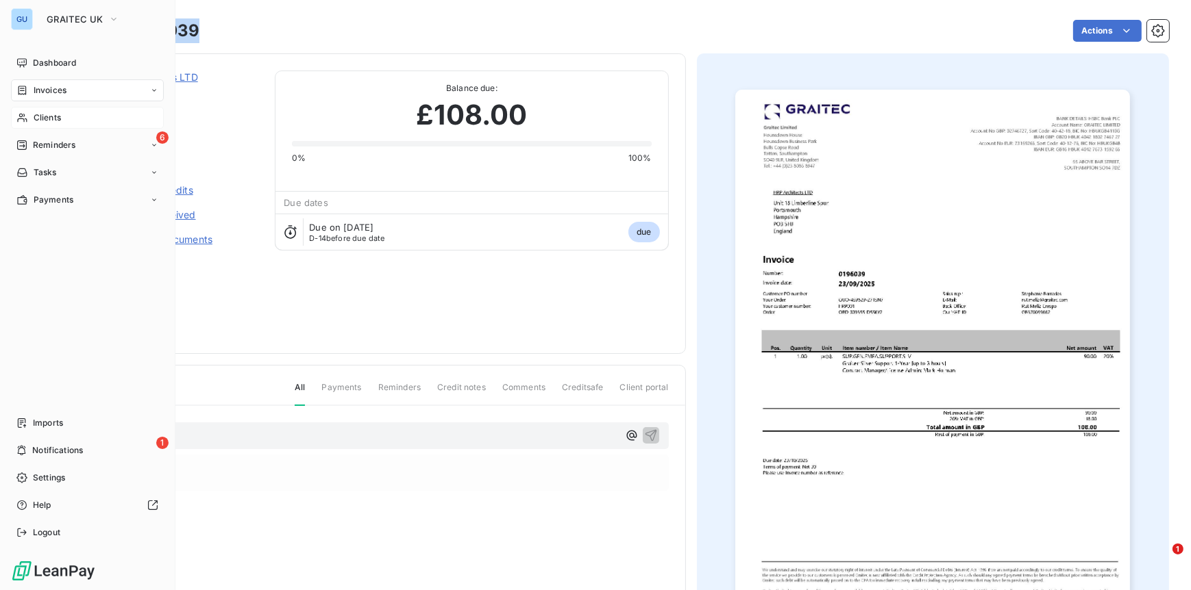
click at [40, 116] on span "Clients" at bounding box center [47, 118] width 27 height 12
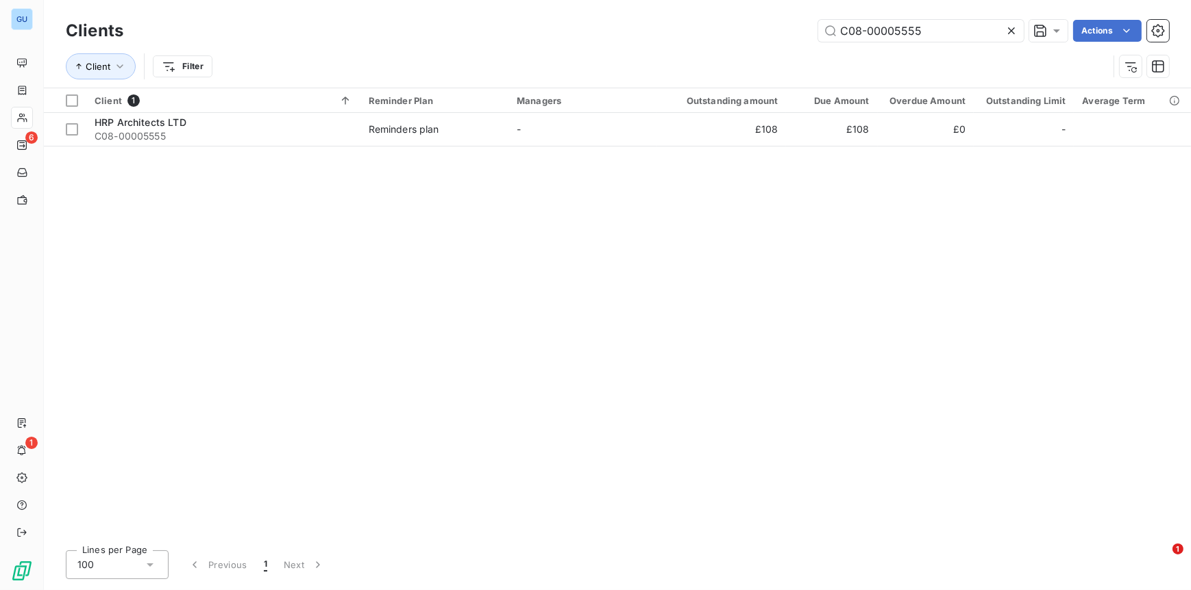
drag, startPoint x: 953, startPoint y: 32, endPoint x: 785, endPoint y: 31, distance: 167.8
click at [785, 31] on div "C08-00005555 Actions" at bounding box center [654, 31] width 1029 height 22
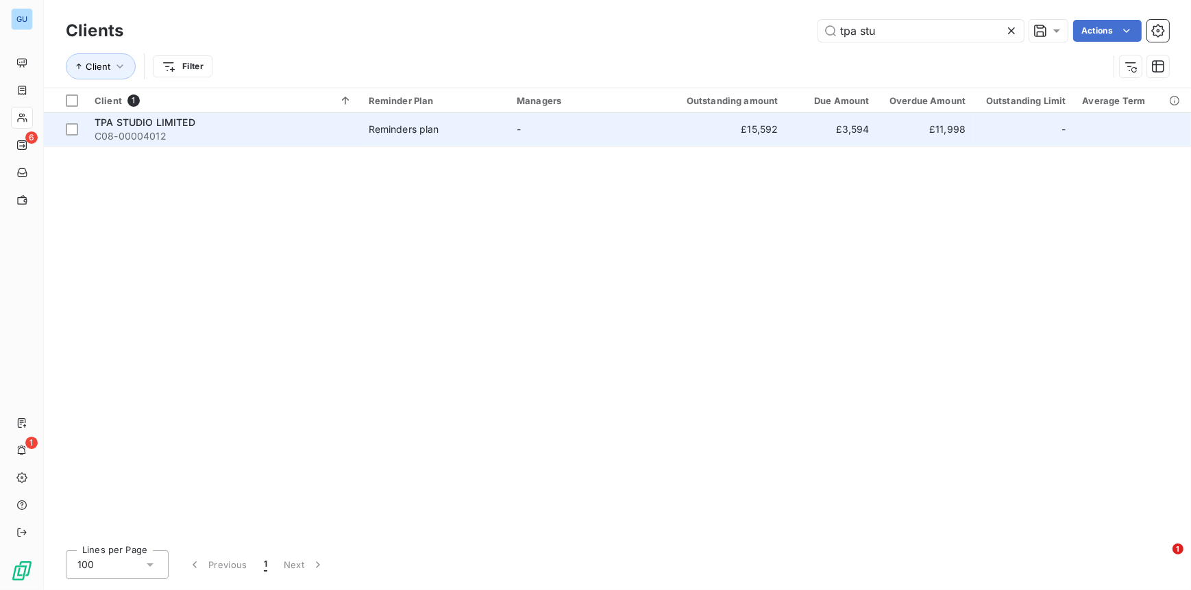
type input "tpa stu"
click at [195, 132] on span "C08-00004012" at bounding box center [224, 136] width 258 height 14
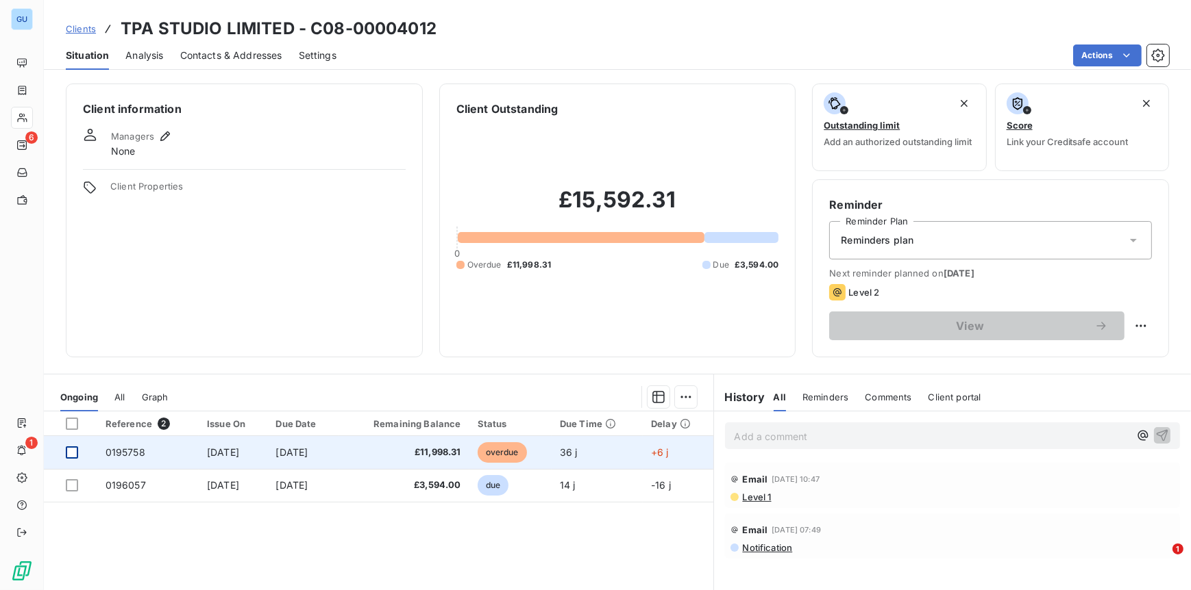
click at [73, 453] on div at bounding box center [72, 453] width 12 height 12
click at [123, 450] on span "0195758" at bounding box center [125, 453] width 40 height 12
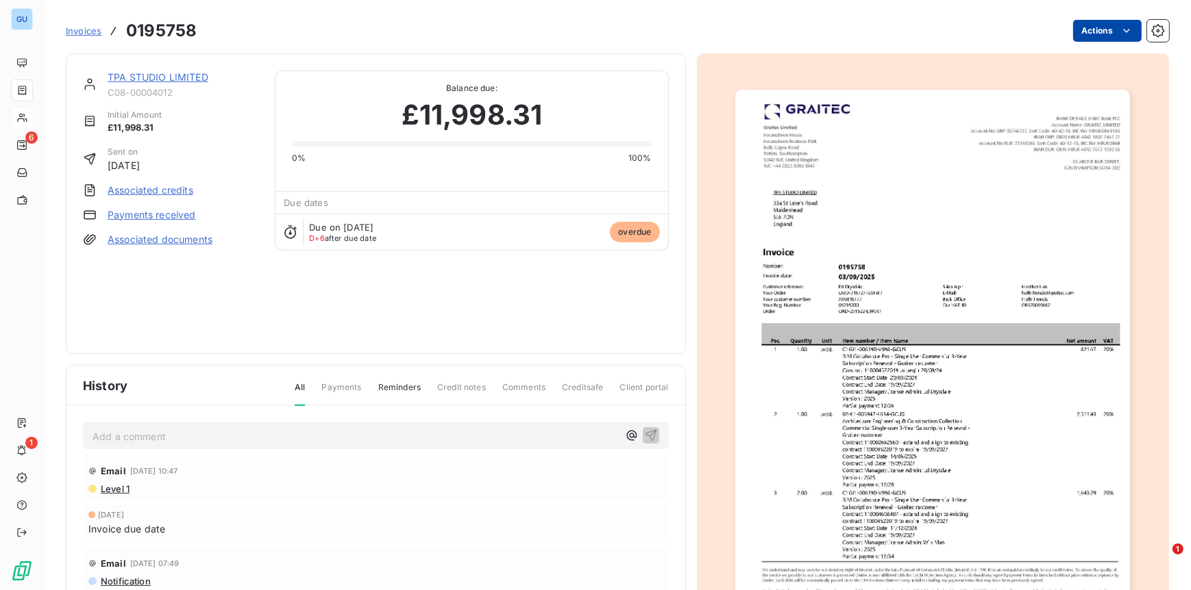
click at [1093, 38] on html "GU 6 1 Invoices 0195758 Actions TPA STUDIO LIMITED C08-00004012 Initial Amount …" at bounding box center [595, 295] width 1191 height 590
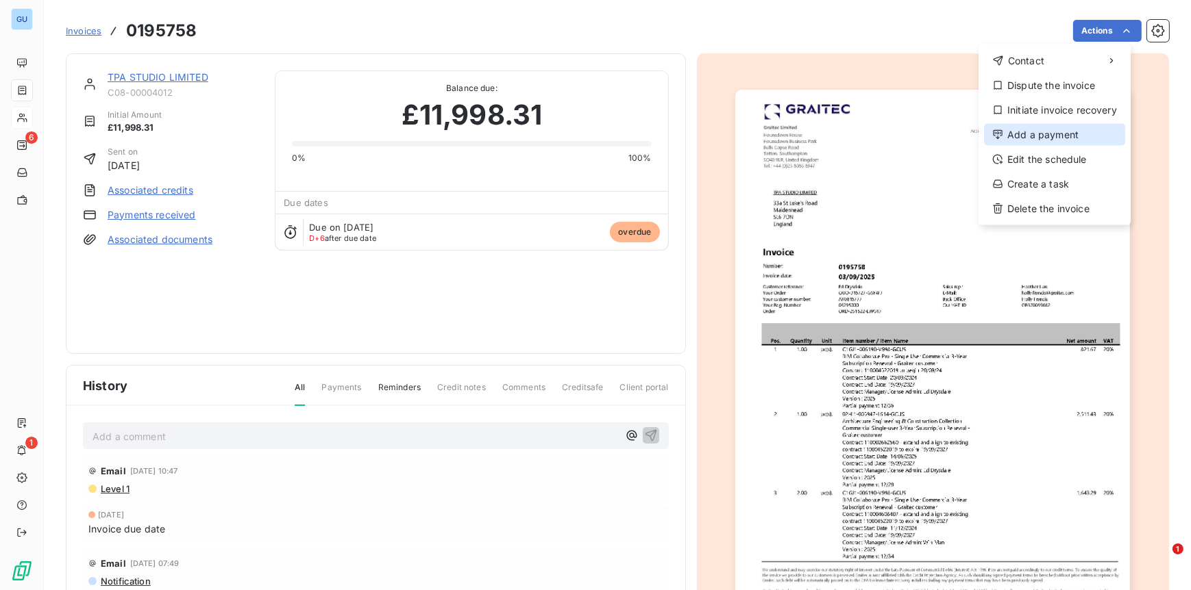
click at [1037, 134] on div "Add a payment" at bounding box center [1054, 135] width 141 height 22
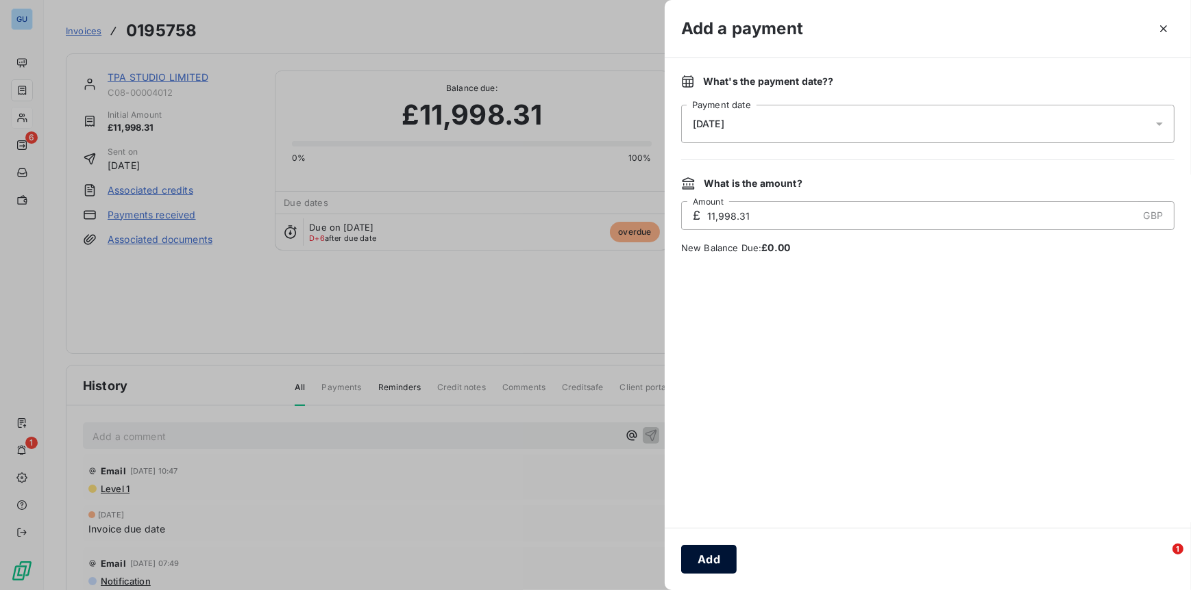
click at [714, 556] on button "Add" at bounding box center [708, 559] width 55 height 29
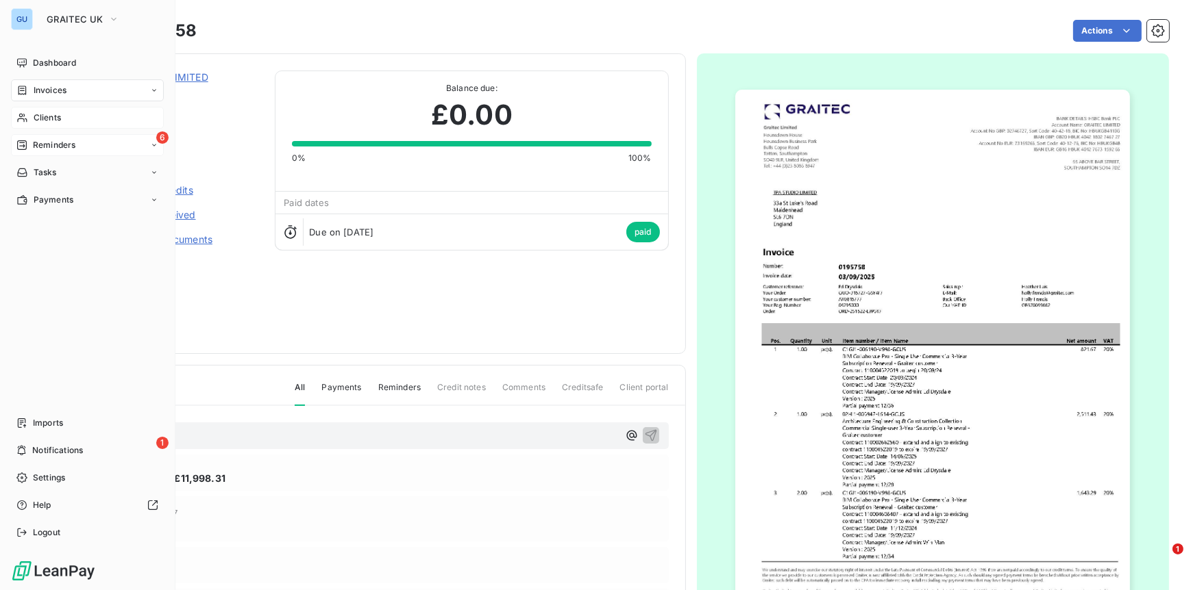
click at [40, 141] on span "Reminders" at bounding box center [54, 145] width 42 height 12
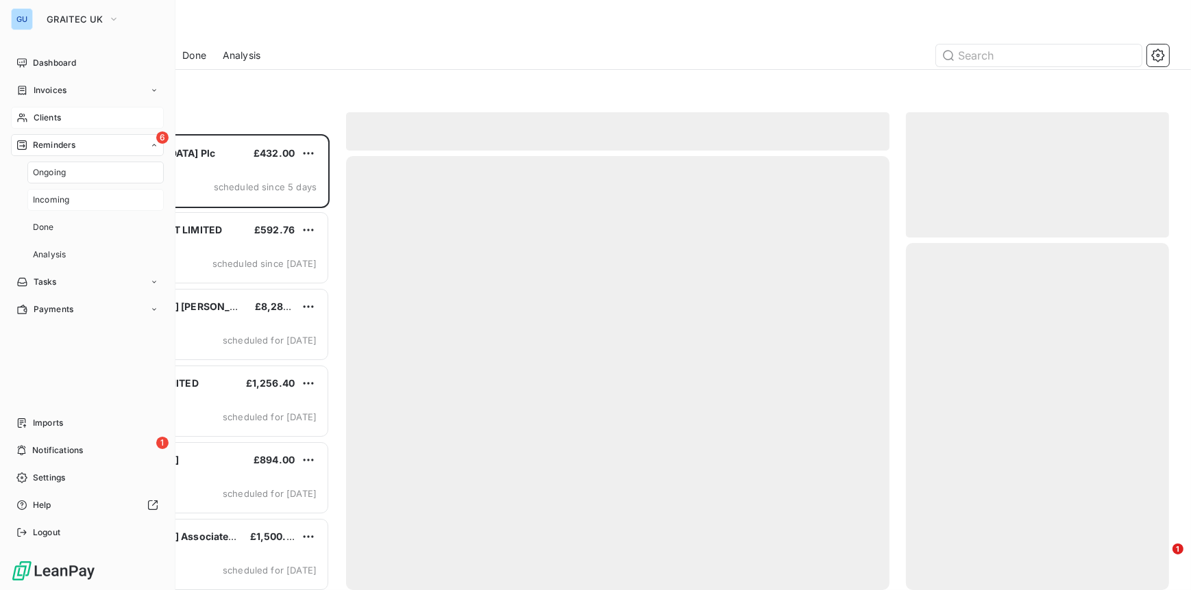
scroll to position [445, 253]
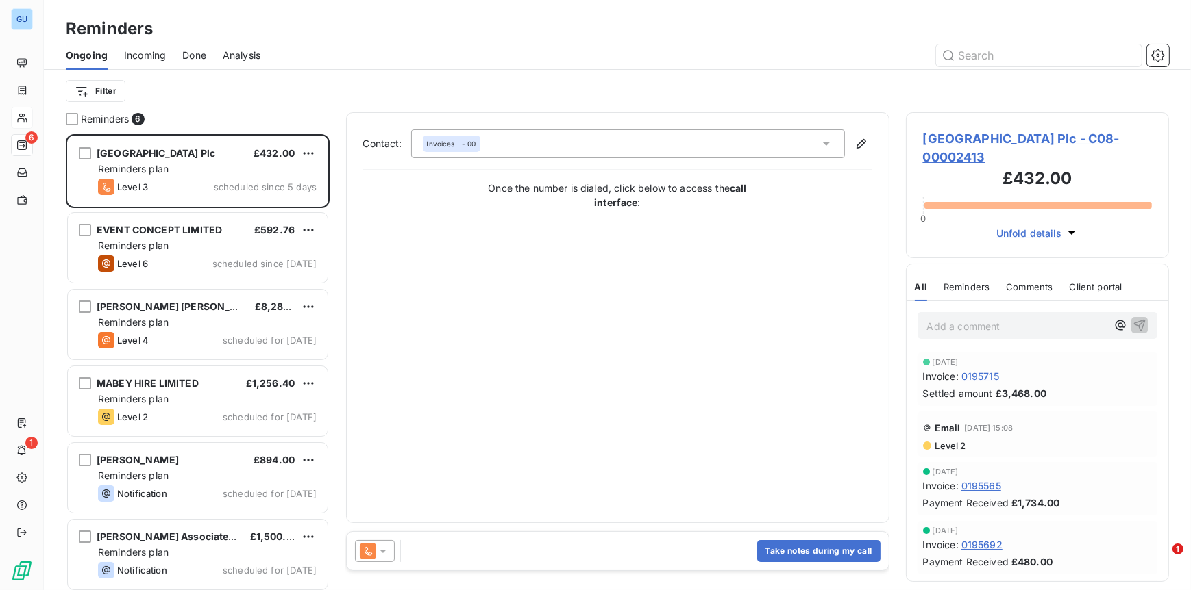
click at [971, 138] on span "[GEOGRAPHIC_DATA] Plc - C08-00002413" at bounding box center [1037, 147] width 229 height 37
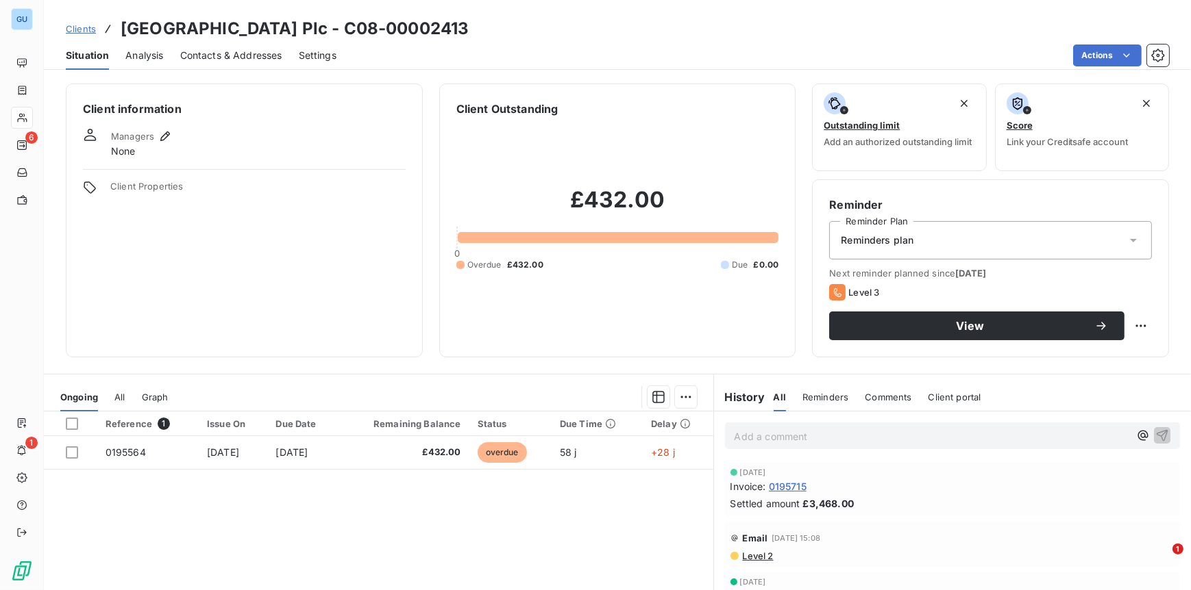
click at [244, 56] on span "Contacts & Addresses" at bounding box center [231, 56] width 102 height 14
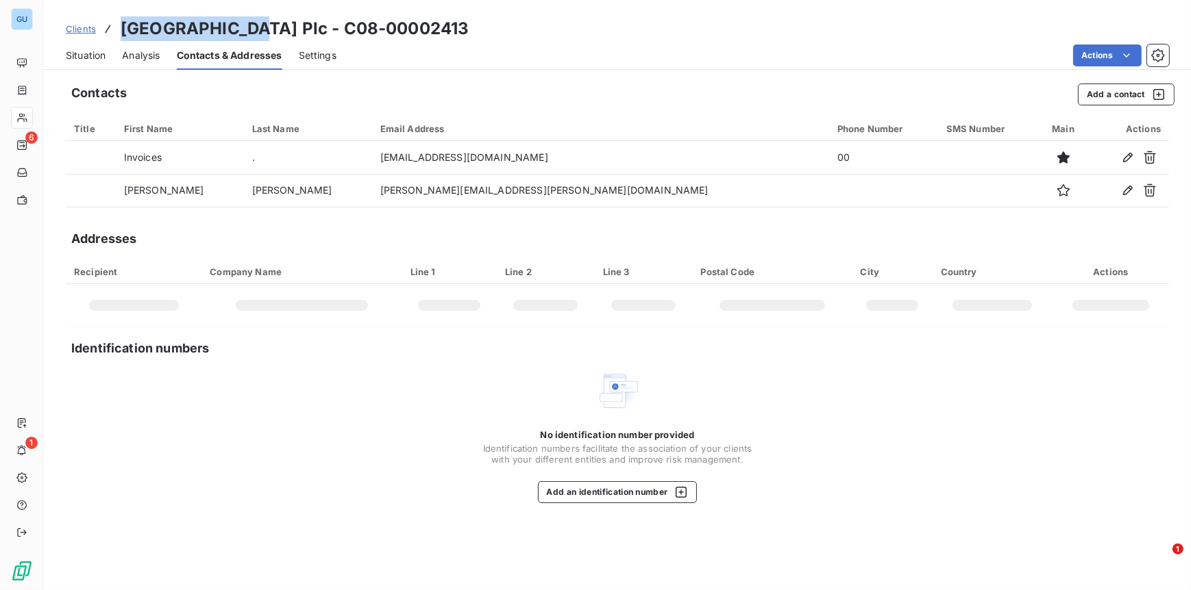
drag, startPoint x: 123, startPoint y: 28, endPoint x: 247, endPoint y: 32, distance: 124.1
click at [247, 32] on h3 "[GEOGRAPHIC_DATA] Plc - C08-00002413" at bounding box center [295, 28] width 348 height 25
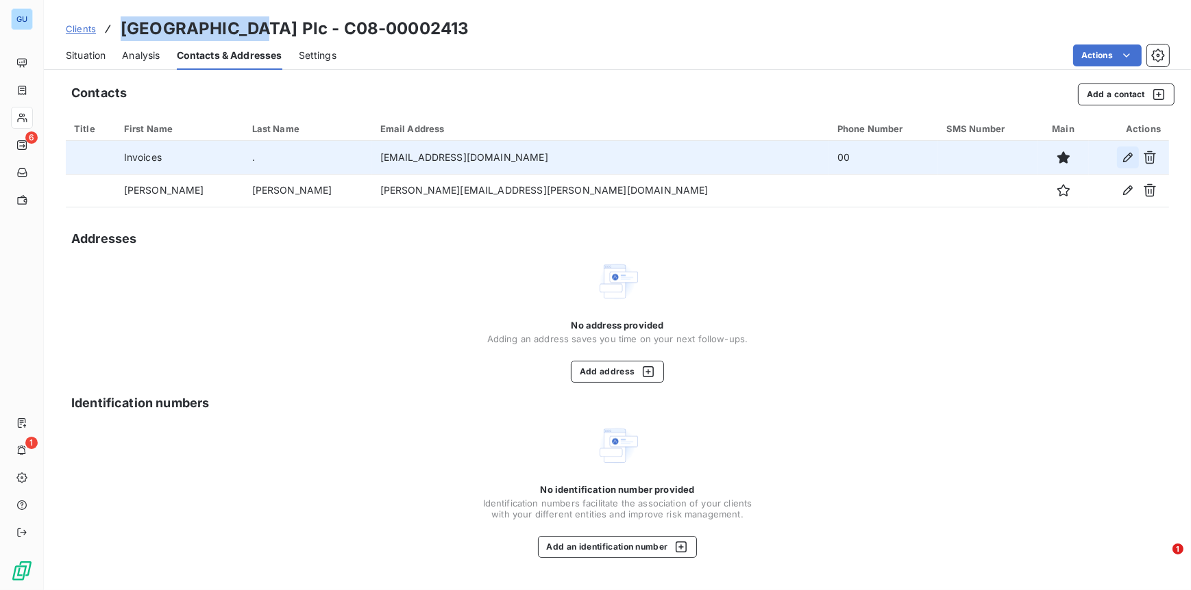
click at [1125, 160] on icon "button" at bounding box center [1128, 158] width 14 height 14
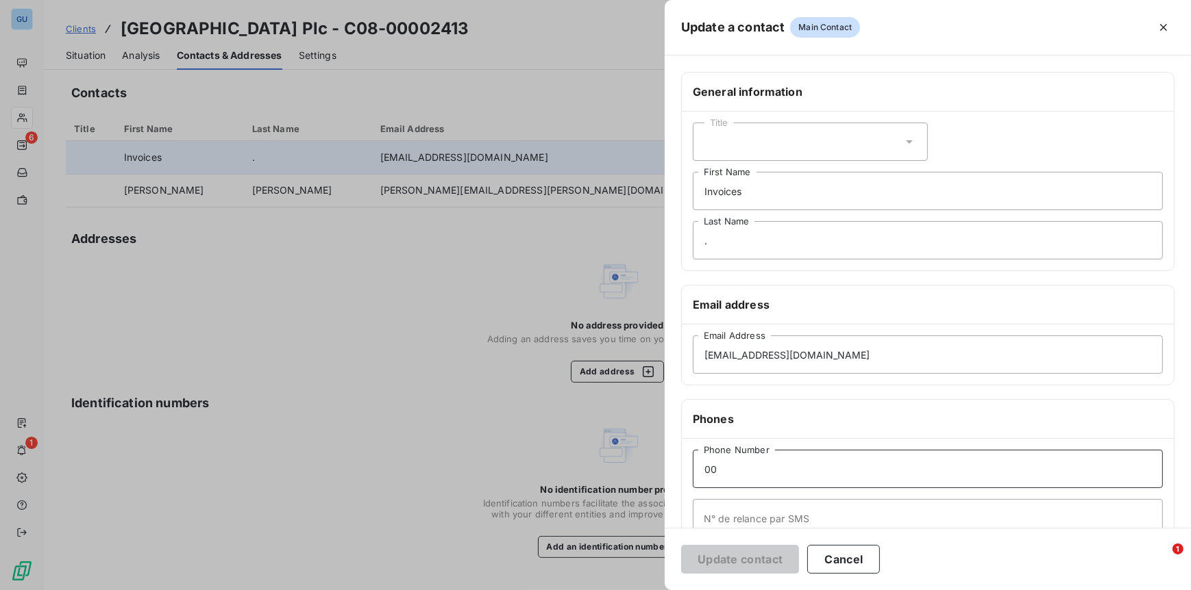
drag, startPoint x: 732, startPoint y: 473, endPoint x: 688, endPoint y: 472, distance: 43.8
click at [688, 472] on div "00 Phone Number N° de relance par SMS" at bounding box center [928, 494] width 492 height 110
paste input "161 4892909"
type input "0161 4892909"
click at [743, 552] on button "Update contact" at bounding box center [740, 559] width 118 height 29
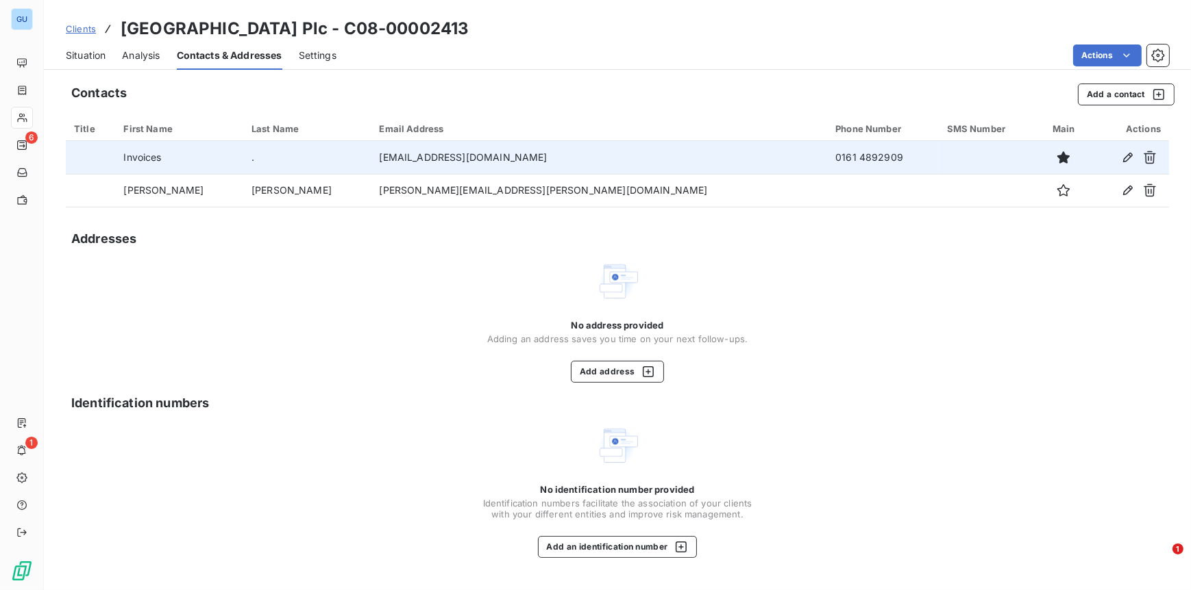
click at [87, 57] on span "Situation" at bounding box center [86, 56] width 40 height 14
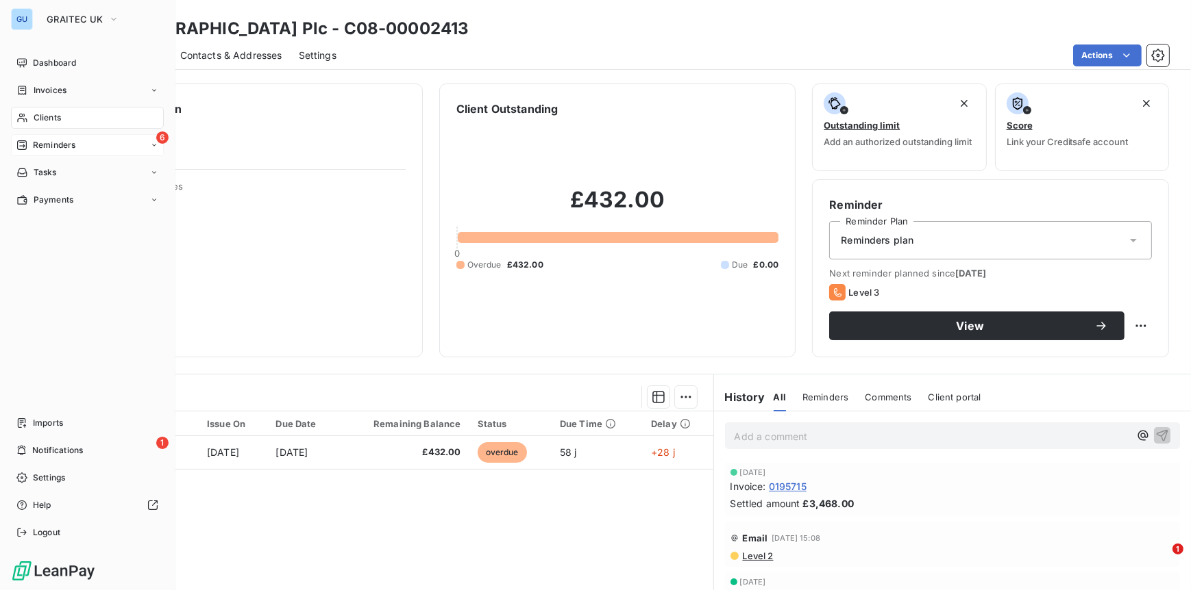
click at [45, 148] on span "Reminders" at bounding box center [54, 145] width 42 height 12
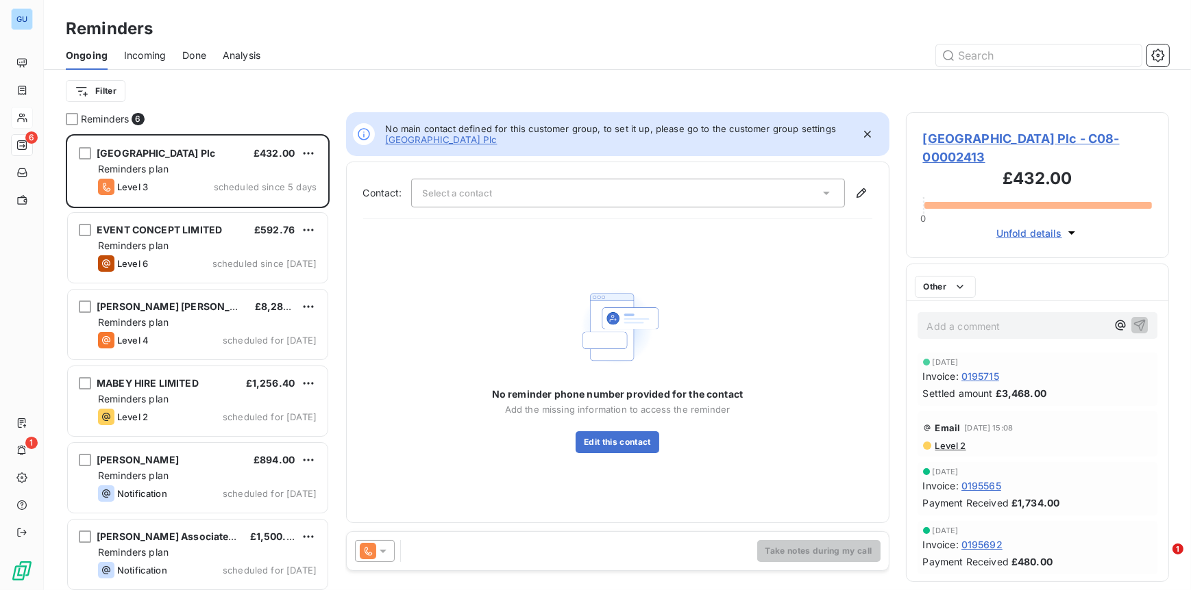
scroll to position [445, 253]
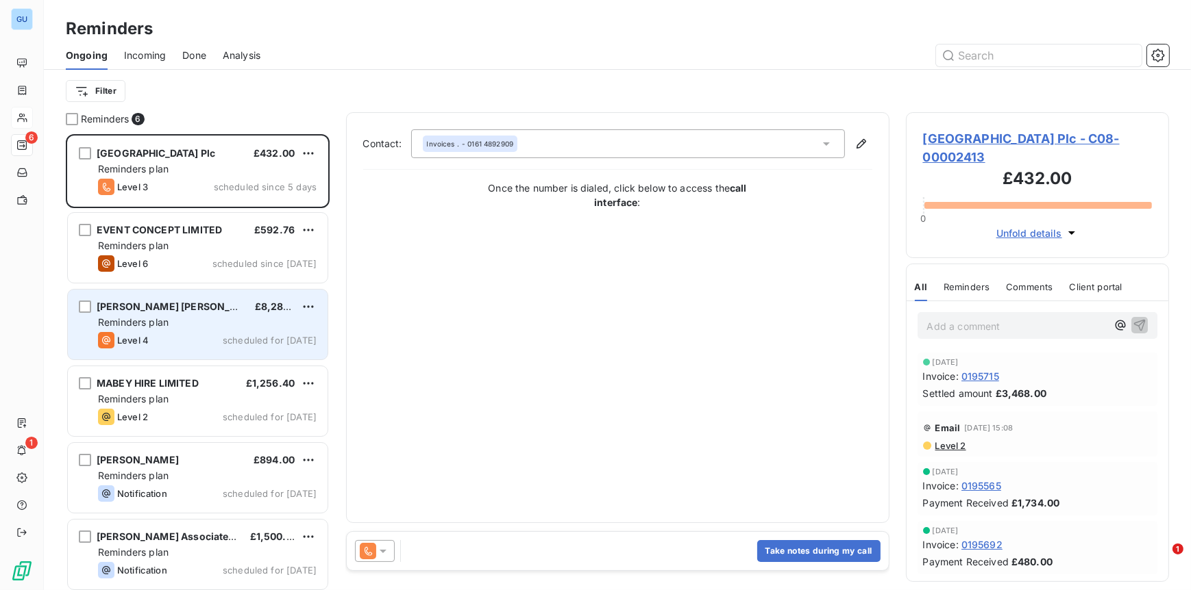
click at [190, 321] on div "Reminders plan" at bounding box center [207, 323] width 219 height 14
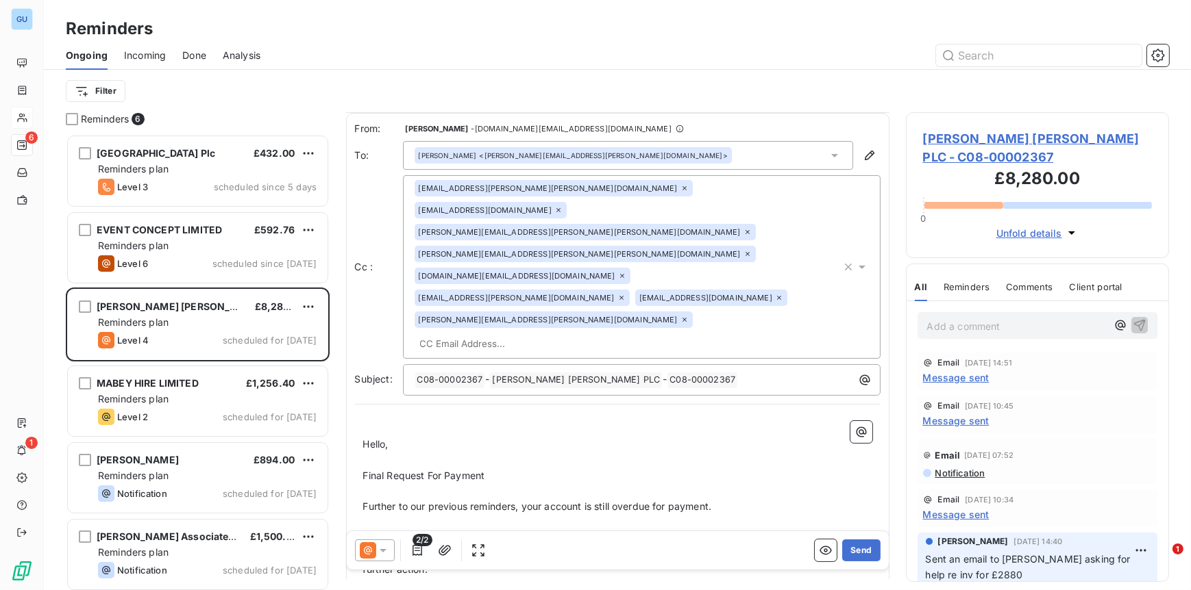
scroll to position [3, 0]
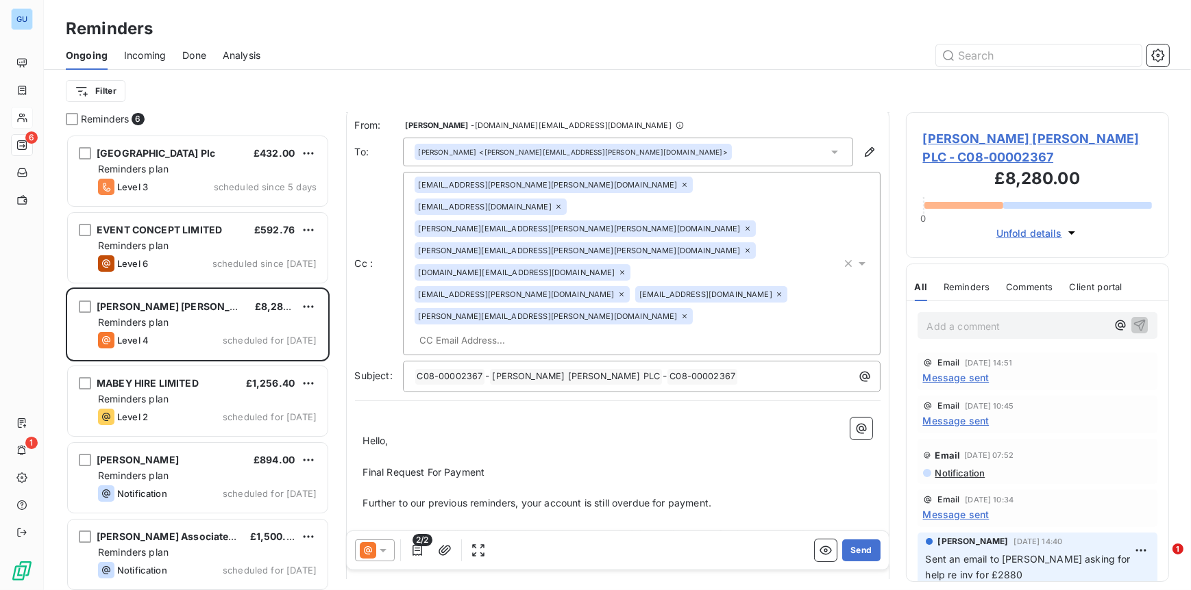
click at [961, 140] on span "Johnson Matthey PLC - C08-00002367" at bounding box center [1037, 147] width 229 height 37
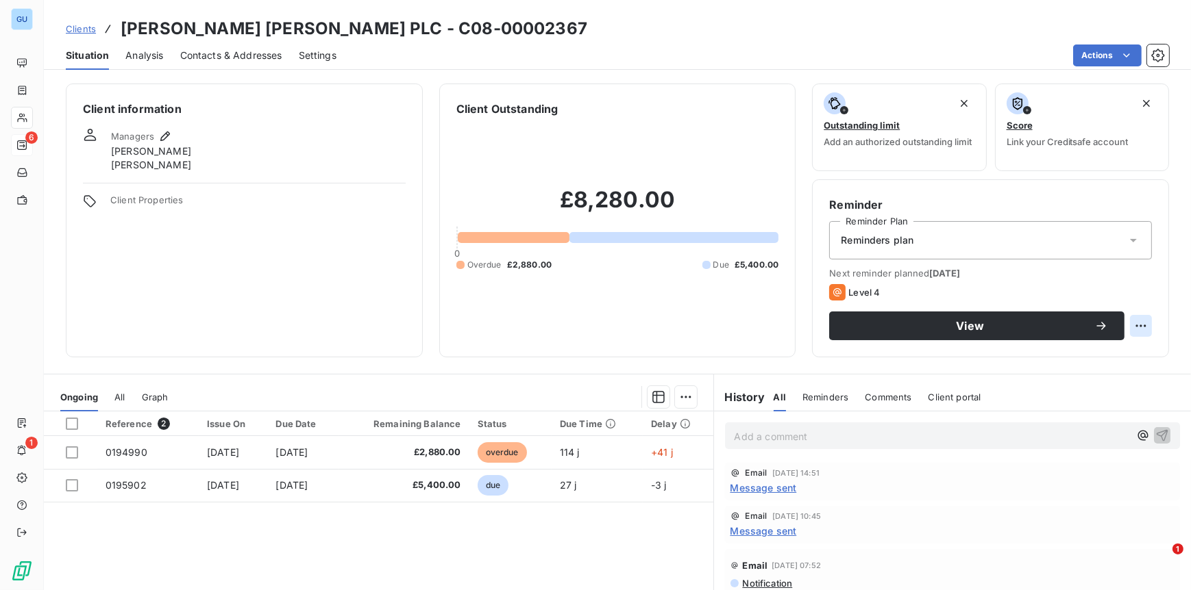
click at [1127, 327] on html "GU 6 1 Clients Johnson Matthey PLC - C08-00002367 Situation Analysis Contacts &…" at bounding box center [595, 295] width 1191 height 590
click at [1099, 353] on div "Reschedule this action" at bounding box center [1074, 356] width 119 height 22
select select "9"
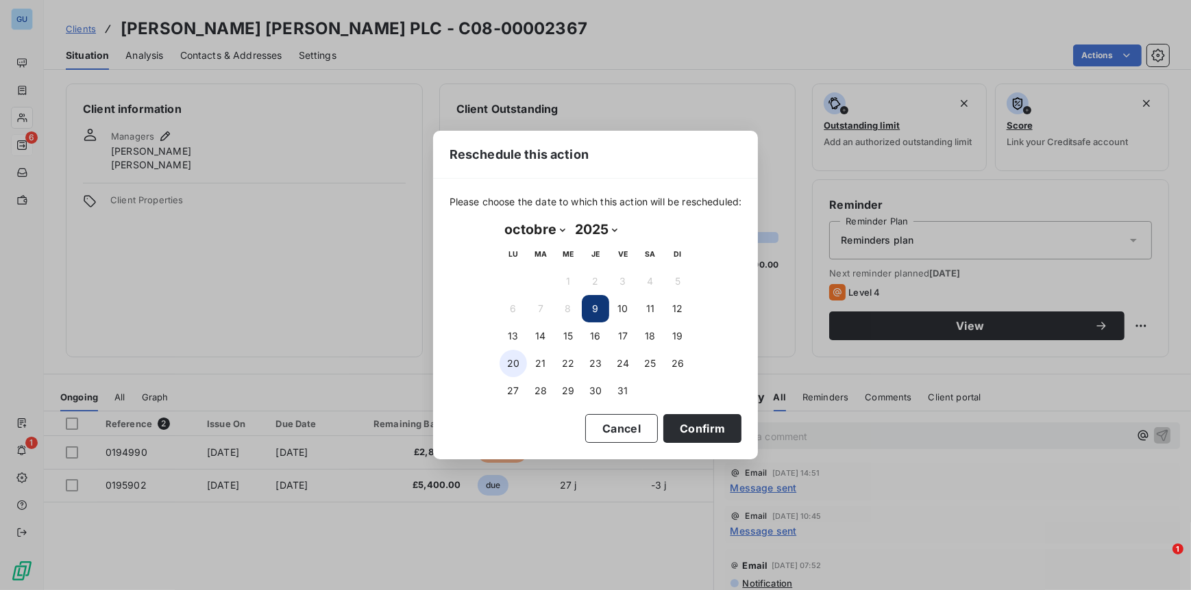
click at [518, 361] on button "20" at bounding box center [512, 363] width 27 height 27
click at [714, 429] on button "Confirm" at bounding box center [702, 428] width 78 height 29
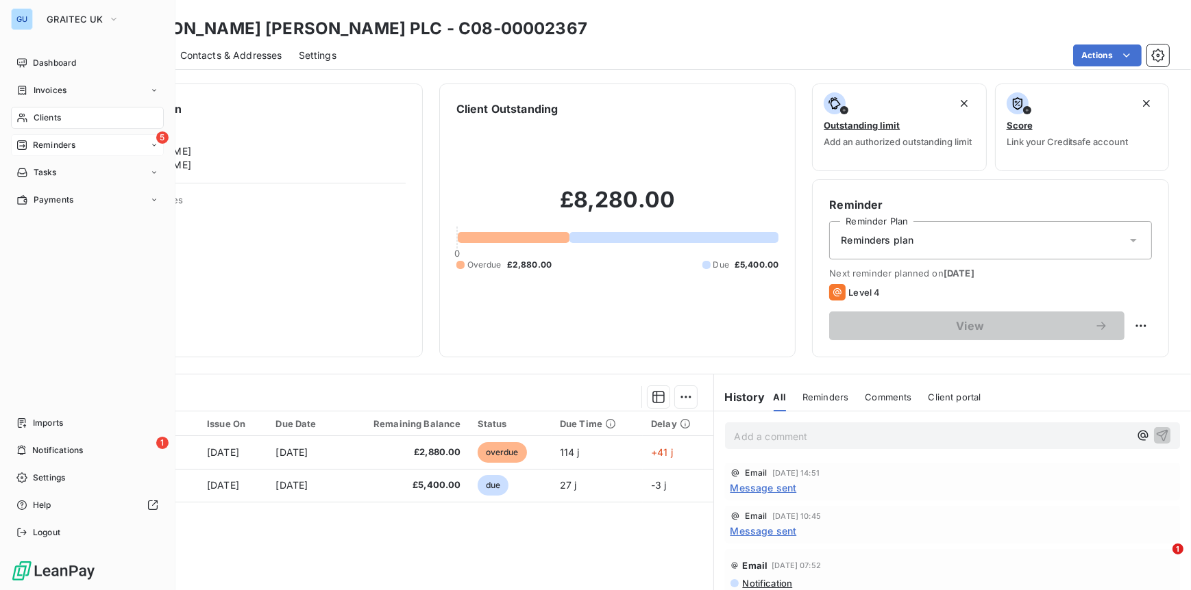
click at [49, 141] on span "Reminders" at bounding box center [54, 145] width 42 height 12
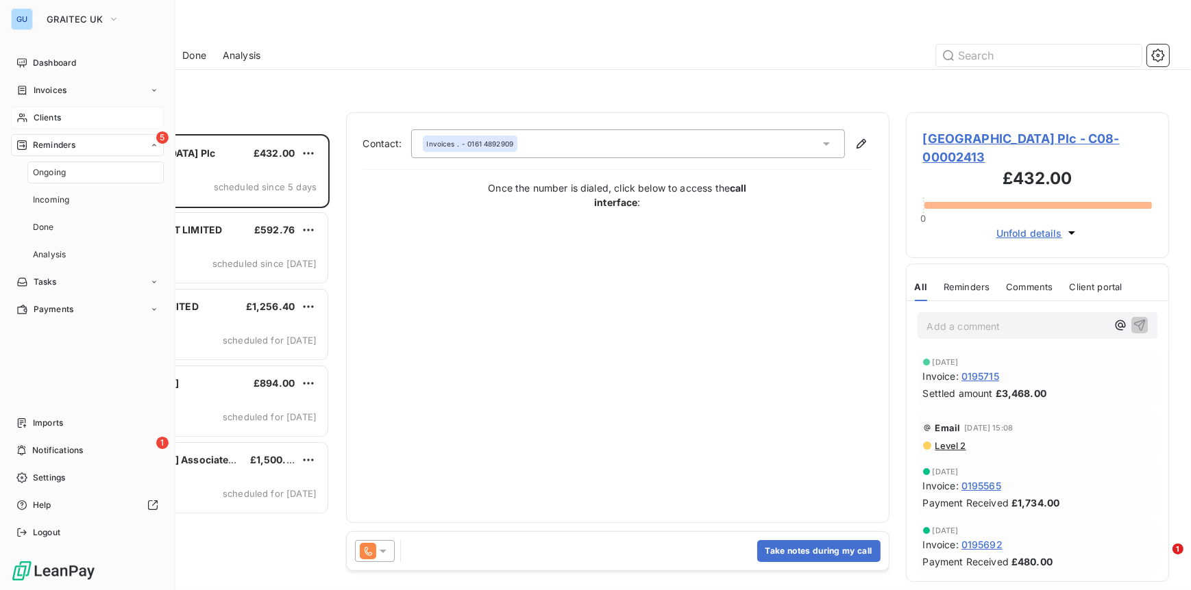
scroll to position [445, 253]
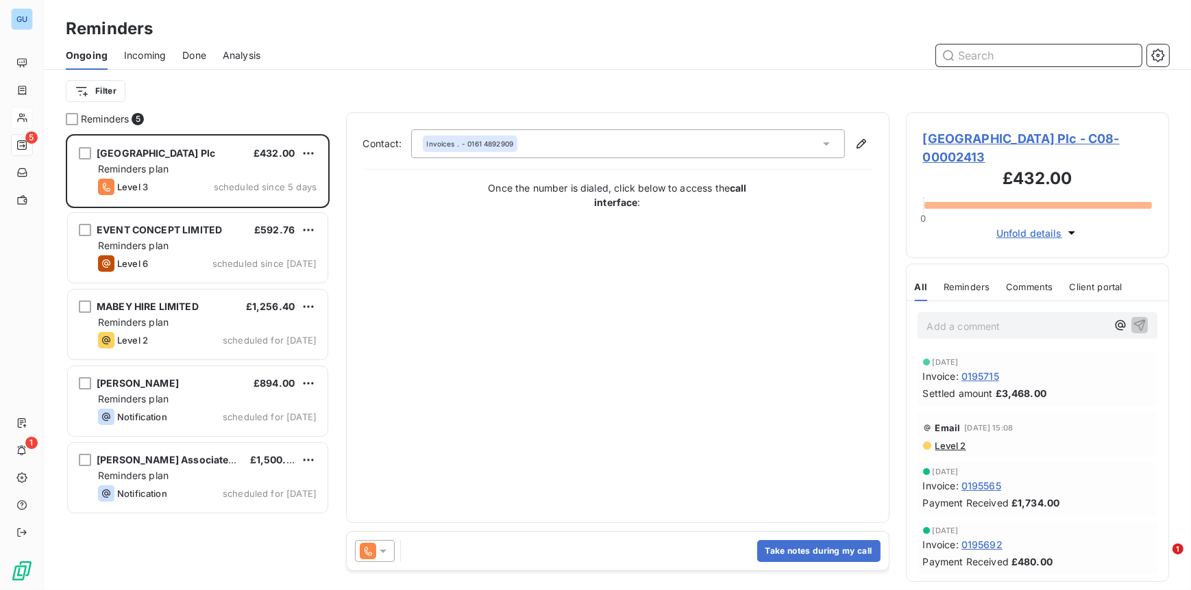
click at [1021, 52] on input "text" at bounding box center [1038, 56] width 205 height 22
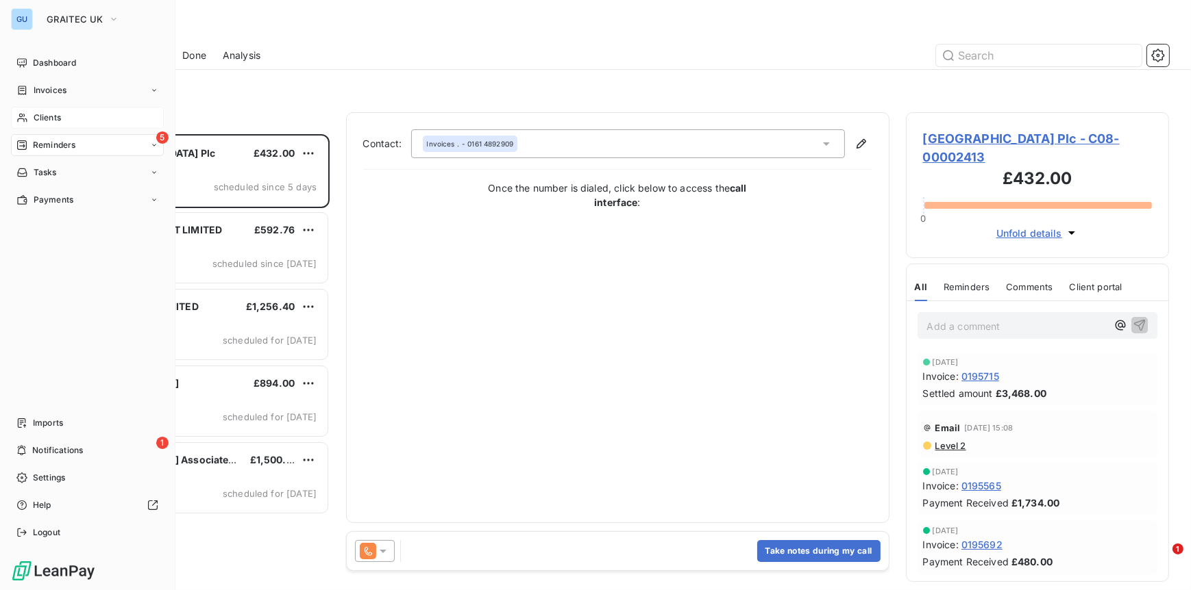
click at [37, 112] on span "Clients" at bounding box center [47, 118] width 27 height 12
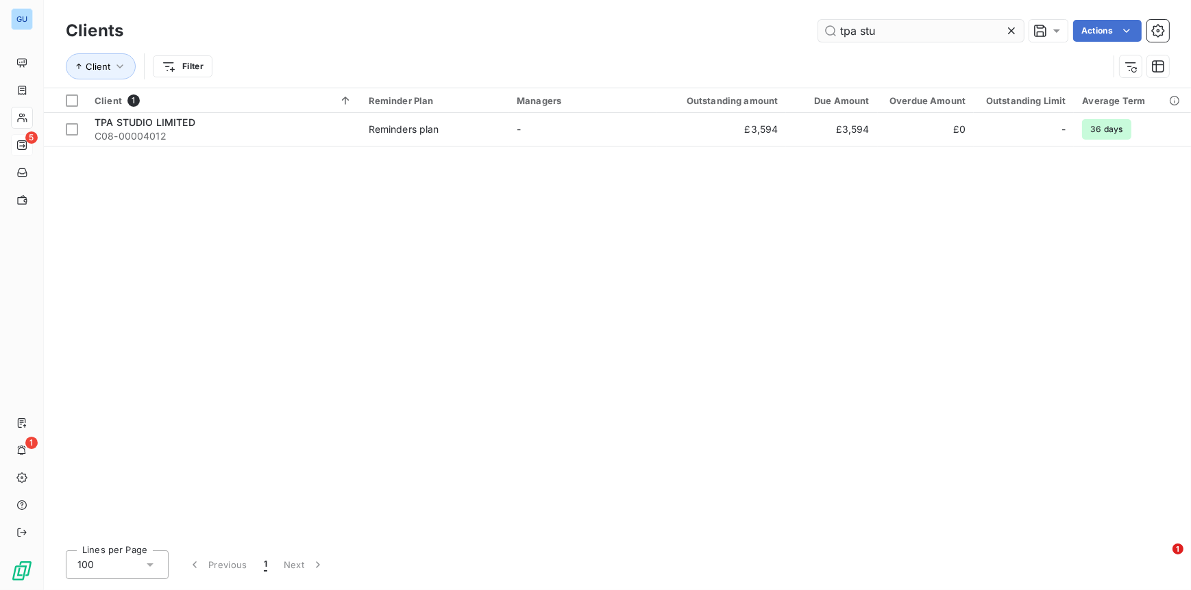
drag, startPoint x: 878, startPoint y: 34, endPoint x: 829, endPoint y: 33, distance: 49.3
click at [829, 33] on input "tpa stu" at bounding box center [920, 31] width 205 height 22
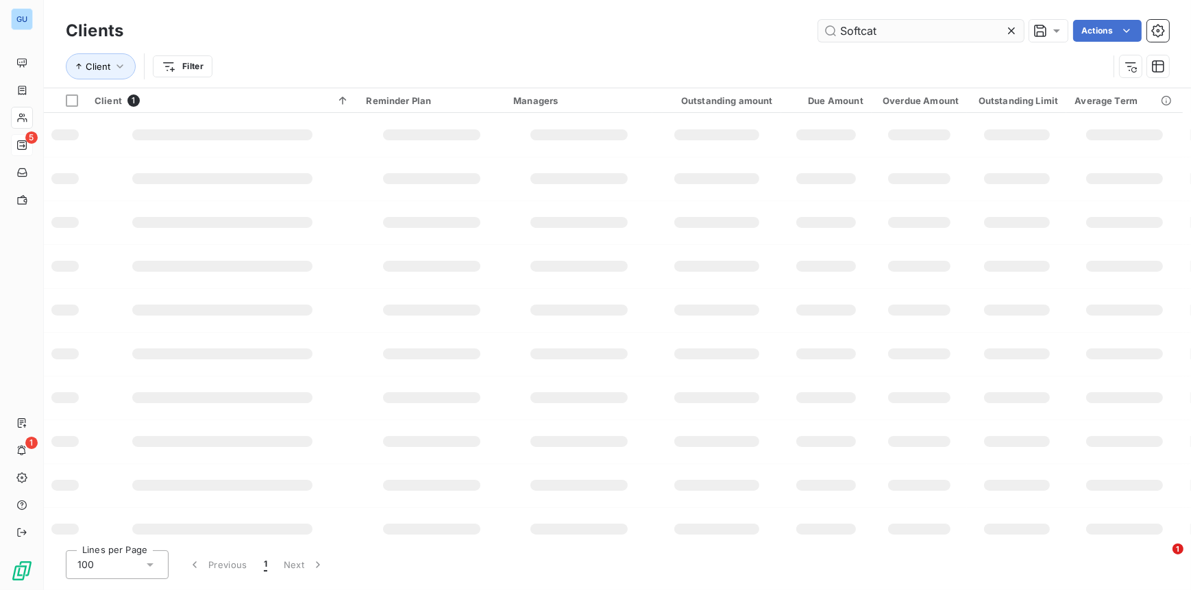
type input "Softcat"
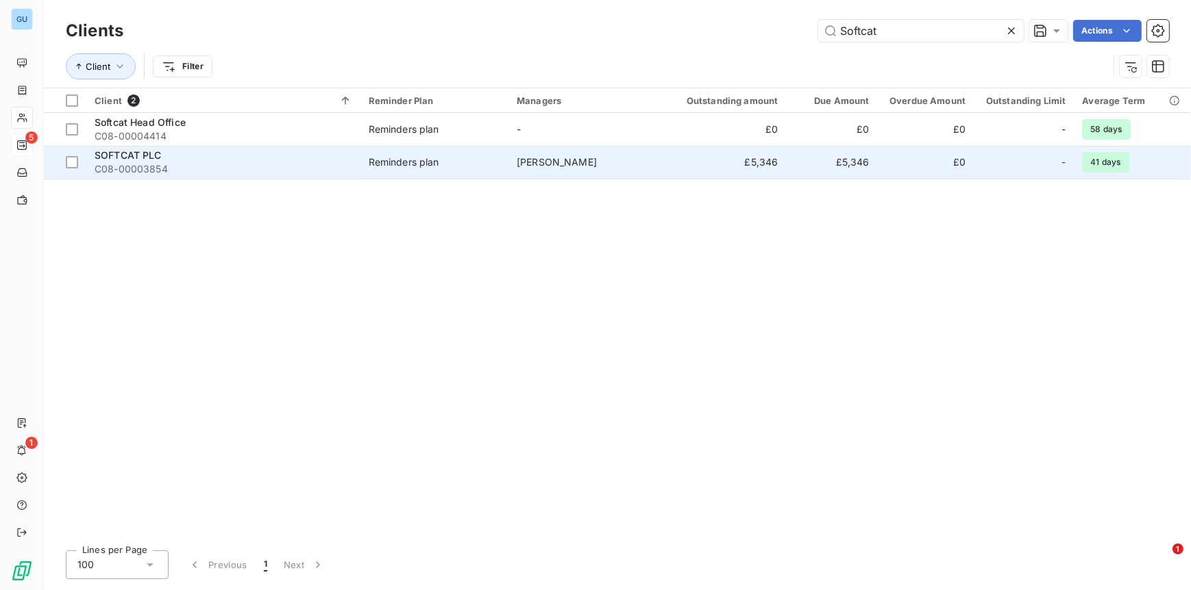
click at [160, 165] on span "C08-00003854" at bounding box center [224, 169] width 258 height 14
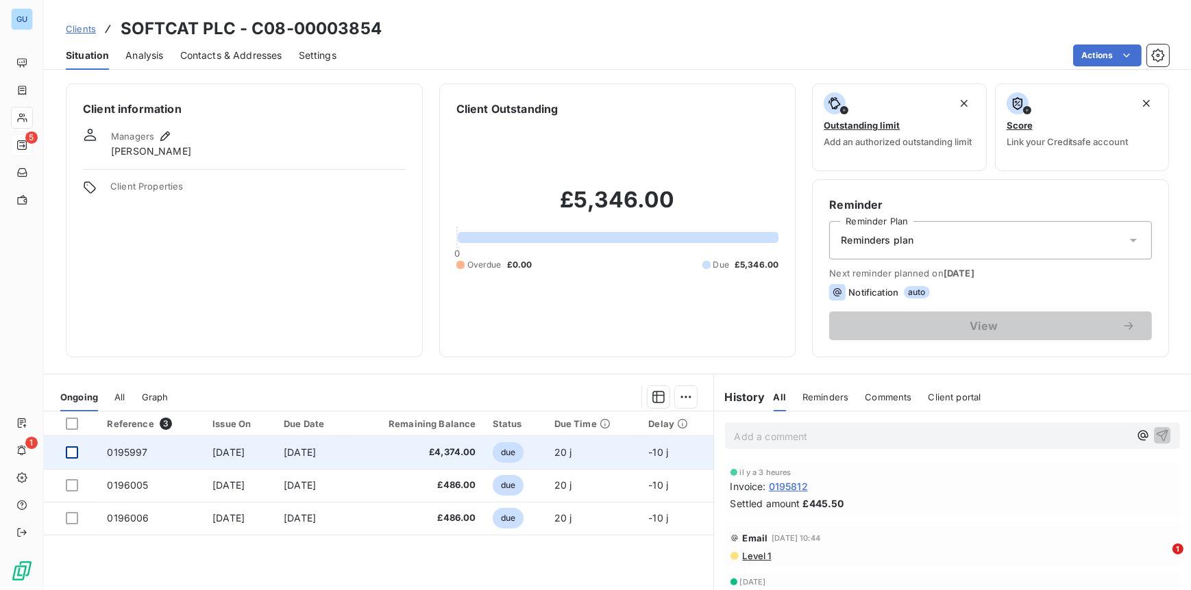
click at [73, 450] on div at bounding box center [72, 453] width 12 height 12
click at [131, 447] on span "0195997" at bounding box center [127, 453] width 40 height 12
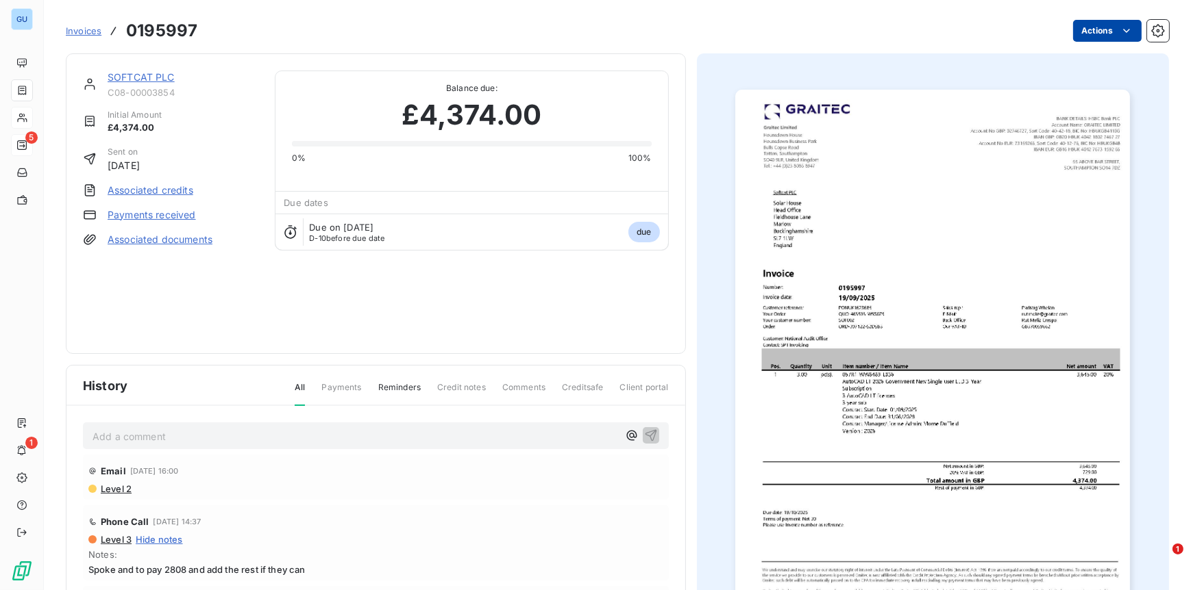
click at [1082, 28] on html "GU 5 1 Invoices 0195997 Actions SOFTCAT PLC C08-00003854 Initial Amount £4,374.…" at bounding box center [595, 295] width 1191 height 590
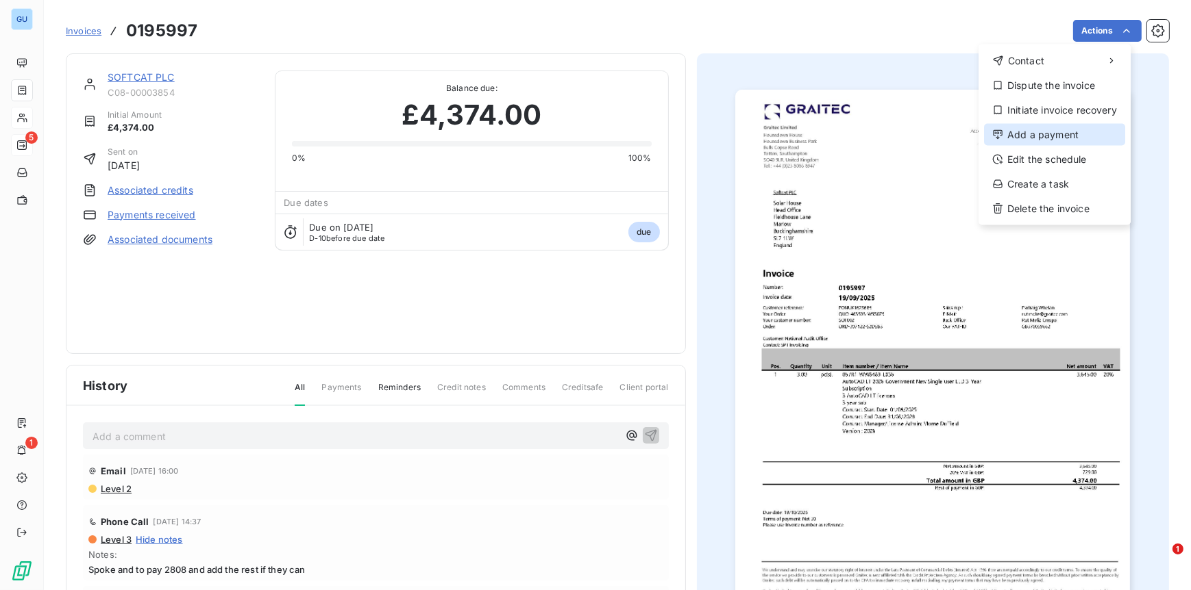
click at [1023, 138] on div "Add a payment" at bounding box center [1054, 135] width 141 height 22
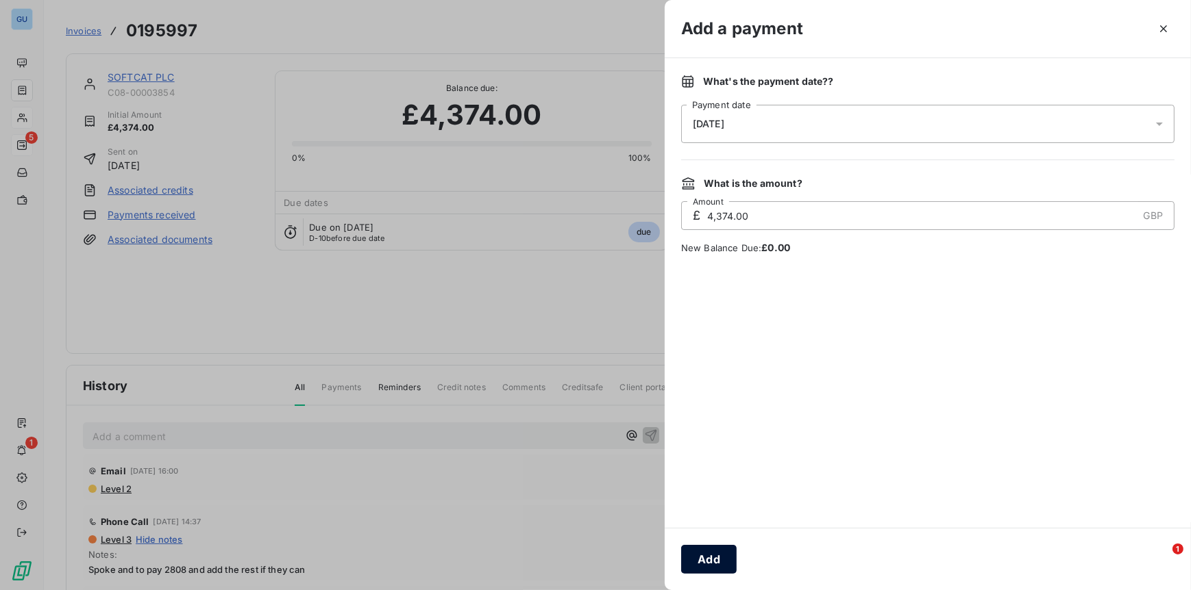
click at [697, 556] on button "Add" at bounding box center [708, 559] width 55 height 29
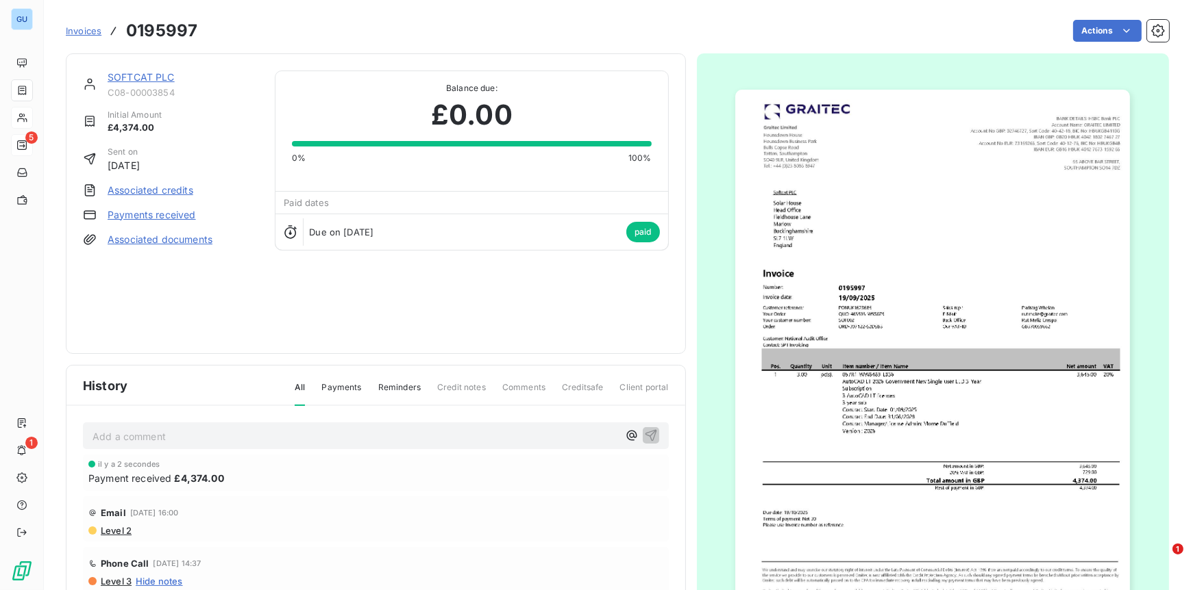
click at [138, 79] on link "SOFTCAT PLC" at bounding box center [141, 77] width 67 height 12
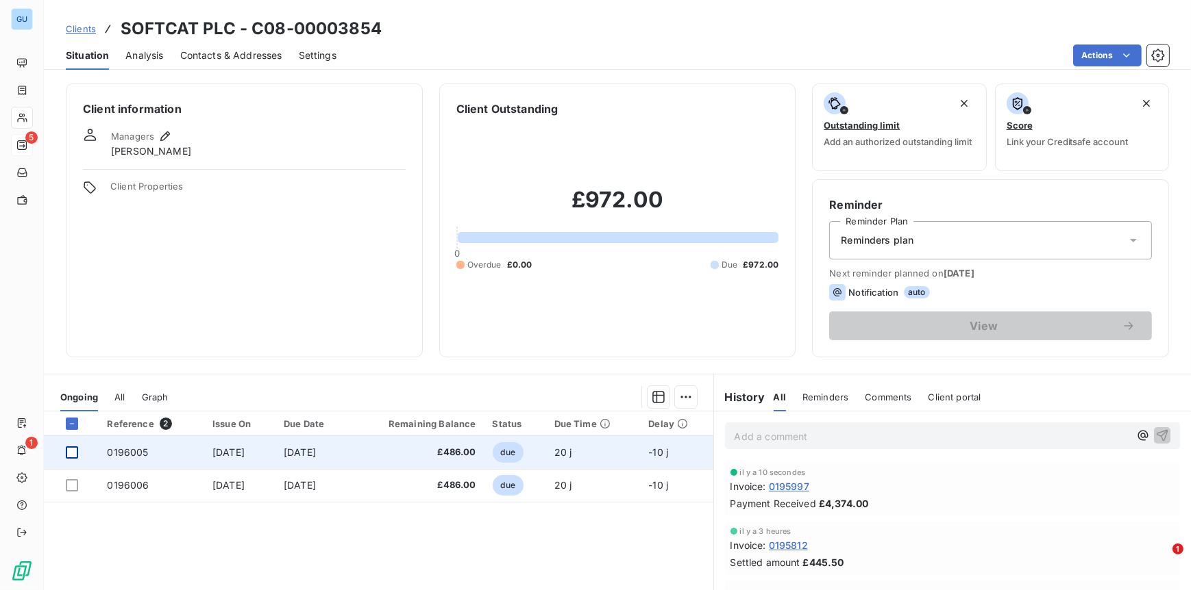
click at [68, 453] on div at bounding box center [72, 453] width 12 height 12
click at [130, 453] on span "0196005" at bounding box center [127, 453] width 41 height 12
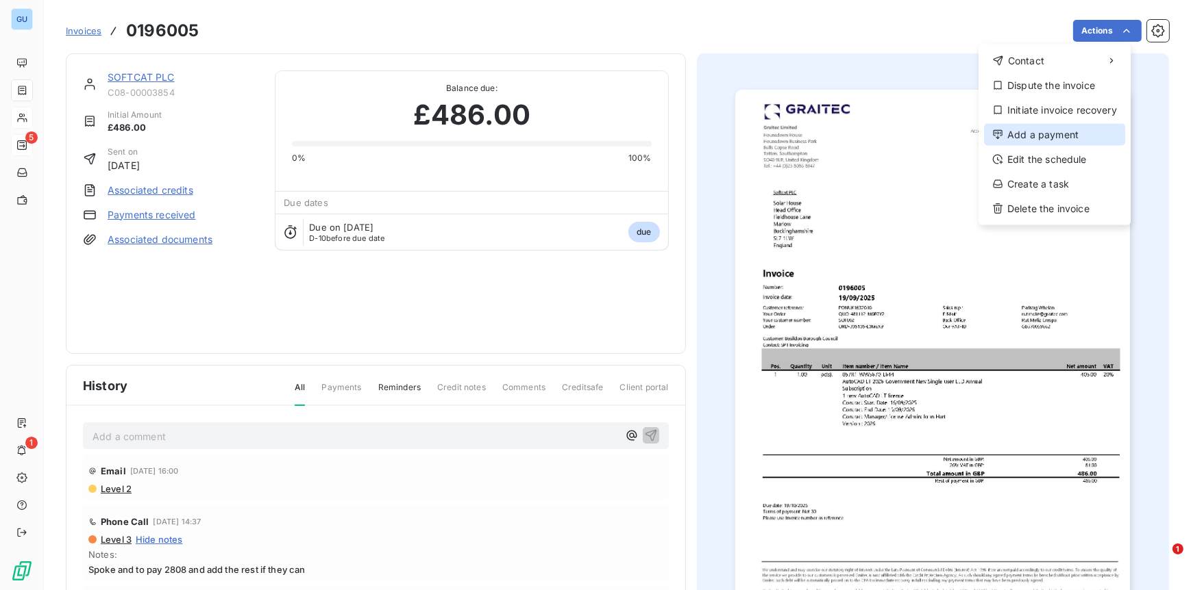
click at [1034, 136] on div "Add a payment" at bounding box center [1054, 135] width 141 height 22
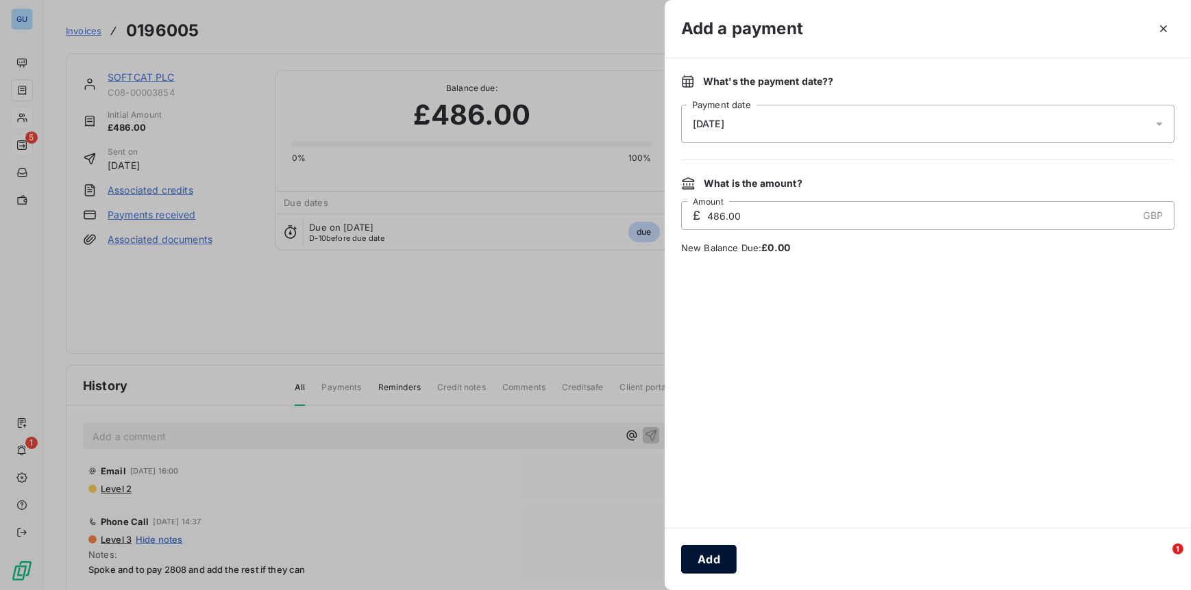
click at [705, 558] on button "Add" at bounding box center [708, 559] width 55 height 29
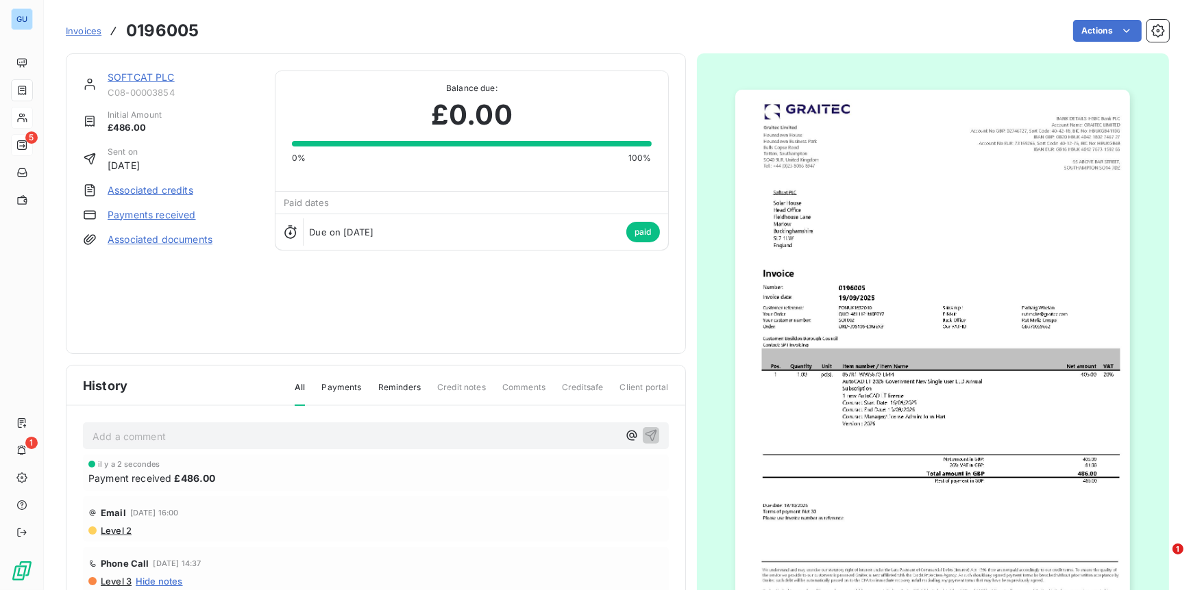
click at [136, 78] on link "SOFTCAT PLC" at bounding box center [141, 77] width 67 height 12
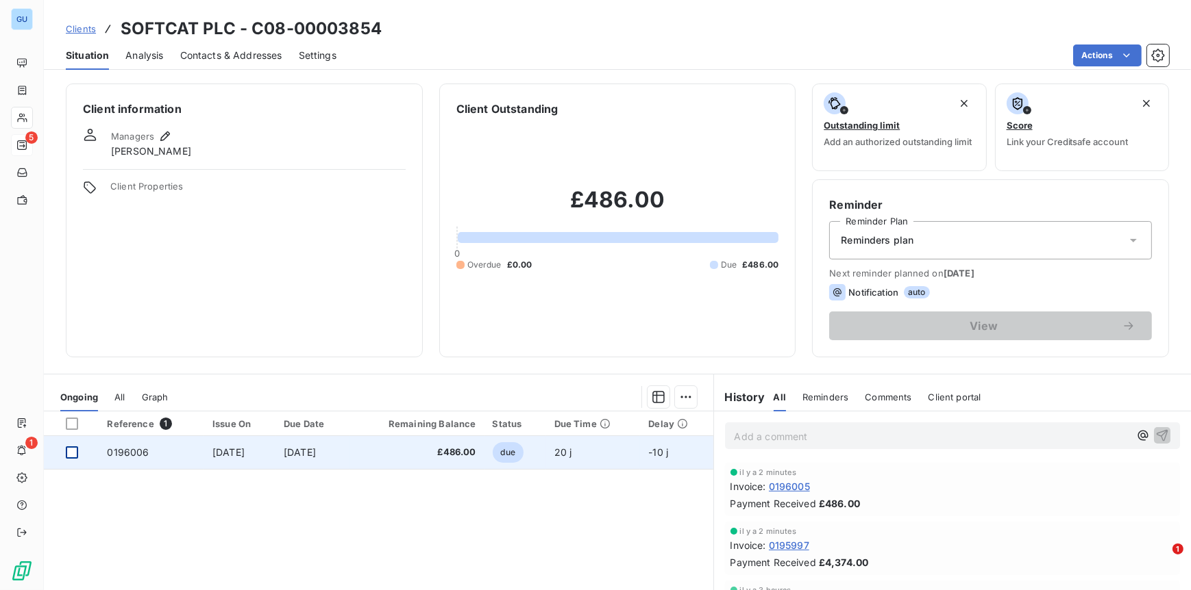
click at [76, 449] on div at bounding box center [72, 453] width 12 height 12
click at [118, 455] on span "0196006" at bounding box center [128, 453] width 42 height 12
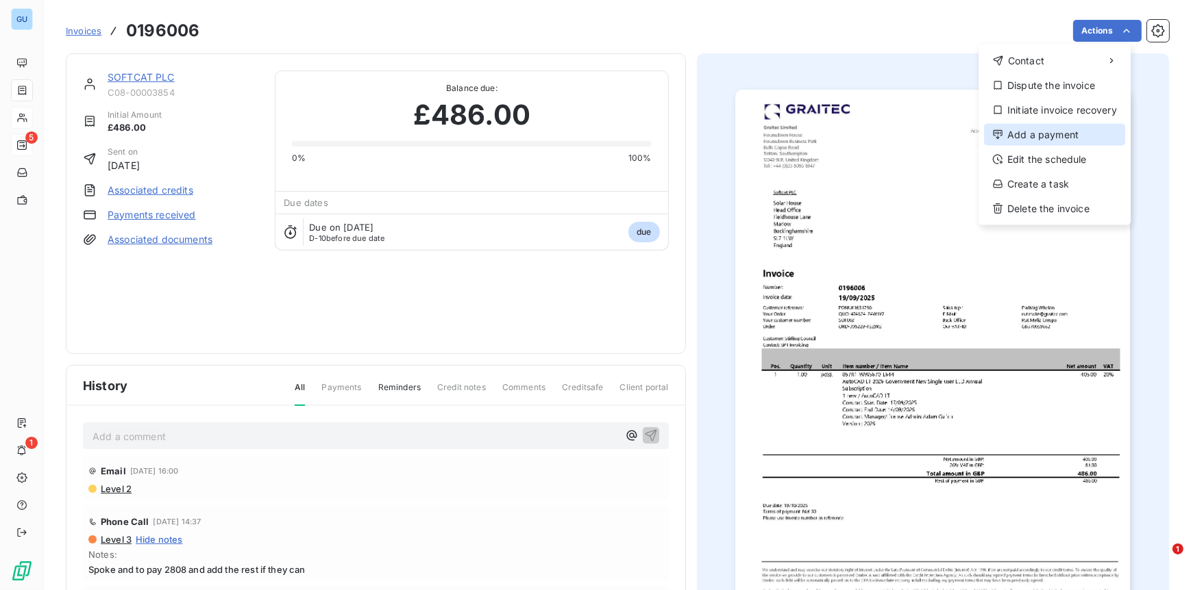
click at [1054, 134] on div "Add a payment" at bounding box center [1054, 135] width 141 height 22
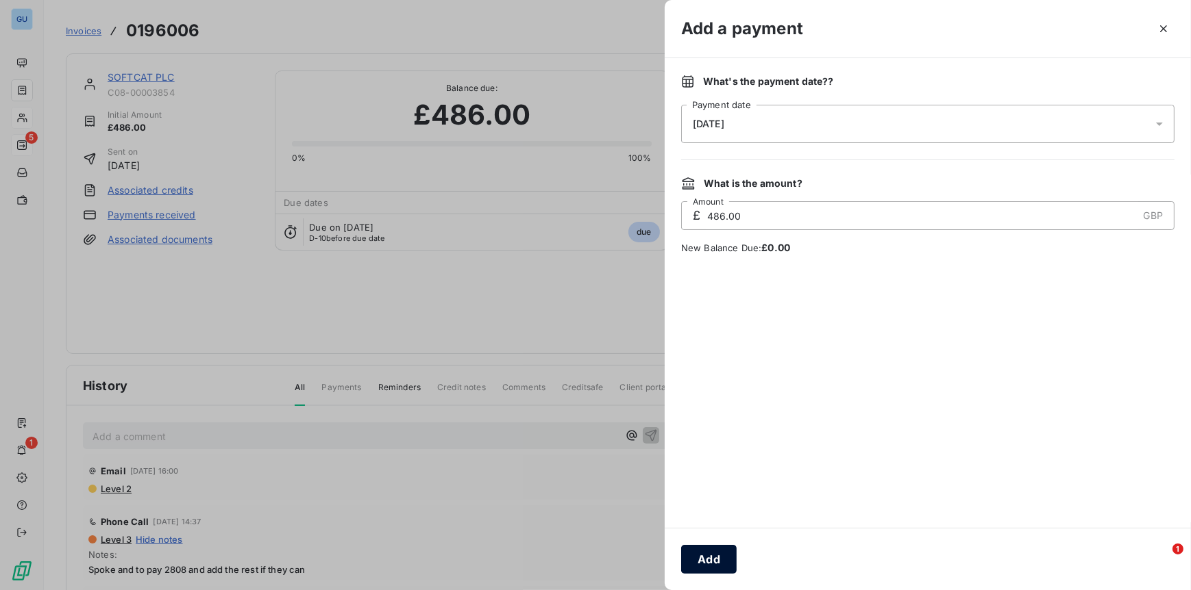
click at [707, 558] on button "Add" at bounding box center [708, 559] width 55 height 29
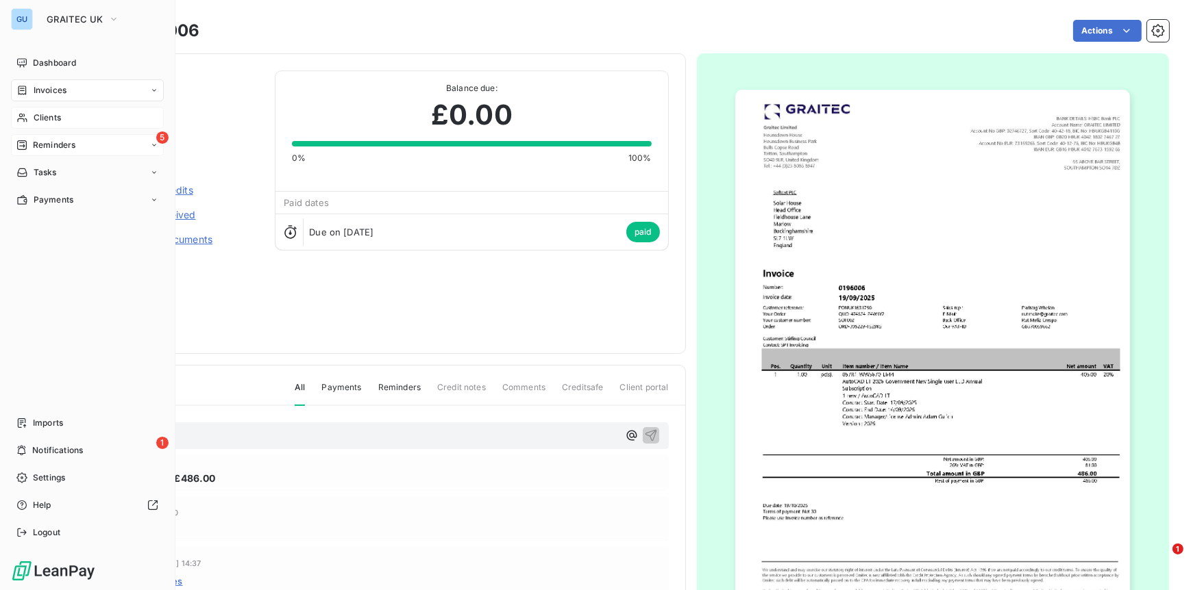
click at [33, 140] on span "Reminders" at bounding box center [54, 145] width 42 height 12
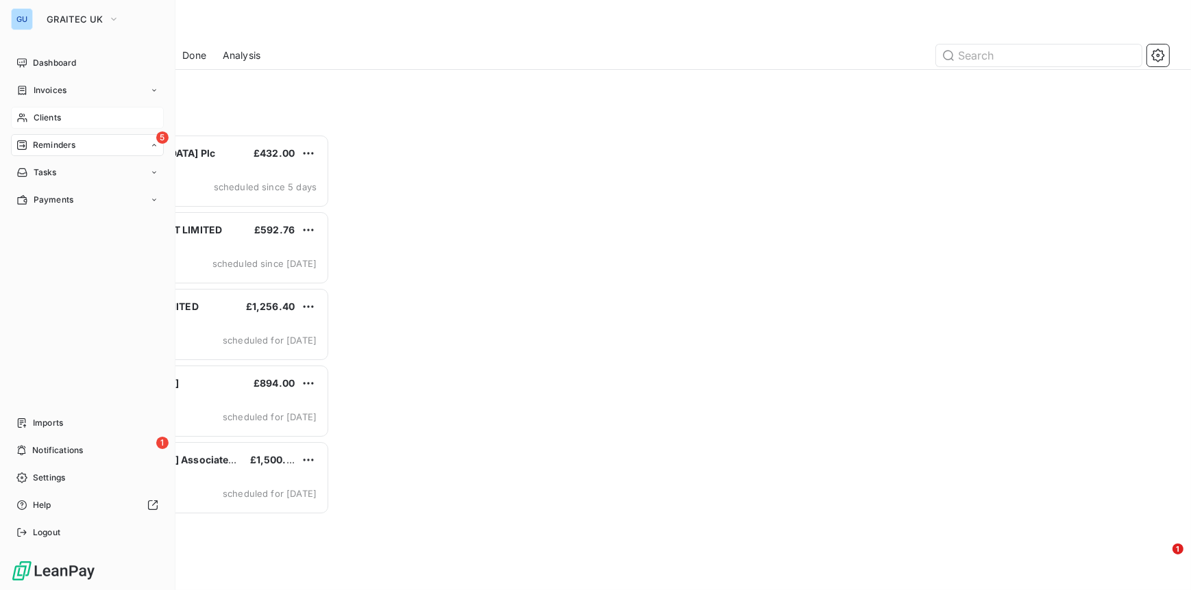
scroll to position [445, 253]
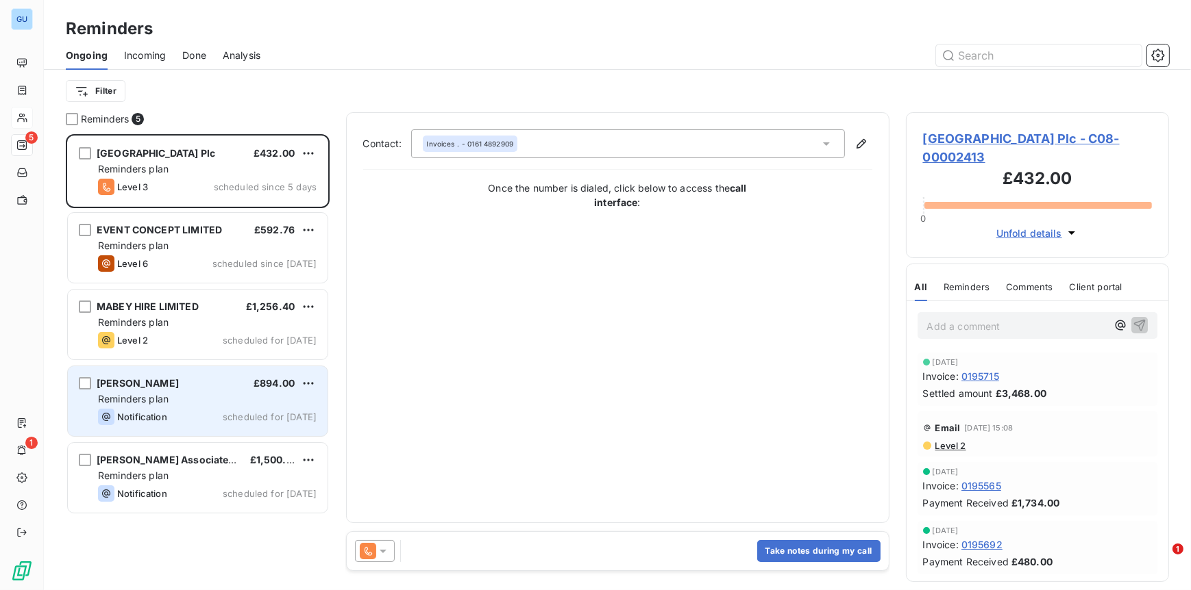
click at [184, 390] on div "Lloyd Worrall £894.00 Reminders plan Notification scheduled for today" at bounding box center [198, 401] width 260 height 70
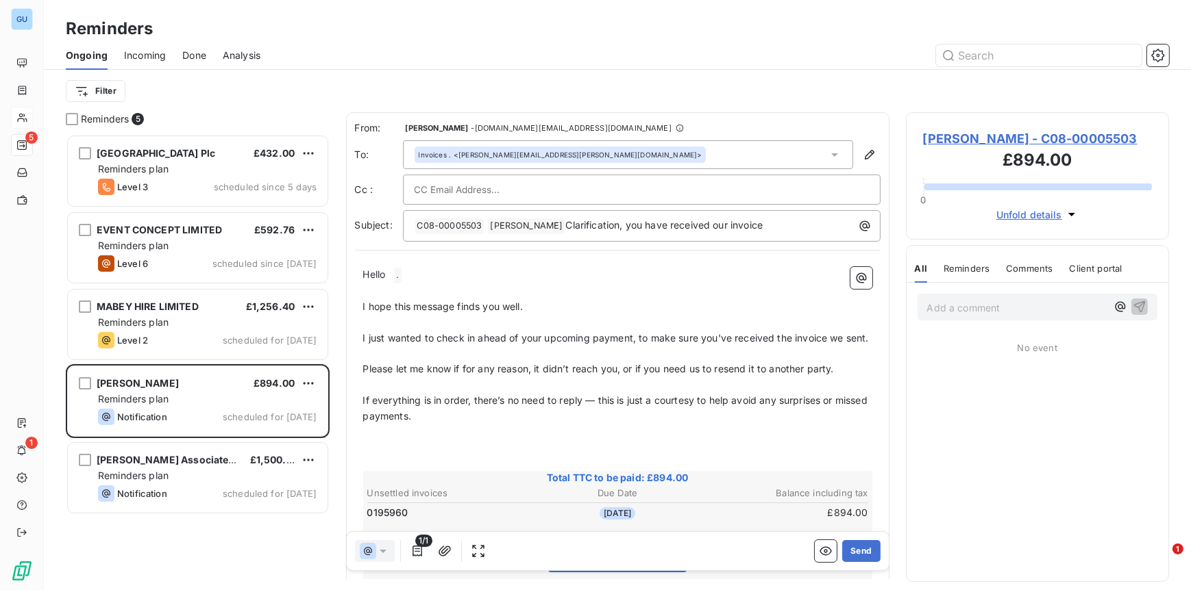
click at [964, 136] on span "Lloyd Worrall - C08-00005503" at bounding box center [1037, 138] width 229 height 18
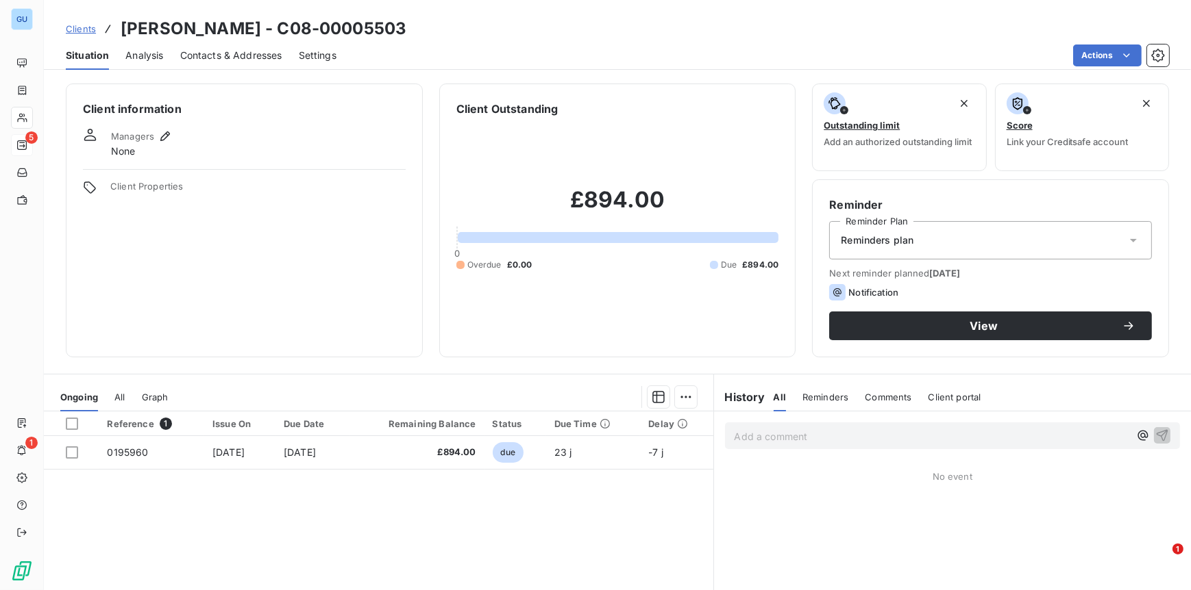
click at [230, 58] on span "Contacts & Addresses" at bounding box center [231, 56] width 102 height 14
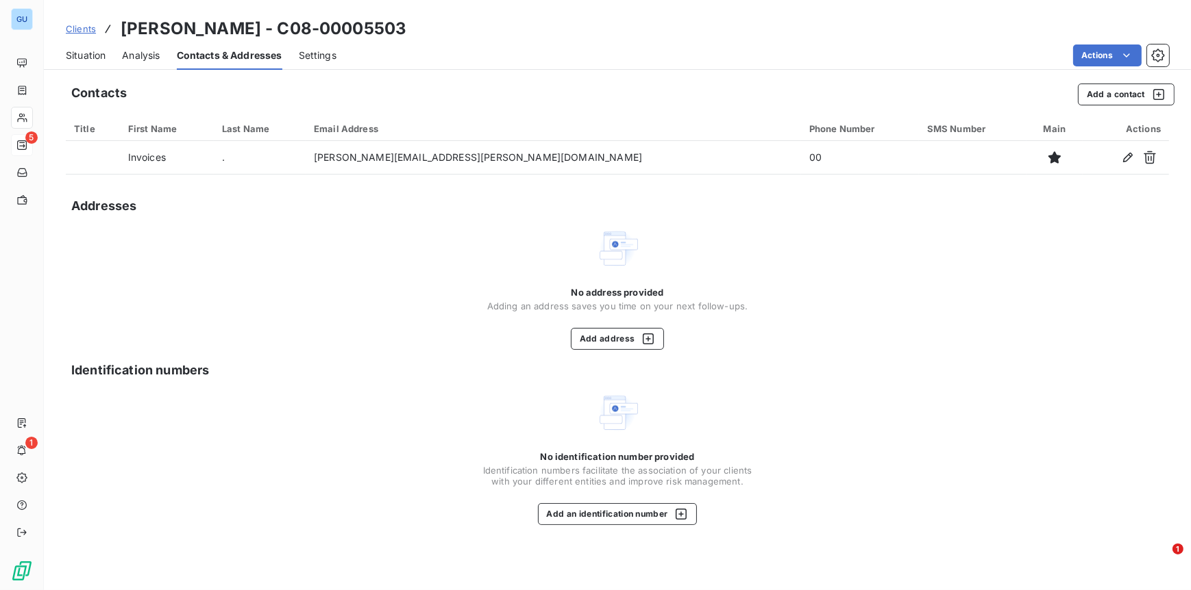
click at [72, 25] on span "Clients" at bounding box center [81, 28] width 30 height 11
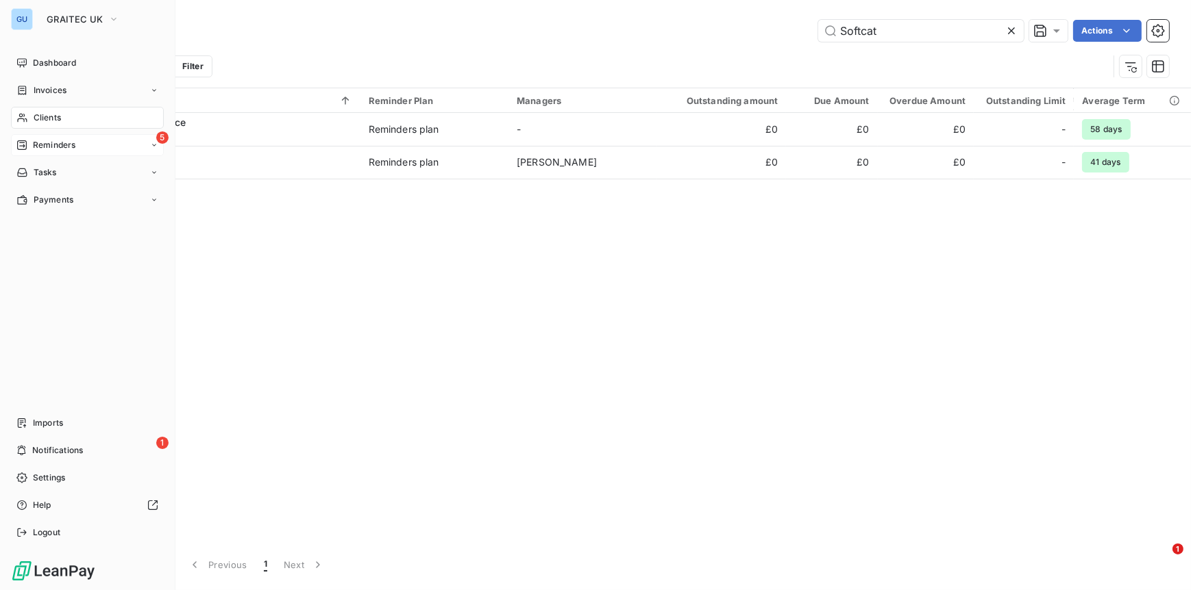
click at [40, 141] on span "Reminders" at bounding box center [54, 145] width 42 height 12
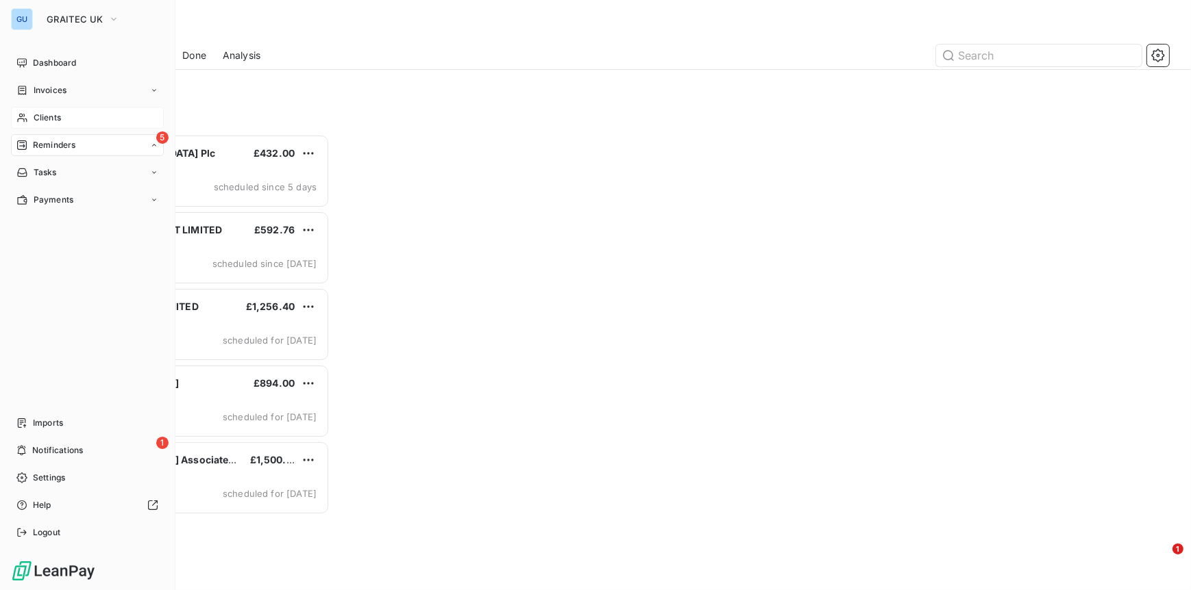
scroll to position [445, 253]
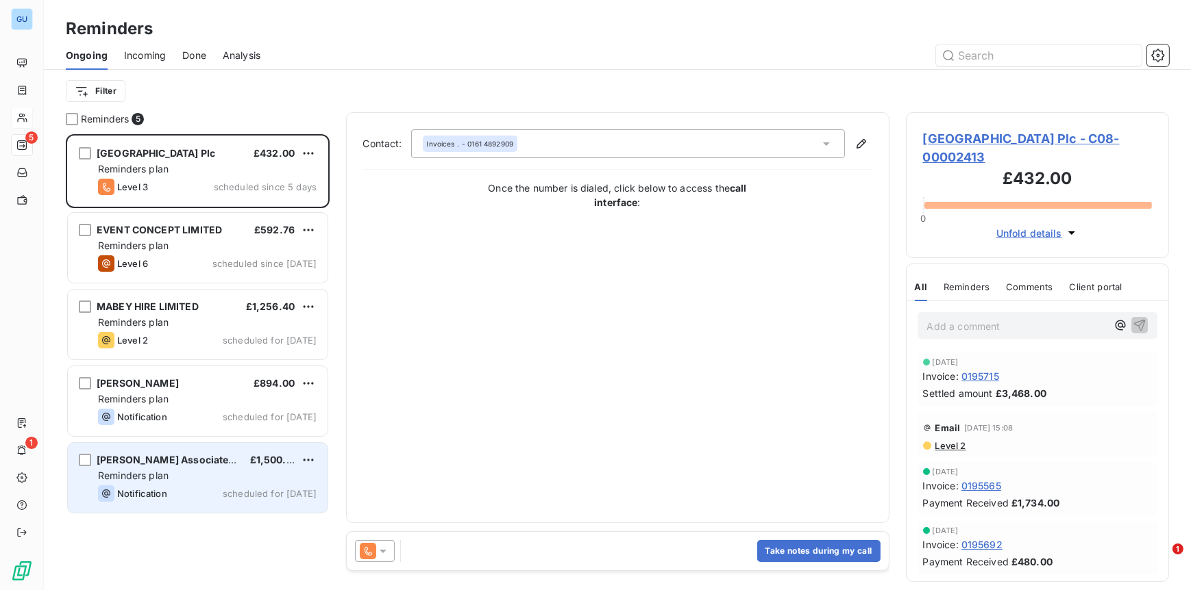
click at [148, 465] on span "[PERSON_NAME] Associates Ltd" at bounding box center [174, 460] width 155 height 12
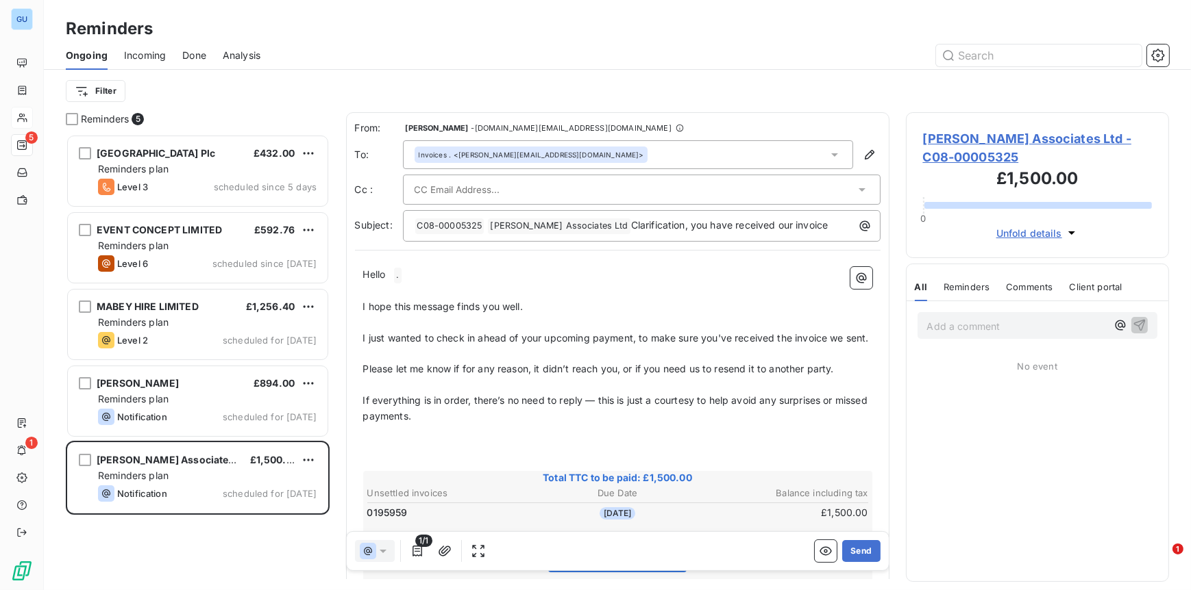
click at [997, 140] on span "Paul Waite Associates Ltd - C08-00005325" at bounding box center [1037, 147] width 229 height 37
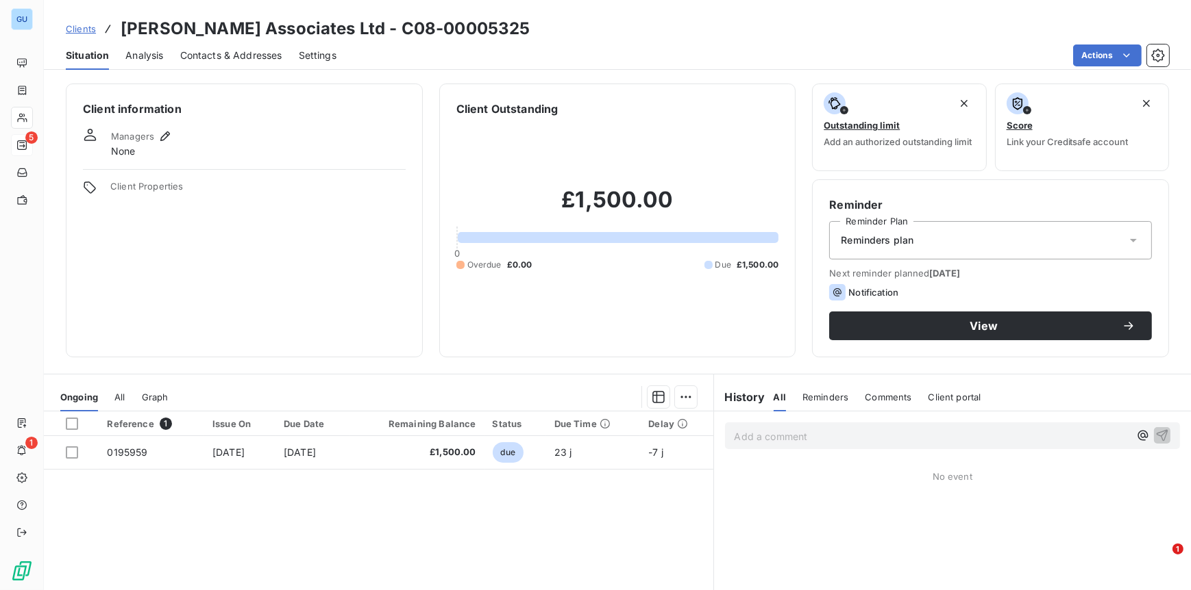
click at [216, 51] on span "Contacts & Addresses" at bounding box center [231, 56] width 102 height 14
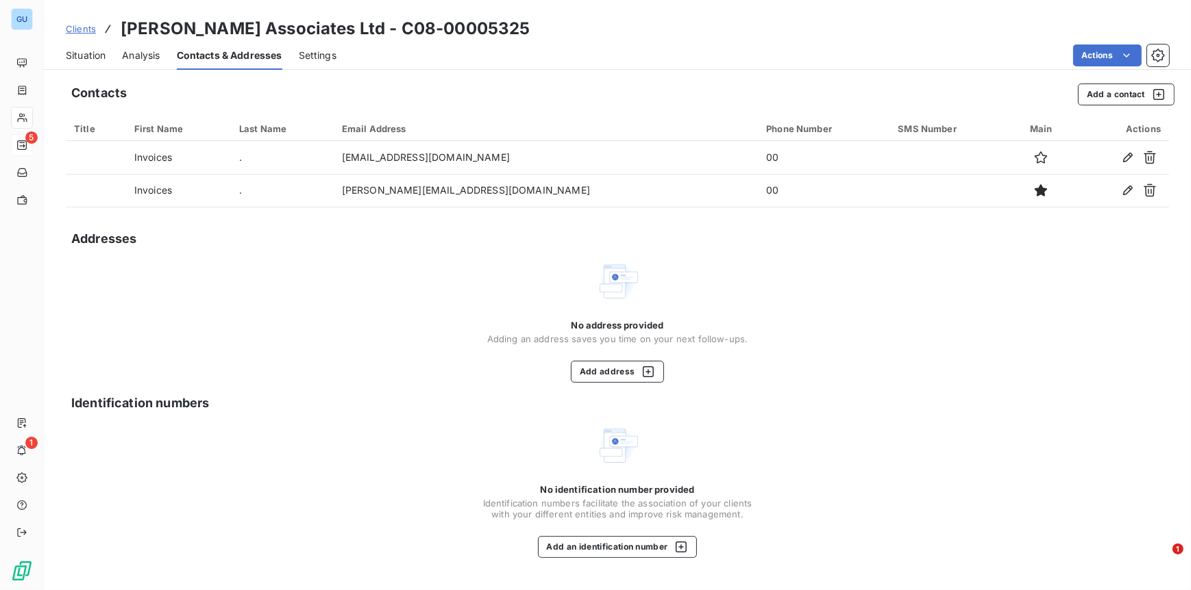
click at [87, 31] on span "Clients" at bounding box center [81, 28] width 30 height 11
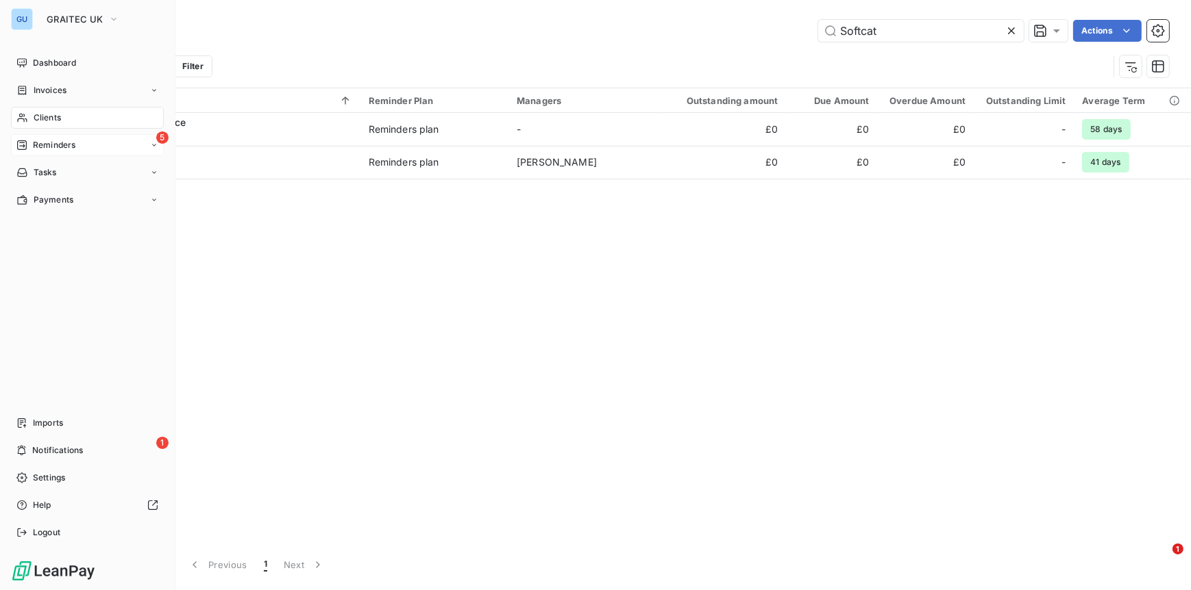
click at [64, 142] on span "Reminders" at bounding box center [54, 145] width 42 height 12
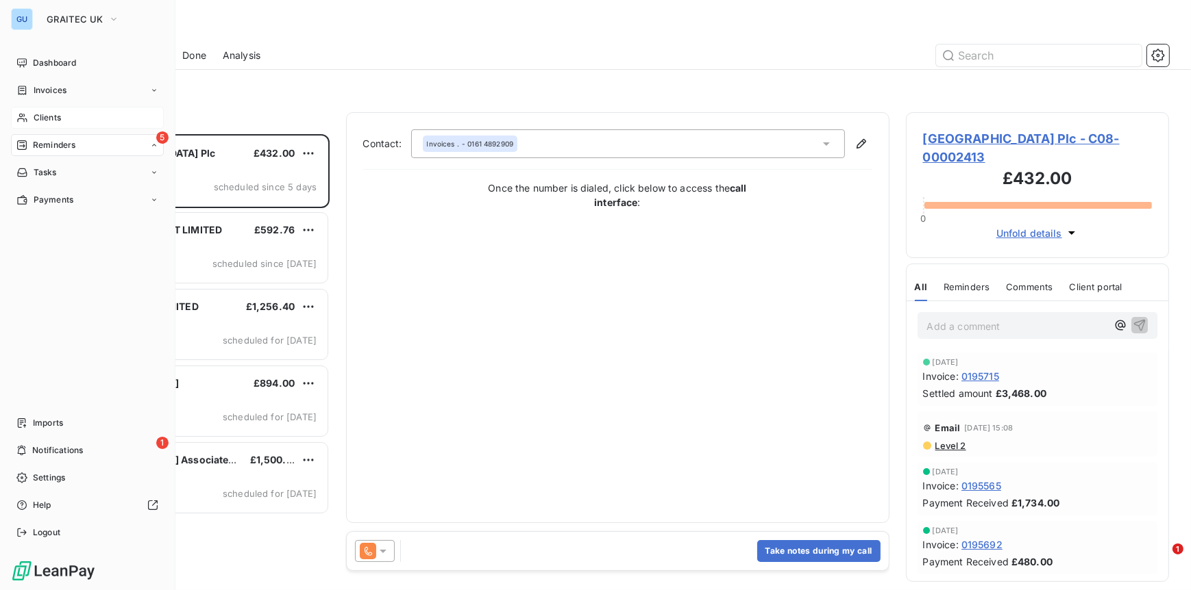
scroll to position [445, 253]
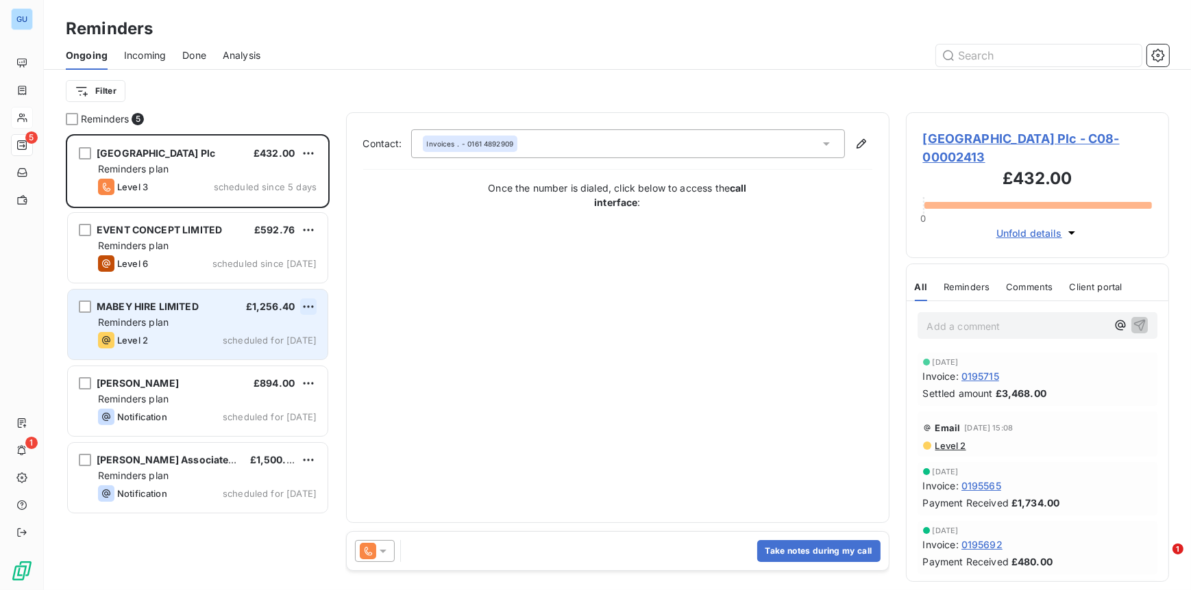
click at [305, 314] on html "GU 5 1 Reminders Ongoing Incoming Done Analysis Filter Reminders 5 Manchester A…" at bounding box center [595, 295] width 1191 height 590
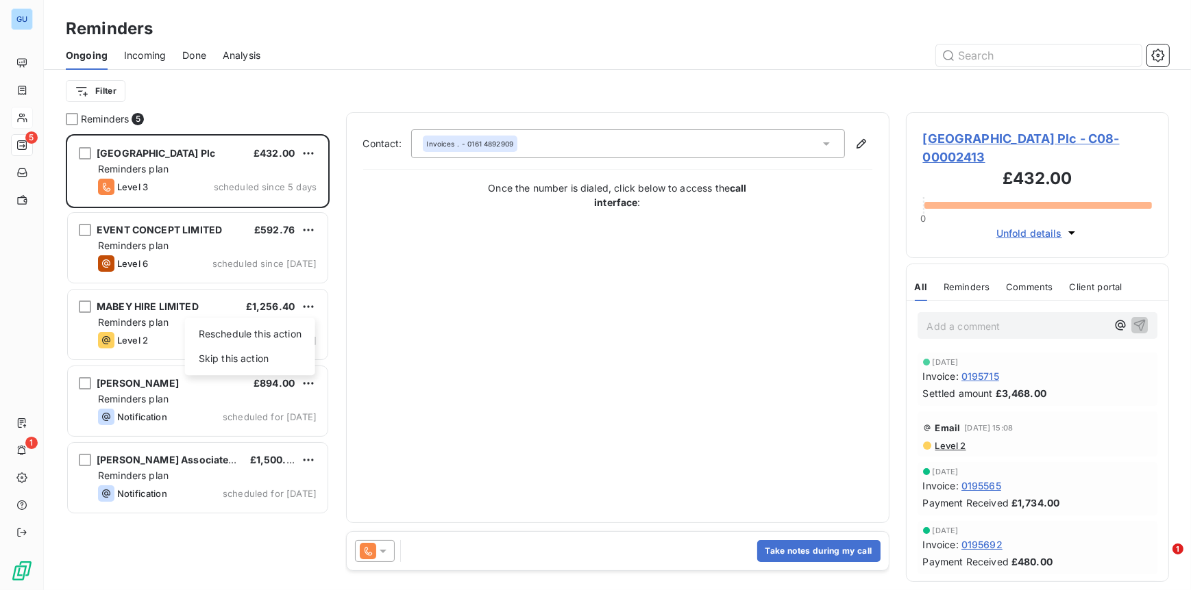
click at [154, 308] on html "GU 5 1 Reminders Ongoing Incoming Done Analysis Filter Reminders 5 Manchester A…" at bounding box center [595, 295] width 1191 height 590
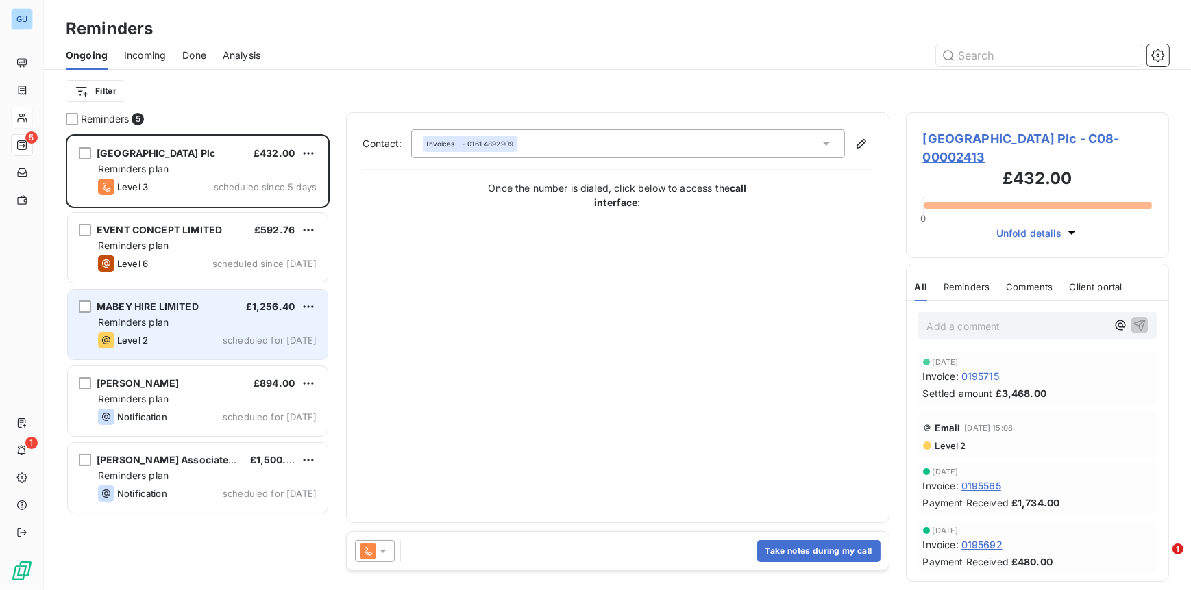
click at [141, 303] on span "MABEY HIRE LIMITED" at bounding box center [148, 307] width 102 height 12
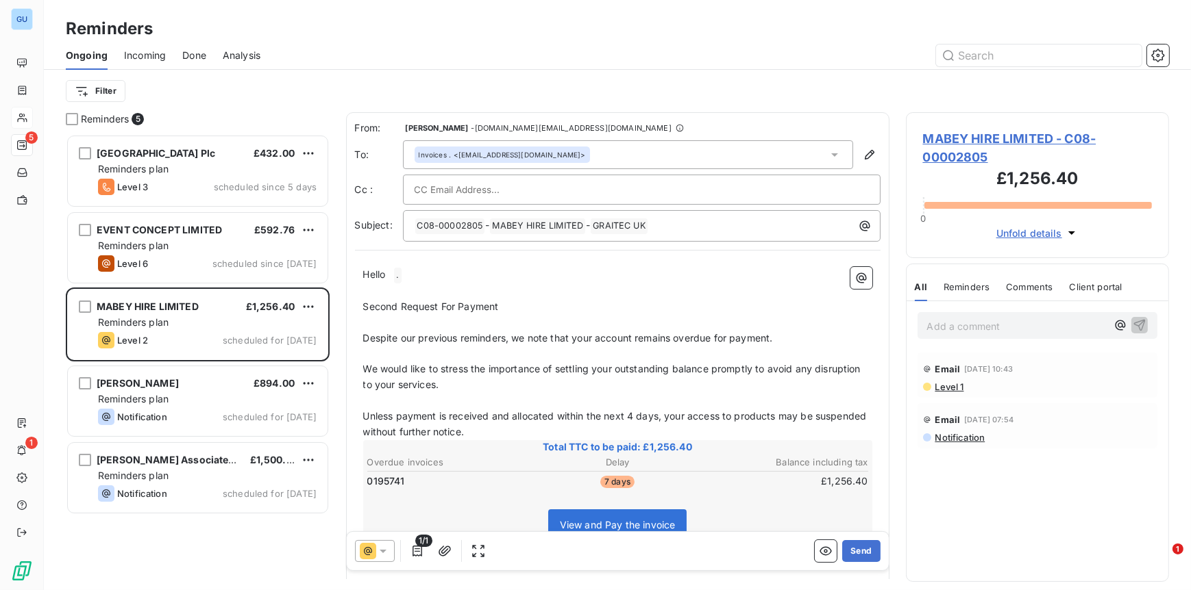
click at [964, 138] on span "MABEY HIRE LIMITED - C08-00002805" at bounding box center [1037, 147] width 229 height 37
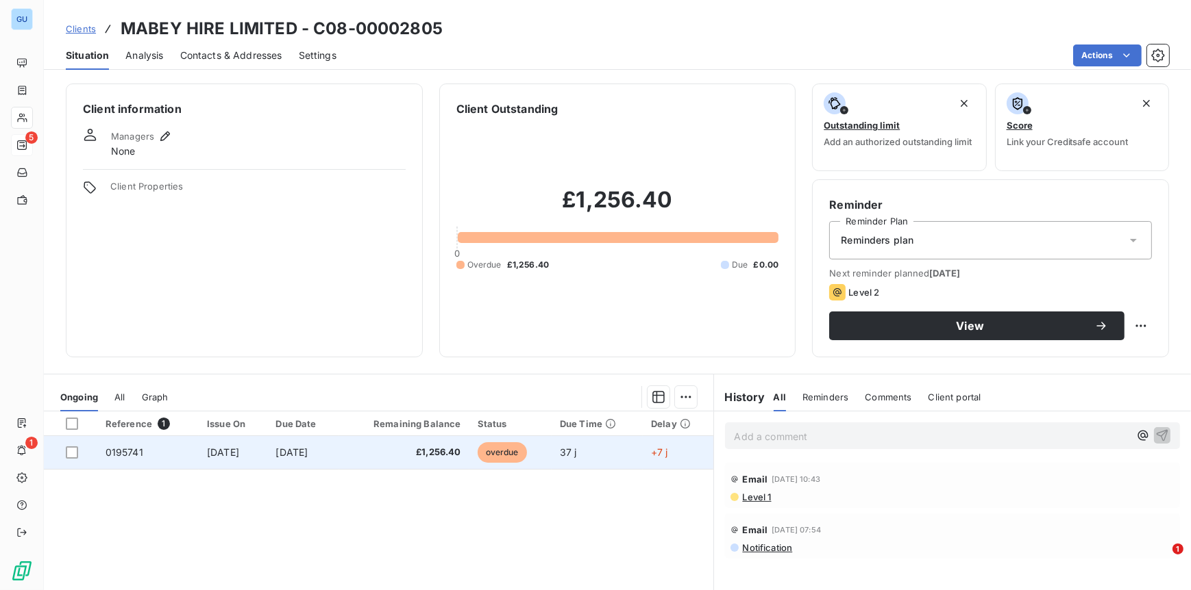
click at [130, 447] on span "0195741" at bounding box center [124, 453] width 38 height 12
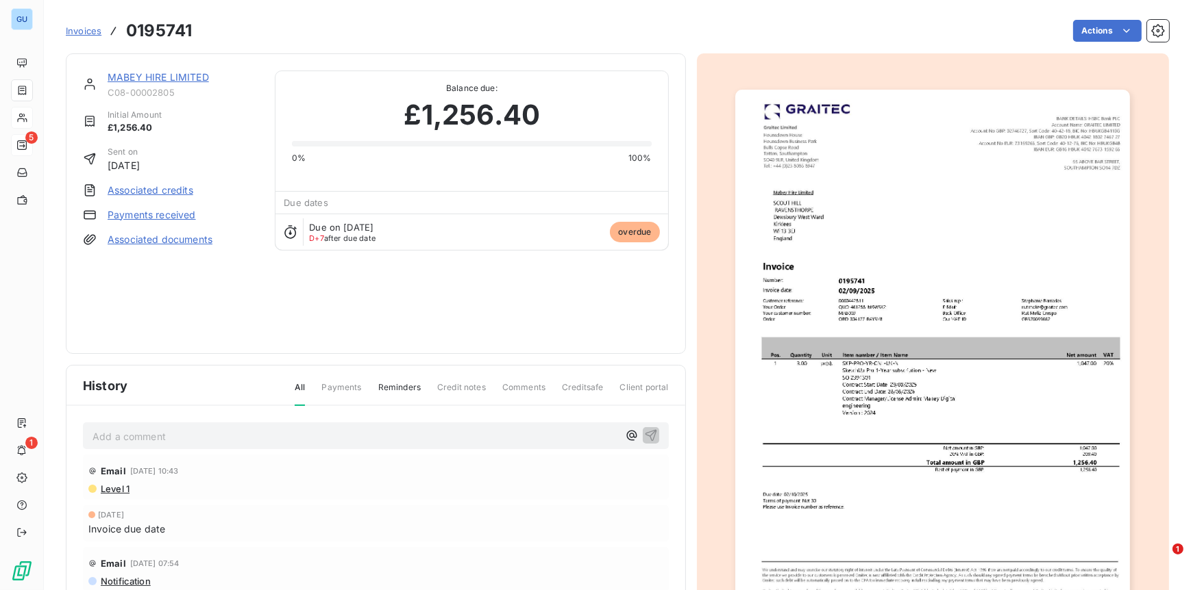
click at [162, 77] on link "MABEY HIRE LIMITED" at bounding box center [158, 77] width 101 height 12
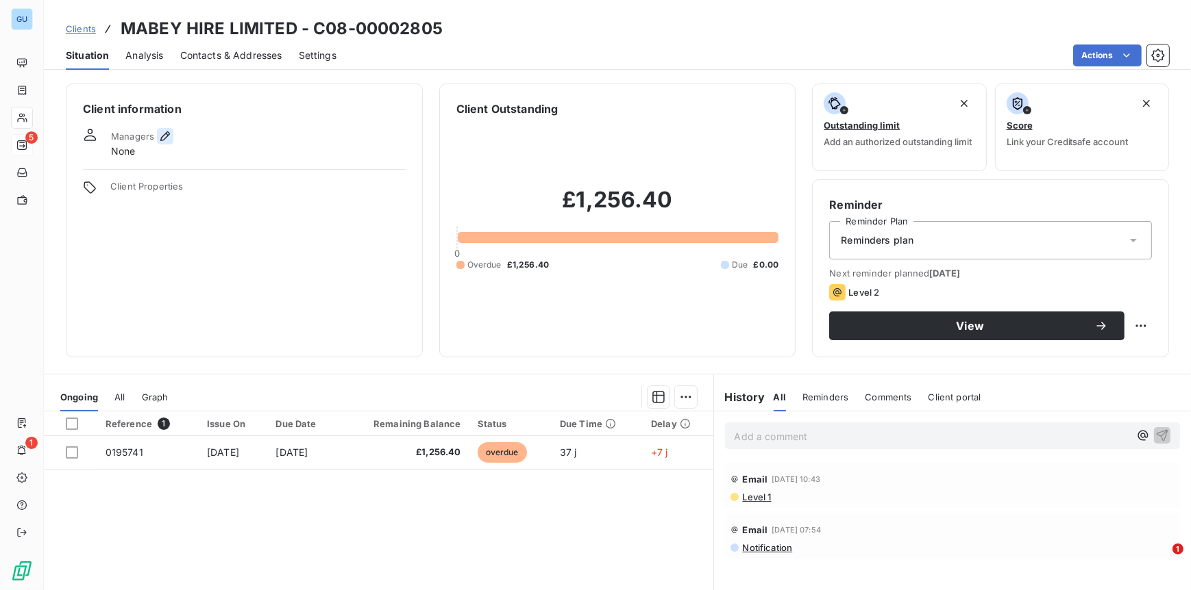
click at [162, 136] on icon "button" at bounding box center [165, 137] width 10 height 10
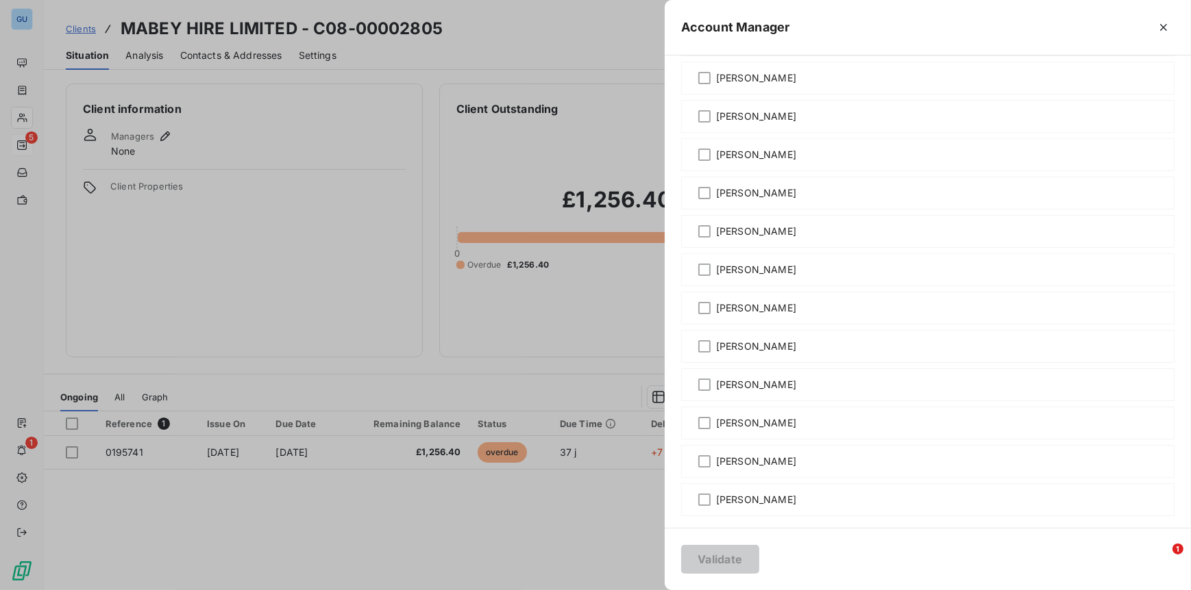
scroll to position [186, 0]
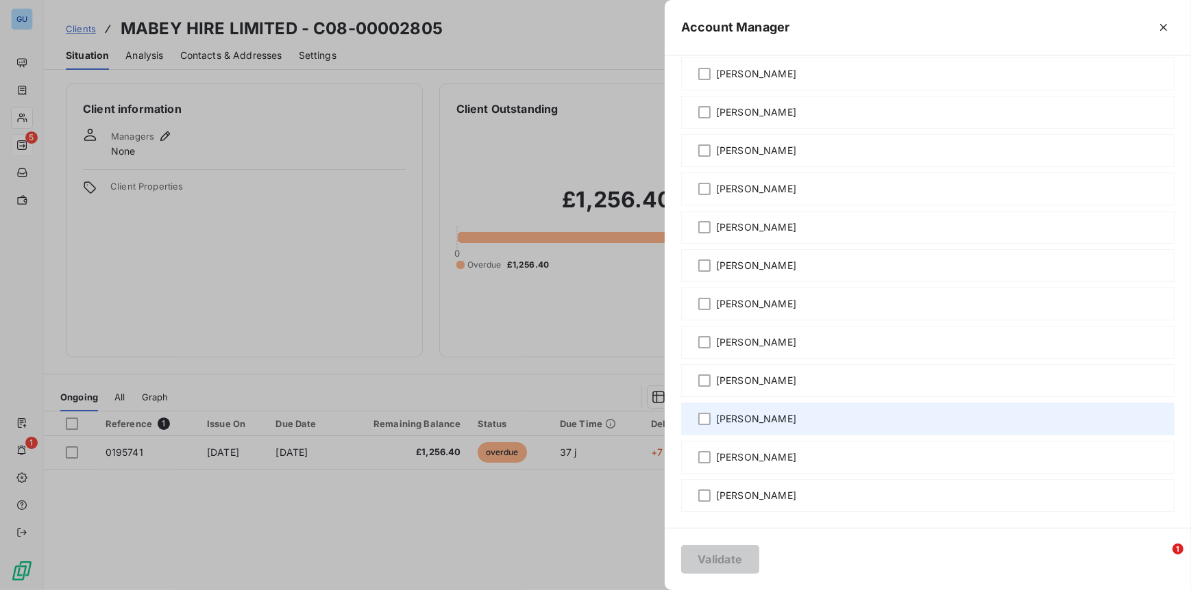
click at [769, 416] on span "Stephanie Barradas" at bounding box center [756, 419] width 80 height 14
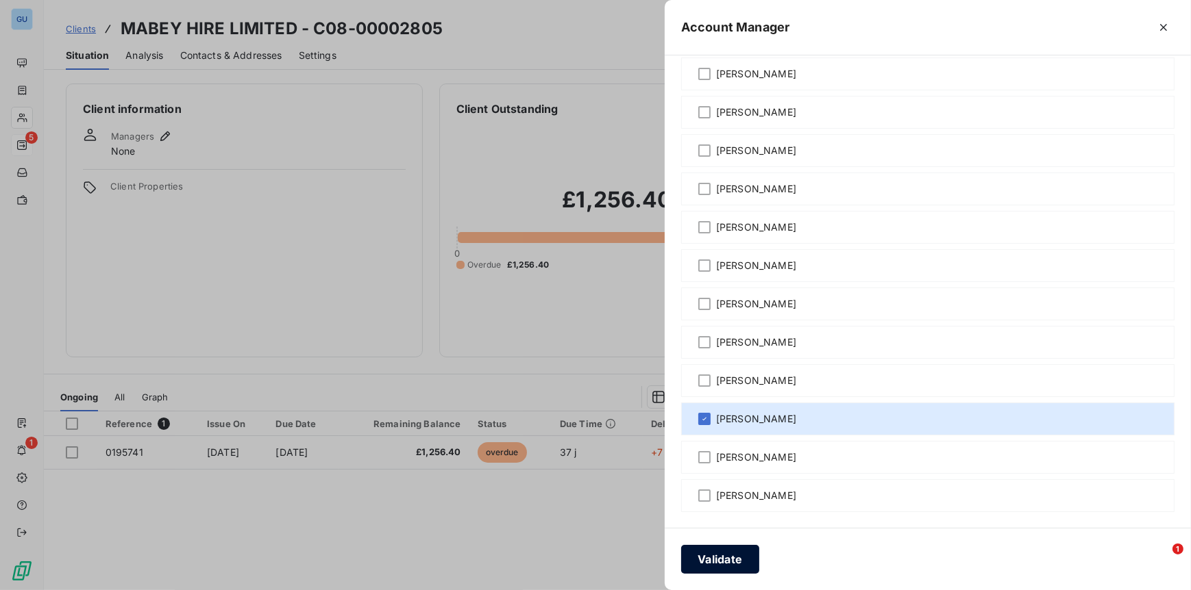
click at [730, 559] on button "Validate" at bounding box center [720, 559] width 78 height 29
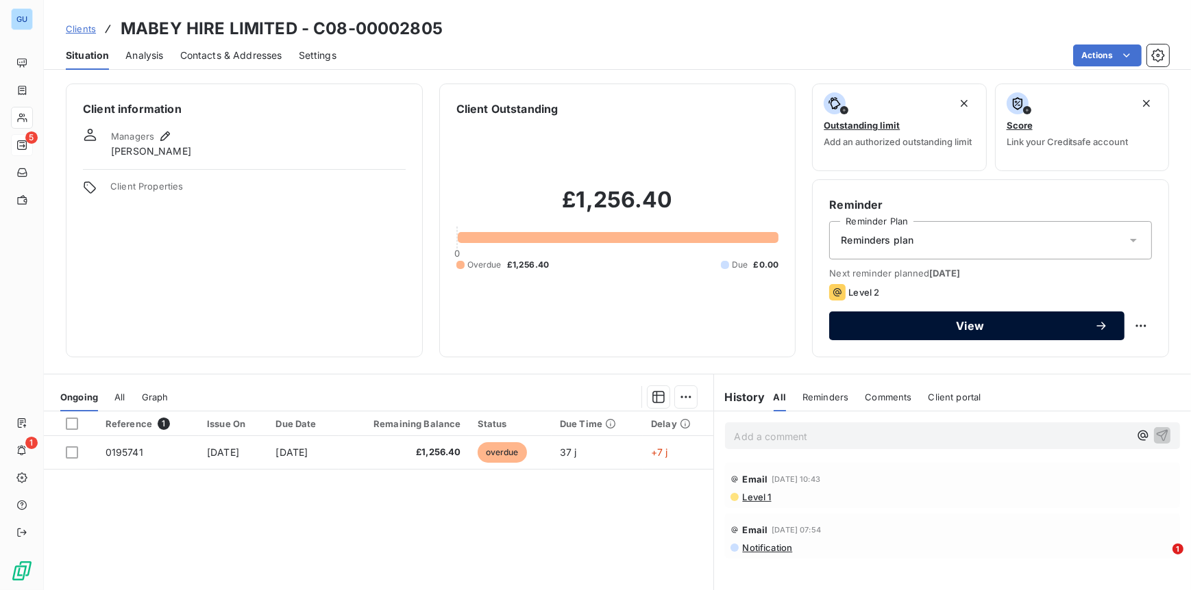
click at [940, 329] on span "View" at bounding box center [969, 326] width 249 height 11
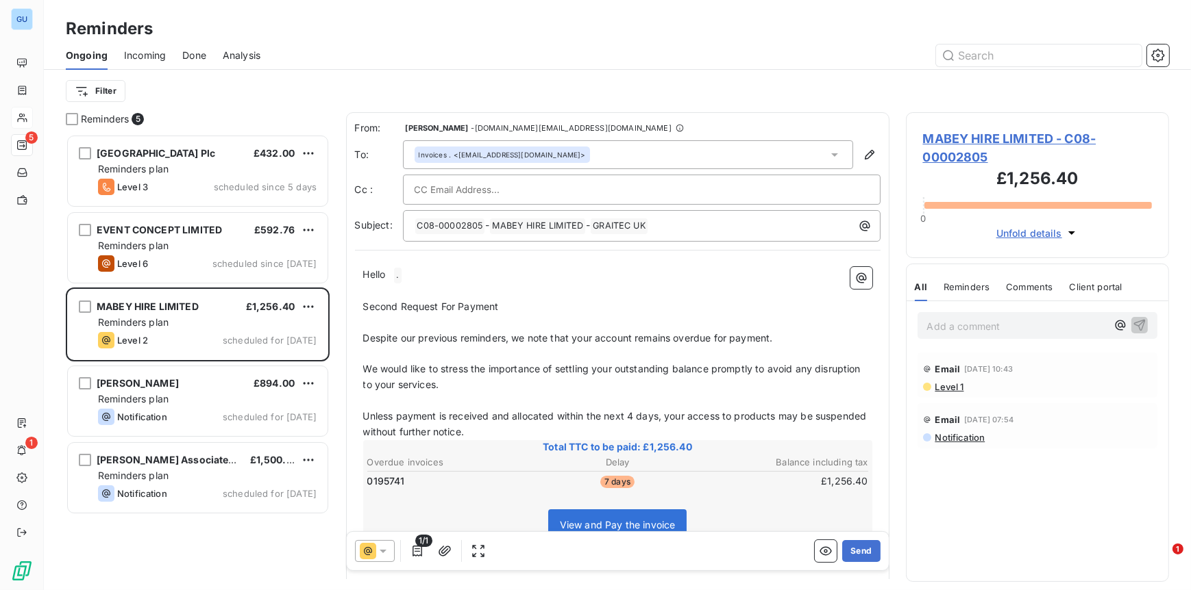
scroll to position [445, 253]
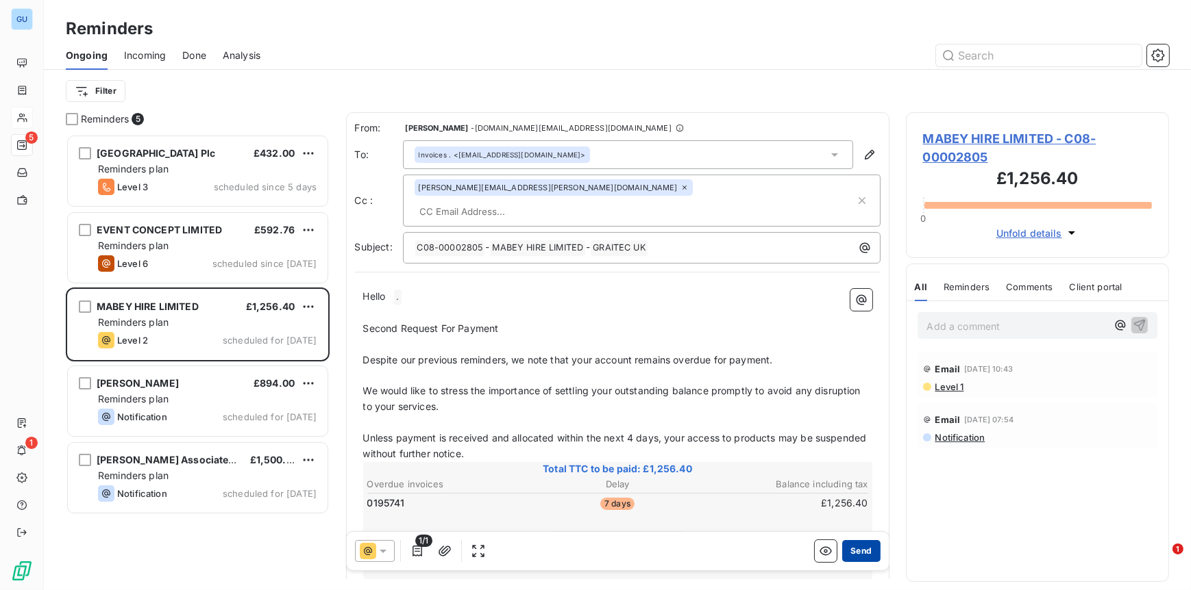
click at [856, 553] on button "Send" at bounding box center [861, 551] width 38 height 22
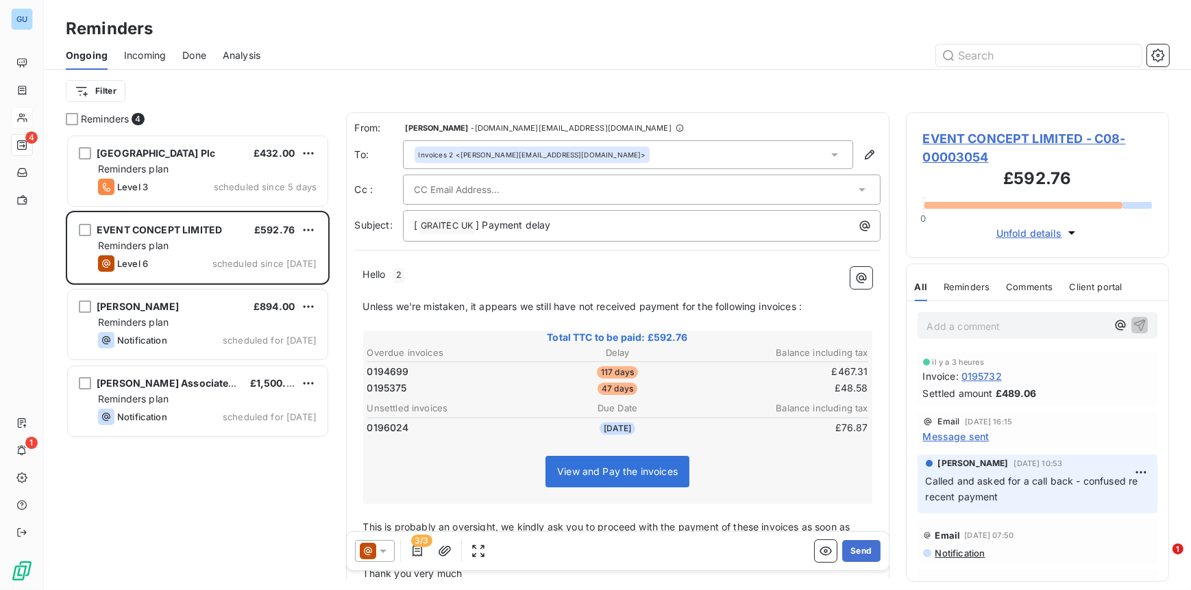
click at [949, 142] on span "EVENT CONCEPT LIMITED - C08-00003054" at bounding box center [1037, 147] width 229 height 37
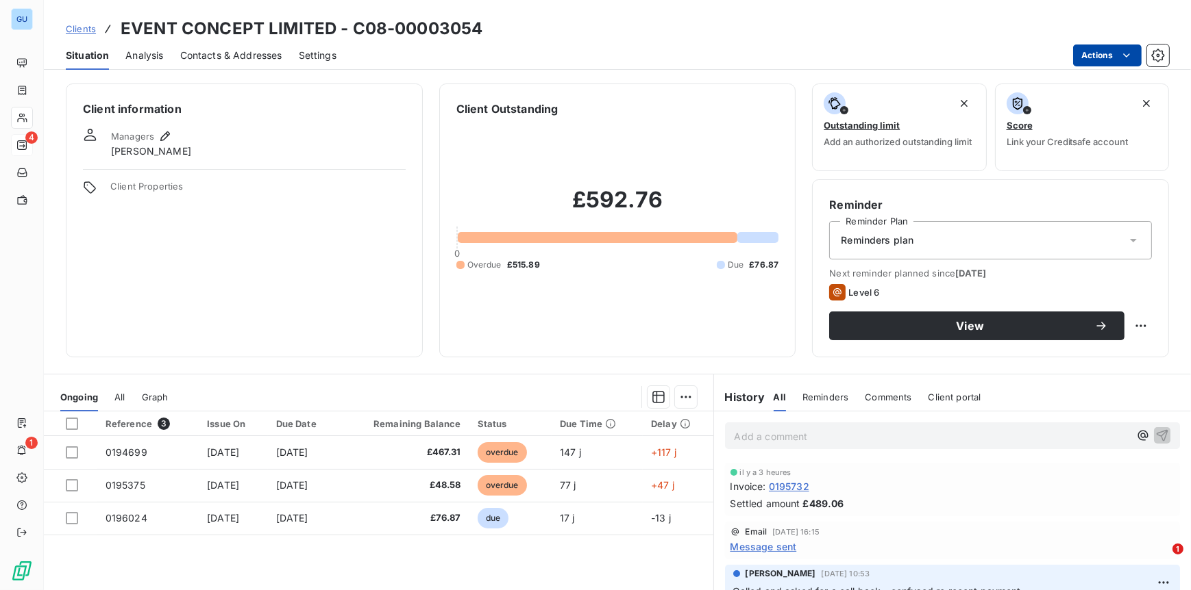
click at [1095, 57] on html "GU 4 1 Clients EVENT CONCEPT LIMITED - C08-00003054 Situation Analysis Contacts…" at bounding box center [595, 295] width 1191 height 590
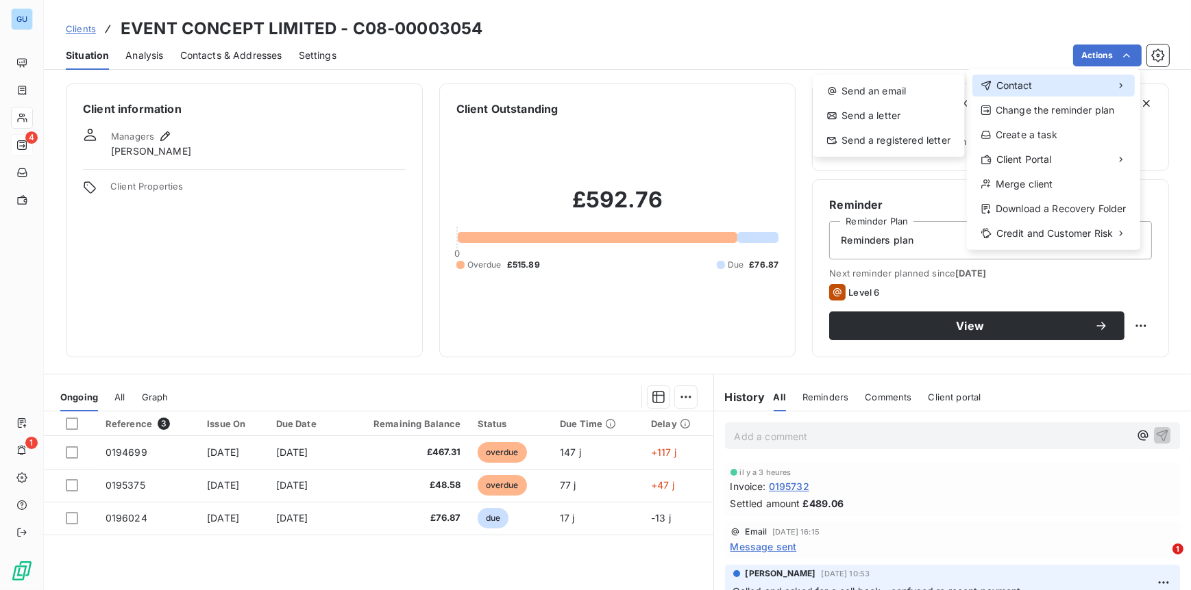
click at [1031, 86] on span "Contact" at bounding box center [1014, 86] width 36 height 14
click at [870, 84] on div "Send an email" at bounding box center [888, 91] width 140 height 22
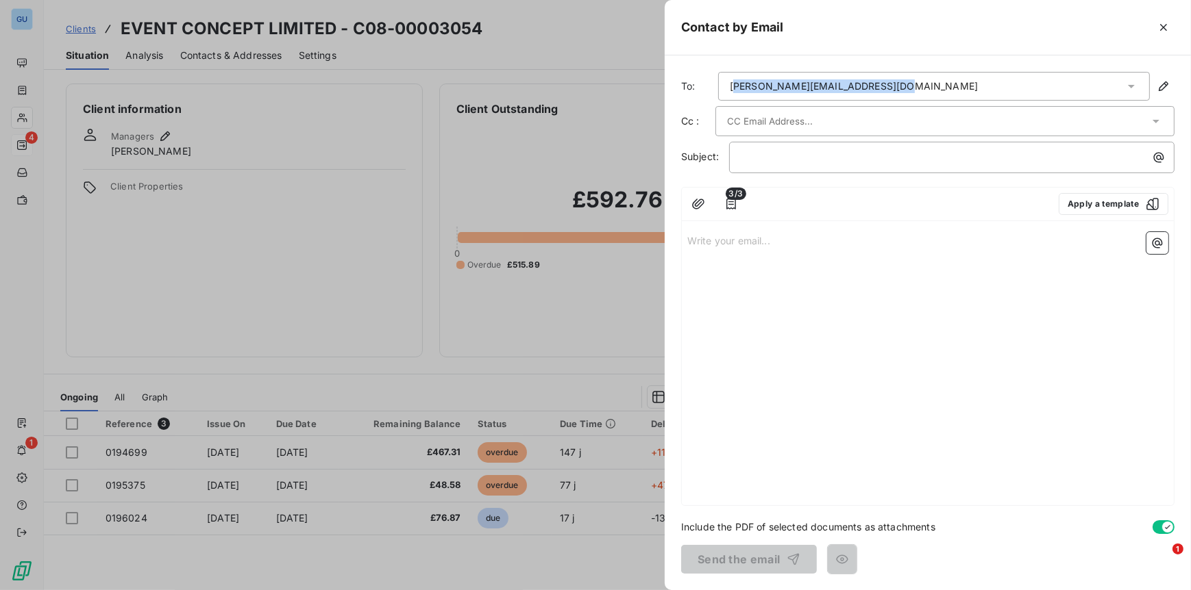
drag, startPoint x: 923, startPoint y: 84, endPoint x: 732, endPoint y: 85, distance: 191.8
click at [732, 85] on div "joel.bukeardis@eventconcept.com" at bounding box center [934, 86] width 432 height 29
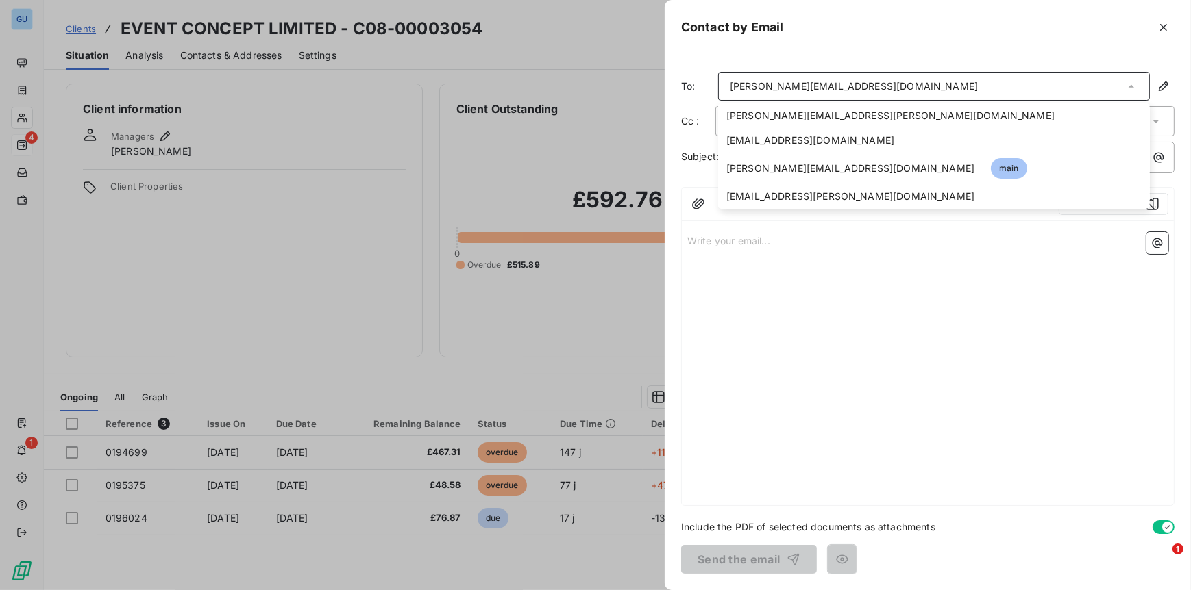
click at [522, 284] on div at bounding box center [595, 295] width 1191 height 590
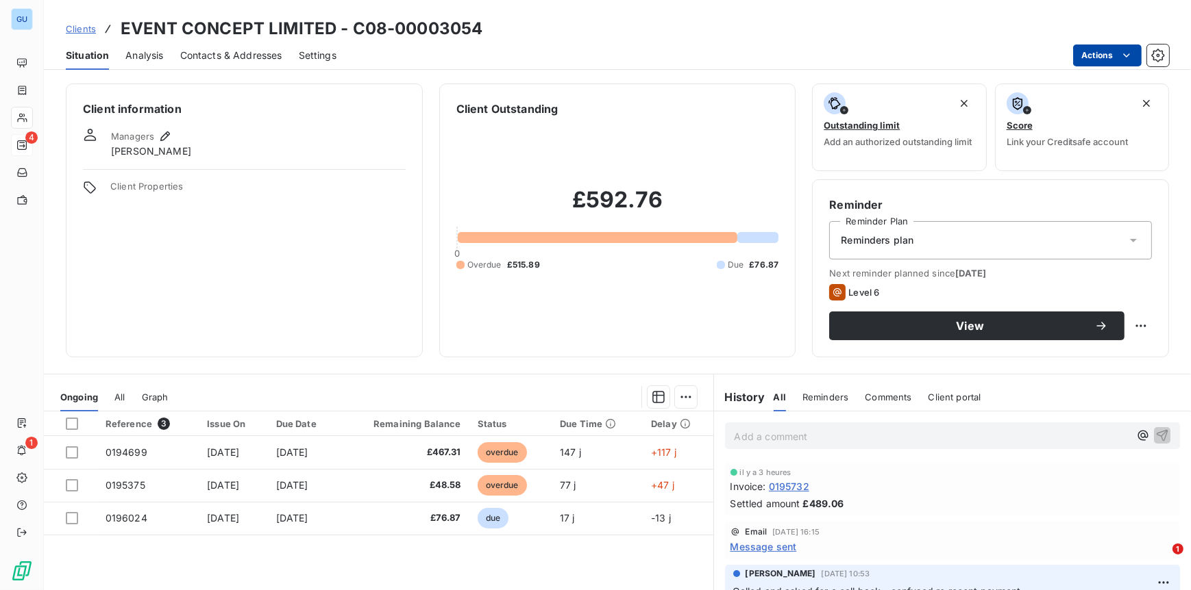
click at [1093, 49] on html "GU 4 1 Clients EVENT CONCEPT LIMITED - C08-00003054 Situation Analysis Contacts…" at bounding box center [595, 295] width 1191 height 590
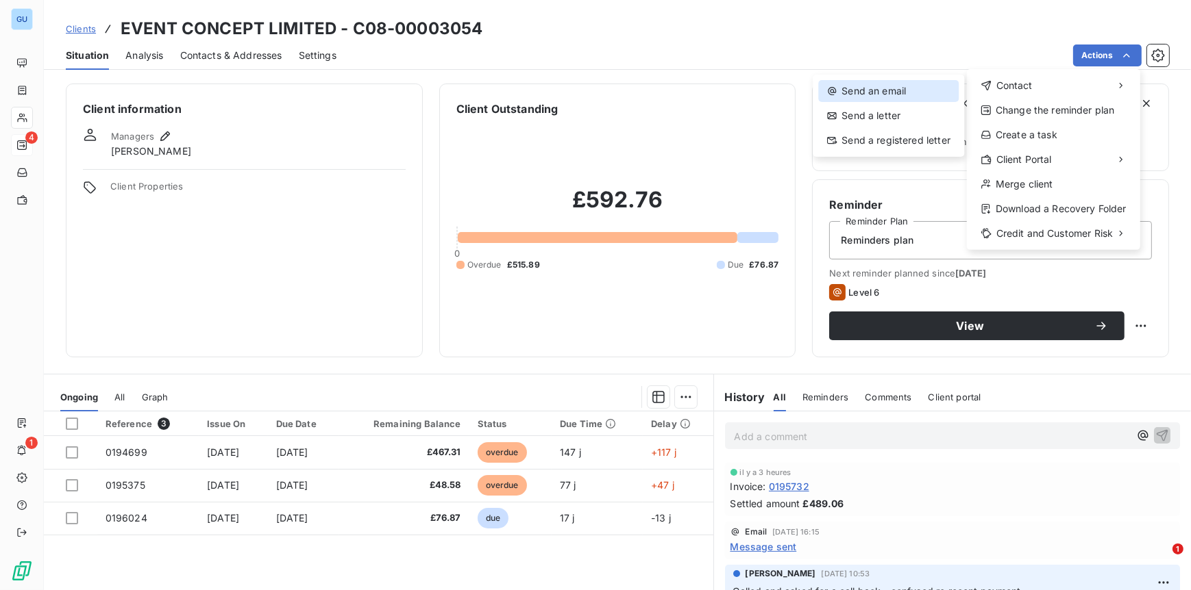
click at [882, 88] on div "Send an email" at bounding box center [888, 91] width 140 height 22
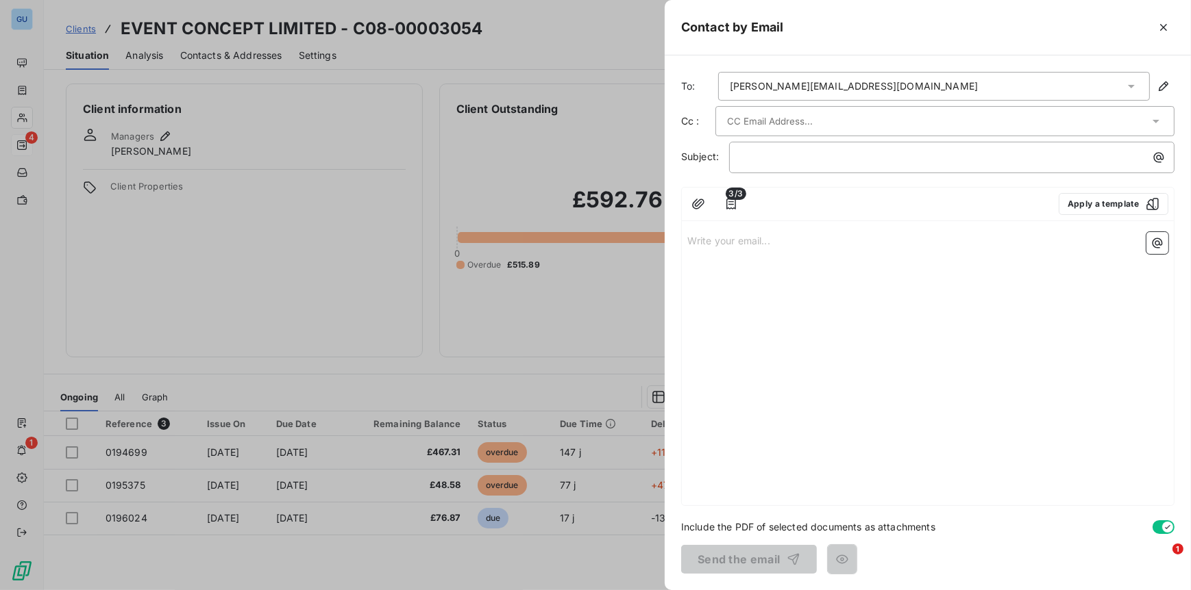
click at [825, 86] on div "joel.bukeardis@eventconcept.com" at bounding box center [854, 86] width 248 height 14
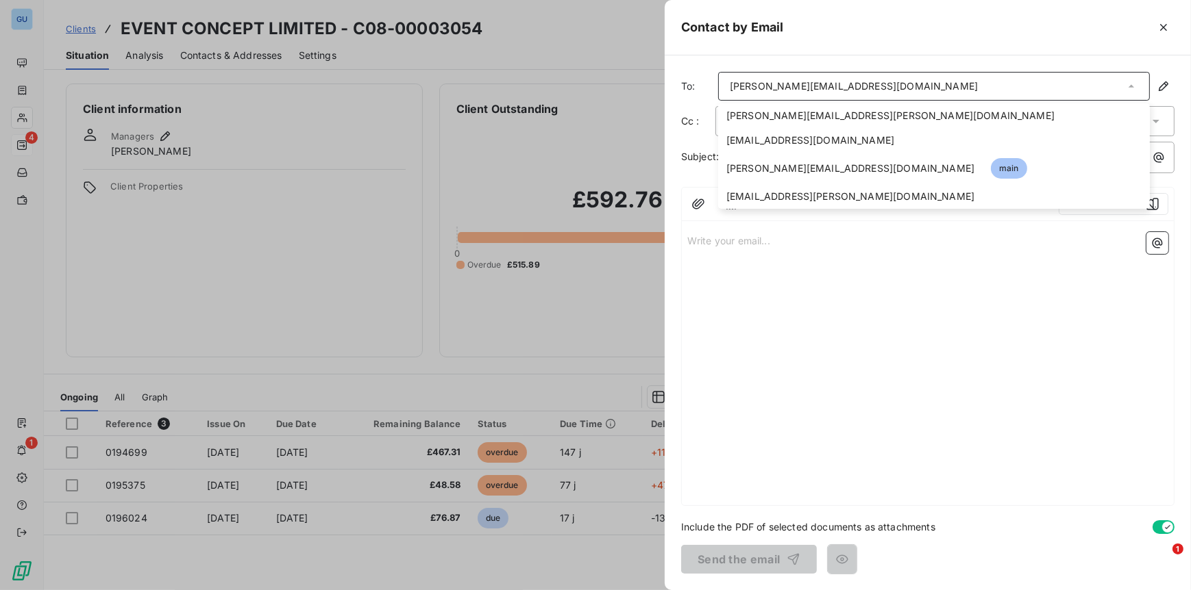
click at [391, 167] on div at bounding box center [595, 295] width 1191 height 590
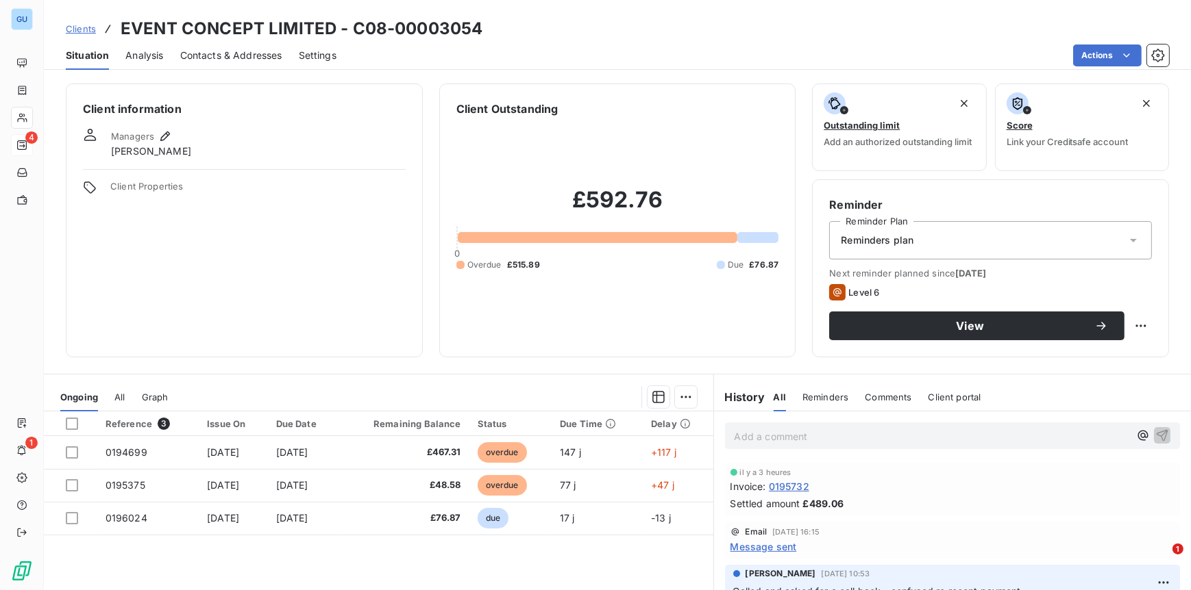
click at [217, 57] on span "Contacts & Addresses" at bounding box center [231, 56] width 102 height 14
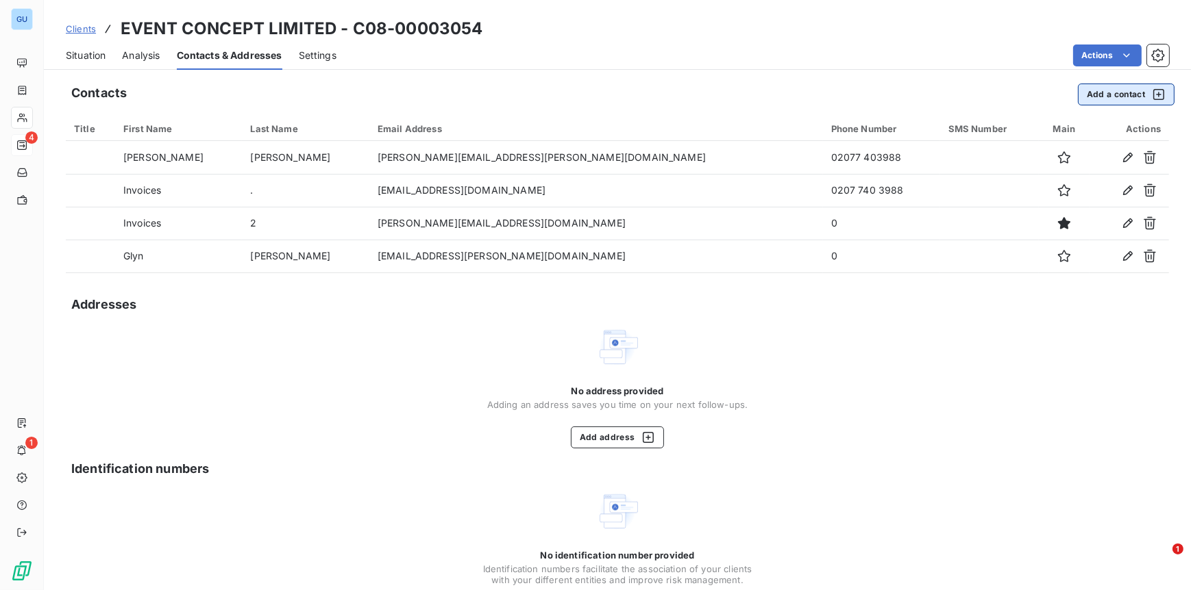
click at [1099, 94] on button "Add a contact" at bounding box center [1125, 95] width 97 height 22
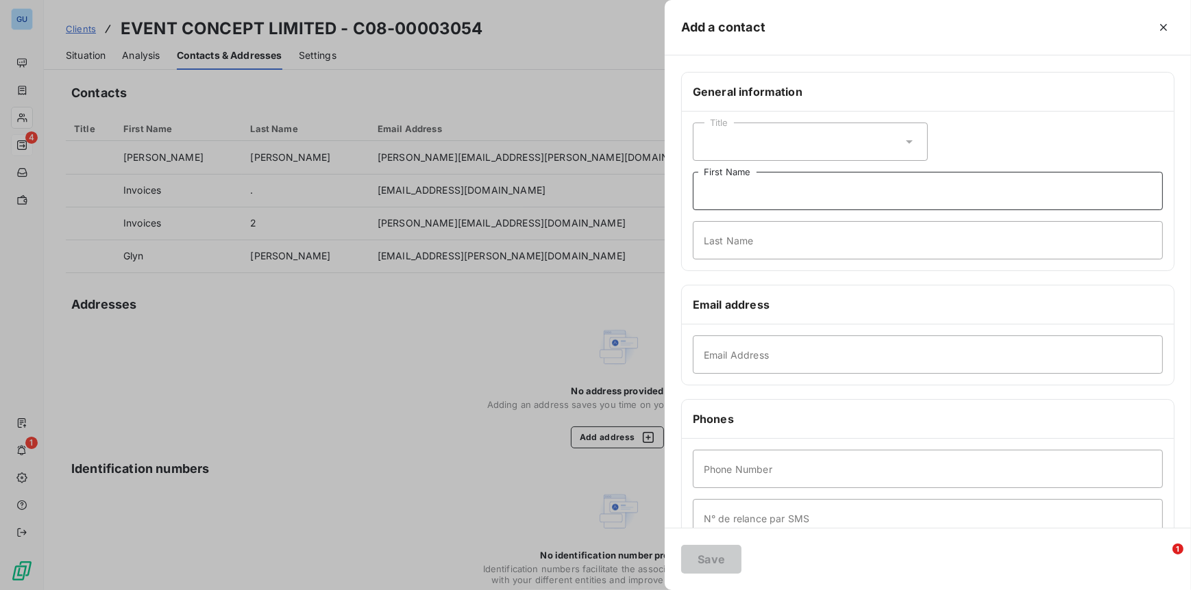
click at [769, 197] on input "First Name" at bounding box center [928, 191] width 470 height 38
type input "Natasha Bainbridge"
type input "Tash"
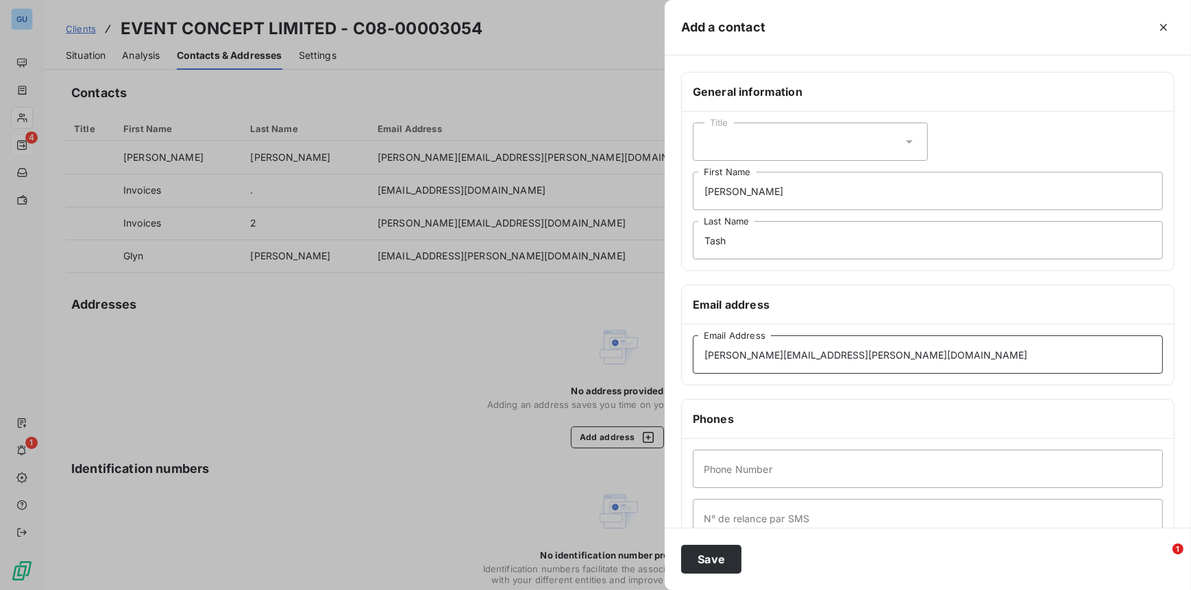
type input "natasha.bainbridge@graitec.com"
type input "000"
click at [706, 558] on button "Save" at bounding box center [711, 559] width 60 height 29
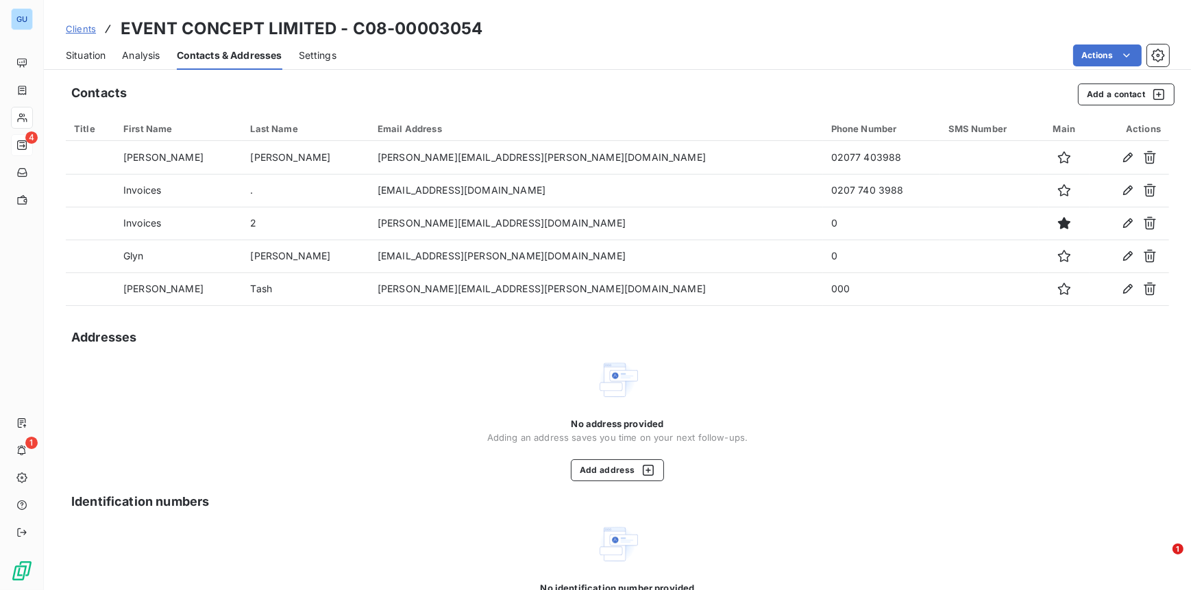
click at [89, 52] on span "Situation" at bounding box center [86, 56] width 40 height 14
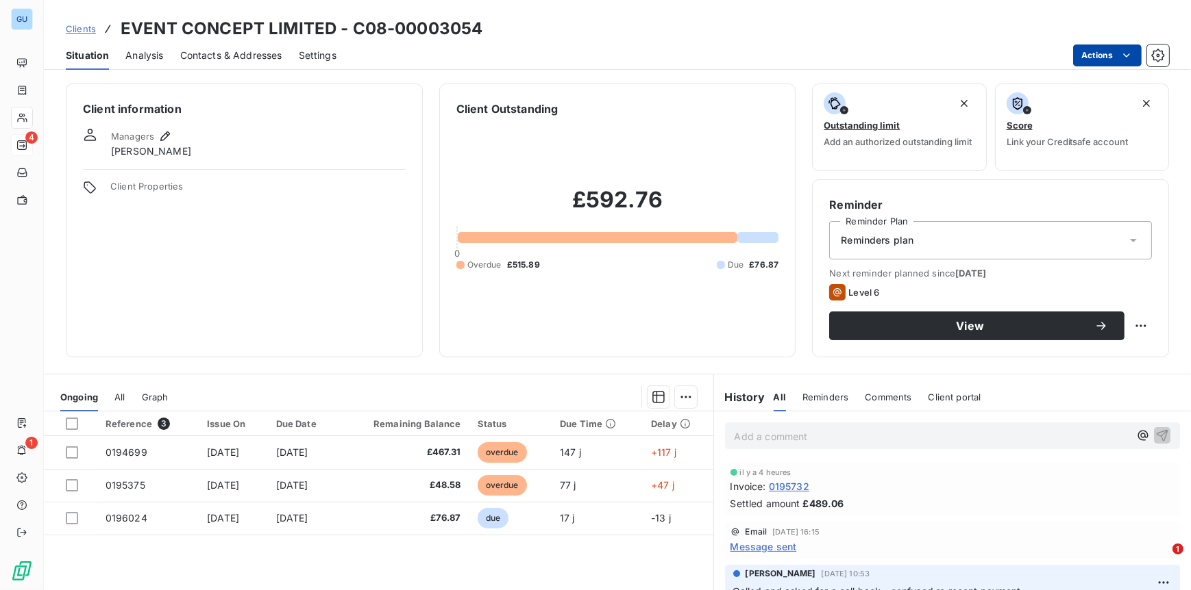
click at [1093, 53] on html "GU 4 1 Clients EVENT CONCEPT LIMITED - C08-00003054 Situation Analysis Contacts…" at bounding box center [595, 295] width 1191 height 590
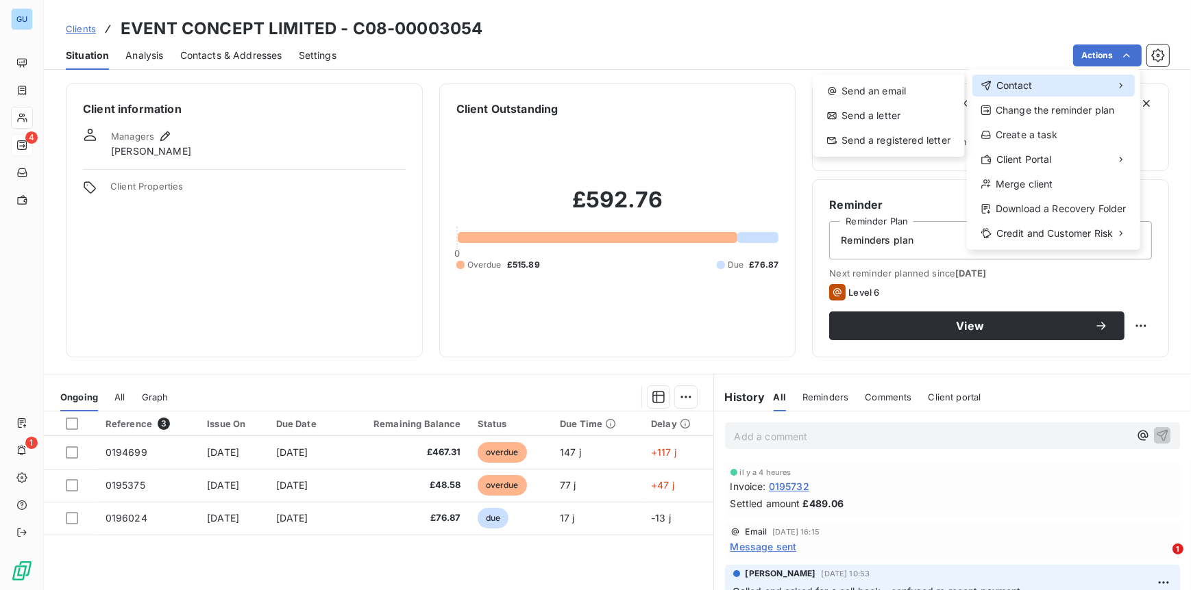
click at [1017, 85] on span "Contact" at bounding box center [1014, 86] width 36 height 14
click at [846, 95] on div "Send an email" at bounding box center [888, 91] width 140 height 22
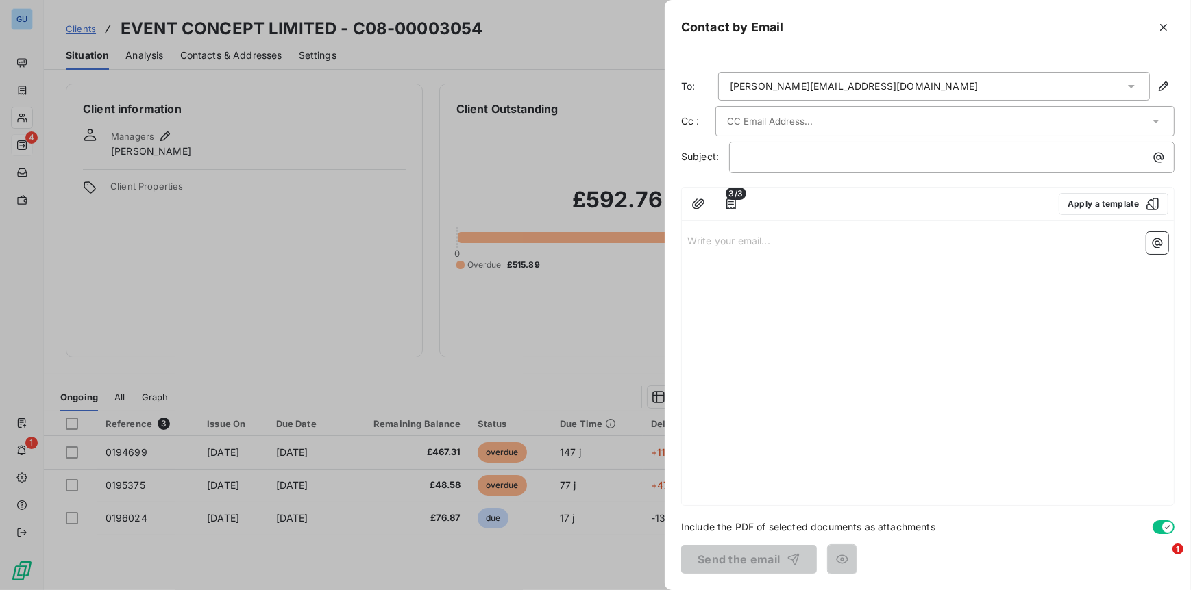
click at [839, 86] on div "joel.bukeardis@eventconcept.com" at bounding box center [854, 86] width 248 height 14
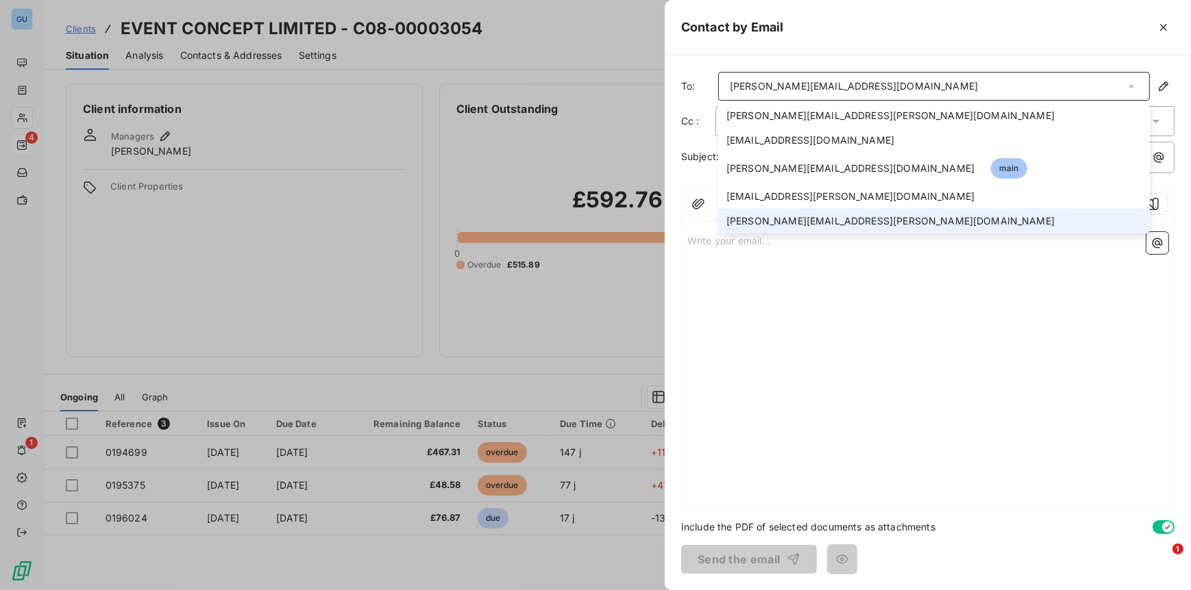
click at [772, 216] on span "natasha.bainbridge@graitec.com" at bounding box center [890, 221] width 328 height 14
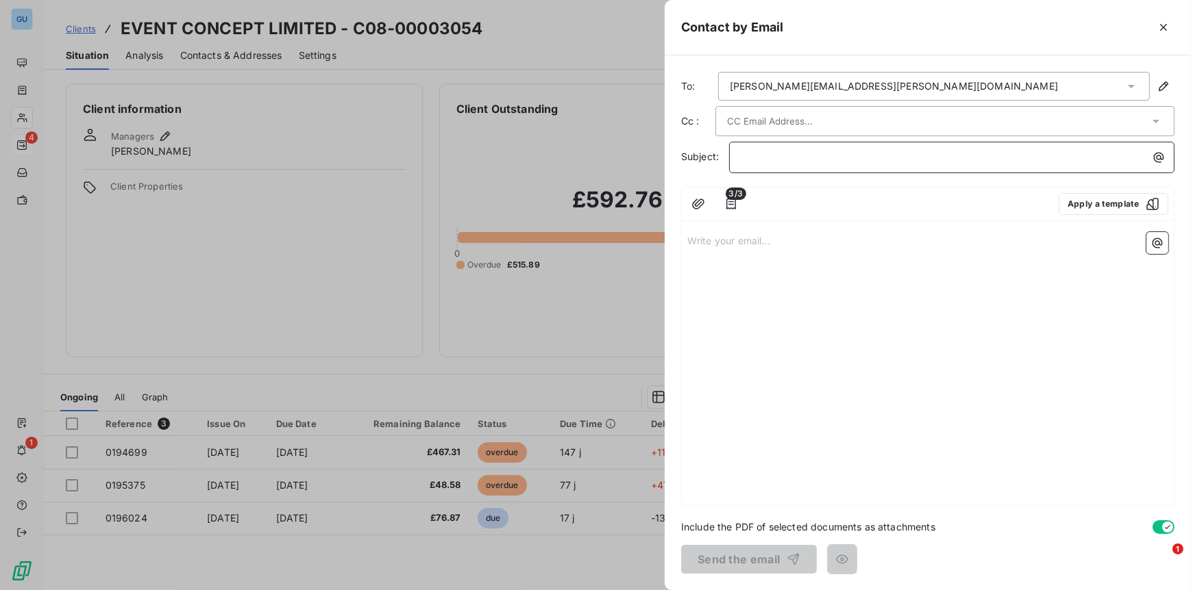
click at [755, 155] on p "﻿" at bounding box center [954, 157] width 429 height 16
click at [761, 242] on p "Write your email... ﻿" at bounding box center [927, 240] width 481 height 16
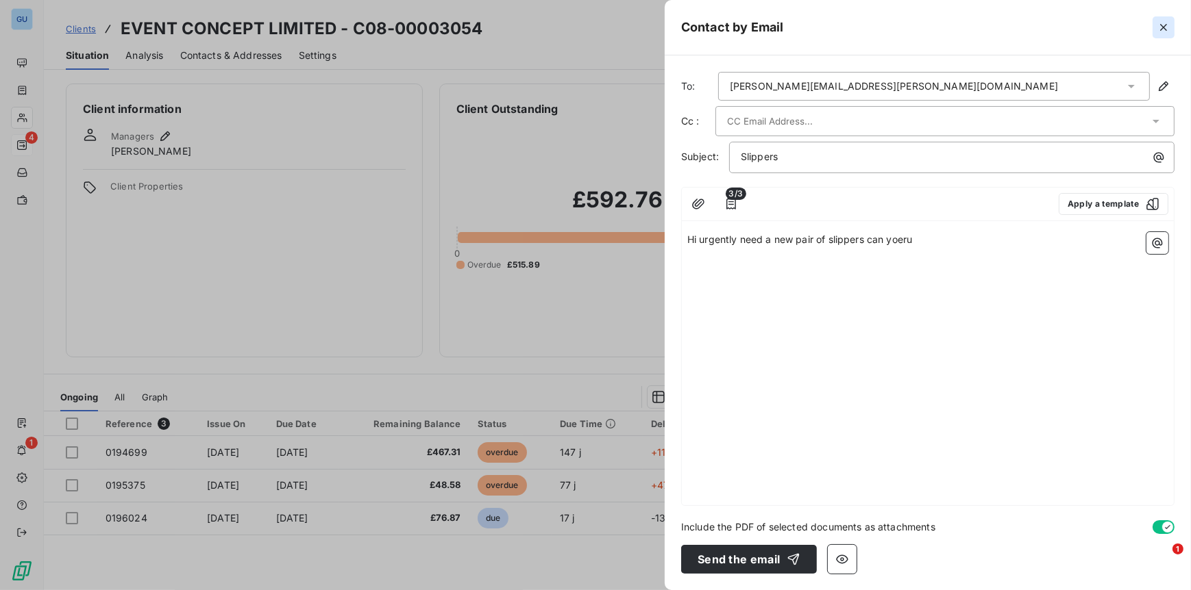
click at [1161, 30] on icon "button" at bounding box center [1163, 28] width 14 height 14
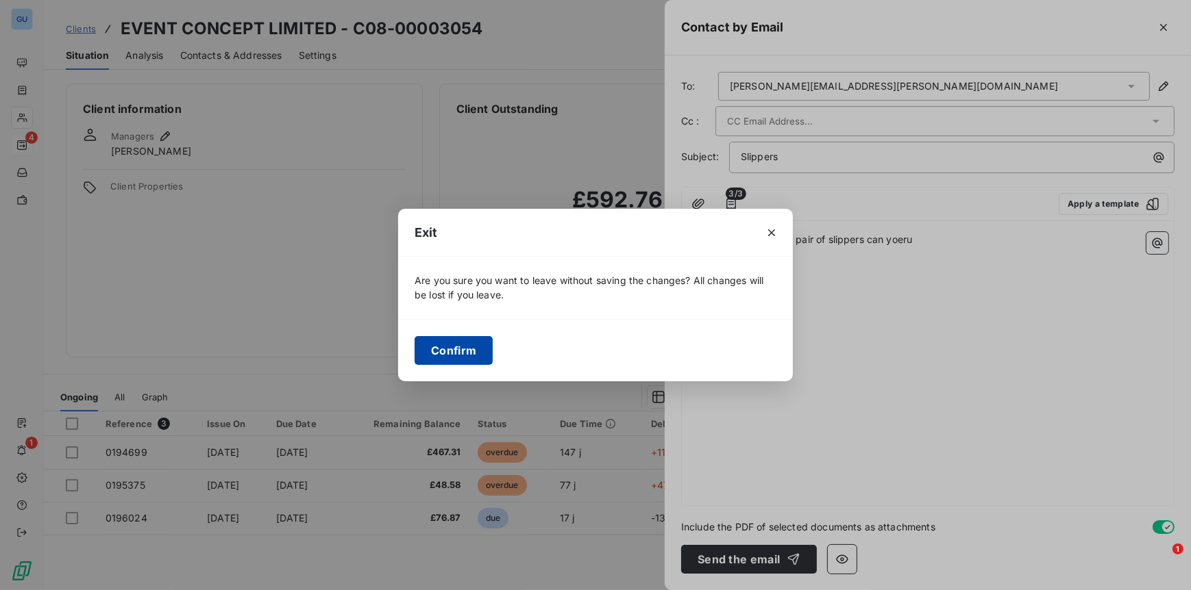
click at [456, 353] on button "Confirm" at bounding box center [453, 350] width 78 height 29
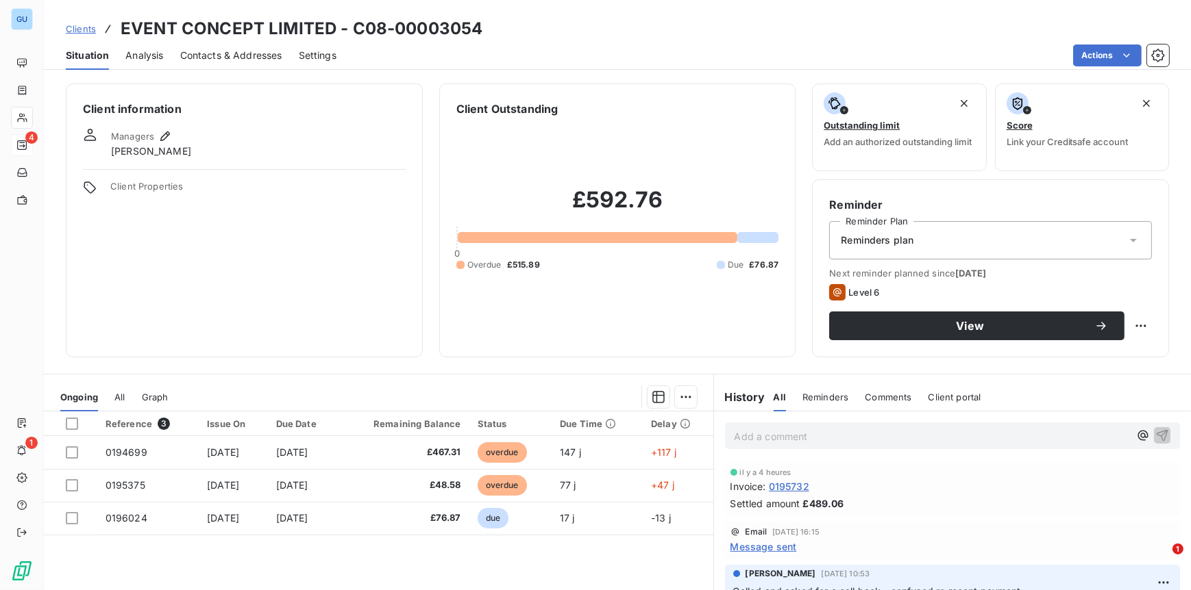
click at [738, 438] on p "Add a comment ﻿" at bounding box center [931, 436] width 395 height 17
click at [740, 440] on p "Add a comment ﻿" at bounding box center [931, 436] width 395 height 17
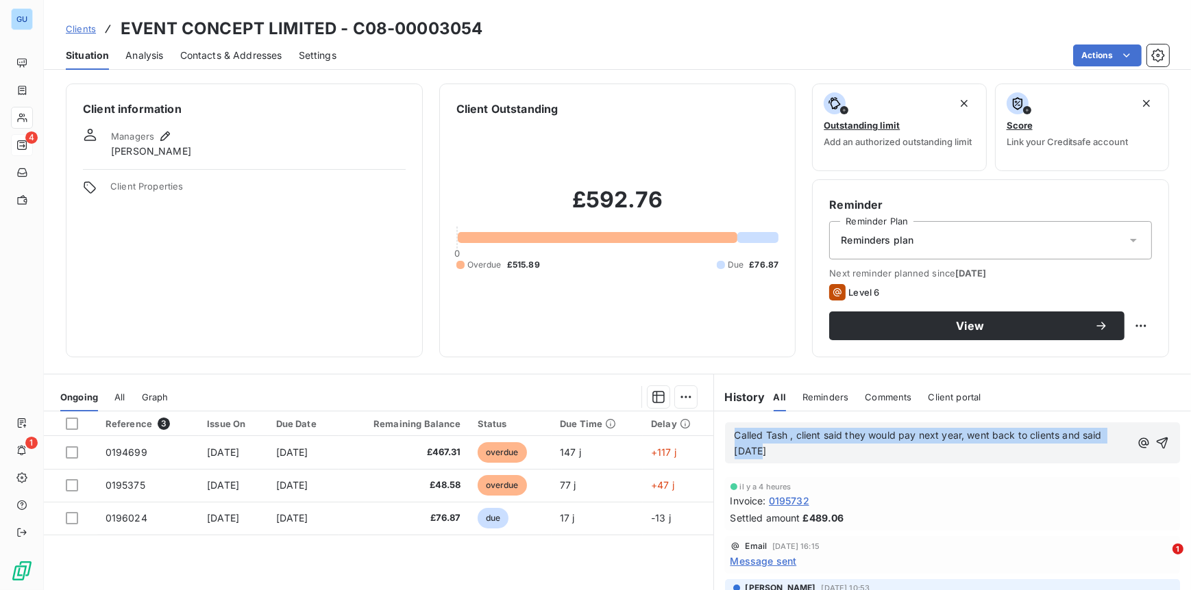
drag, startPoint x: 805, startPoint y: 455, endPoint x: 695, endPoint y: 434, distance: 111.6
click at [695, 434] on div "Ongoing All Graph Reference 3 Issue On Due Date Remaining Balance Status Due Ti…" at bounding box center [617, 545] width 1147 height 342
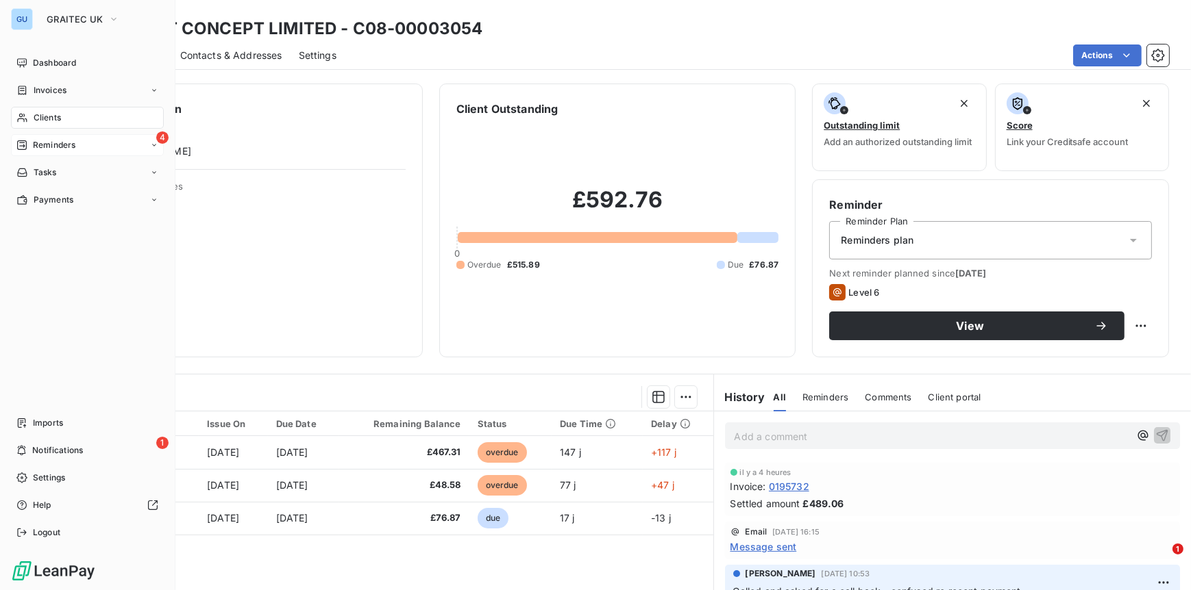
click at [54, 148] on span "Reminders" at bounding box center [54, 145] width 42 height 12
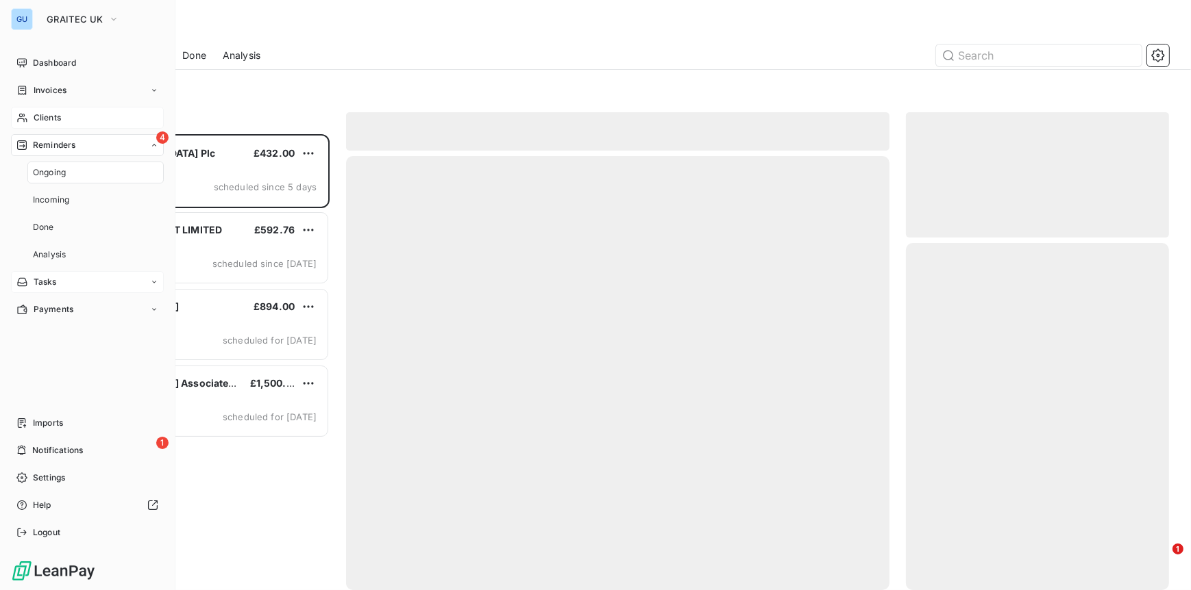
scroll to position [445, 253]
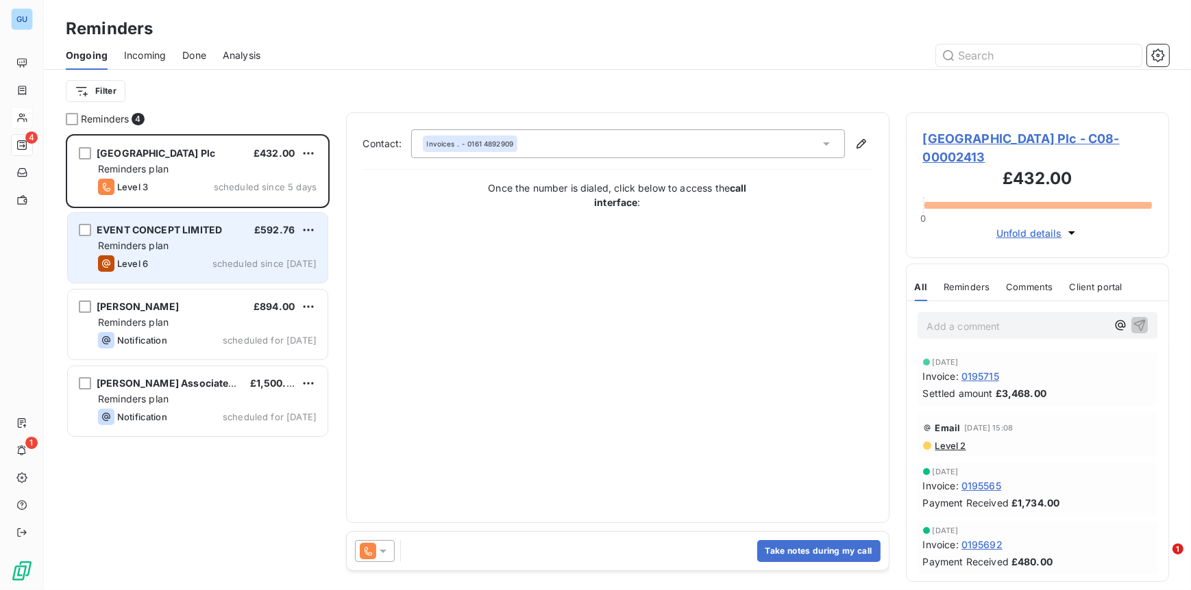
click at [167, 237] on div "EVENT CONCEPT LIMITED" at bounding box center [159, 230] width 125 height 14
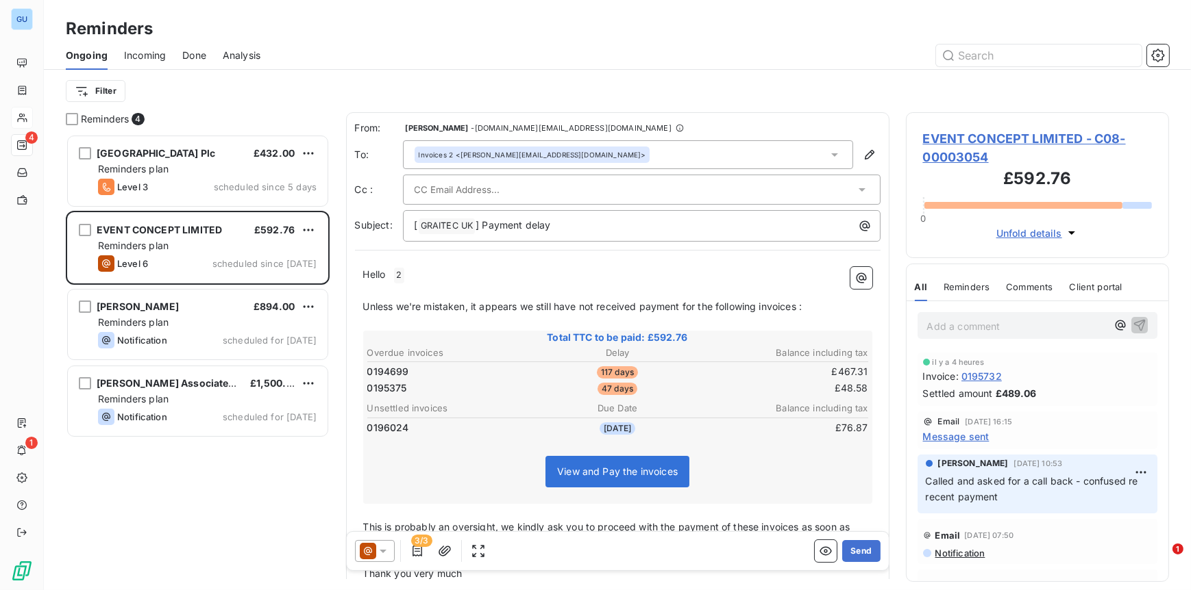
click at [969, 138] on span "EVENT CONCEPT LIMITED - C08-00003054" at bounding box center [1037, 147] width 229 height 37
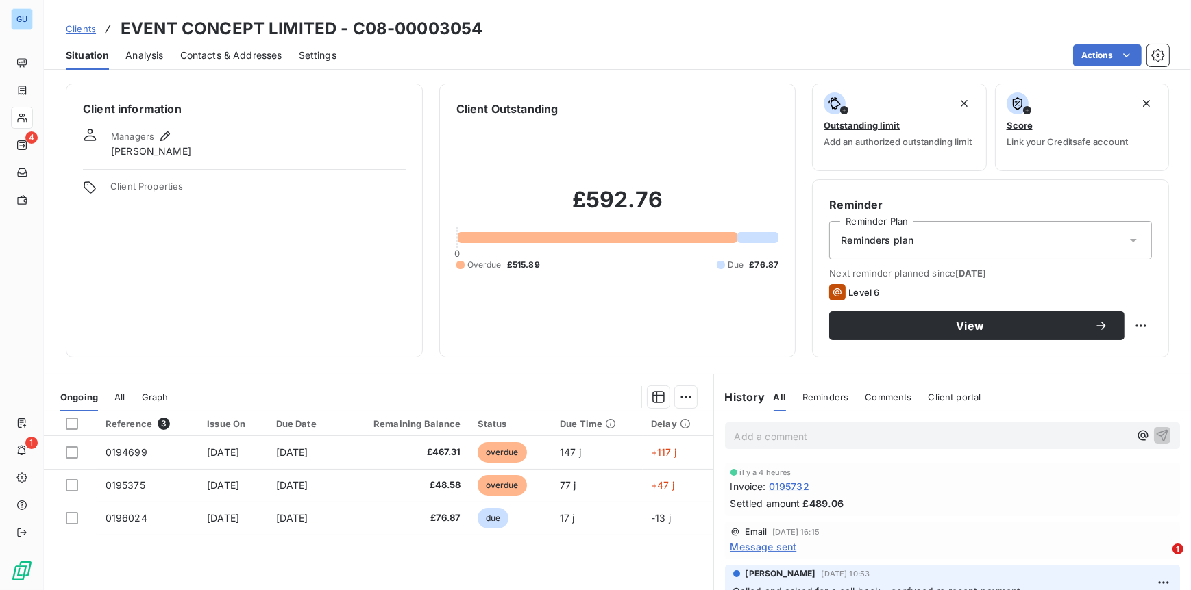
click at [886, 397] on span "Comments" at bounding box center [887, 397] width 47 height 11
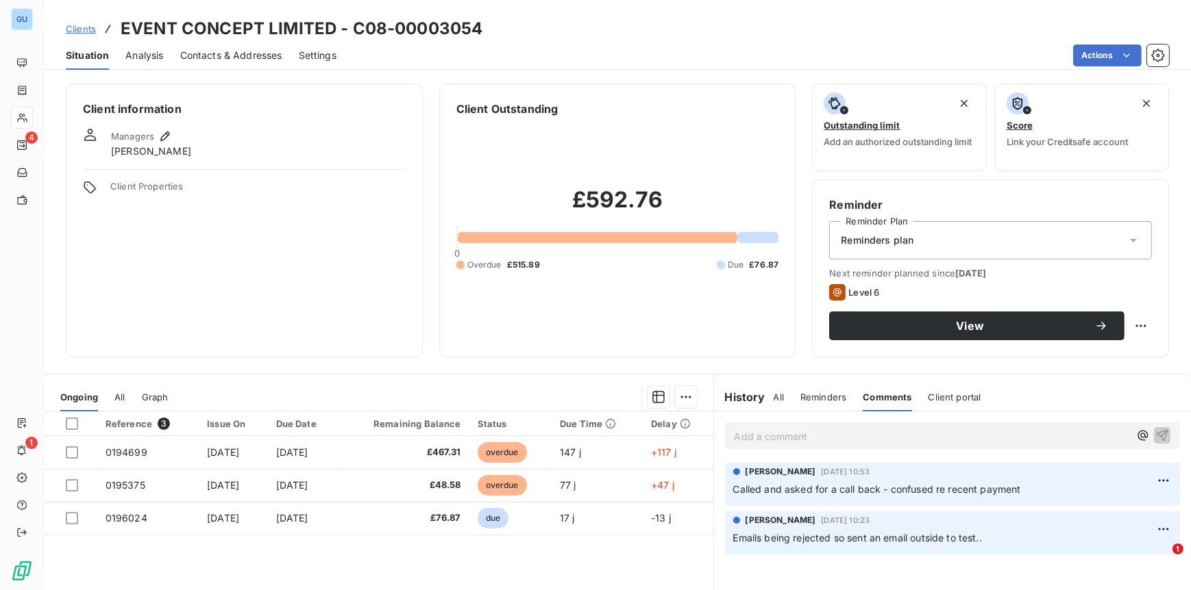
click at [823, 394] on span "Reminders" at bounding box center [823, 397] width 46 height 11
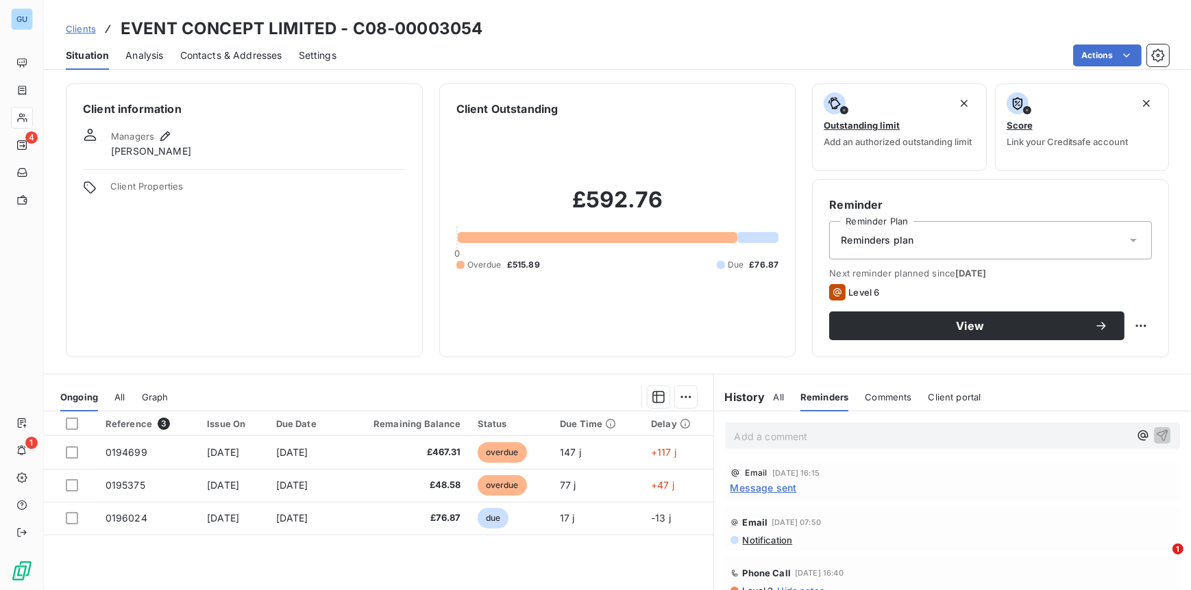
click at [774, 397] on span "All" at bounding box center [778, 397] width 10 height 11
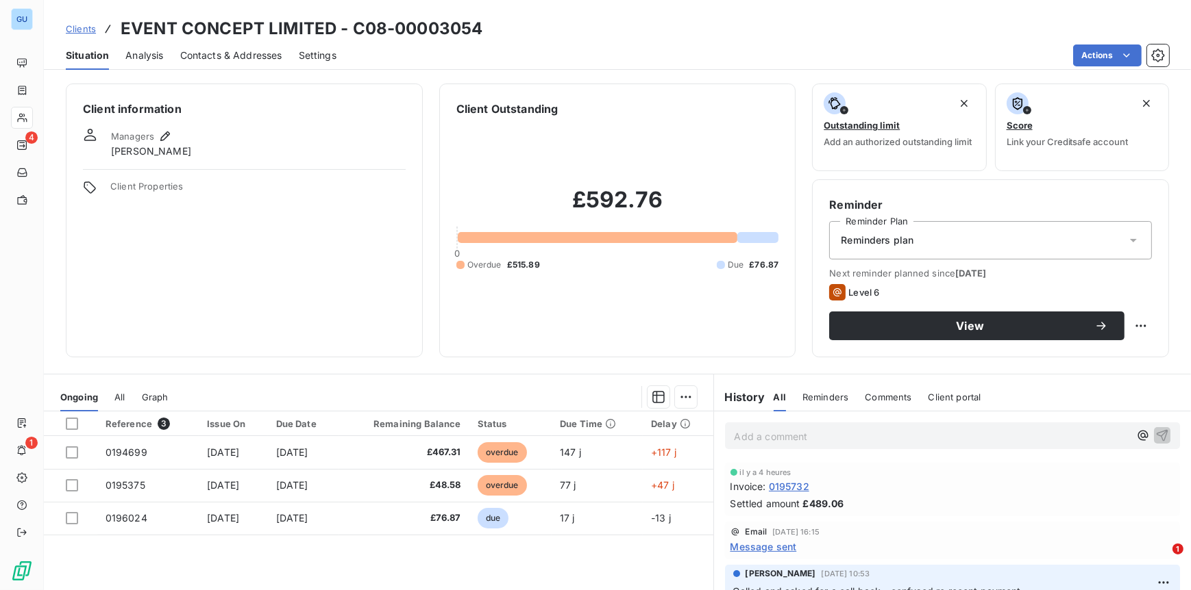
click at [933, 396] on span "Client portal" at bounding box center [954, 397] width 53 height 11
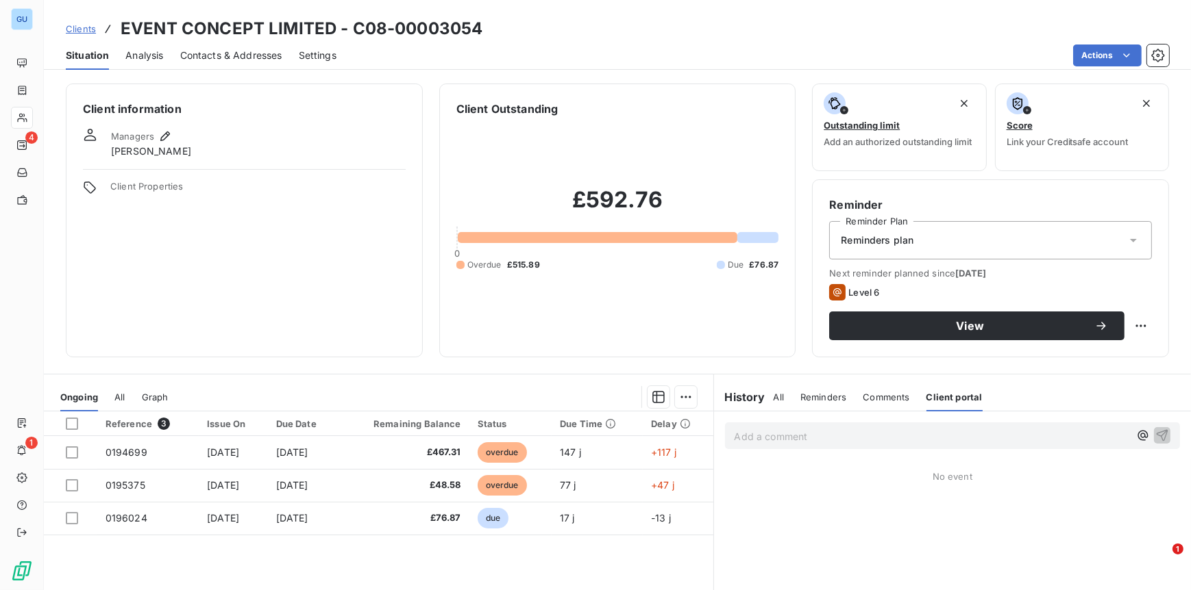
click at [872, 394] on span "Comments" at bounding box center [885, 397] width 47 height 11
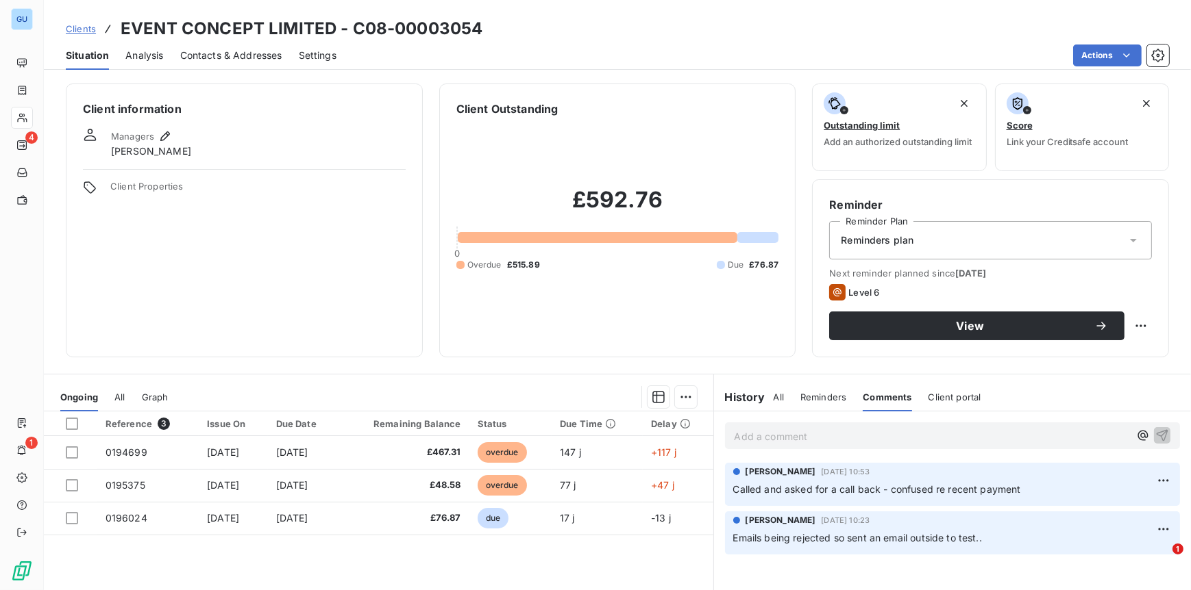
click at [775, 396] on span "All" at bounding box center [778, 397] width 10 height 11
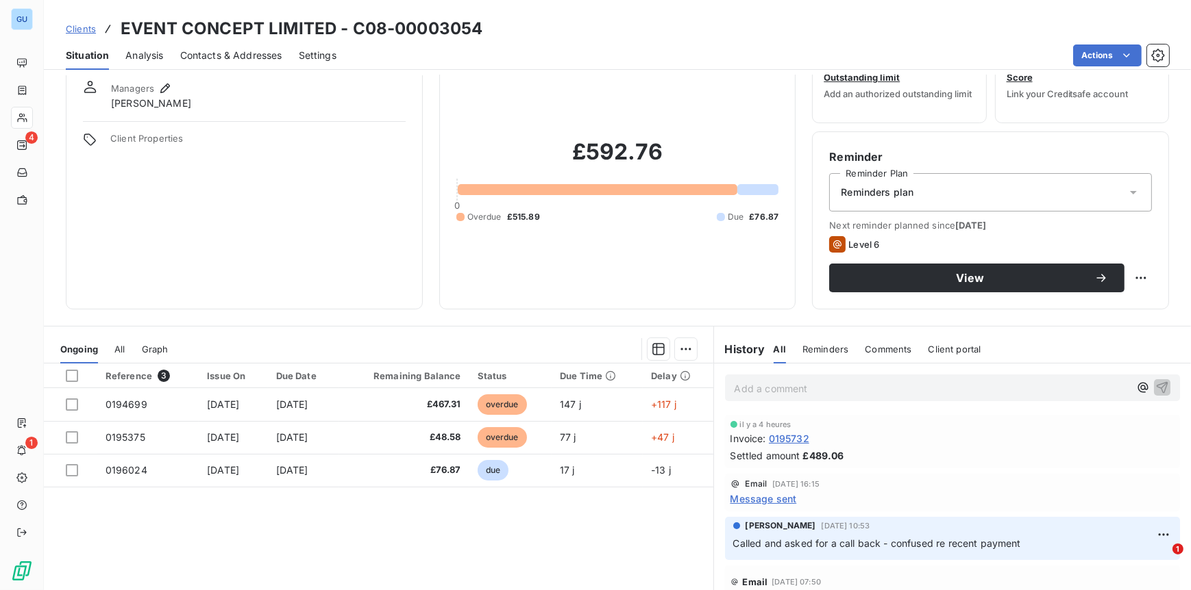
scroll to position [32, 0]
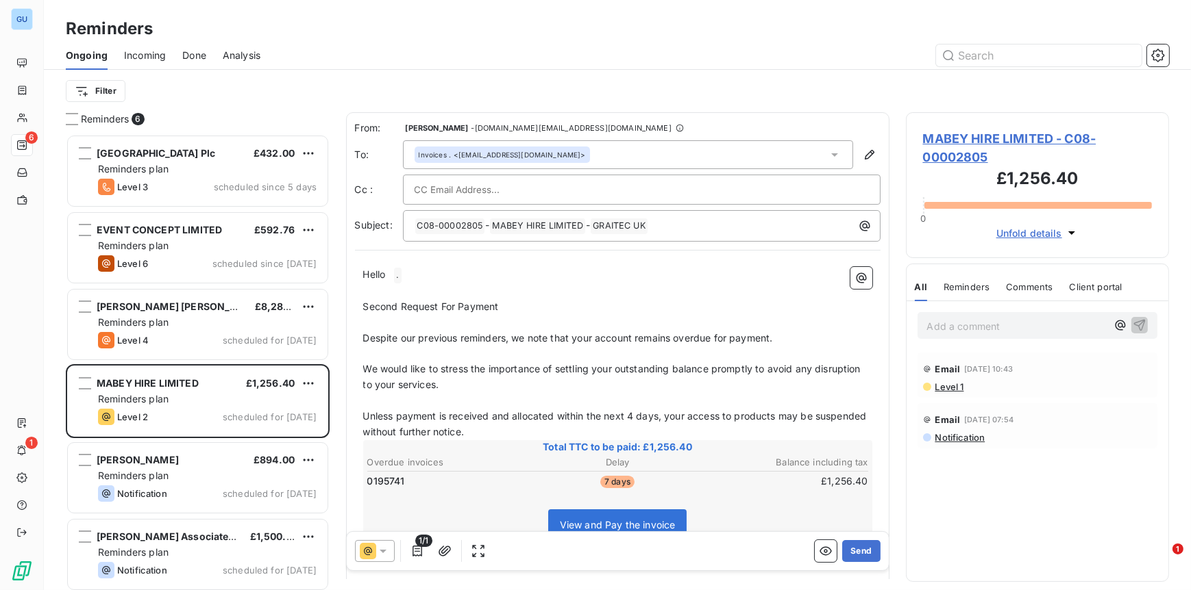
scroll to position [445, 253]
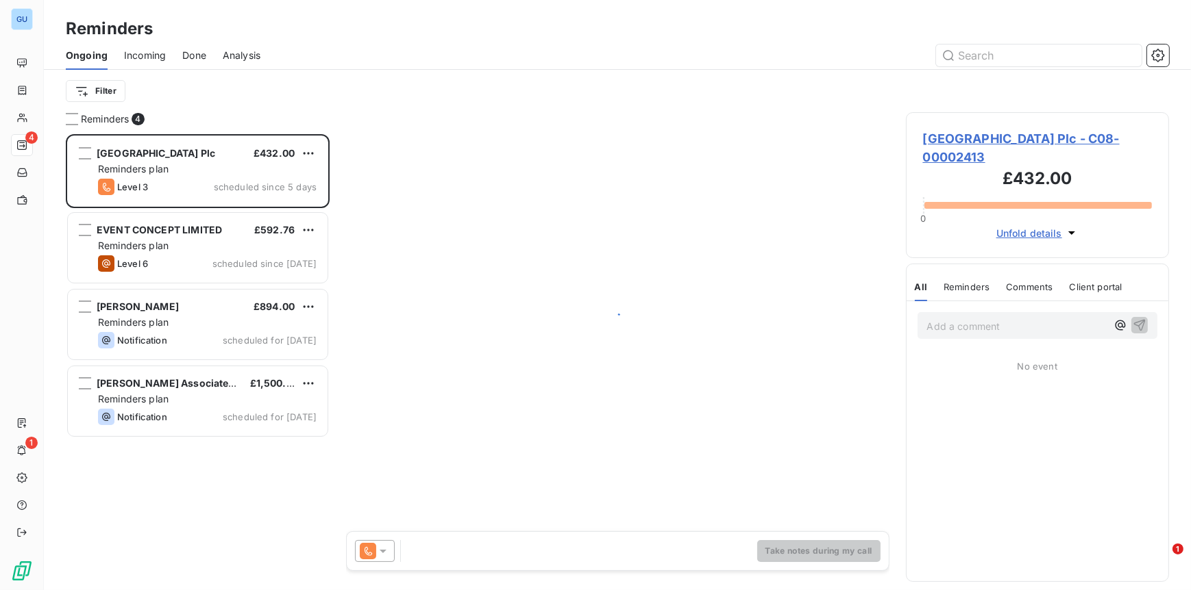
scroll to position [445, 253]
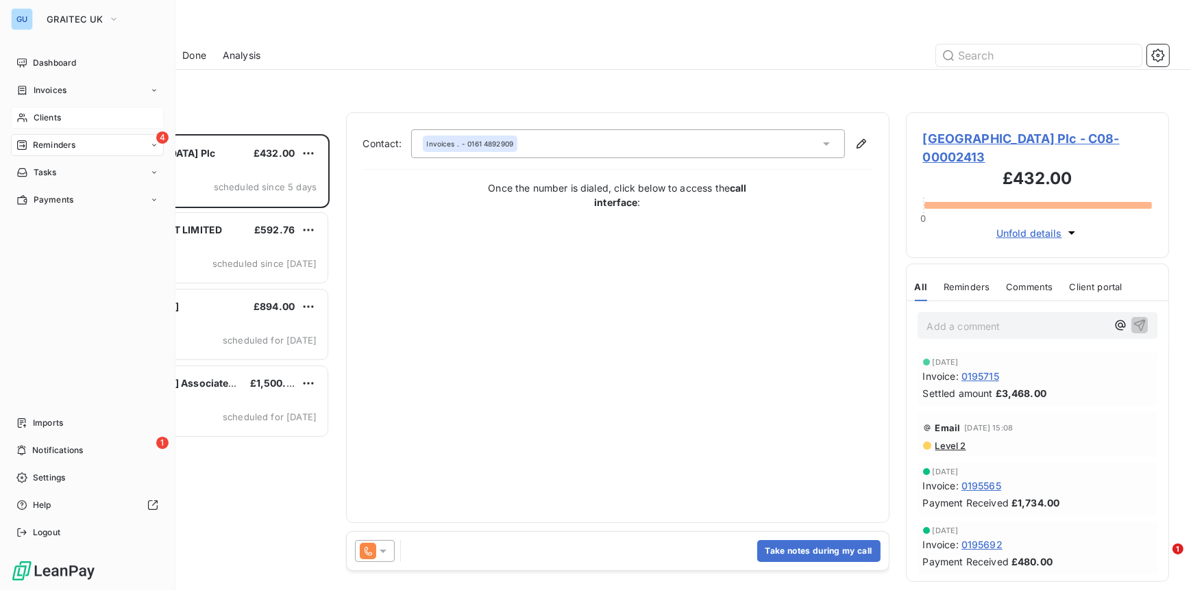
click at [45, 115] on span "Clients" at bounding box center [47, 118] width 27 height 12
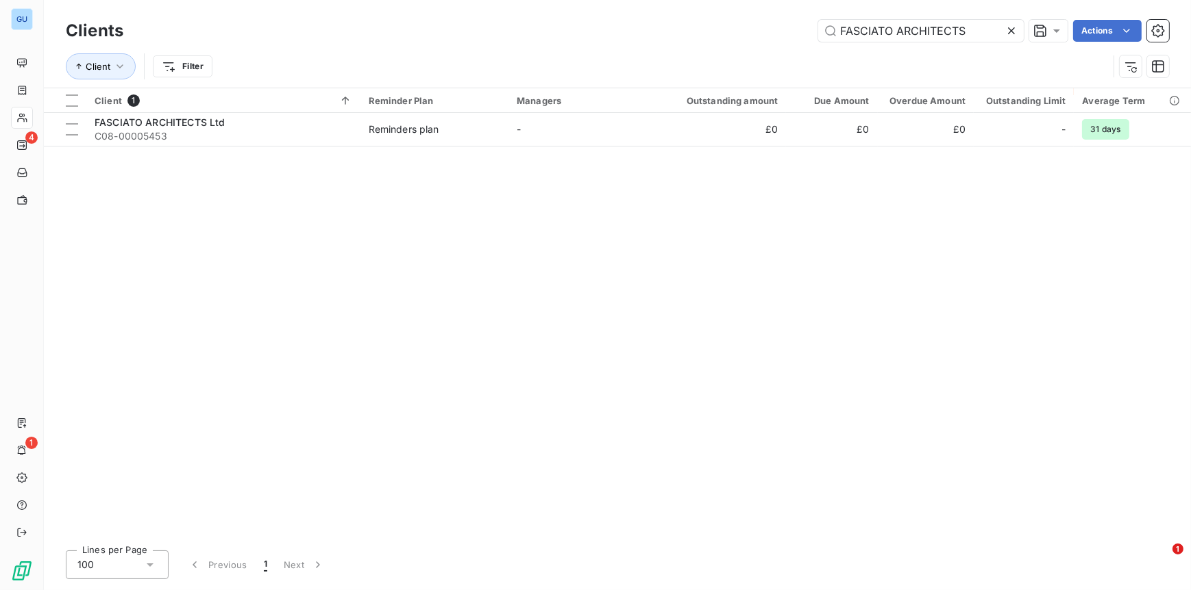
drag, startPoint x: 981, startPoint y: 20, endPoint x: 758, endPoint y: 13, distance: 223.4
click at [758, 13] on div "Clients FASCIATO ARCHITECTS Actions Client Filter" at bounding box center [617, 44] width 1147 height 88
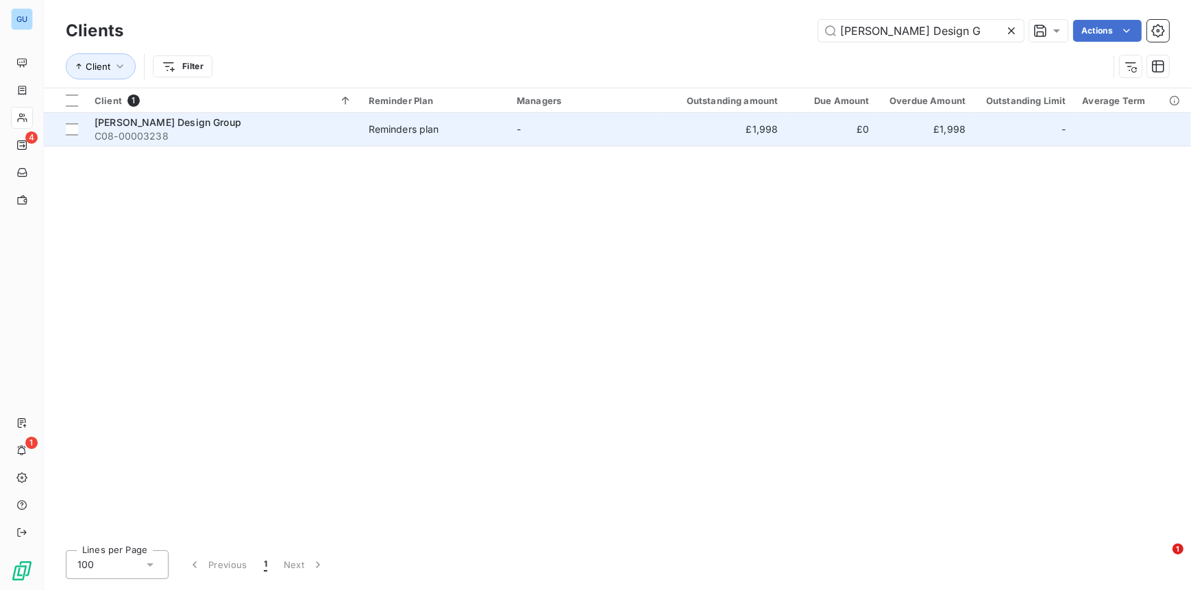
type input "[PERSON_NAME] Design G"
click at [177, 131] on span "C08-00003238" at bounding box center [224, 136] width 258 height 14
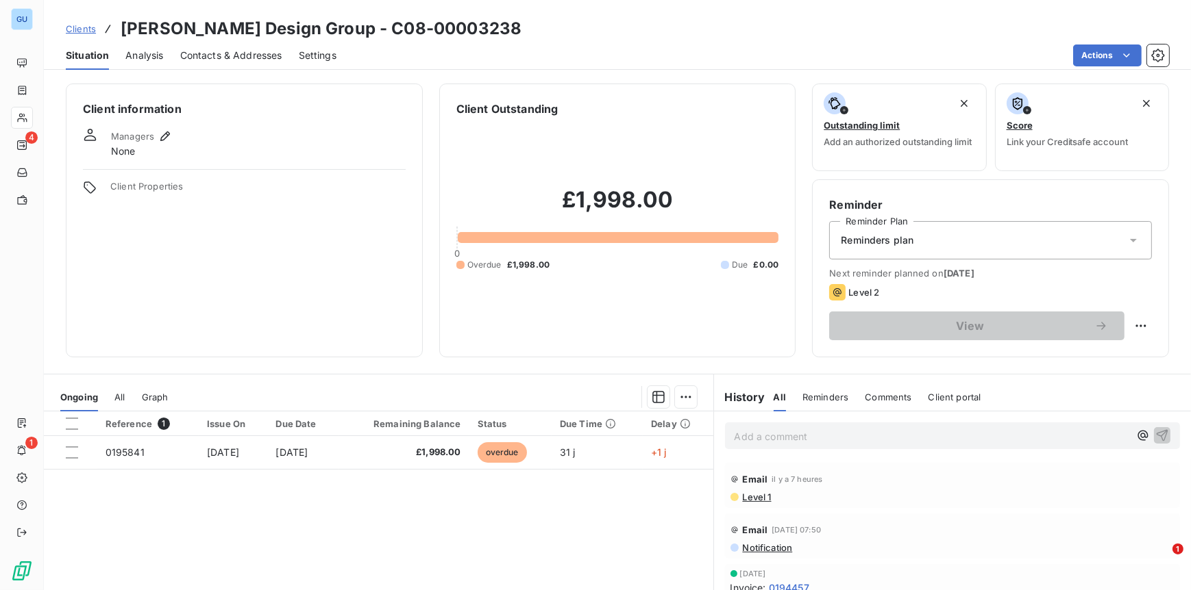
click at [795, 443] on p "Add a comment ﻿" at bounding box center [931, 436] width 395 height 17
click at [1155, 439] on icon "button" at bounding box center [1162, 435] width 14 height 14
